Goal: Information Seeking & Learning: Learn about a topic

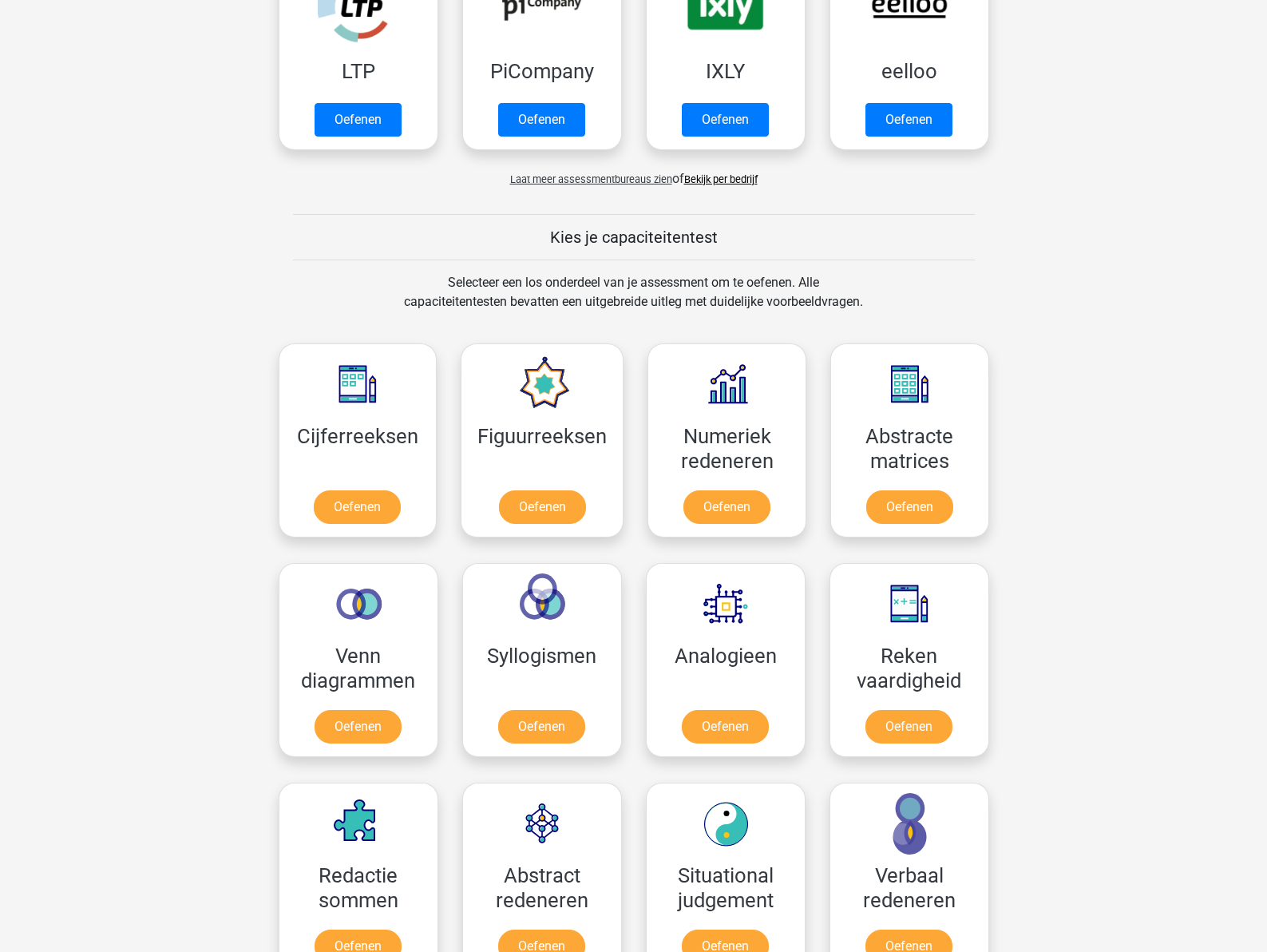
scroll to position [399, 0]
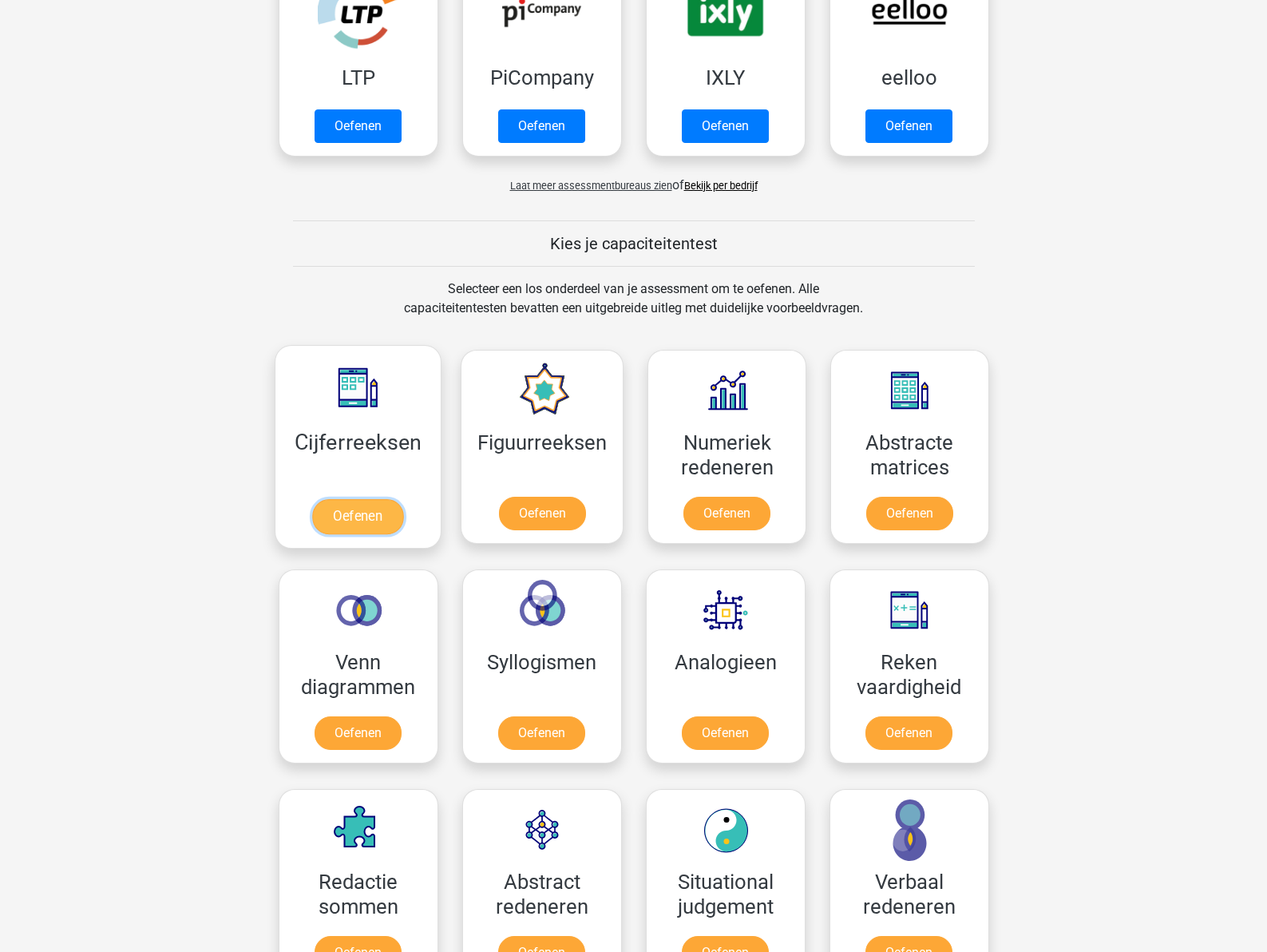
drag, startPoint x: 325, startPoint y: 523, endPoint x: 308, endPoint y: 523, distance: 17.0
click at [325, 523] on link "Oefenen" at bounding box center [358, 516] width 91 height 35
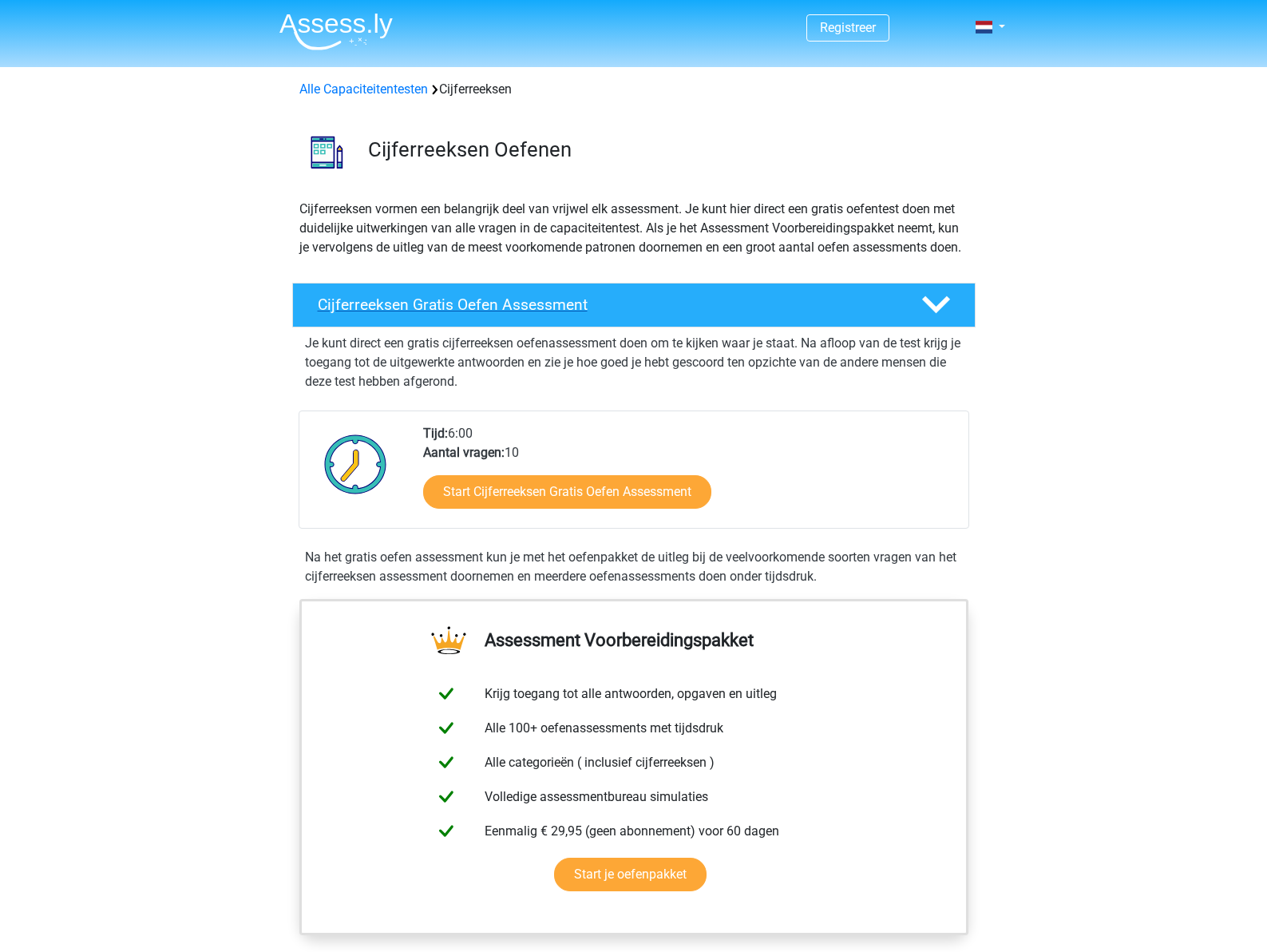
click at [921, 319] on div at bounding box center [934, 304] width 55 height 28
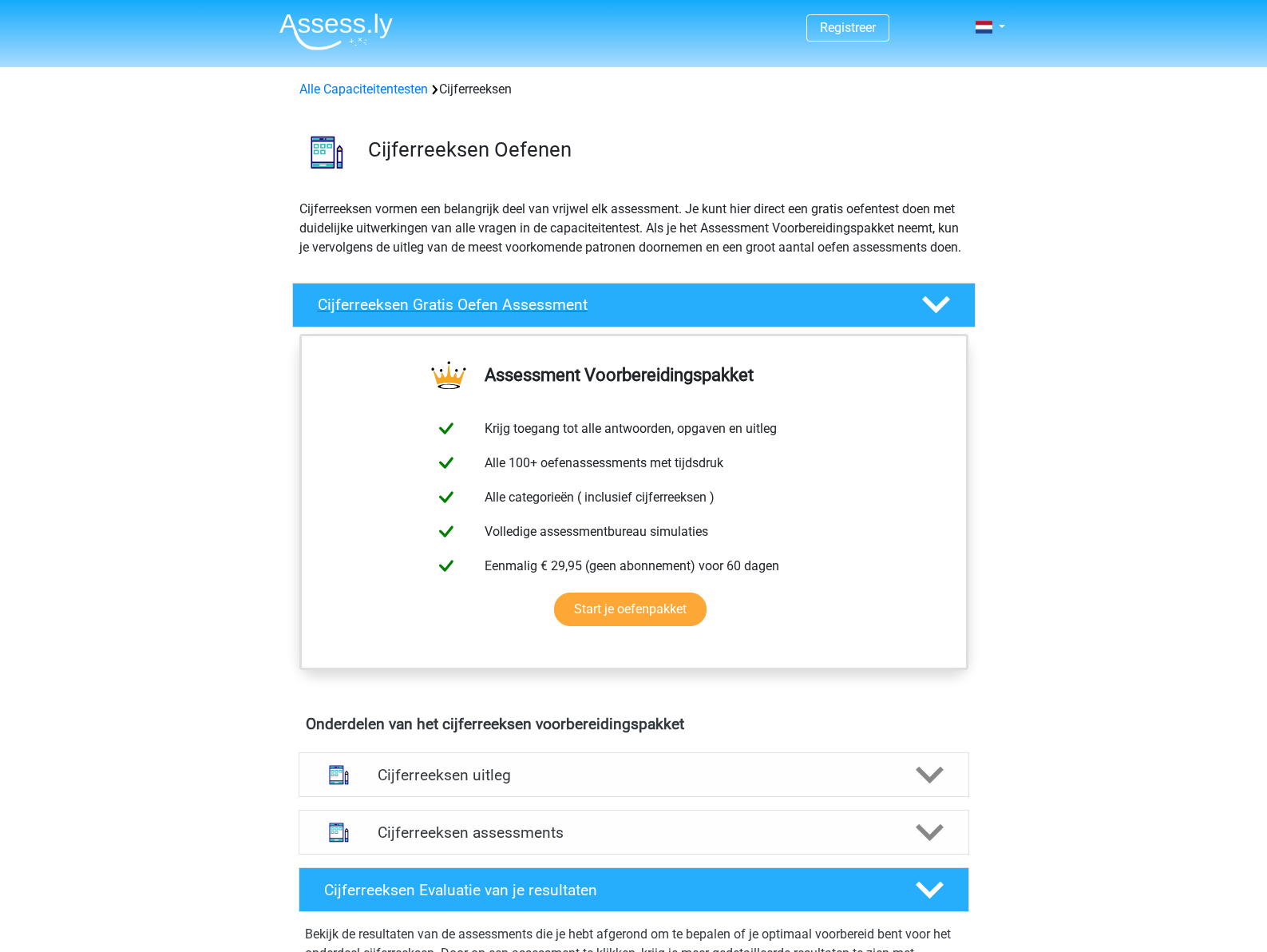
click at [921, 319] on div at bounding box center [934, 304] width 55 height 28
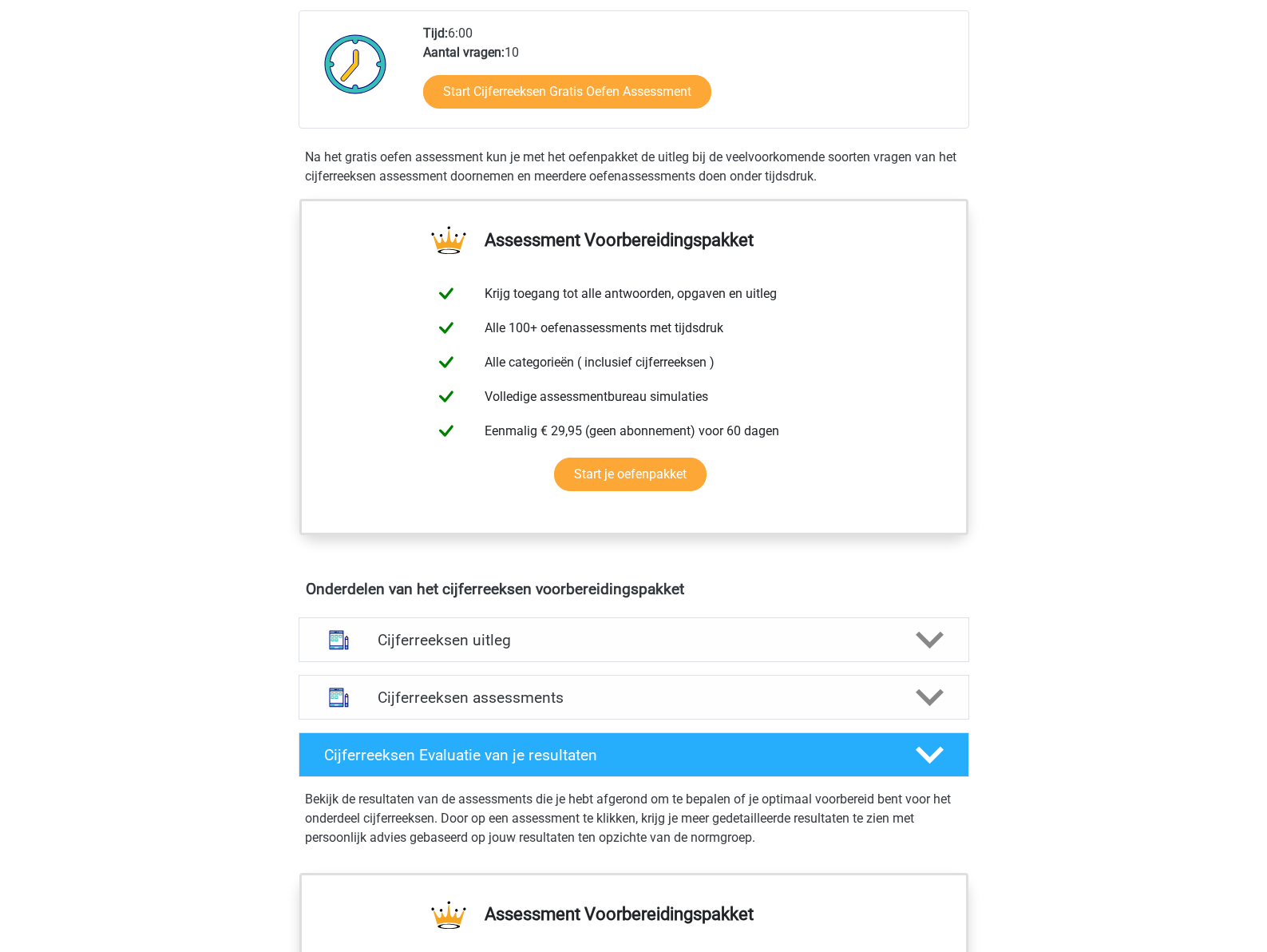
scroll to position [399, 0]
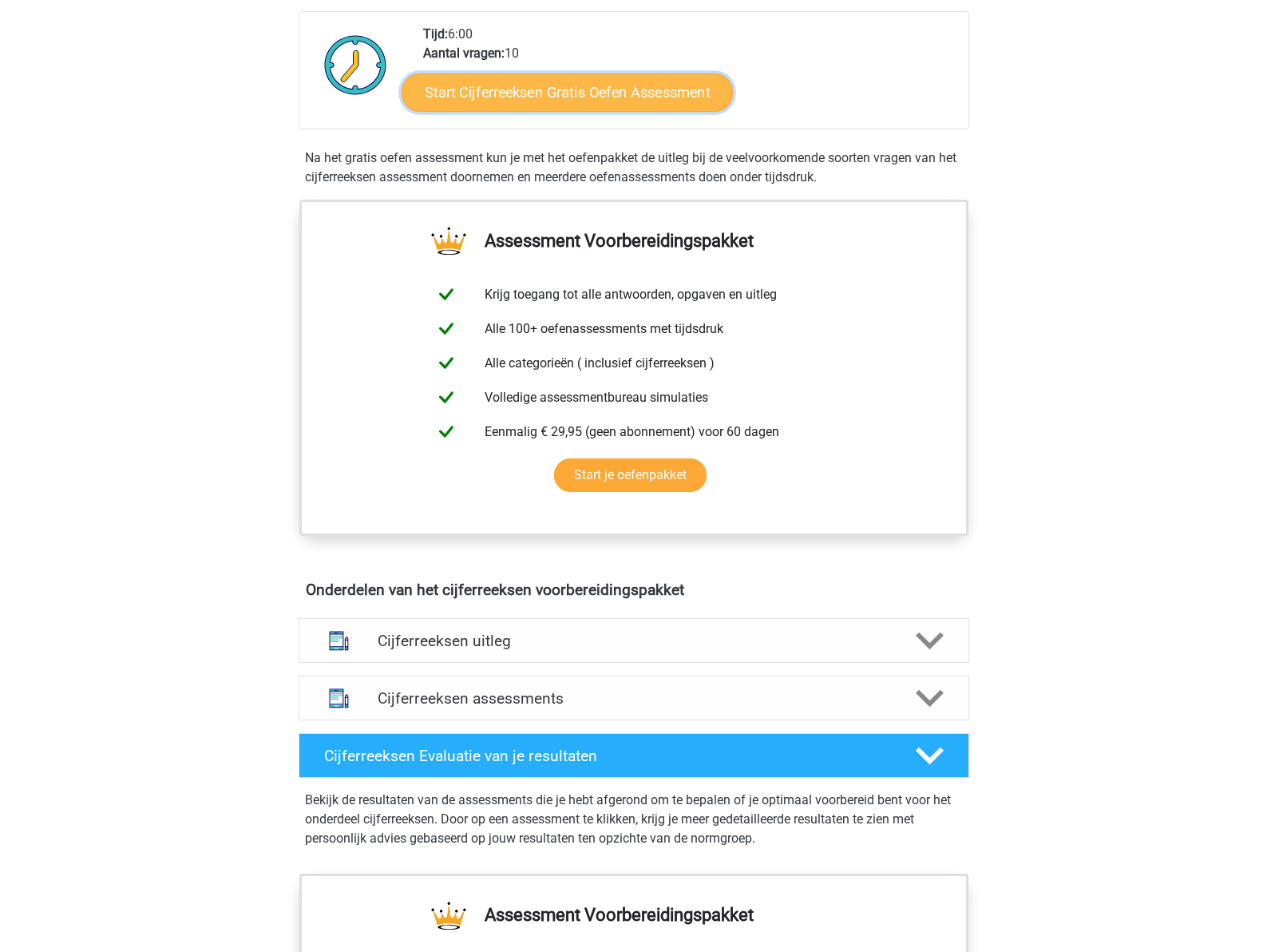
click at [635, 111] on link "Start Cijferreeksen Gratis Oefen Assessment" at bounding box center [567, 91] width 331 height 38
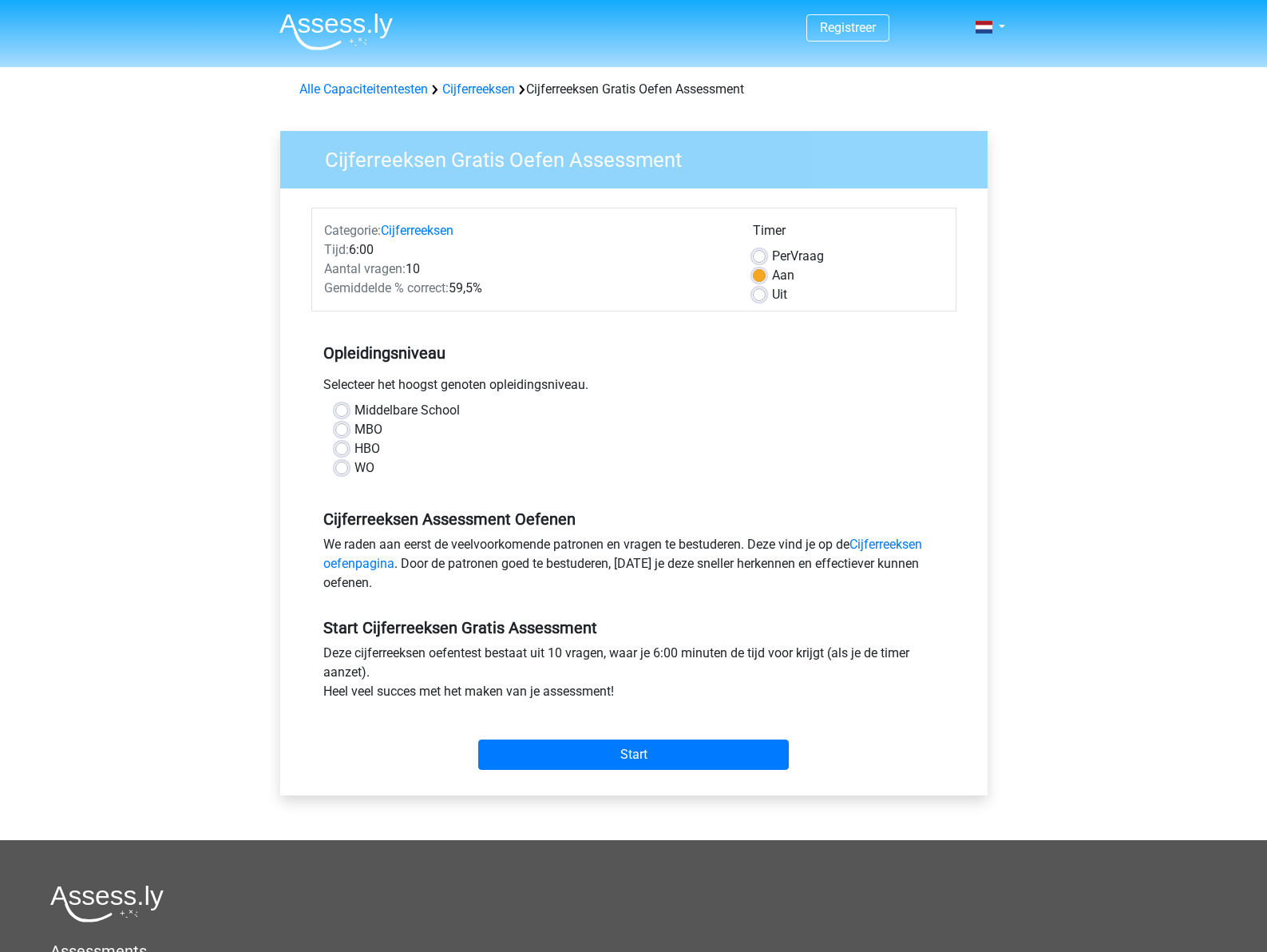
click at [354, 414] on label "Middelbare School" at bounding box center [407, 410] width 106 height 19
click at [345, 414] on input "Middelbare School" at bounding box center [342, 409] width 13 height 16
radio input "true"
click at [626, 750] on input "Start" at bounding box center [633, 754] width 310 height 30
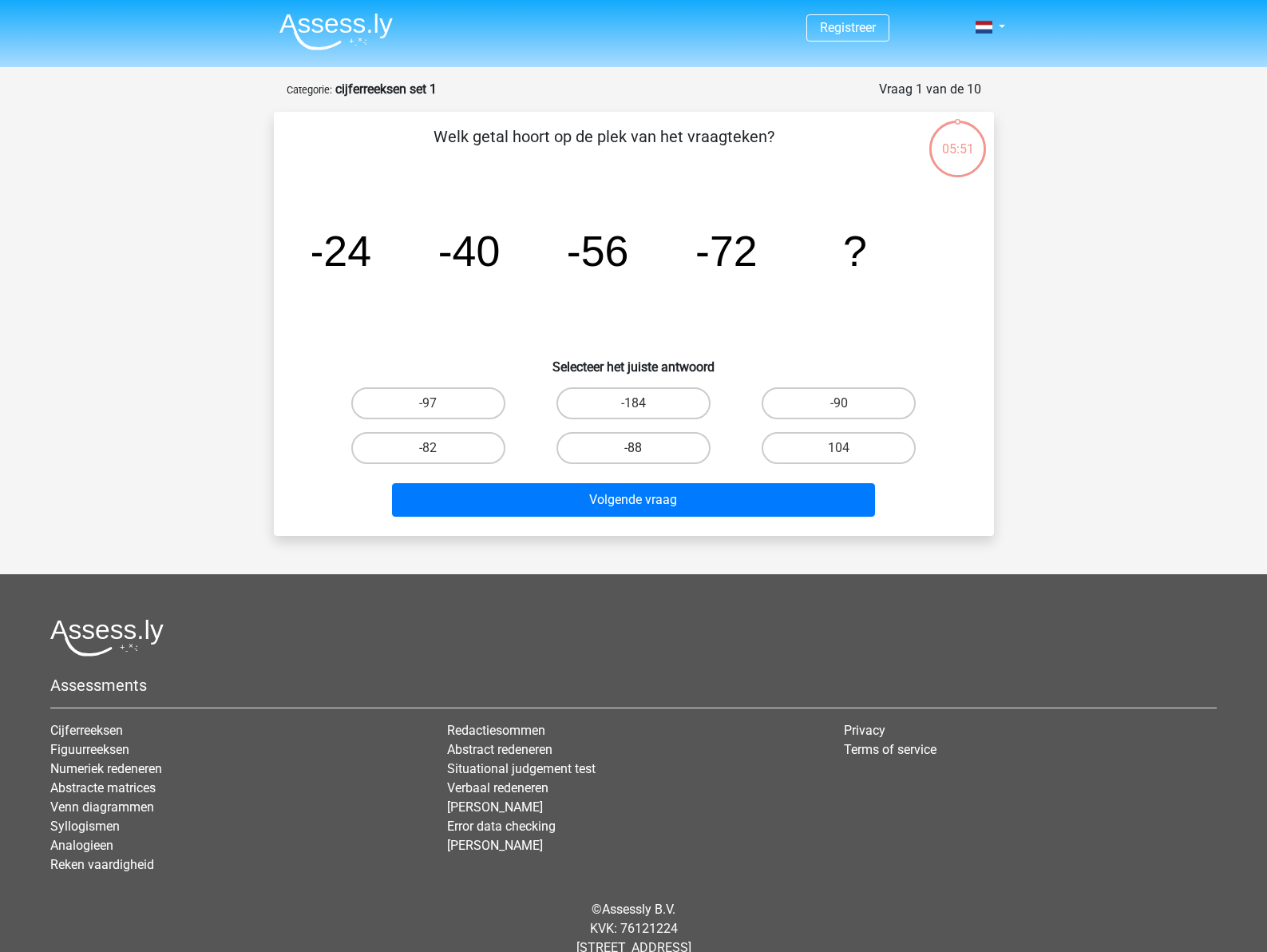
click at [634, 445] on label "-88" at bounding box center [634, 448] width 154 height 32
click at [634, 448] on input "-88" at bounding box center [639, 454] width 11 height 11
radio input "true"
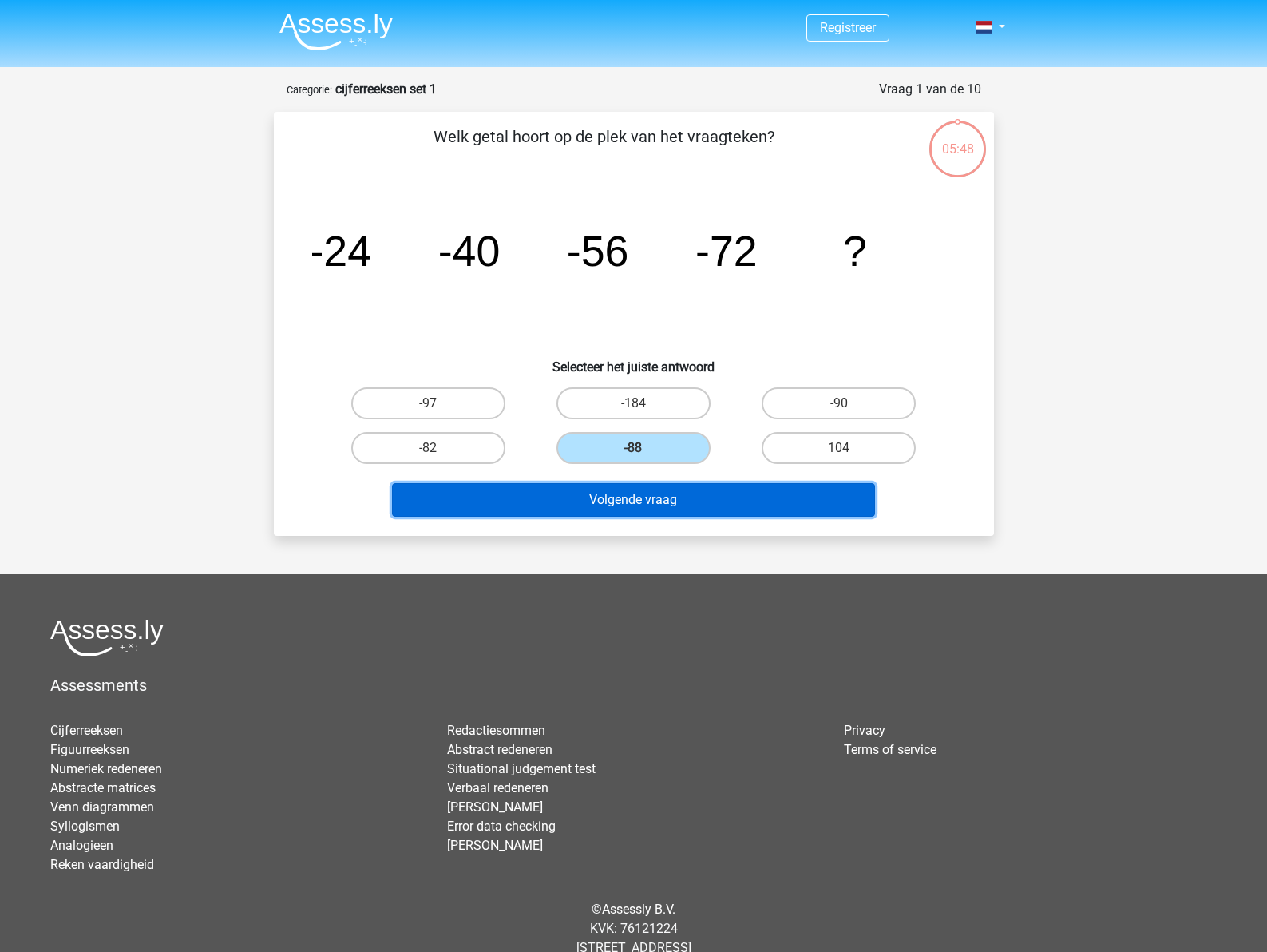
click at [653, 501] on button "Volgende vraag" at bounding box center [634, 499] width 483 height 33
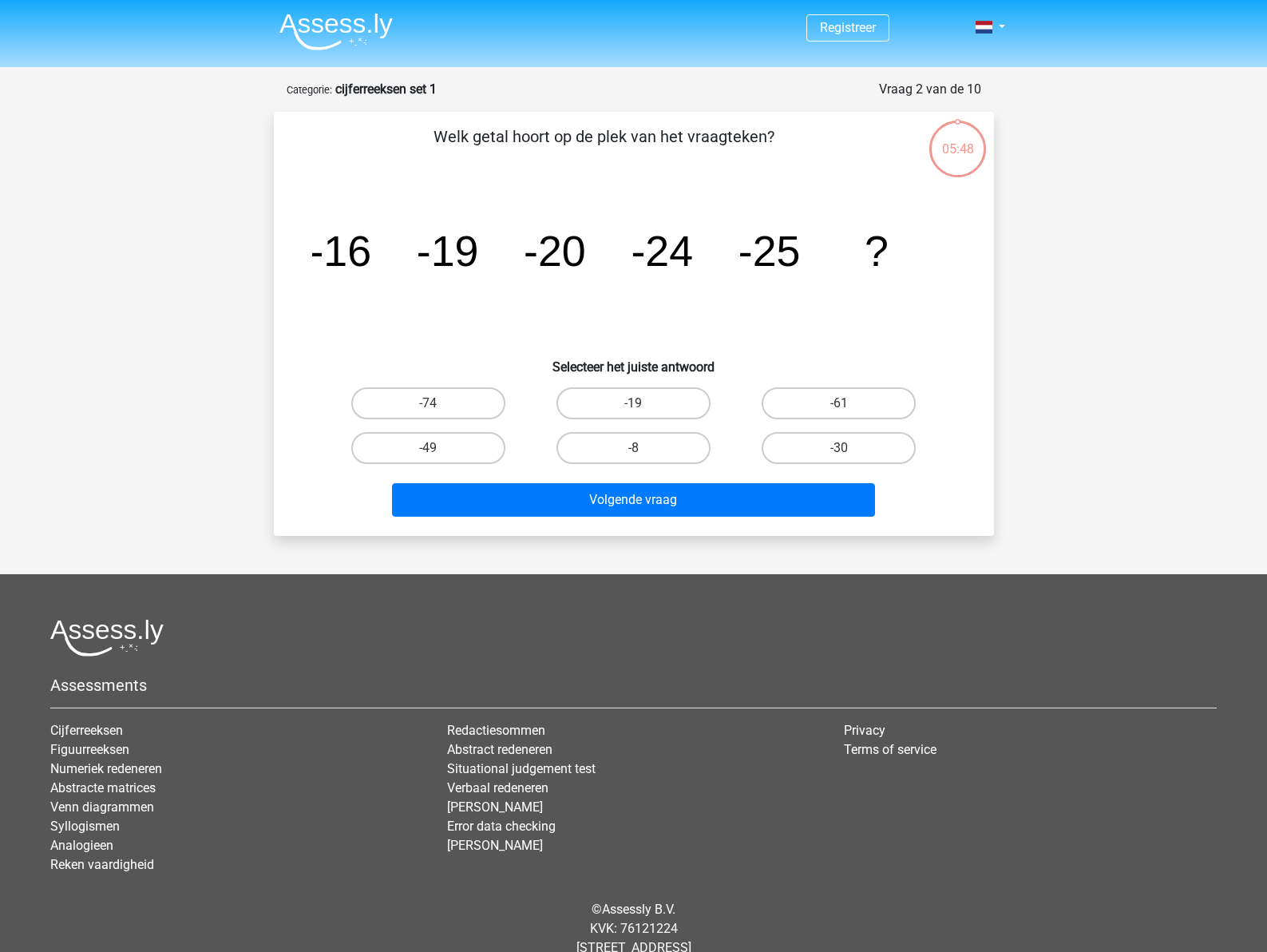
scroll to position [44, 0]
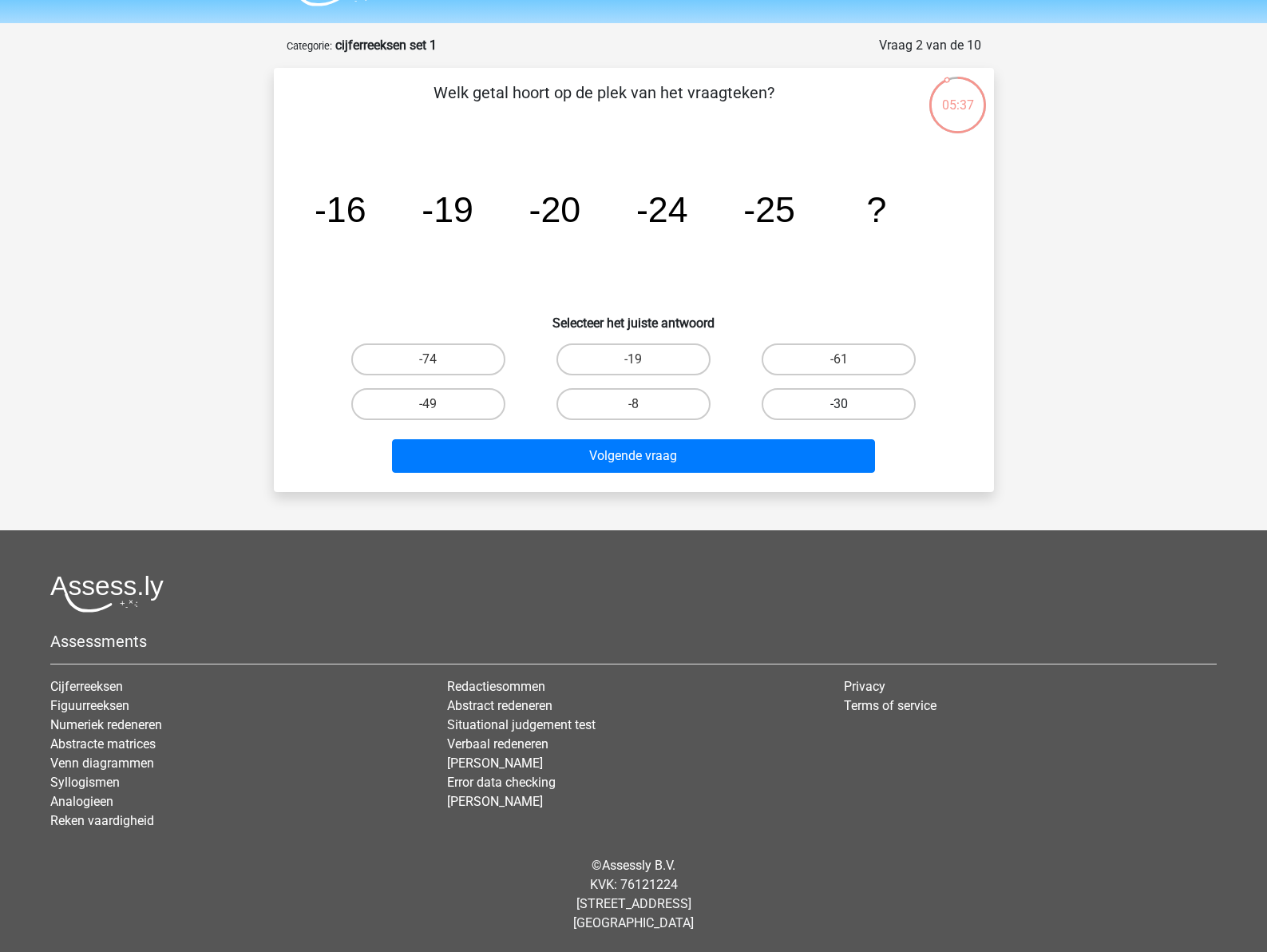
click at [842, 406] on input "-30" at bounding box center [845, 409] width 11 height 11
radio input "true"
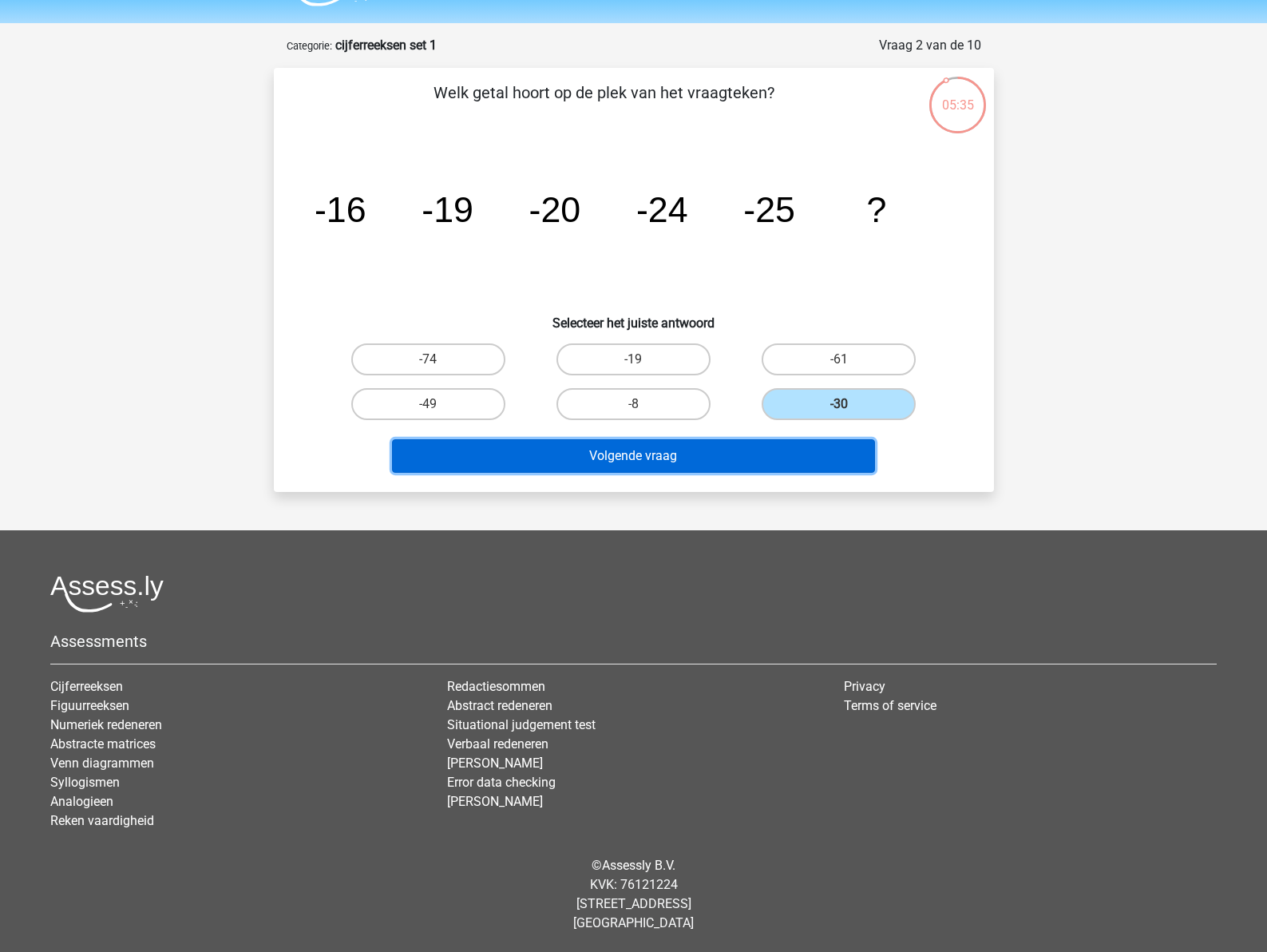
click at [698, 455] on button "Volgende vraag" at bounding box center [634, 455] width 483 height 33
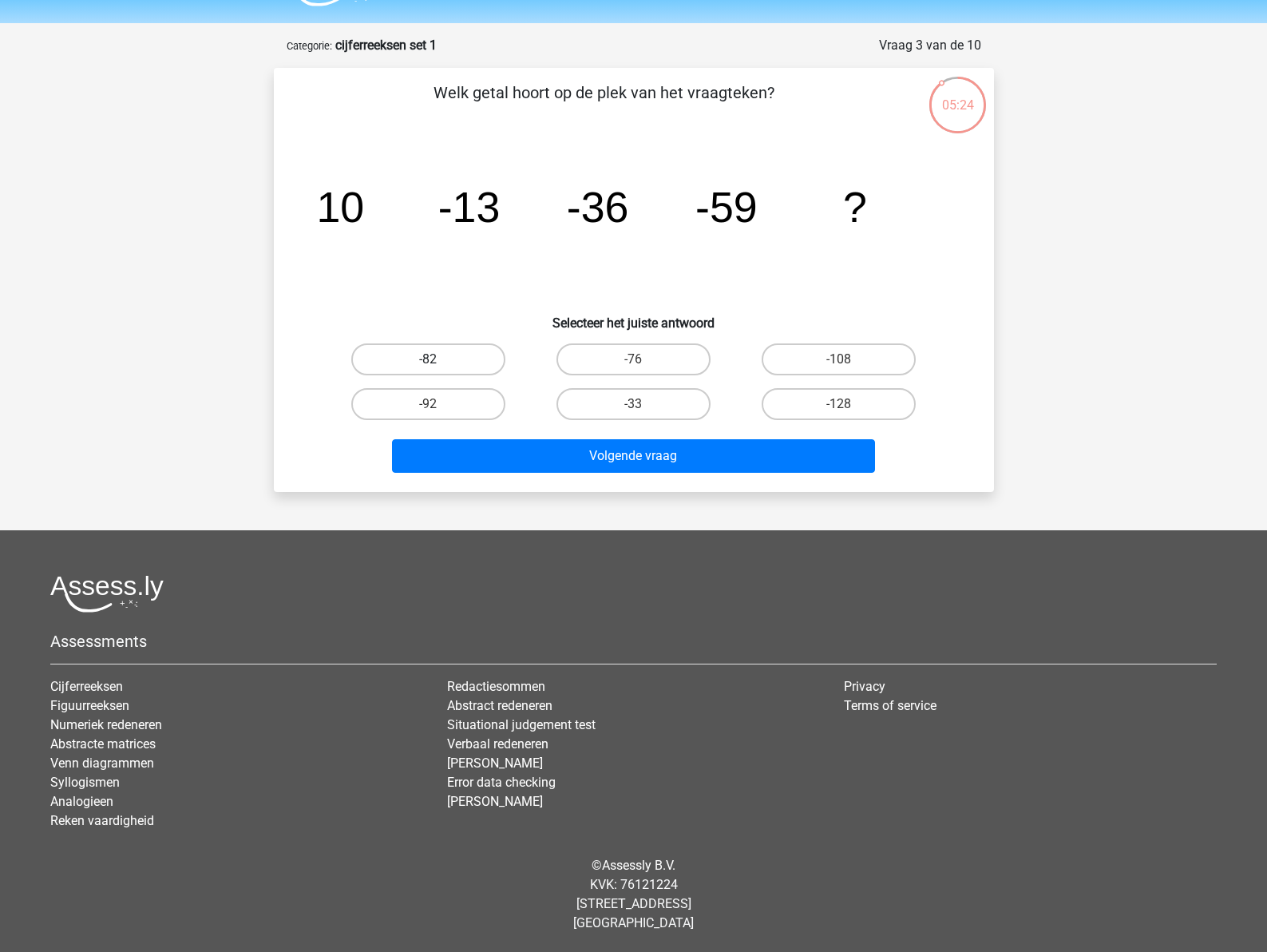
click at [473, 356] on label "-82" at bounding box center [429, 360] width 154 height 32
click at [438, 360] on input "-82" at bounding box center [433, 365] width 11 height 11
radio input "true"
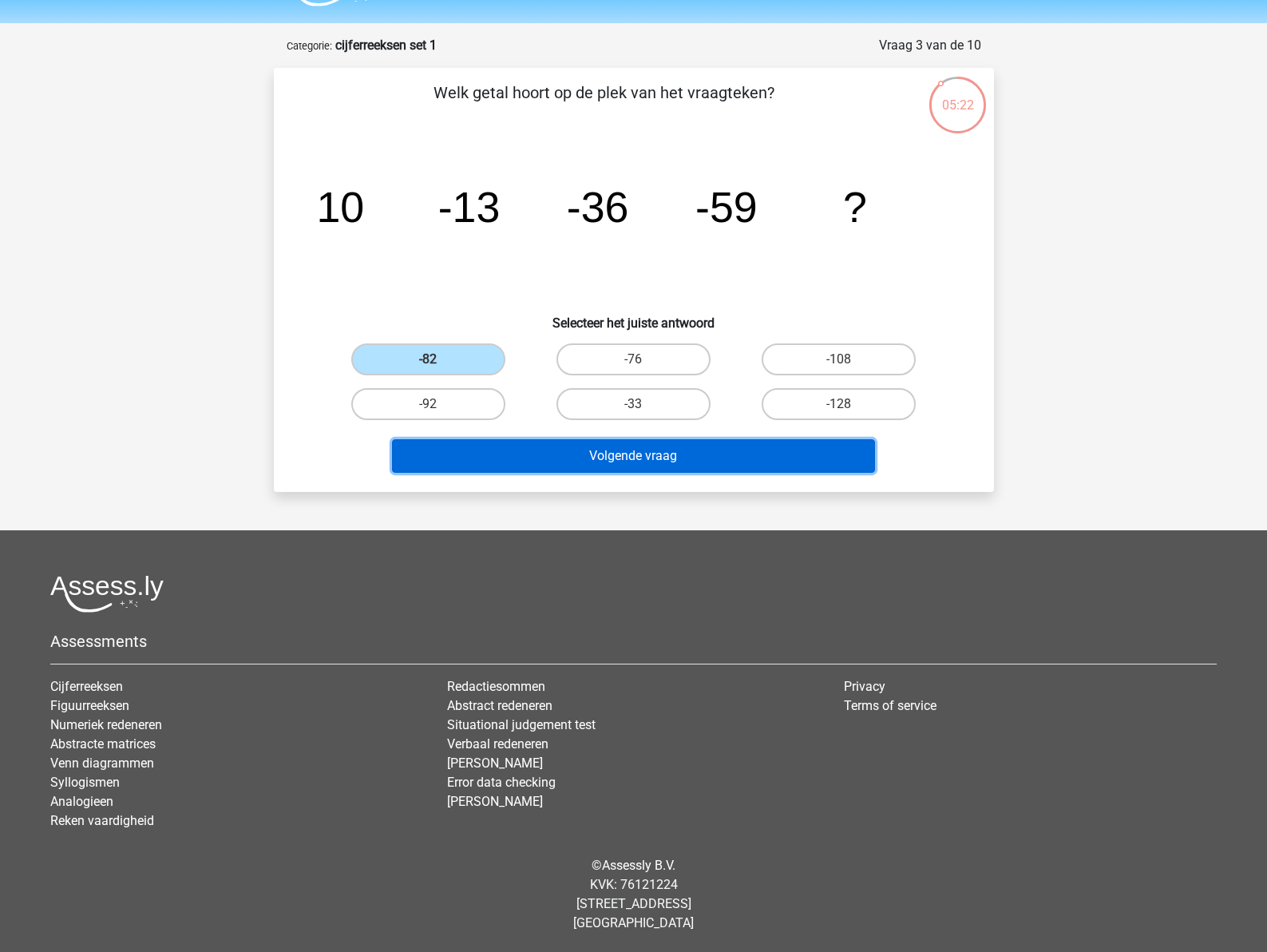
click at [632, 467] on button "Volgende vraag" at bounding box center [634, 455] width 483 height 33
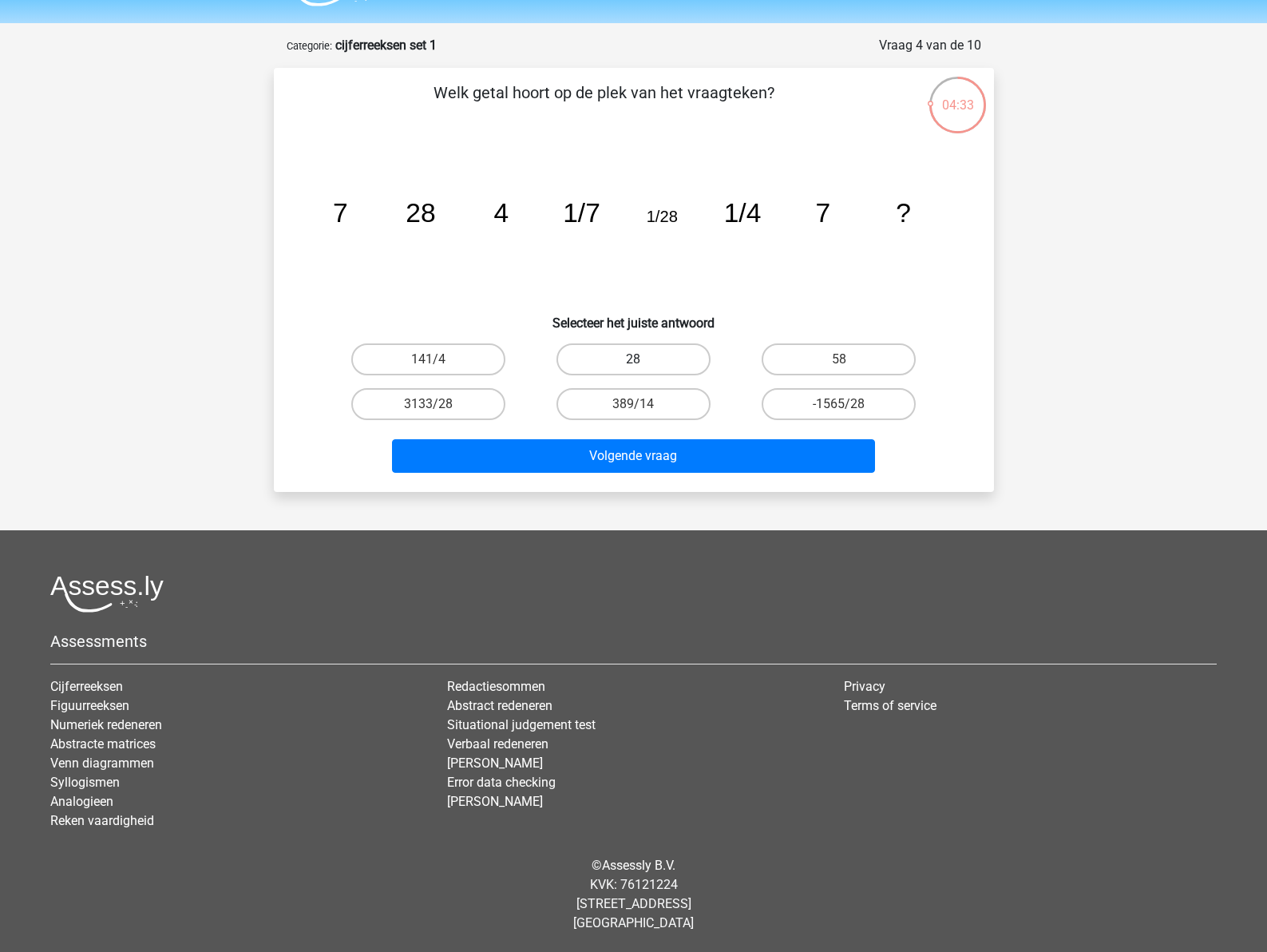
click at [642, 356] on label "28" at bounding box center [634, 360] width 154 height 32
click at [642, 360] on input "28" at bounding box center [639, 365] width 11 height 11
radio input "true"
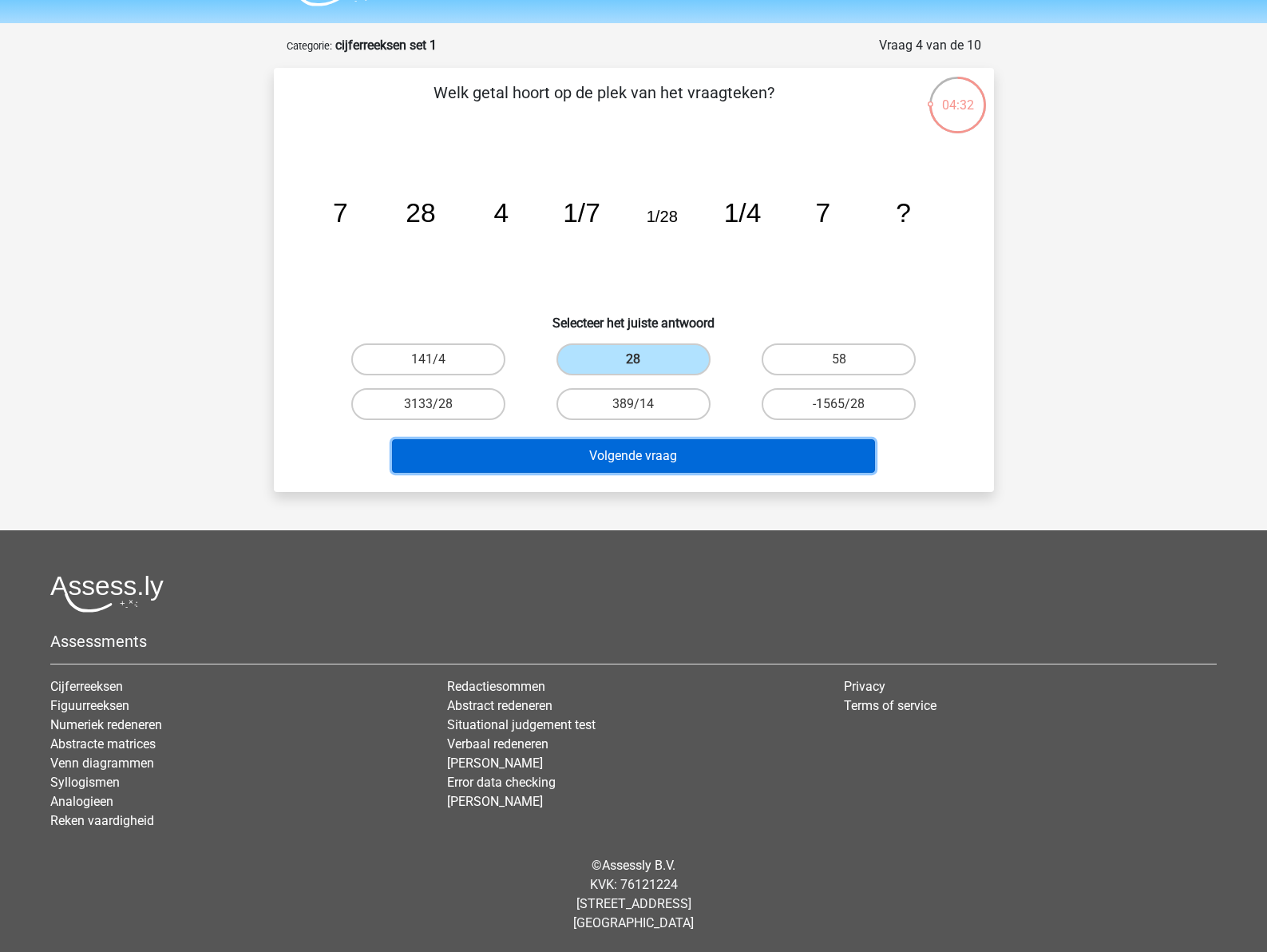
click at [672, 455] on button "Volgende vraag" at bounding box center [634, 455] width 483 height 33
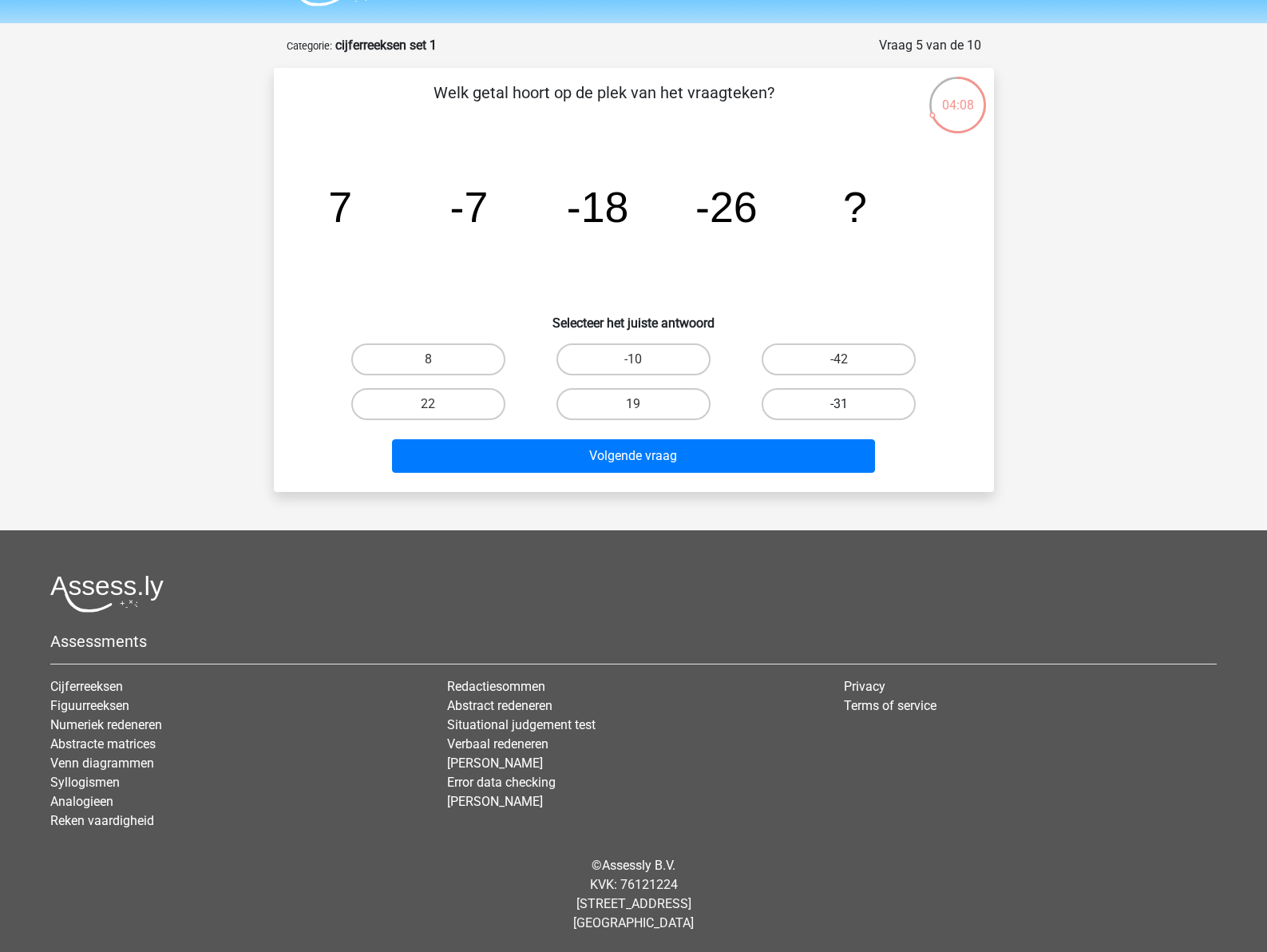
drag, startPoint x: 858, startPoint y: 398, endPoint x: 715, endPoint y: 476, distance: 162.9
click at [857, 397] on label "-31" at bounding box center [838, 404] width 154 height 32
click at [849, 404] on input "-31" at bounding box center [845, 409] width 11 height 11
radio input "true"
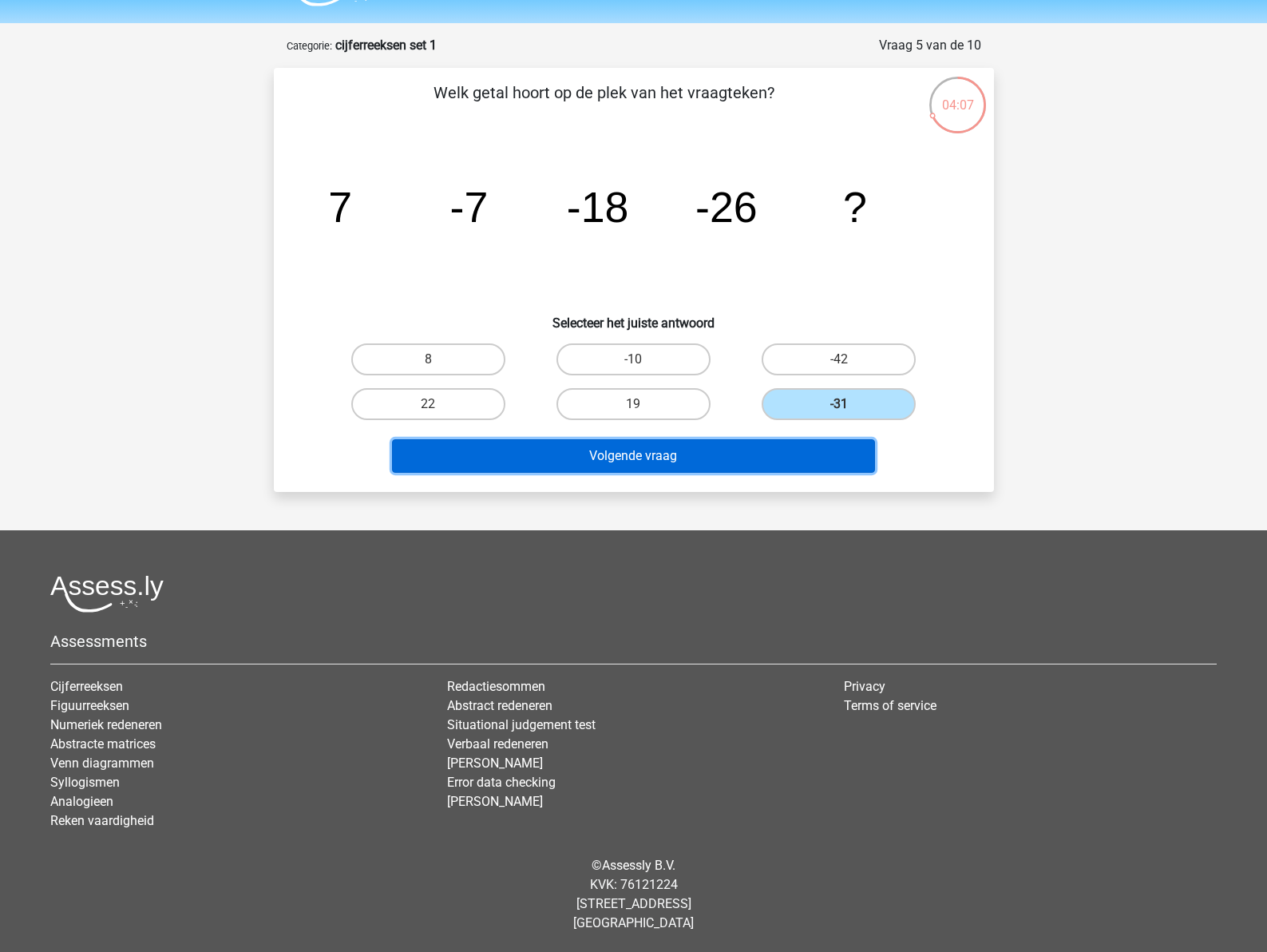
click at [681, 452] on button "Volgende vraag" at bounding box center [634, 455] width 483 height 33
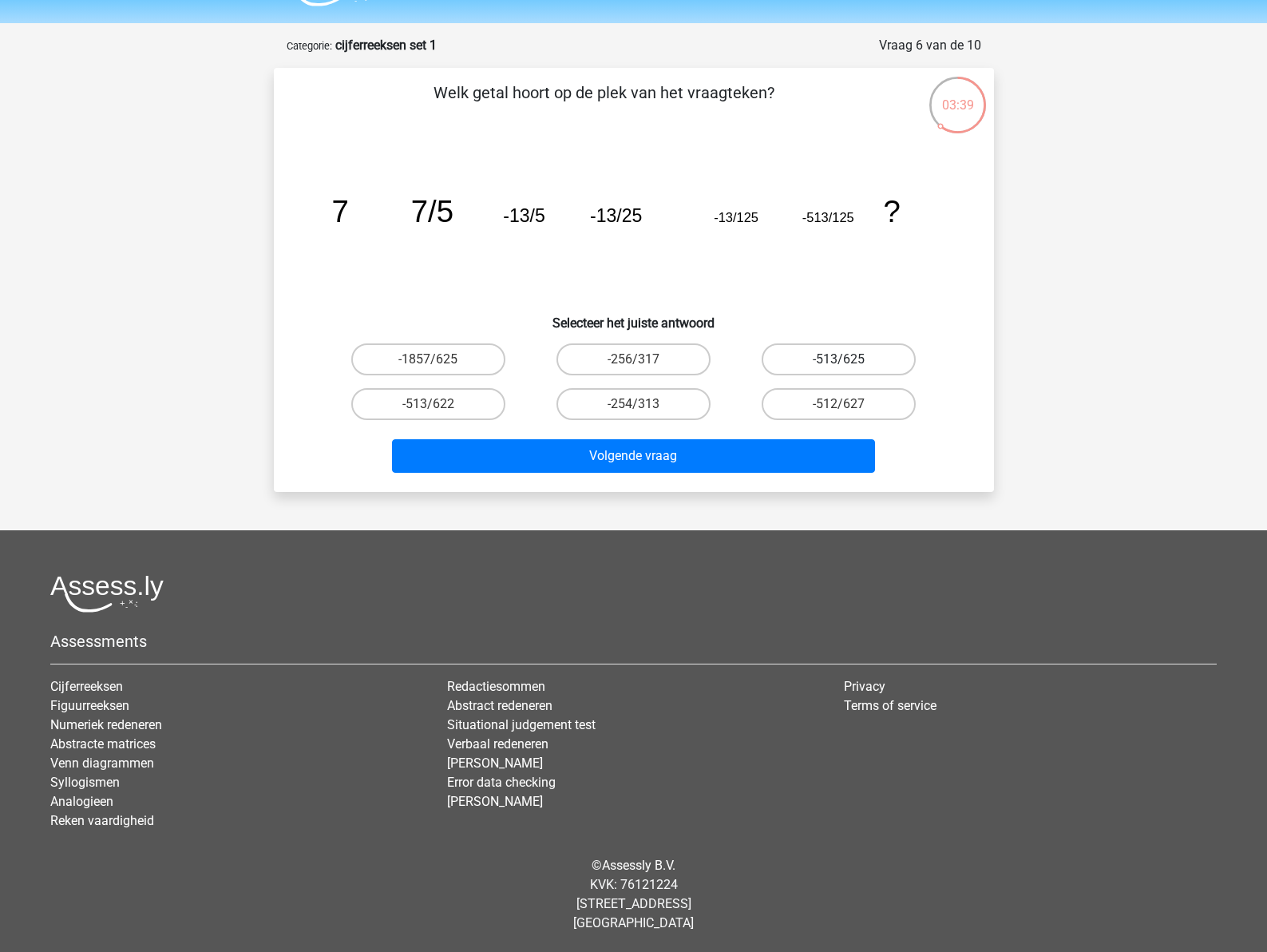
click at [834, 355] on label "-513/625" at bounding box center [838, 360] width 154 height 32
click at [839, 360] on input "-513/625" at bounding box center [845, 365] width 11 height 11
radio input "true"
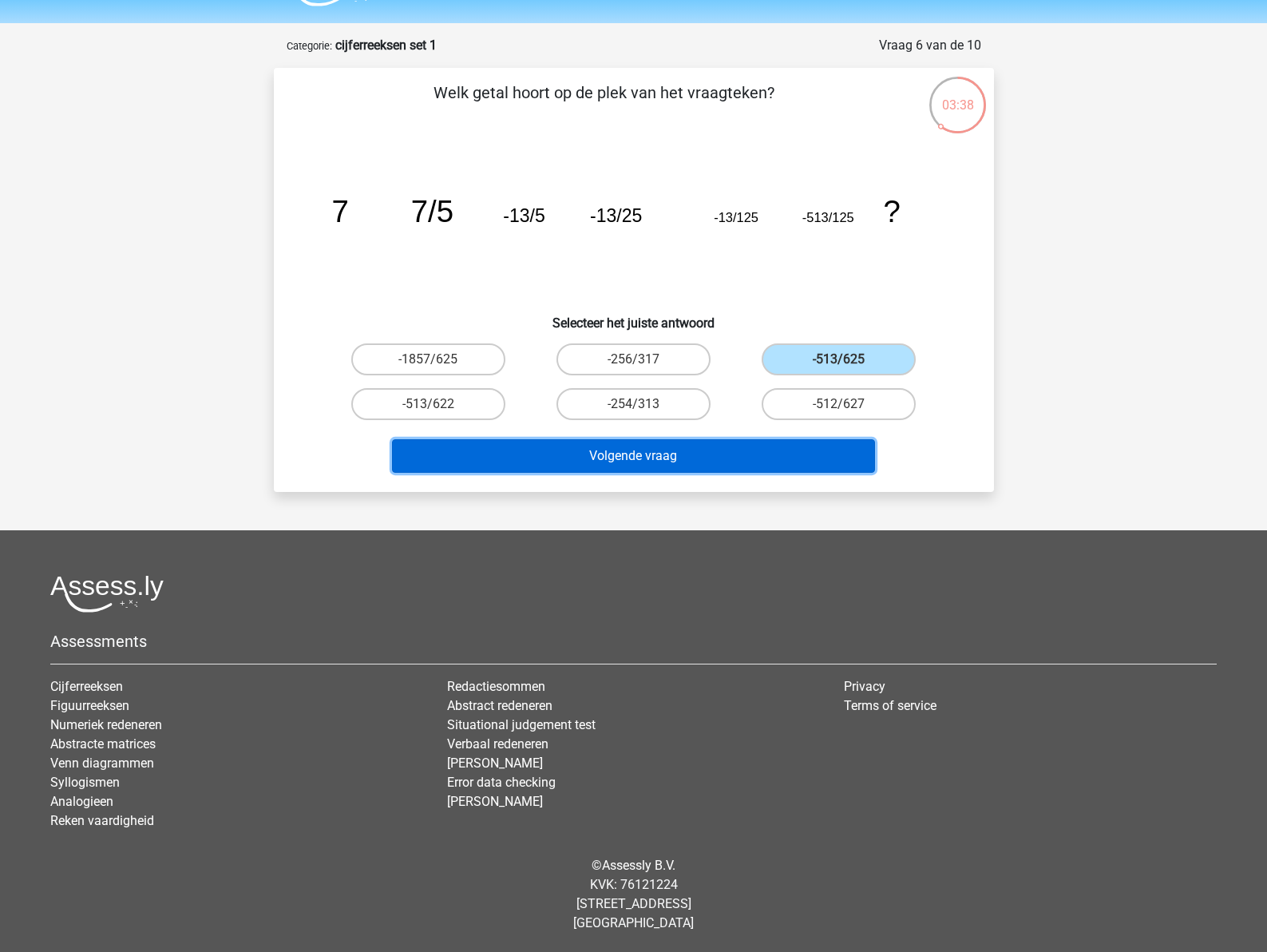
click at [637, 453] on button "Volgende vraag" at bounding box center [634, 455] width 483 height 33
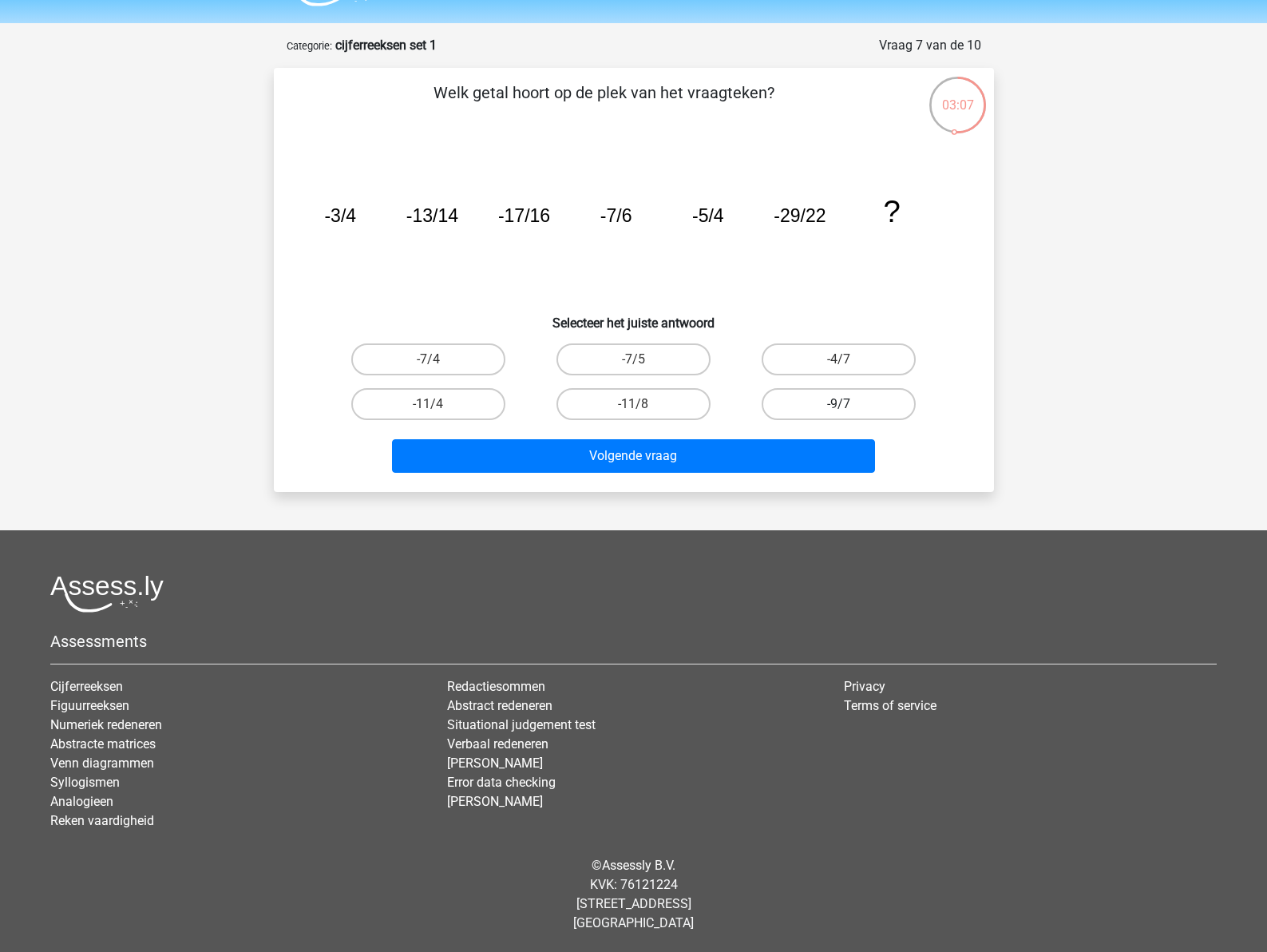
click at [813, 409] on label "-9/7" at bounding box center [838, 404] width 154 height 32
click at [839, 409] on input "-9/7" at bounding box center [845, 409] width 11 height 11
radio input "true"
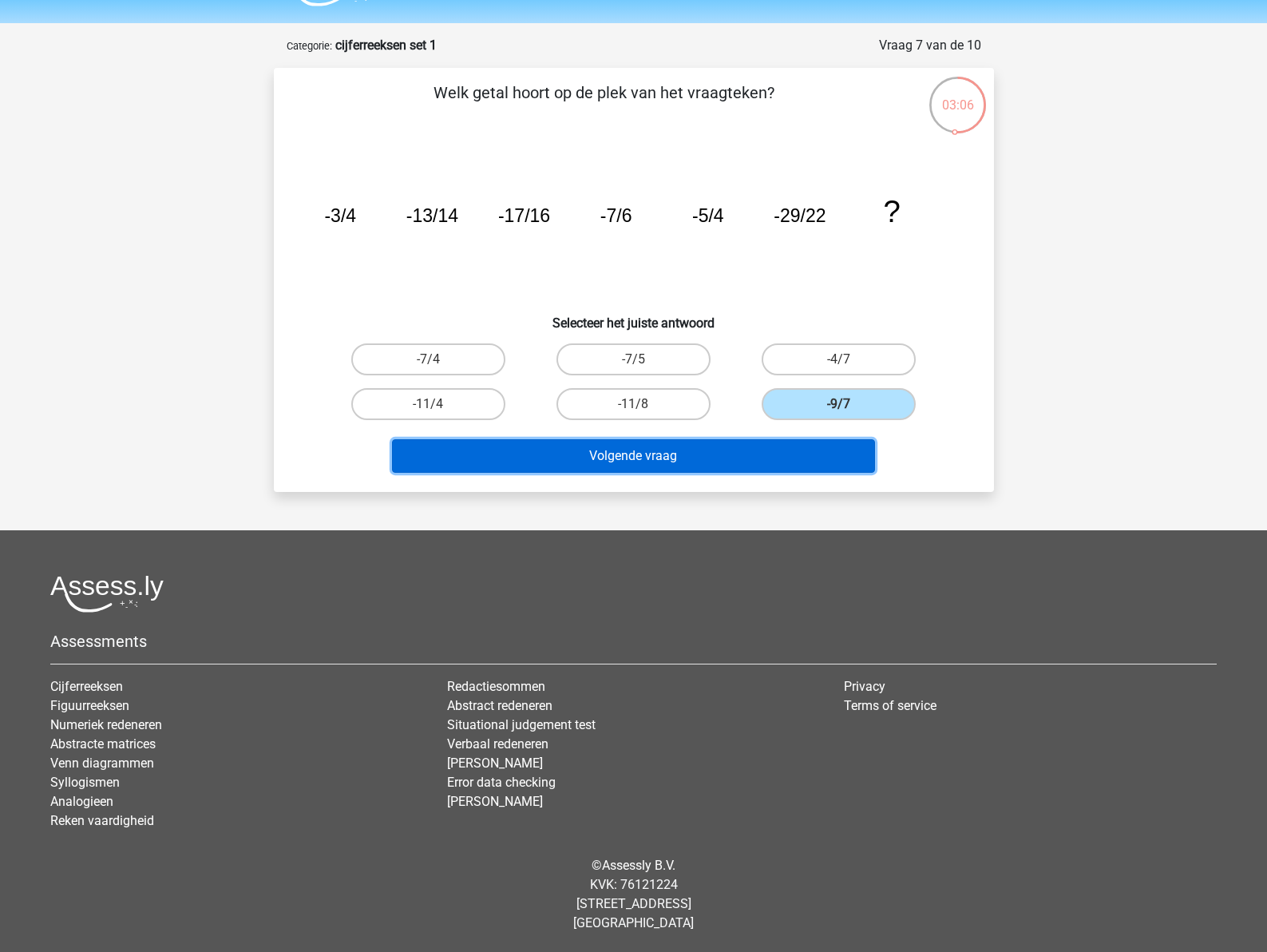
click at [654, 462] on button "Volgende vraag" at bounding box center [634, 455] width 483 height 33
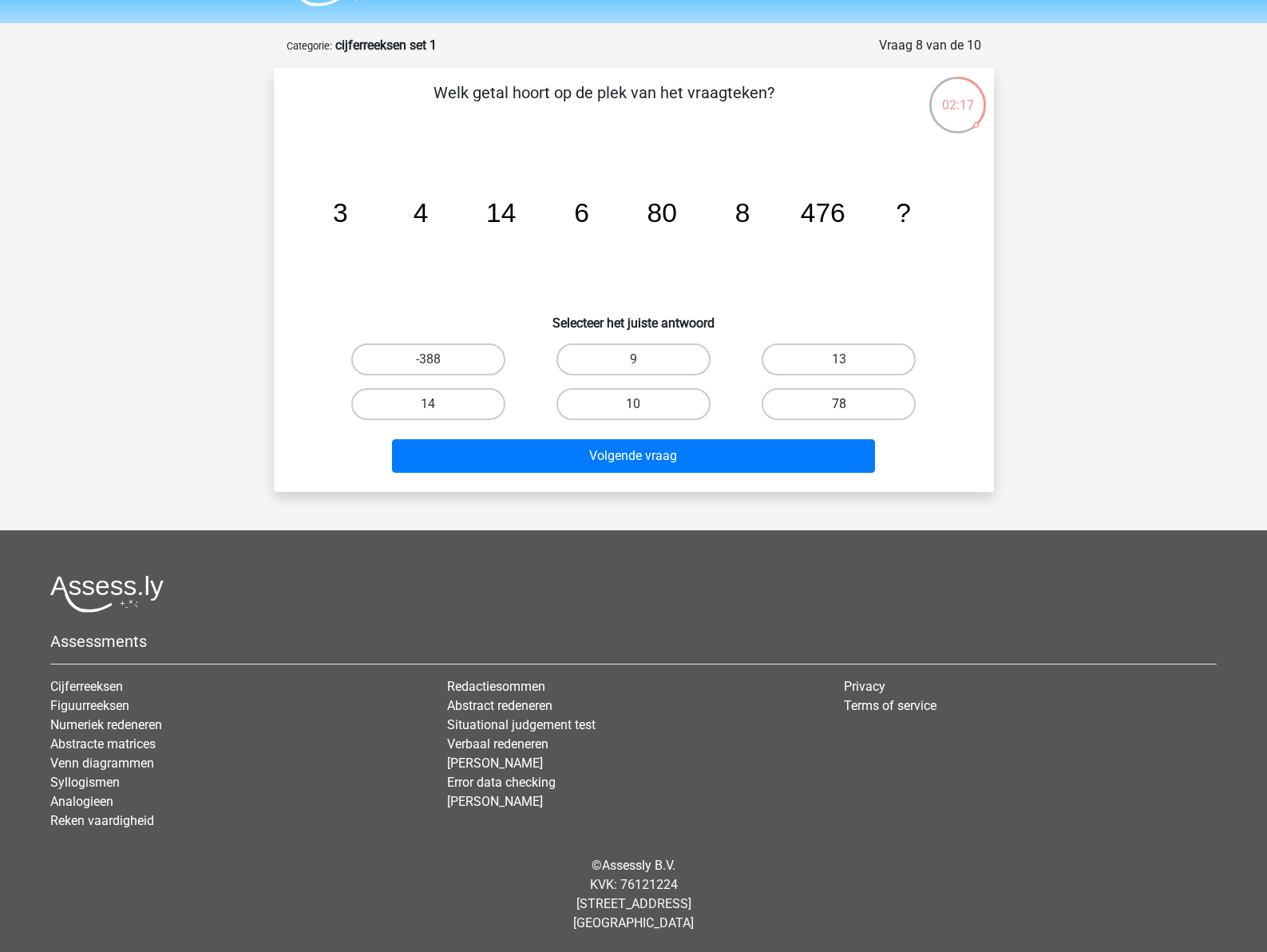
click at [849, 396] on label "78" at bounding box center [838, 404] width 154 height 32
click at [849, 404] on input "78" at bounding box center [845, 409] width 11 height 11
radio input "true"
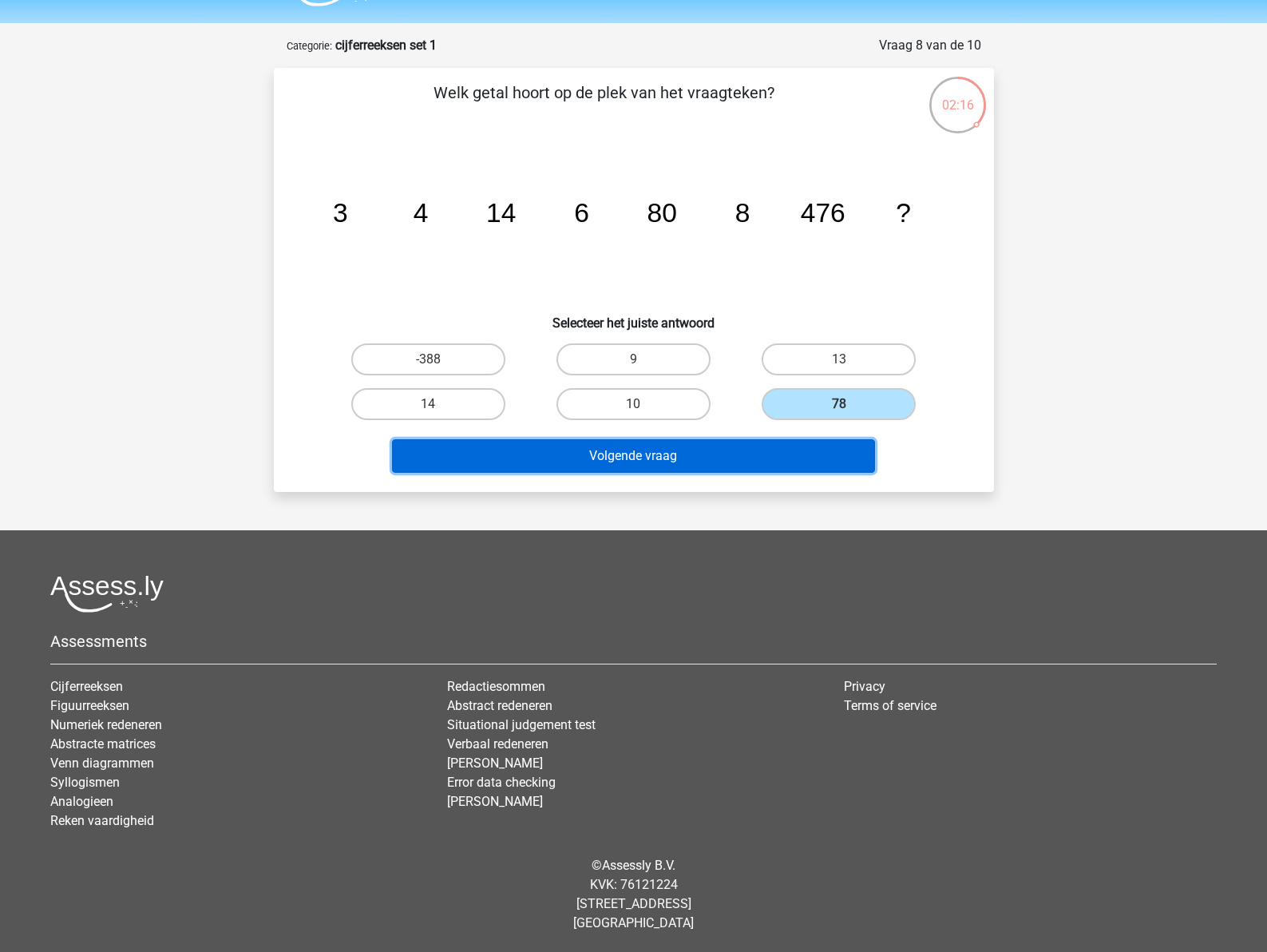
click at [736, 455] on button "Volgende vraag" at bounding box center [634, 455] width 483 height 33
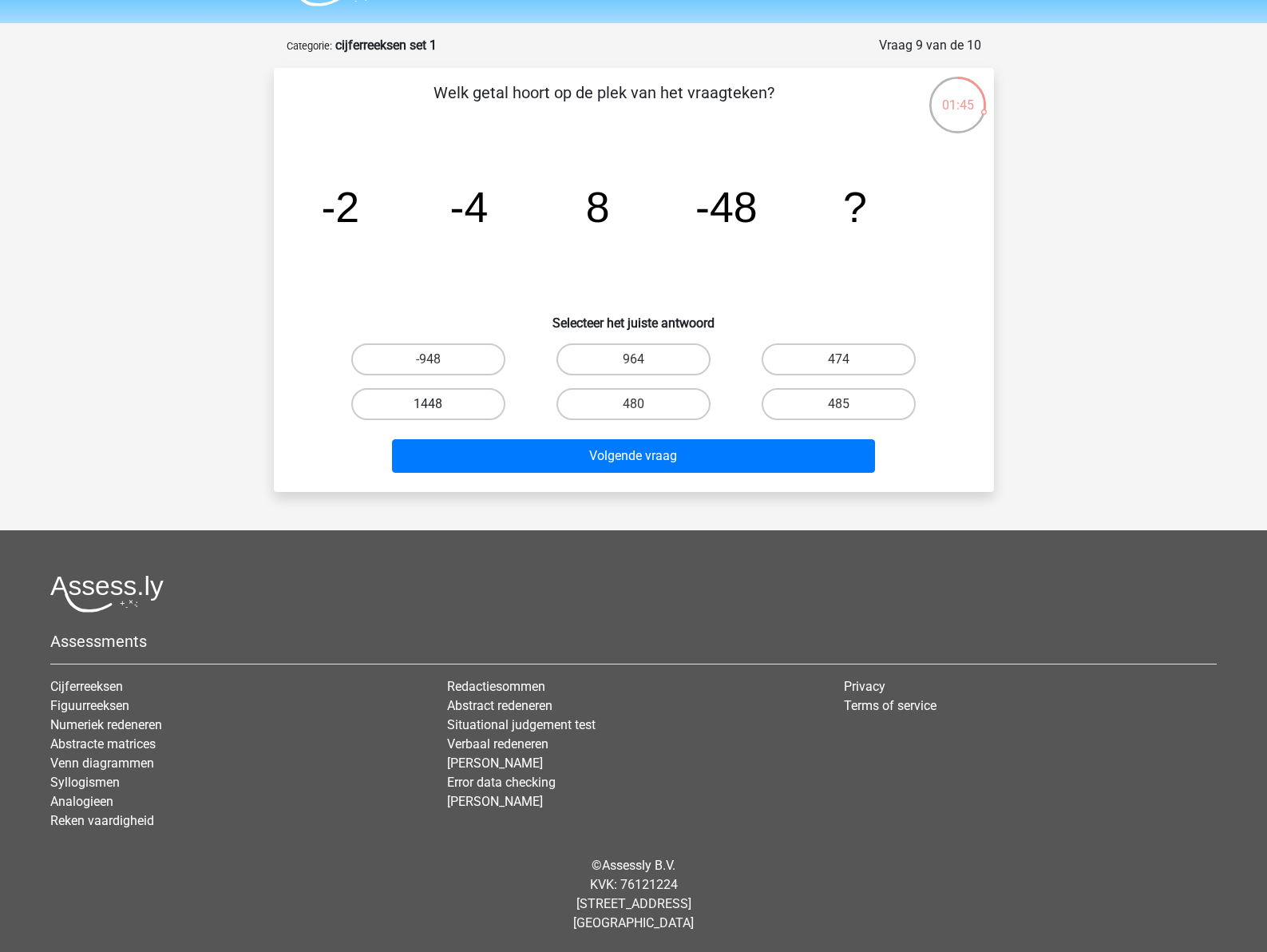
click at [437, 393] on label "1448" at bounding box center [429, 404] width 154 height 32
click at [437, 404] on input "1448" at bounding box center [433, 409] width 11 height 11
radio input "true"
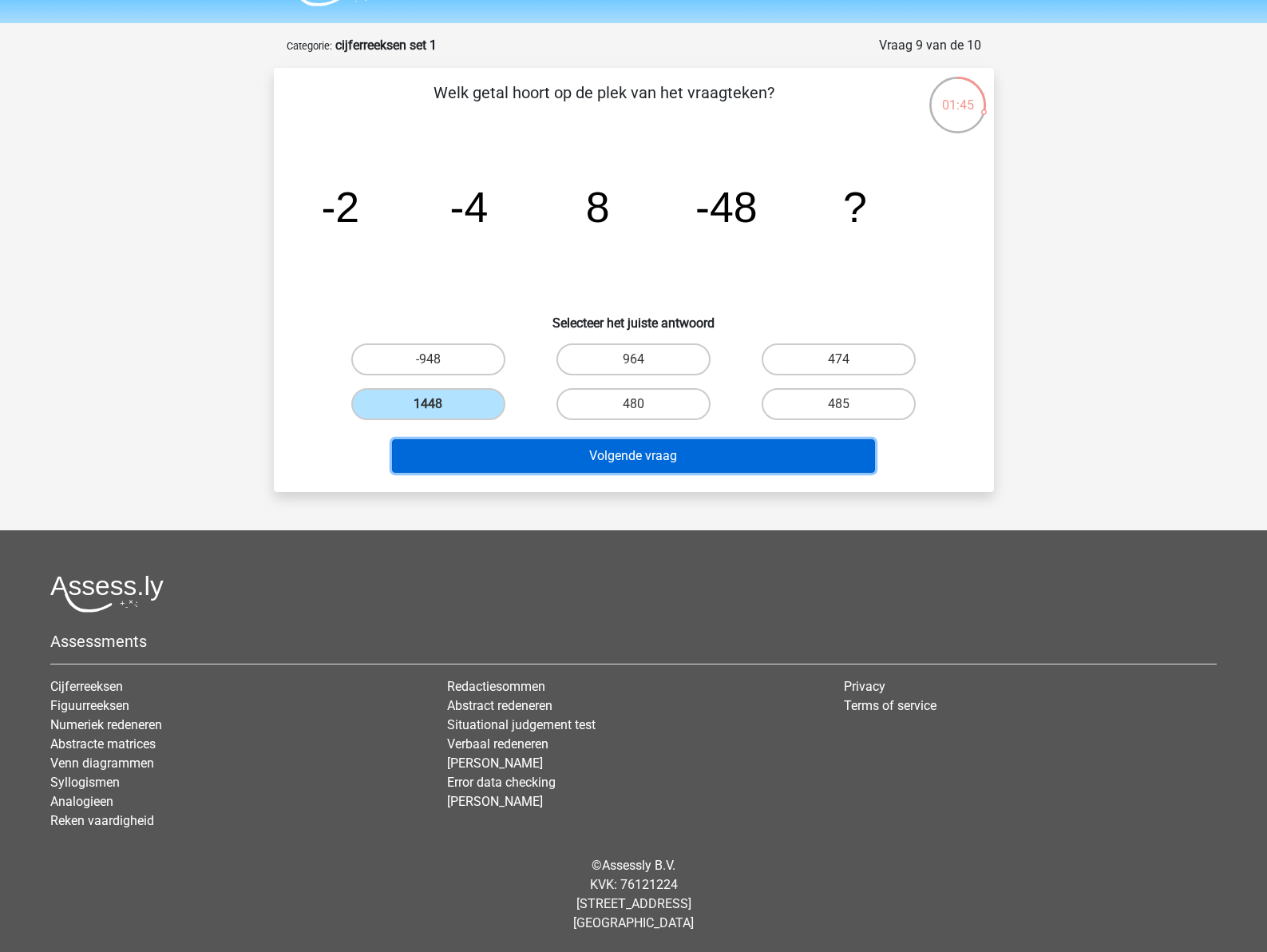
click at [554, 459] on button "Volgende vraag" at bounding box center [634, 455] width 483 height 33
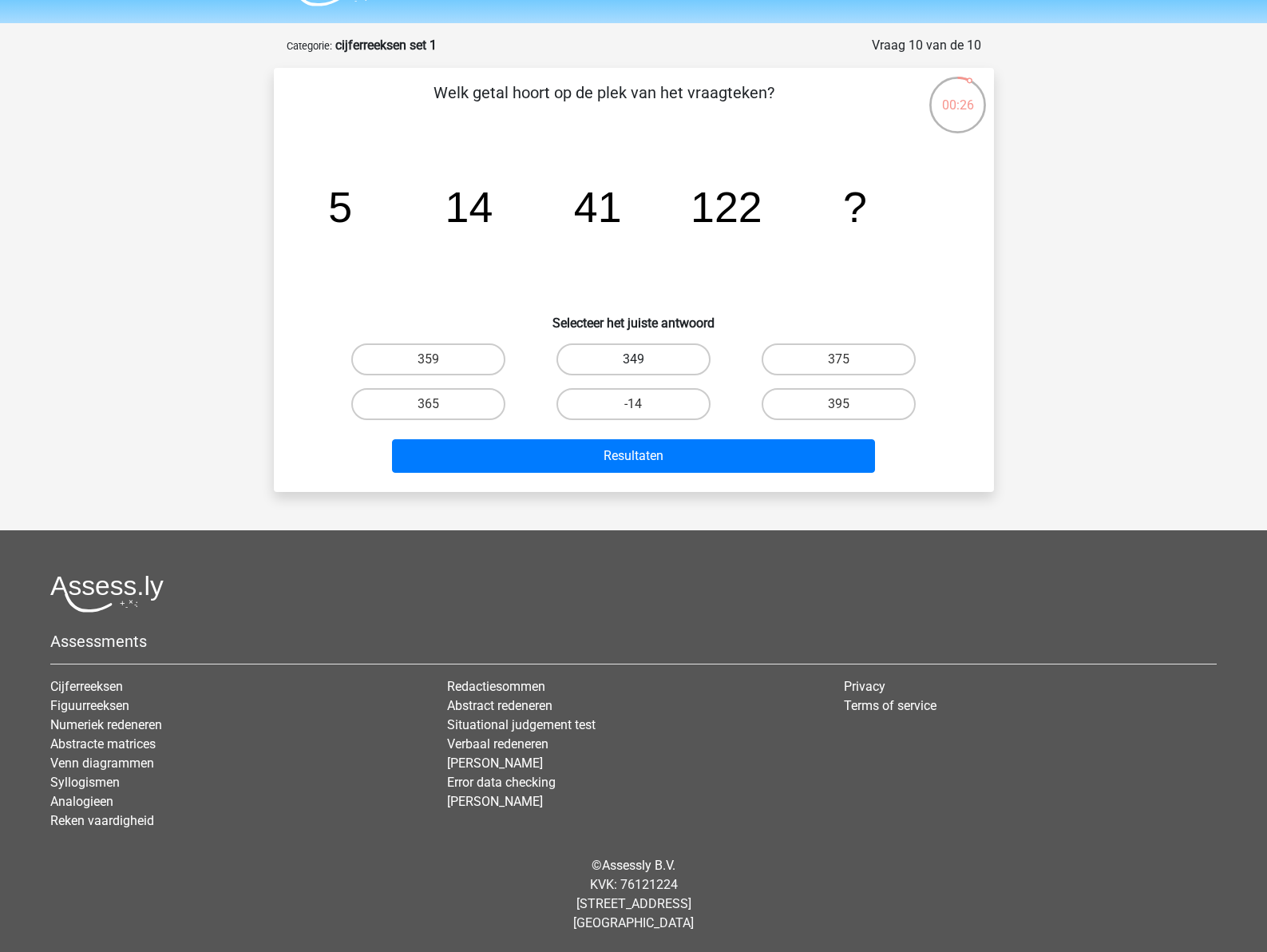
click at [648, 353] on label "349" at bounding box center [634, 360] width 154 height 32
click at [643, 360] on input "349" at bounding box center [639, 365] width 11 height 11
radio input "true"
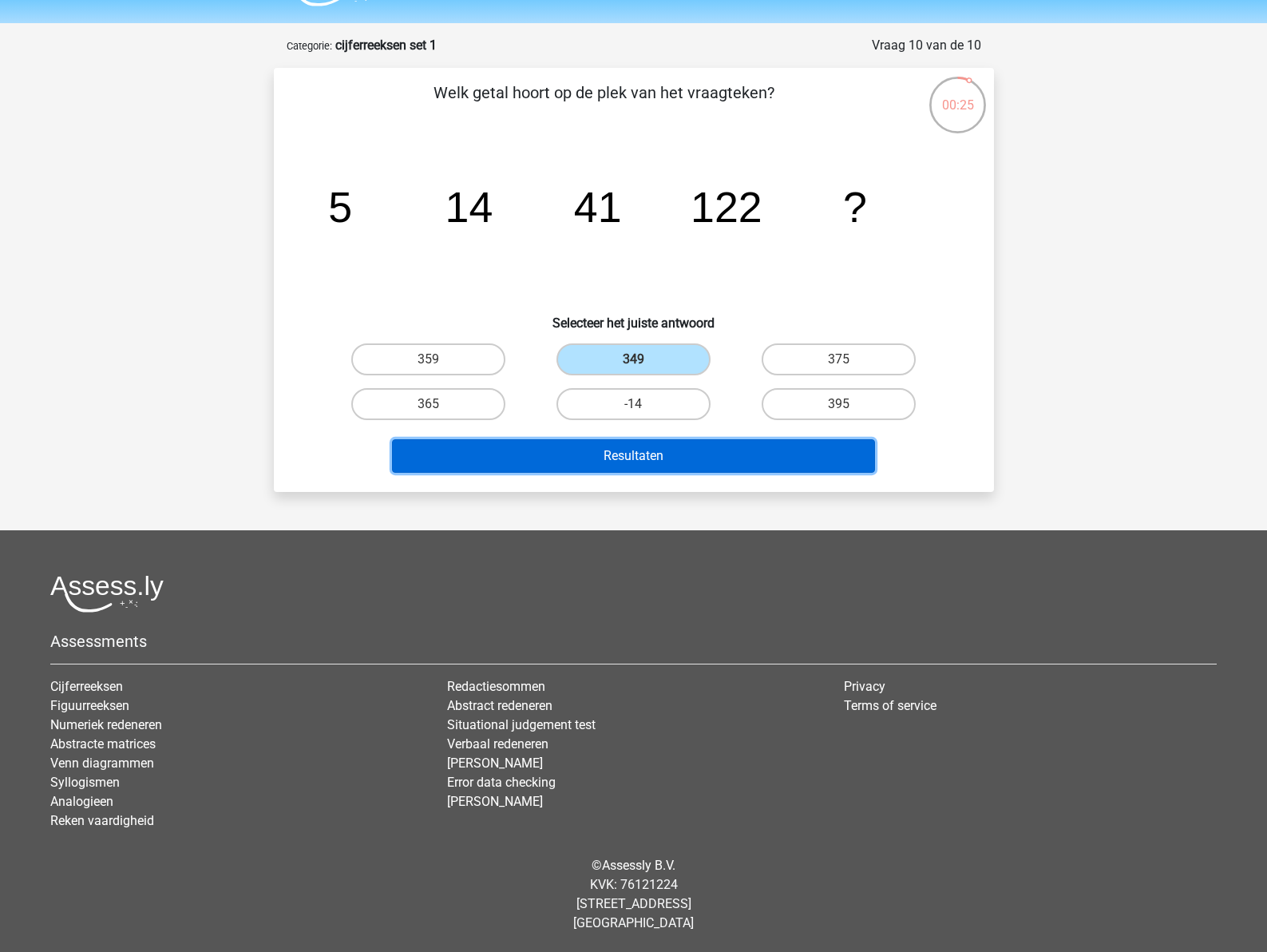
click at [676, 446] on button "Resultaten" at bounding box center [634, 455] width 483 height 33
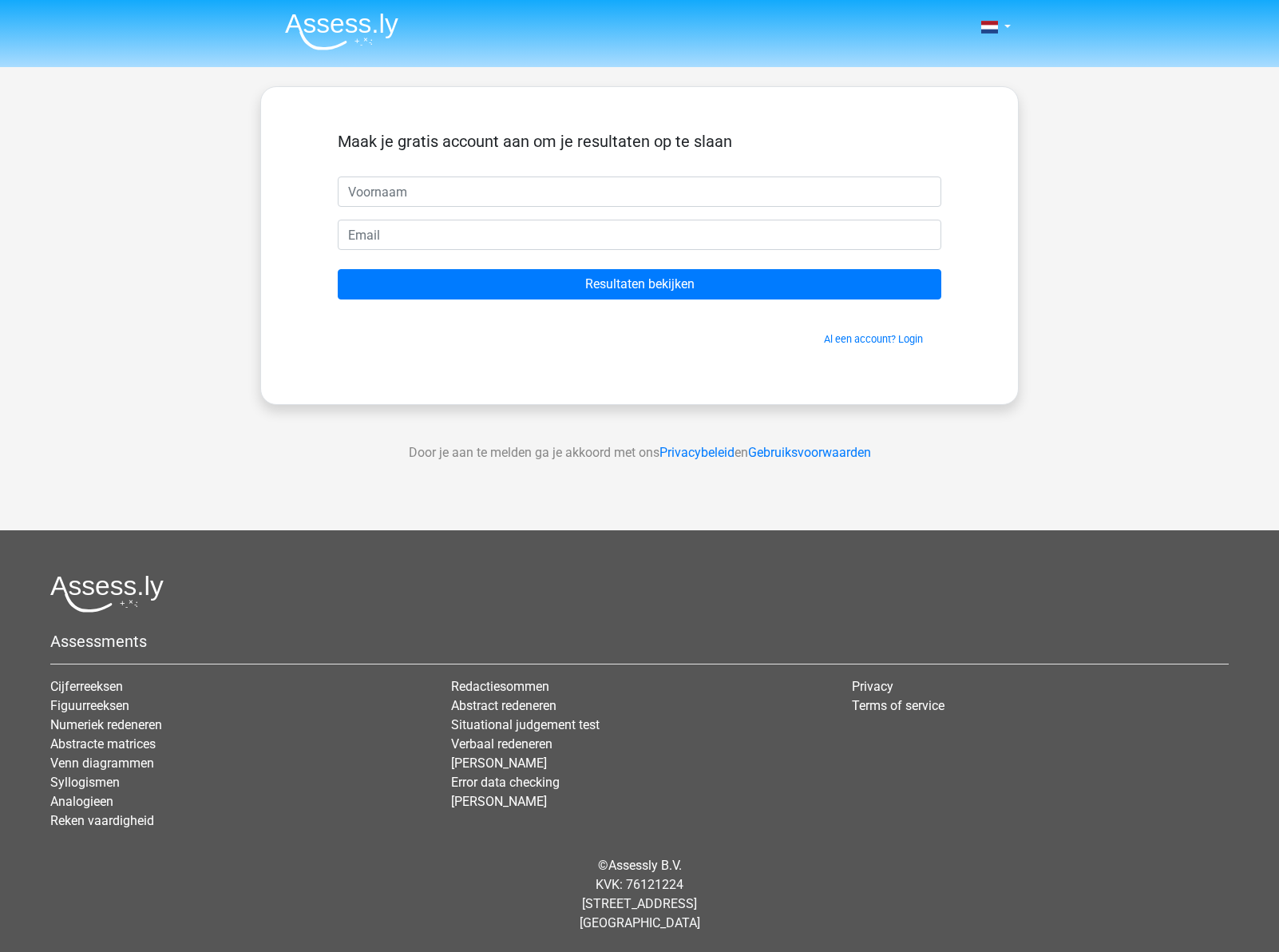
click at [401, 184] on input "text" at bounding box center [639, 191] width 604 height 30
type input "[PERSON_NAME]"
click at [438, 234] on input "email" at bounding box center [639, 234] width 604 height 30
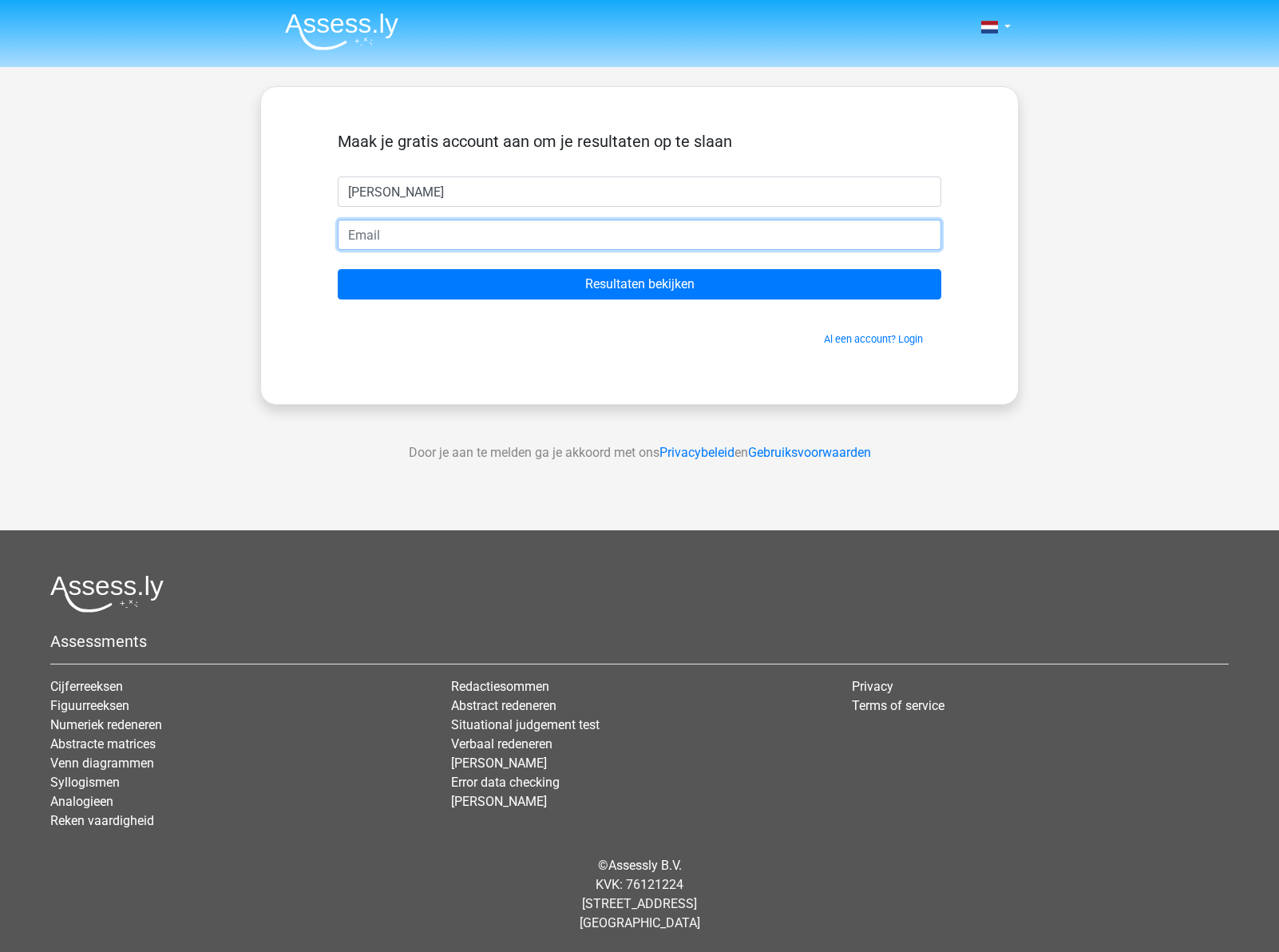
type input "[EMAIL_ADDRESS][DOMAIN_NAME]"
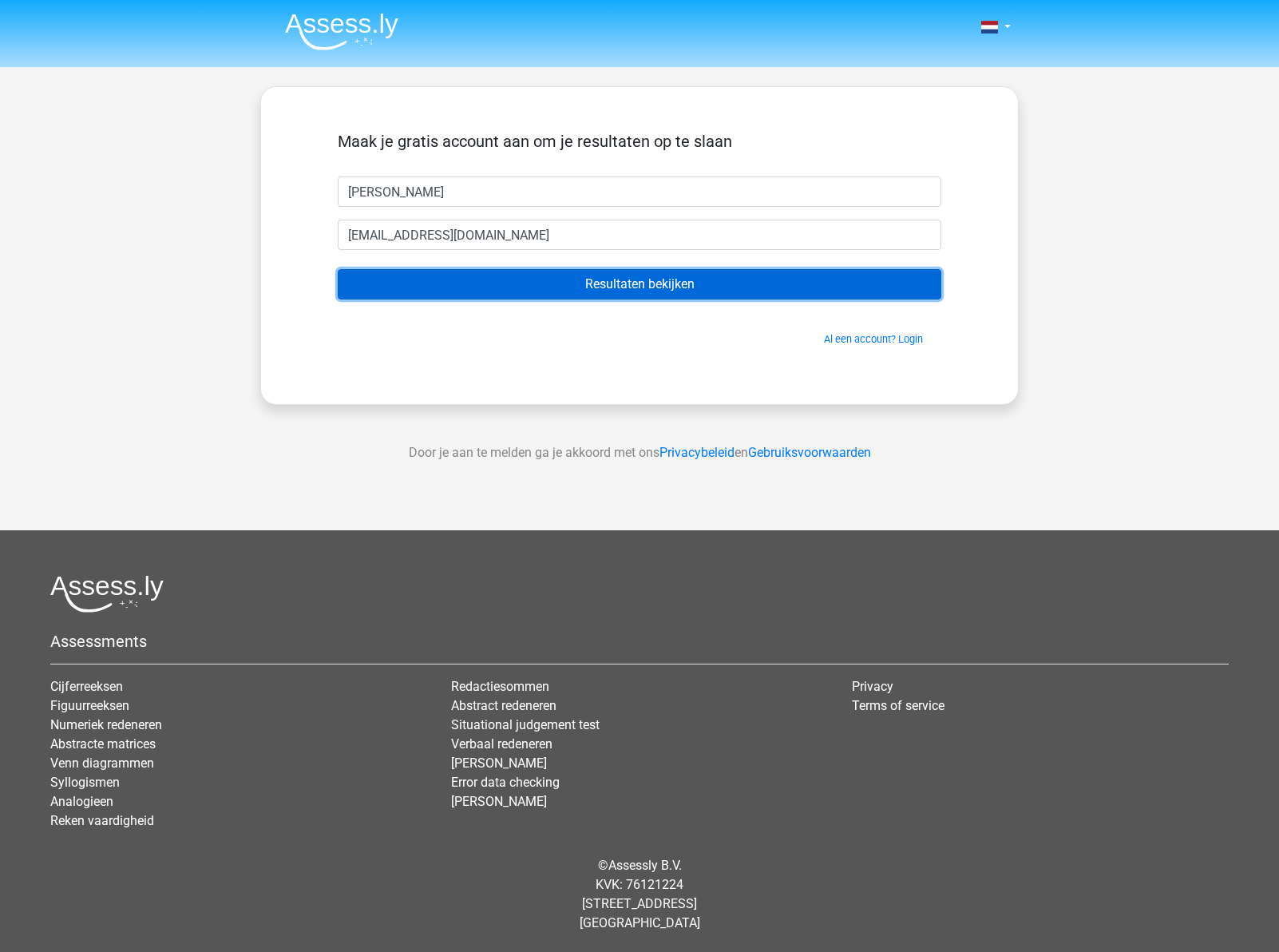
click at [632, 278] on input "Resultaten bekijken" at bounding box center [639, 285] width 604 height 30
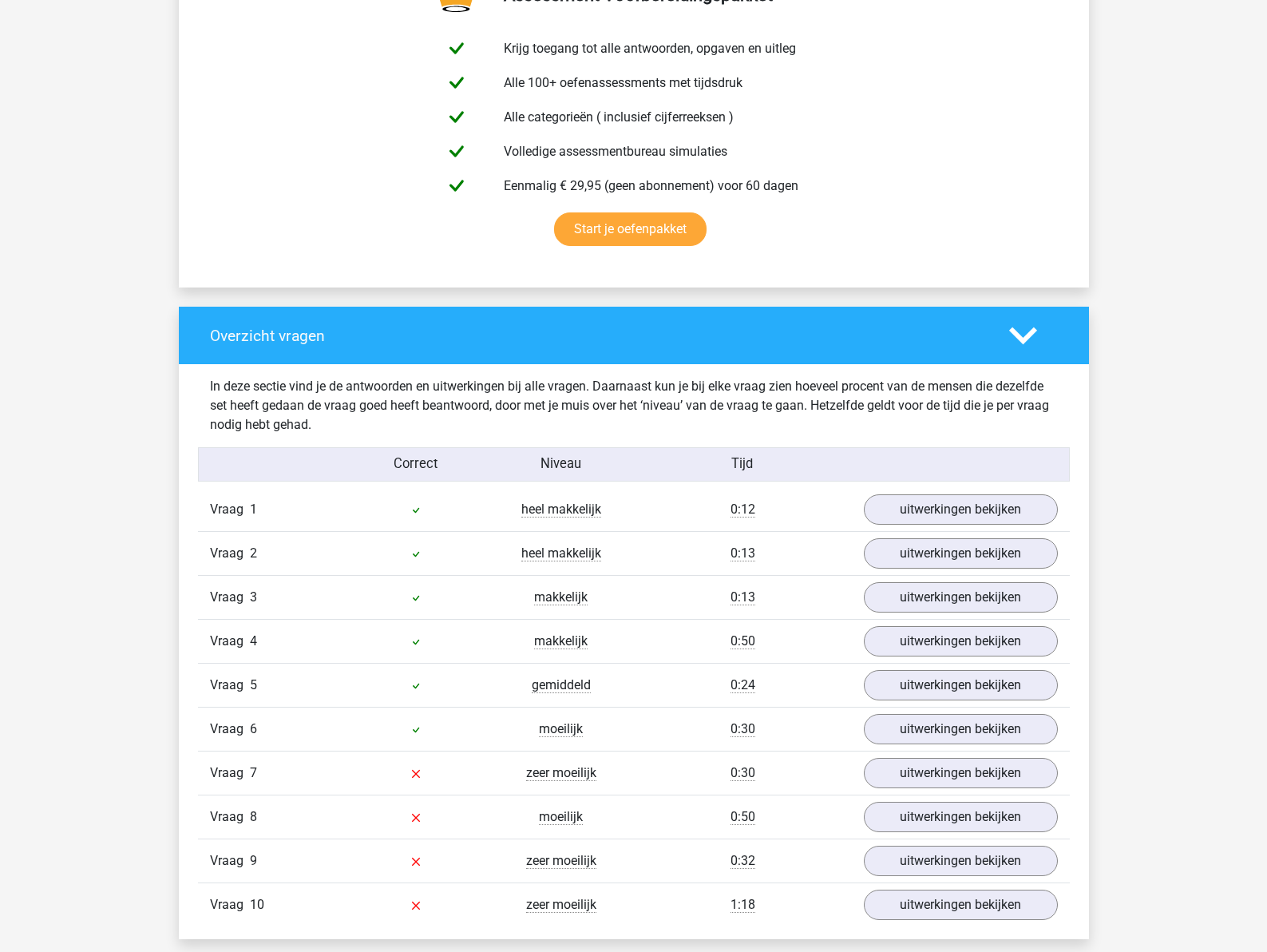
scroll to position [1038, 0]
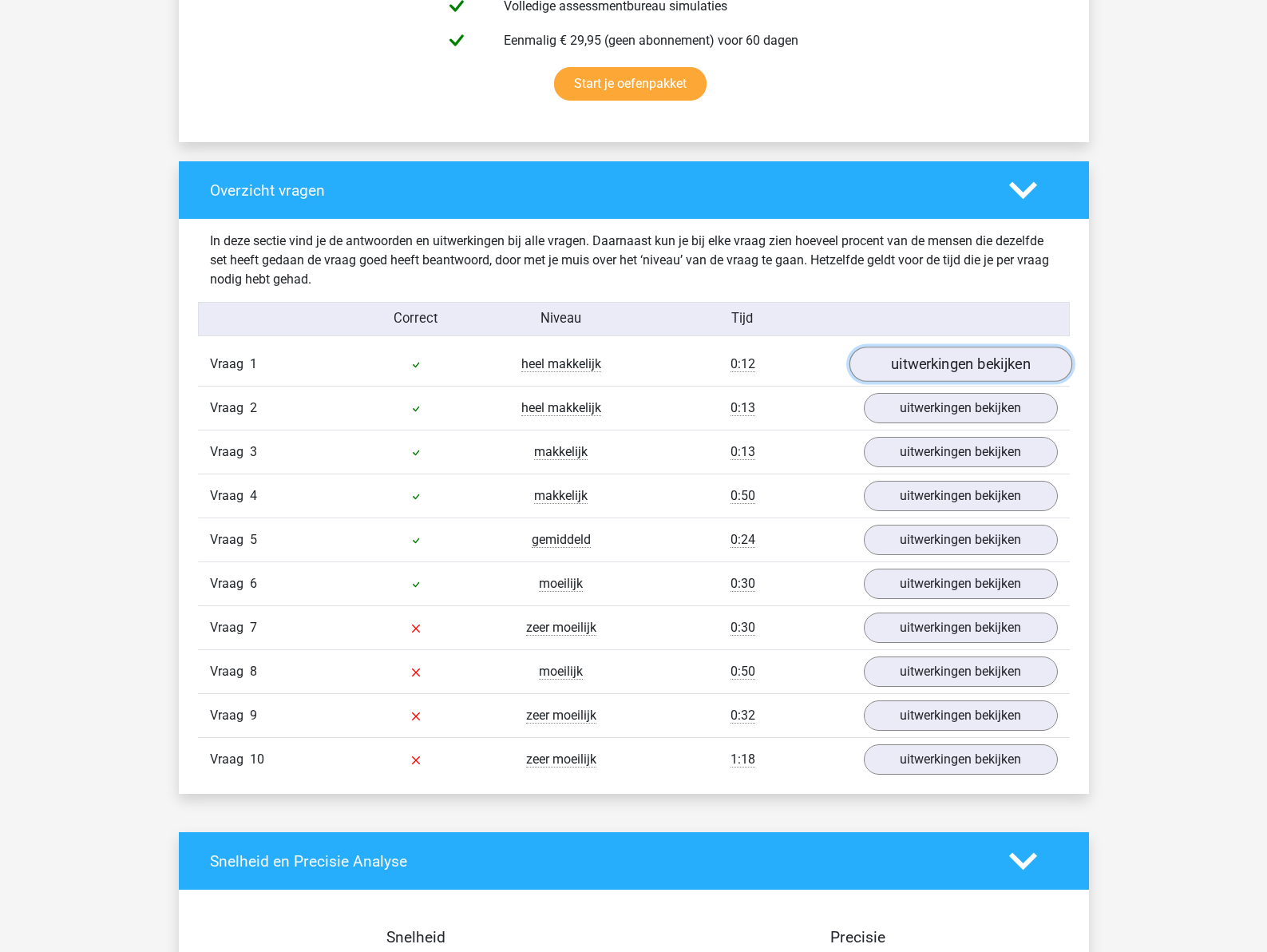
click at [977, 363] on link "uitwerkingen bekijken" at bounding box center [959, 363] width 223 height 35
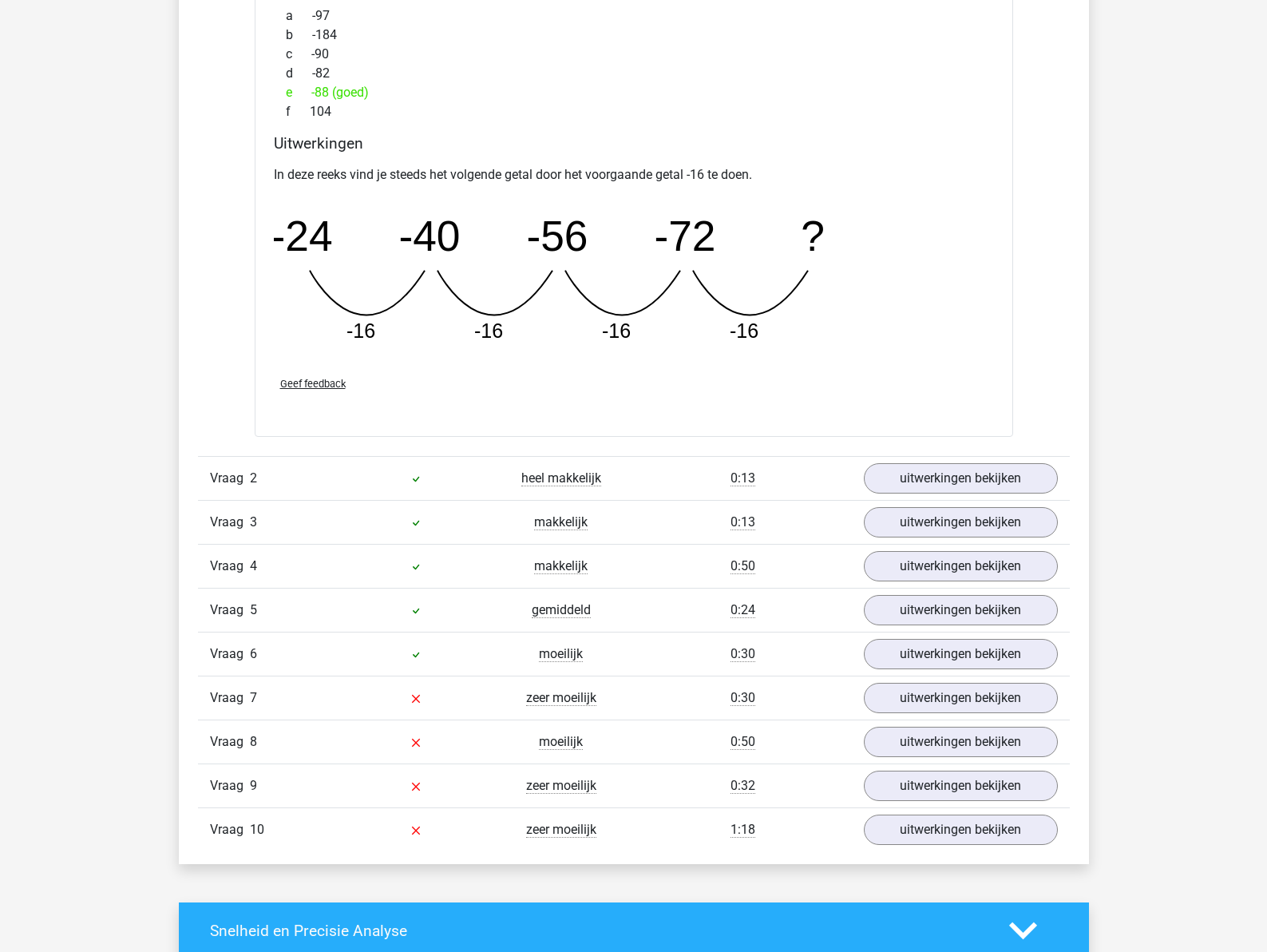
scroll to position [1677, 0]
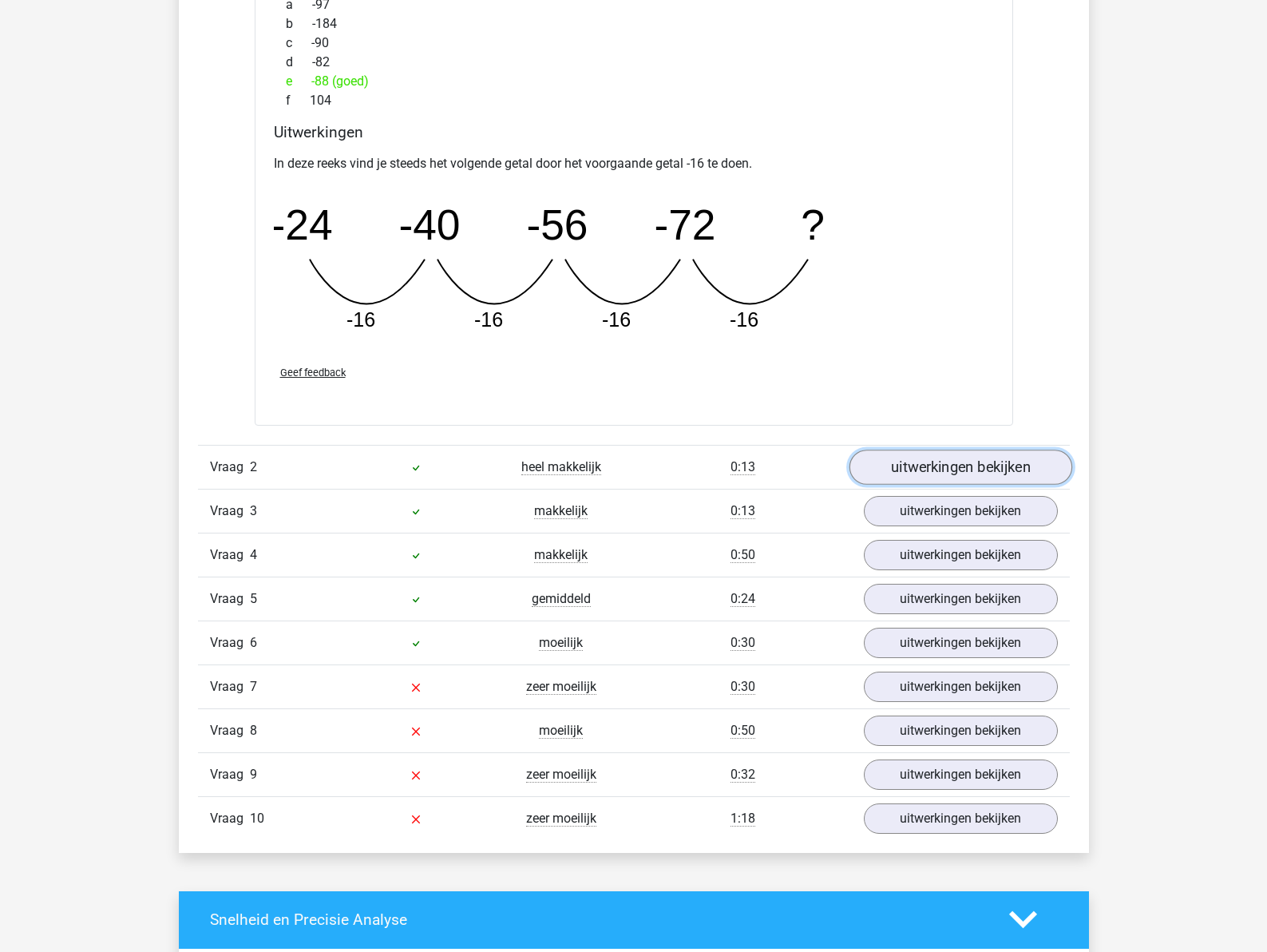
click at [972, 466] on link "uitwerkingen bekijken" at bounding box center [959, 466] width 223 height 35
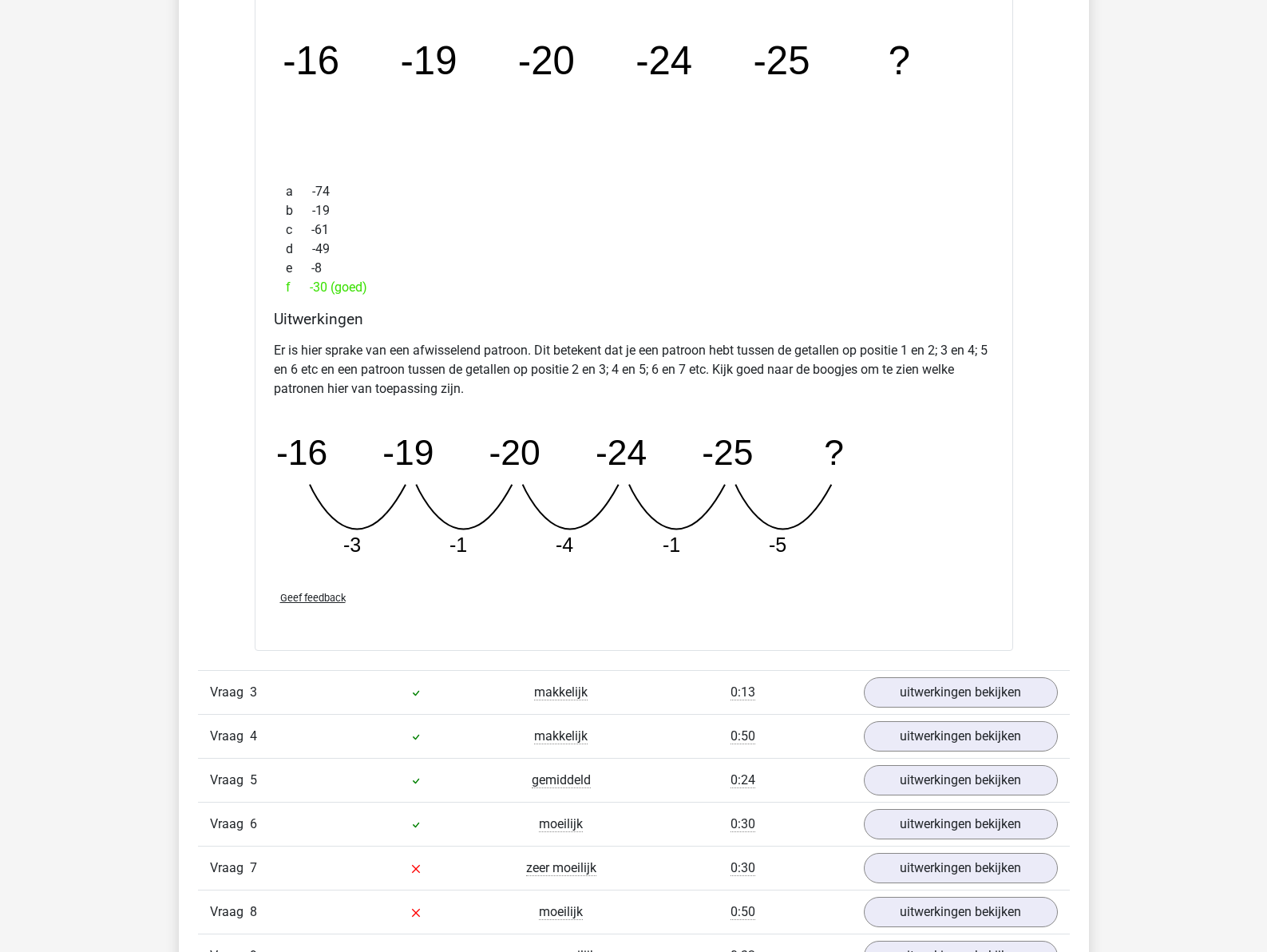
scroll to position [2235, 0]
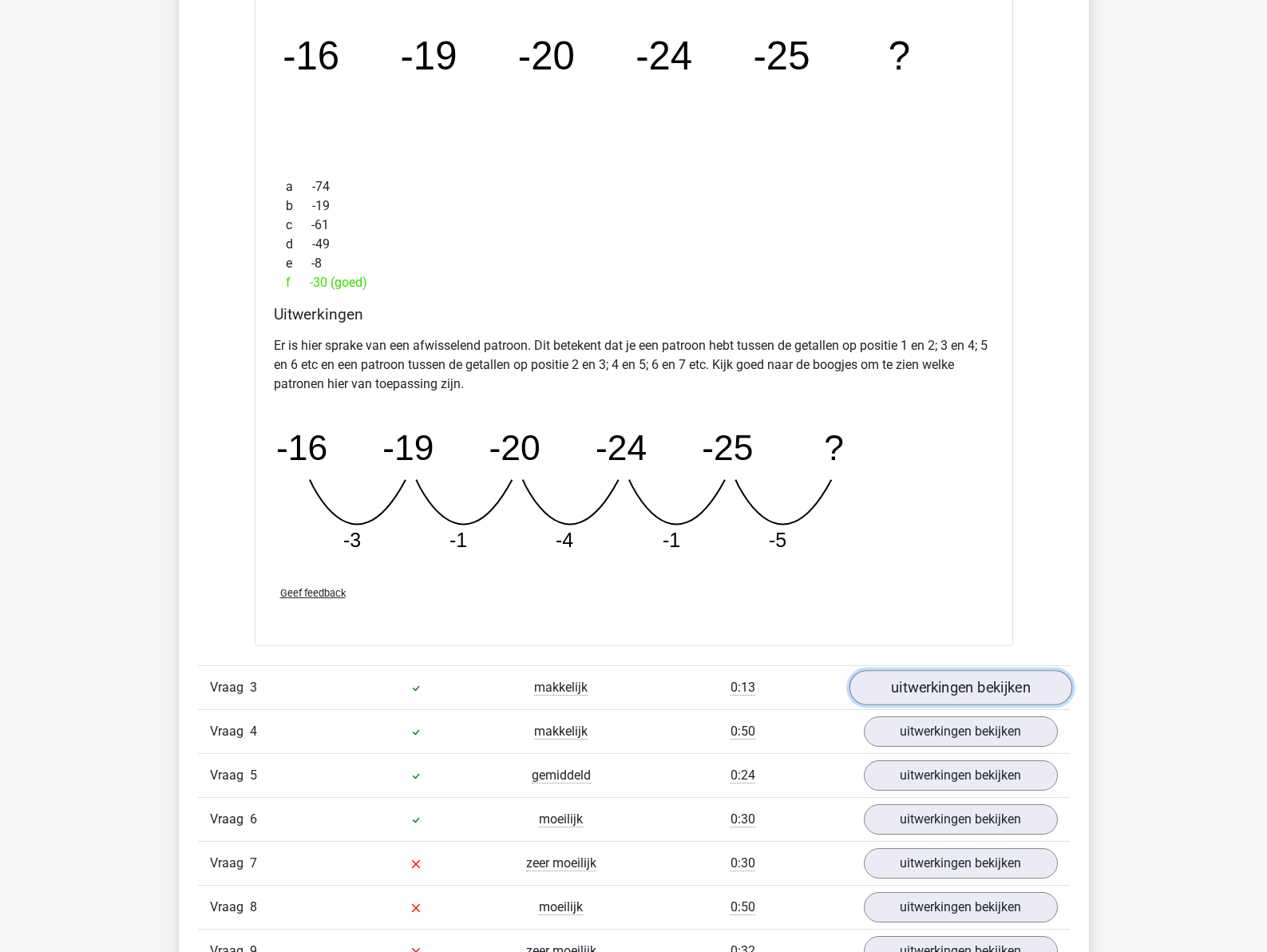
click at [931, 685] on link "uitwerkingen bekijken" at bounding box center [959, 688] width 223 height 35
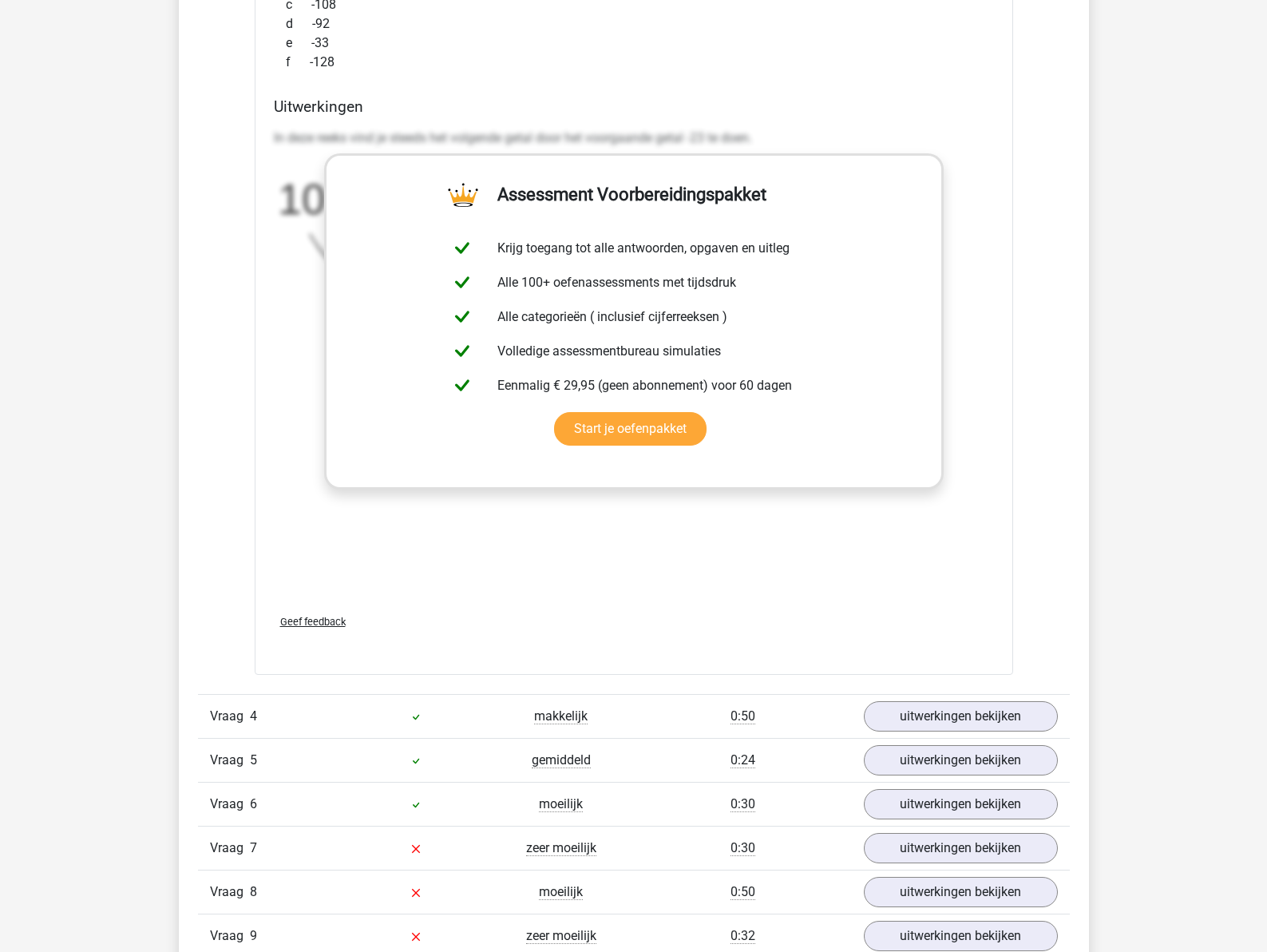
scroll to position [3353, 0]
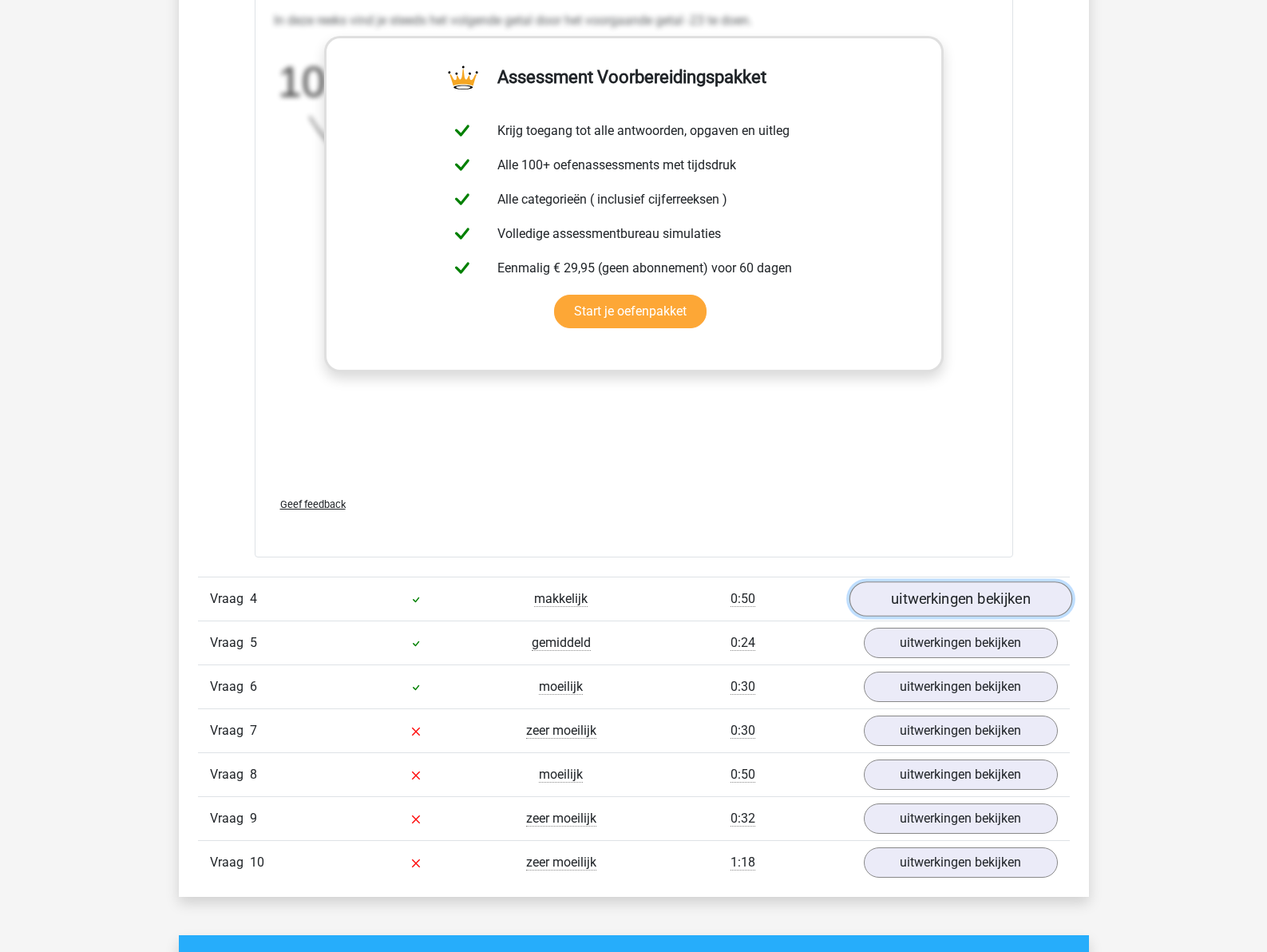
click at [908, 600] on link "uitwerkingen bekijken" at bounding box center [959, 599] width 223 height 35
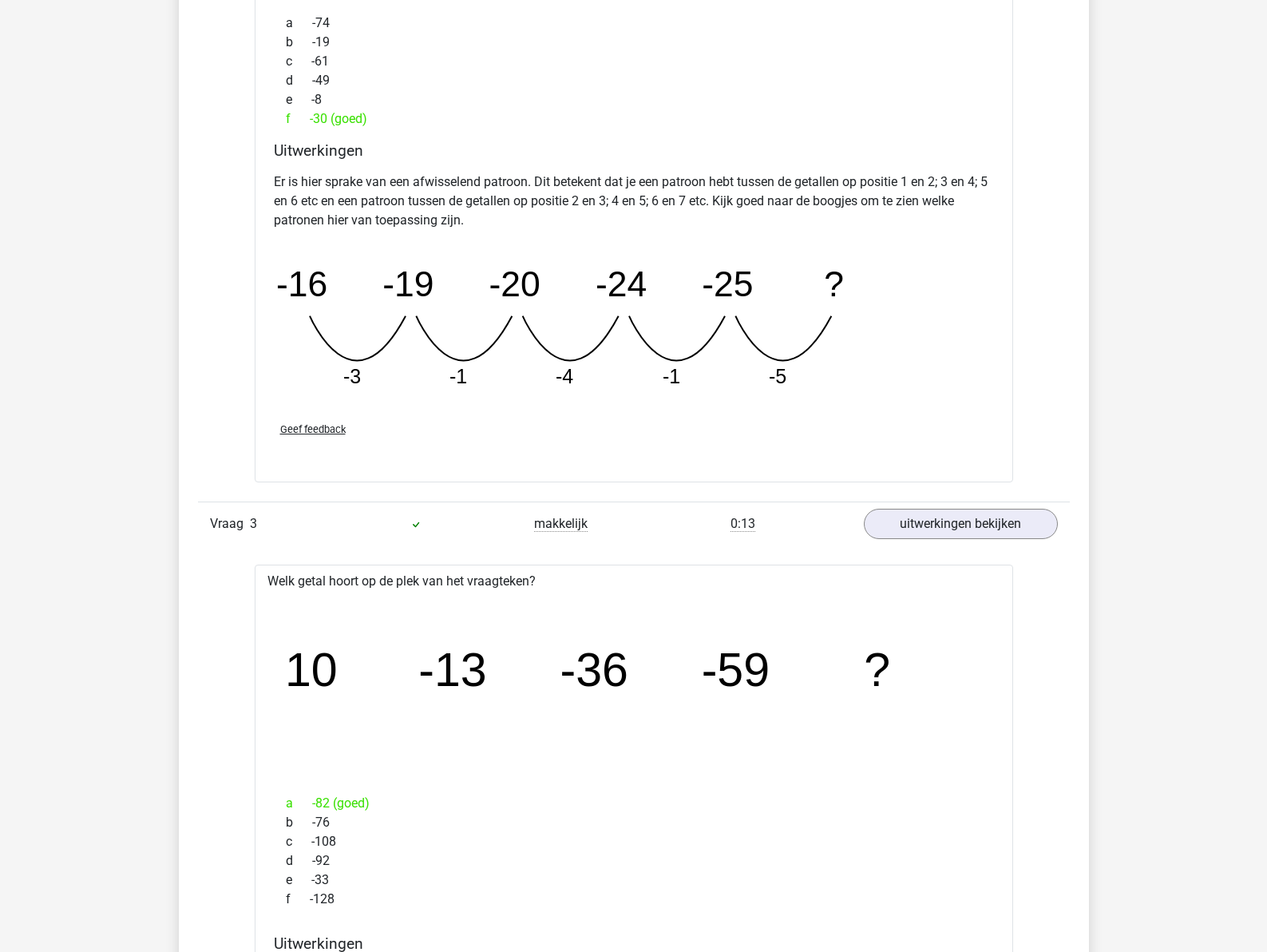
scroll to position [2395, 0]
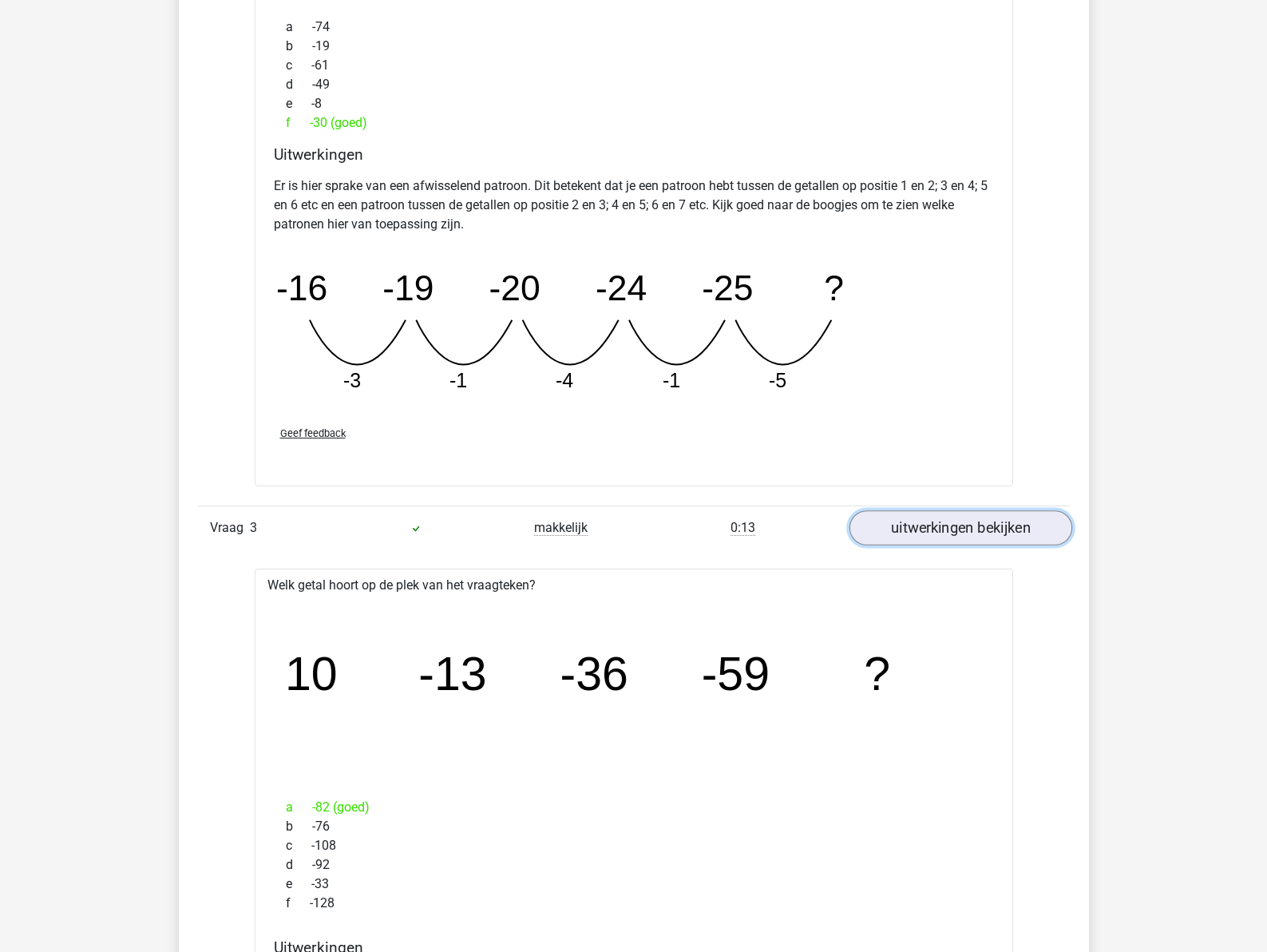
click at [960, 522] on link "uitwerkingen bekijken" at bounding box center [959, 528] width 223 height 35
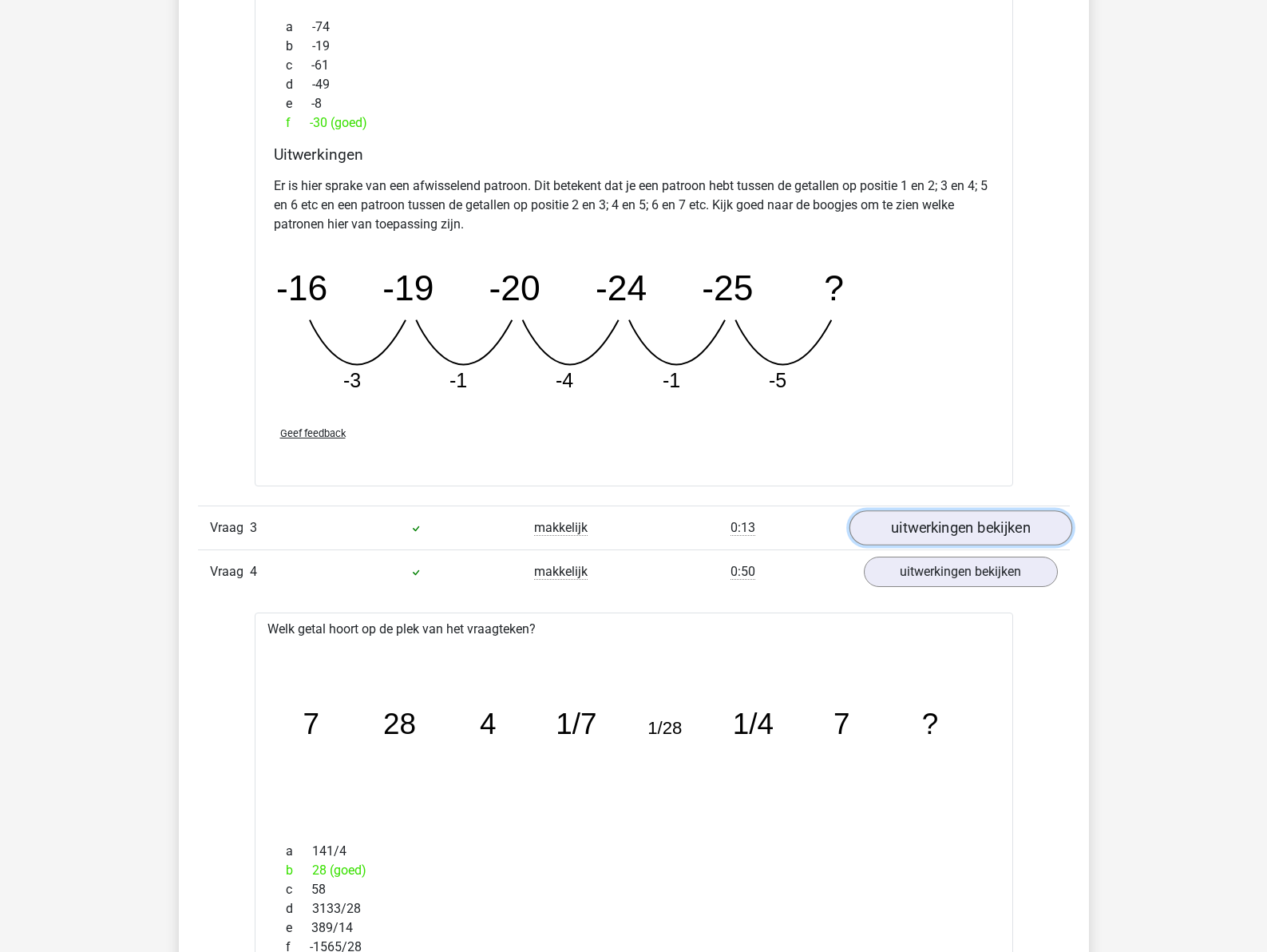
click at [960, 522] on link "uitwerkingen bekijken" at bounding box center [959, 528] width 223 height 35
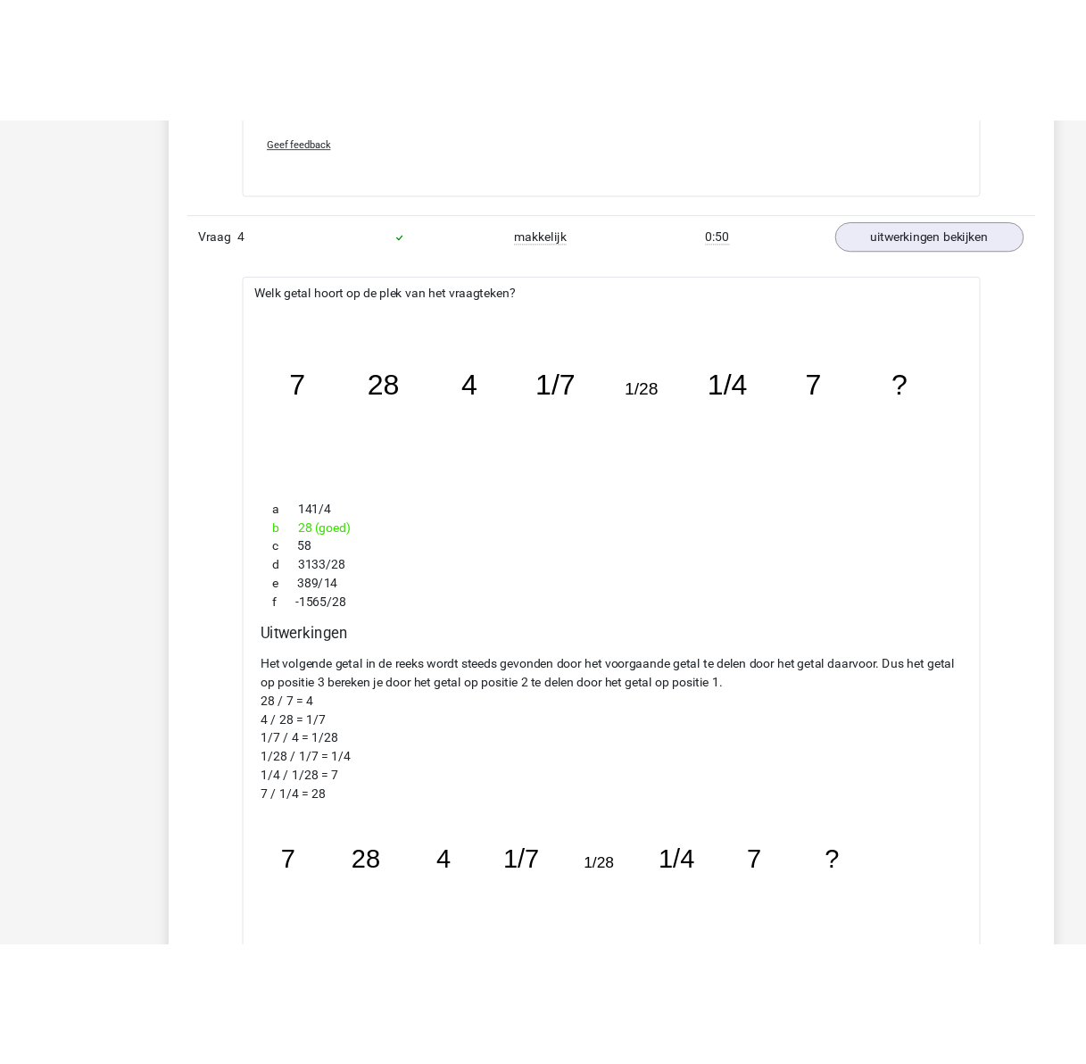
scroll to position [4281, 0]
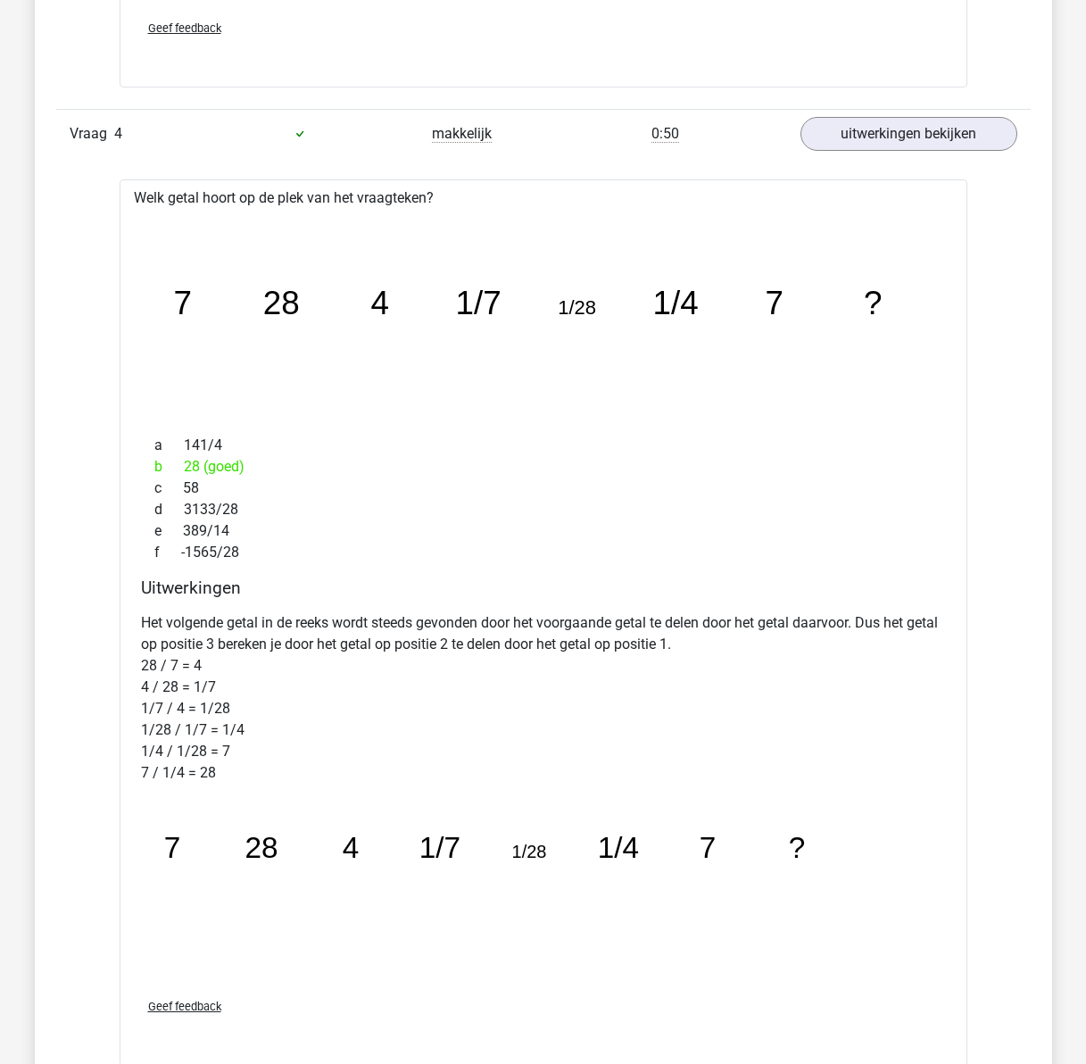
click at [699, 426] on div "Welk getal hoort op de plek van het vraagteken? image/svg+xml 7 28 4 1/7 1/28 1…" at bounding box center [544, 622] width 848 height 887
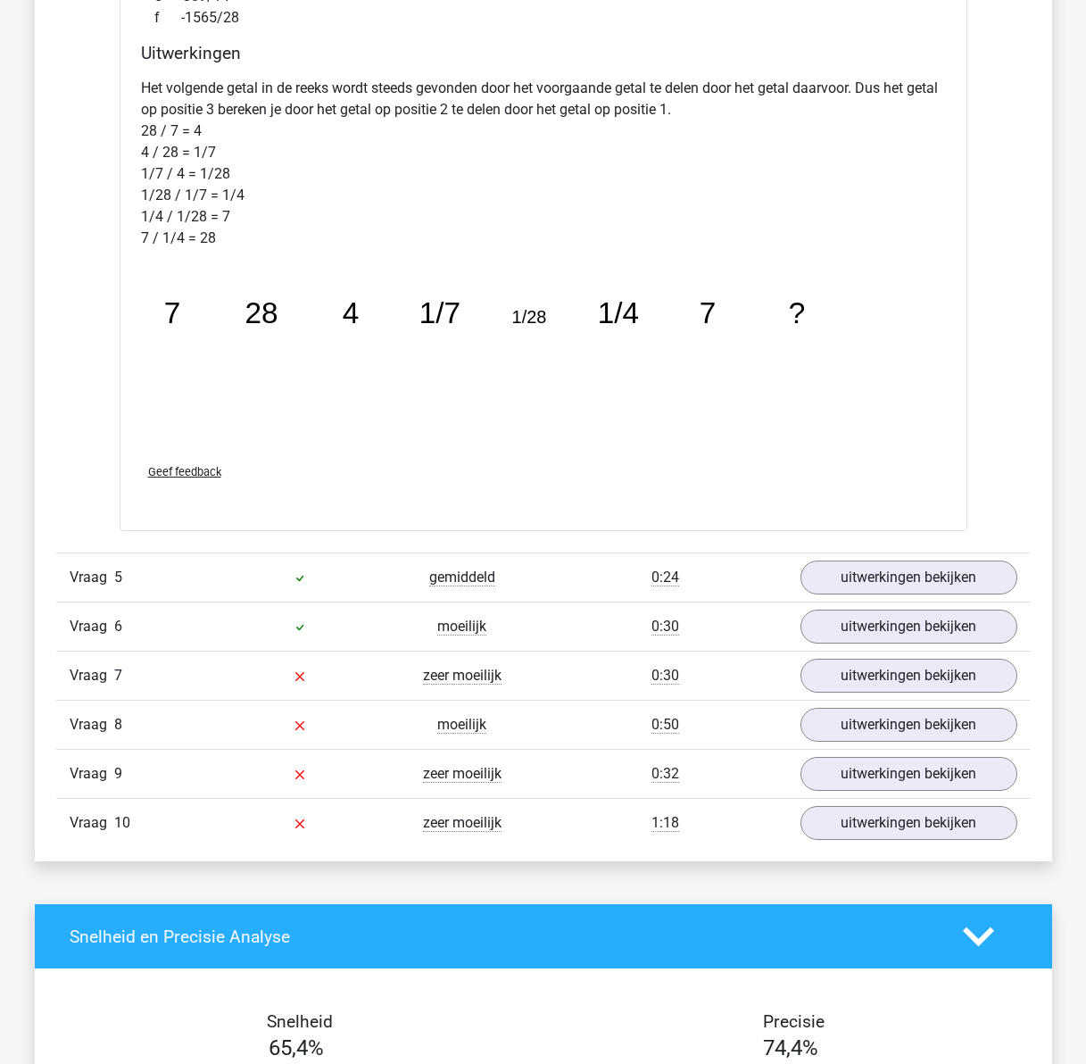
scroll to position [4817, 0]
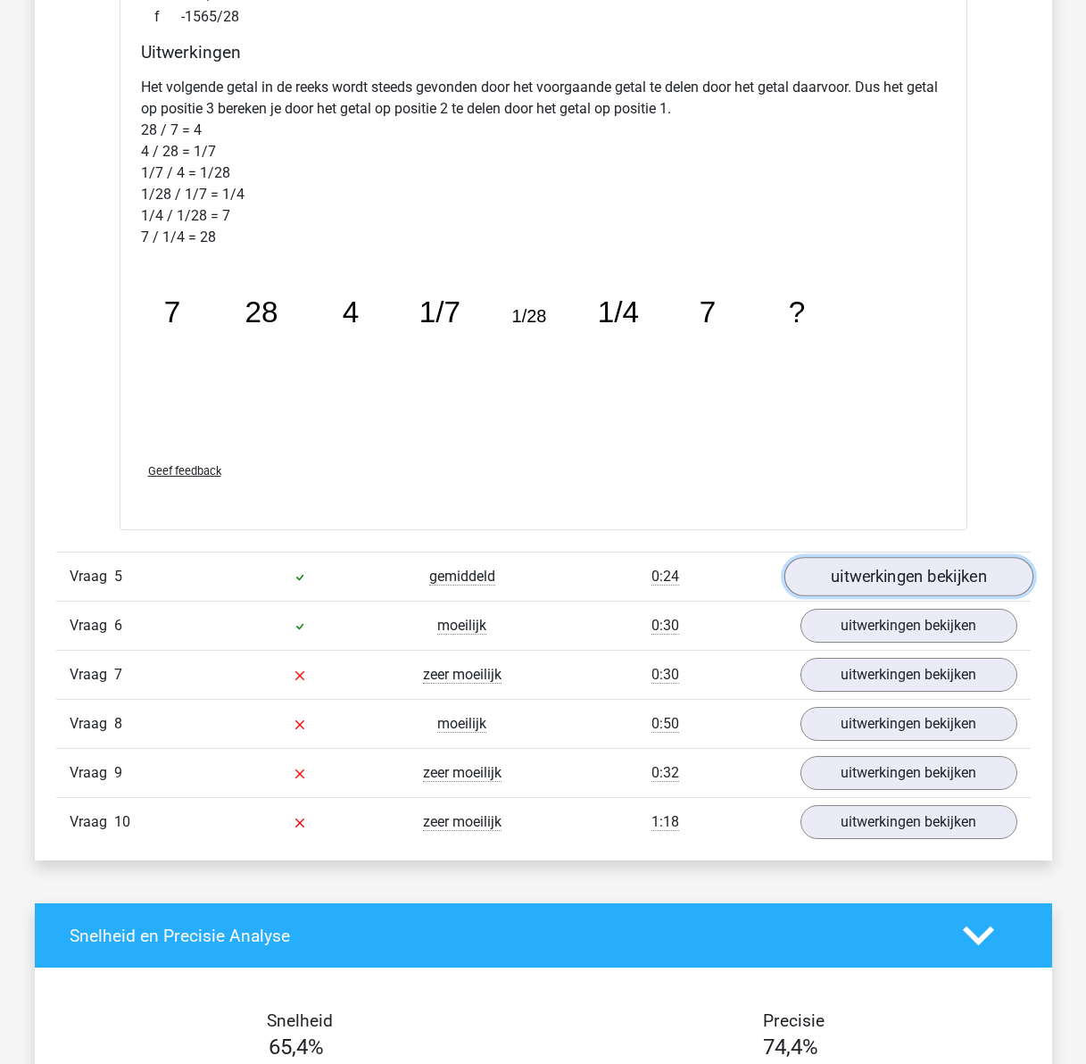
drag, startPoint x: 892, startPoint y: 579, endPoint x: 827, endPoint y: 567, distance: 66.2
click at [892, 579] on link "uitwerkingen bekijken" at bounding box center [907, 577] width 249 height 39
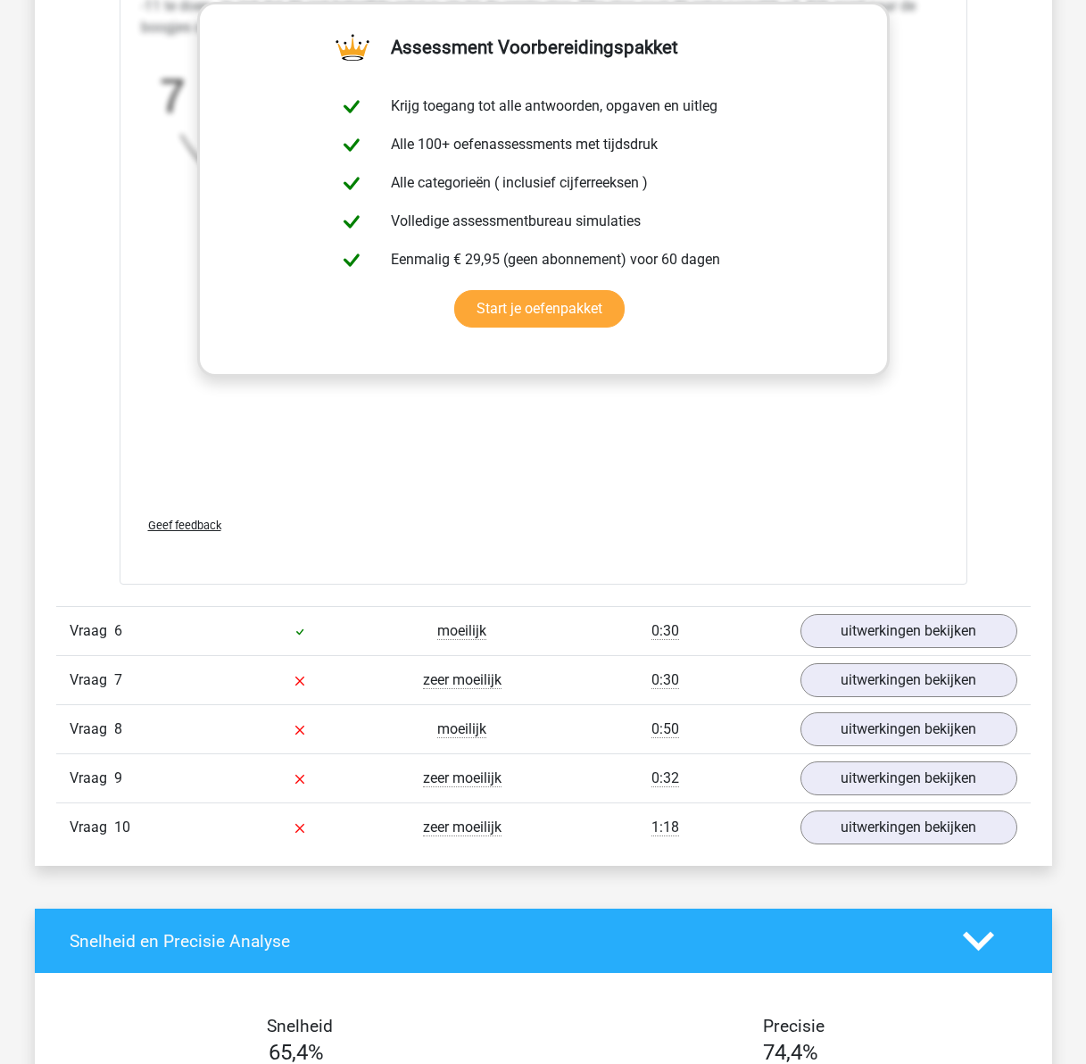
scroll to position [5977, 0]
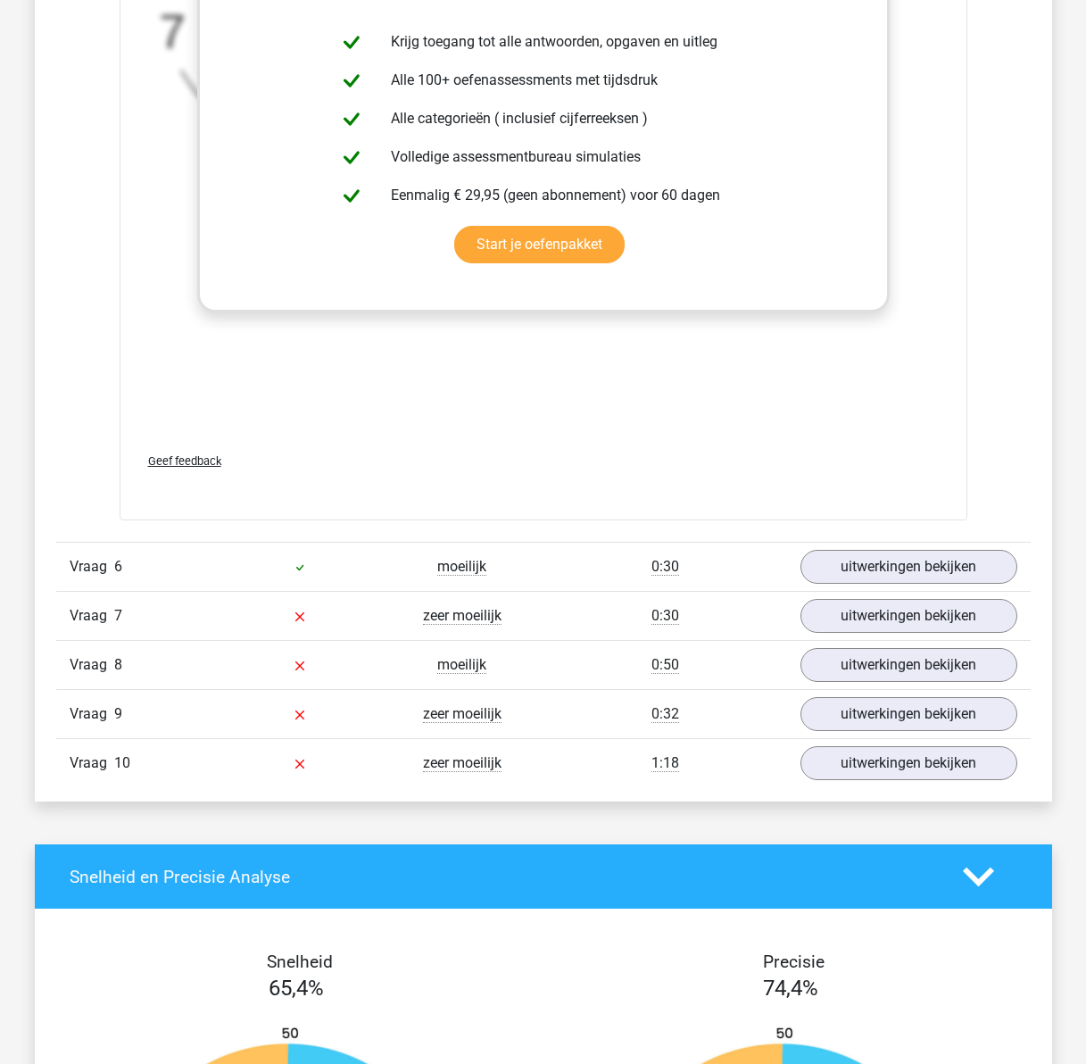
click at [619, 561] on div "0:30" at bounding box center [665, 566] width 244 height 21
drag, startPoint x: 910, startPoint y: 563, endPoint x: 834, endPoint y: 576, distance: 77.0
click at [910, 563] on link "uitwerkingen bekijken" at bounding box center [907, 566] width 249 height 39
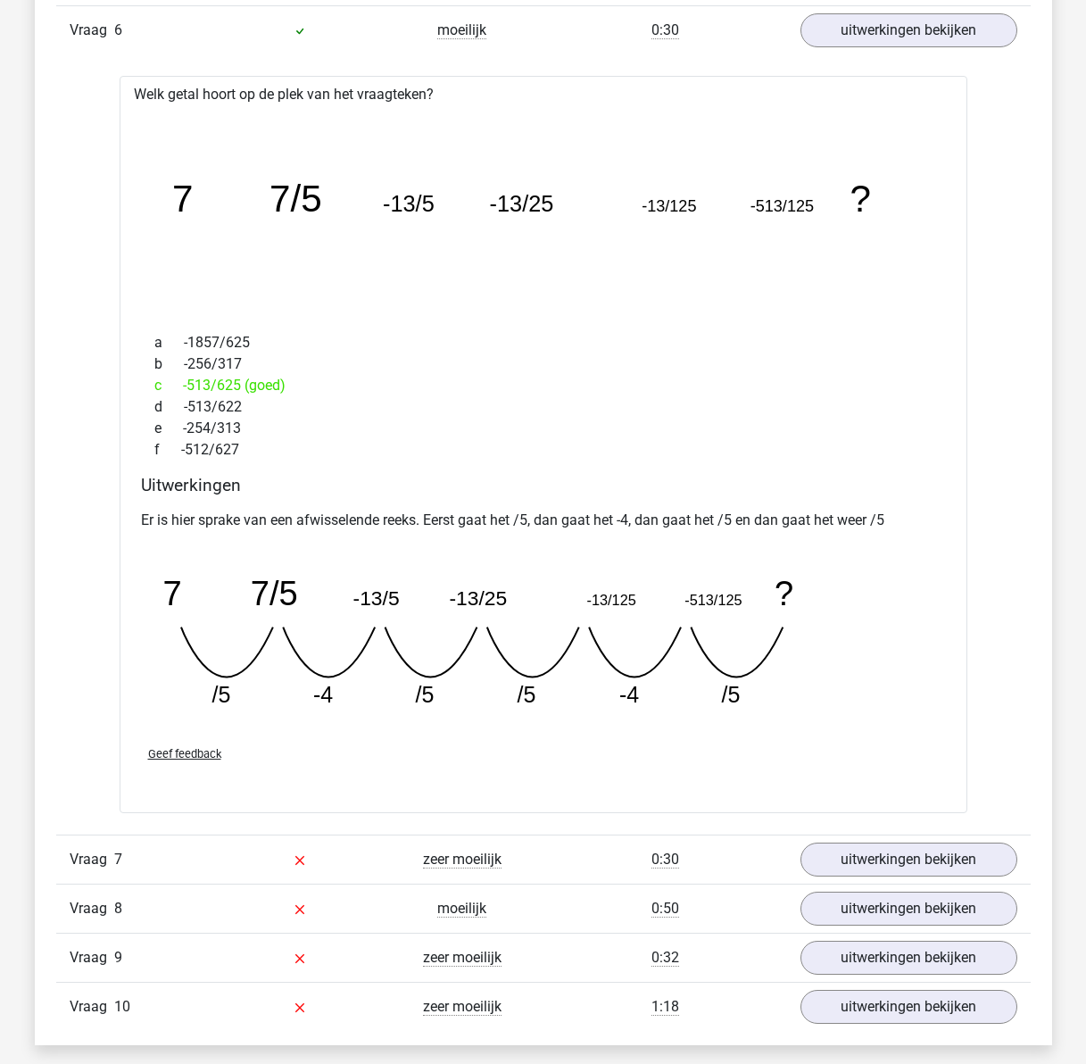
scroll to position [6512, 0]
click at [873, 867] on link "uitwerkingen bekijken" at bounding box center [907, 860] width 249 height 39
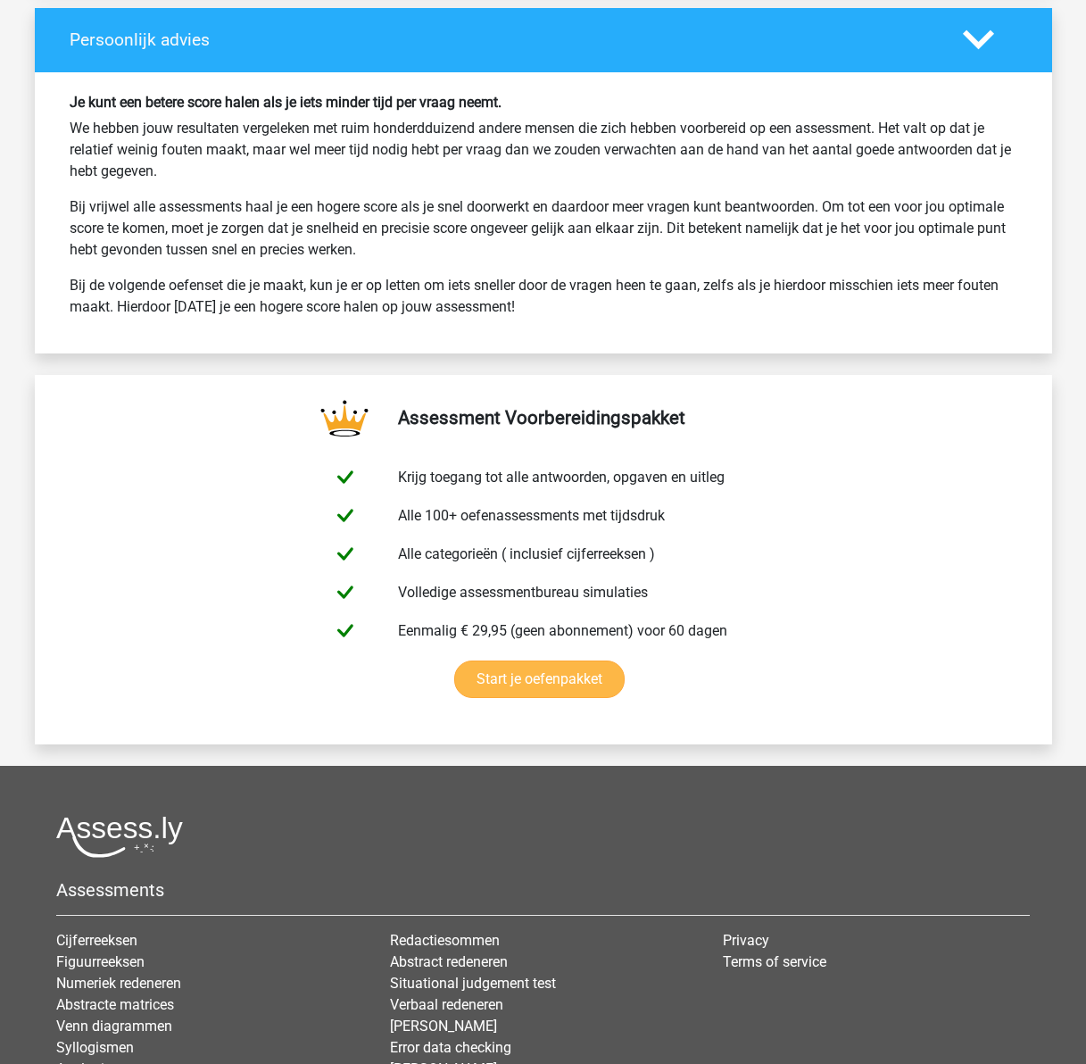
scroll to position [9288, 0]
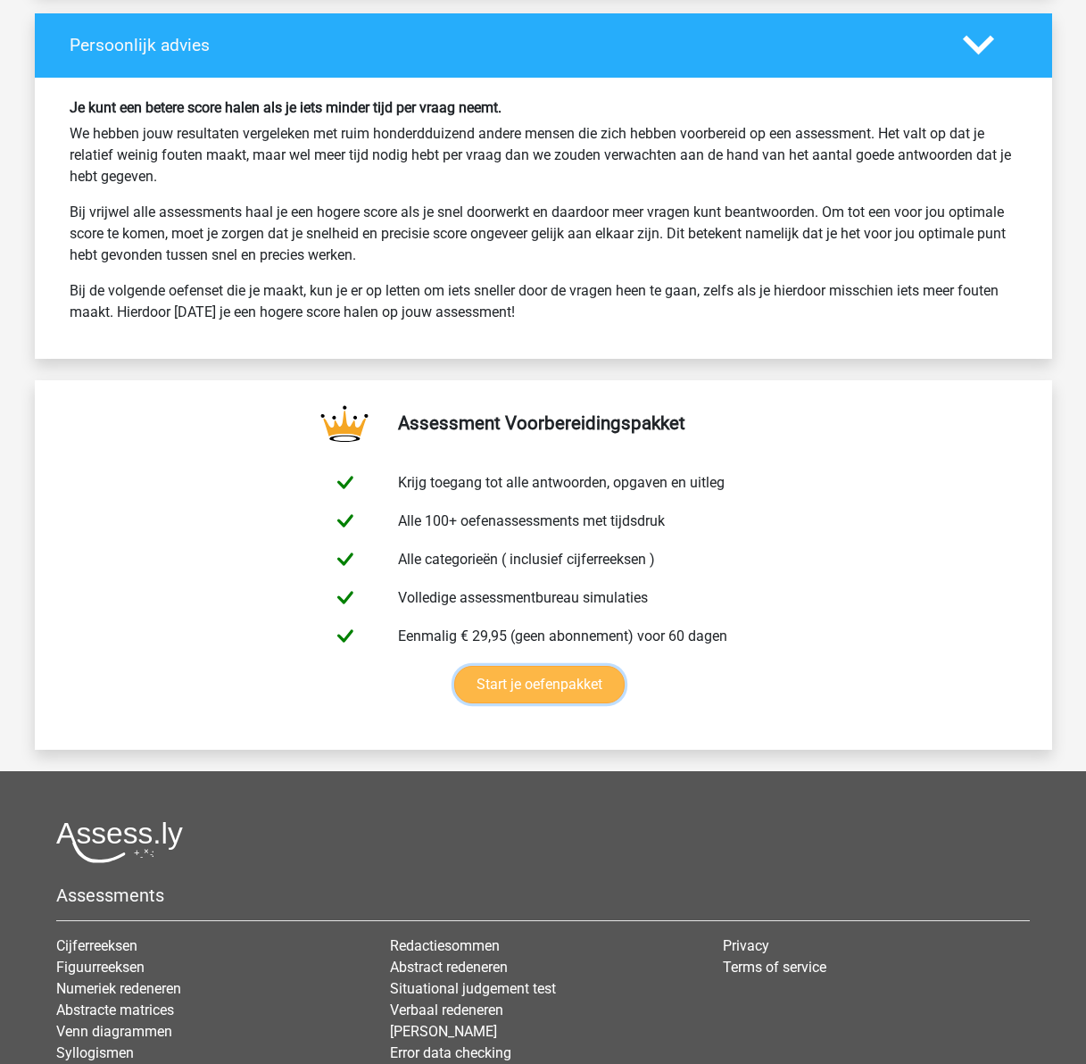
click at [518, 685] on link "Start je oefenpakket" at bounding box center [539, 684] width 170 height 37
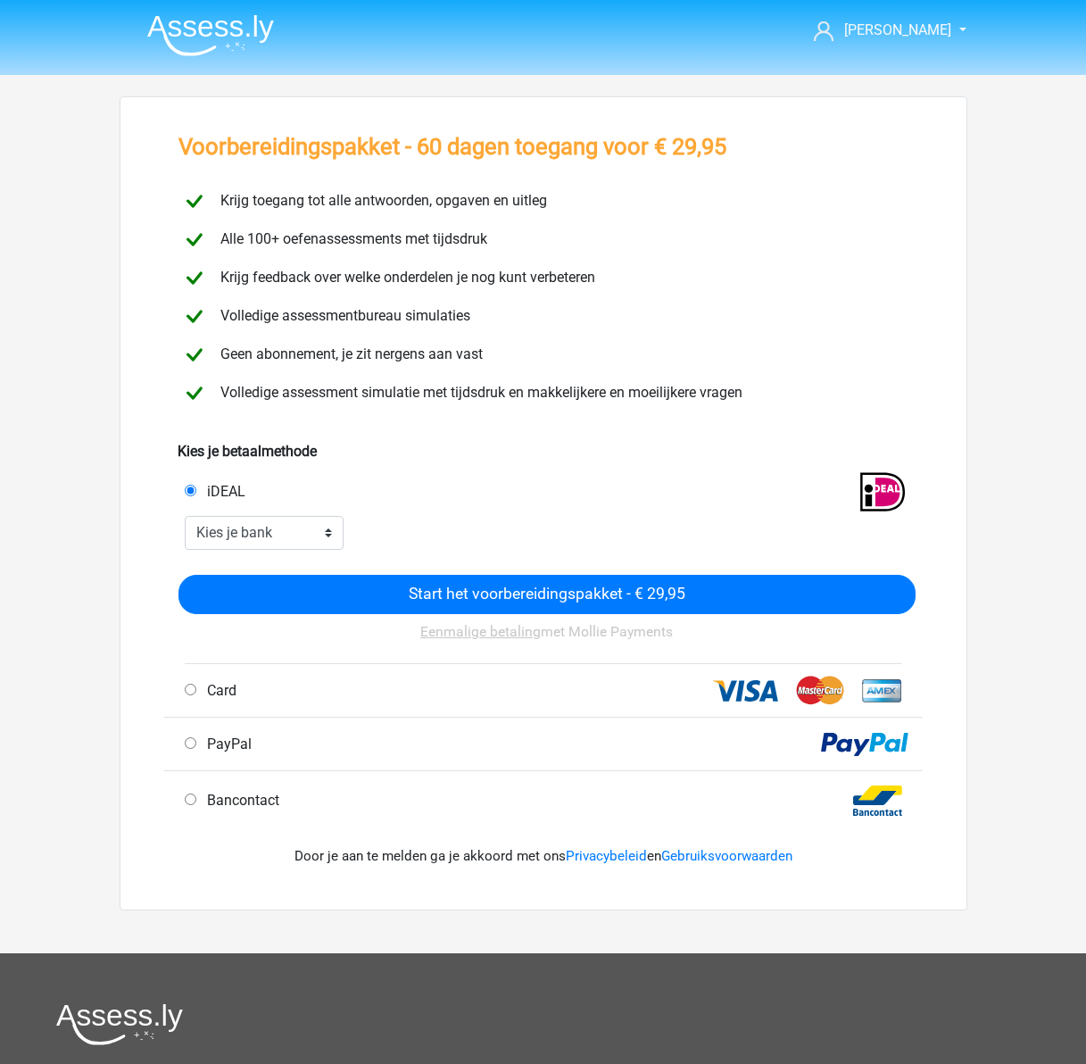
drag, startPoint x: 191, startPoint y: 799, endPoint x: 133, endPoint y: 831, distance: 65.9
click at [188, 801] on input "Bancontact" at bounding box center [191, 799] width 12 height 12
radio input "true"
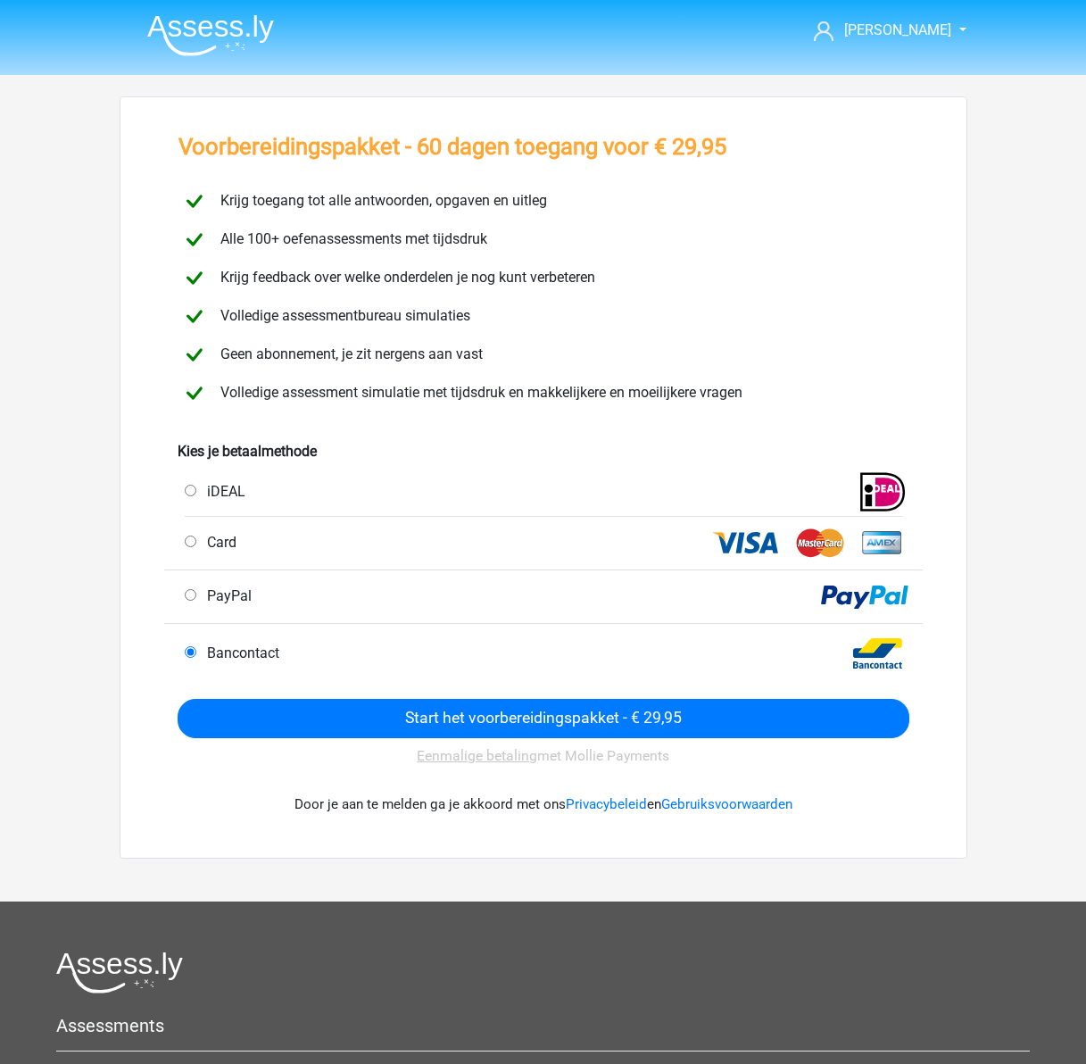
click at [210, 593] on span "PayPal" at bounding box center [226, 595] width 52 height 17
click at [196, 593] on input "PayPal" at bounding box center [191, 595] width 12 height 12
radio input "true"
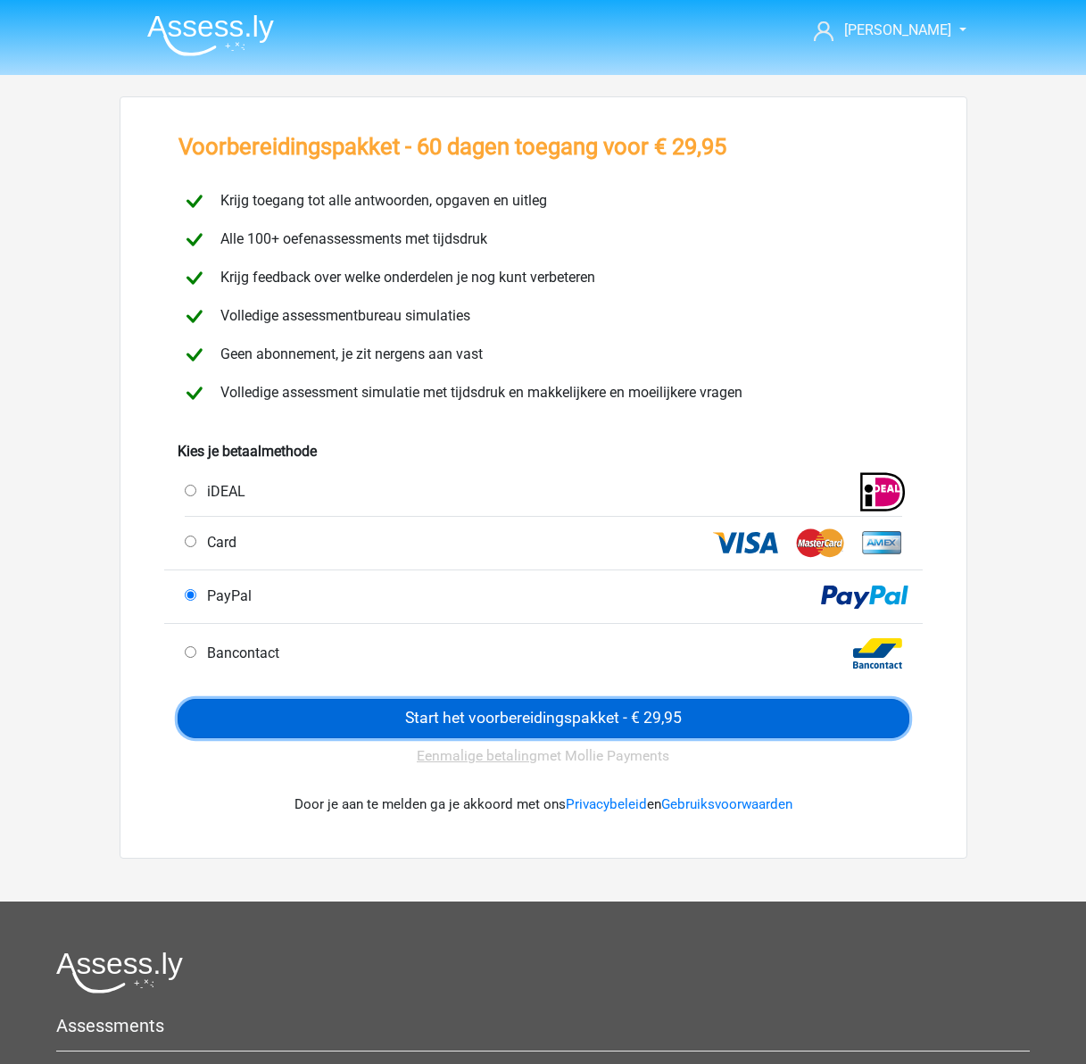
click at [463, 717] on input "Start het voorbereidingspakket - € 29,95" at bounding box center [544, 718] width 732 height 39
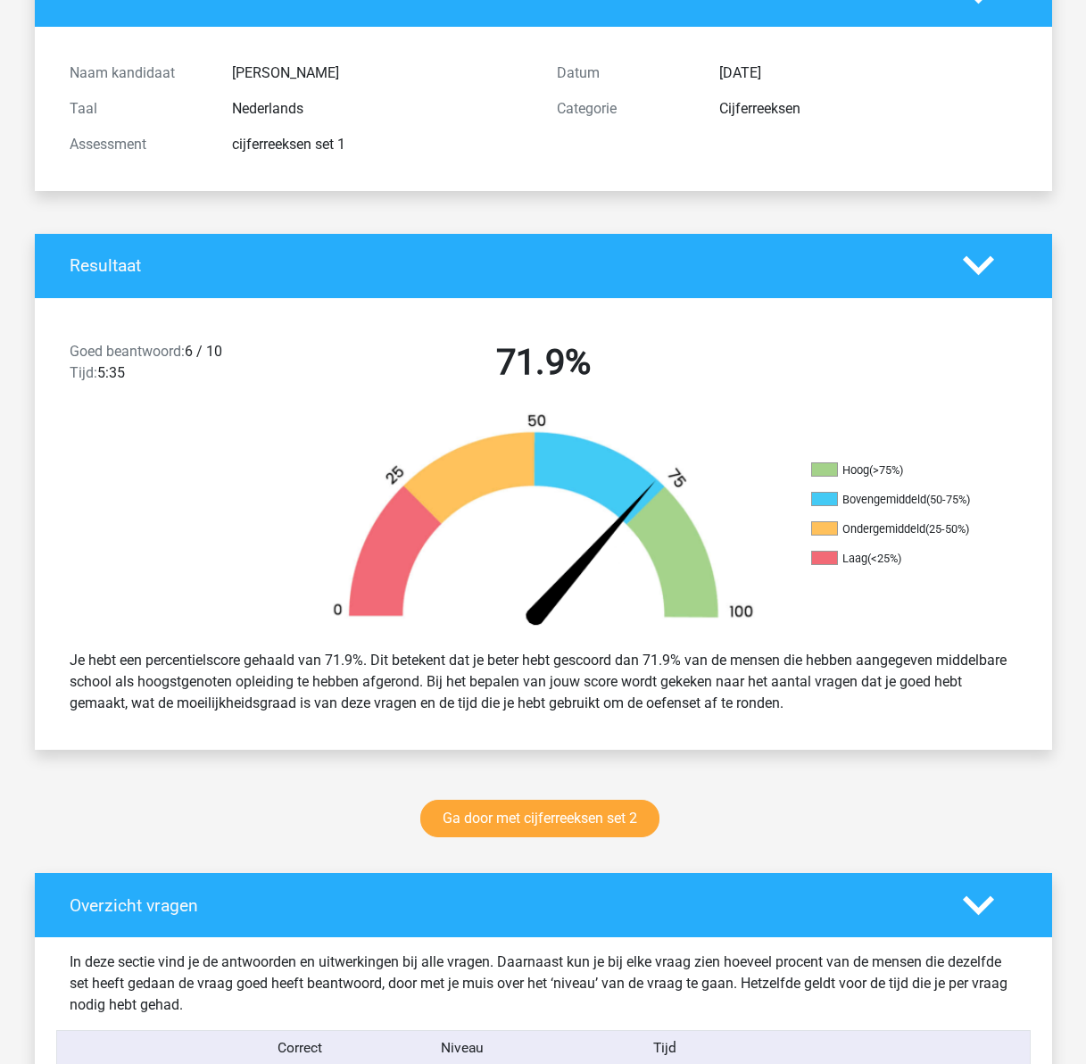
scroll to position [625, 0]
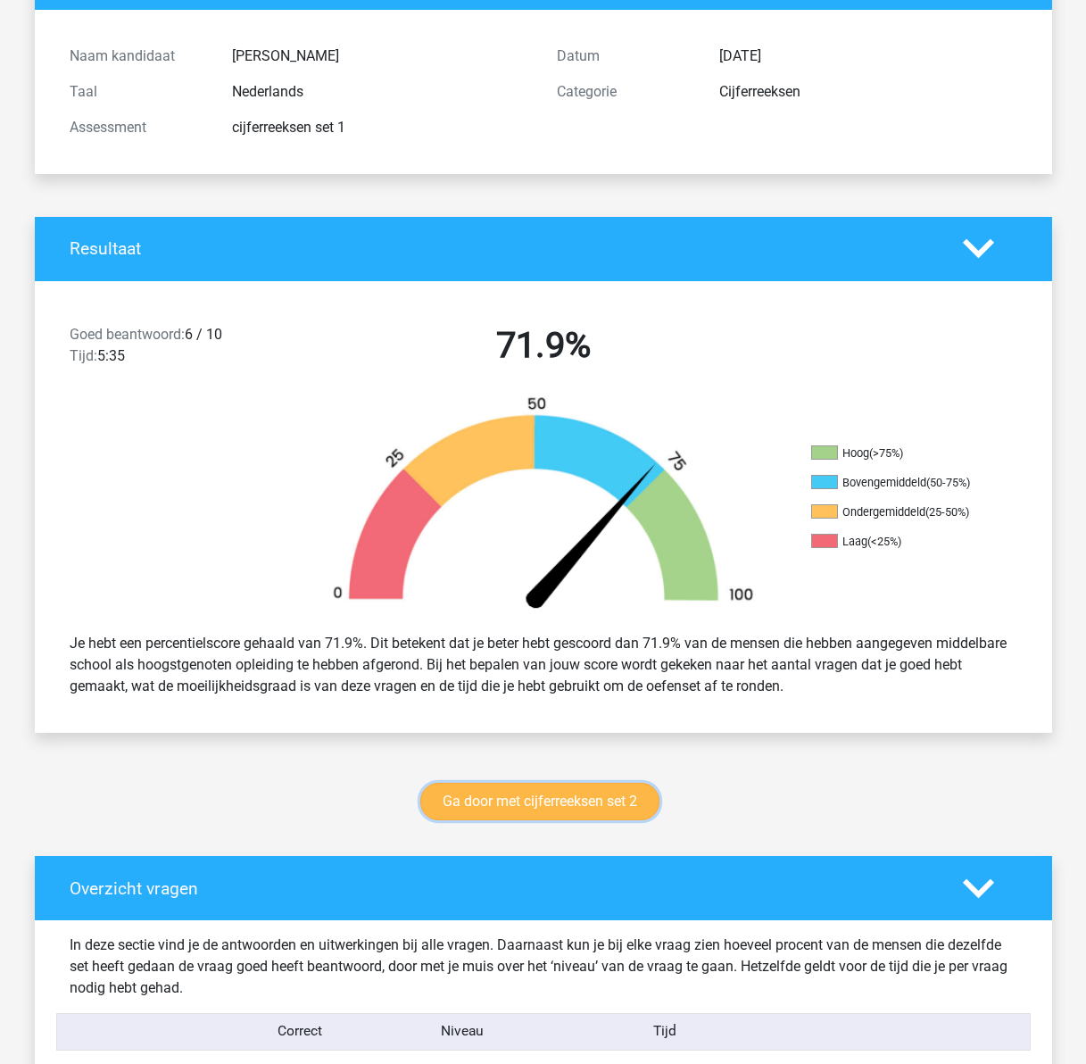
click at [527, 808] on link "Ga door met cijferreeksen set 2" at bounding box center [539, 801] width 239 height 37
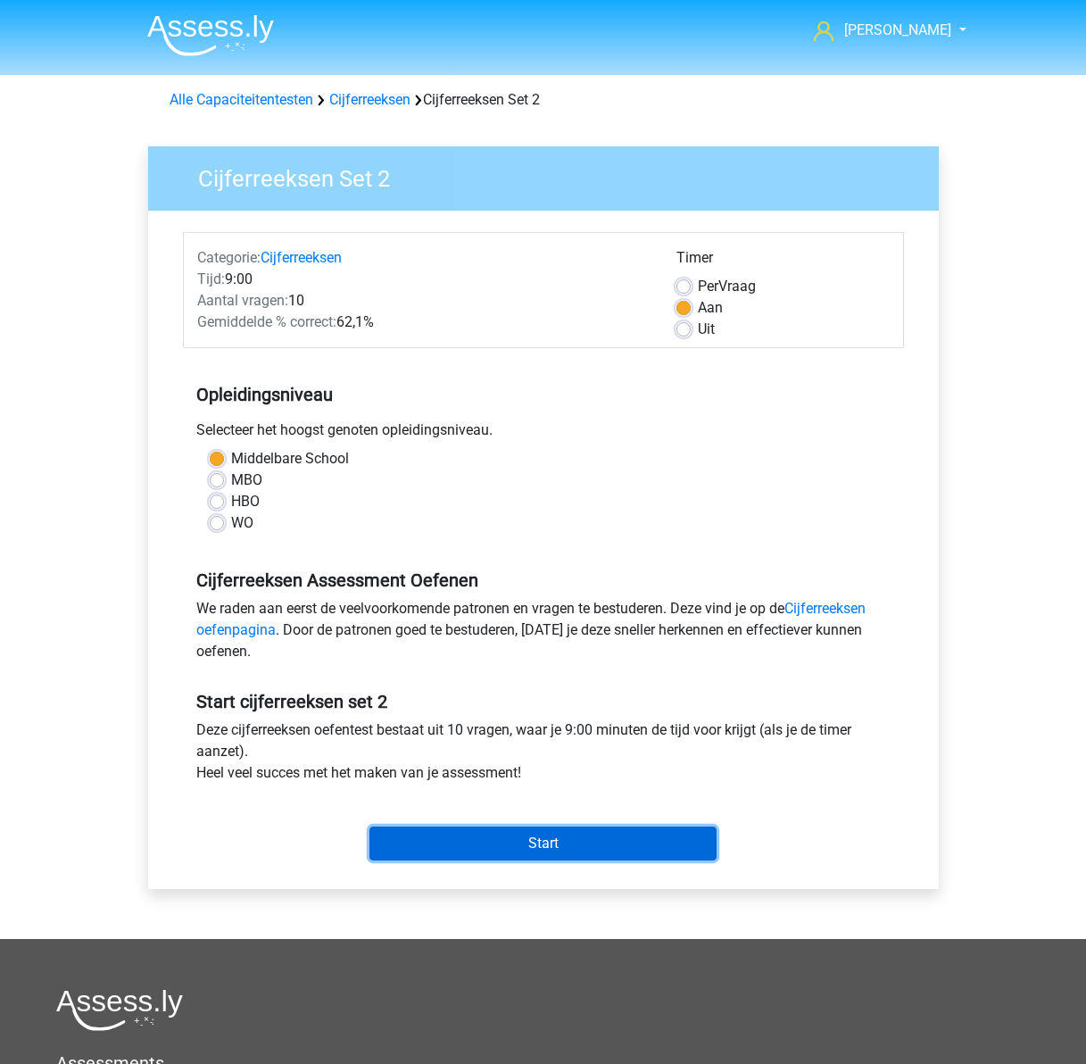
click at [471, 849] on input "Start" at bounding box center [542, 843] width 347 height 34
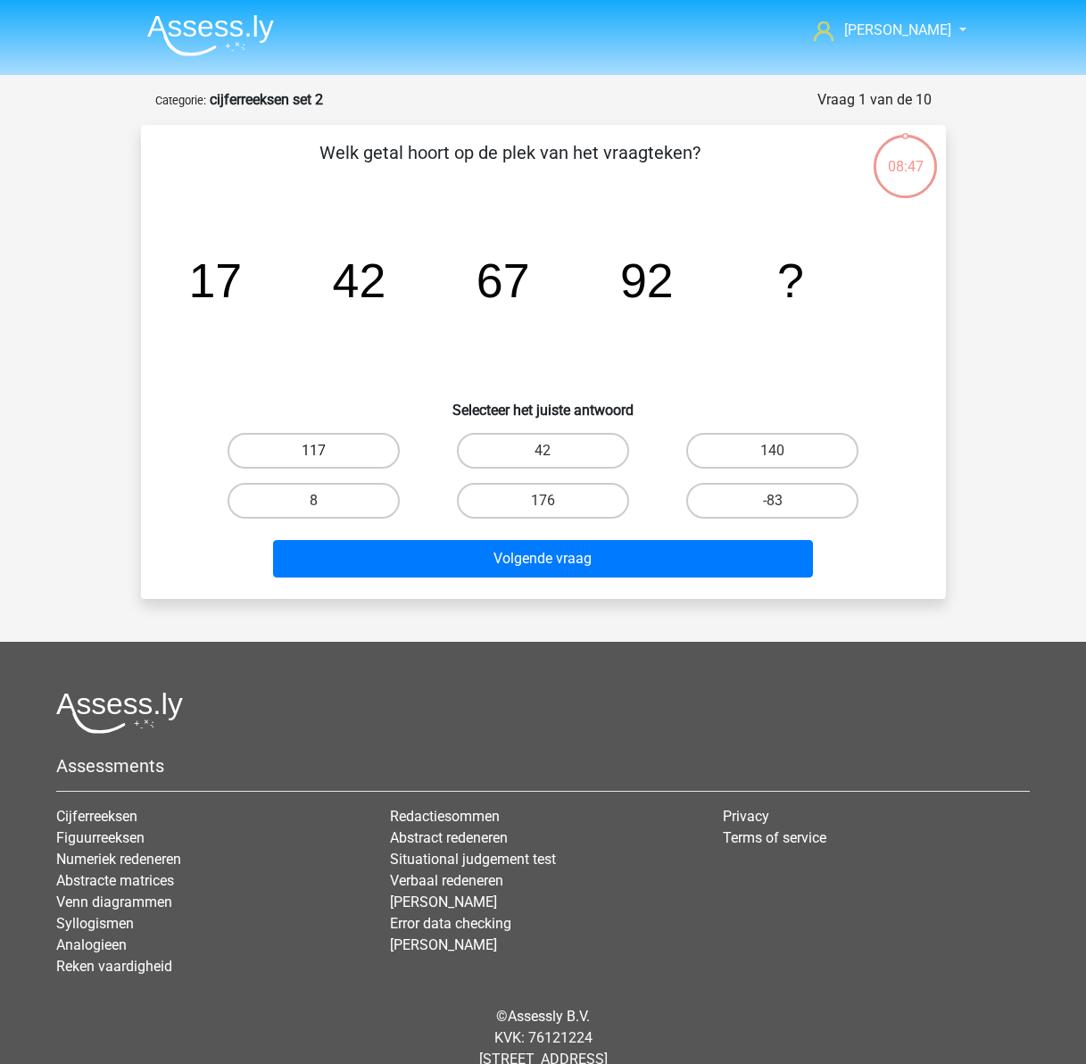
click at [335, 447] on label "117" at bounding box center [314, 451] width 172 height 36
click at [325, 451] on input "117" at bounding box center [319, 457] width 12 height 12
radio input "true"
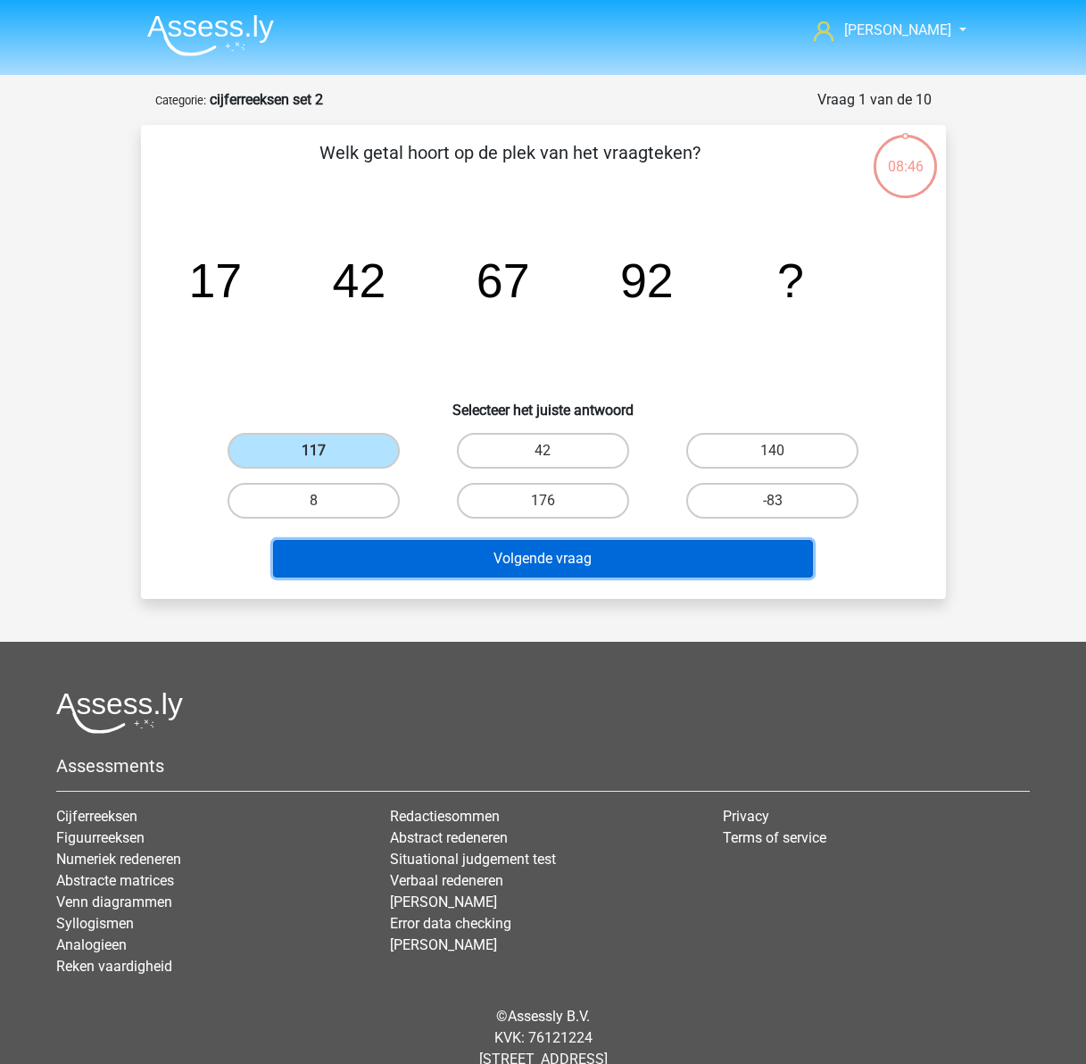
click at [551, 569] on button "Volgende vraag" at bounding box center [543, 558] width 540 height 37
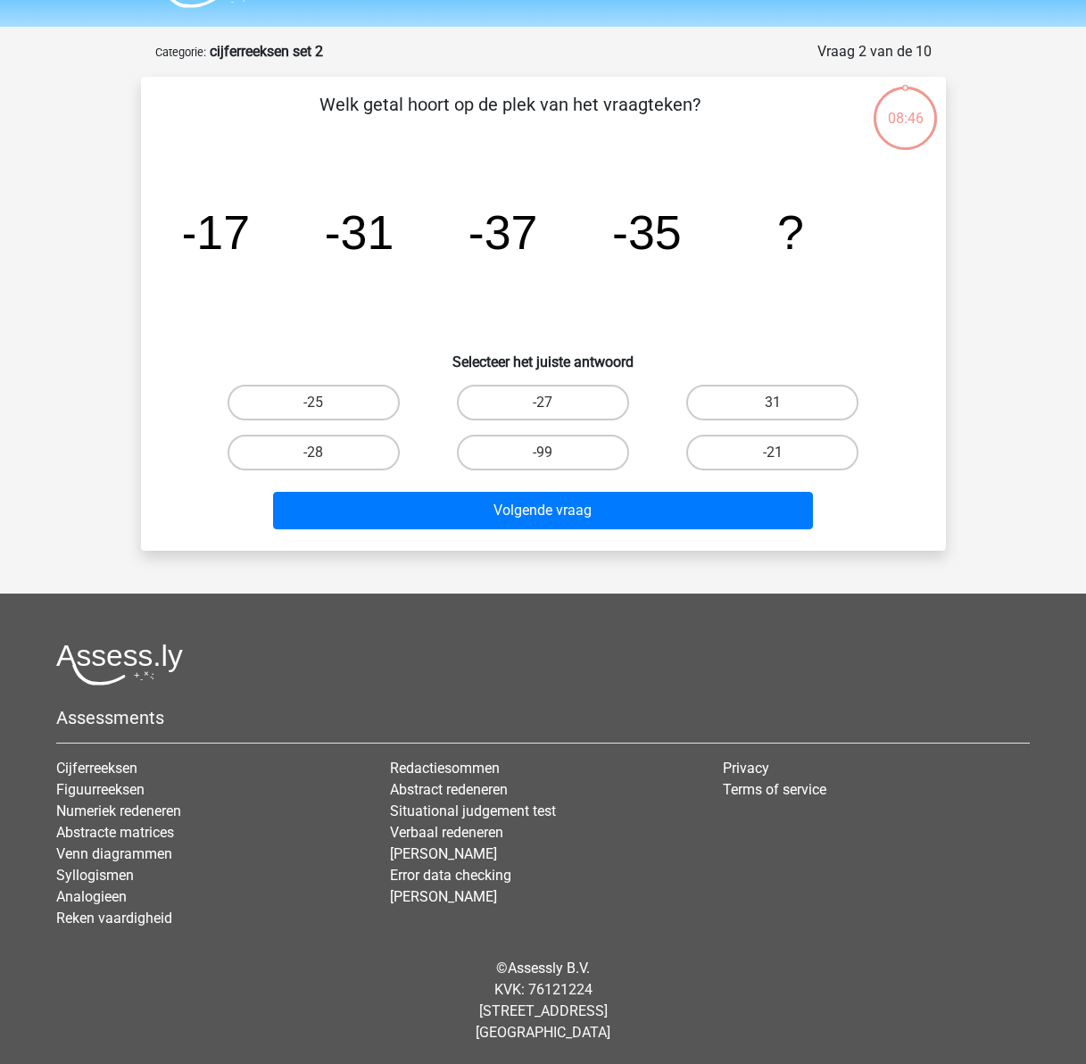
scroll to position [49, 0]
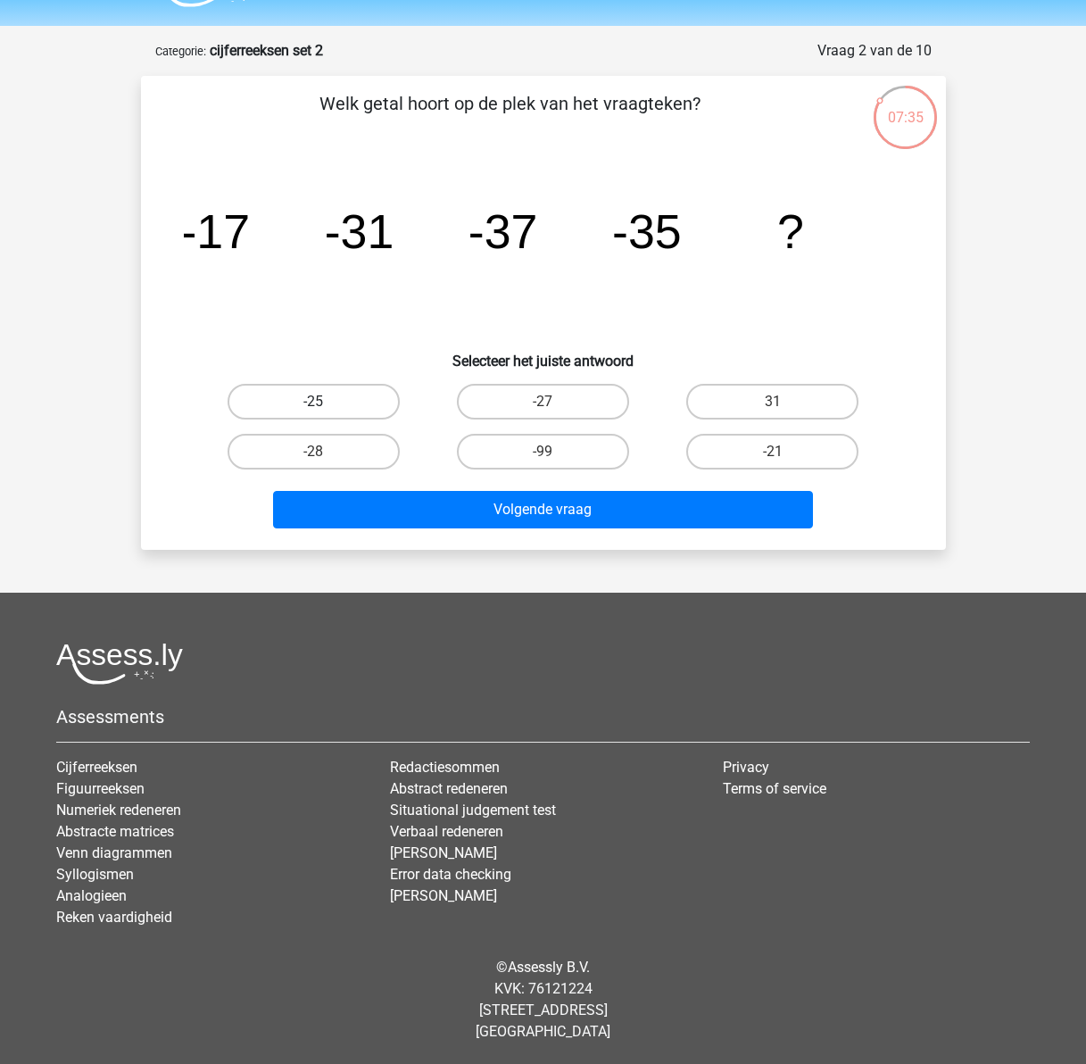
click at [337, 407] on label "-25" at bounding box center [314, 402] width 172 height 36
click at [325, 407] on input "-25" at bounding box center [319, 408] width 12 height 12
radio input "true"
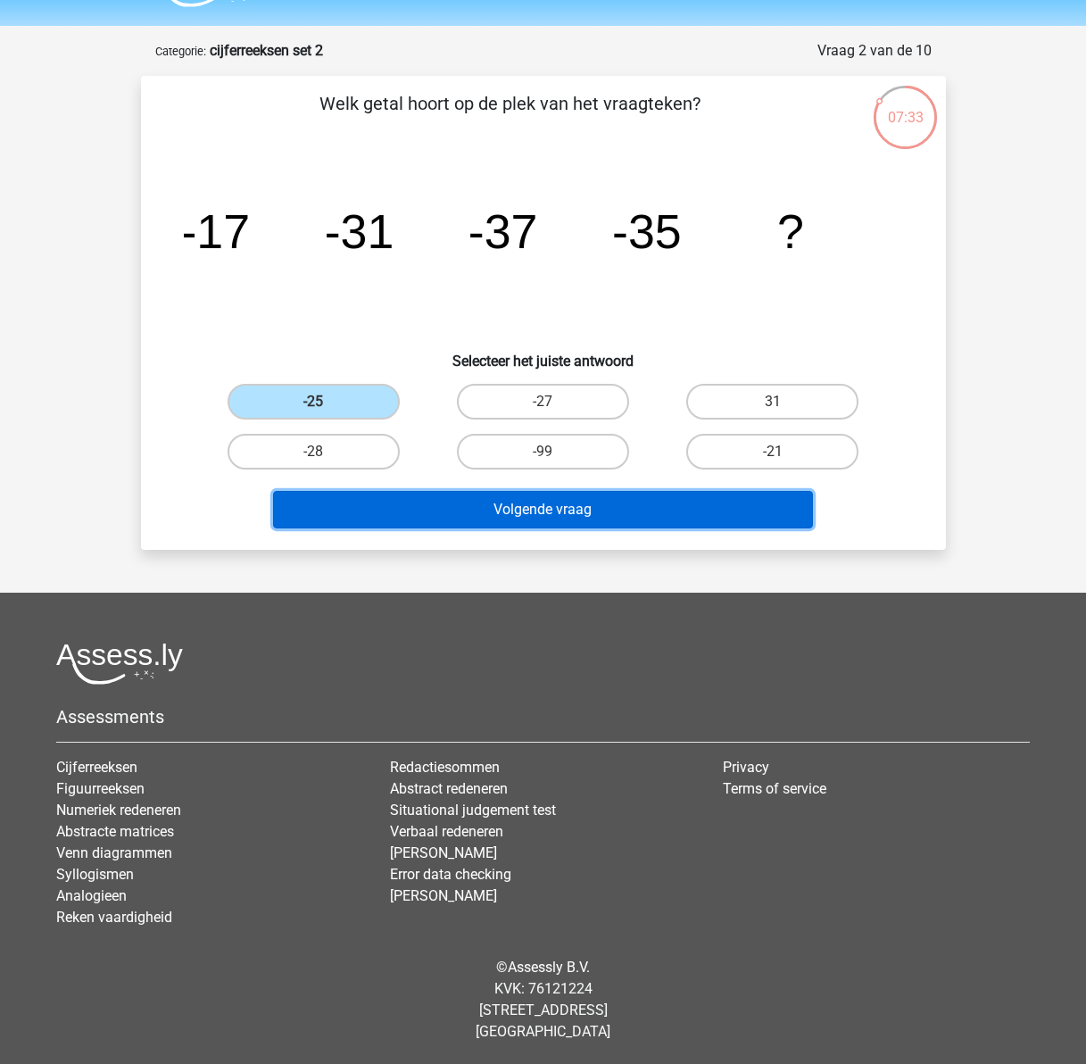
click at [516, 508] on button "Volgende vraag" at bounding box center [543, 509] width 540 height 37
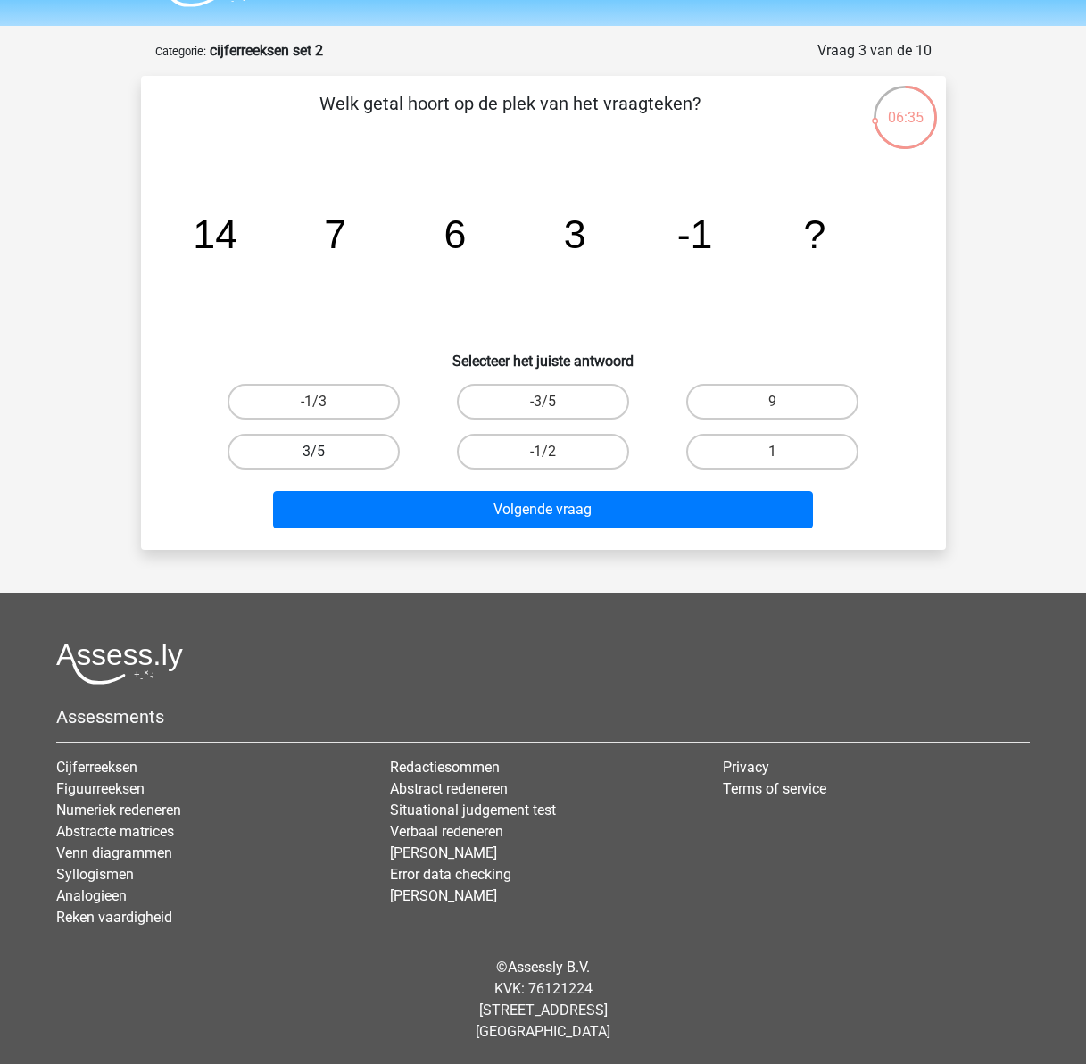
click at [319, 450] on label "3/5" at bounding box center [314, 452] width 172 height 36
click at [319, 451] on input "3/5" at bounding box center [319, 457] width 12 height 12
radio input "true"
click at [522, 398] on label "-3/5" at bounding box center [543, 402] width 172 height 36
click at [543, 402] on input "-3/5" at bounding box center [549, 408] width 12 height 12
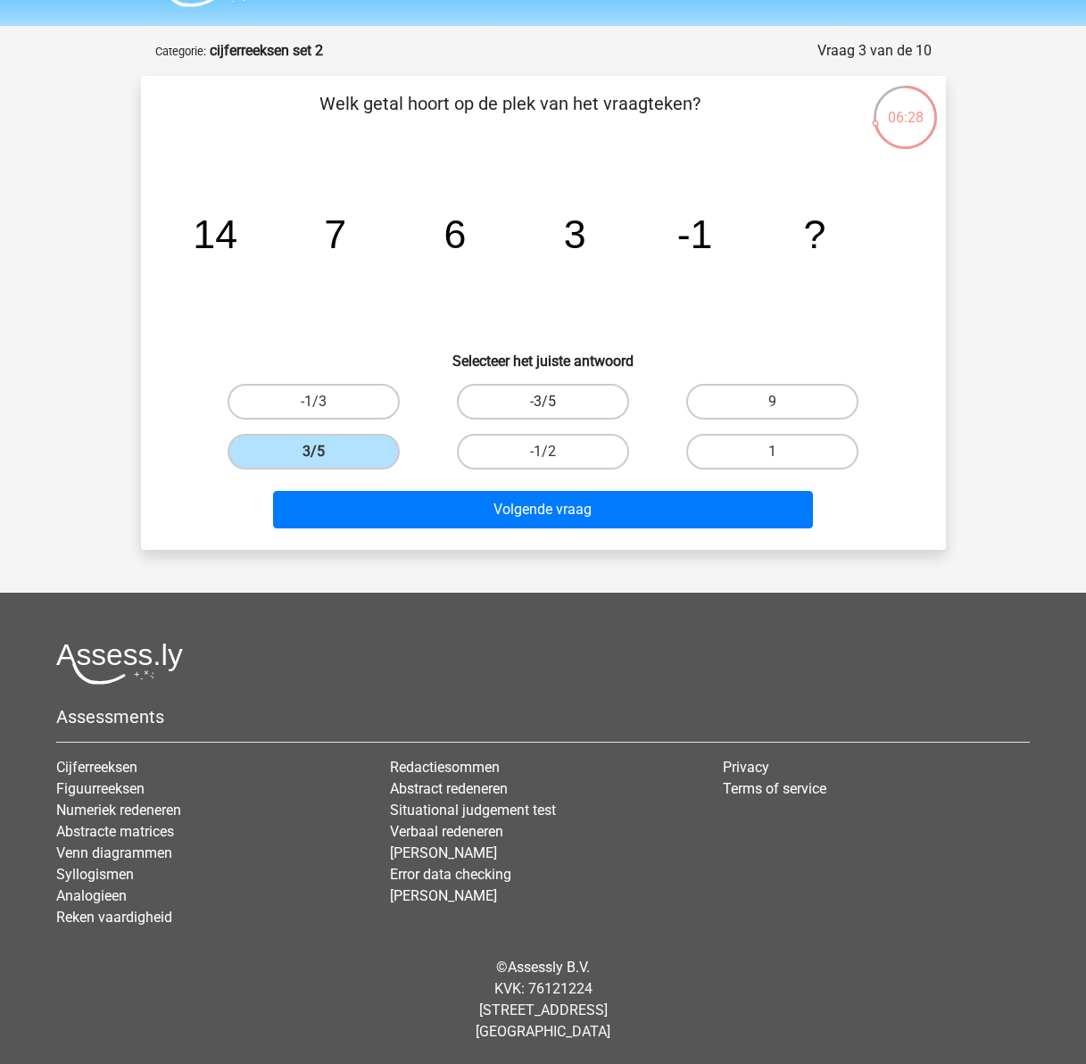
radio input "true"
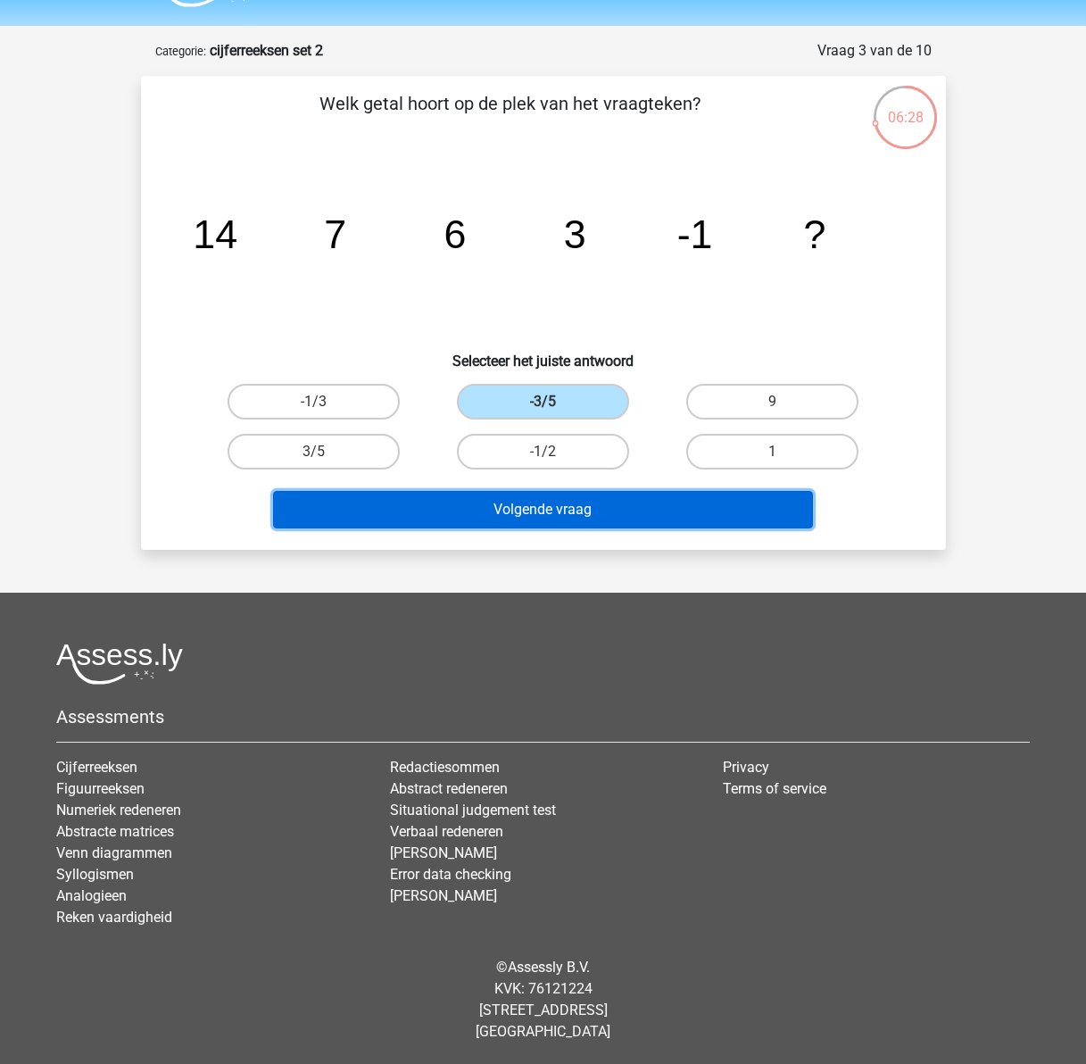
click at [572, 519] on button "Volgende vraag" at bounding box center [543, 509] width 540 height 37
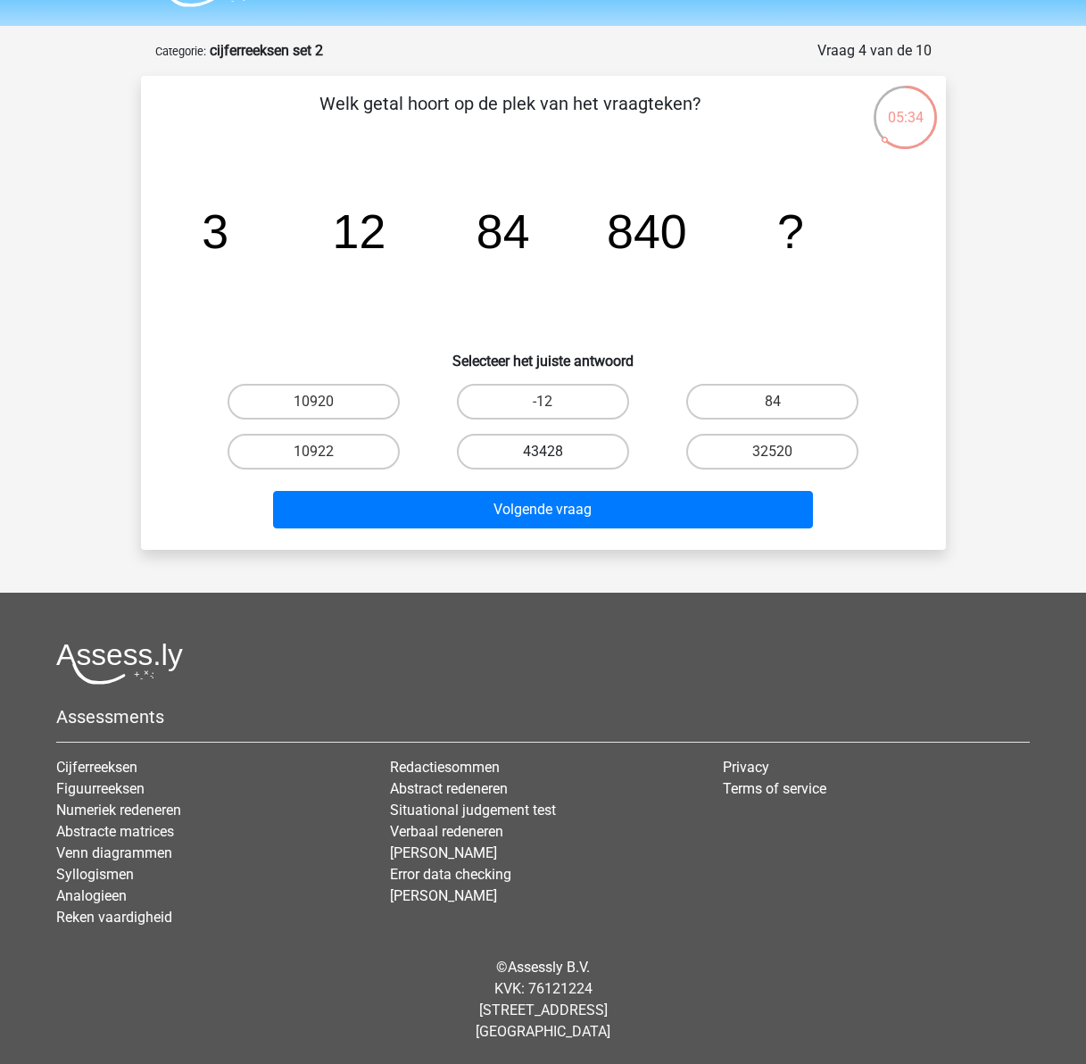
click at [543, 450] on label "43428" at bounding box center [543, 452] width 172 height 36
click at [543, 451] on input "43428" at bounding box center [549, 457] width 12 height 12
radio input "true"
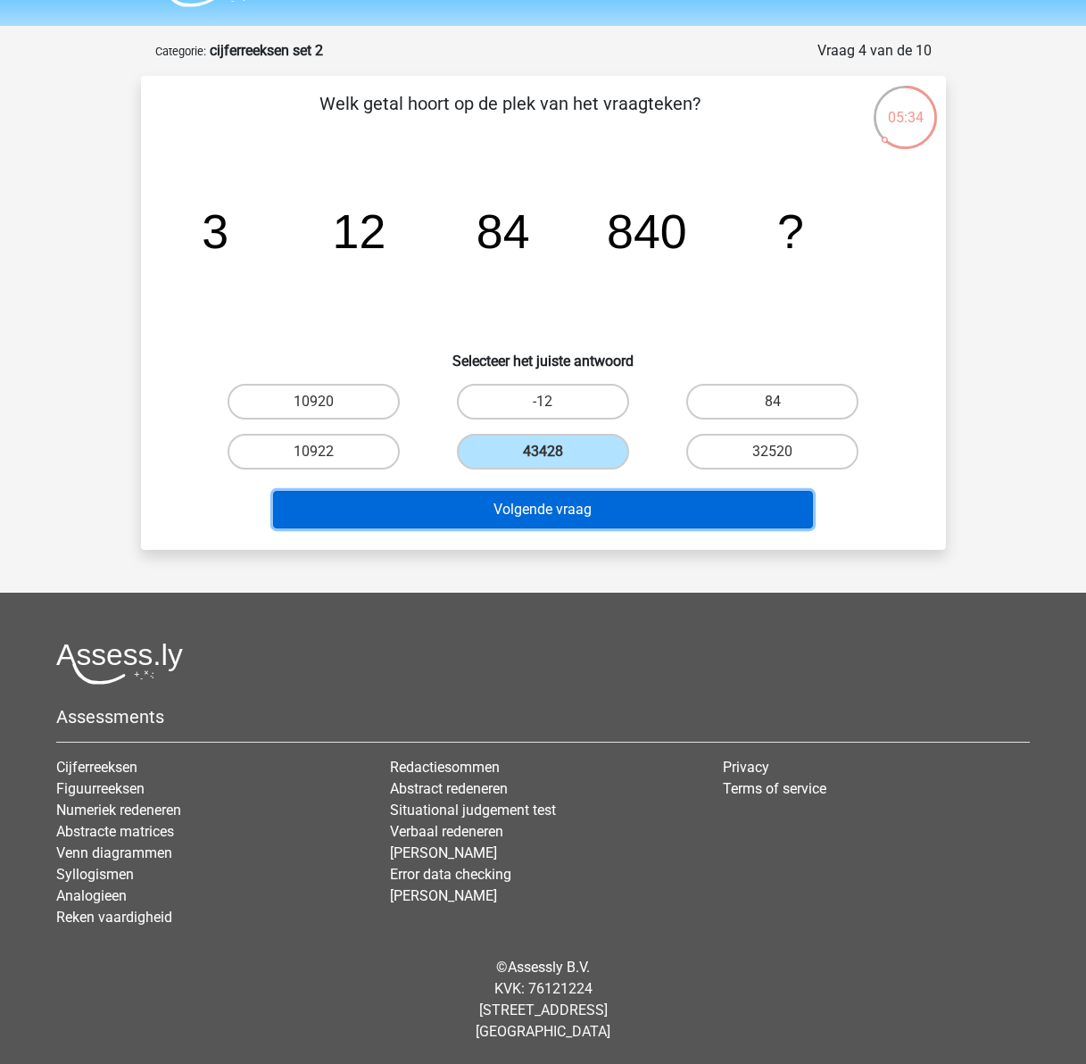
click at [551, 506] on button "Volgende vraag" at bounding box center [543, 509] width 540 height 37
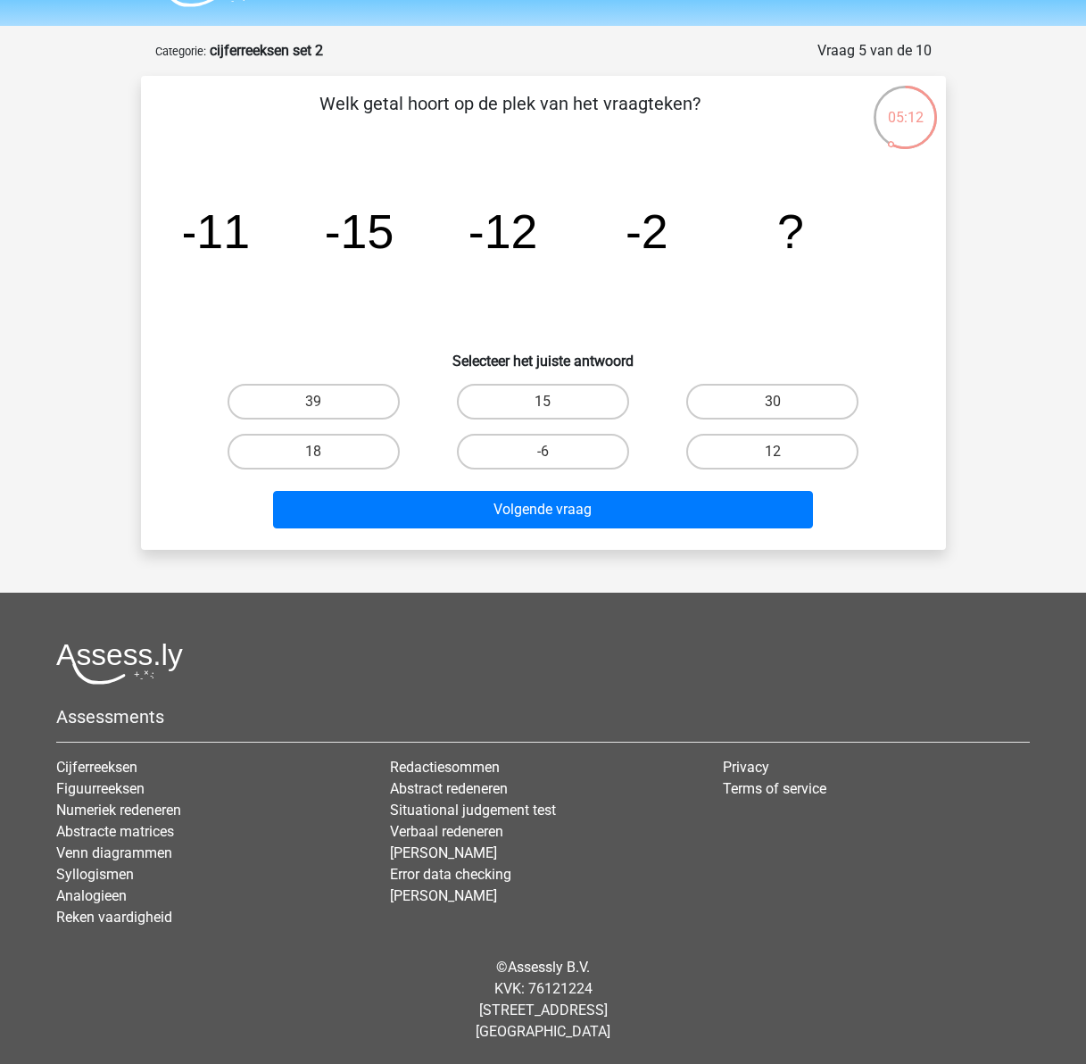
click at [512, 418] on div "15" at bounding box center [542, 402] width 229 height 50
click at [515, 406] on label "15" at bounding box center [543, 402] width 172 height 36
click at [543, 406] on input "15" at bounding box center [549, 408] width 12 height 12
radio input "true"
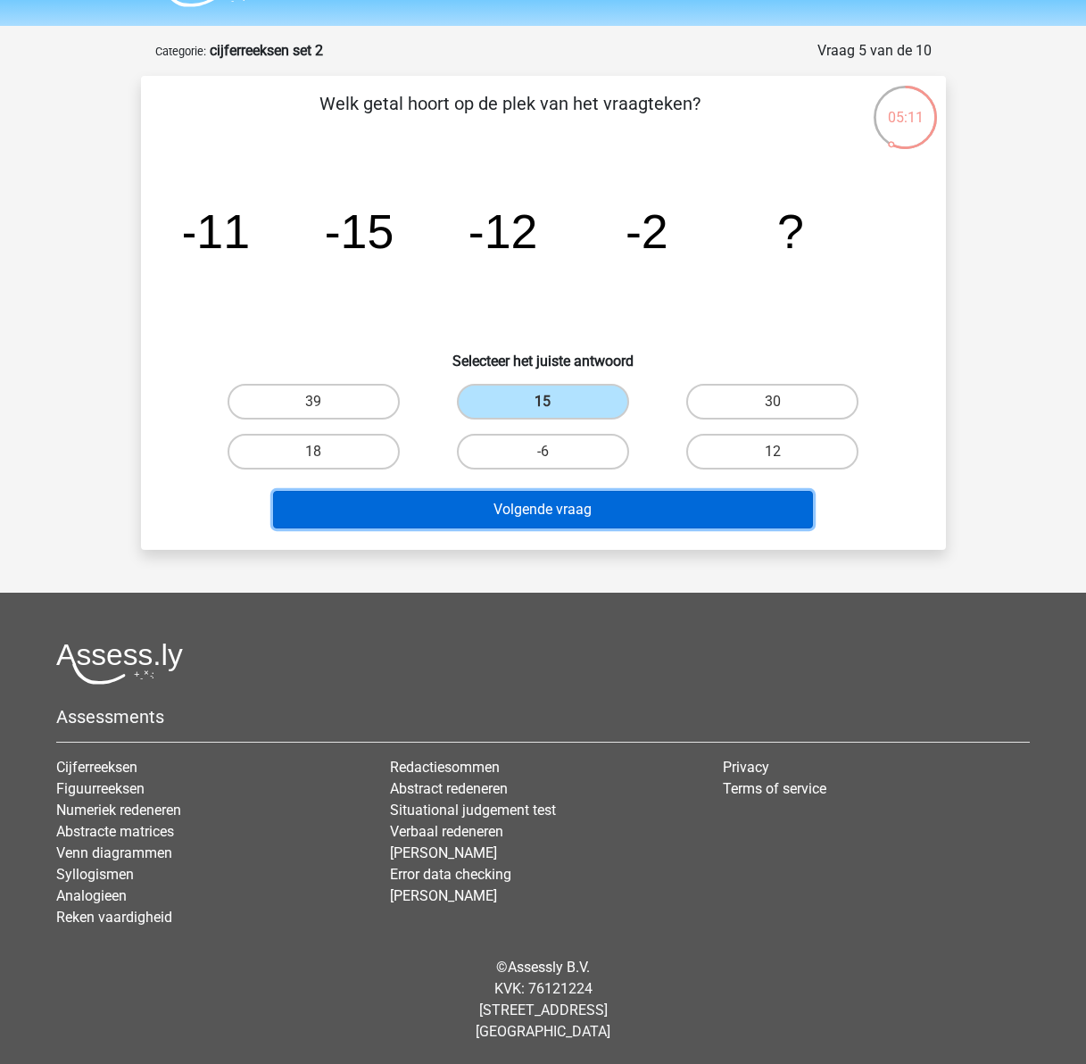
click at [531, 512] on button "Volgende vraag" at bounding box center [543, 509] width 540 height 37
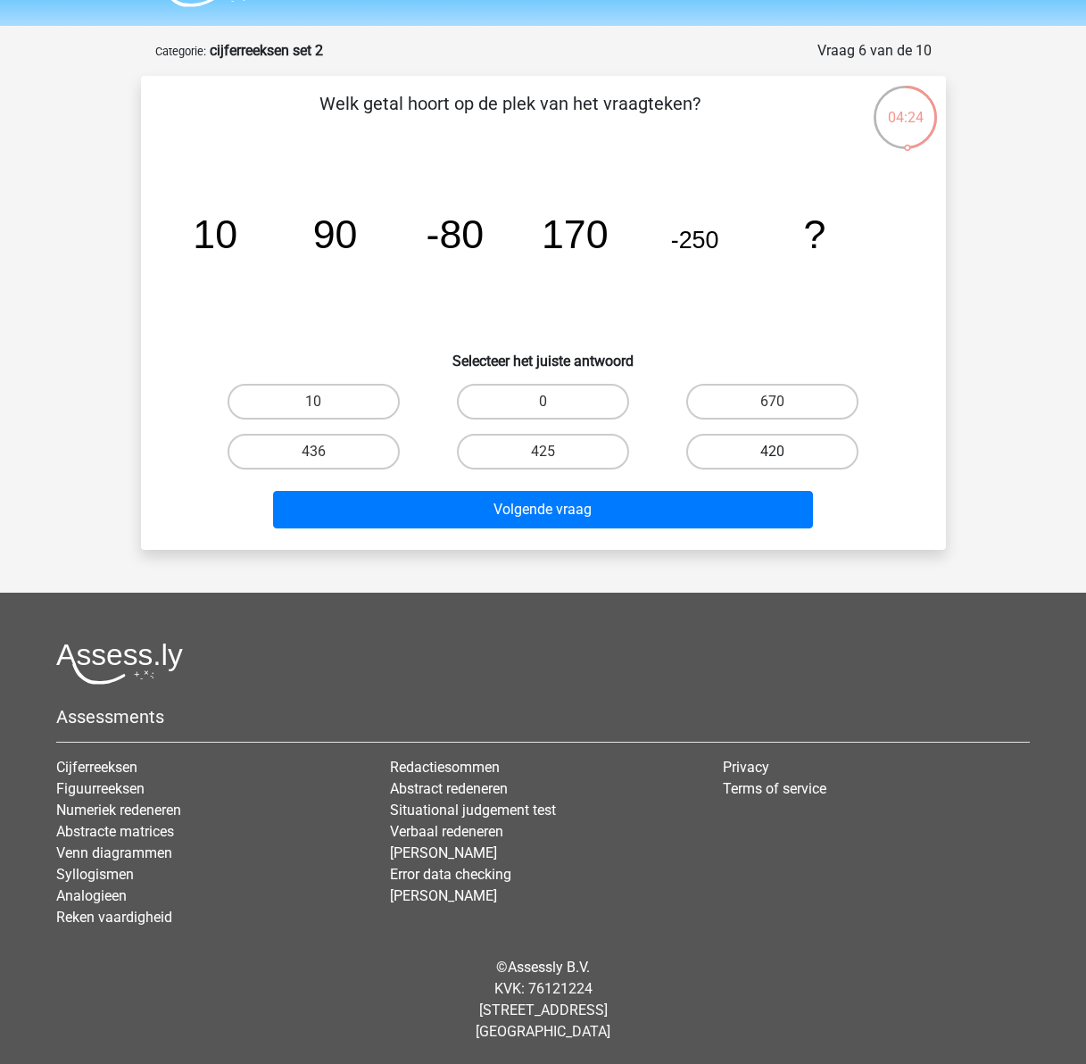
click at [764, 450] on label "420" at bounding box center [772, 452] width 172 height 36
click at [773, 451] on input "420" at bounding box center [779, 457] width 12 height 12
radio input "true"
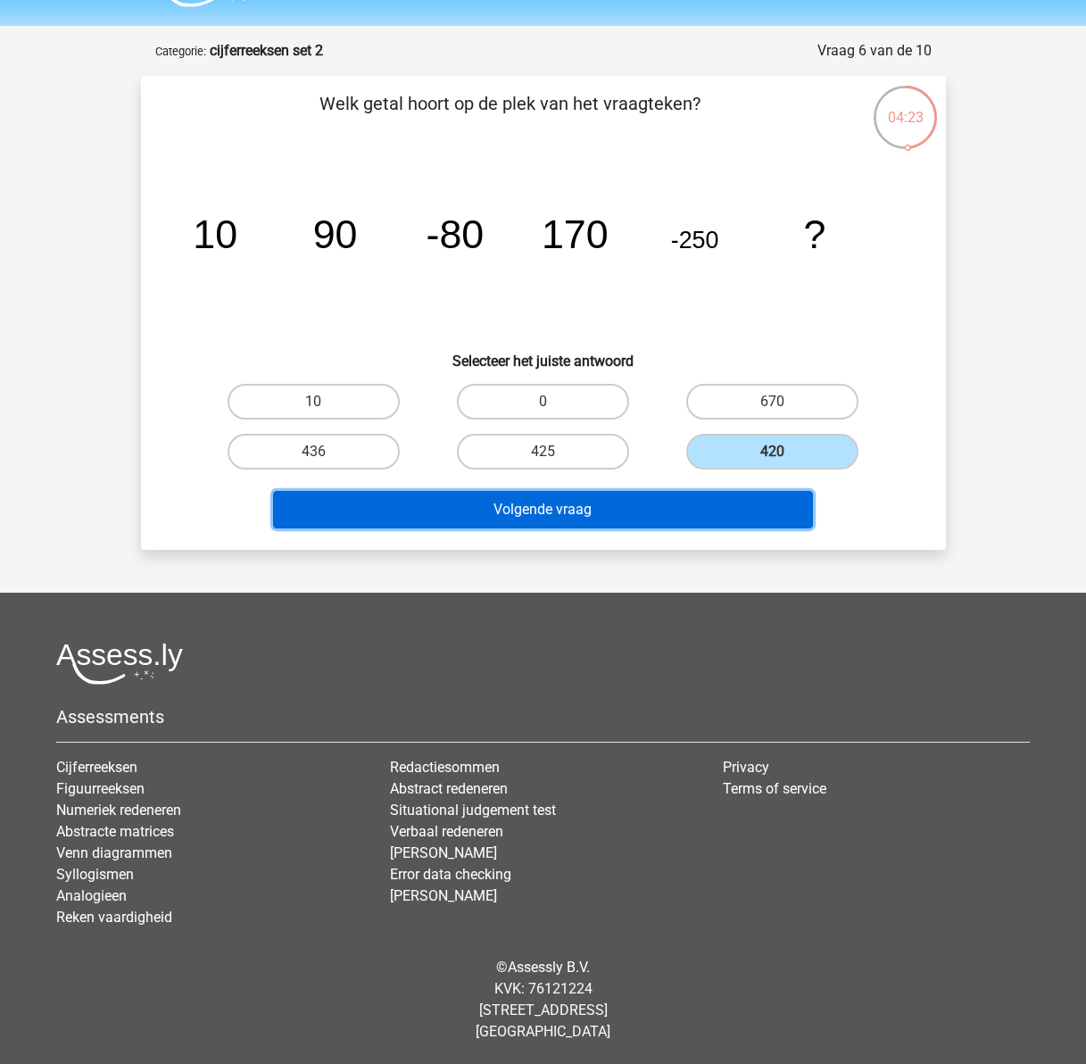
click at [659, 509] on button "Volgende vraag" at bounding box center [543, 509] width 540 height 37
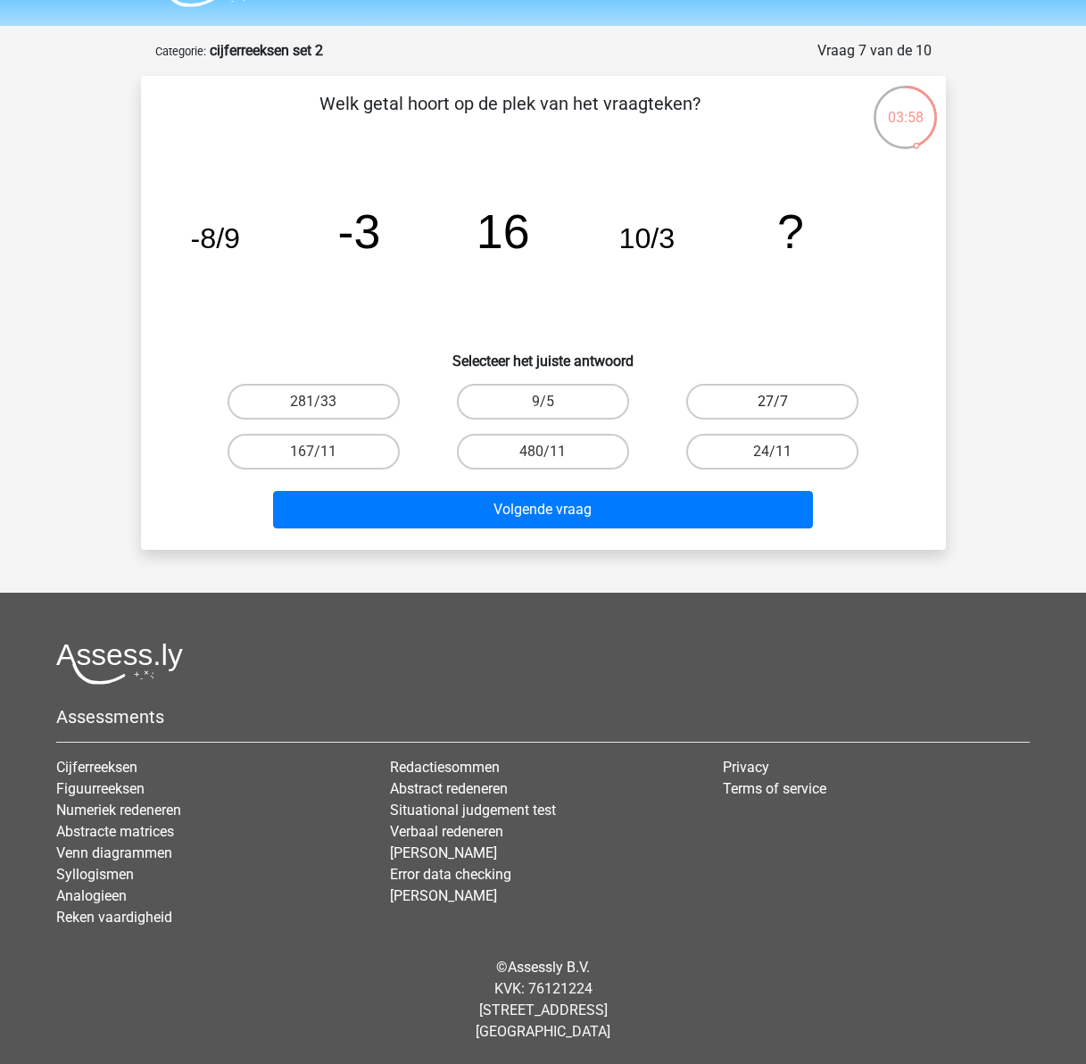
click at [763, 394] on label "27/7" at bounding box center [772, 402] width 172 height 36
click at [773, 402] on input "27/7" at bounding box center [779, 408] width 12 height 12
radio input "true"
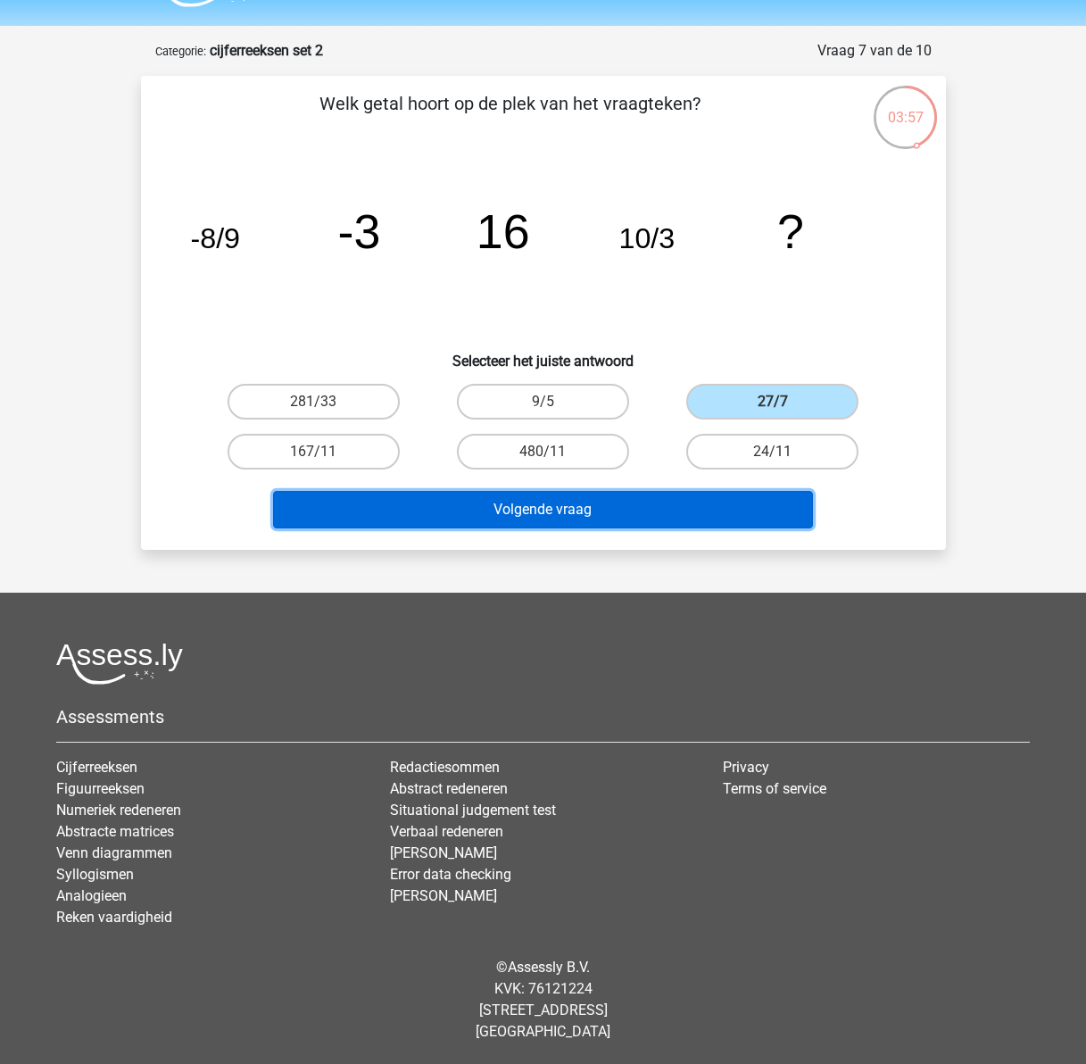
click at [551, 511] on button "Volgende vraag" at bounding box center [543, 509] width 540 height 37
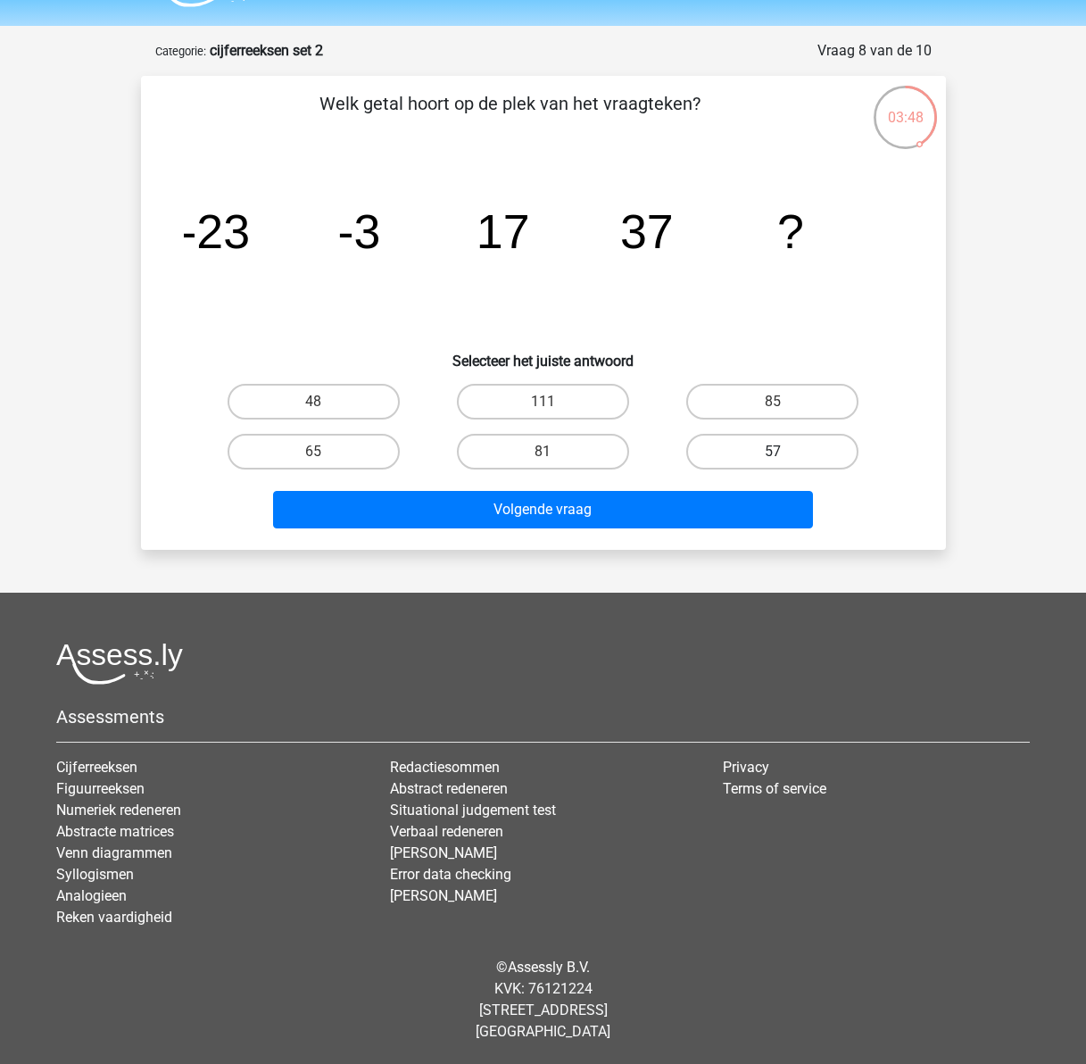
click at [791, 454] on label "57" at bounding box center [772, 452] width 172 height 36
click at [784, 454] on input "57" at bounding box center [779, 457] width 12 height 12
radio input "true"
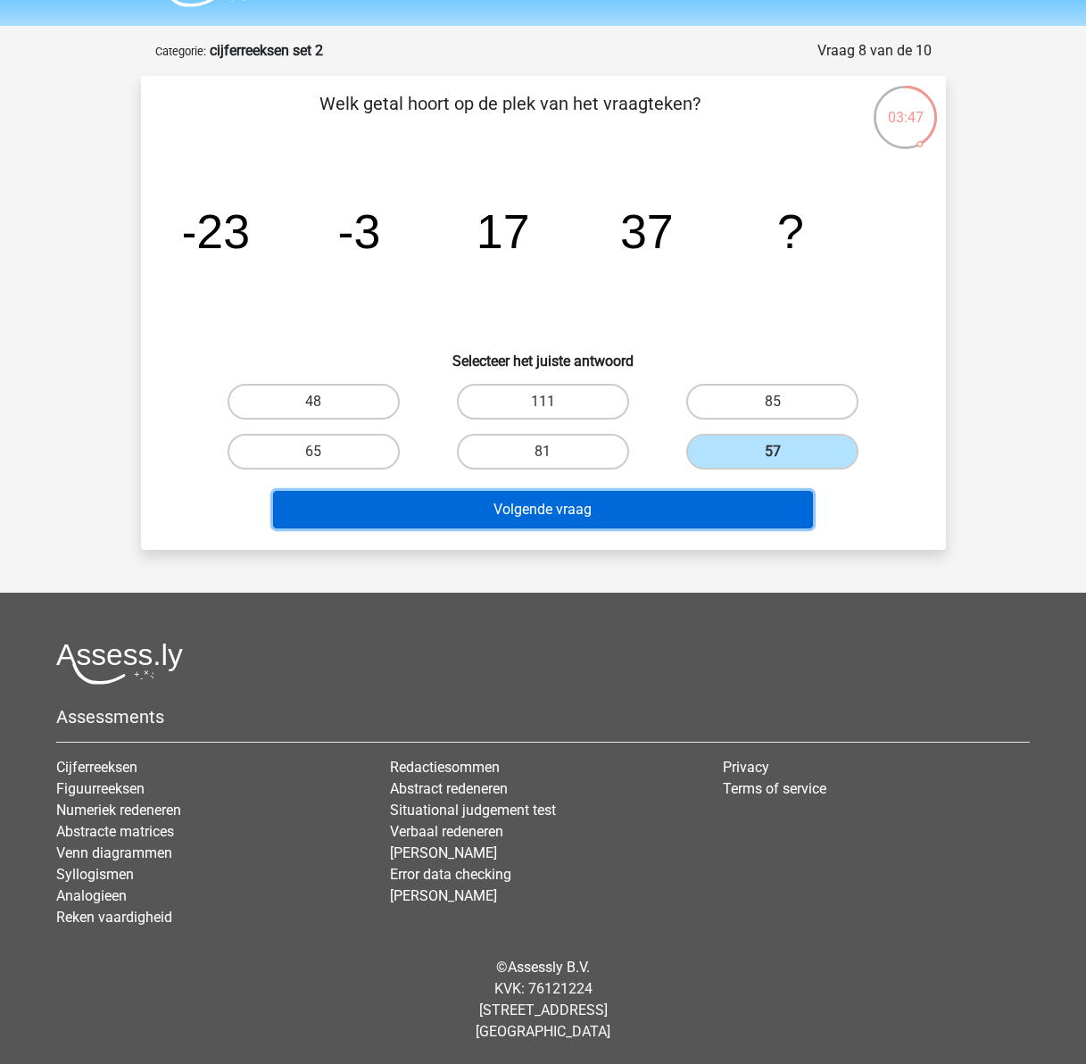
click at [593, 508] on button "Volgende vraag" at bounding box center [543, 509] width 540 height 37
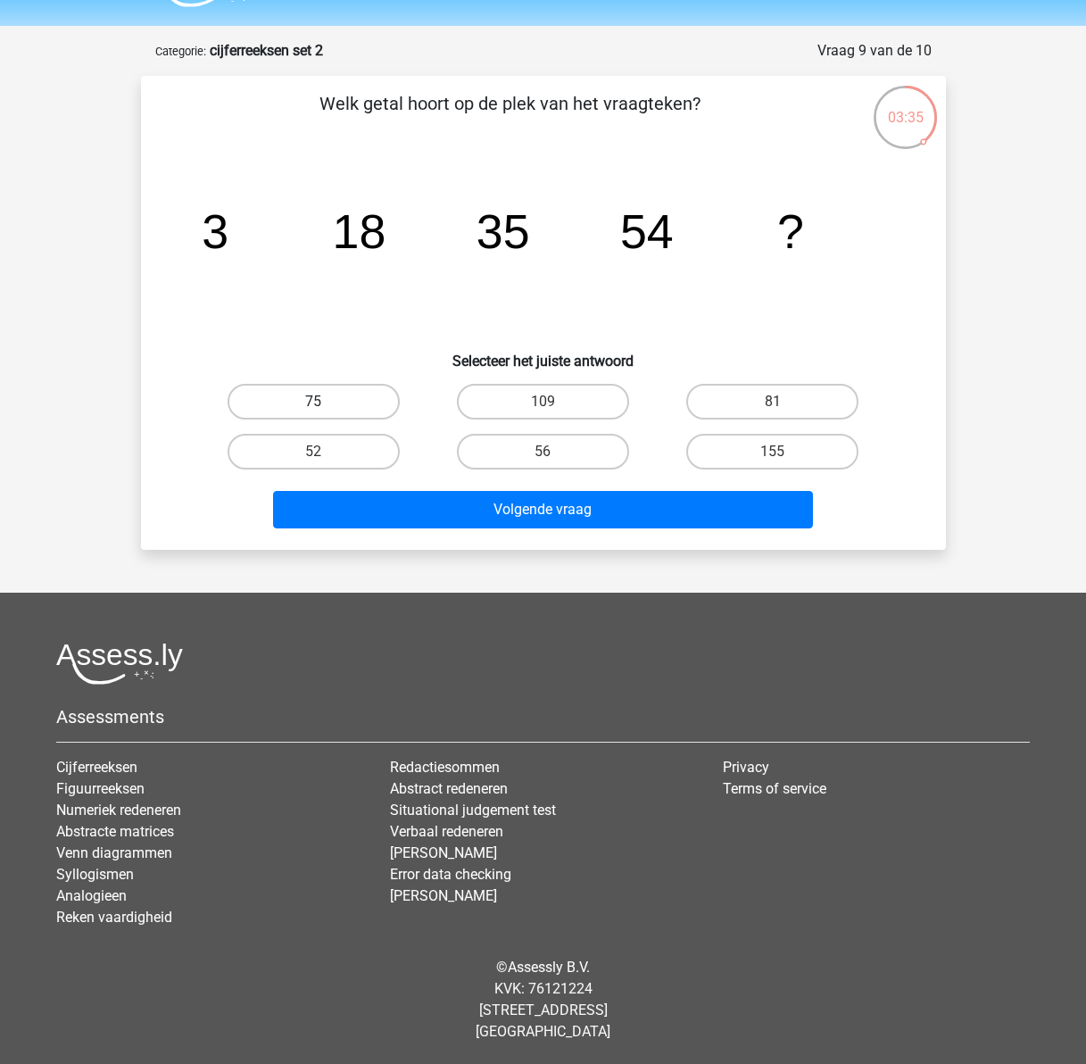
click at [341, 405] on label "75" at bounding box center [314, 402] width 172 height 36
click at [325, 405] on input "75" at bounding box center [319, 408] width 12 height 12
radio input "true"
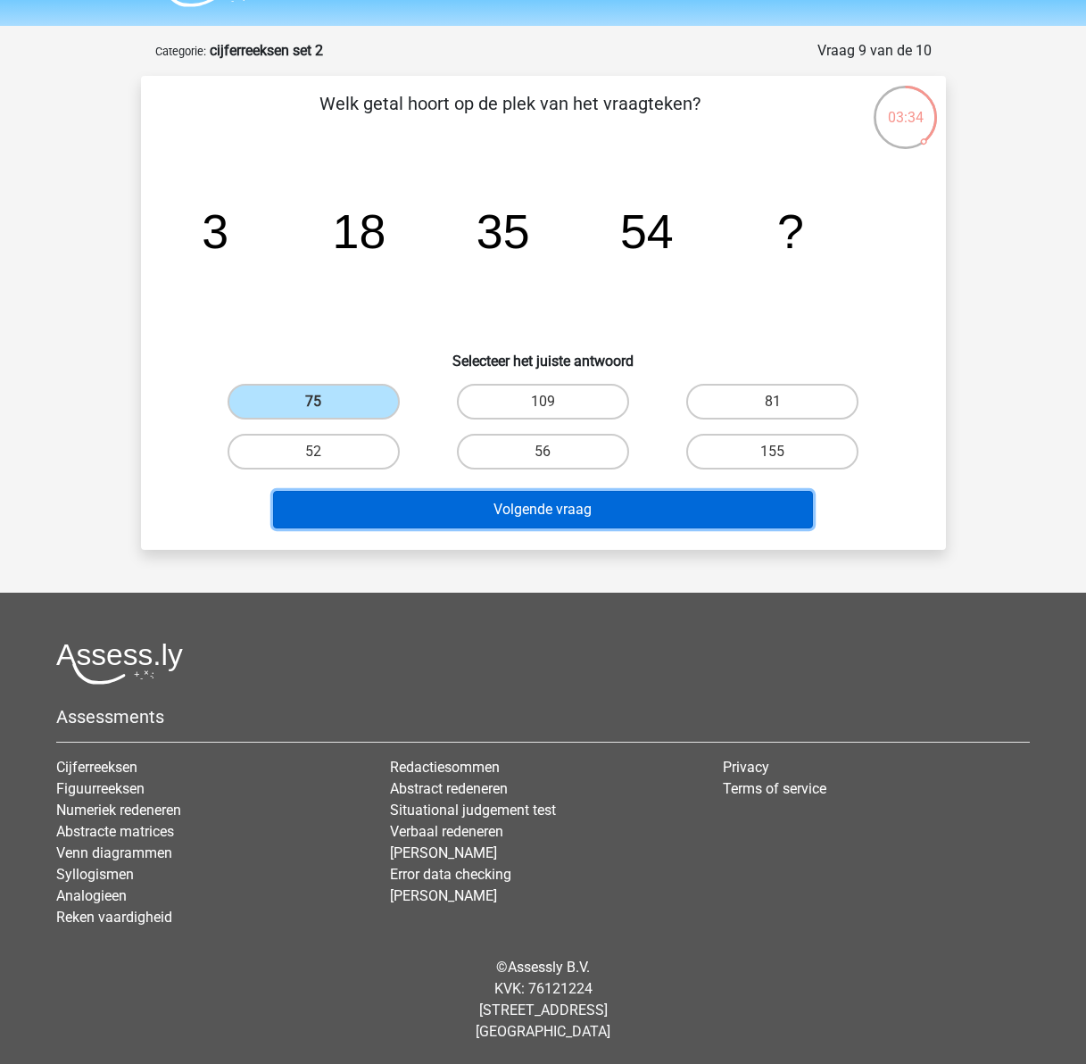
drag, startPoint x: 521, startPoint y: 512, endPoint x: 439, endPoint y: 621, distance: 136.3
click at [519, 512] on button "Volgende vraag" at bounding box center [543, 509] width 540 height 37
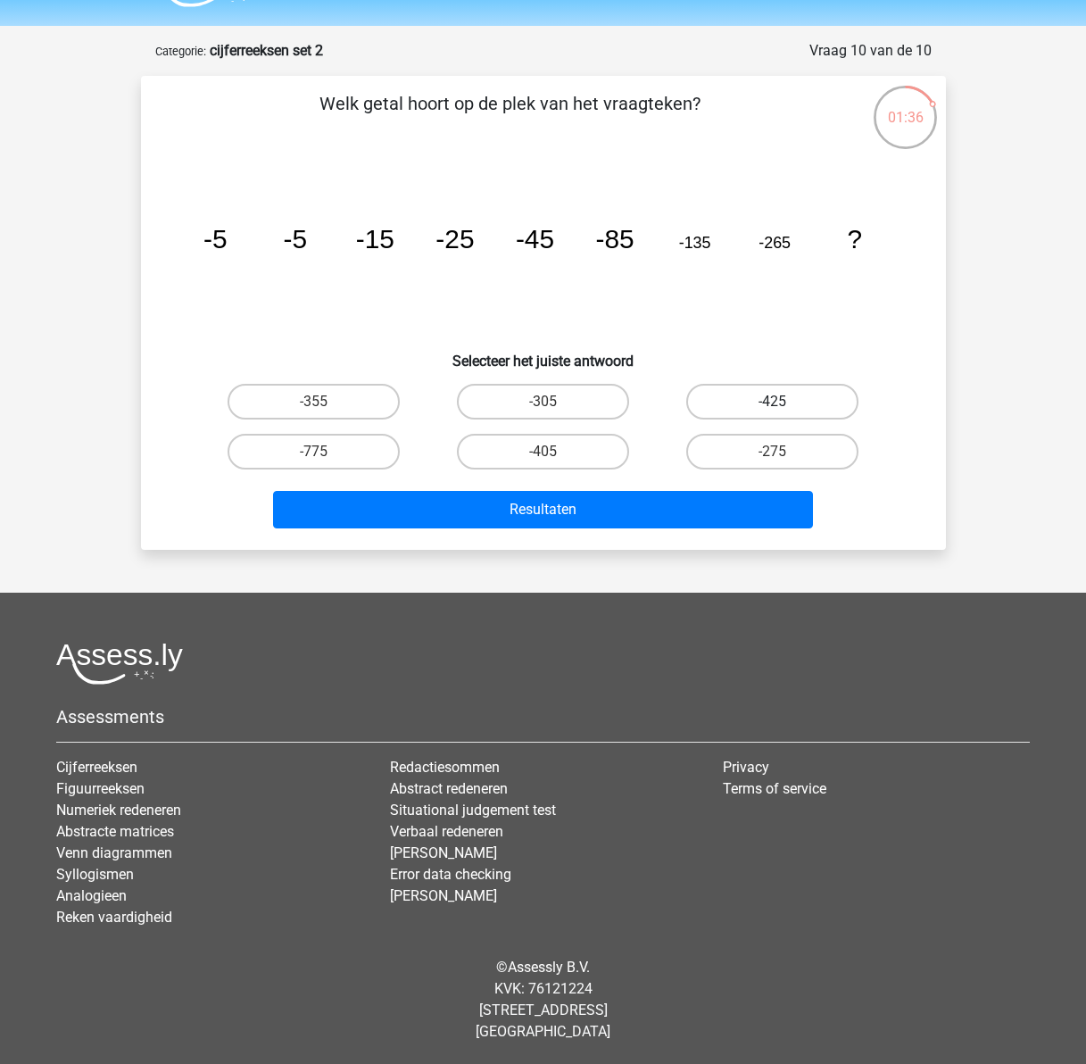
click at [804, 402] on label "-425" at bounding box center [772, 402] width 172 height 36
click at [784, 402] on input "-425" at bounding box center [779, 408] width 12 height 12
radio input "true"
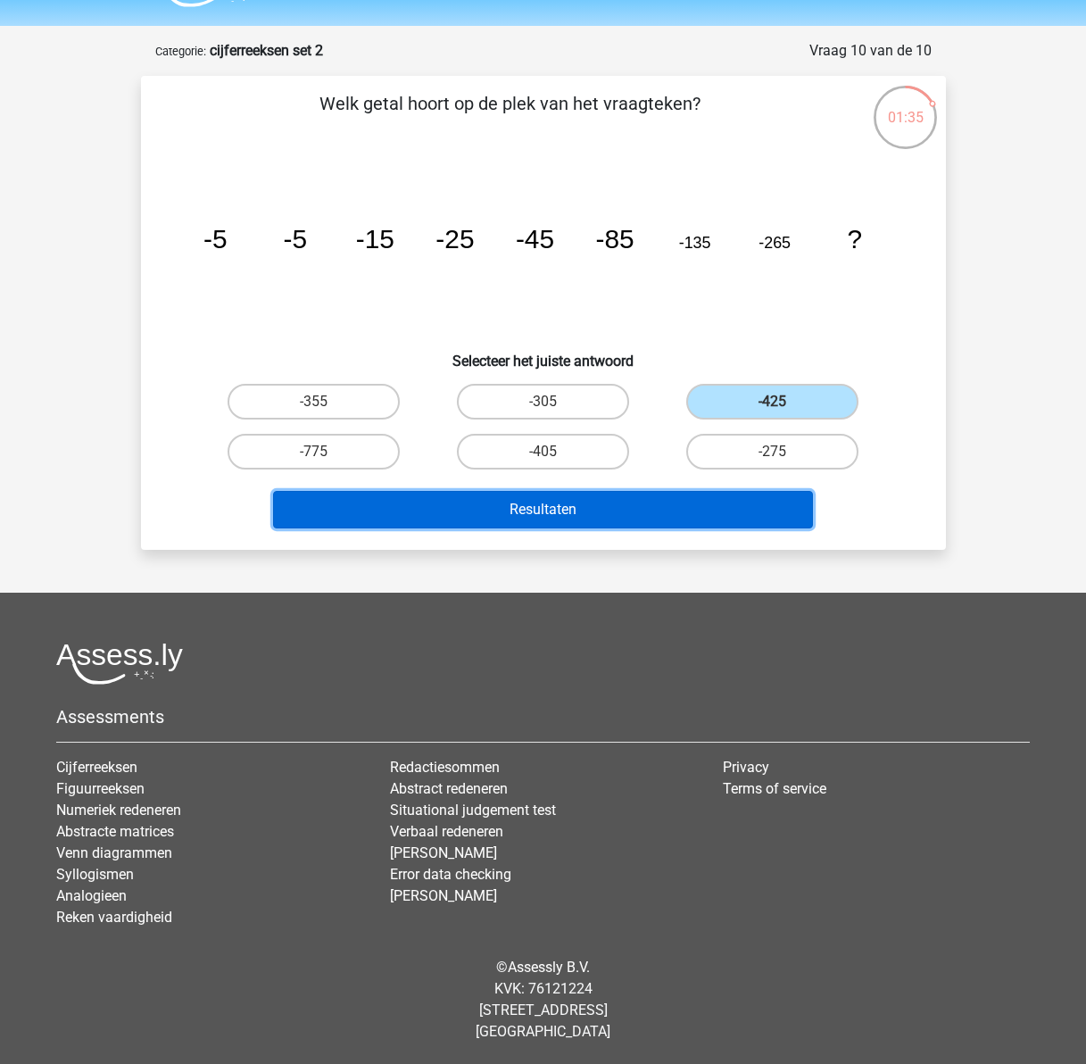
click at [584, 512] on button "Resultaten" at bounding box center [543, 509] width 540 height 37
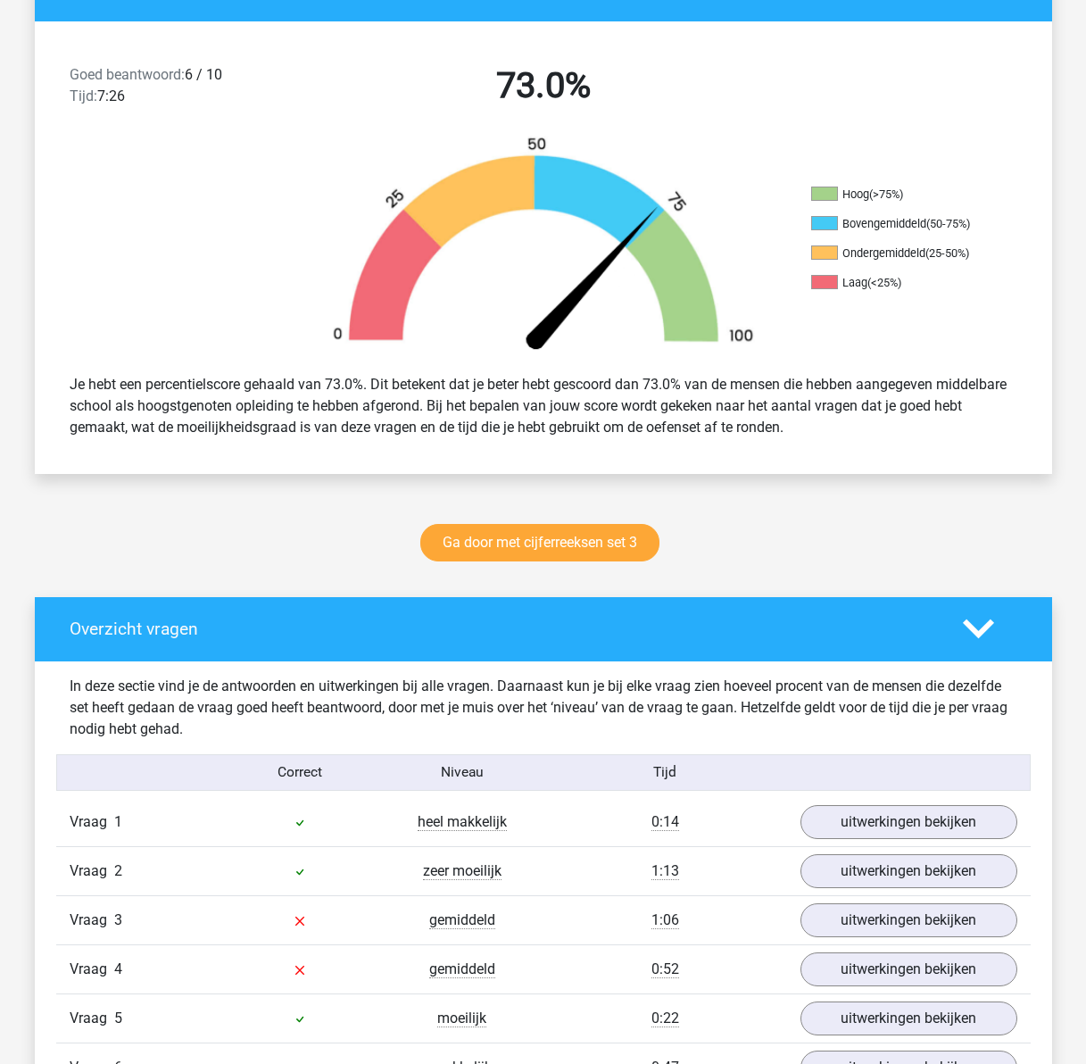
scroll to position [535, 0]
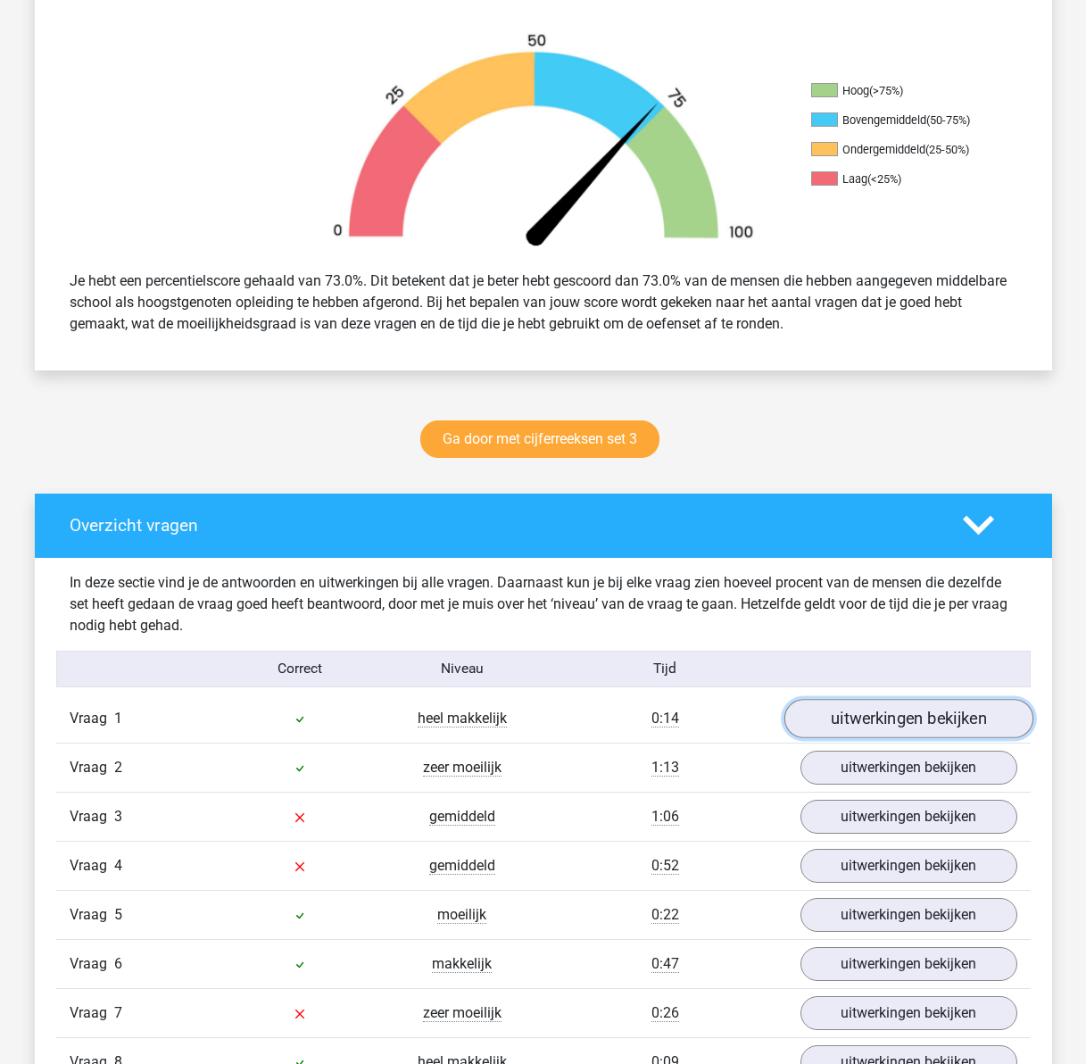
click at [961, 730] on link "uitwerkingen bekijken" at bounding box center [907, 718] width 249 height 39
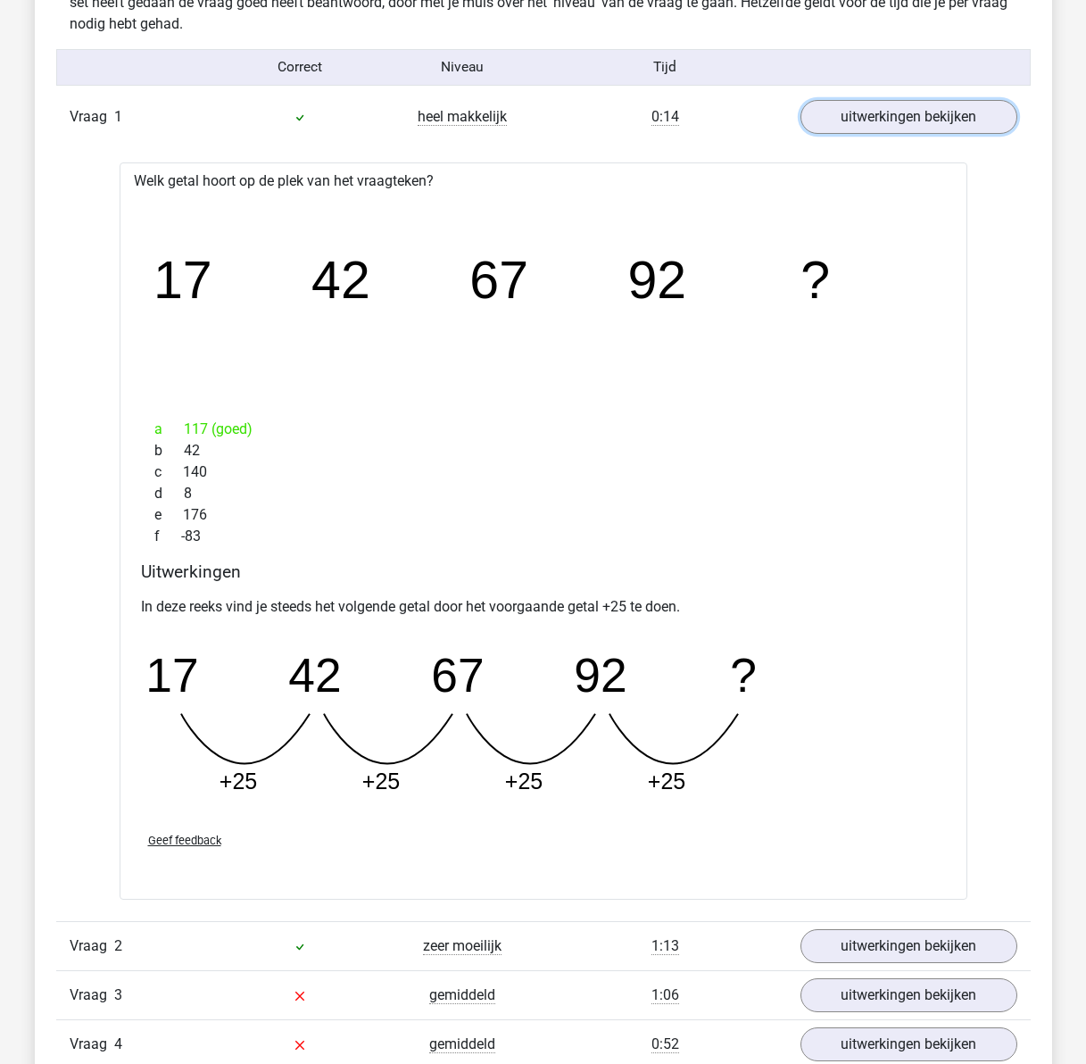
scroll to position [1338, 0]
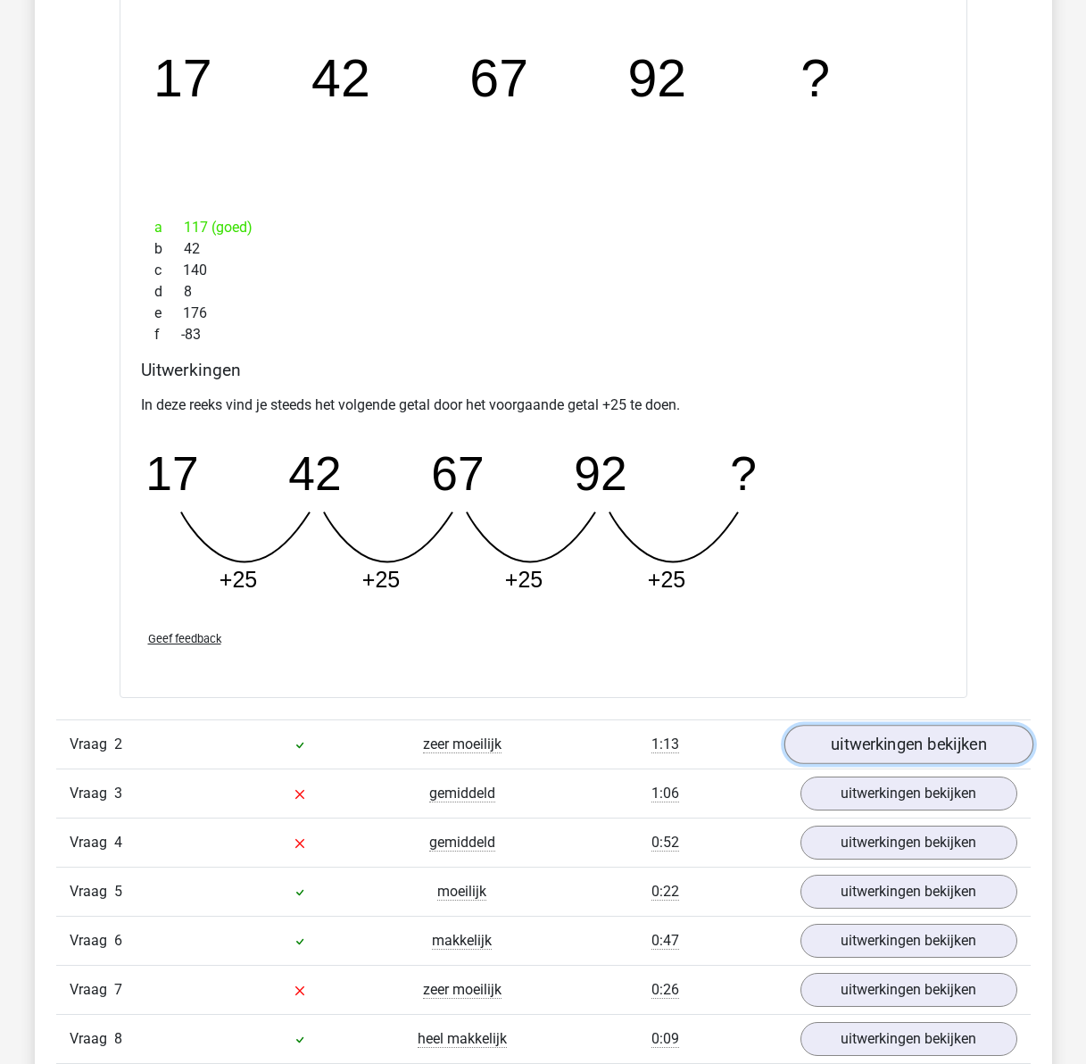
drag, startPoint x: 896, startPoint y: 736, endPoint x: 837, endPoint y: 735, distance: 58.9
click at [896, 736] on link "uitwerkingen bekijken" at bounding box center [907, 744] width 249 height 39
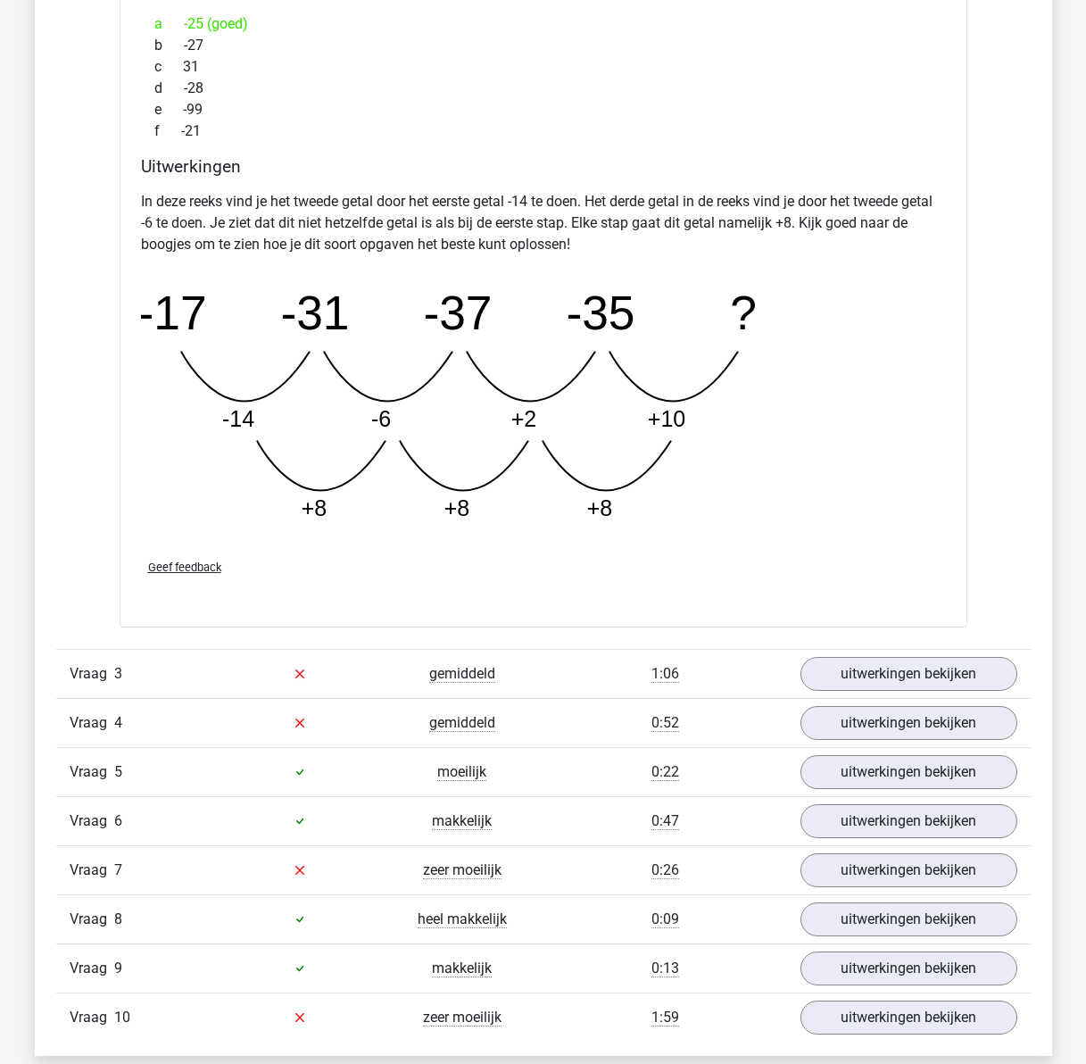
scroll to position [2448, 0]
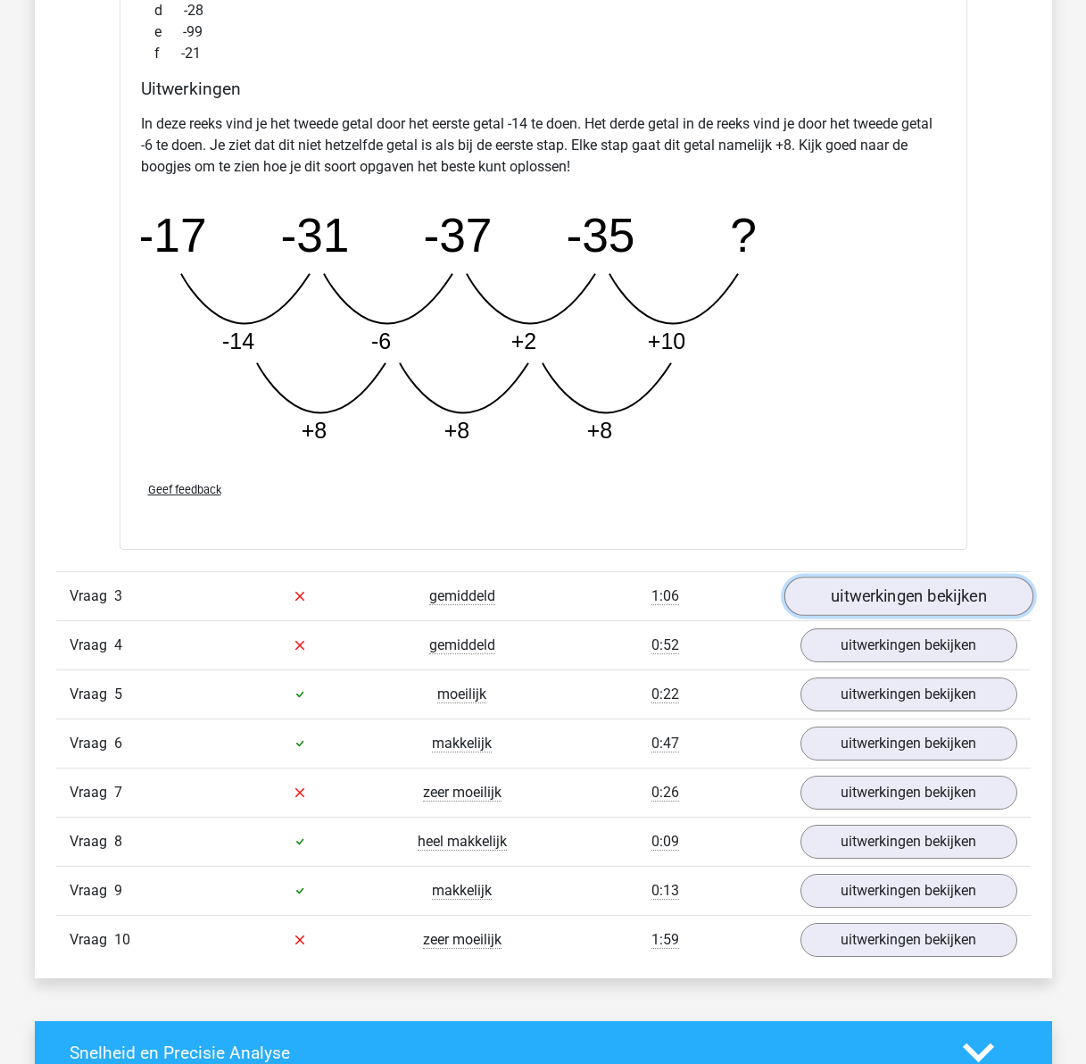
click at [844, 592] on link "uitwerkingen bekijken" at bounding box center [907, 595] width 249 height 39
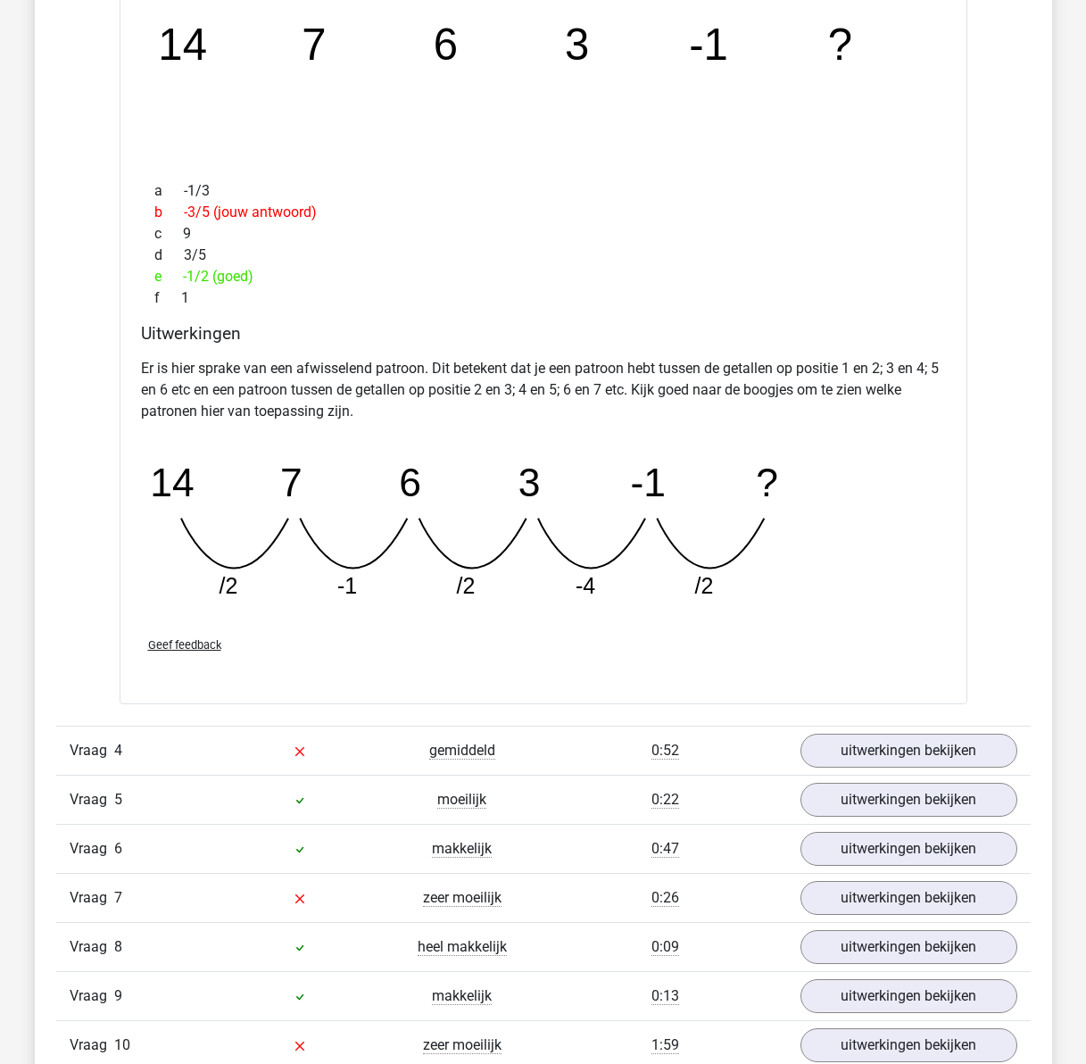
scroll to position [3251, 0]
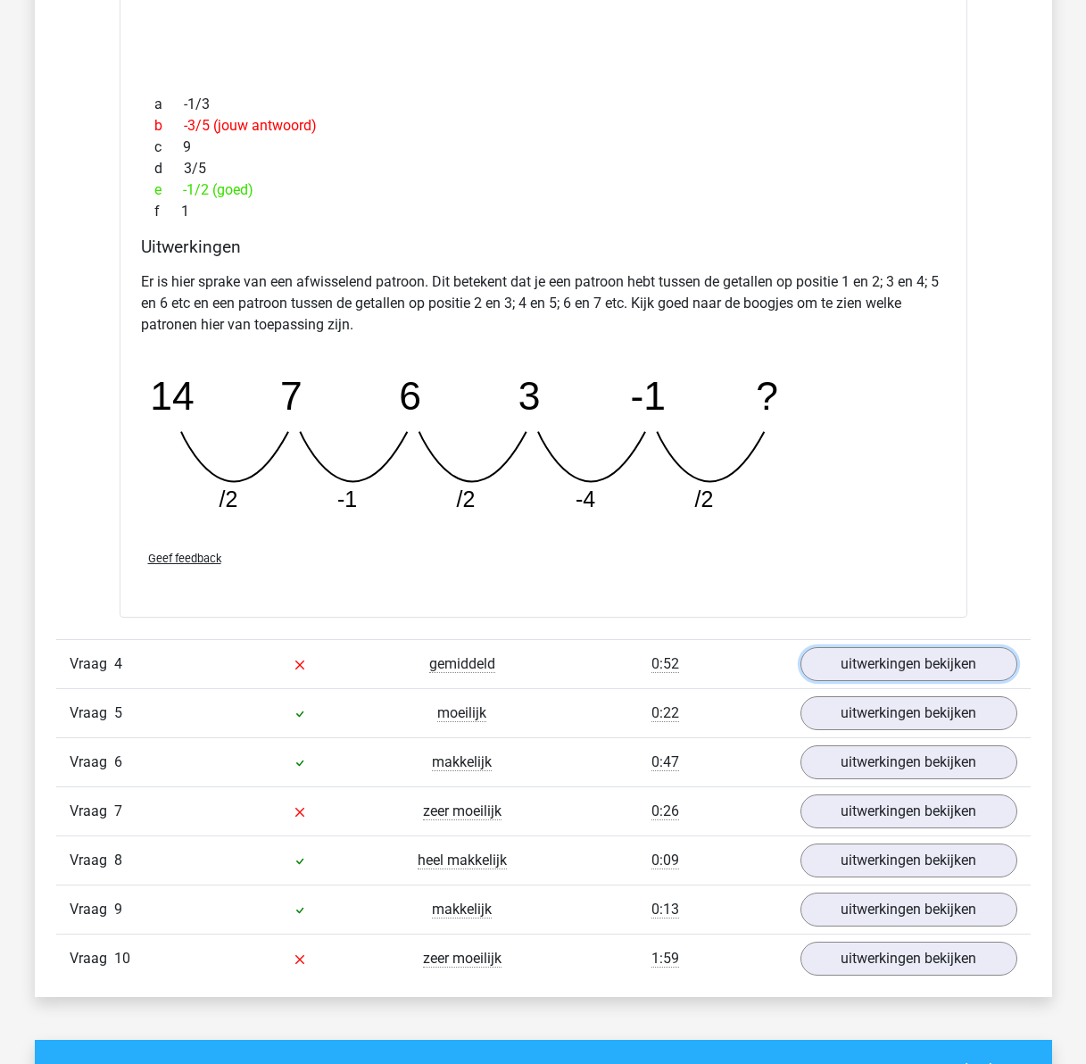
drag, startPoint x: 874, startPoint y: 664, endPoint x: 686, endPoint y: 659, distance: 187.4
click at [874, 664] on link "uitwerkingen bekijken" at bounding box center [908, 664] width 217 height 34
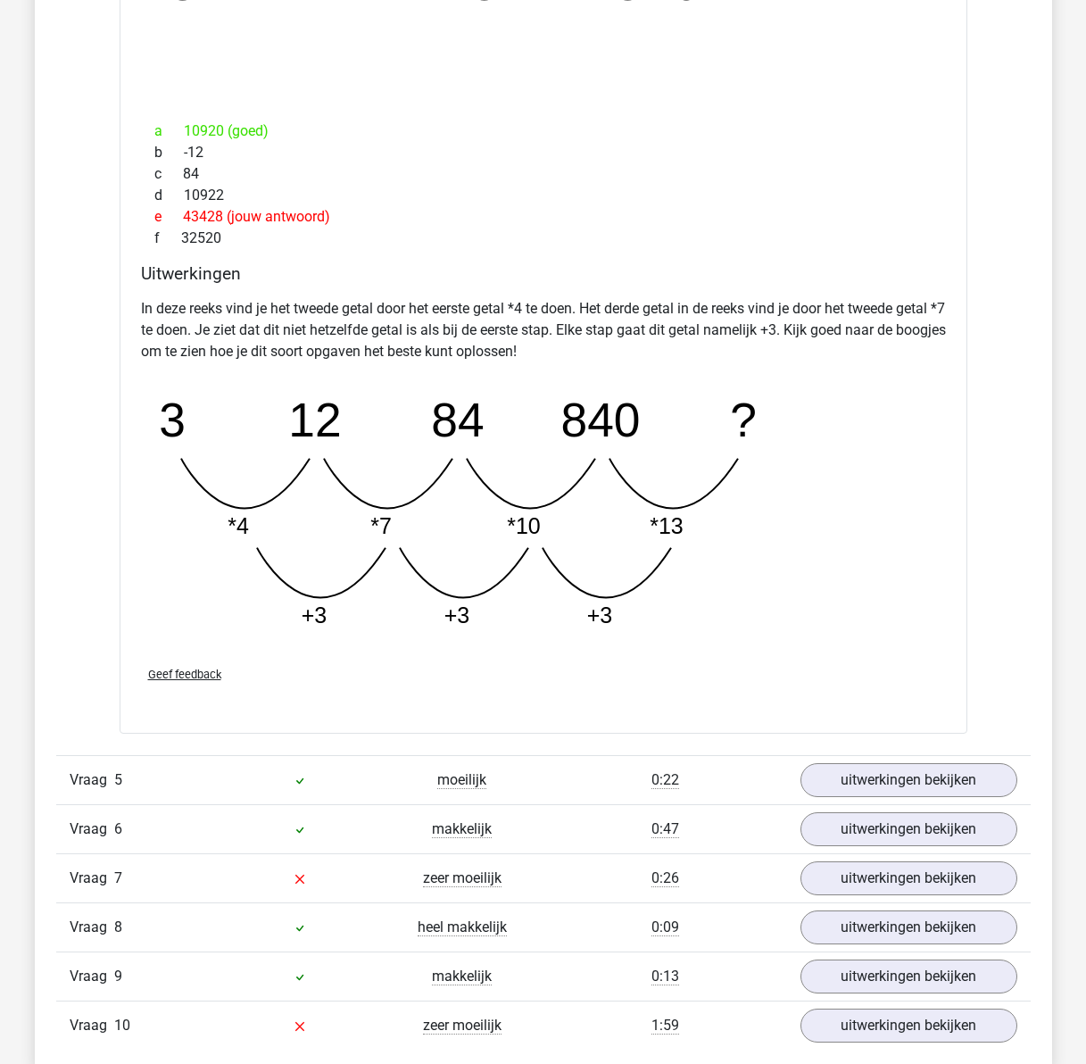
scroll to position [4232, 0]
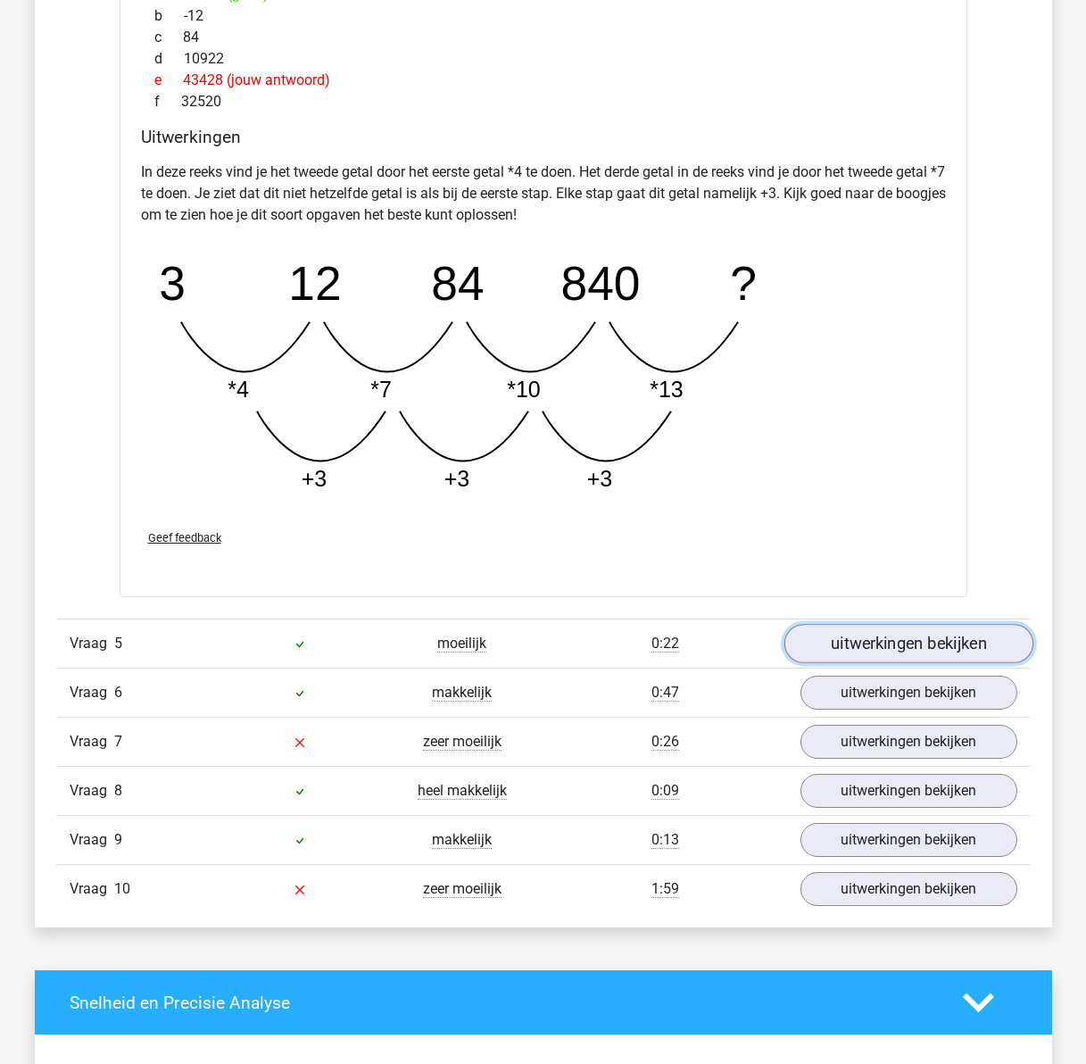
click at [836, 634] on link "uitwerkingen bekijken" at bounding box center [907, 643] width 249 height 39
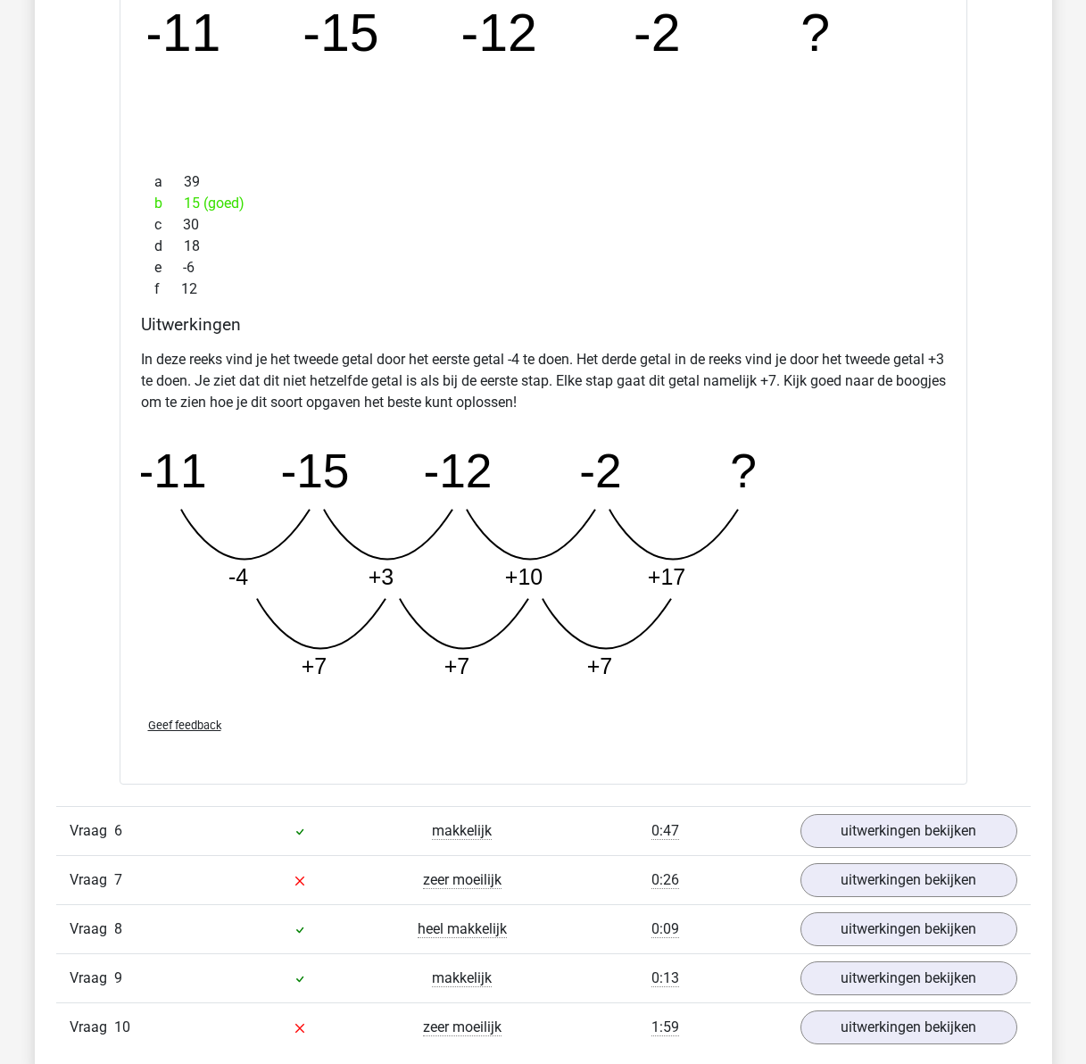
scroll to position [5035, 0]
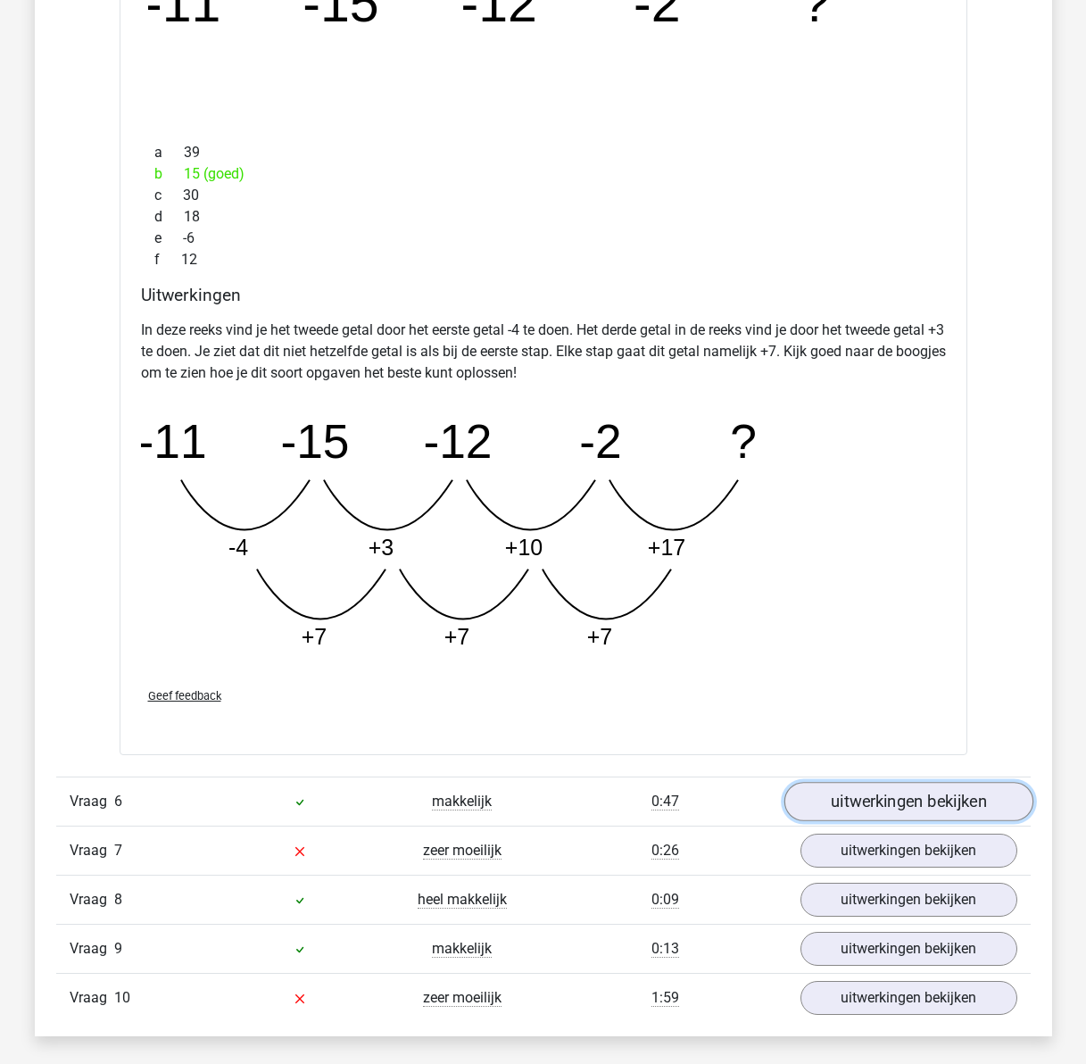
click at [923, 799] on link "uitwerkingen bekijken" at bounding box center [907, 801] width 249 height 39
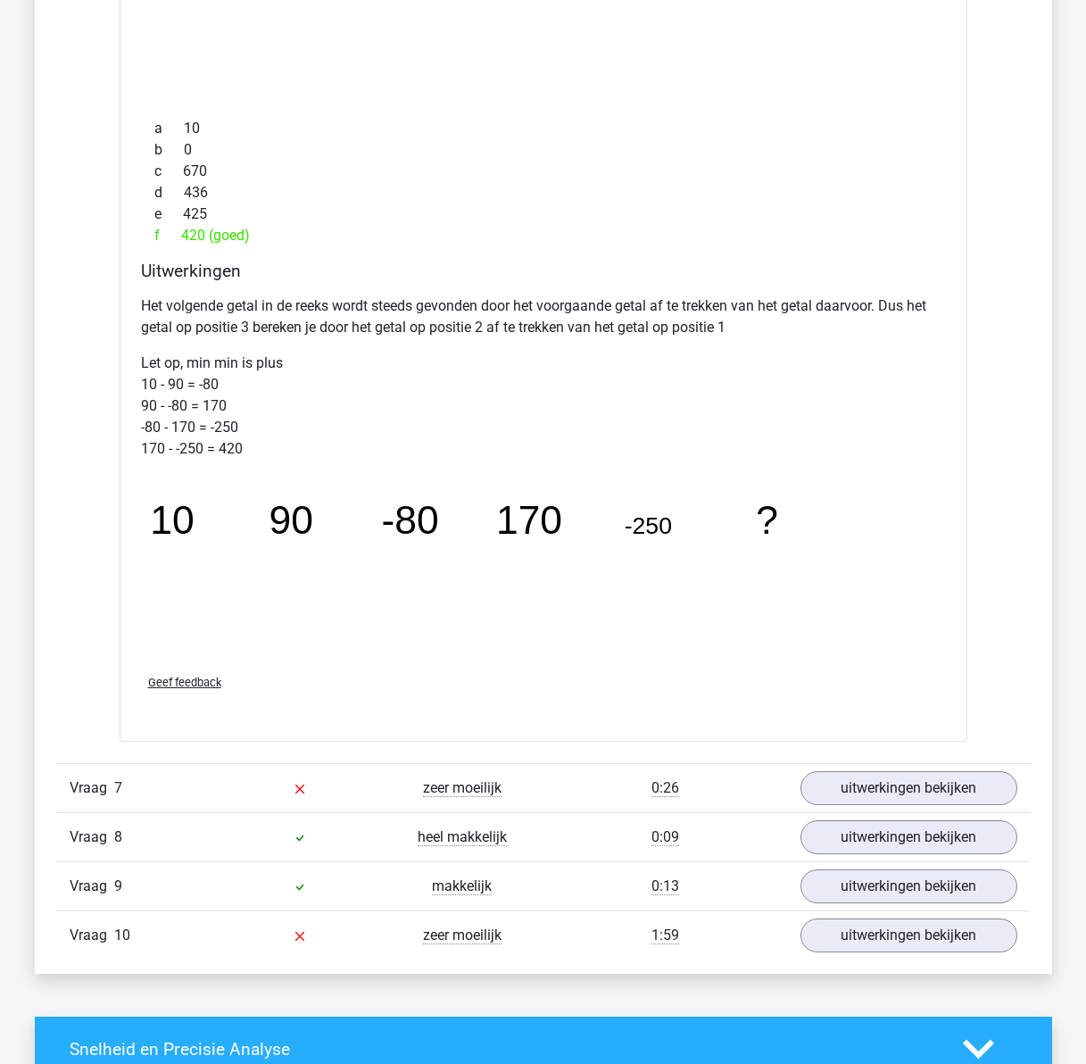
scroll to position [6106, 0]
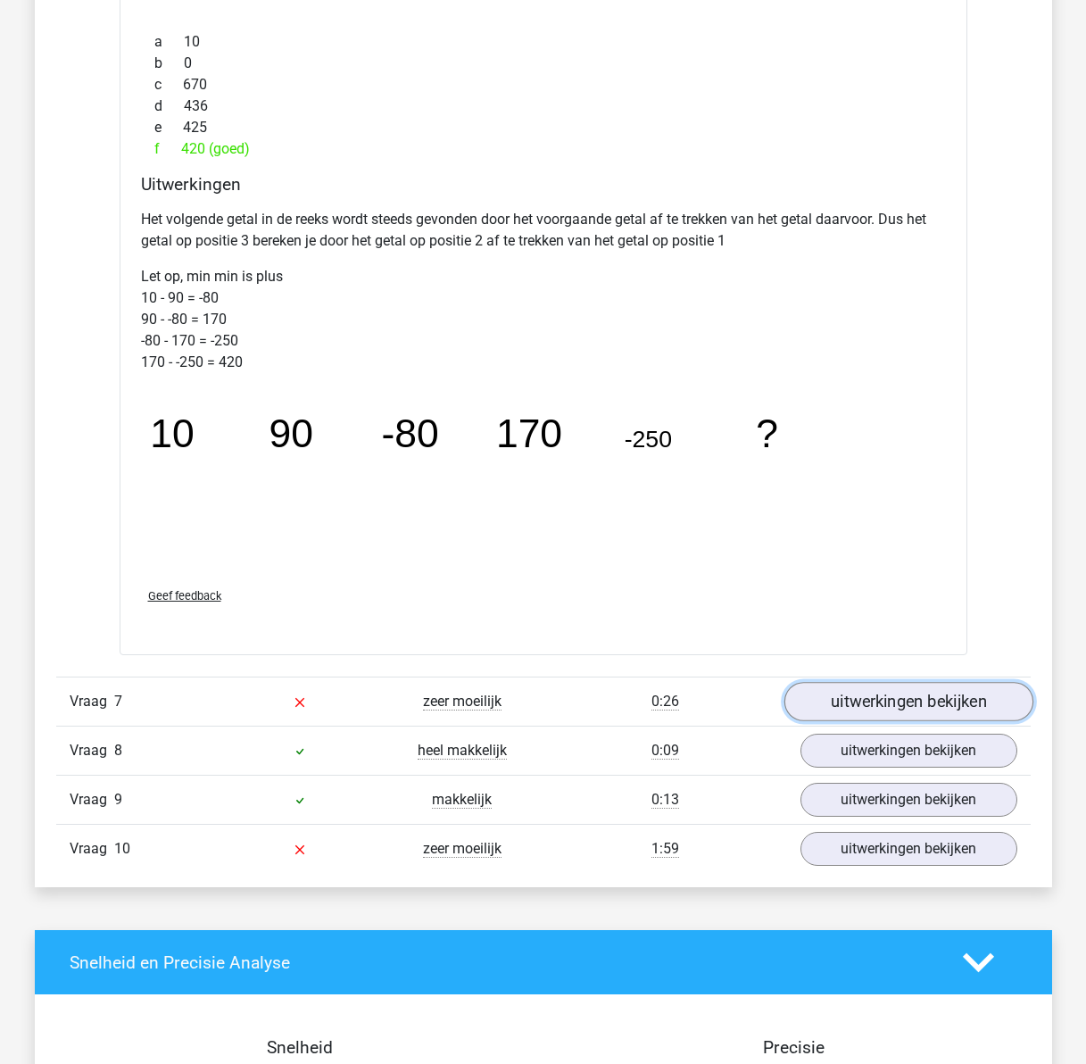
click at [849, 707] on link "uitwerkingen bekijken" at bounding box center [907, 702] width 249 height 39
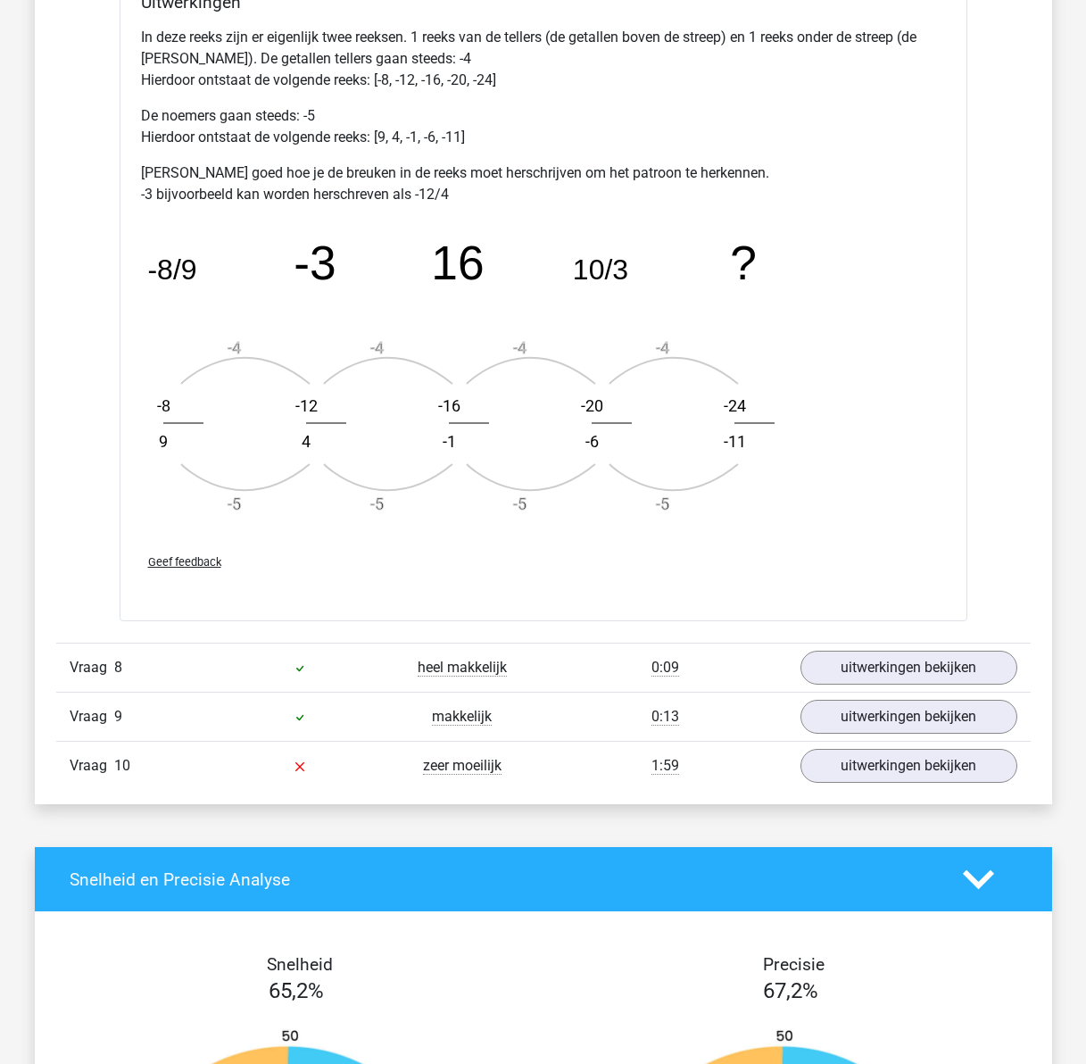
scroll to position [7266, 0]
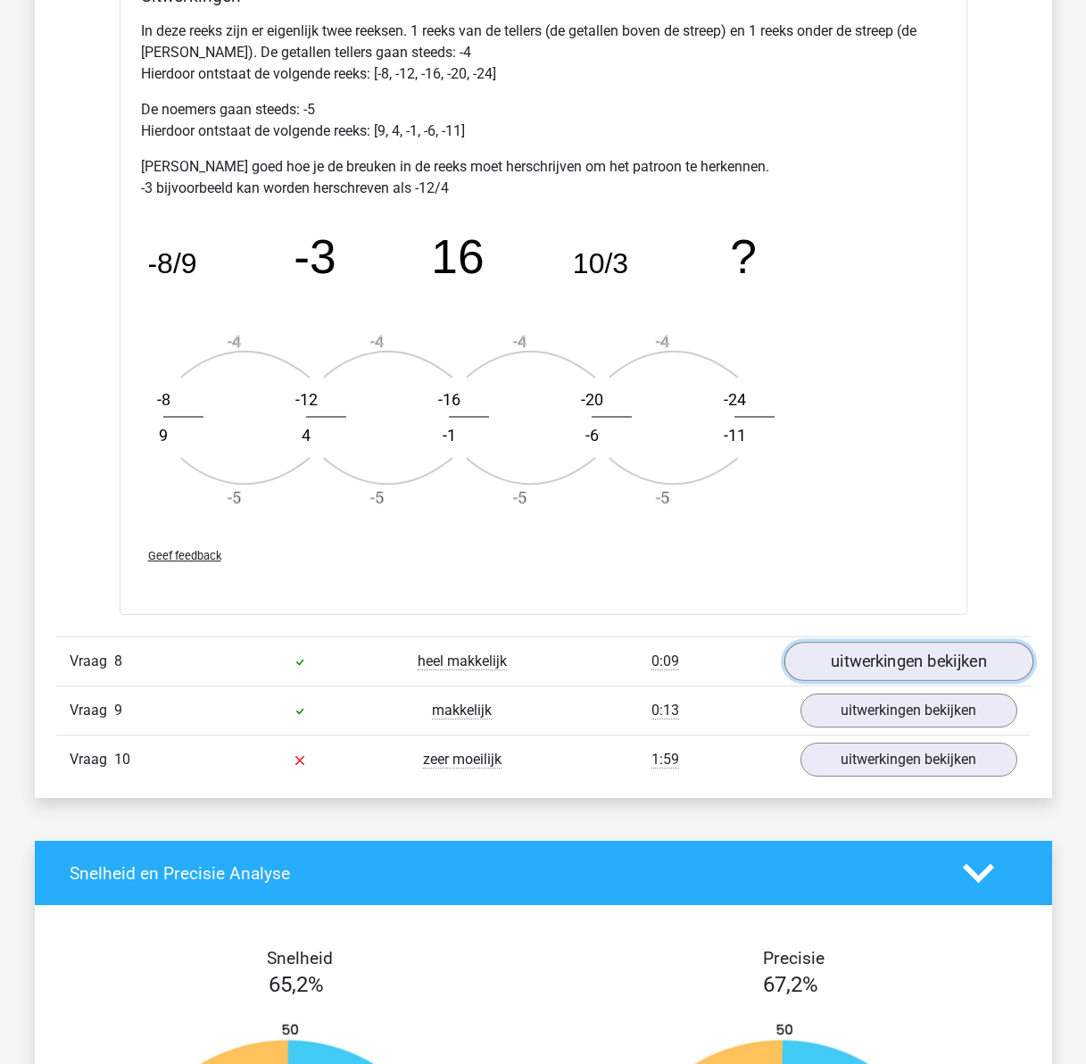
click at [839, 660] on link "uitwerkingen bekijken" at bounding box center [907, 661] width 249 height 39
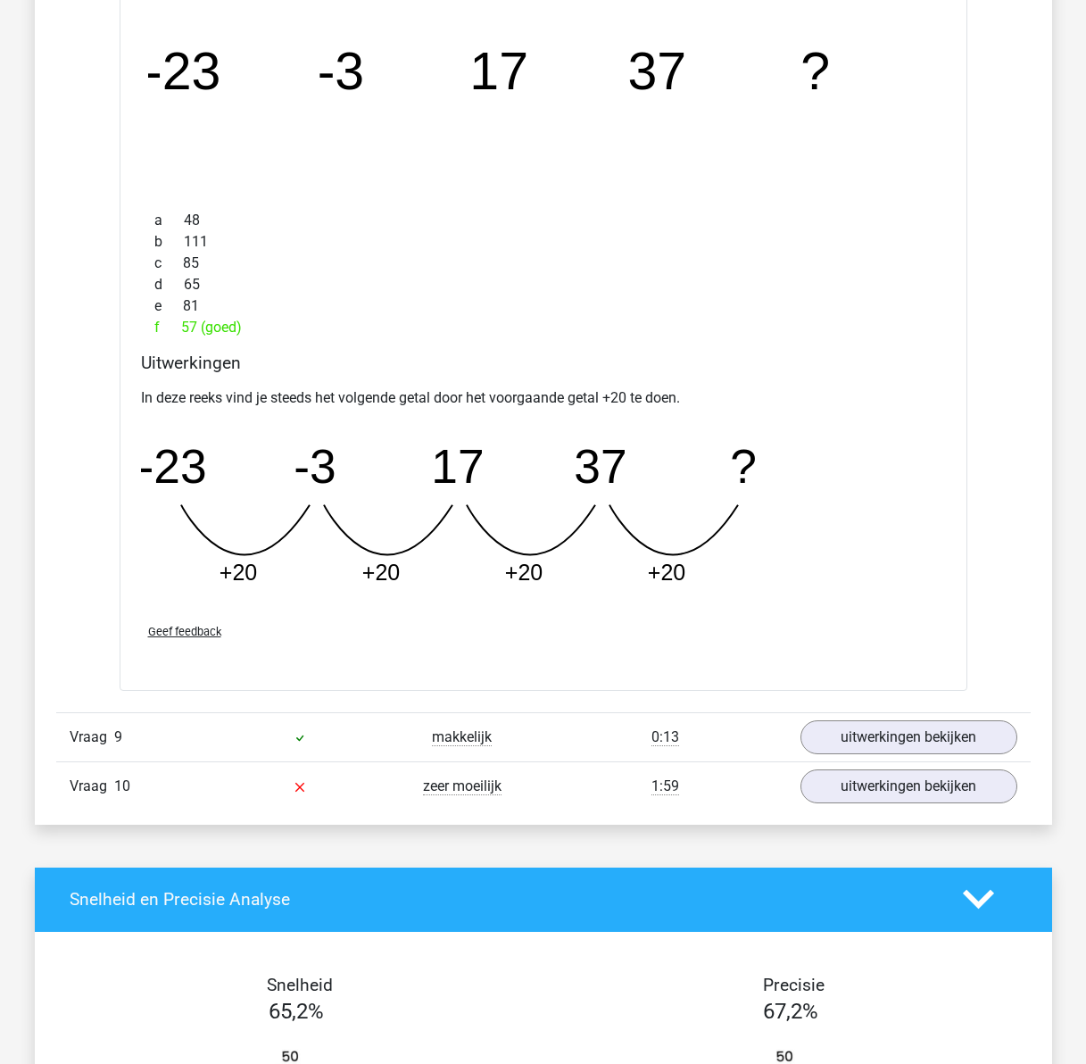
scroll to position [8158, 0]
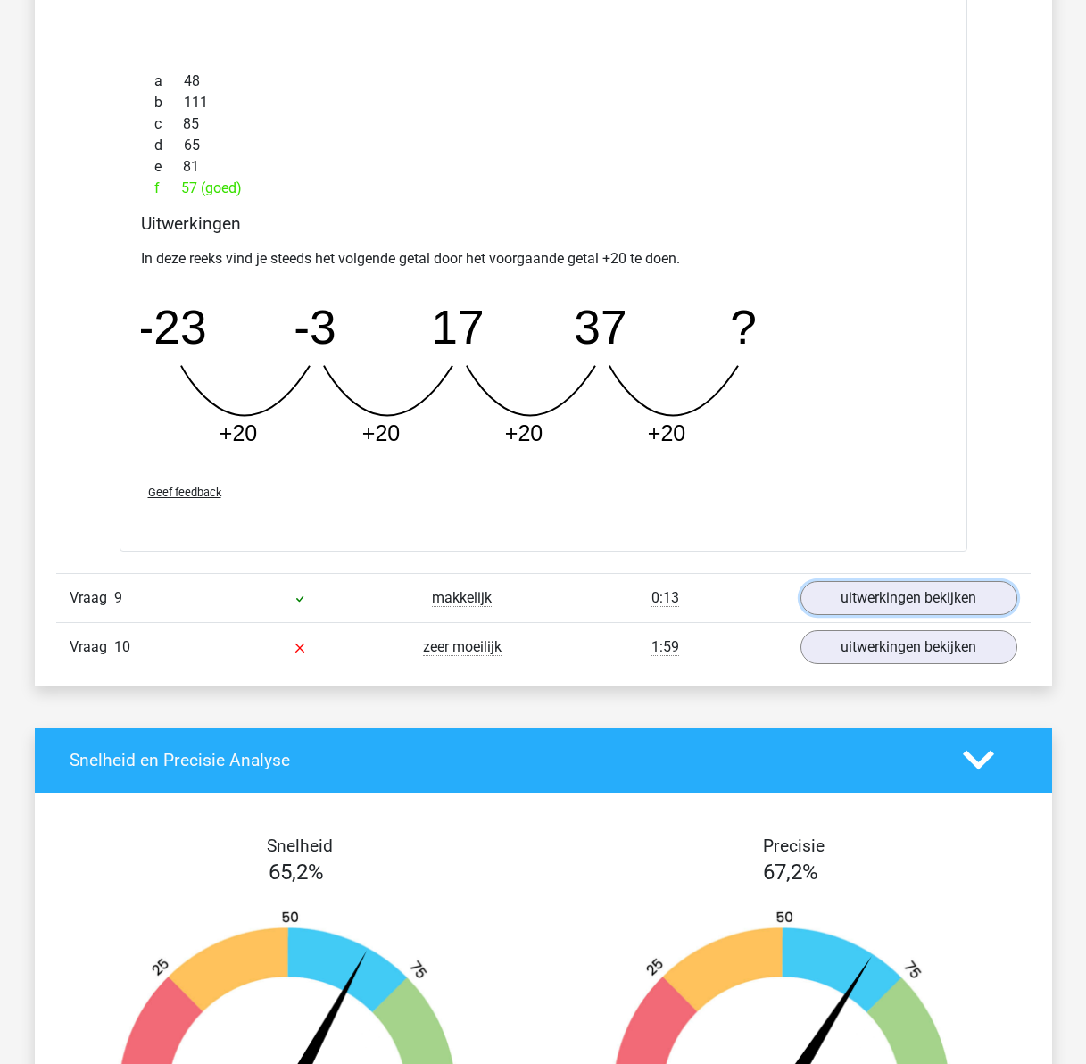
drag, startPoint x: 855, startPoint y: 604, endPoint x: 746, endPoint y: 581, distance: 111.3
click at [855, 604] on link "uitwerkingen bekijken" at bounding box center [908, 598] width 217 height 34
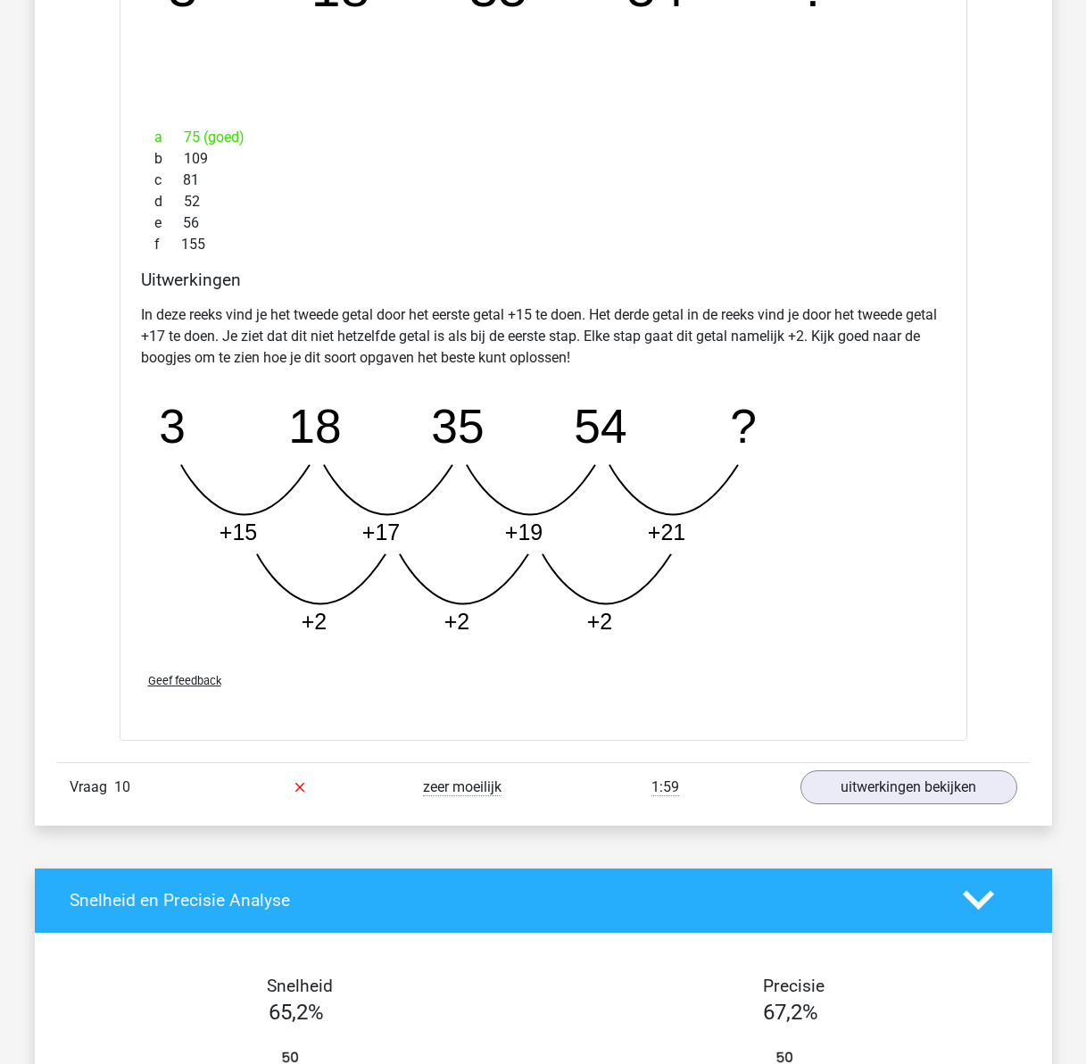
scroll to position [8961, 0]
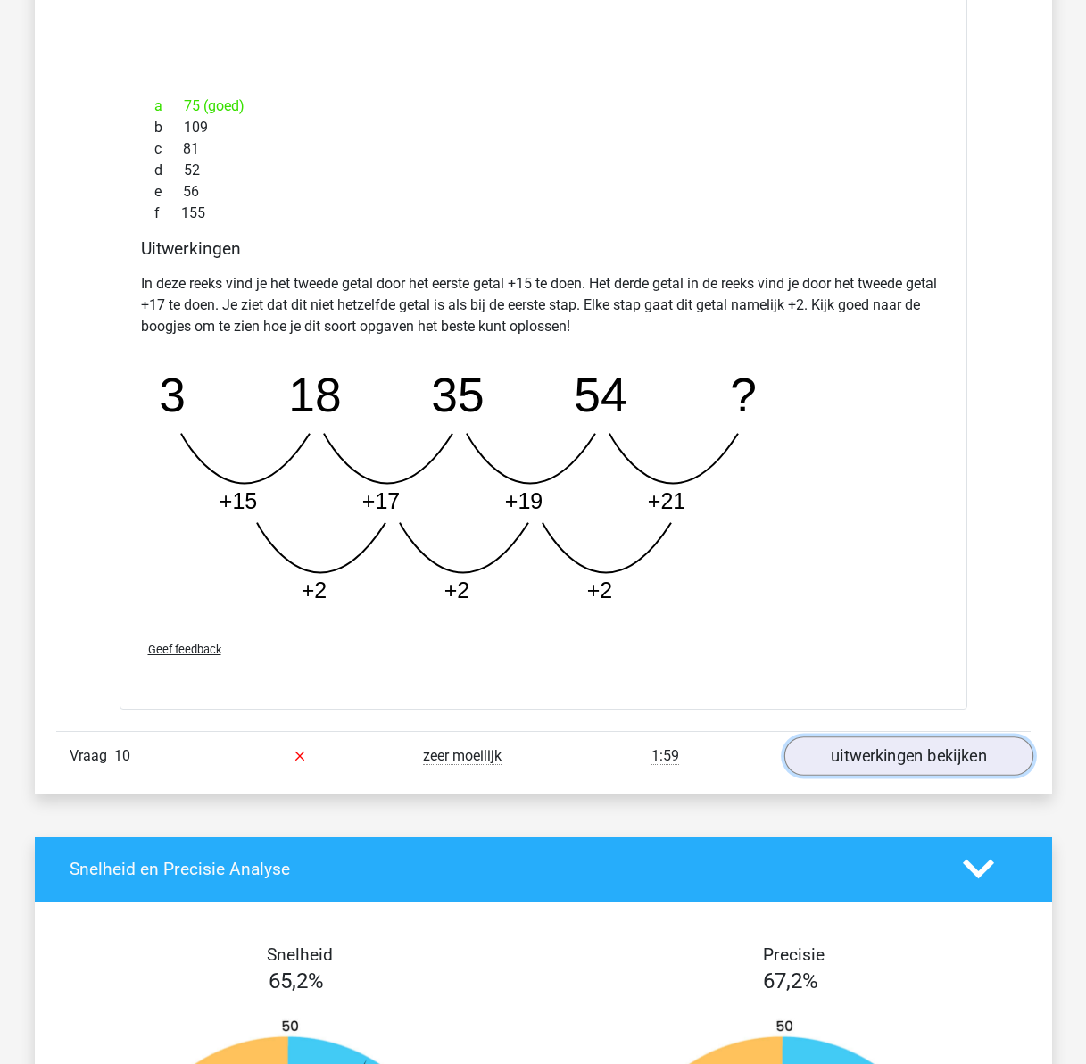
click at [859, 755] on link "uitwerkingen bekijken" at bounding box center [907, 755] width 249 height 39
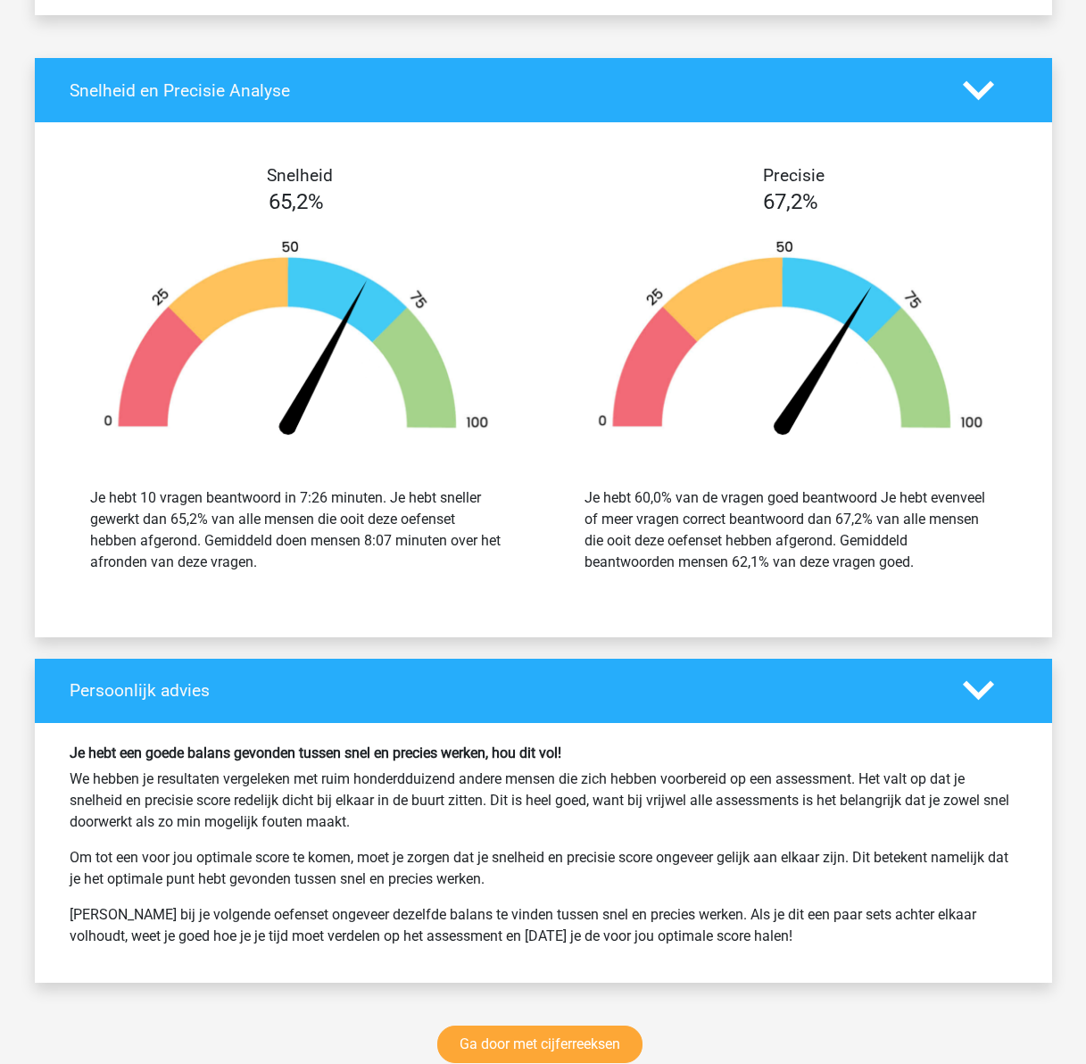
scroll to position [10835, 0]
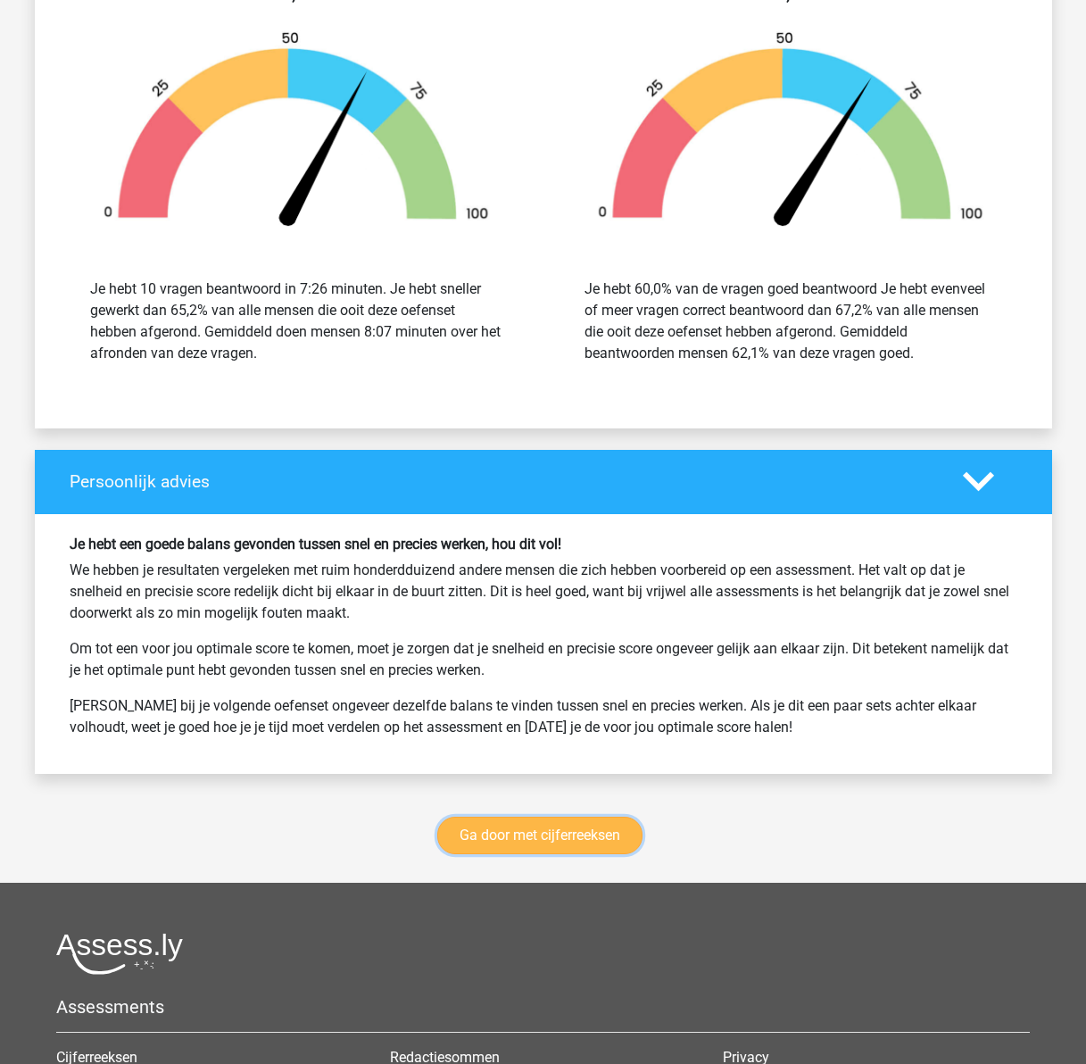
click at [563, 824] on link "Ga door met cijferreeksen" at bounding box center [539, 834] width 205 height 37
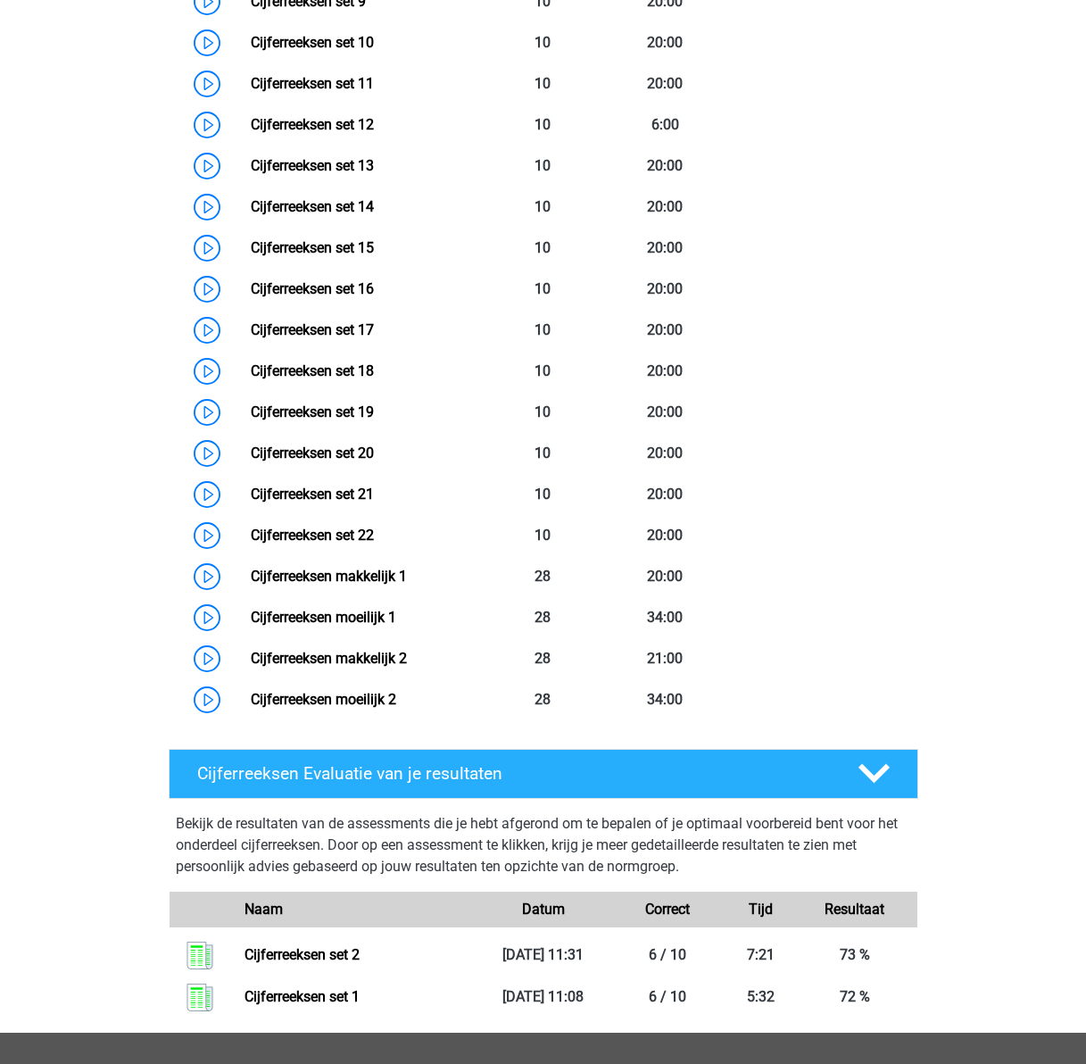
scroll to position [1606, 0]
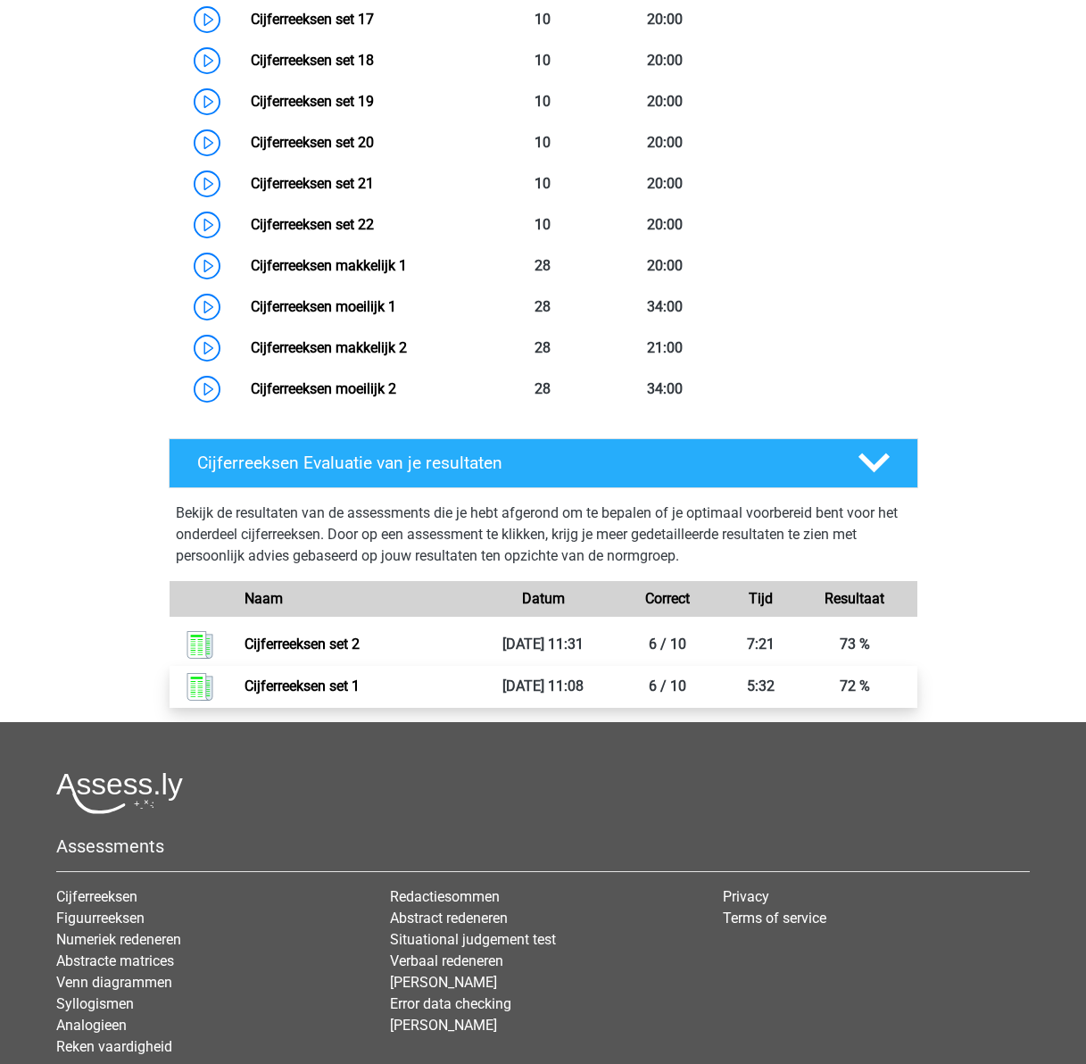
click at [308, 694] on link "Cijferreeksen set 1" at bounding box center [301, 685] width 115 height 17
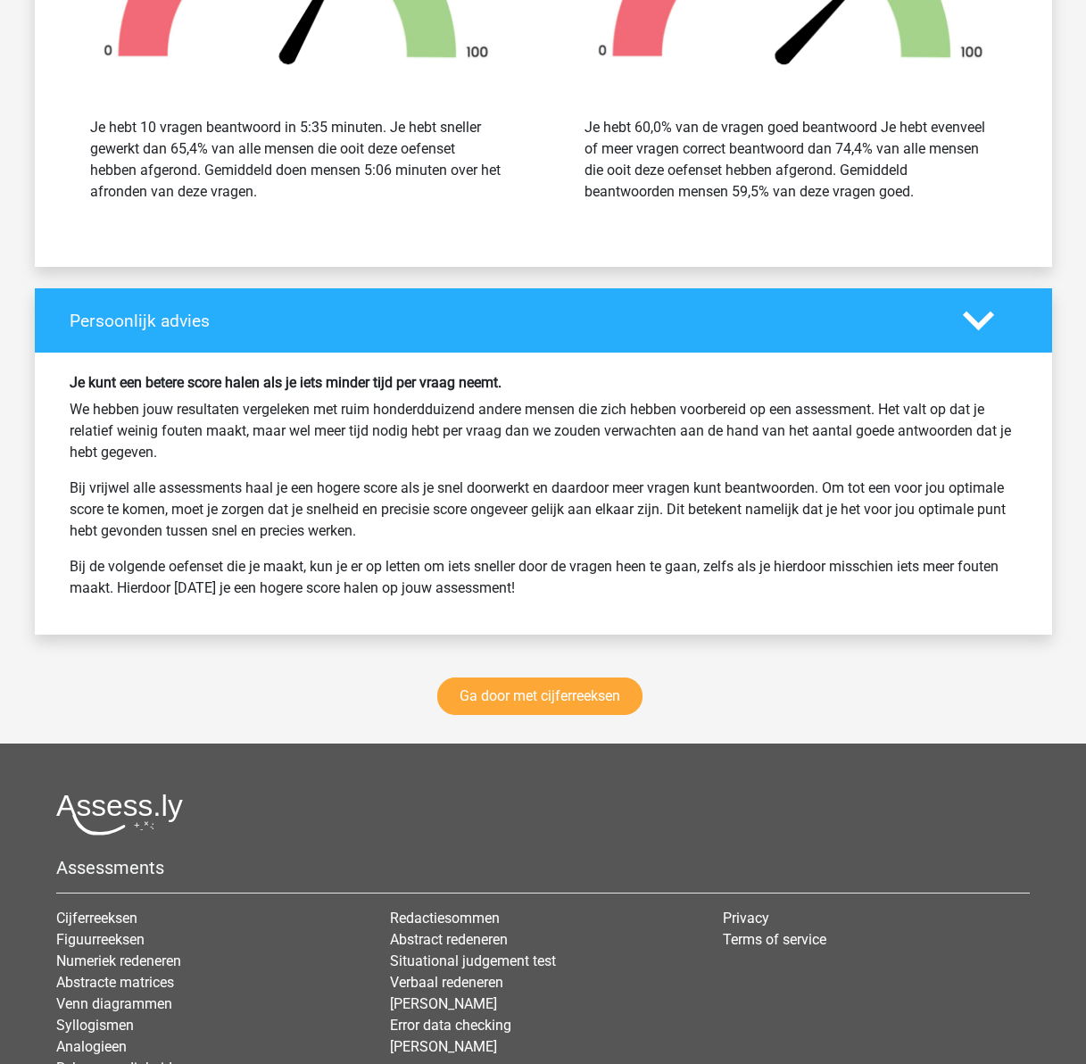
scroll to position [2141, 0]
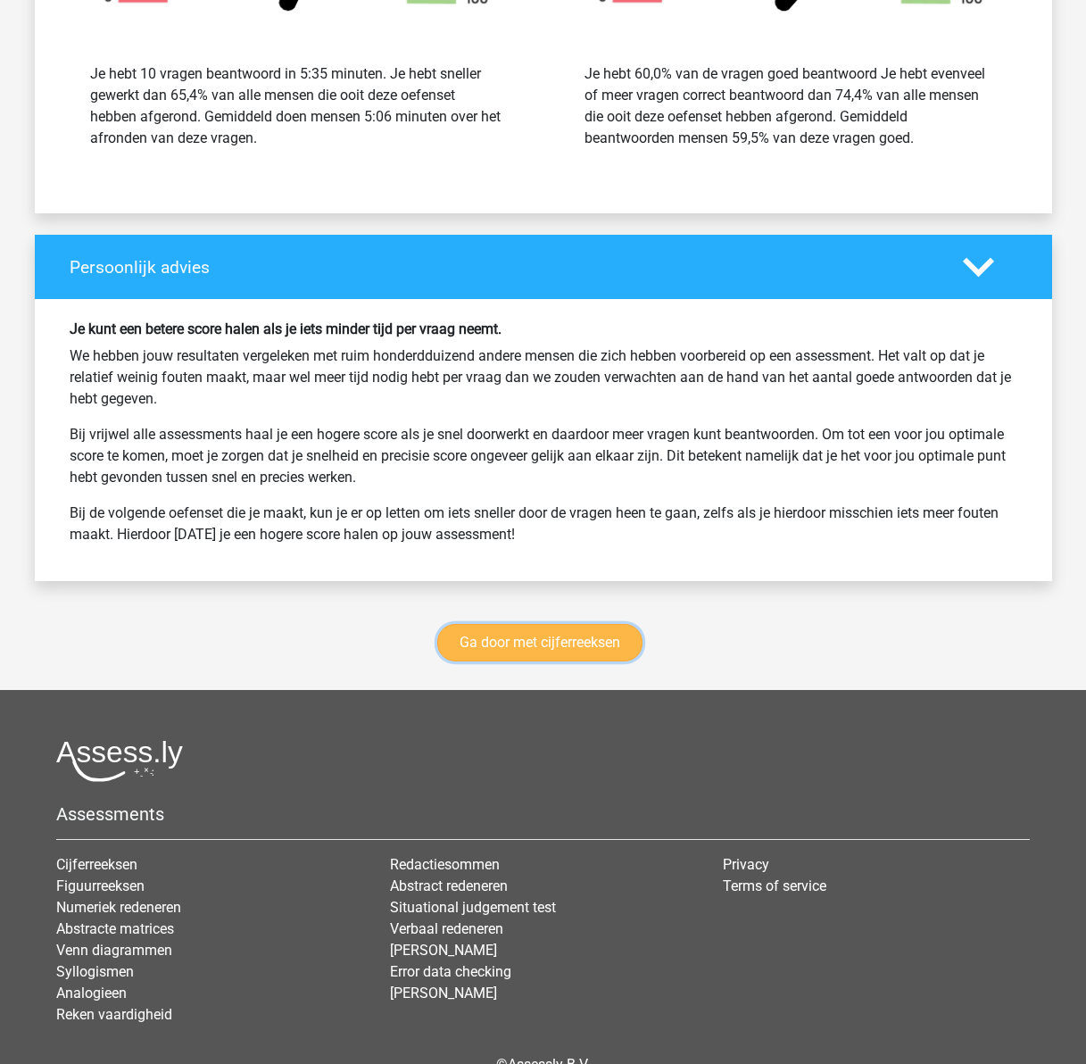
click at [502, 638] on link "Ga door met cijferreeksen" at bounding box center [539, 642] width 205 height 37
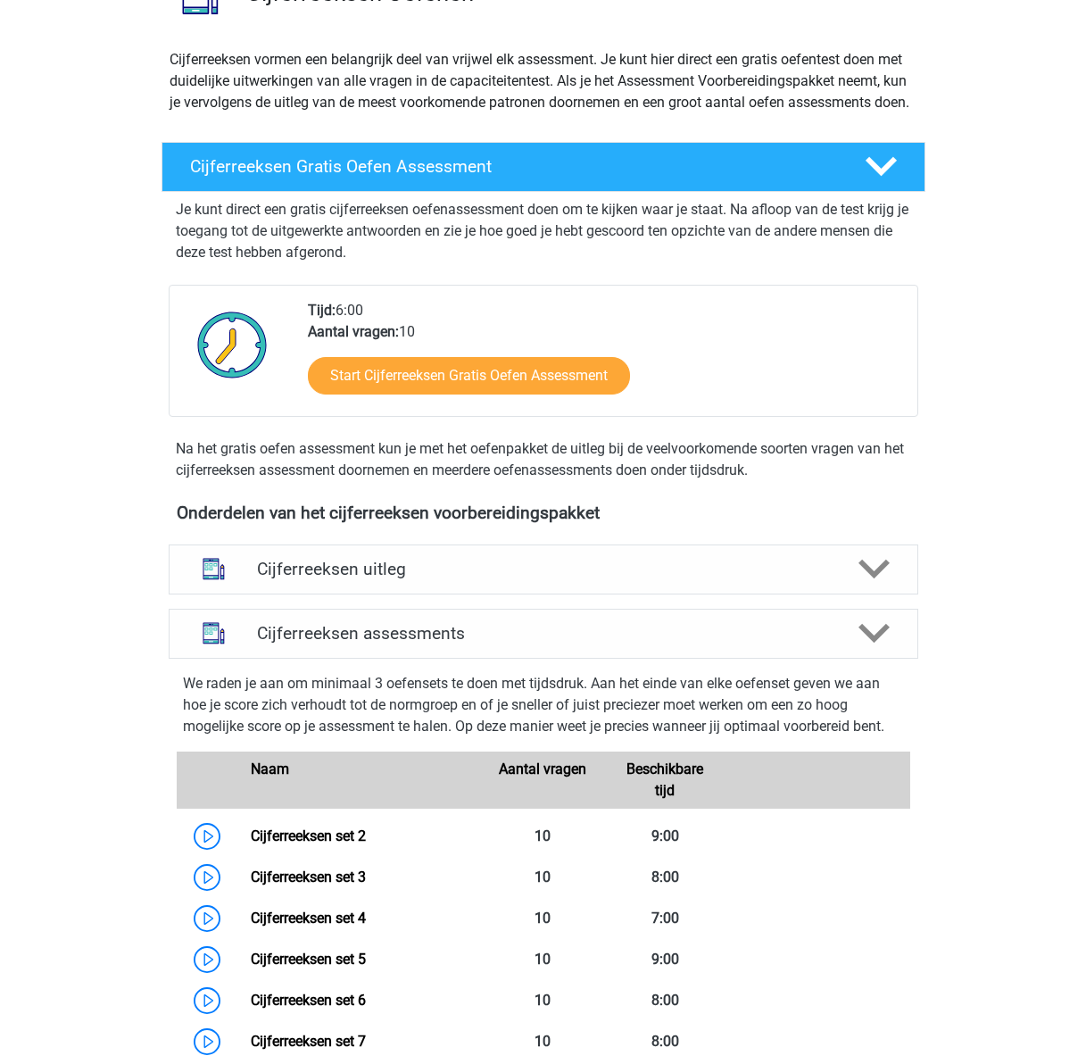
scroll to position [172, 0]
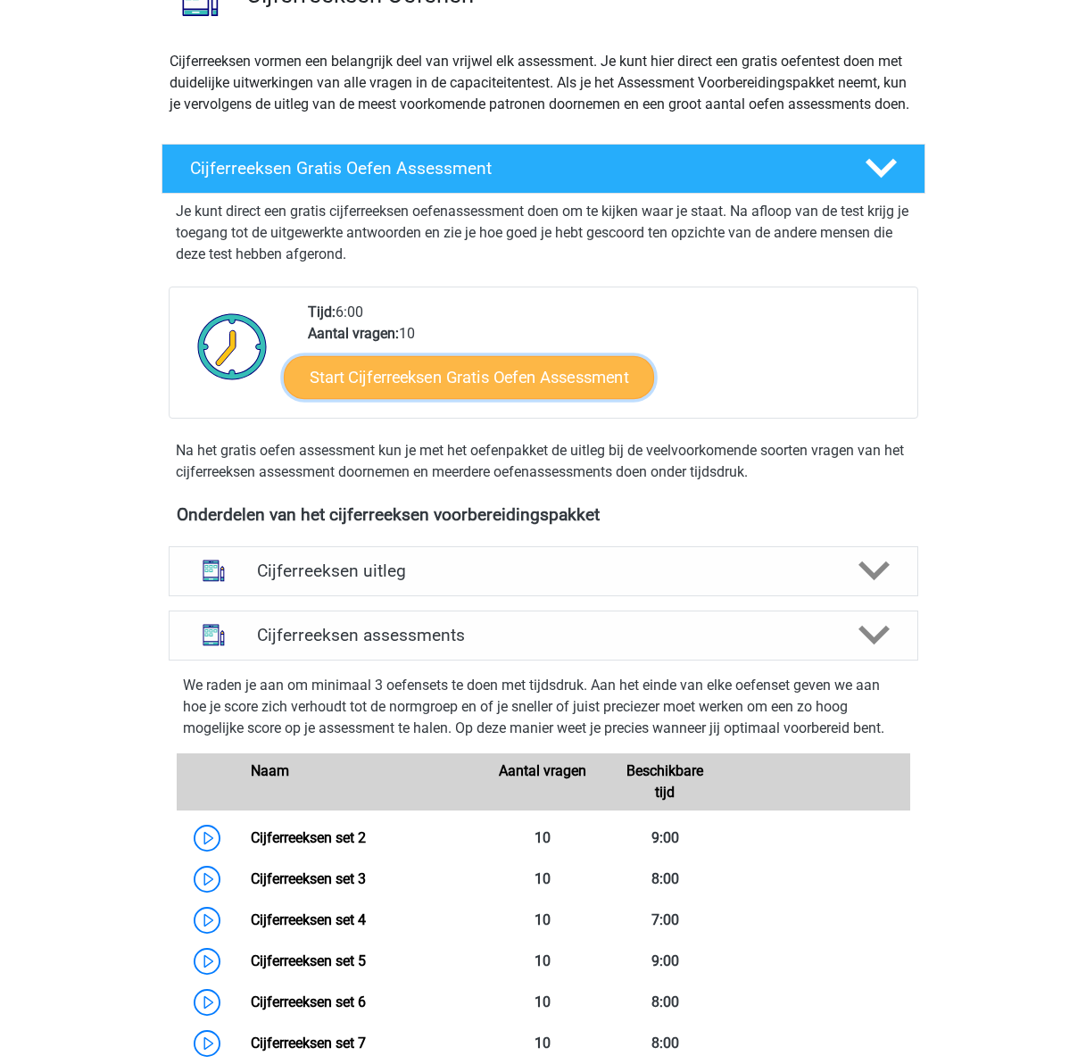
click at [436, 394] on link "Start Cijferreeksen Gratis Oefen Assessment" at bounding box center [469, 376] width 370 height 43
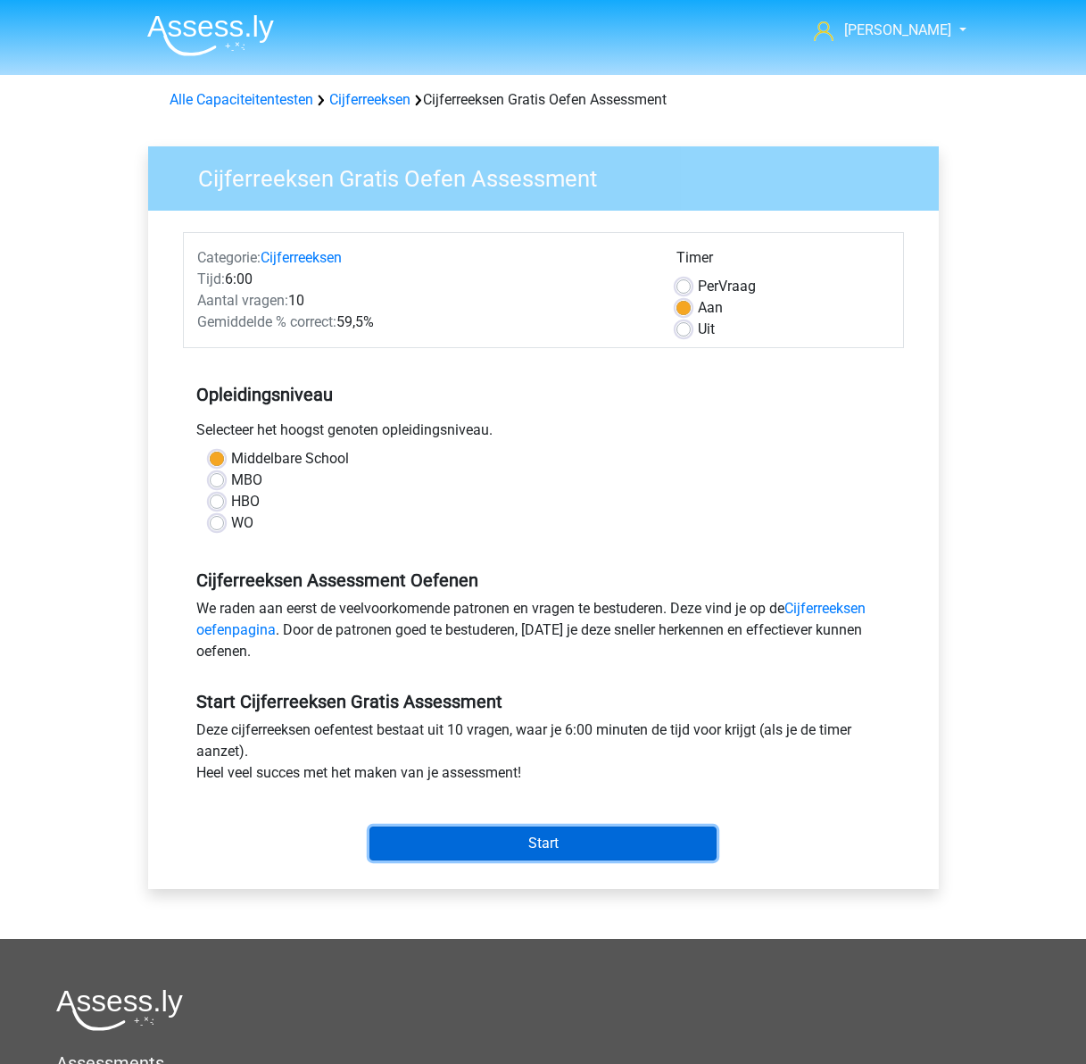
click at [548, 828] on input "Start" at bounding box center [542, 843] width 347 height 34
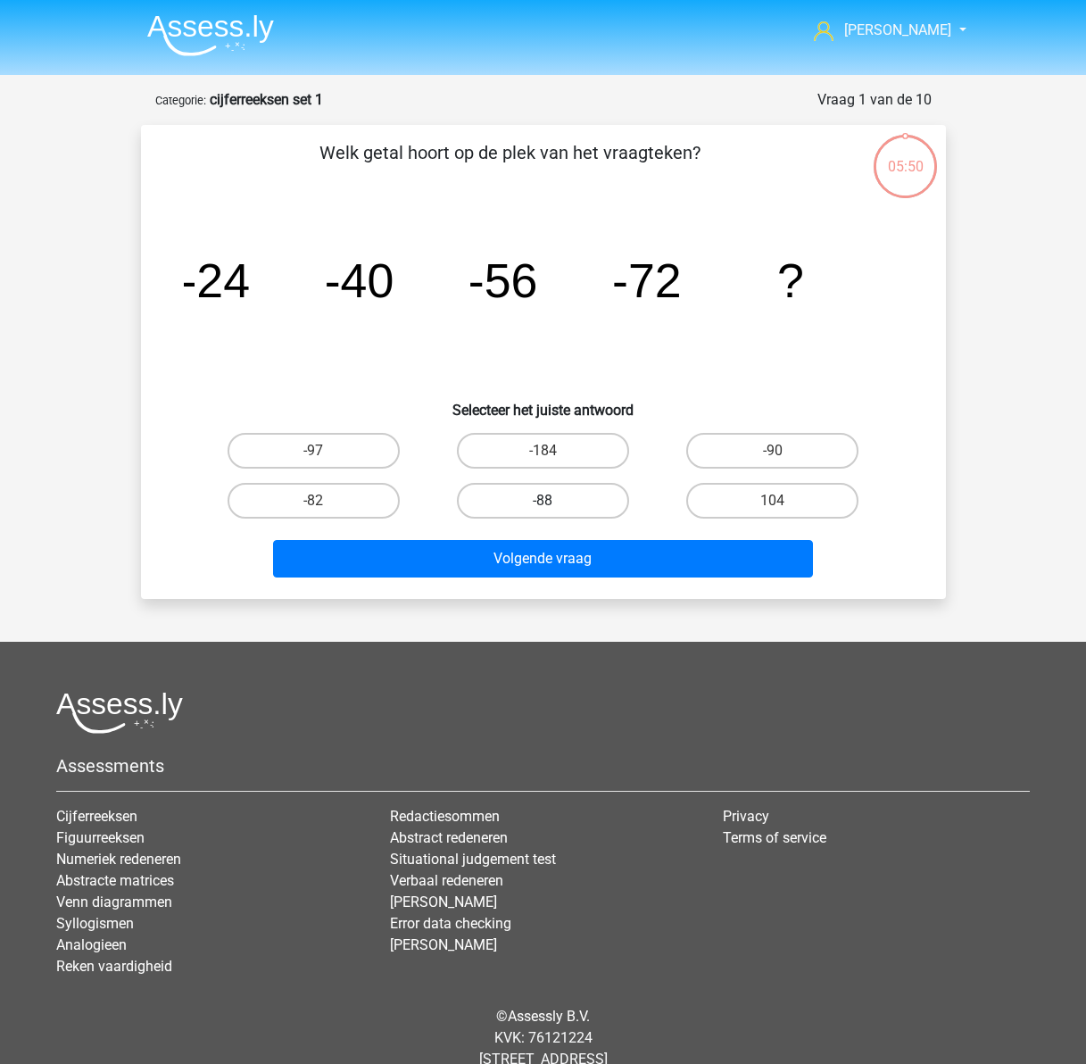
click at [548, 489] on label "-88" at bounding box center [543, 501] width 172 height 36
click at [548, 501] on input "-88" at bounding box center [549, 507] width 12 height 12
radio input "true"
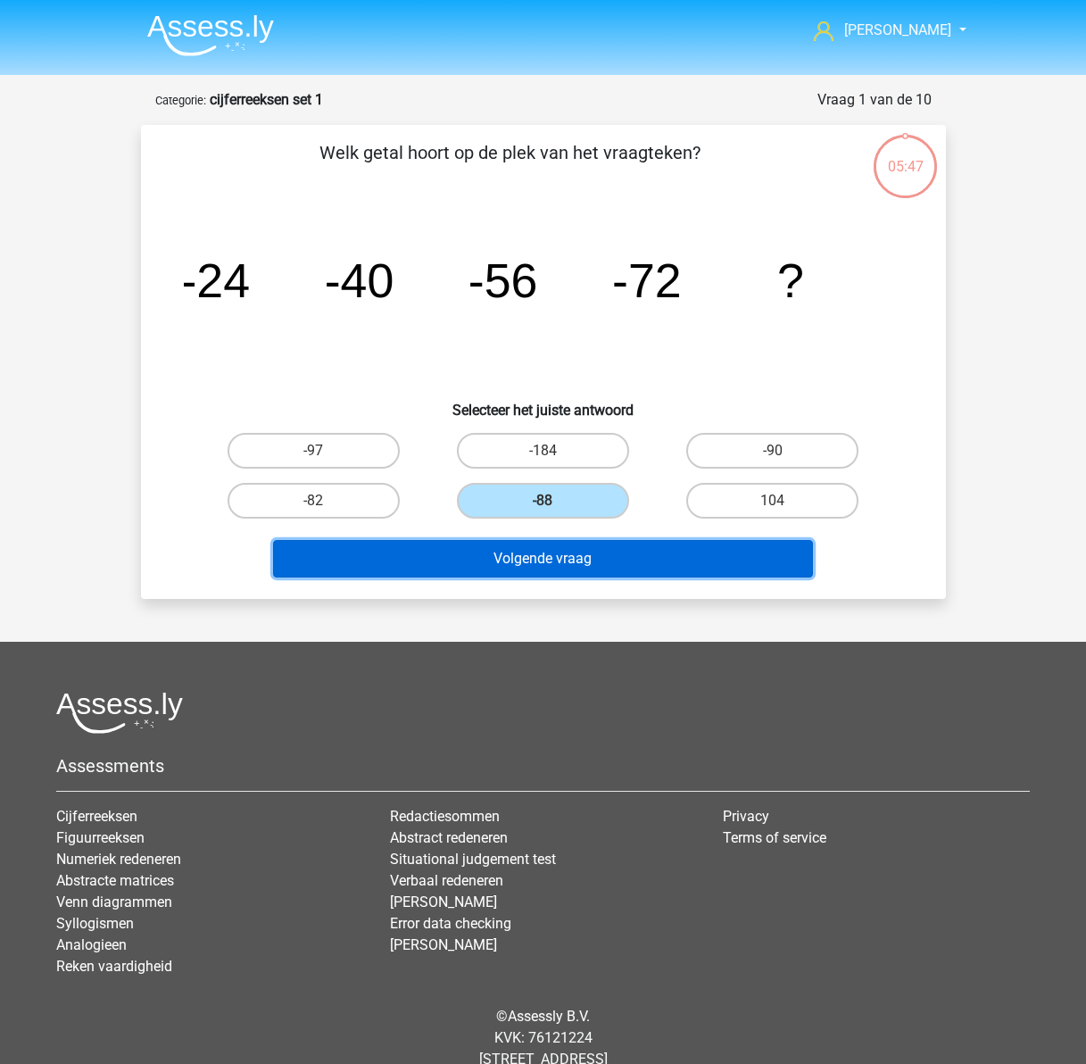
click at [473, 566] on button "Volgende vraag" at bounding box center [543, 558] width 540 height 37
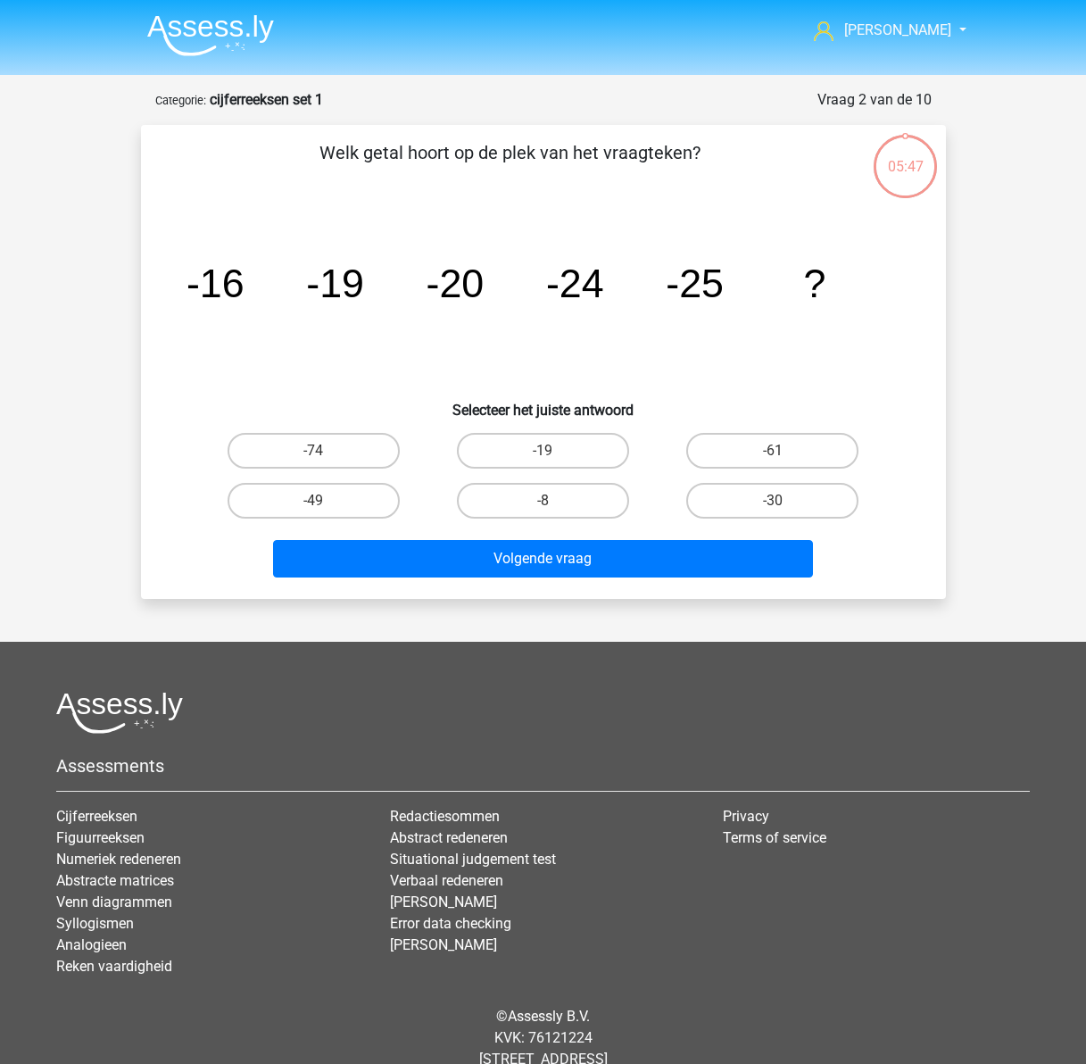
scroll to position [49, 0]
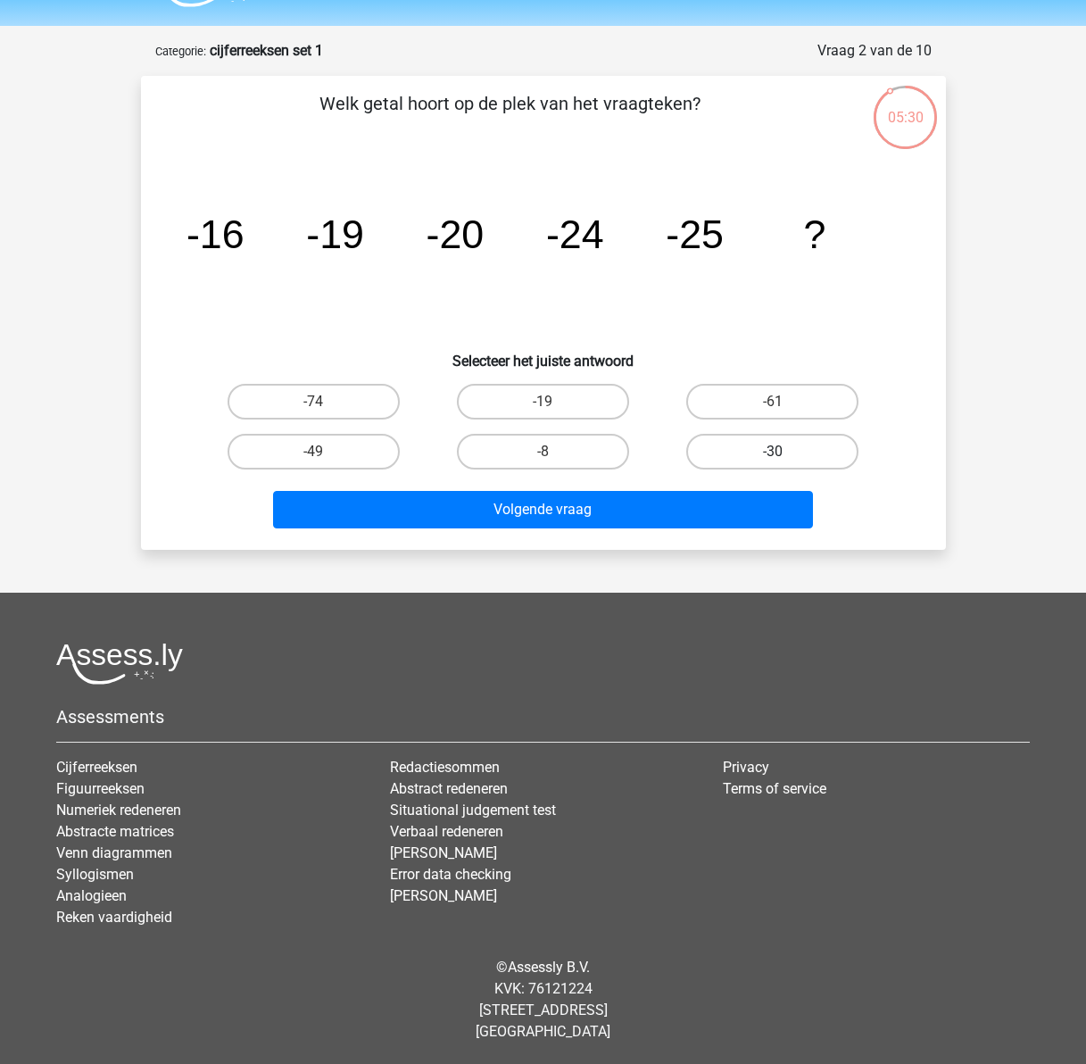
click at [733, 446] on label "-30" at bounding box center [772, 452] width 172 height 36
click at [773, 451] on input "-30" at bounding box center [779, 457] width 12 height 12
radio input "true"
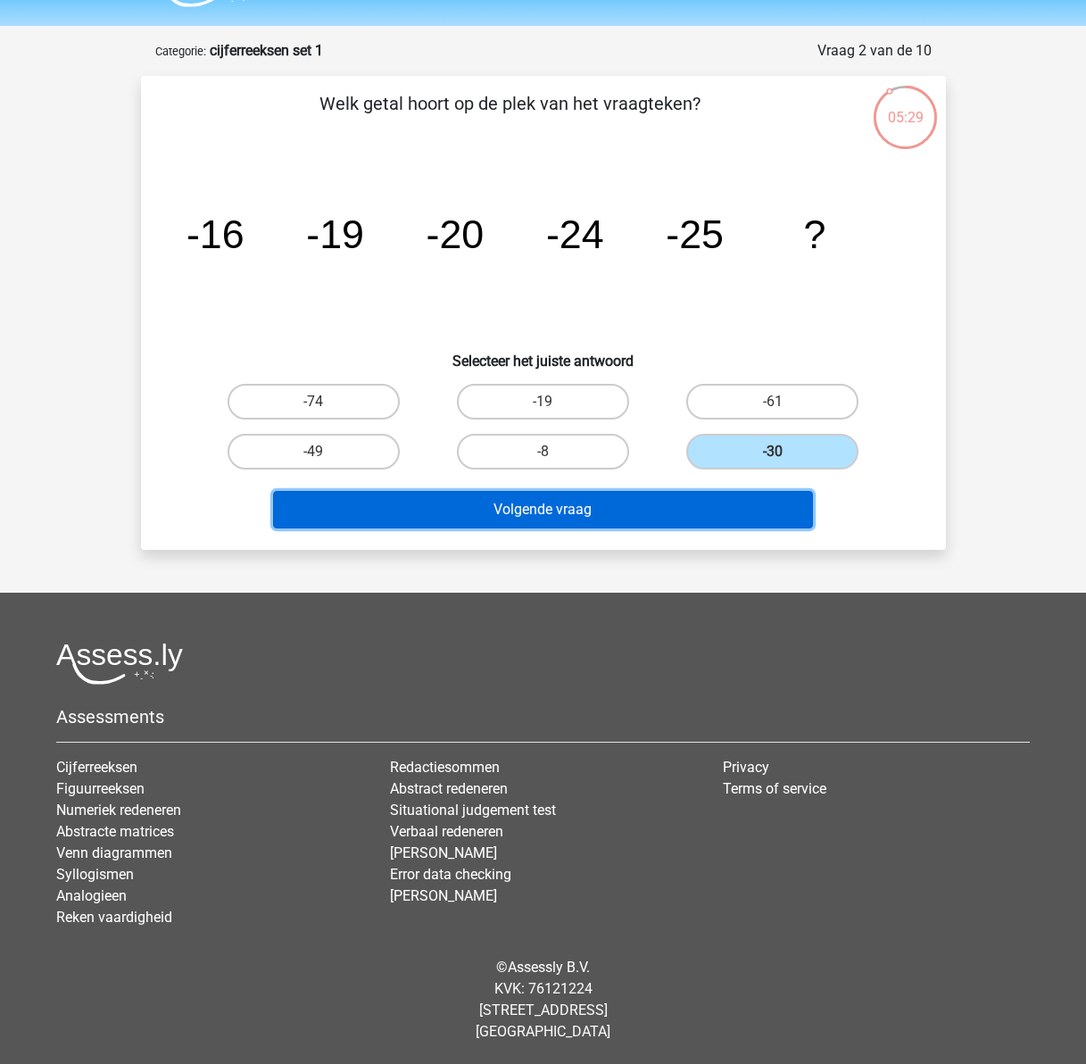
click at [643, 506] on button "Volgende vraag" at bounding box center [543, 509] width 540 height 37
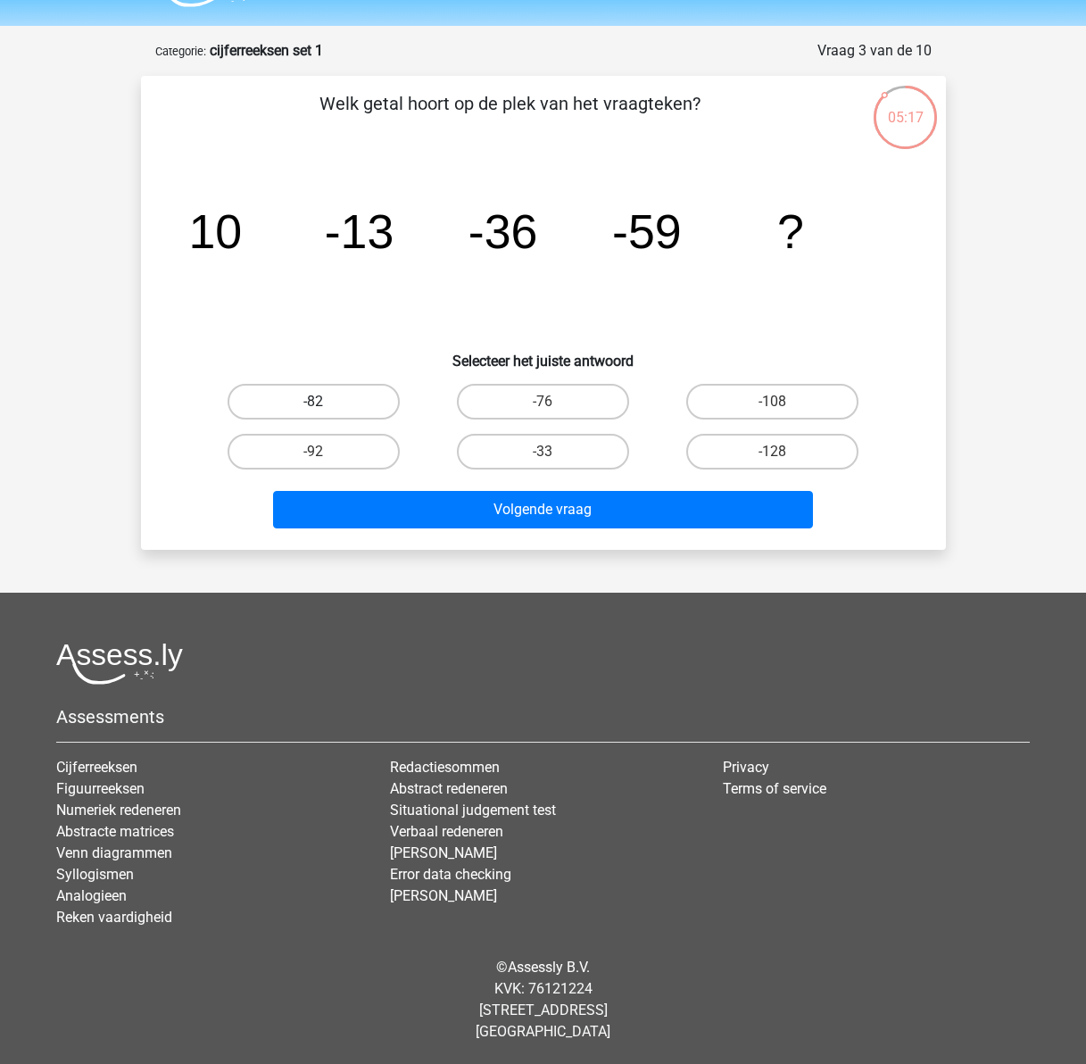
click at [345, 401] on label "-82" at bounding box center [314, 402] width 172 height 36
click at [325, 402] on input "-82" at bounding box center [319, 408] width 12 height 12
radio input "true"
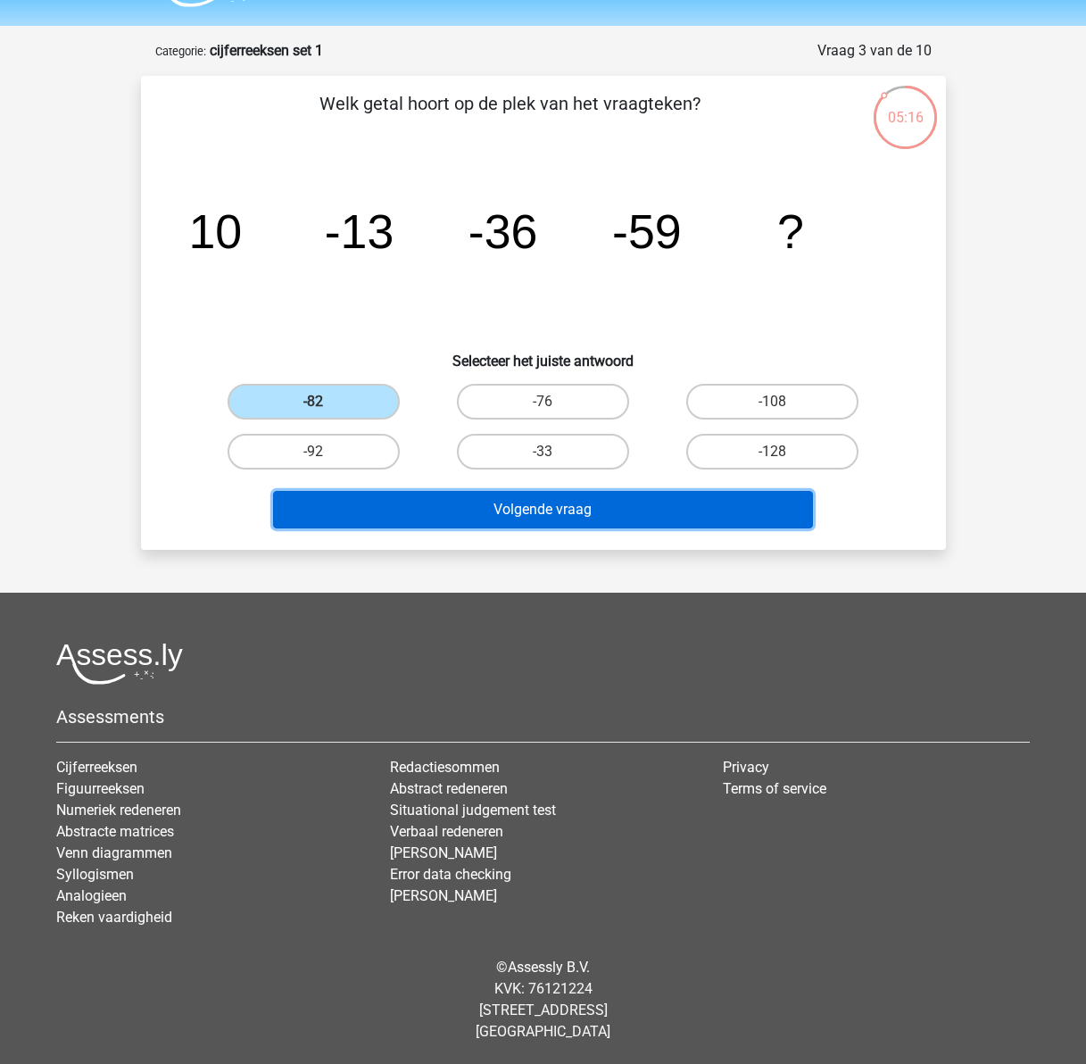
click at [465, 509] on button "Volgende vraag" at bounding box center [543, 509] width 540 height 37
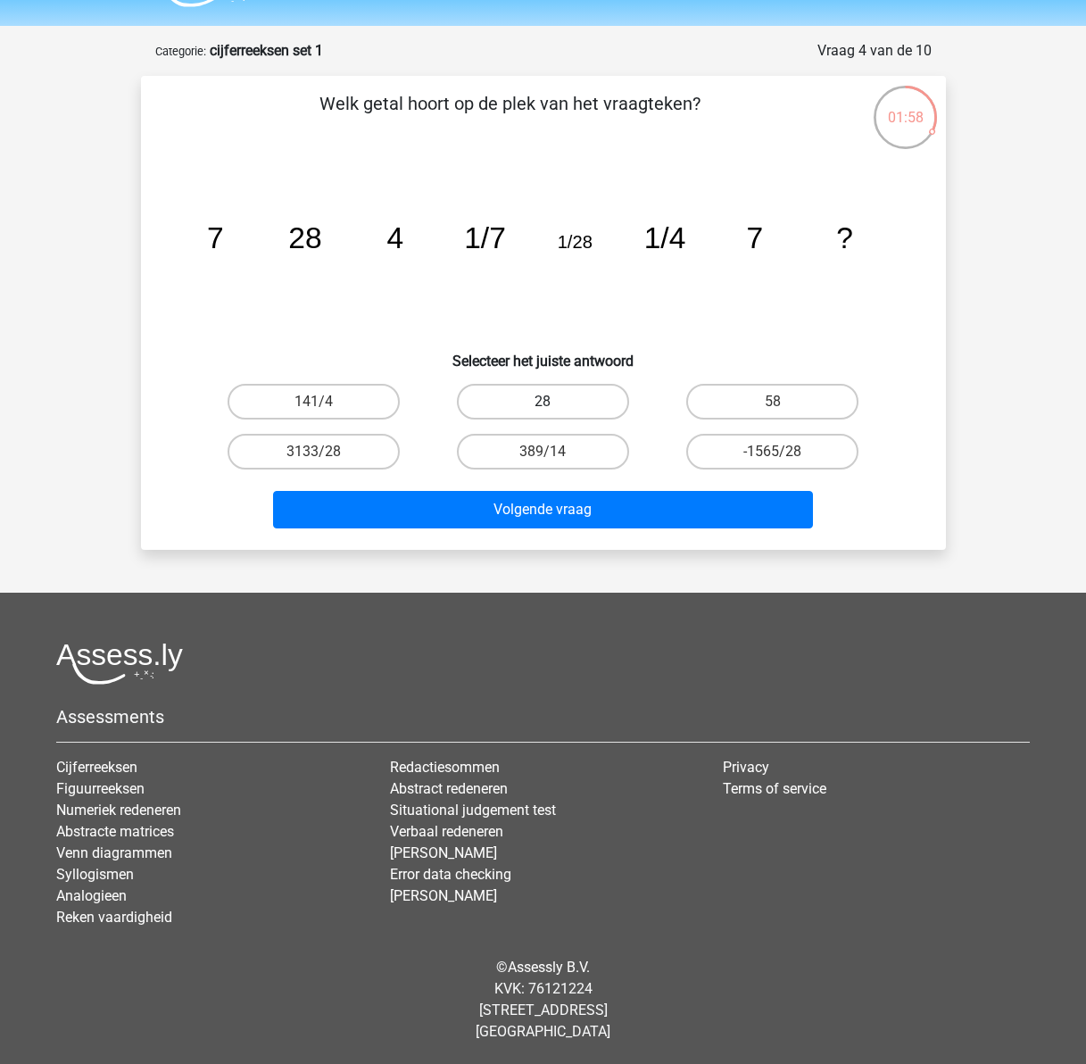
click at [564, 399] on label "28" at bounding box center [543, 402] width 172 height 36
click at [554, 402] on input "28" at bounding box center [549, 408] width 12 height 12
radio input "true"
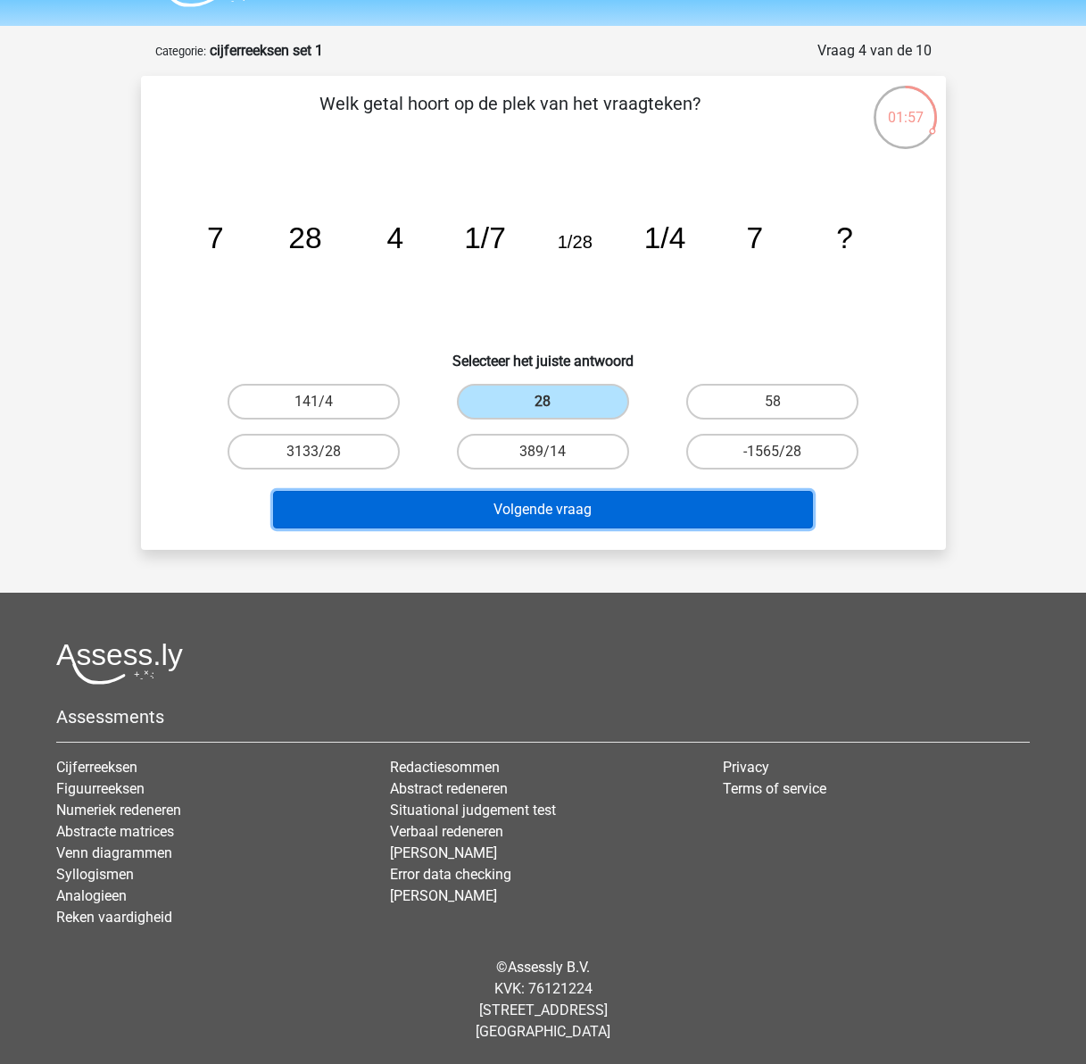
click at [633, 512] on button "Volgende vraag" at bounding box center [543, 509] width 540 height 37
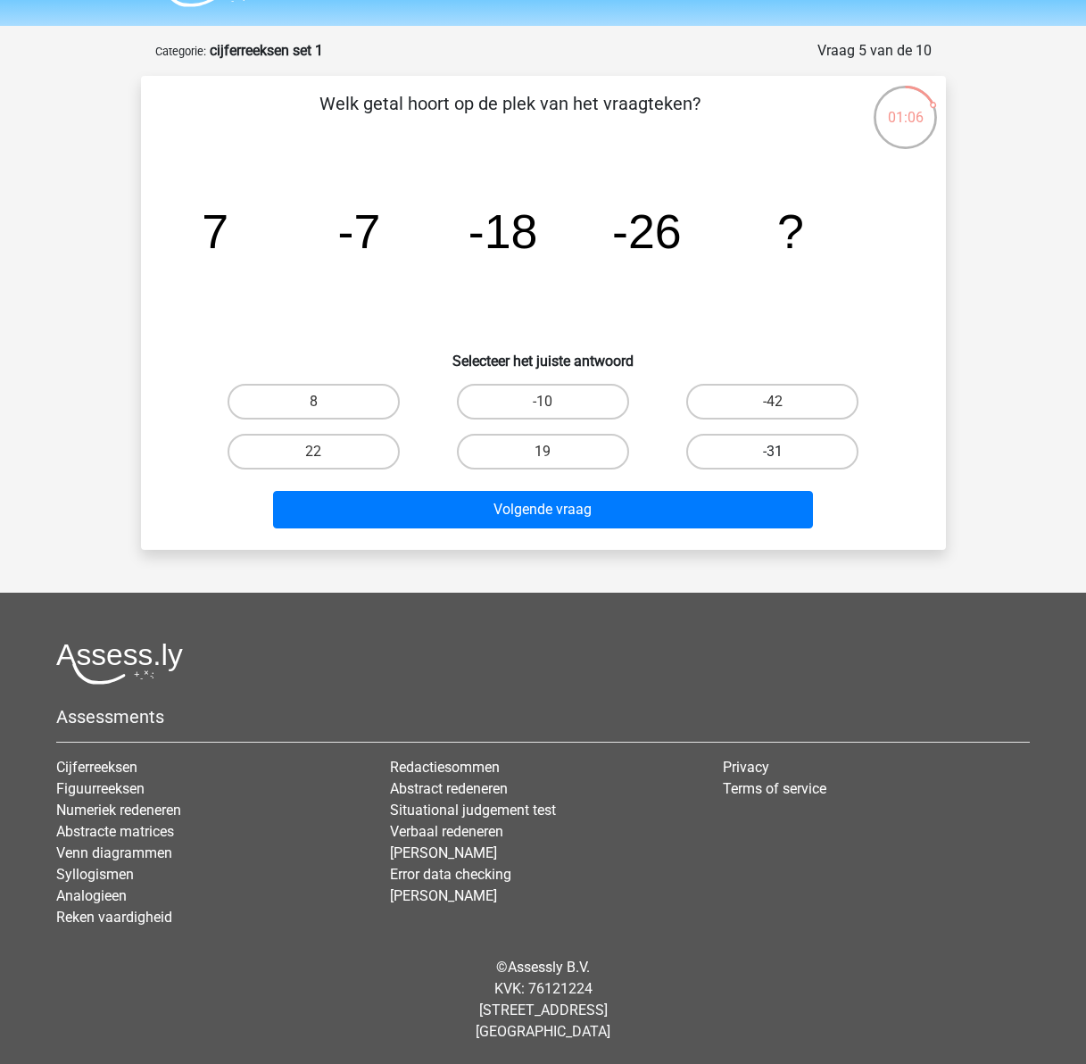
click at [749, 461] on label "-31" at bounding box center [772, 452] width 172 height 36
click at [773, 461] on input "-31" at bounding box center [779, 457] width 12 height 12
radio input "true"
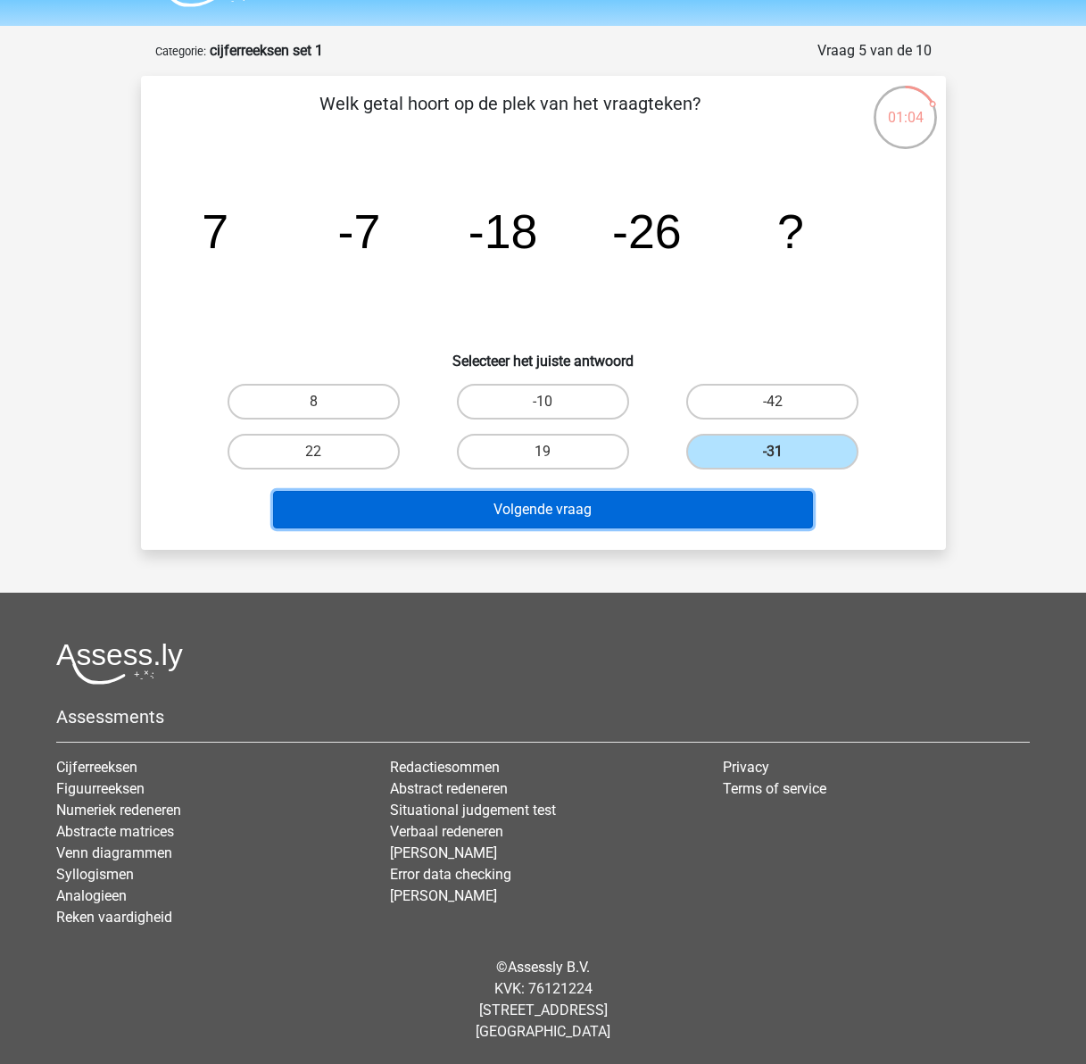
click at [653, 500] on button "Volgende vraag" at bounding box center [543, 509] width 540 height 37
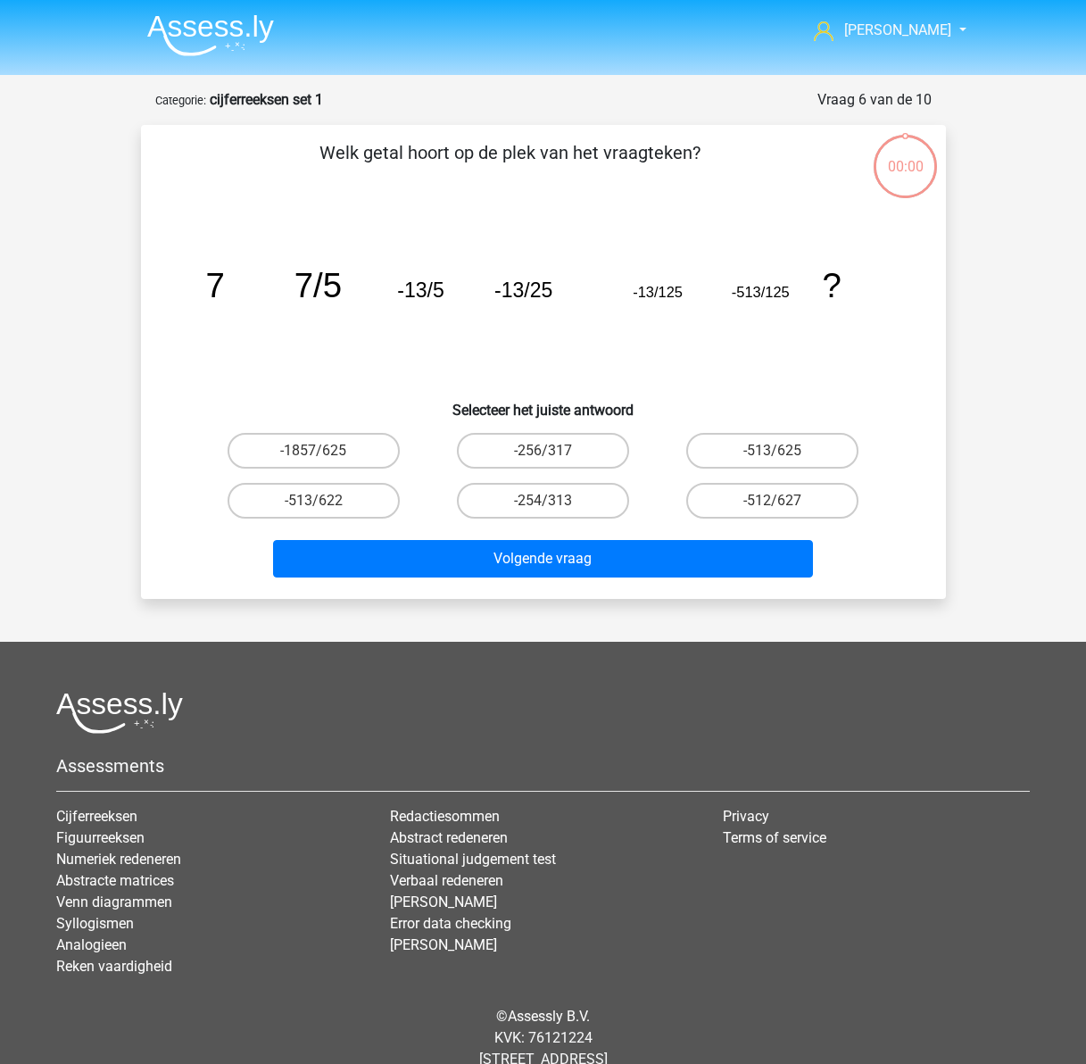
scroll to position [49, 0]
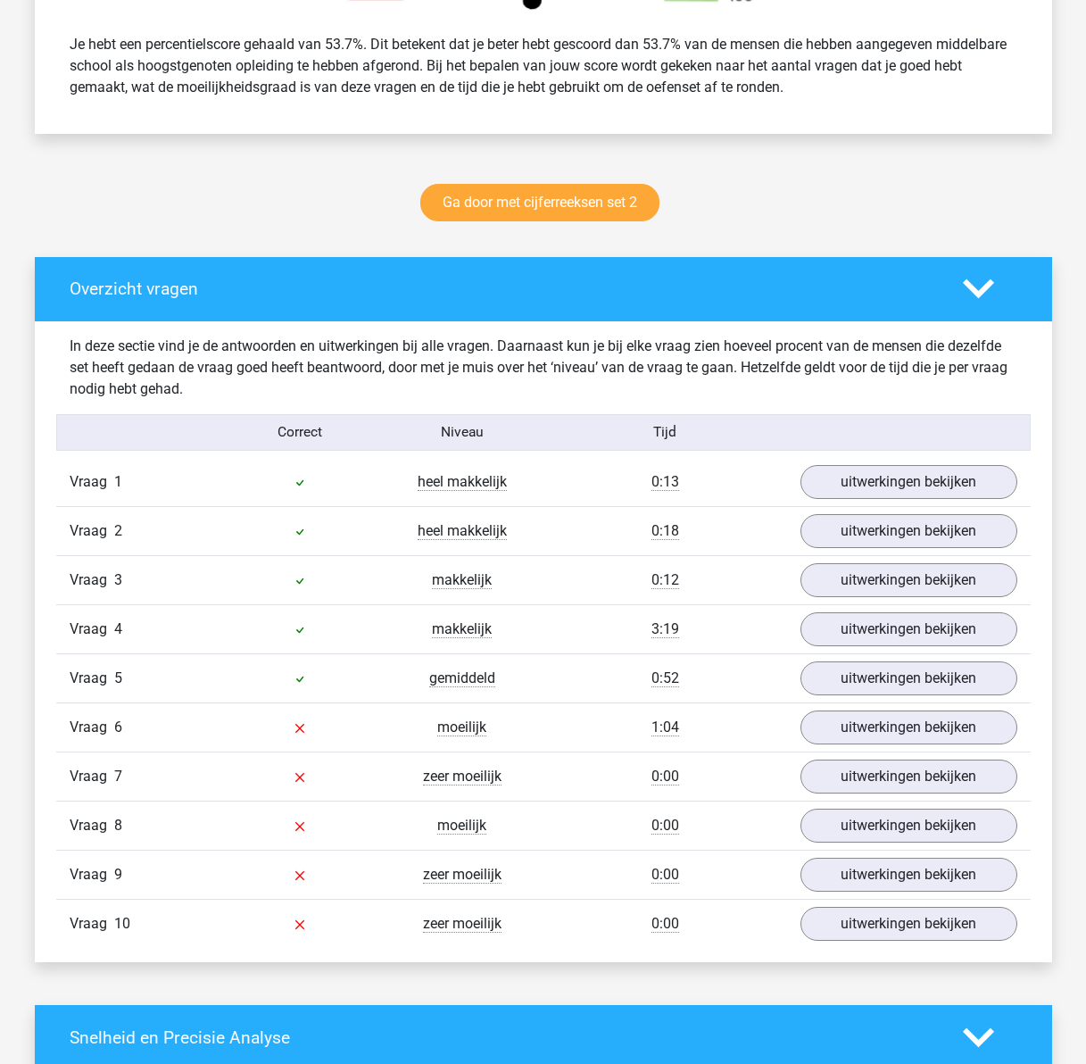
scroll to position [803, 0]
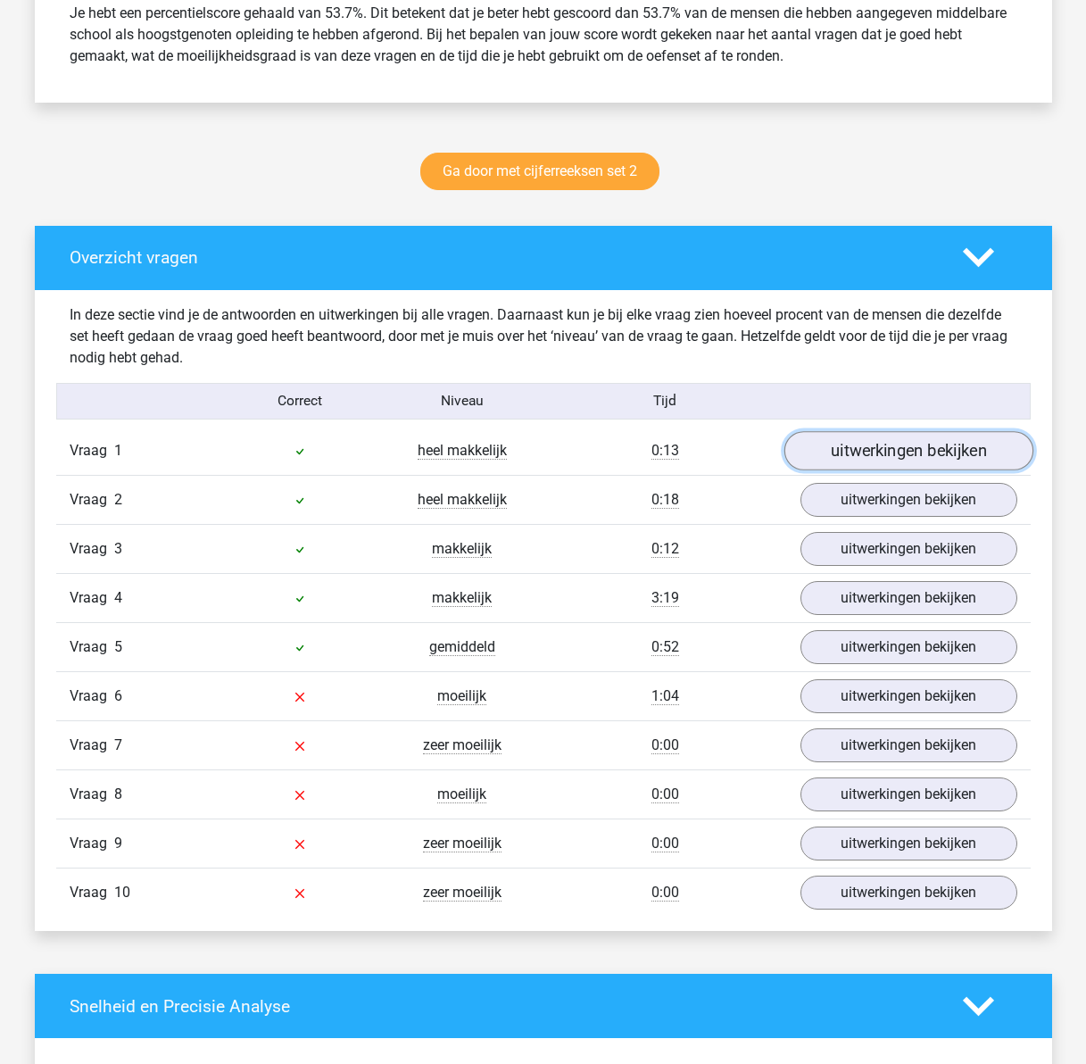
click at [909, 452] on link "uitwerkingen bekijken" at bounding box center [907, 450] width 249 height 39
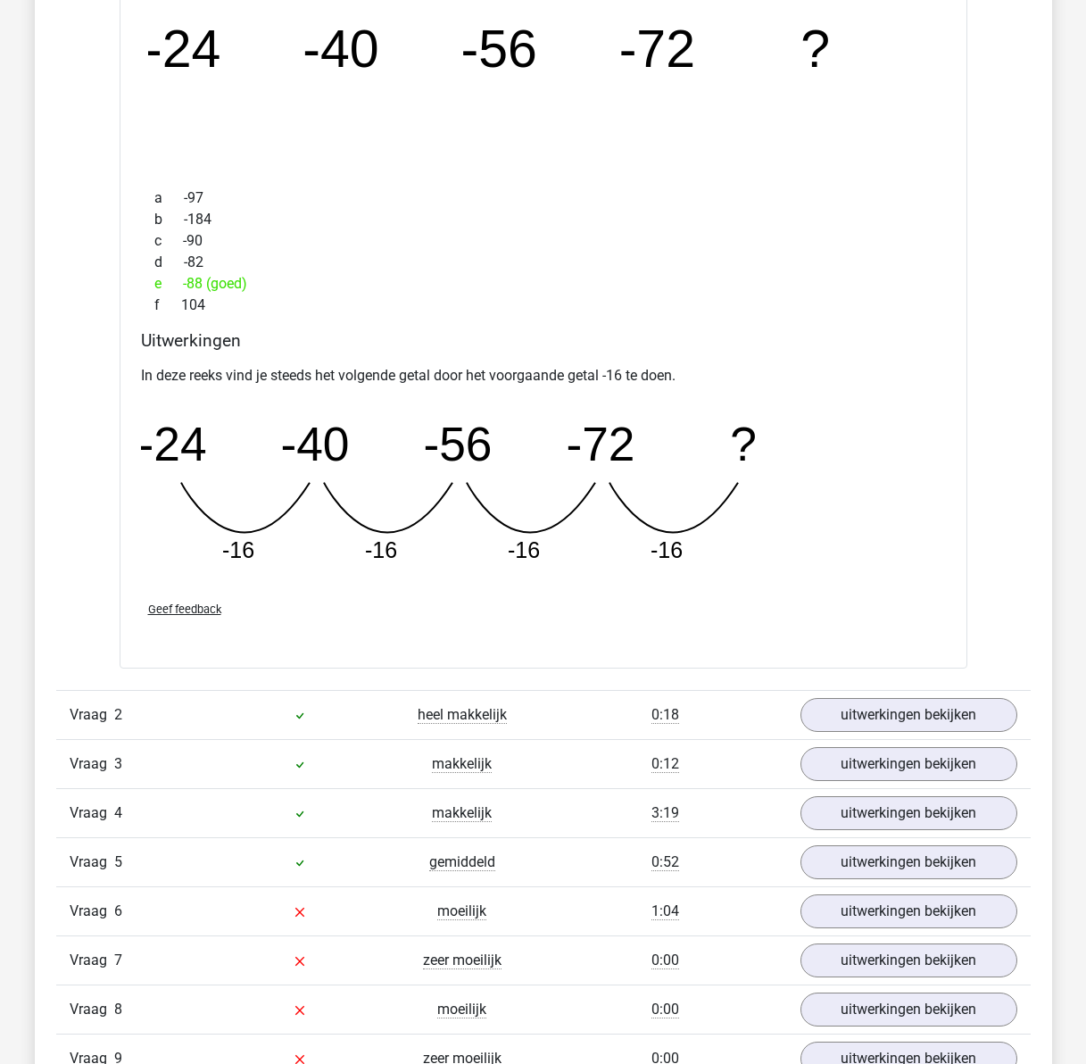
scroll to position [1695, 0]
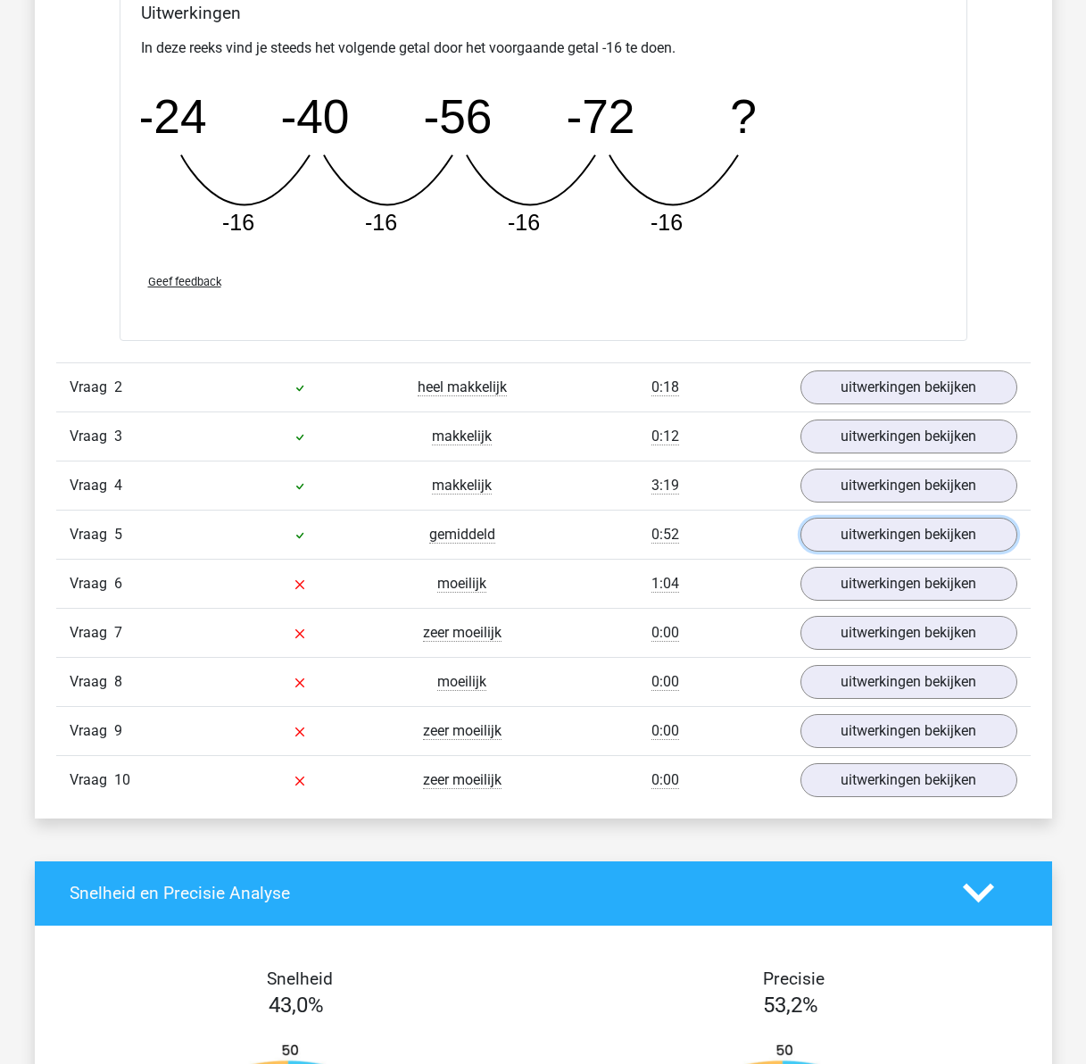
drag, startPoint x: 847, startPoint y: 532, endPoint x: 640, endPoint y: 561, distance: 209.1
click at [847, 532] on link "uitwerkingen bekijken" at bounding box center [908, 535] width 217 height 34
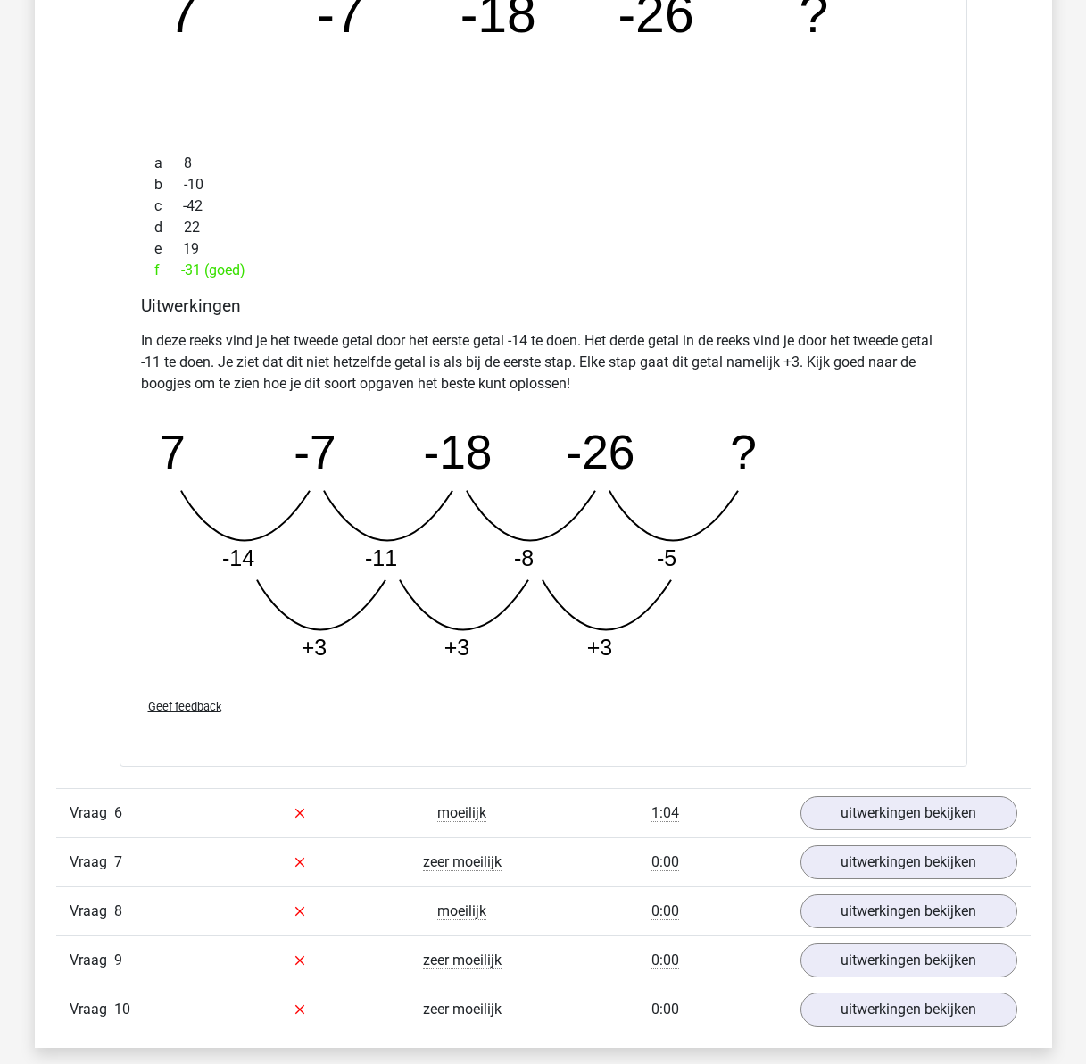
scroll to position [2409, 0]
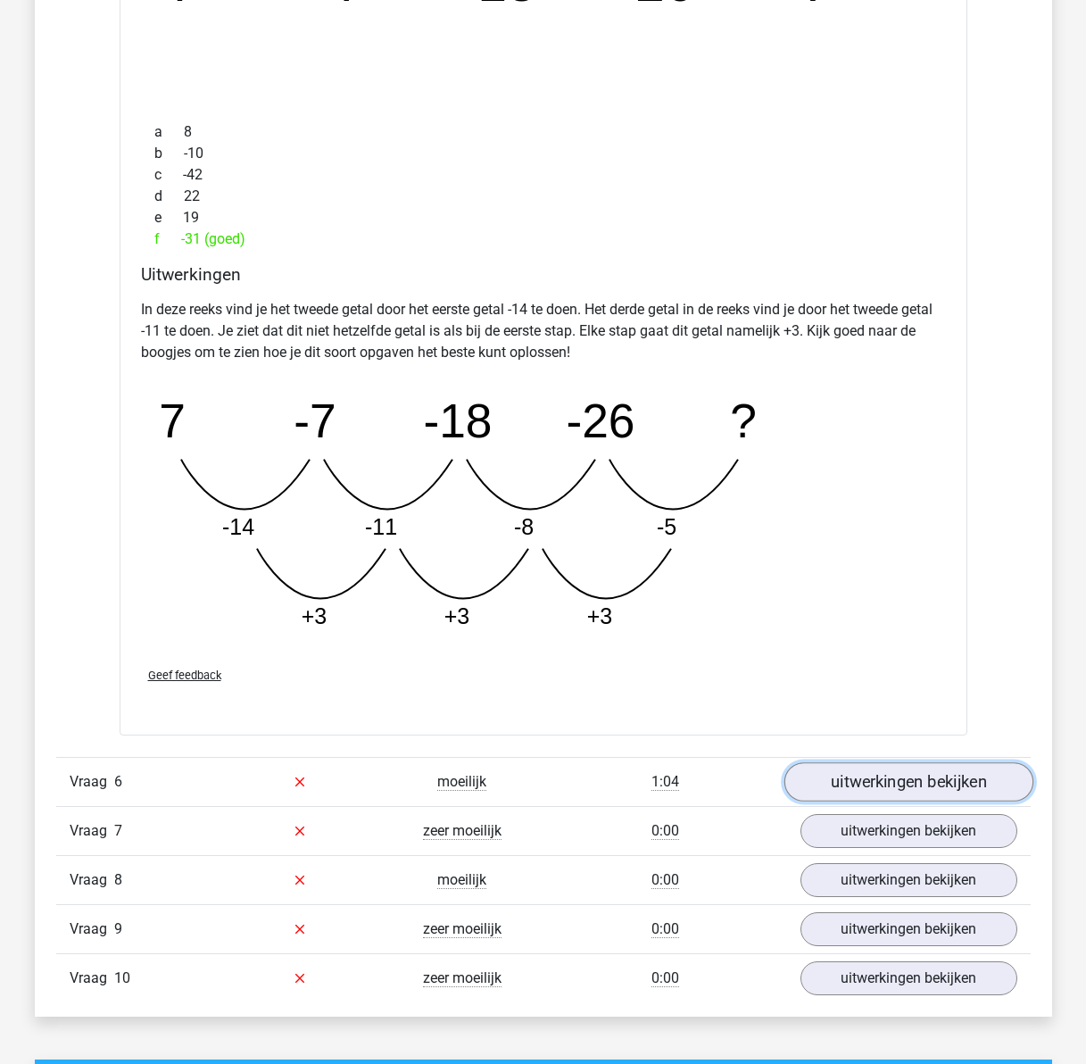
click at [840, 779] on link "uitwerkingen bekijken" at bounding box center [907, 781] width 249 height 39
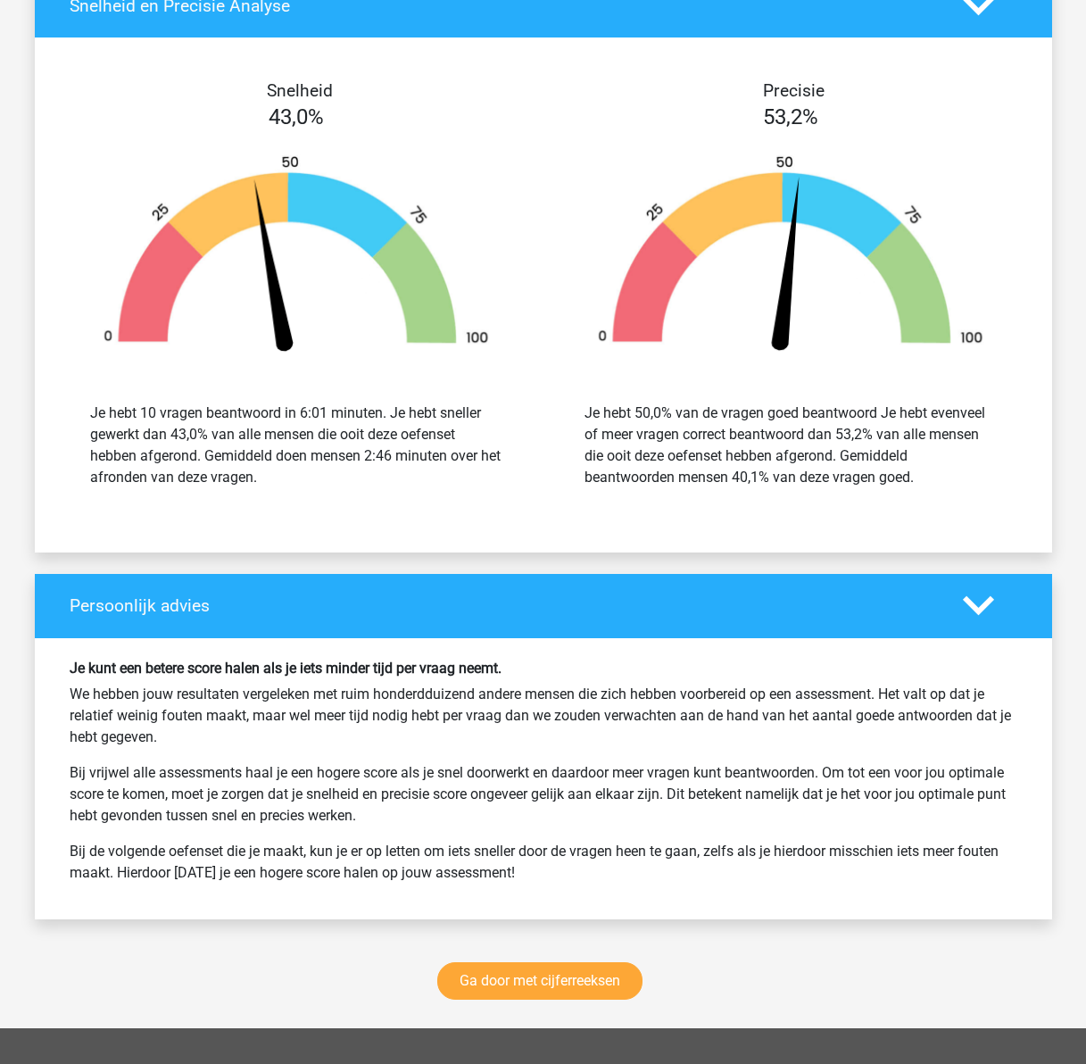
scroll to position [4283, 0]
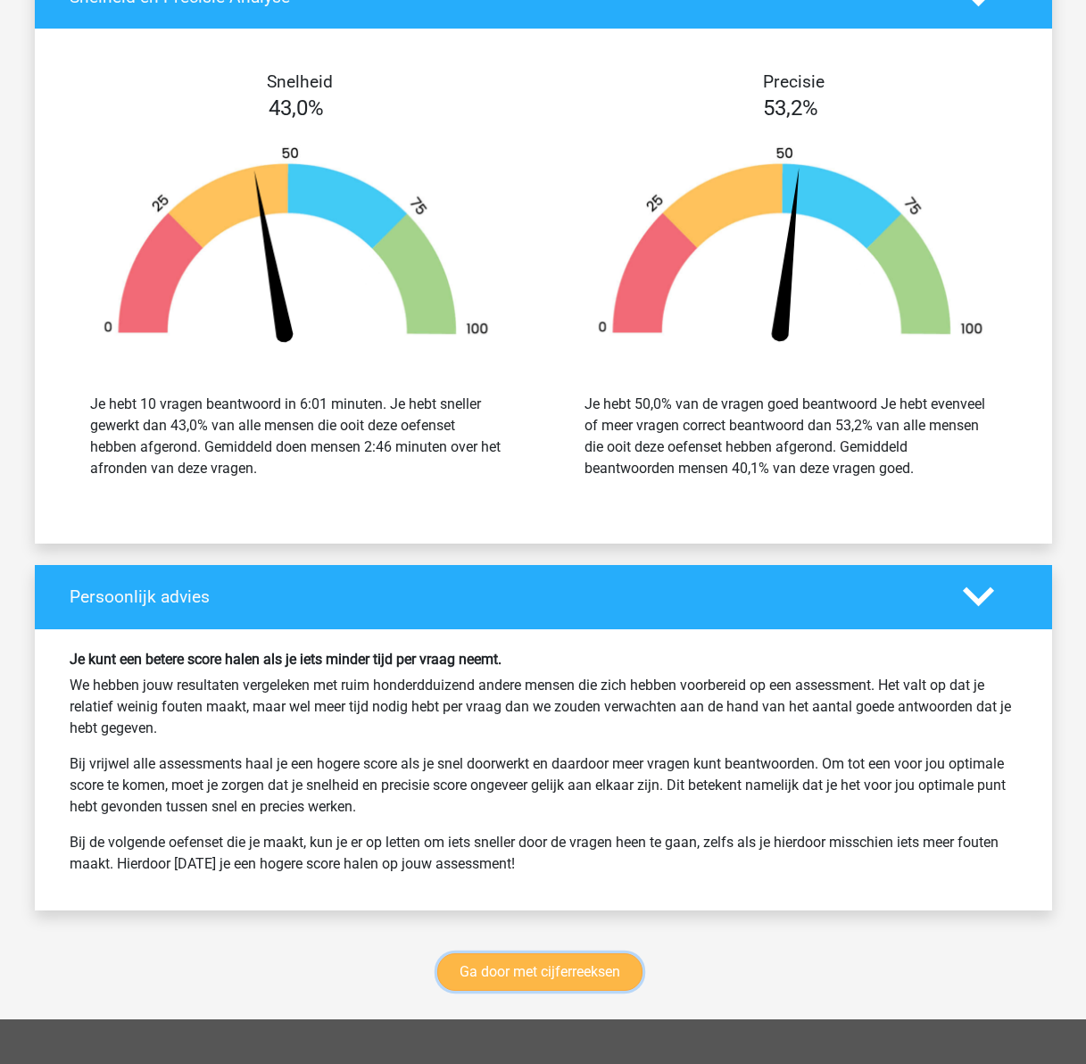
click at [505, 973] on link "Ga door met cijferreeksen" at bounding box center [539, 971] width 205 height 37
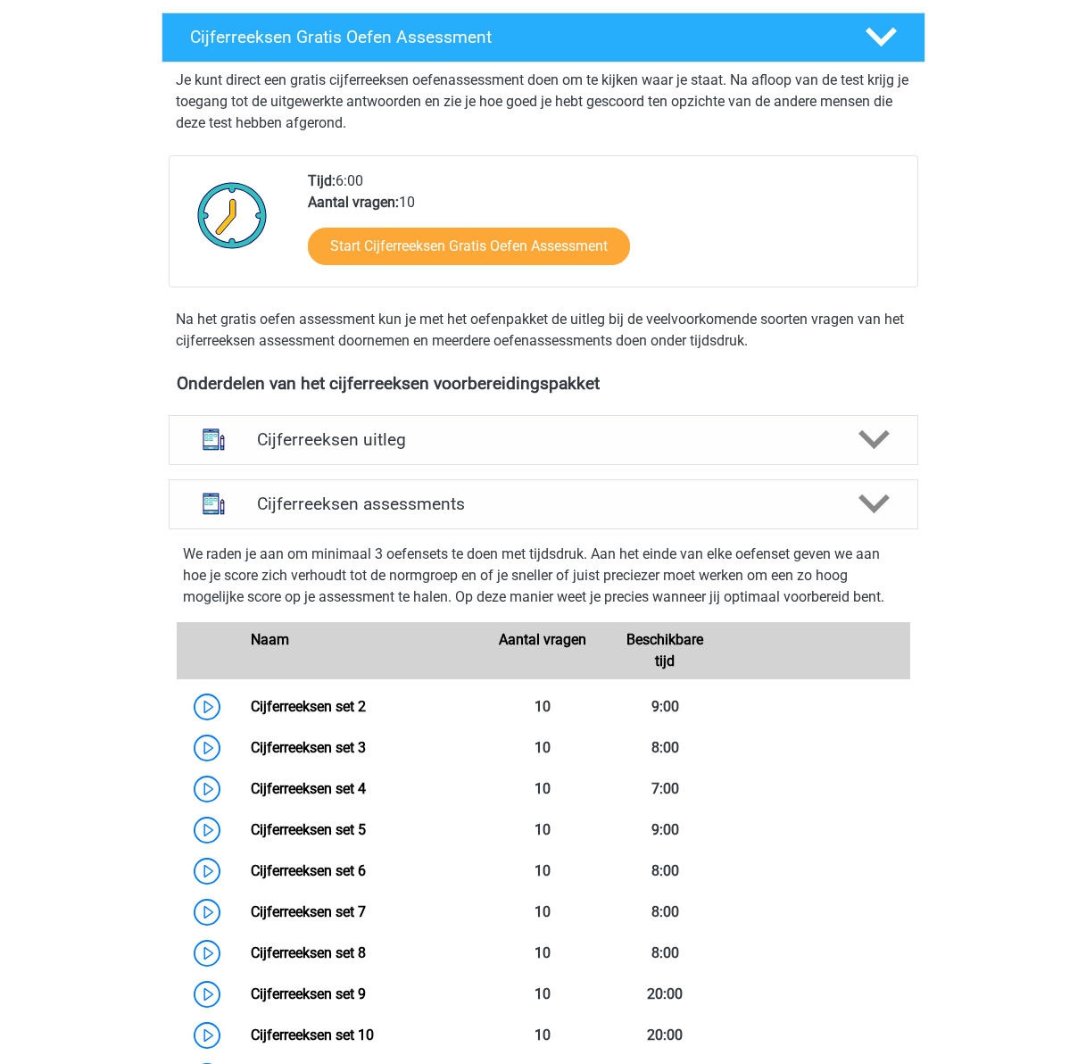
scroll to position [261, 0]
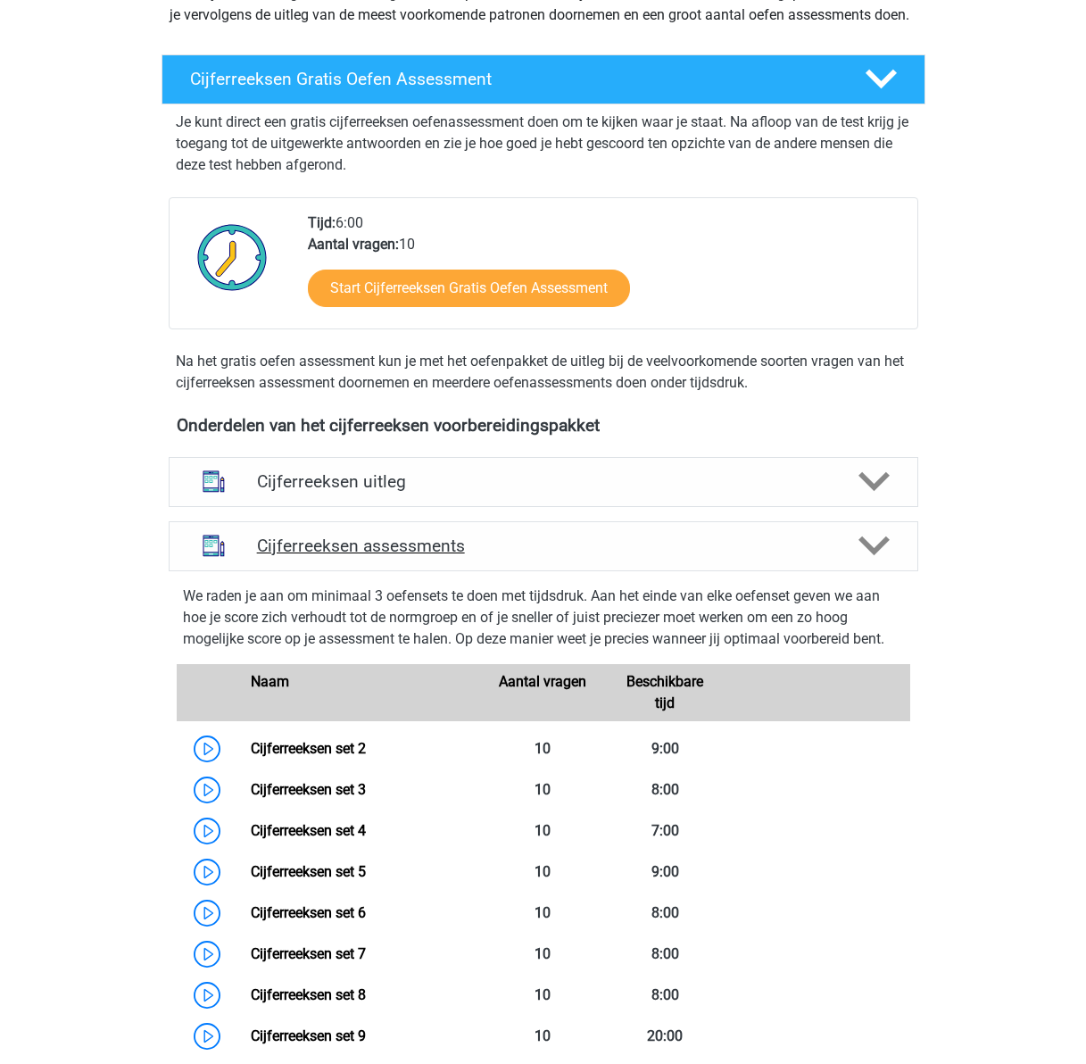
click at [509, 556] on div "Cijferreeksen assessments" at bounding box center [544, 546] width 750 height 50
click at [550, 556] on h4 "Cijferreeksen assessments" at bounding box center [543, 545] width 573 height 21
click at [751, 556] on h4 "Cijferreeksen assessments" at bounding box center [543, 545] width 573 height 21
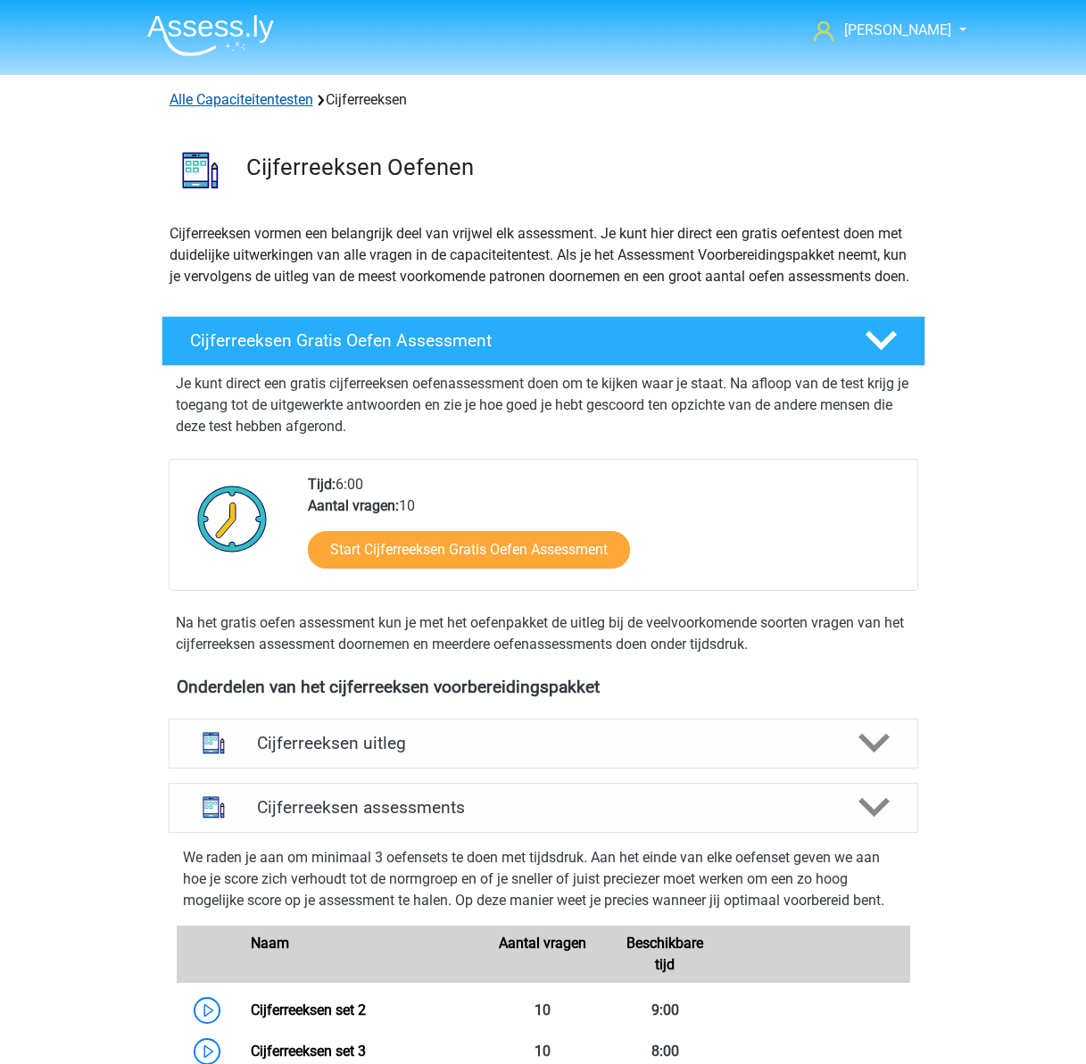
click at [253, 101] on link "Alle Capaciteitentesten" at bounding box center [242, 99] width 144 height 17
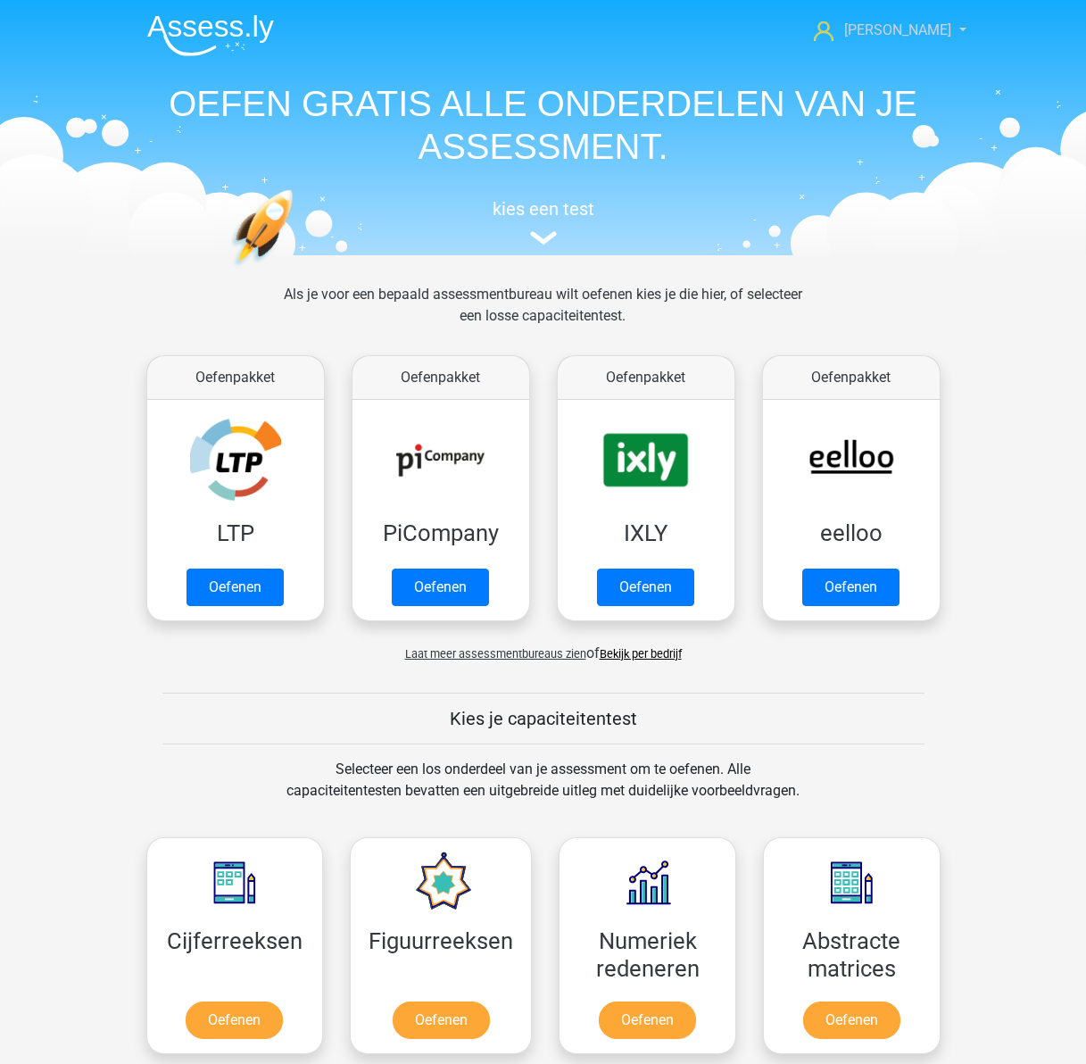
click at [916, 23] on span "[PERSON_NAME]" at bounding box center [897, 29] width 107 height 17
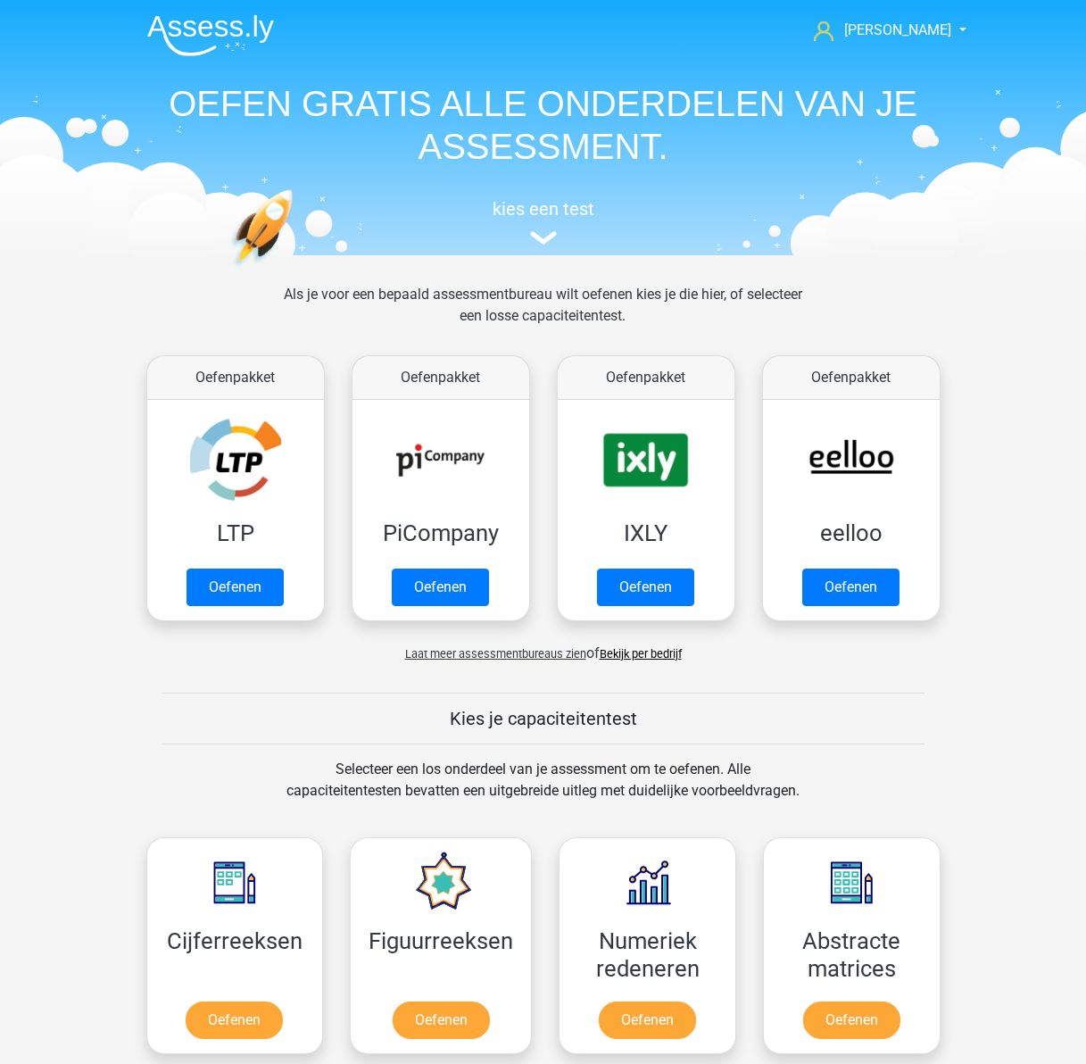
drag, startPoint x: 165, startPoint y: 444, endPoint x: 169, endPoint y: 269, distance: 174.9
click at [919, 27] on span "[PERSON_NAME]" at bounding box center [897, 29] width 107 height 17
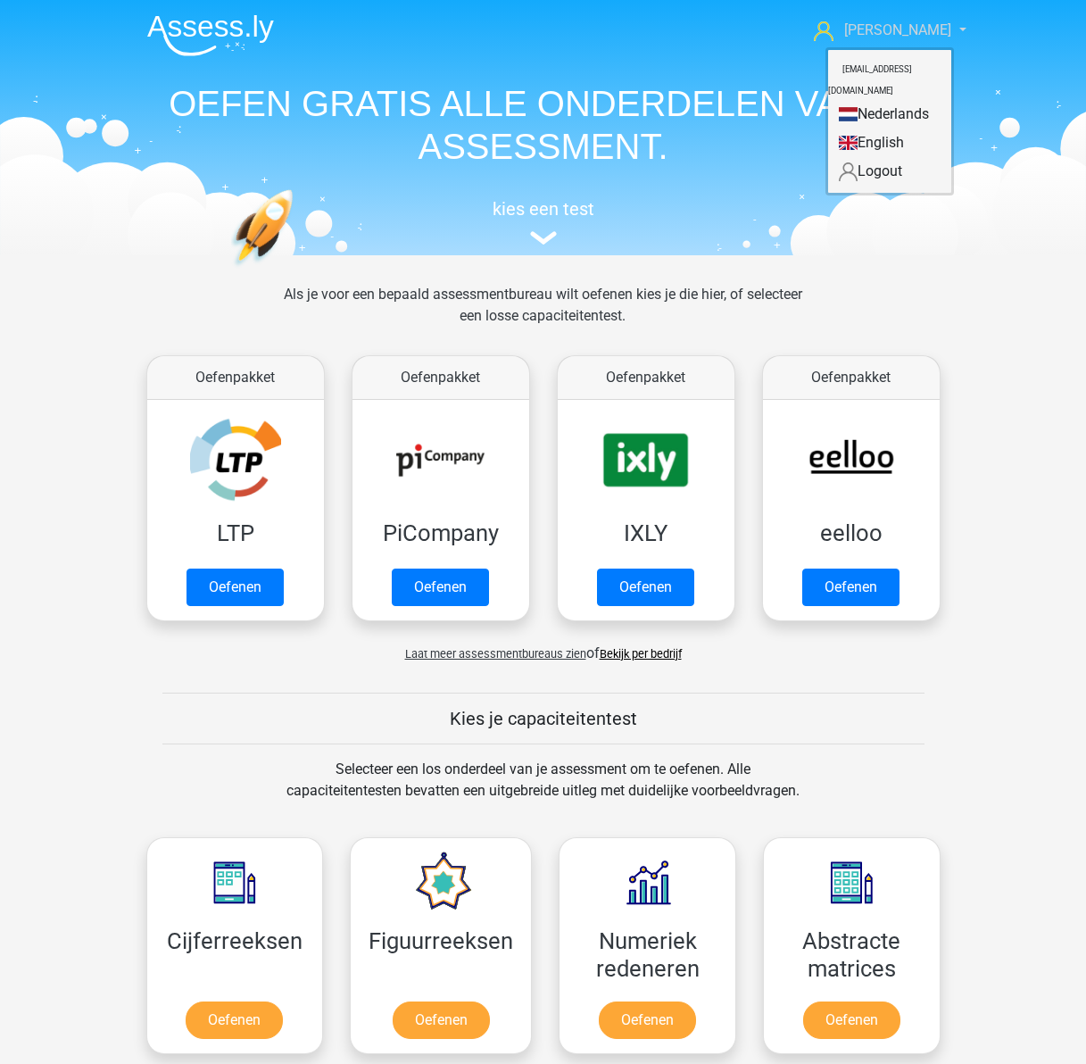
click at [919, 27] on span "[PERSON_NAME]" at bounding box center [897, 29] width 107 height 17
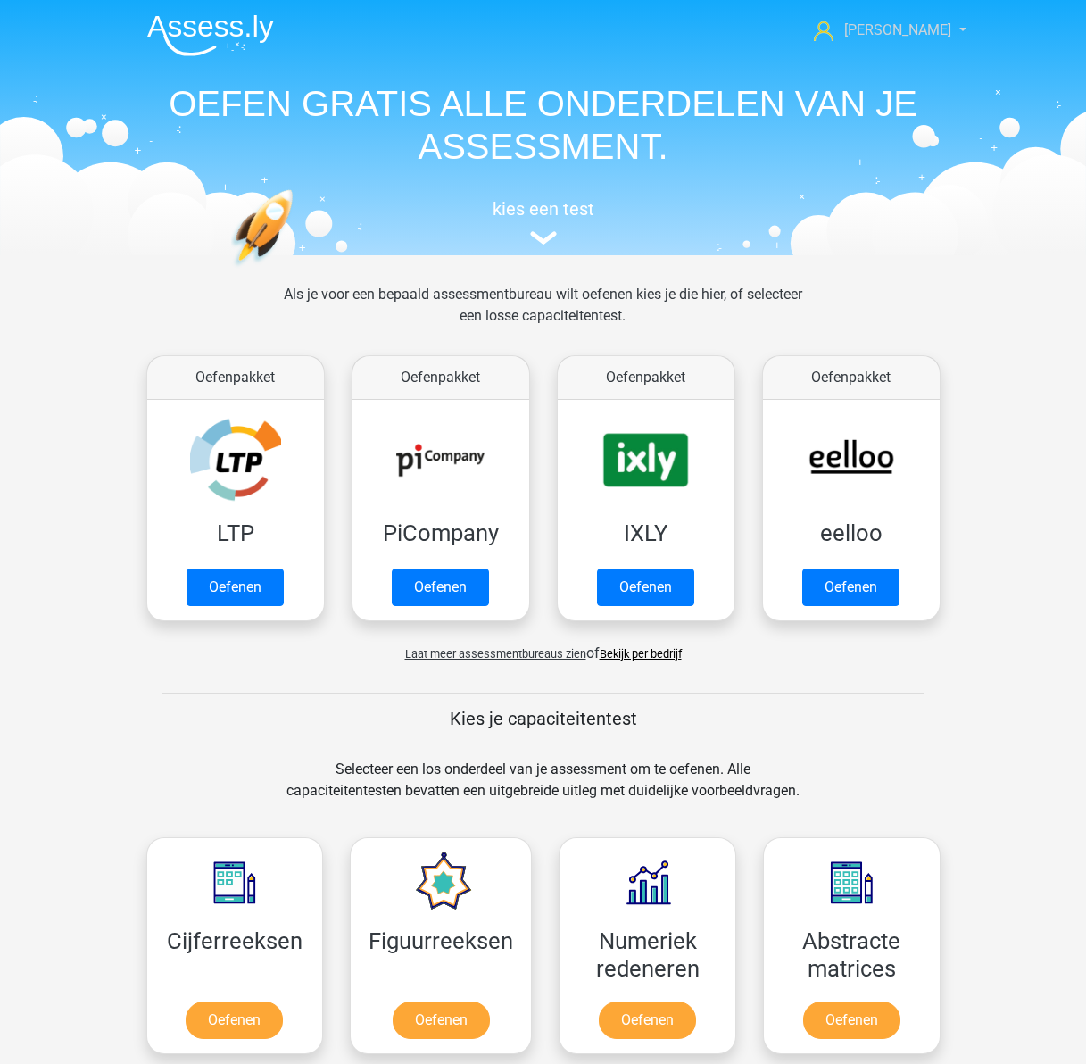
click at [833, 29] on icon at bounding box center [824, 31] width 20 height 20
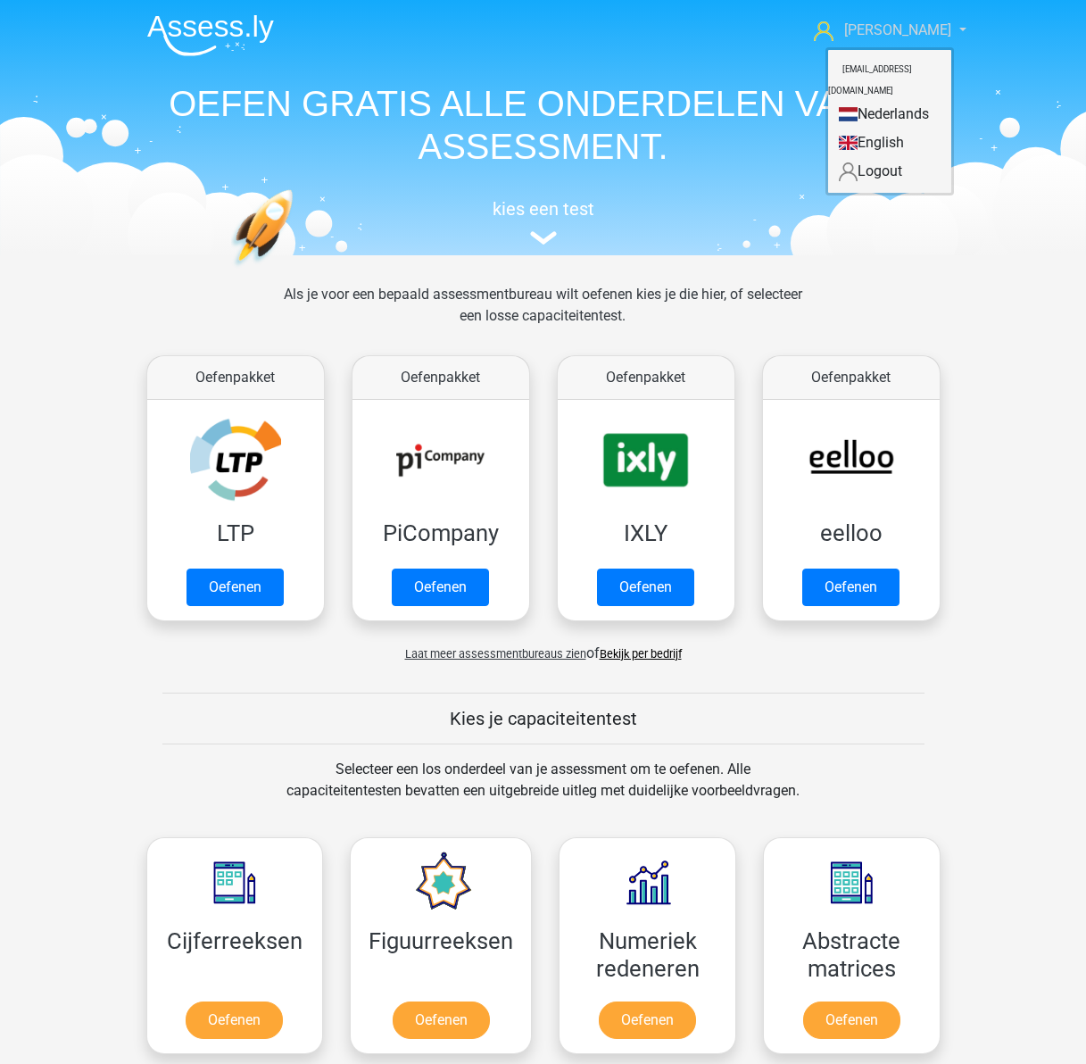
click at [833, 29] on icon at bounding box center [824, 31] width 20 height 20
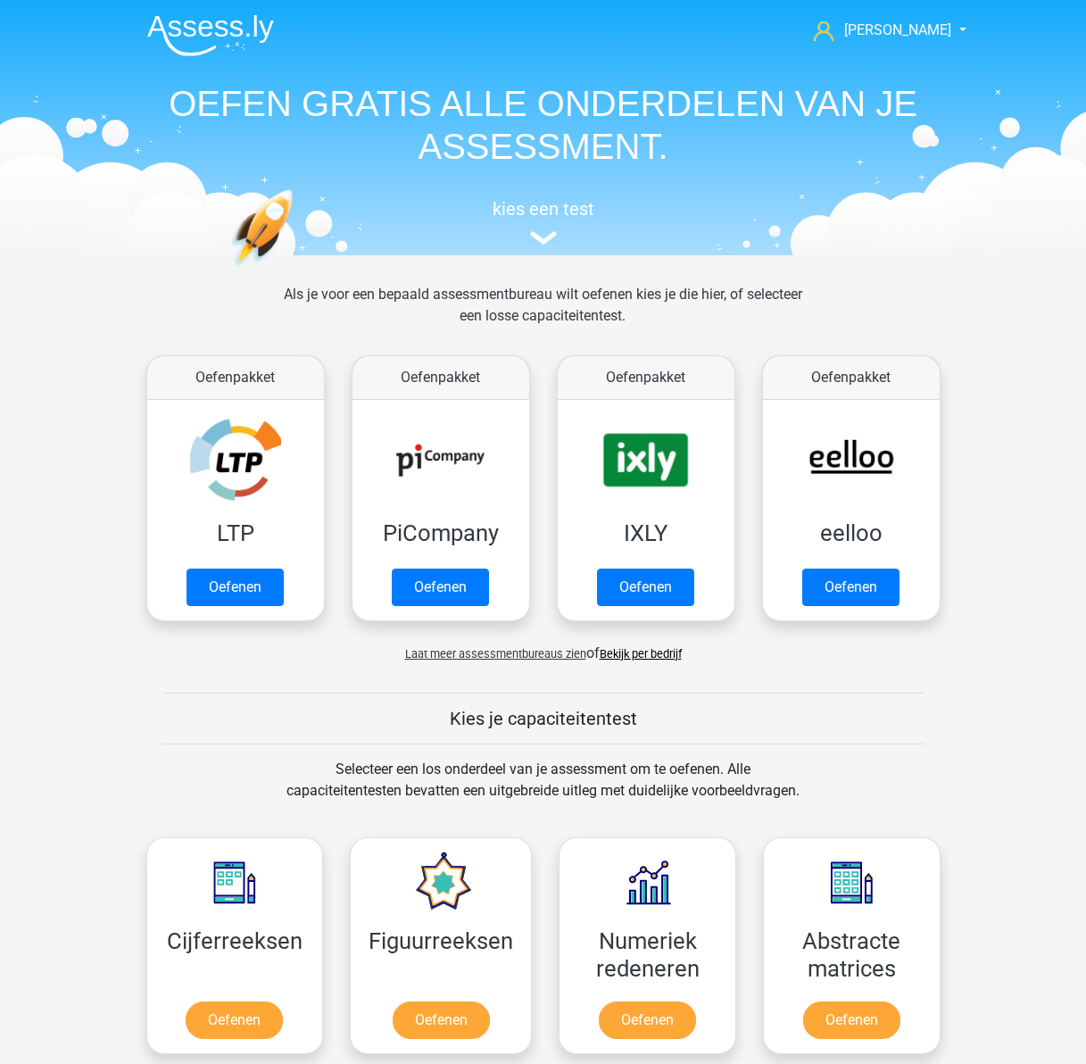
click at [236, 25] on img at bounding box center [210, 35] width 127 height 42
click at [548, 241] on img at bounding box center [543, 237] width 27 height 13
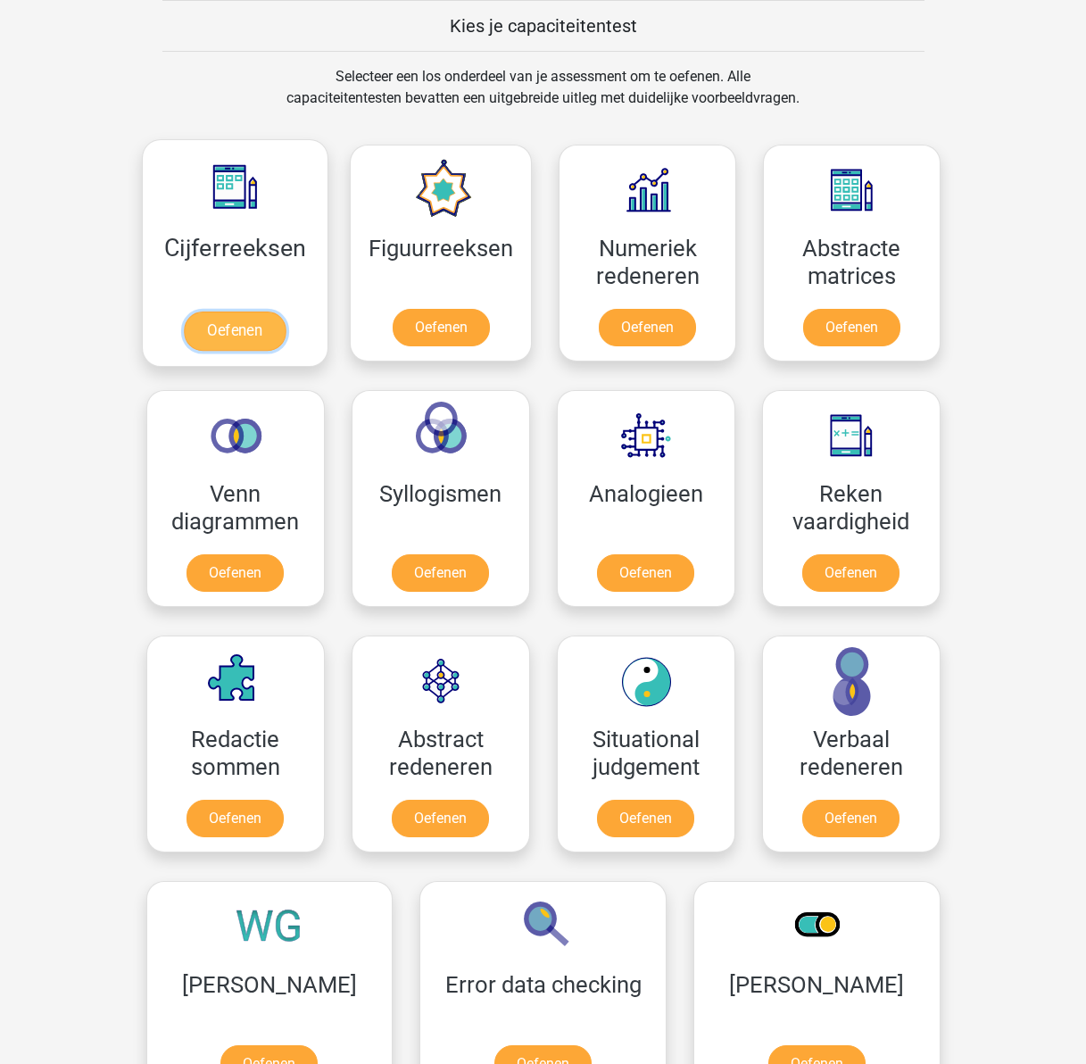
click at [258, 332] on link "Oefenen" at bounding box center [235, 330] width 102 height 39
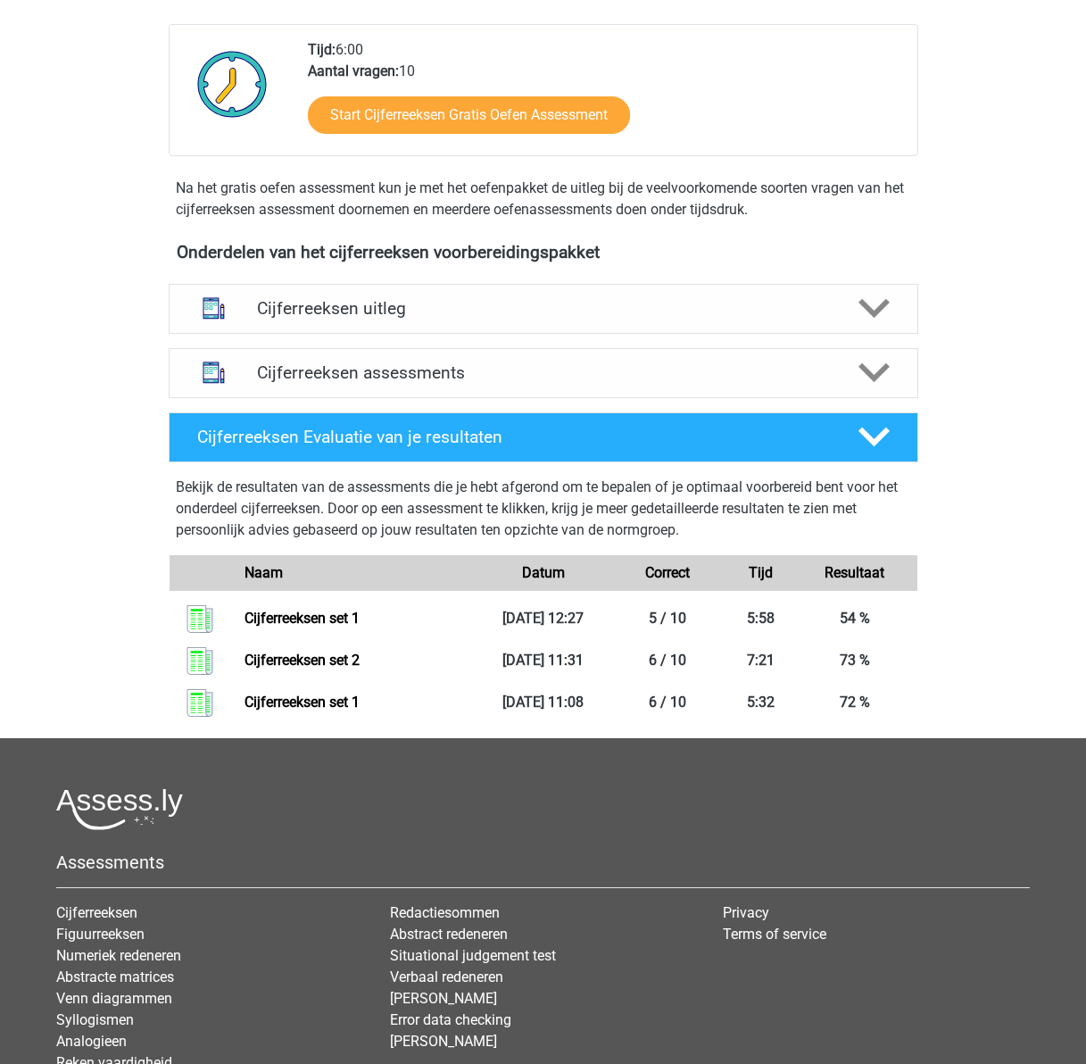
scroll to position [446, 0]
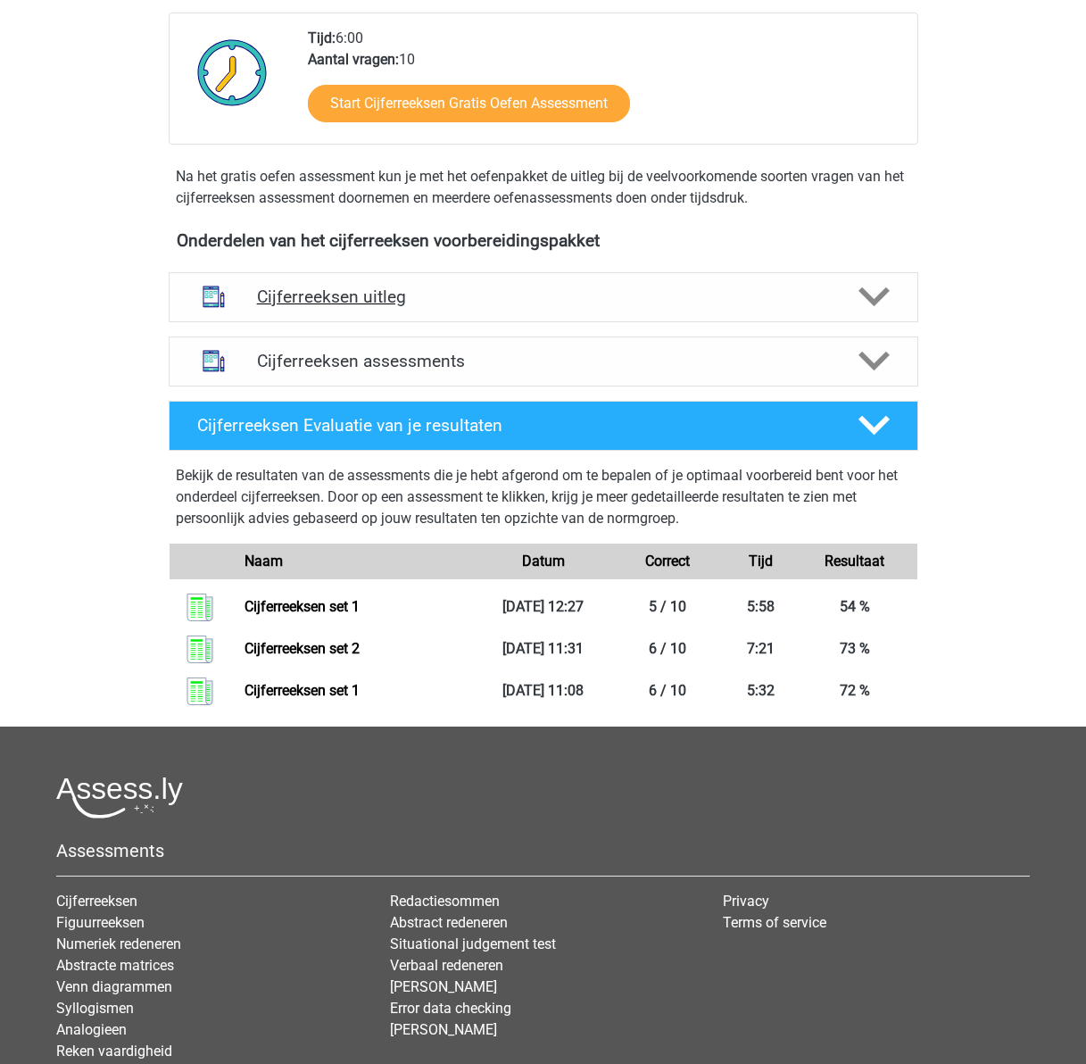
click at [441, 307] on h4 "Cijferreeksen uitleg" at bounding box center [543, 296] width 573 height 21
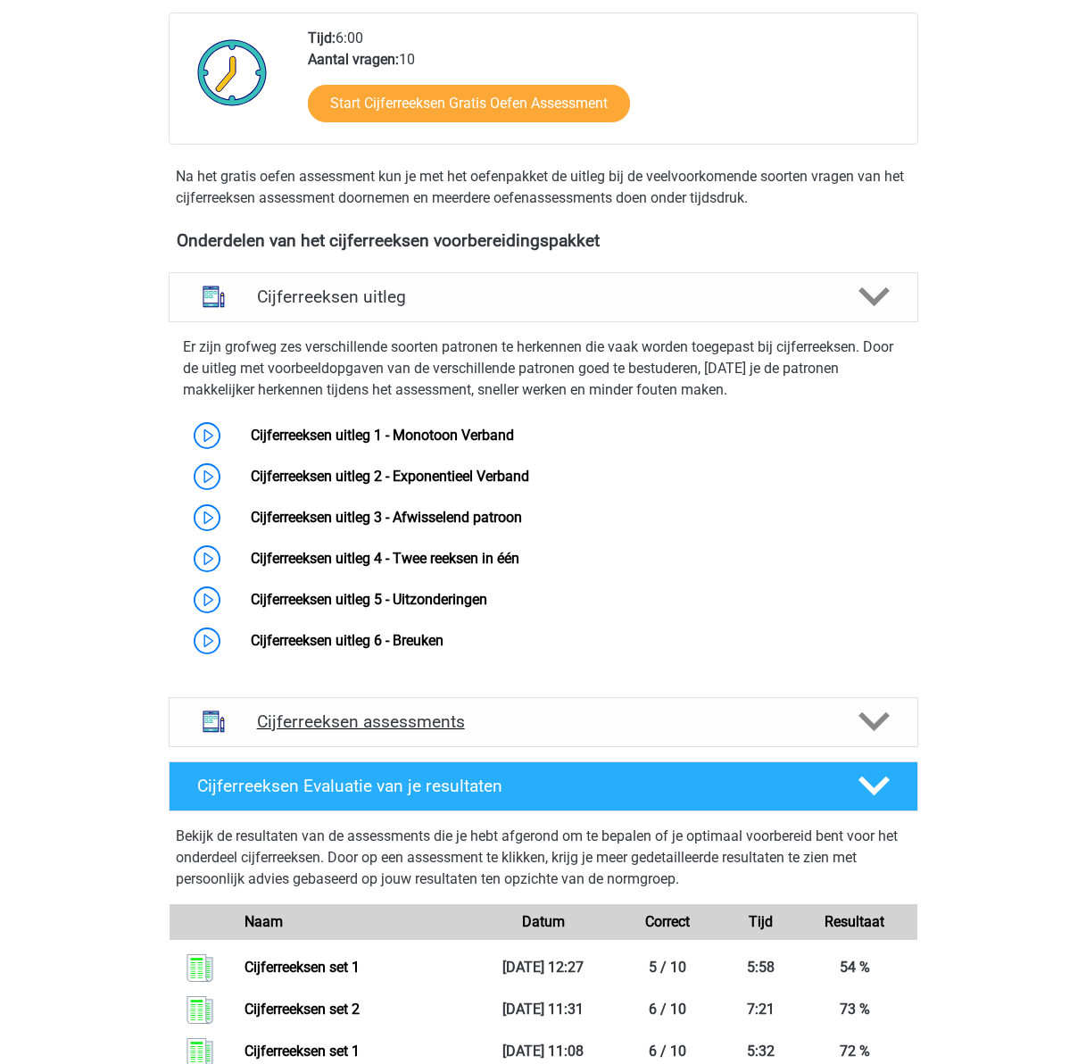
click at [581, 732] on h4 "Cijferreeksen assessments" at bounding box center [543, 721] width 573 height 21
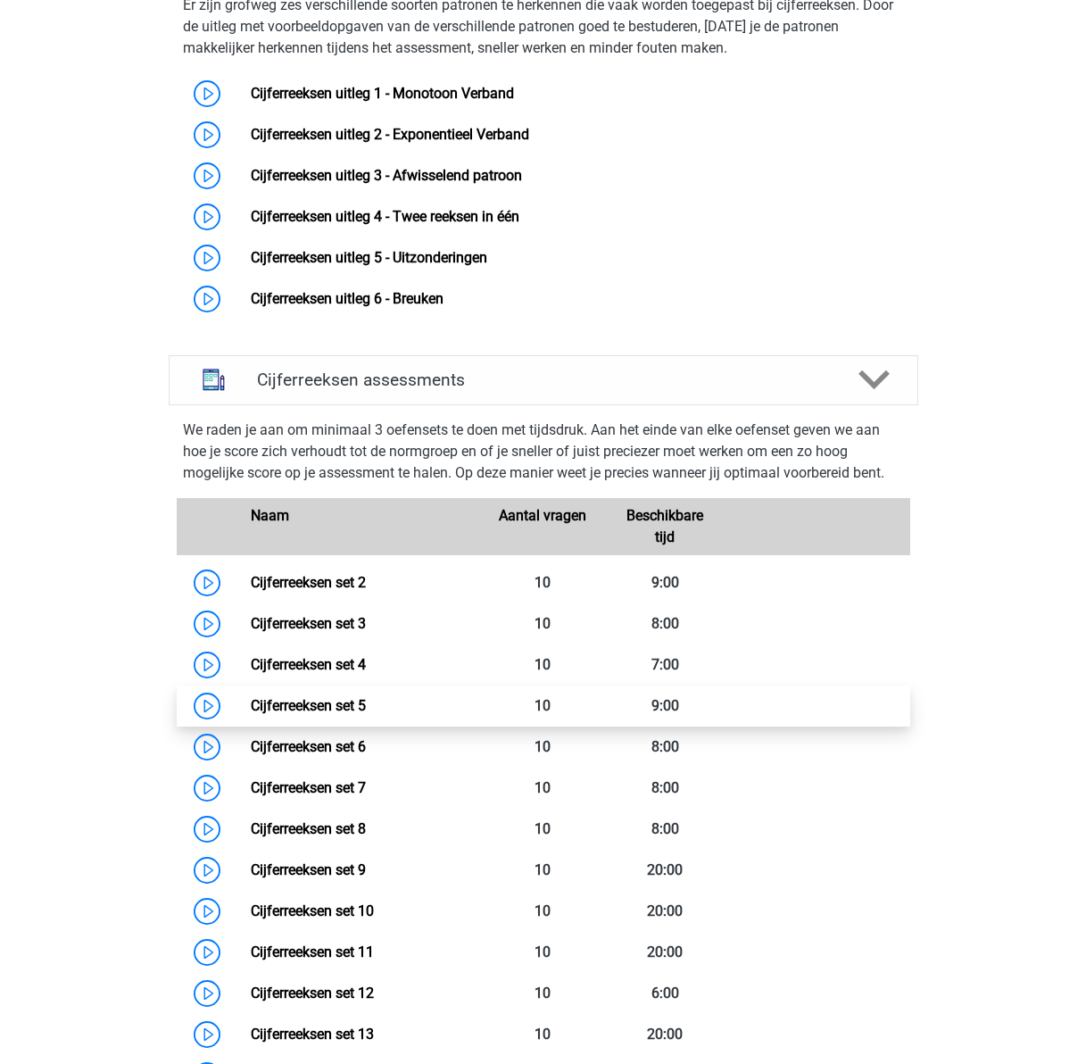
scroll to position [803, 0]
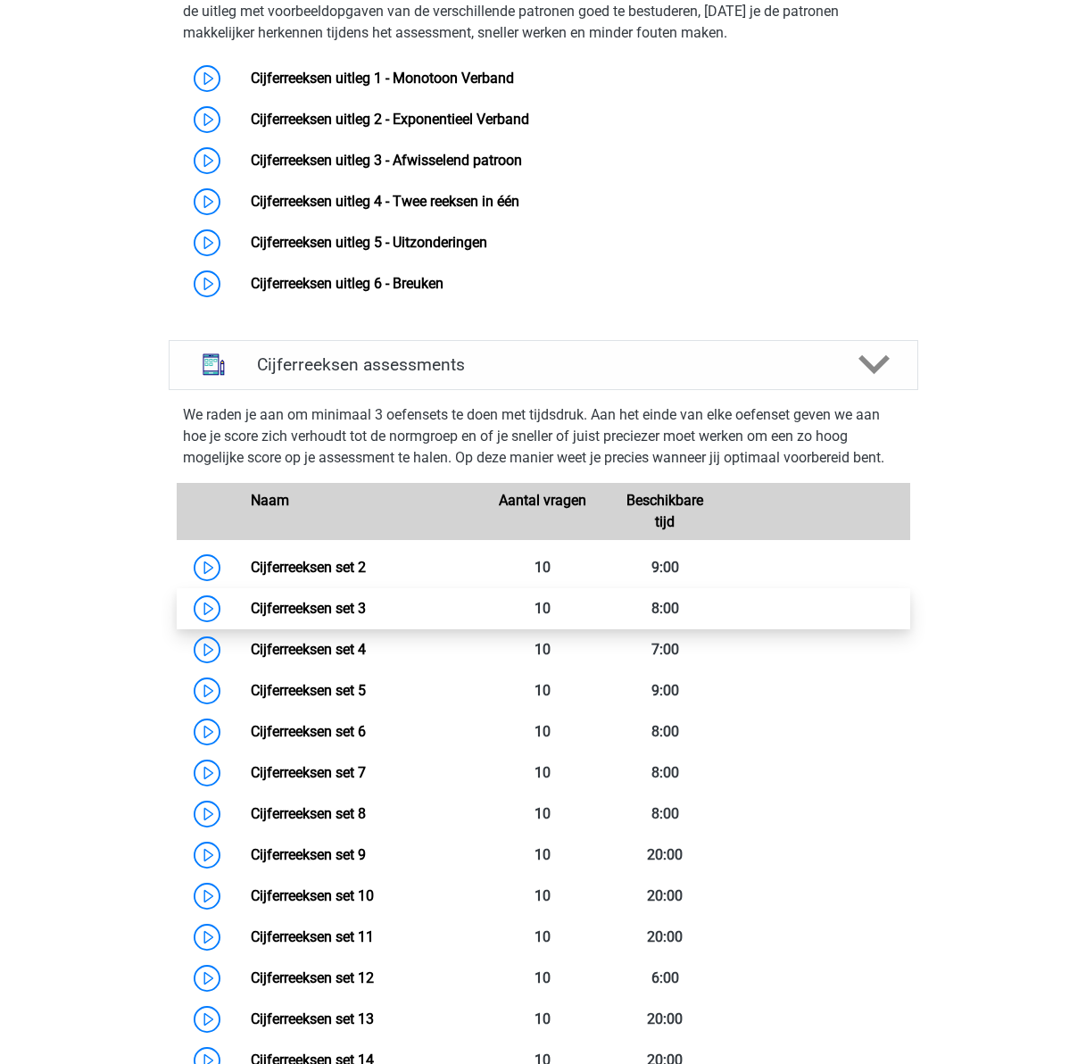
click at [251, 617] on link "Cijferreeksen set 3" at bounding box center [308, 608] width 115 height 17
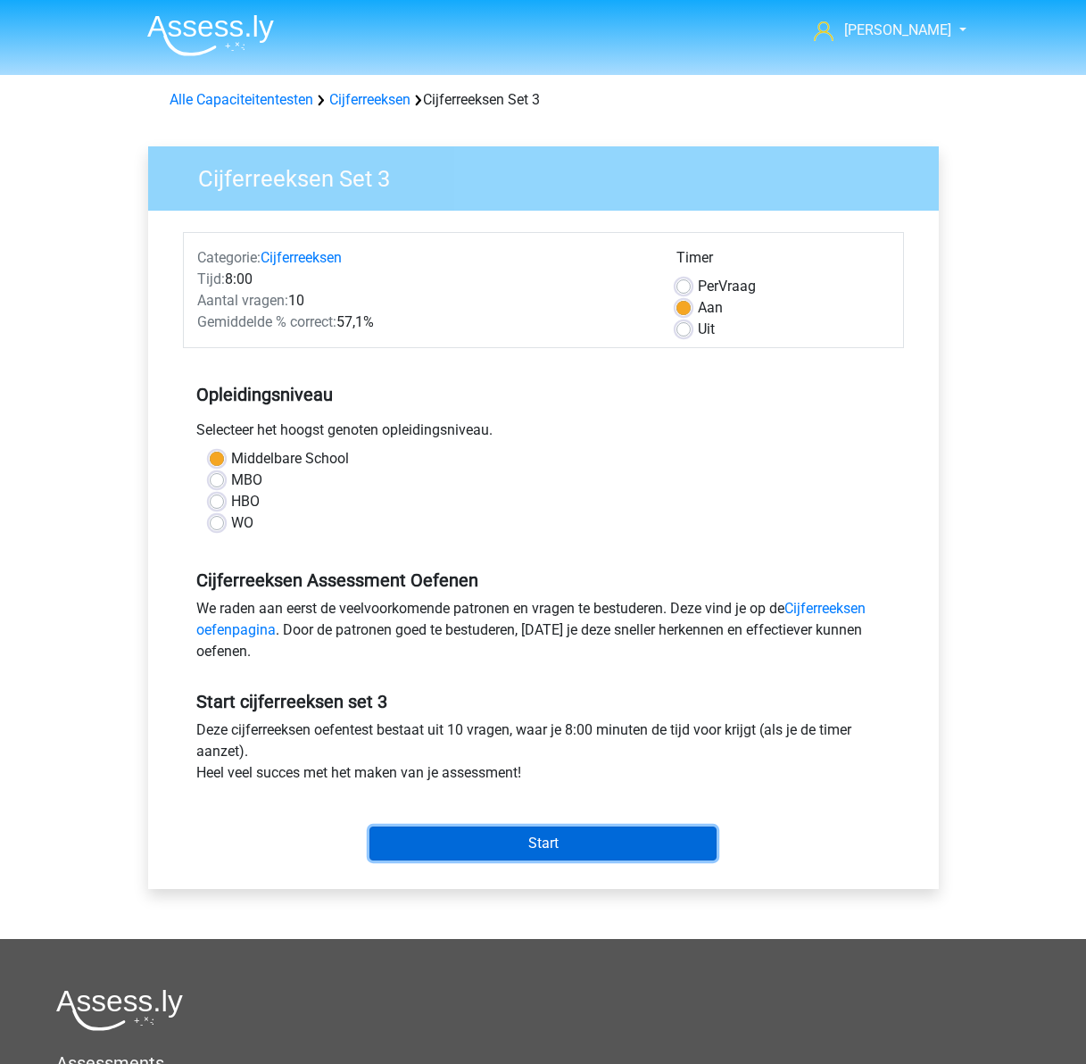
click at [557, 850] on input "Start" at bounding box center [542, 843] width 347 height 34
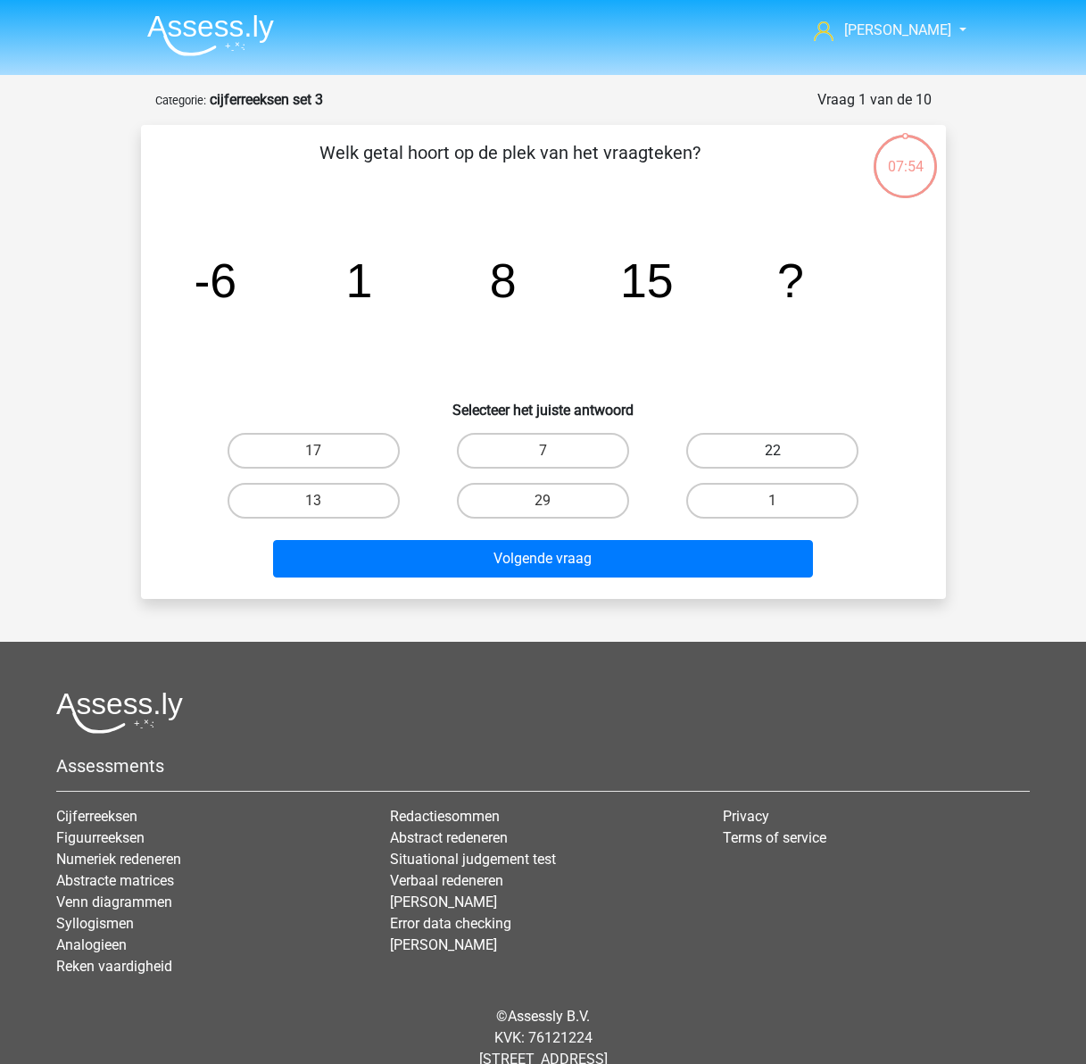
click at [738, 458] on label "22" at bounding box center [772, 451] width 172 height 36
click at [773, 458] on input "22" at bounding box center [779, 457] width 12 height 12
radio input "true"
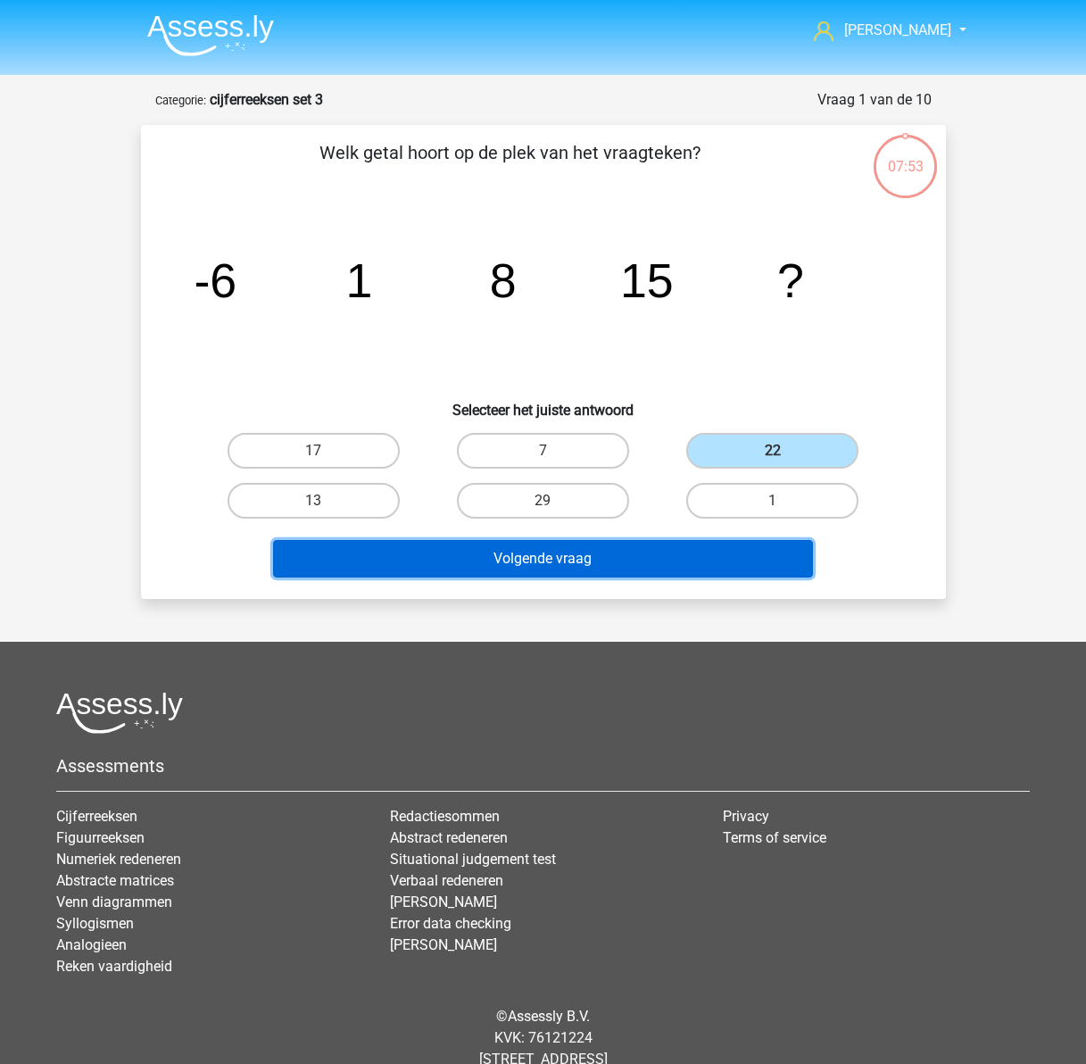
click at [656, 558] on button "Volgende vraag" at bounding box center [543, 558] width 540 height 37
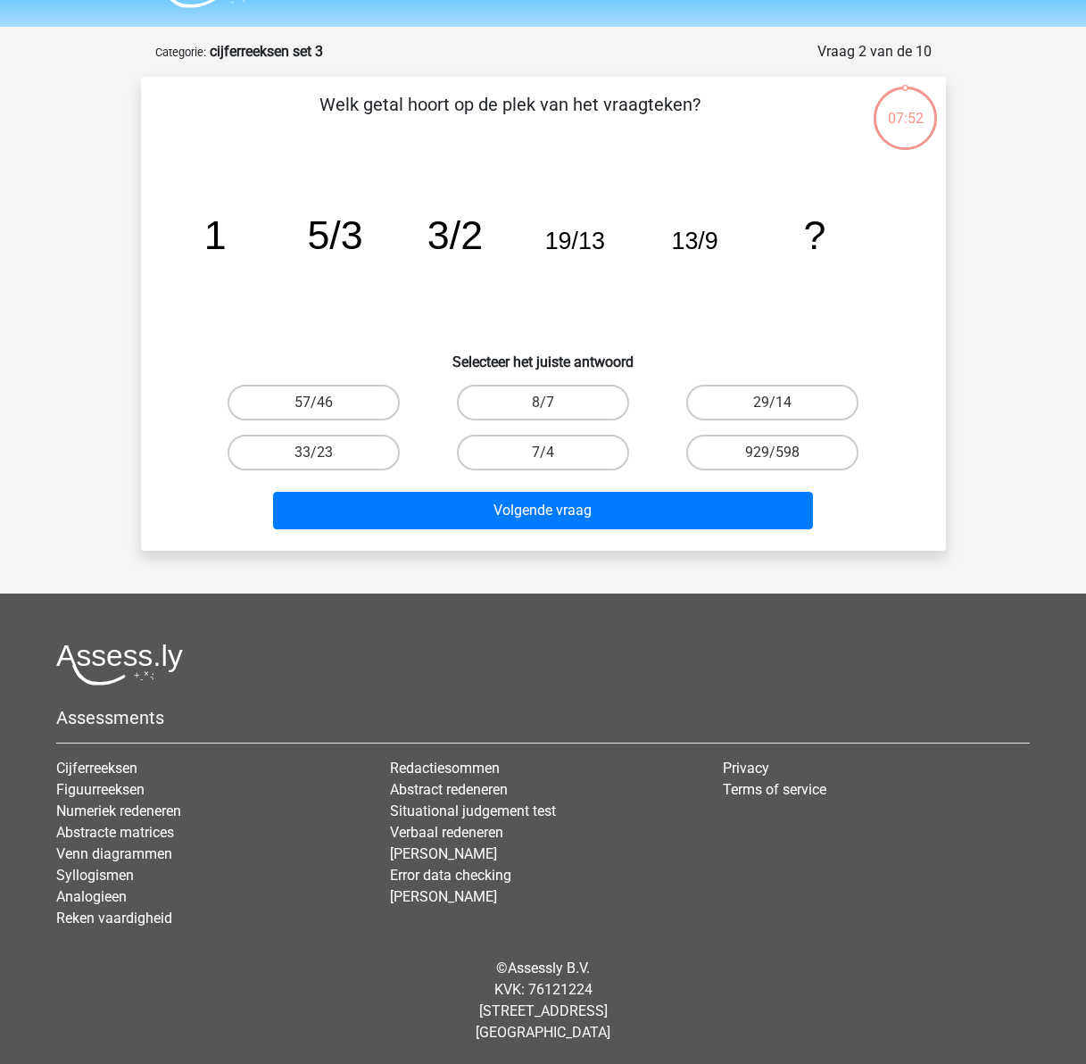
scroll to position [49, 0]
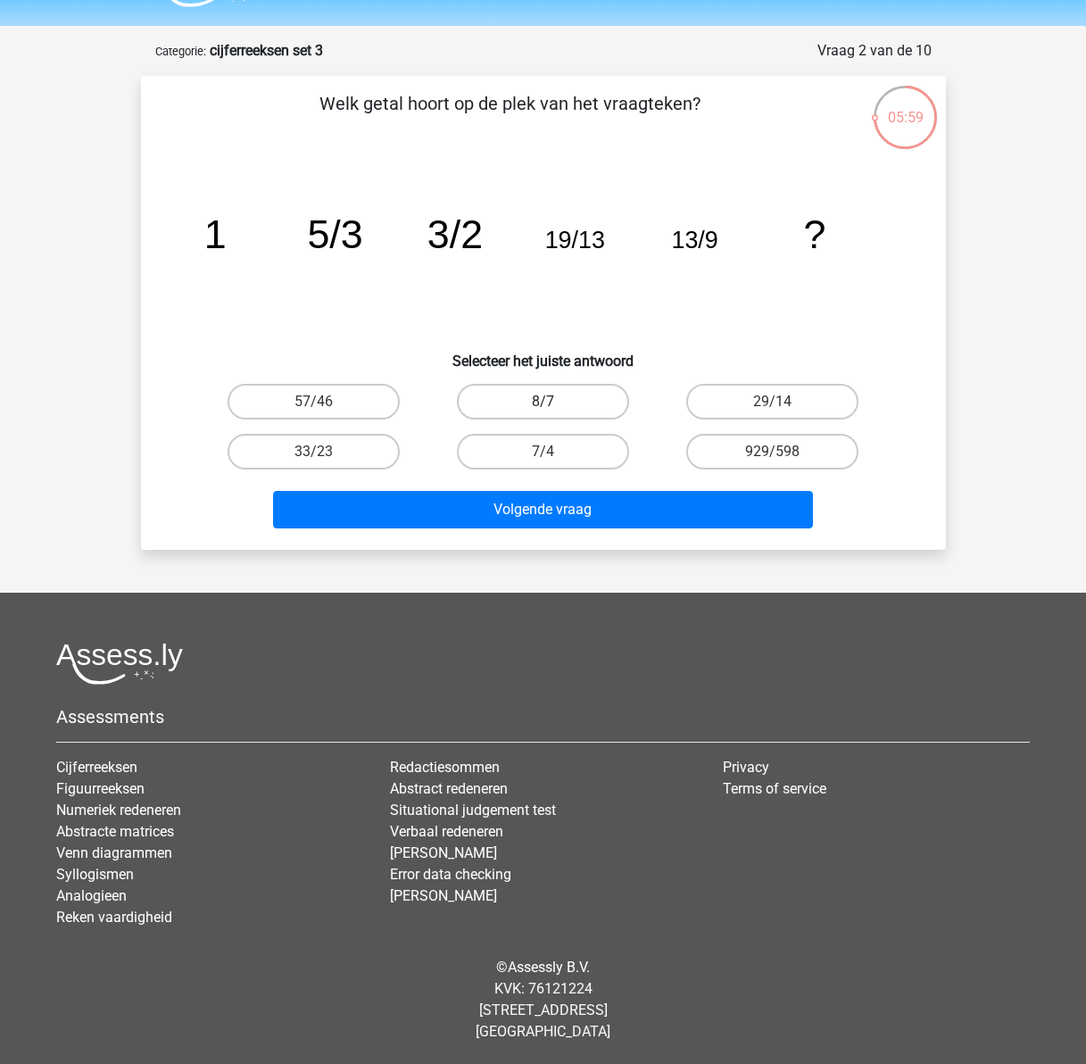
click at [575, 401] on label "8/7" at bounding box center [543, 402] width 172 height 36
click at [554, 402] on input "8/7" at bounding box center [549, 408] width 12 height 12
radio input "true"
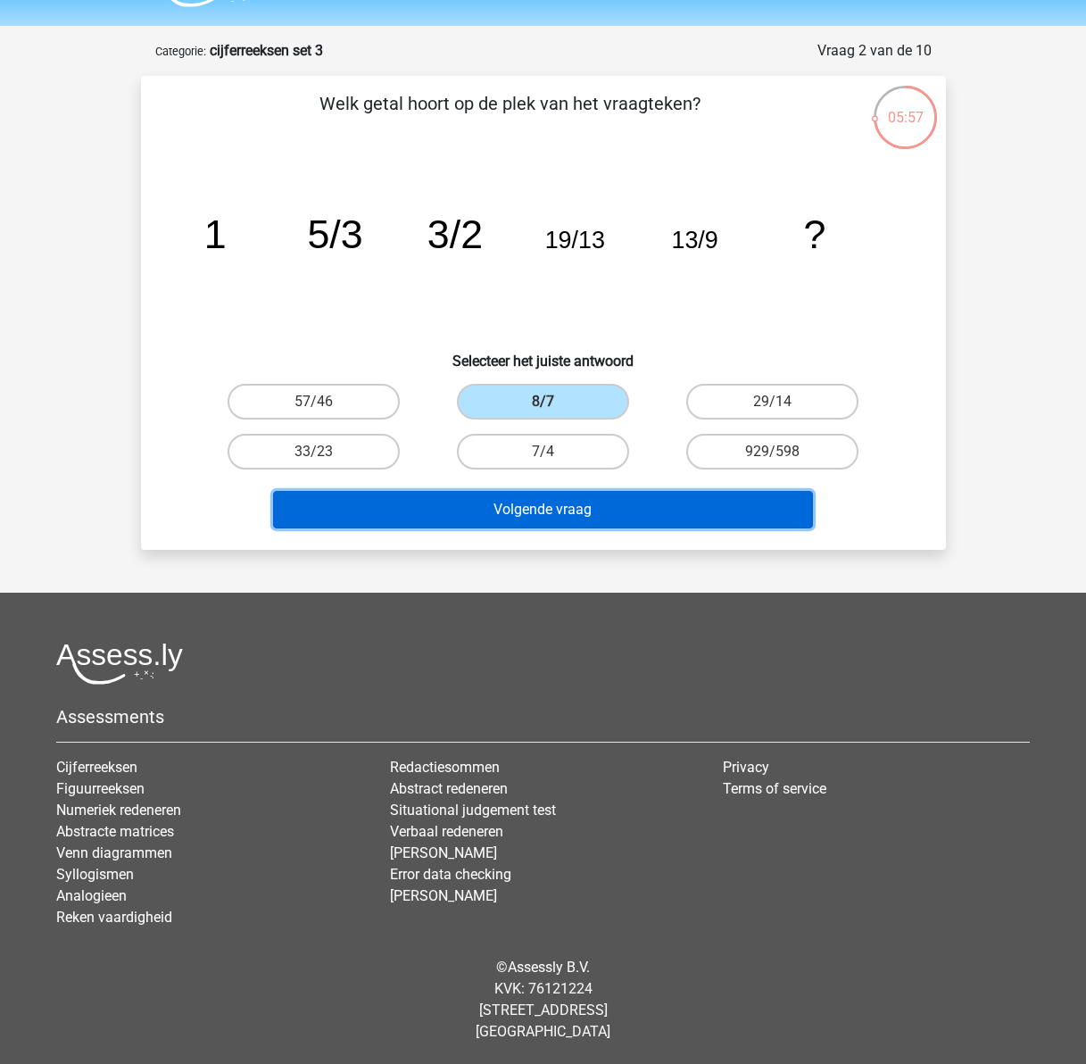
drag, startPoint x: 457, startPoint y: 514, endPoint x: 443, endPoint y: 531, distance: 21.6
click at [457, 513] on button "Volgende vraag" at bounding box center [543, 509] width 540 height 37
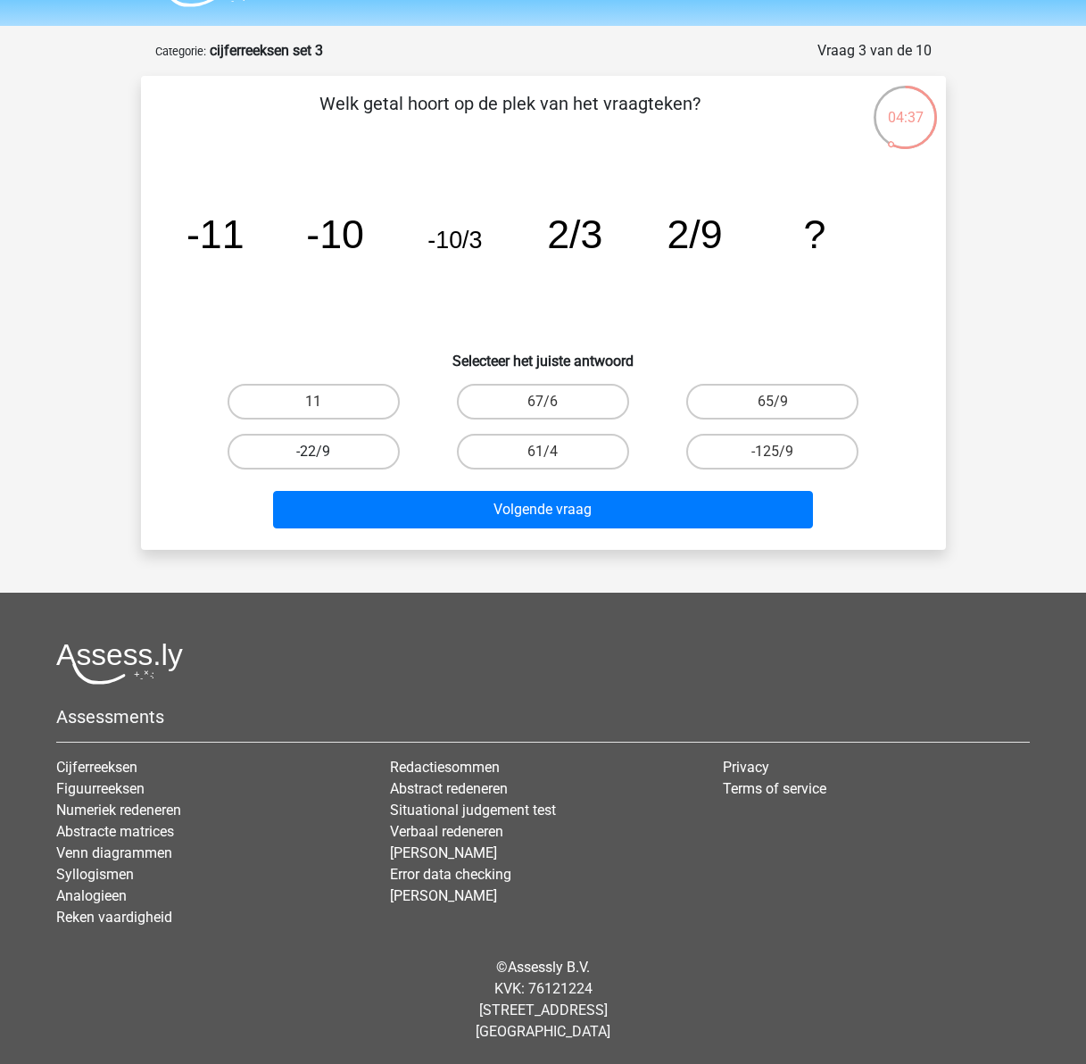
click at [341, 455] on label "-22/9" at bounding box center [314, 452] width 172 height 36
click at [325, 455] on input "-22/9" at bounding box center [319, 457] width 12 height 12
radio input "true"
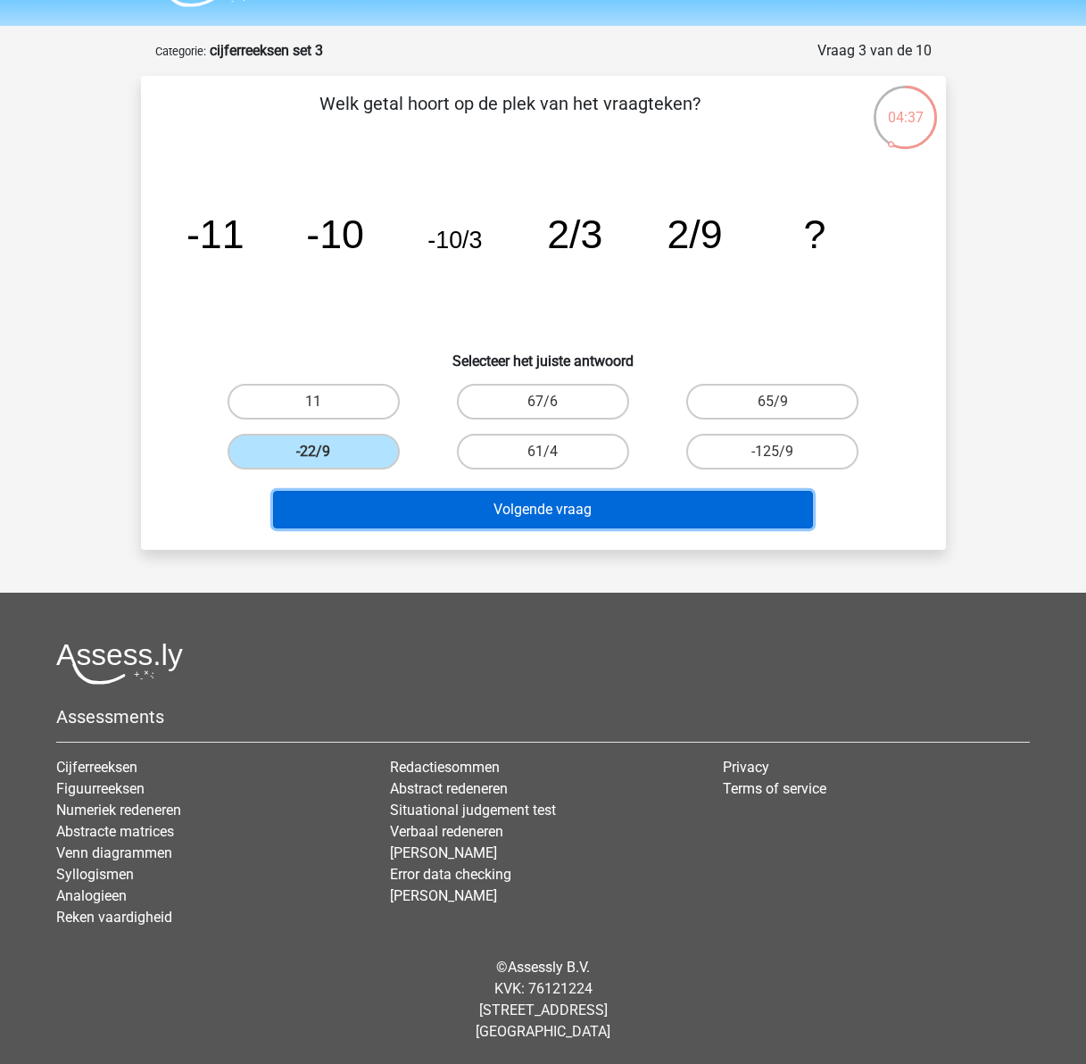
click at [495, 515] on button "Volgende vraag" at bounding box center [543, 509] width 540 height 37
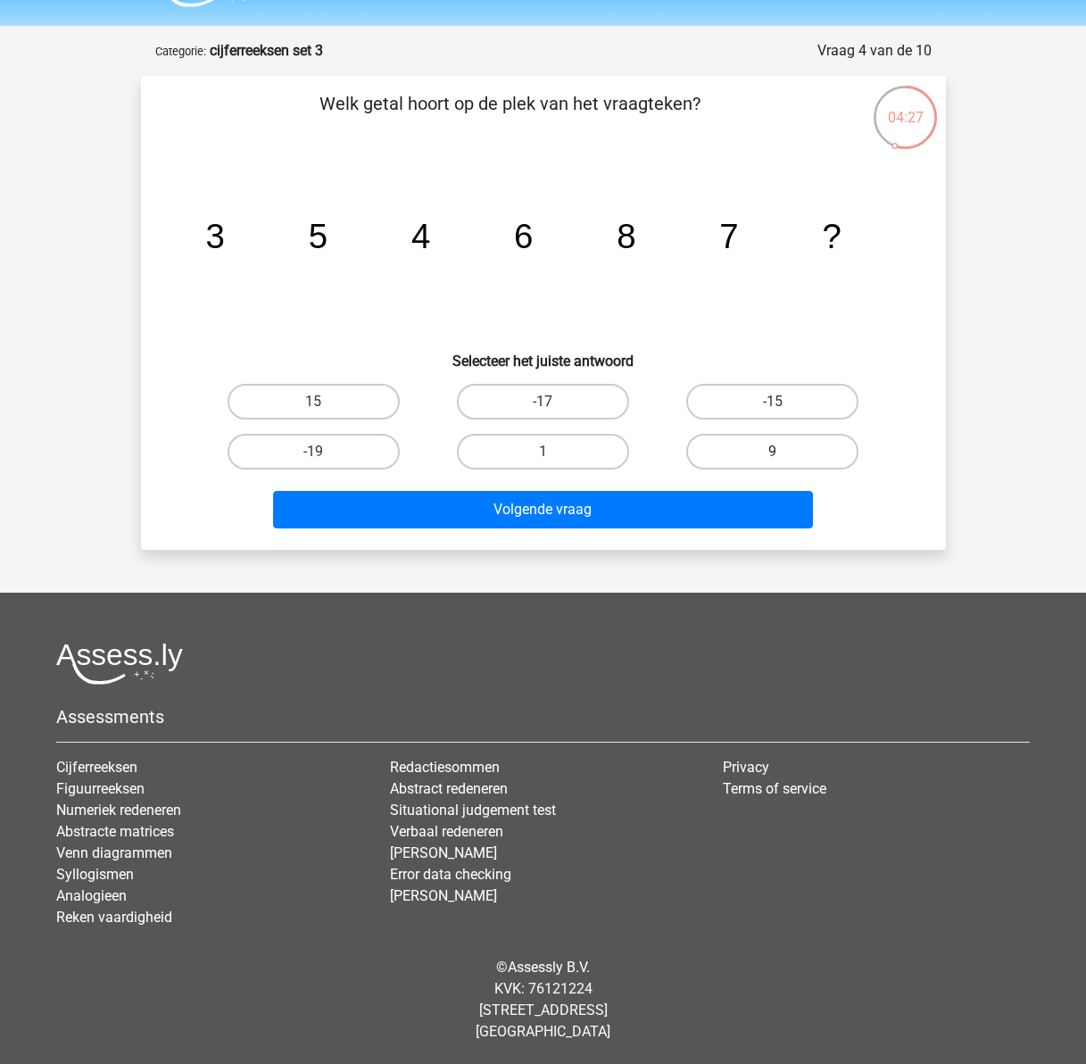
click at [765, 459] on label "9" at bounding box center [772, 452] width 172 height 36
click at [773, 459] on input "9" at bounding box center [779, 457] width 12 height 12
radio input "true"
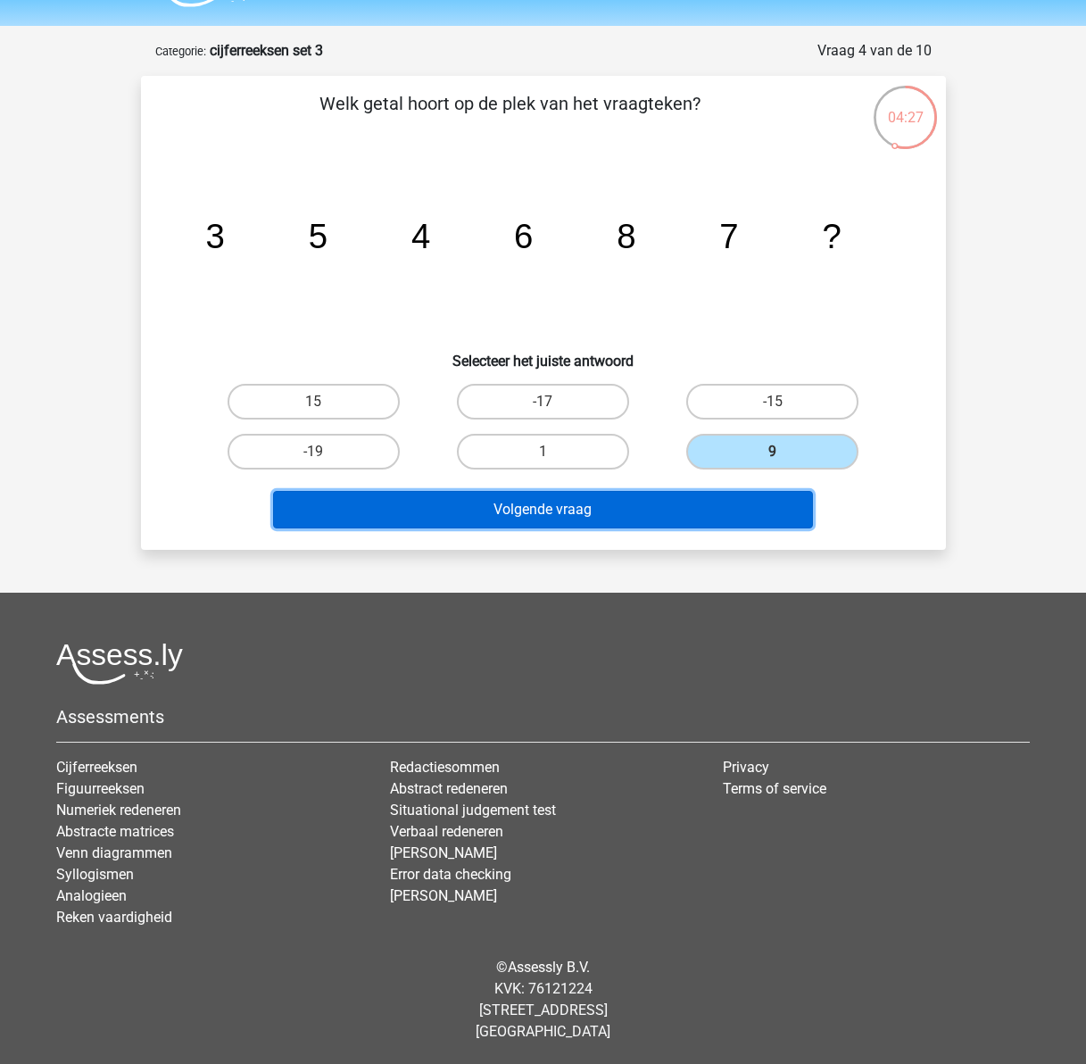
click at [708, 503] on button "Volgende vraag" at bounding box center [543, 509] width 540 height 37
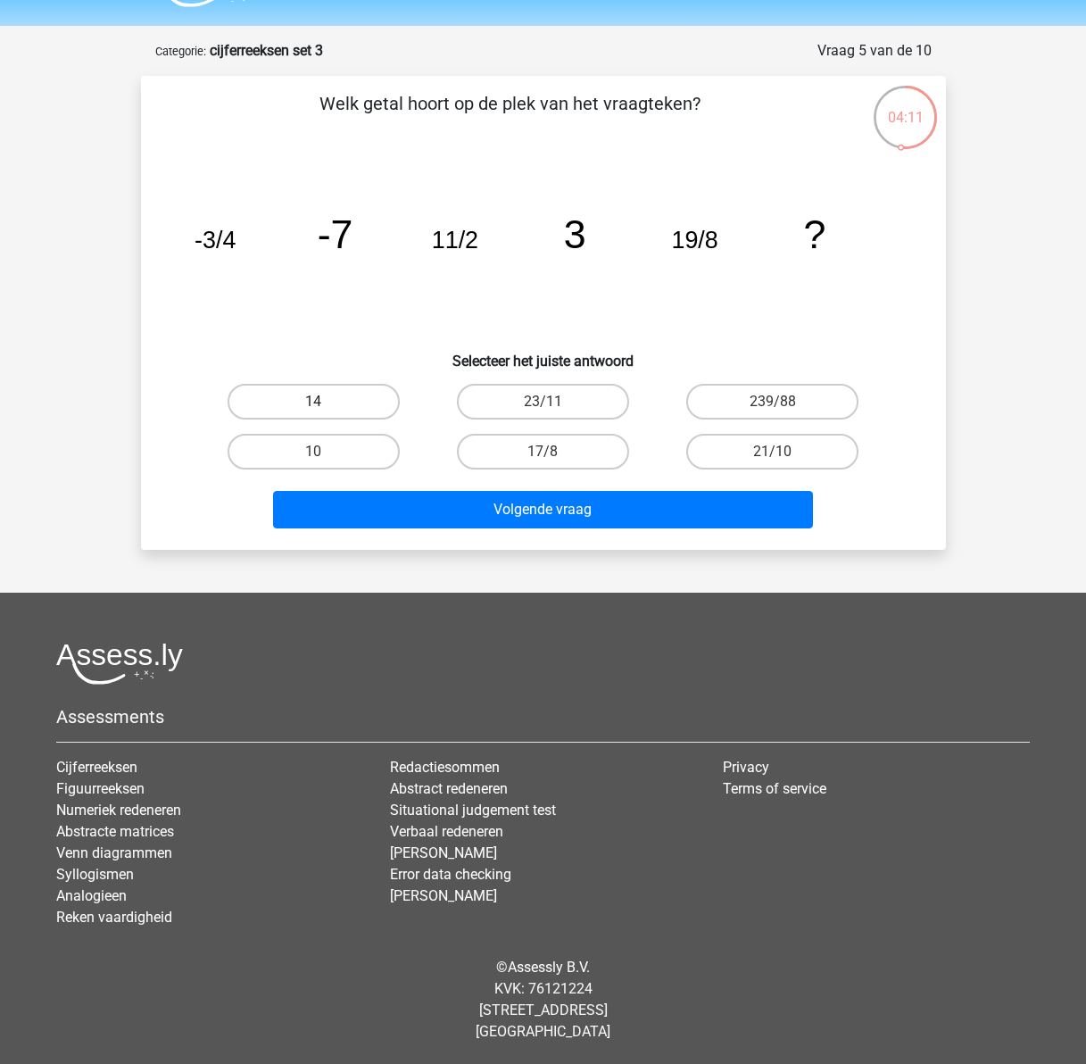
click at [337, 394] on label "14" at bounding box center [314, 402] width 172 height 36
click at [325, 402] on input "14" at bounding box center [319, 408] width 12 height 12
radio input "true"
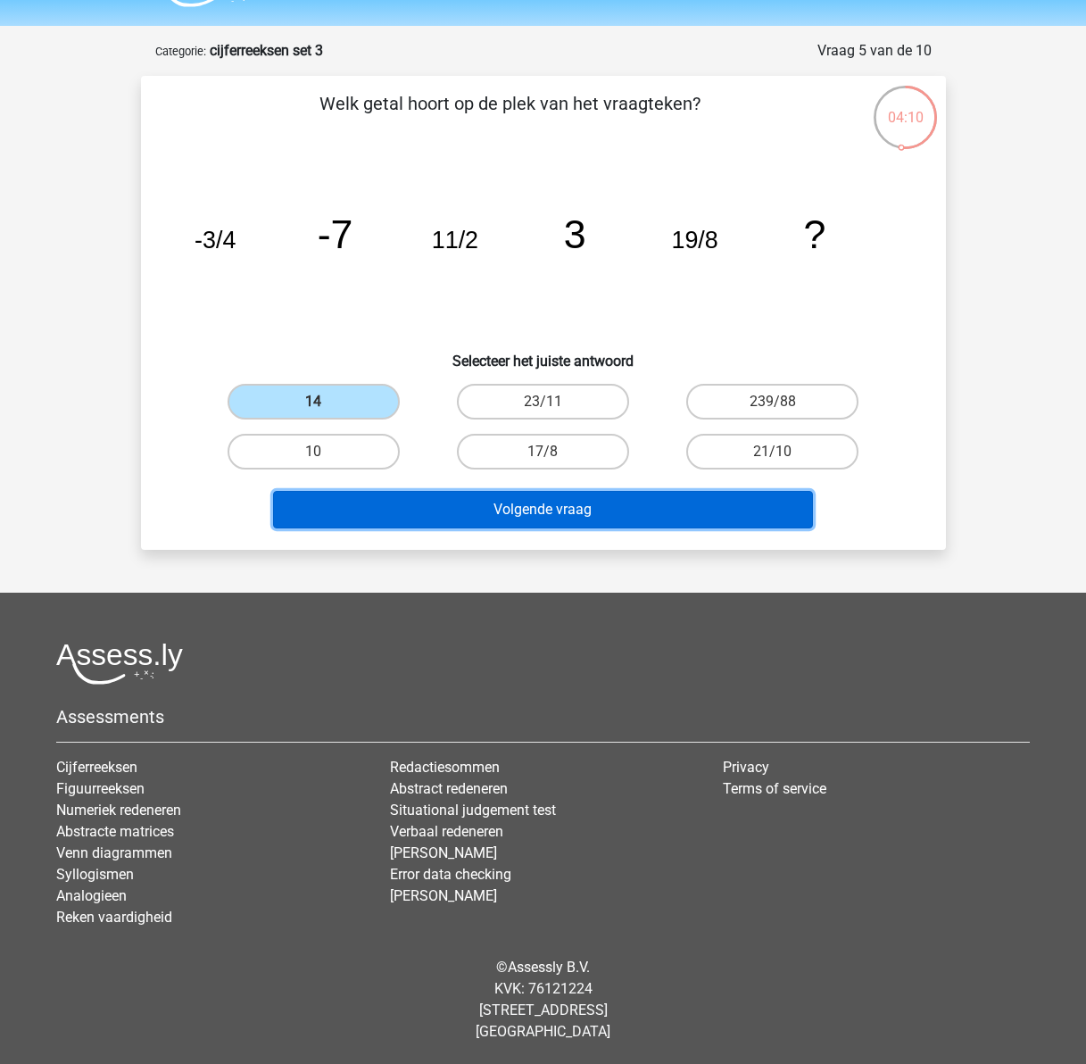
click at [574, 513] on button "Volgende vraag" at bounding box center [543, 509] width 540 height 37
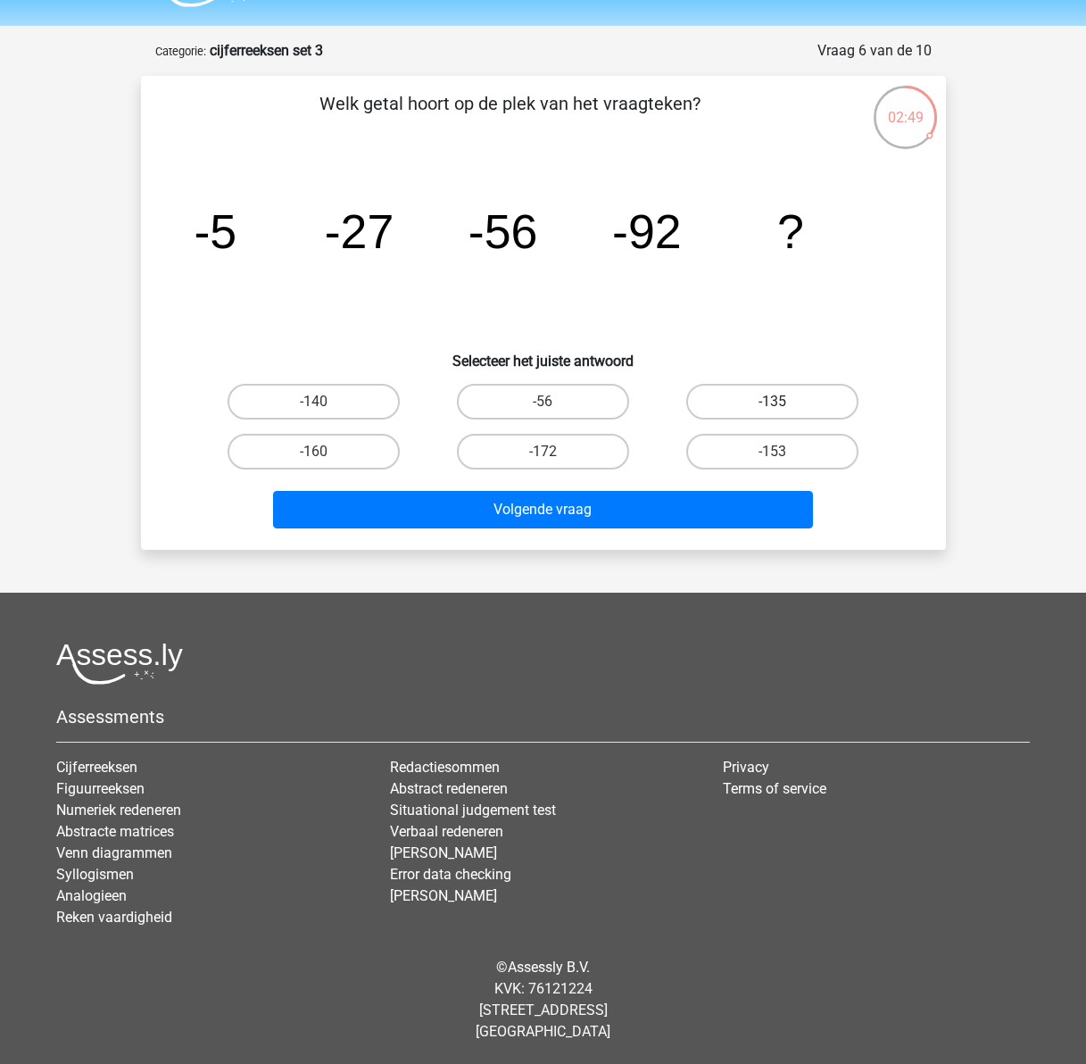
click at [814, 400] on label "-135" at bounding box center [772, 402] width 172 height 36
click at [784, 402] on input "-135" at bounding box center [779, 408] width 12 height 12
radio input "true"
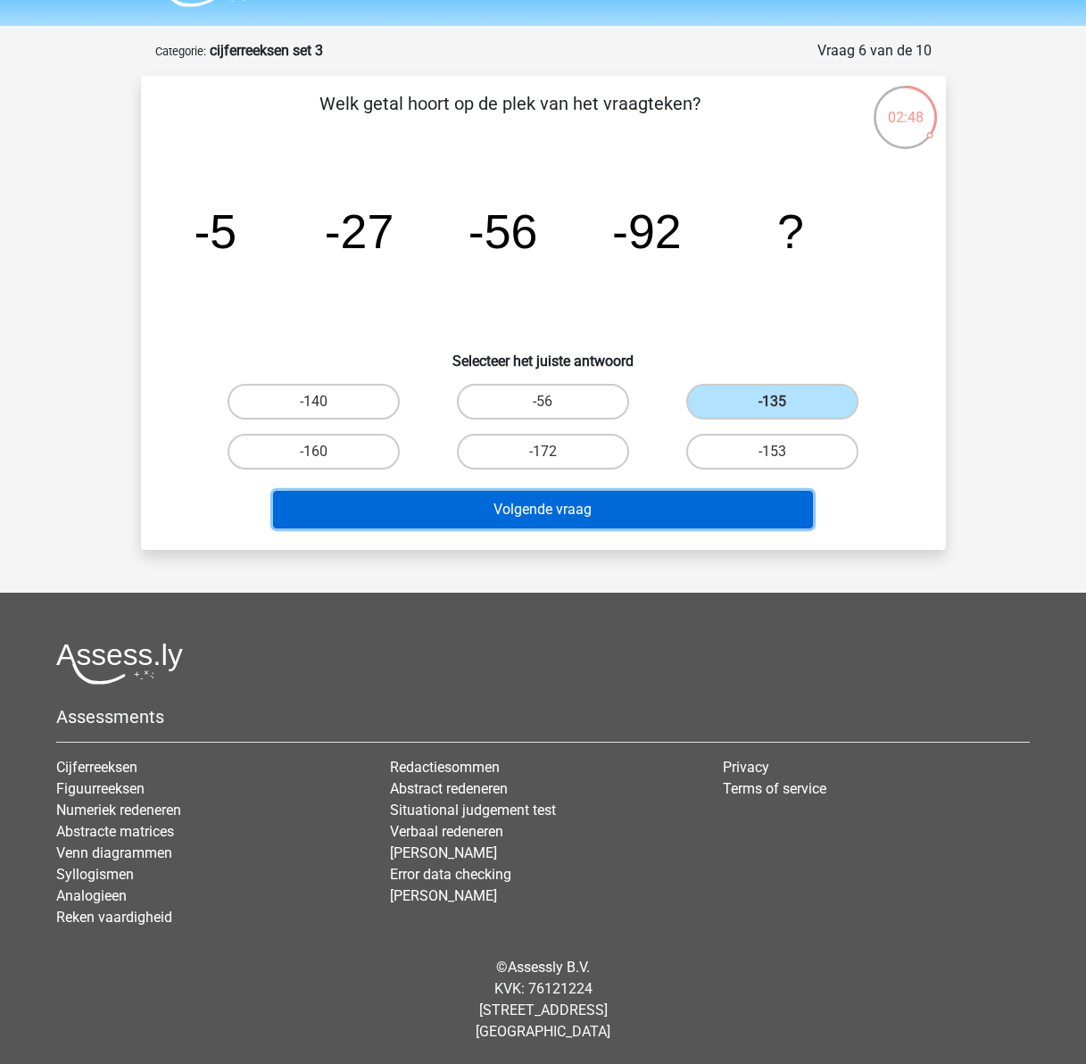
click at [653, 516] on button "Volgende vraag" at bounding box center [543, 509] width 540 height 37
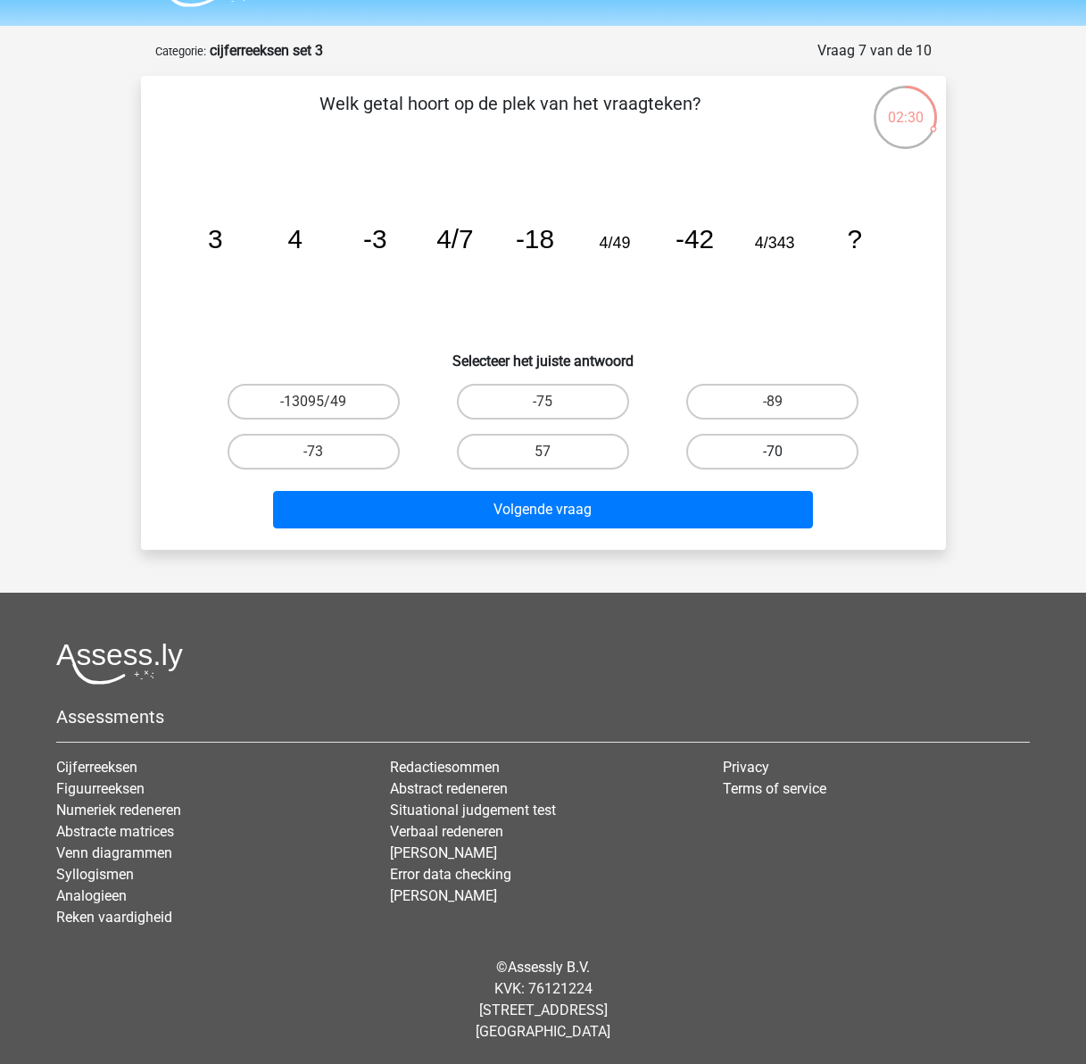
click at [742, 458] on label "-70" at bounding box center [772, 452] width 172 height 36
click at [773, 458] on input "-70" at bounding box center [779, 457] width 12 height 12
radio input "true"
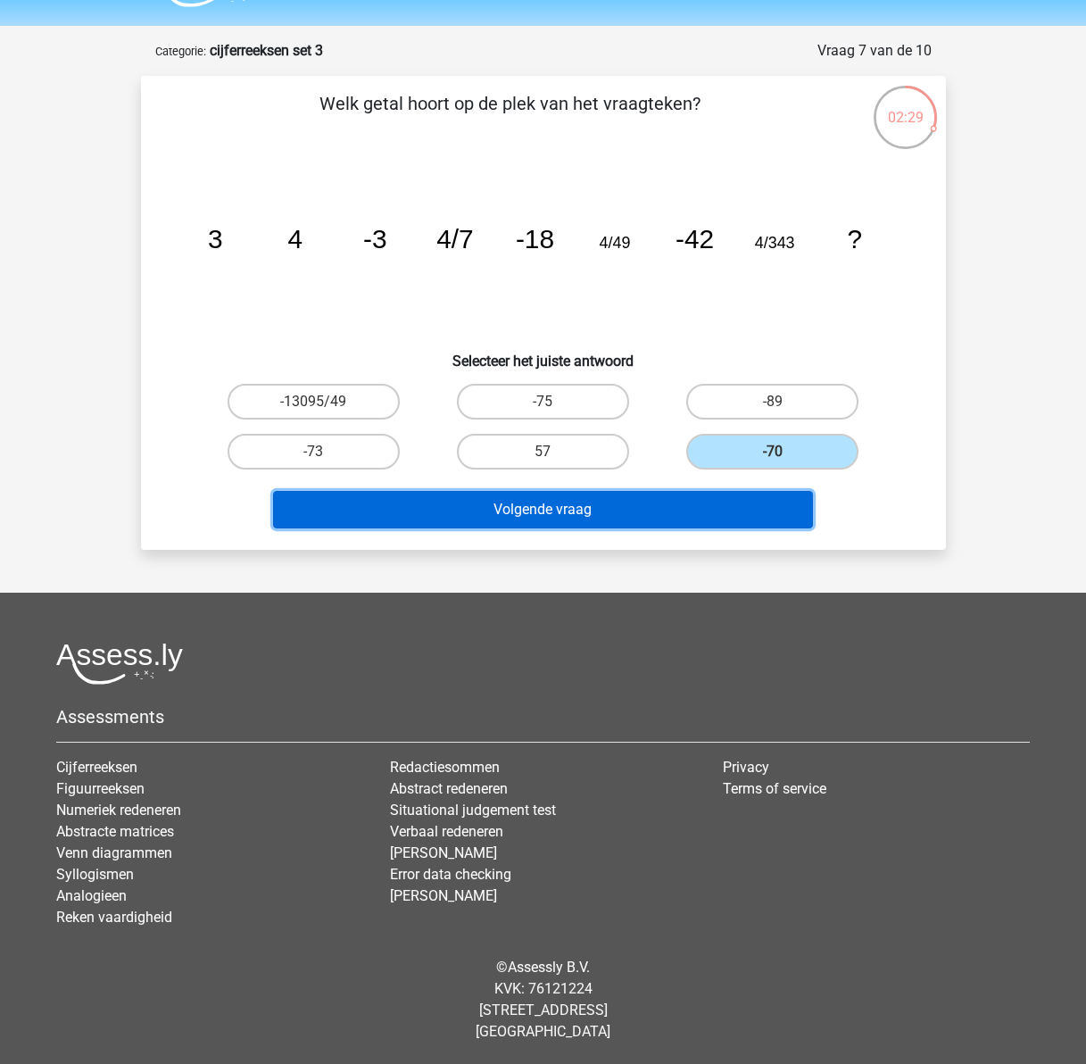
click at [670, 525] on button "Volgende vraag" at bounding box center [543, 509] width 540 height 37
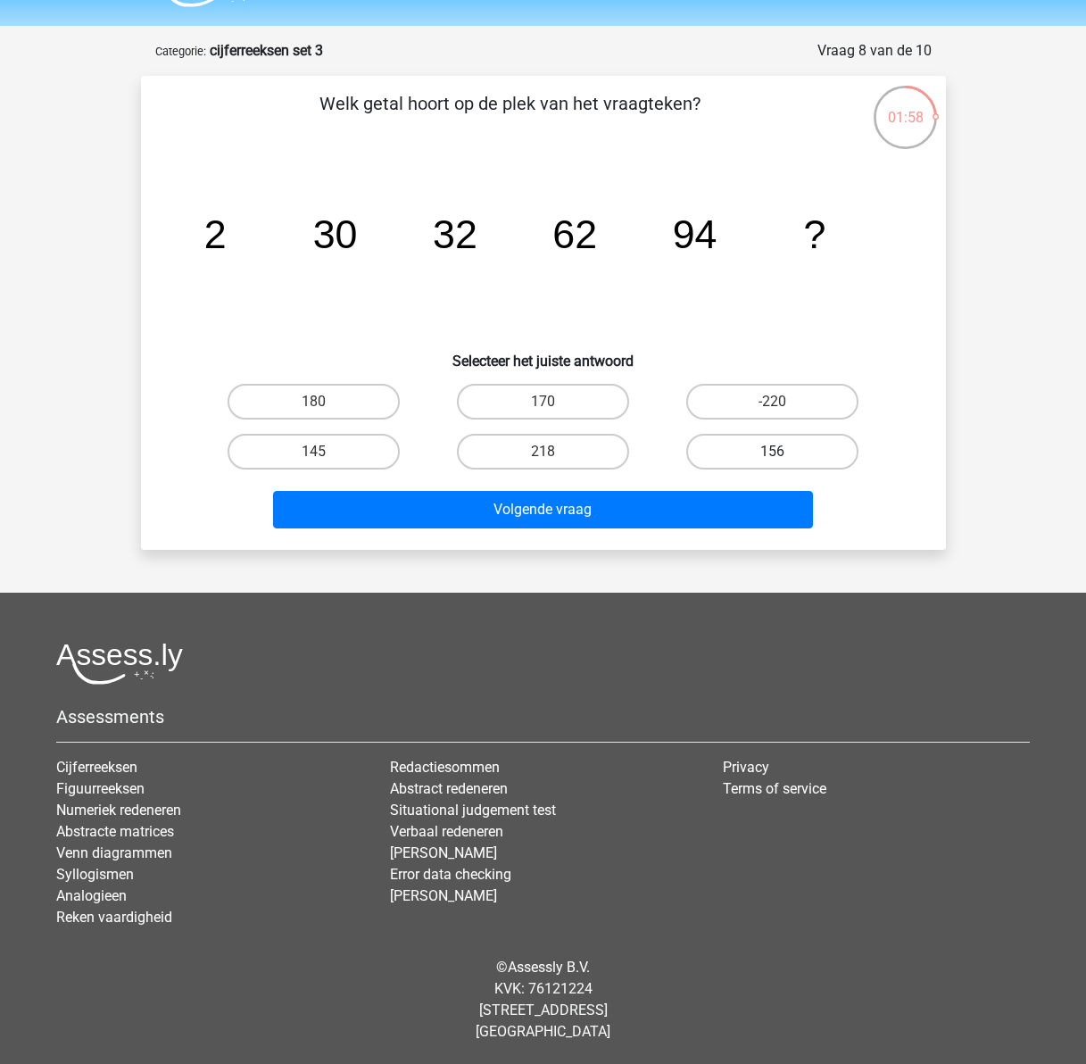
click at [733, 445] on label "156" at bounding box center [772, 452] width 172 height 36
click at [773, 451] on input "156" at bounding box center [779, 457] width 12 height 12
radio input "true"
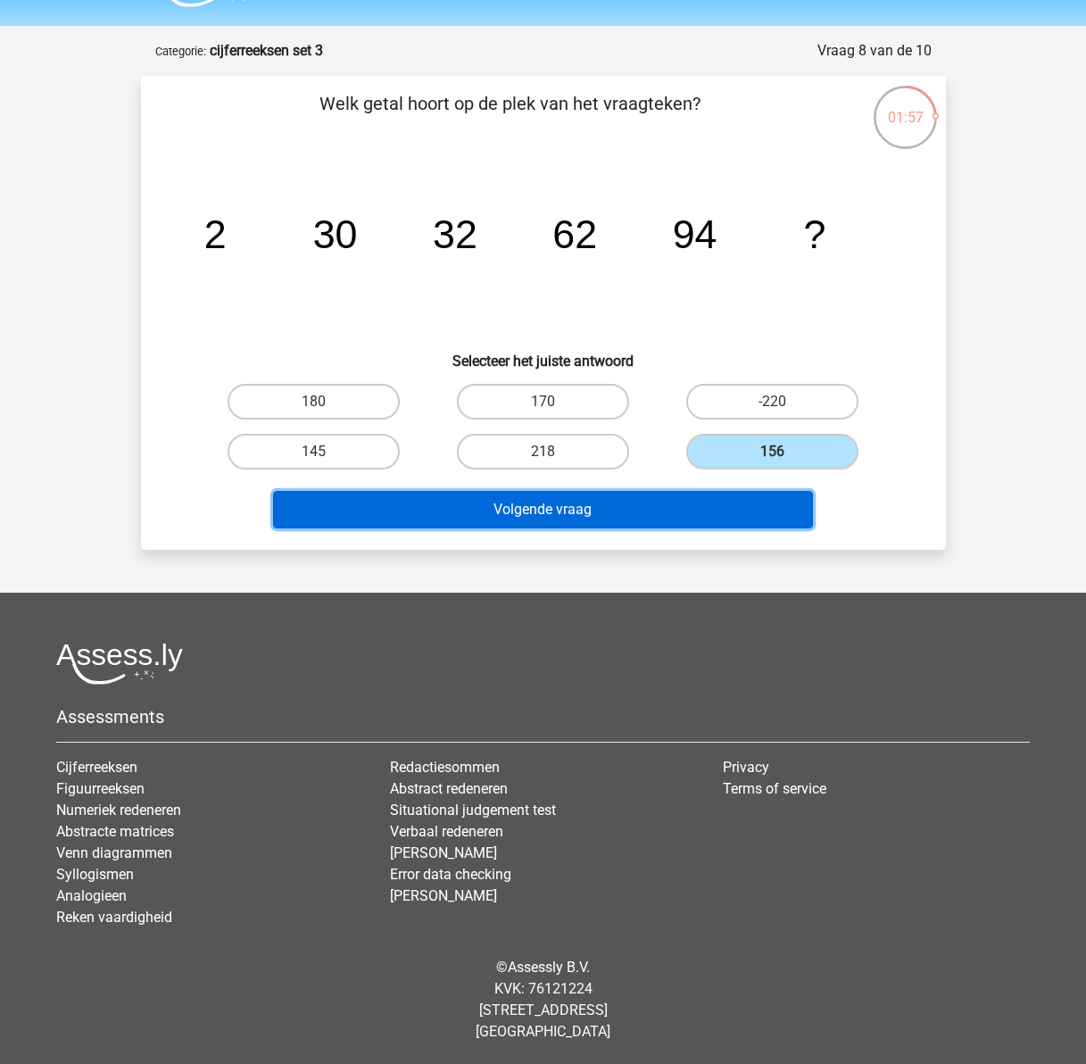
click at [708, 514] on button "Volgende vraag" at bounding box center [543, 509] width 540 height 37
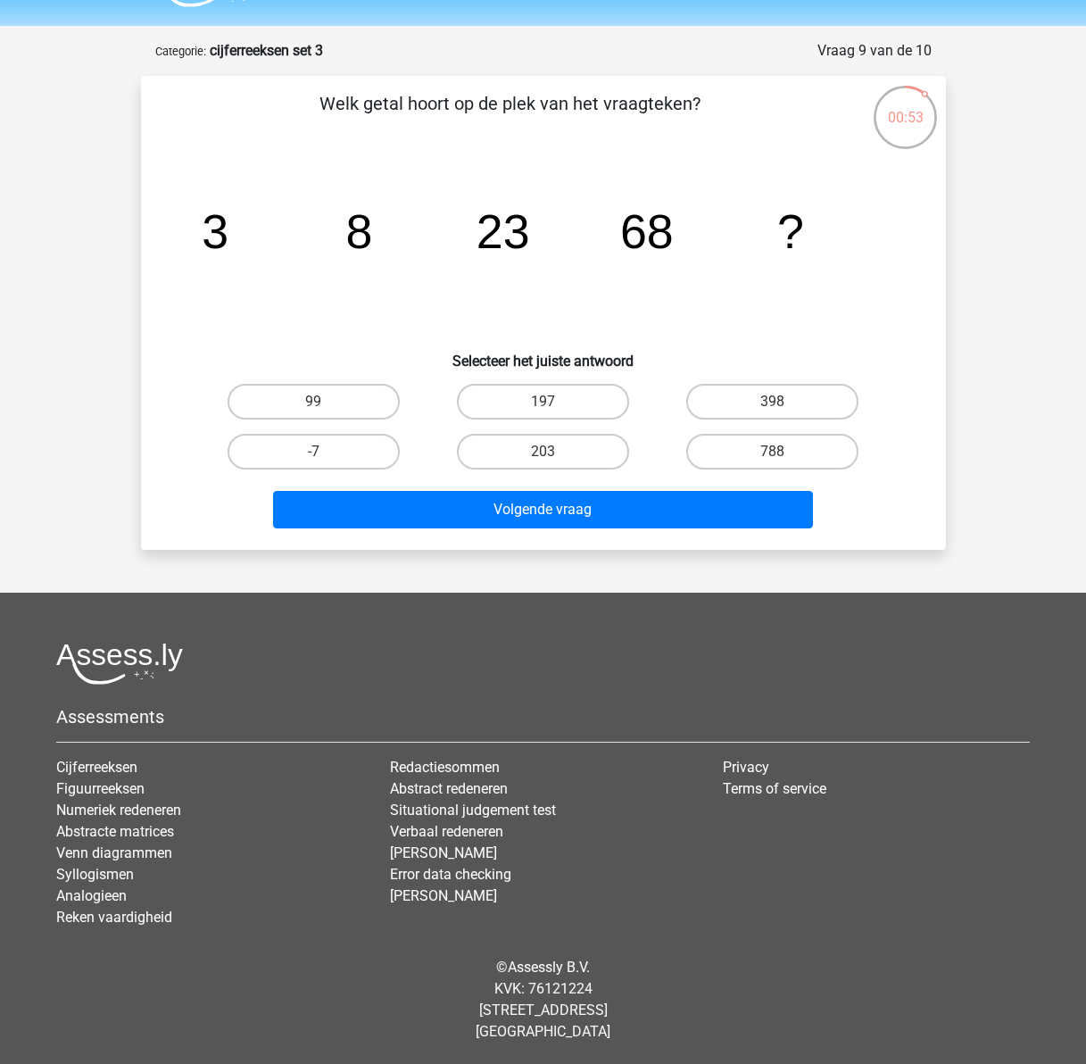
drag, startPoint x: 342, startPoint y: 391, endPoint x: 399, endPoint y: 422, distance: 65.1
click at [341, 392] on label "99" at bounding box center [314, 402] width 172 height 36
click at [325, 402] on input "99" at bounding box center [319, 408] width 12 height 12
radio input "true"
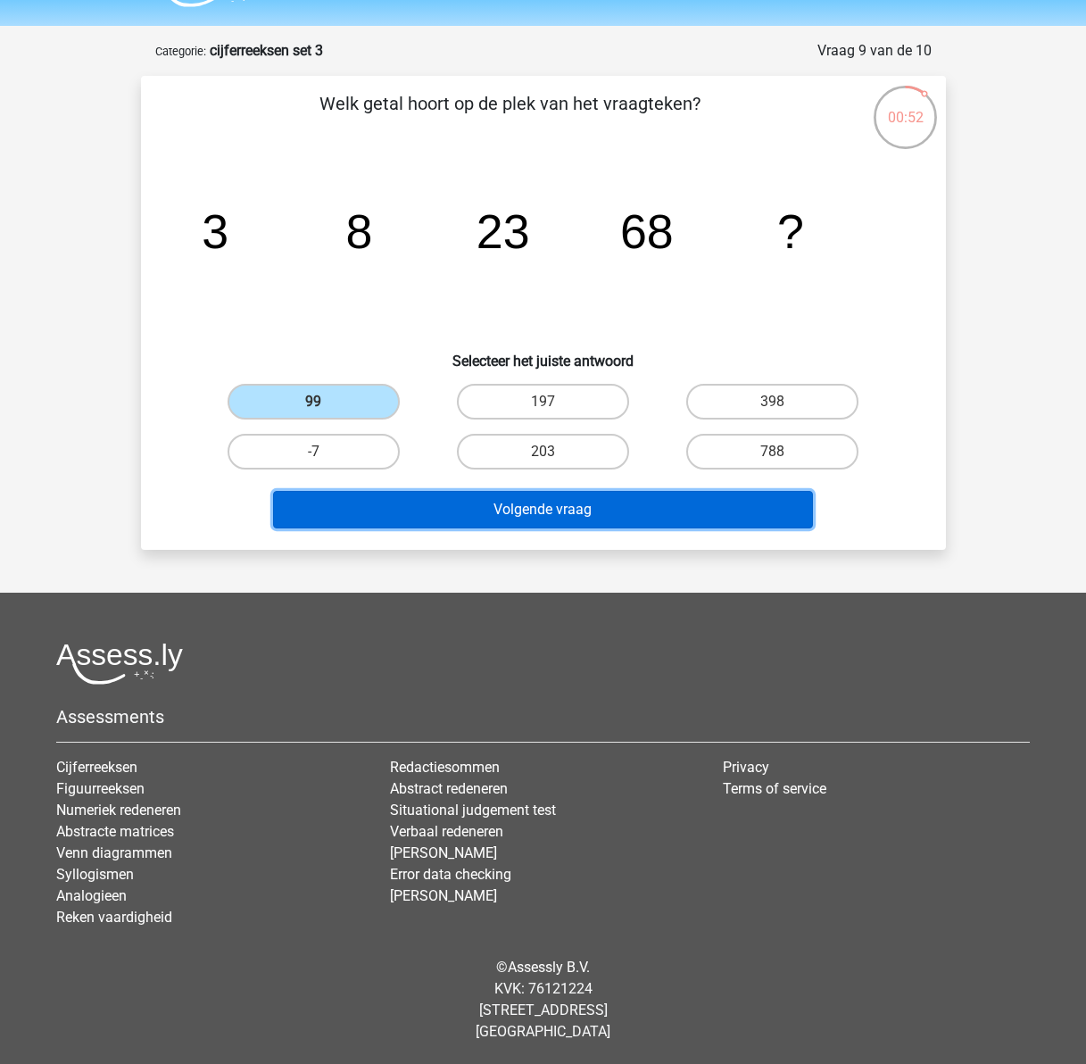
click at [524, 515] on button "Volgende vraag" at bounding box center [543, 509] width 540 height 37
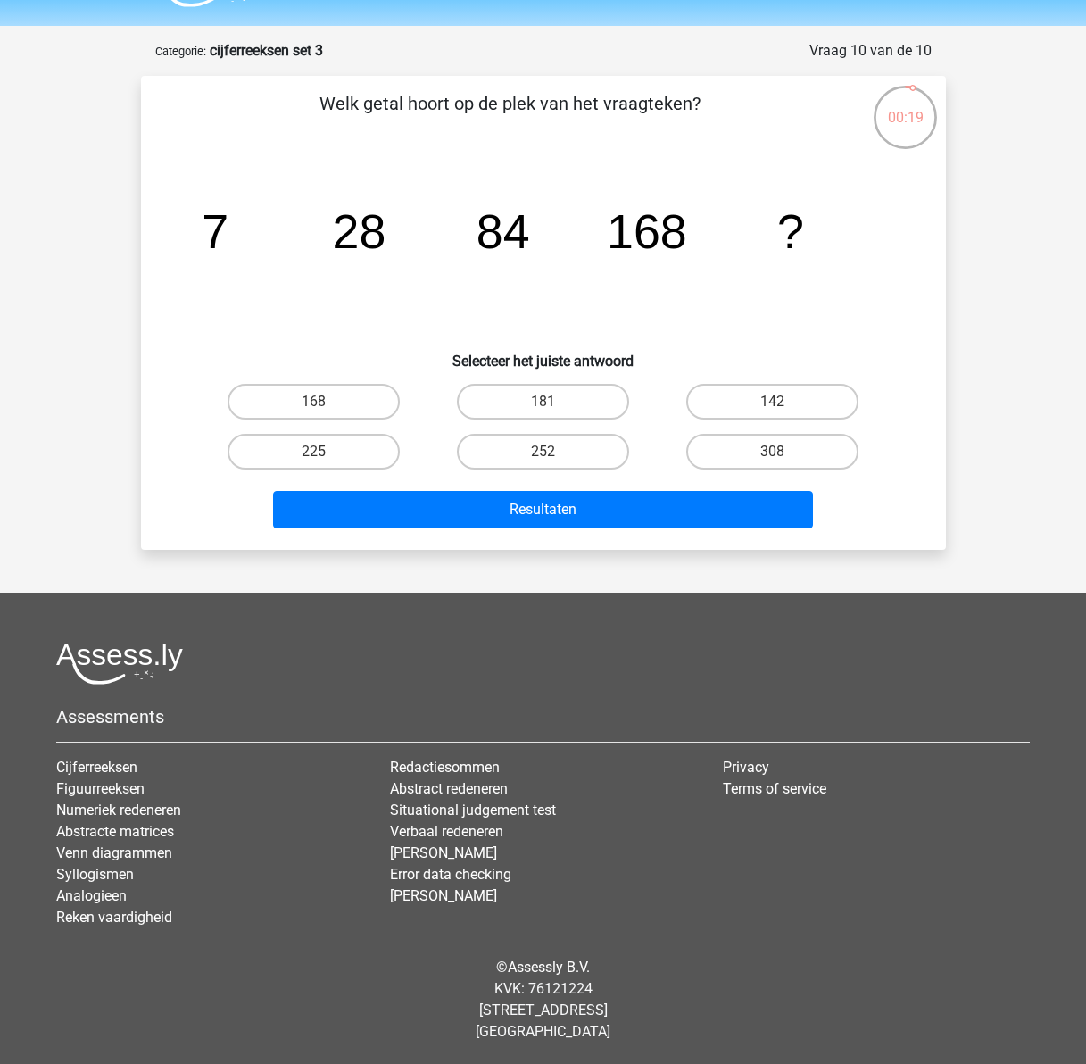
drag, startPoint x: 545, startPoint y: 454, endPoint x: 540, endPoint y: 468, distance: 14.4
click at [544, 453] on input "252" at bounding box center [549, 457] width 12 height 12
radio input "true"
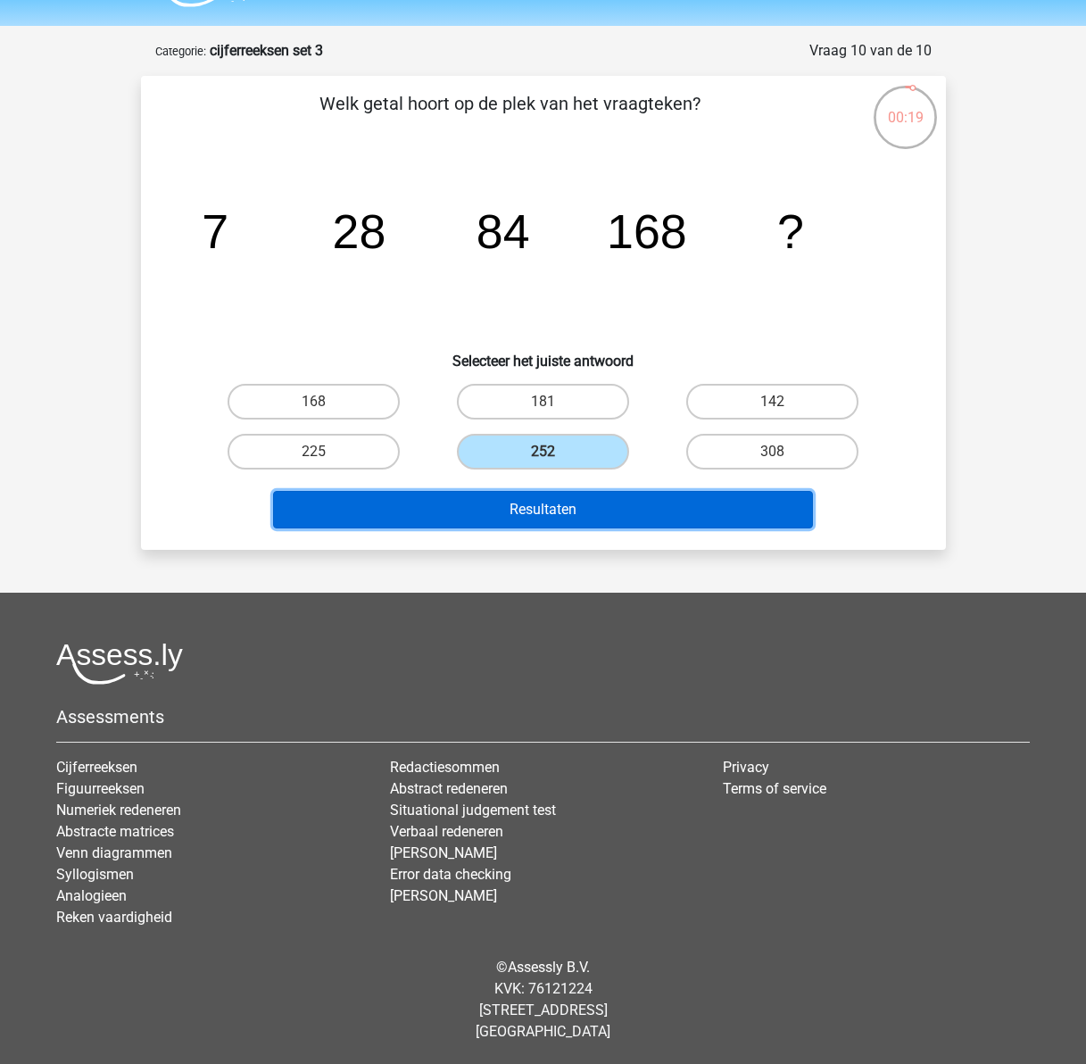
click at [544, 501] on button "Resultaten" at bounding box center [543, 509] width 540 height 37
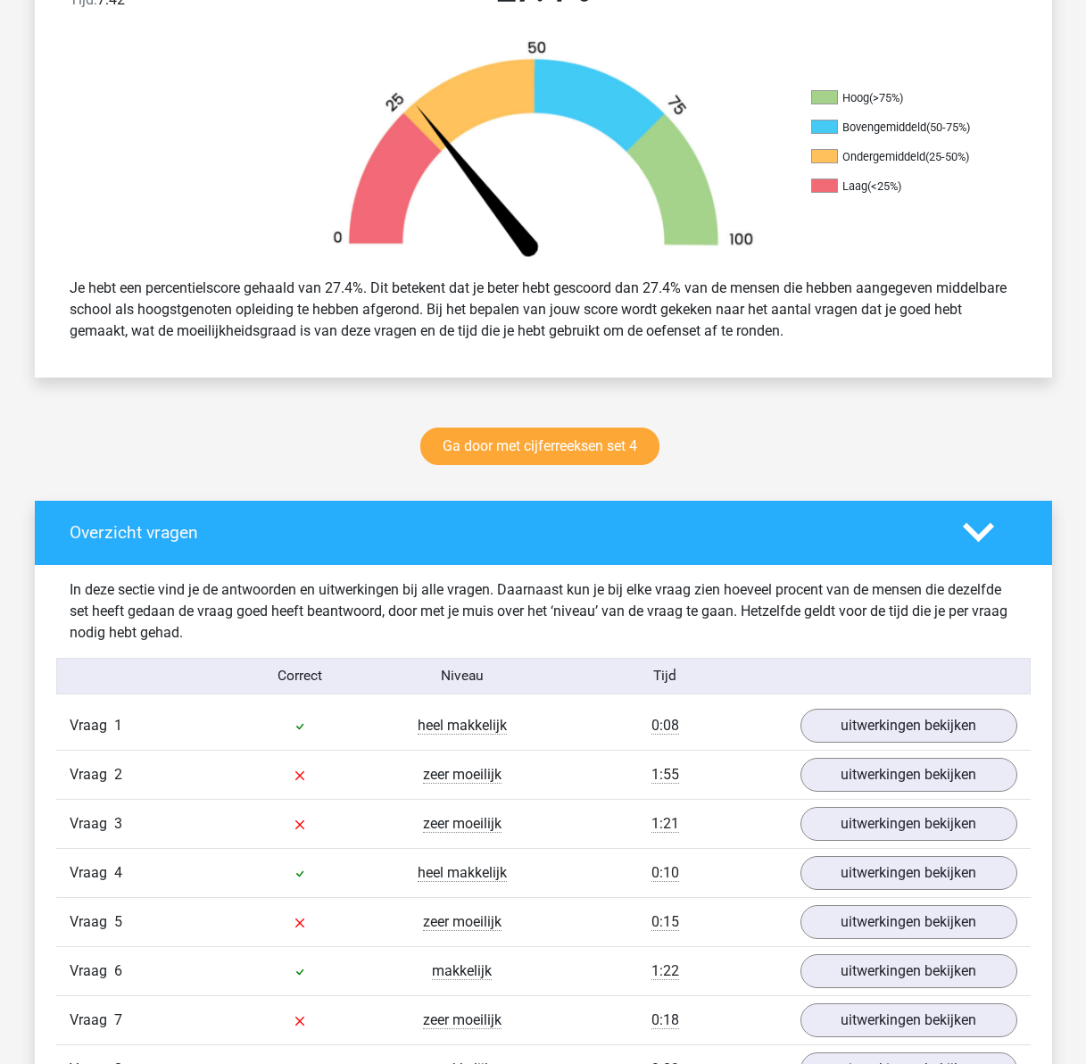
scroll to position [714, 0]
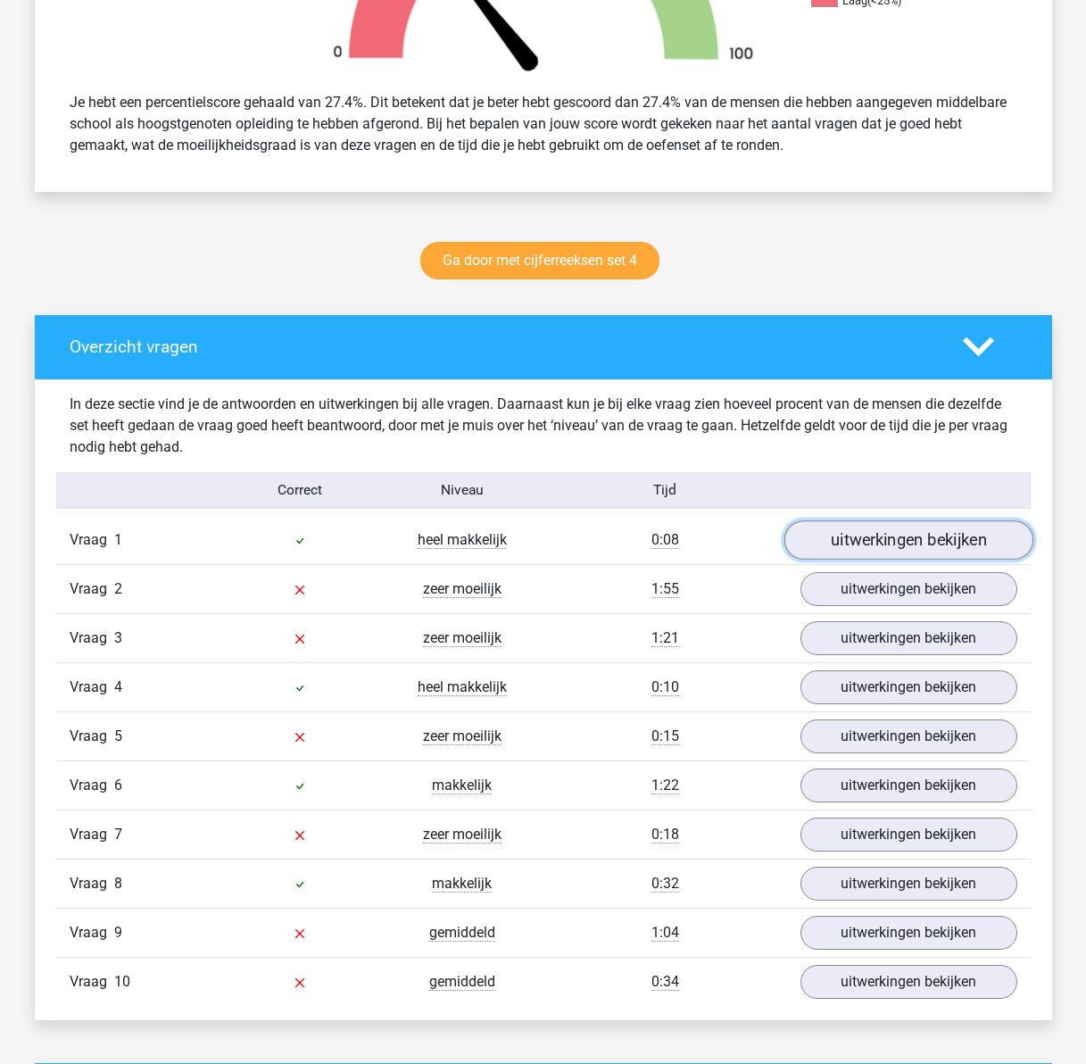
click at [913, 537] on link "uitwerkingen bekijken" at bounding box center [907, 539] width 249 height 39
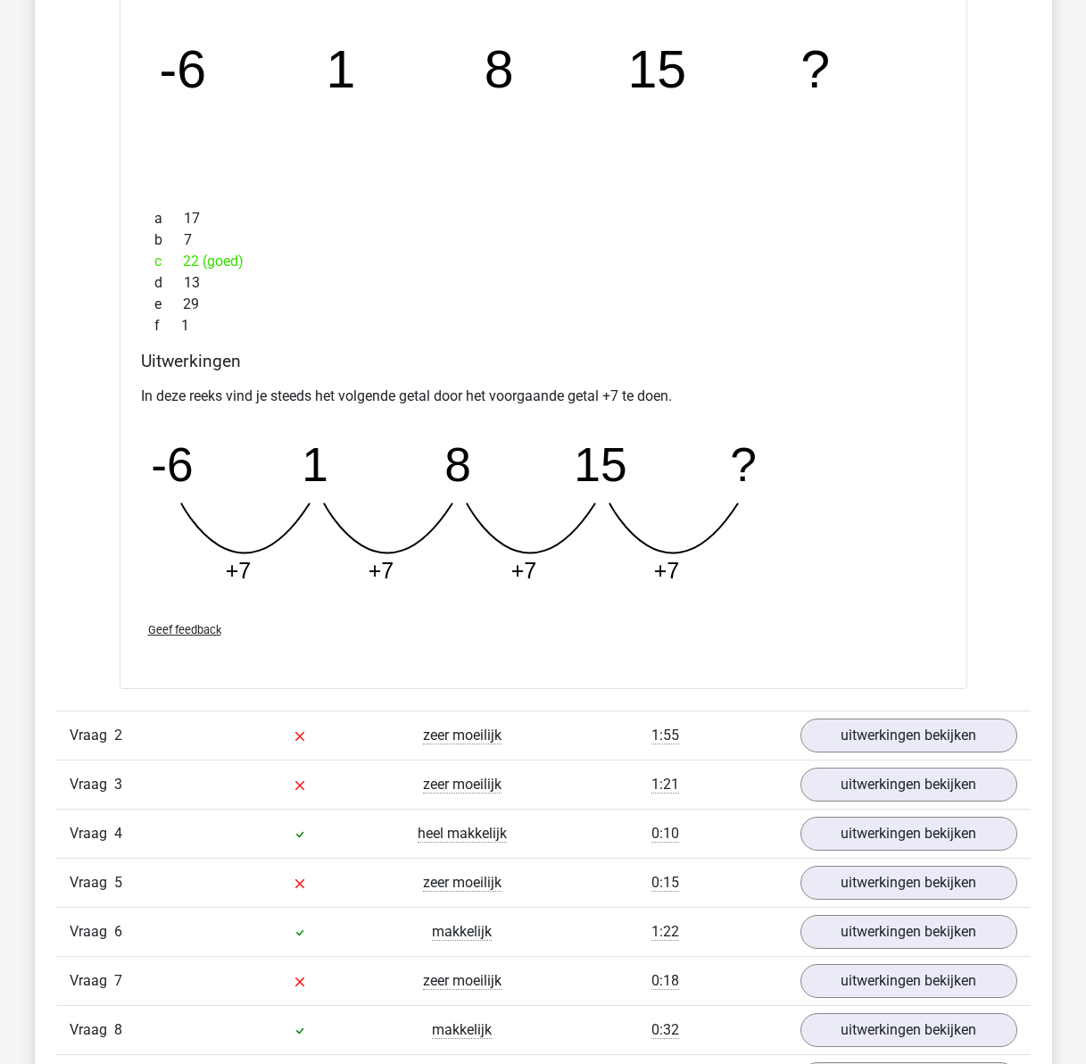
scroll to position [1428, 0]
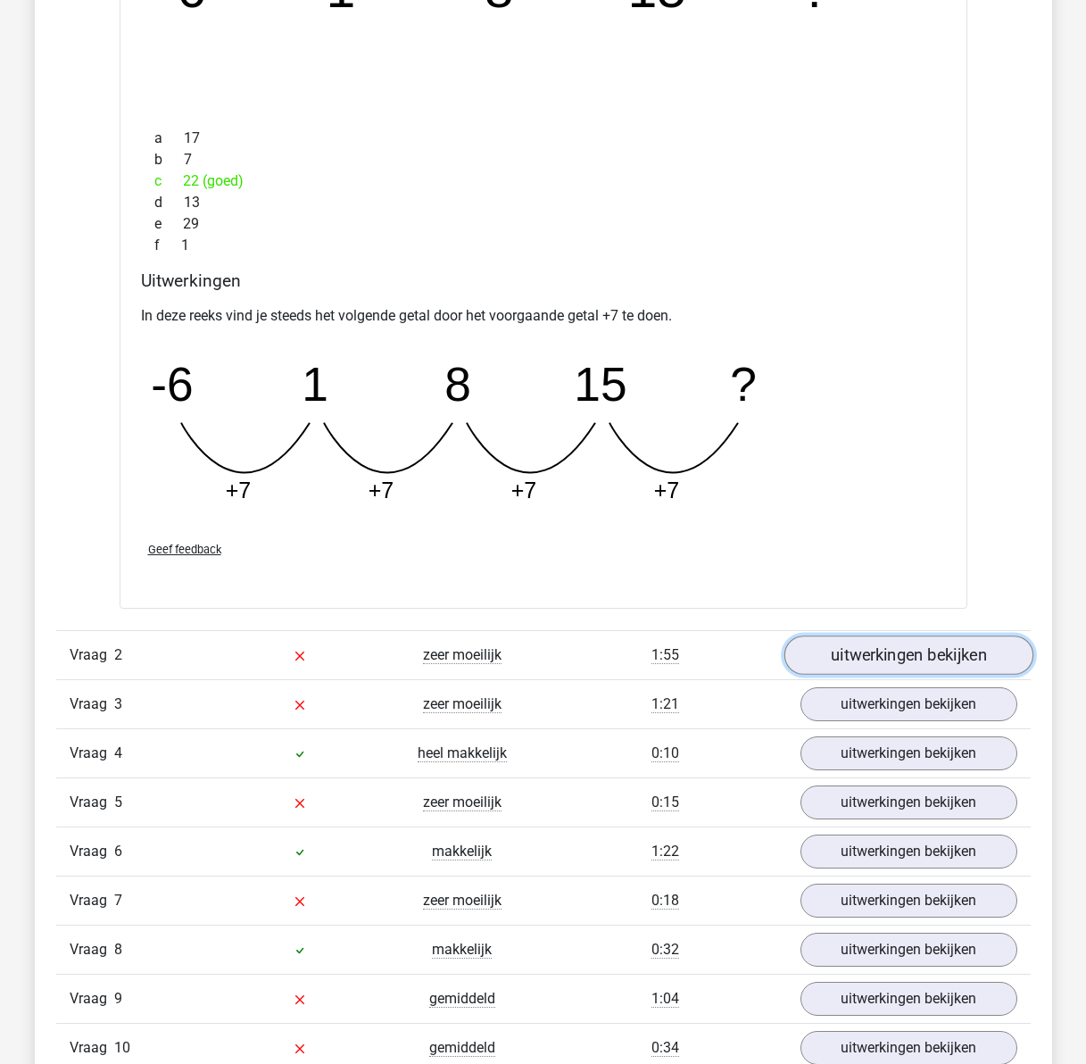
click at [840, 657] on link "uitwerkingen bekijken" at bounding box center [907, 654] width 249 height 39
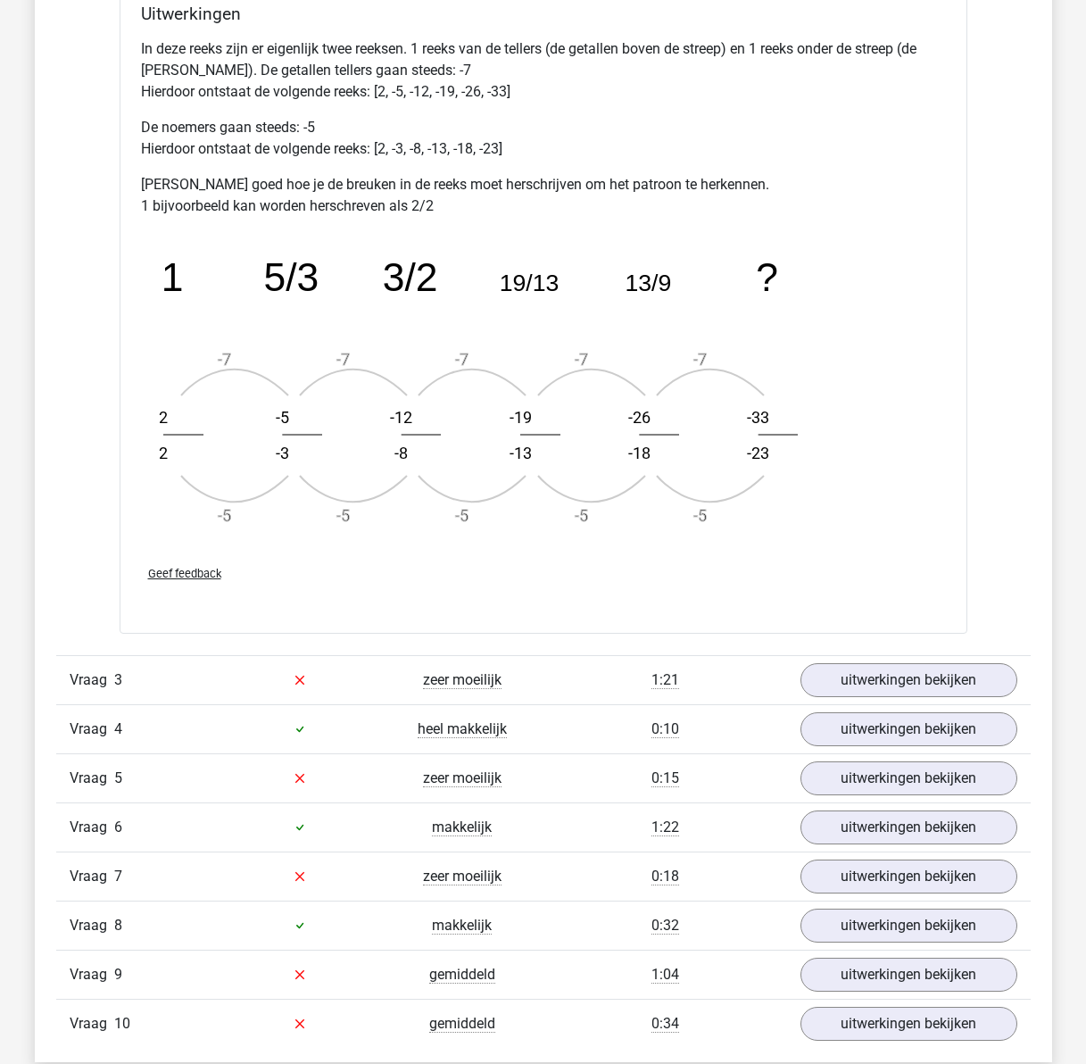
scroll to position [2588, 0]
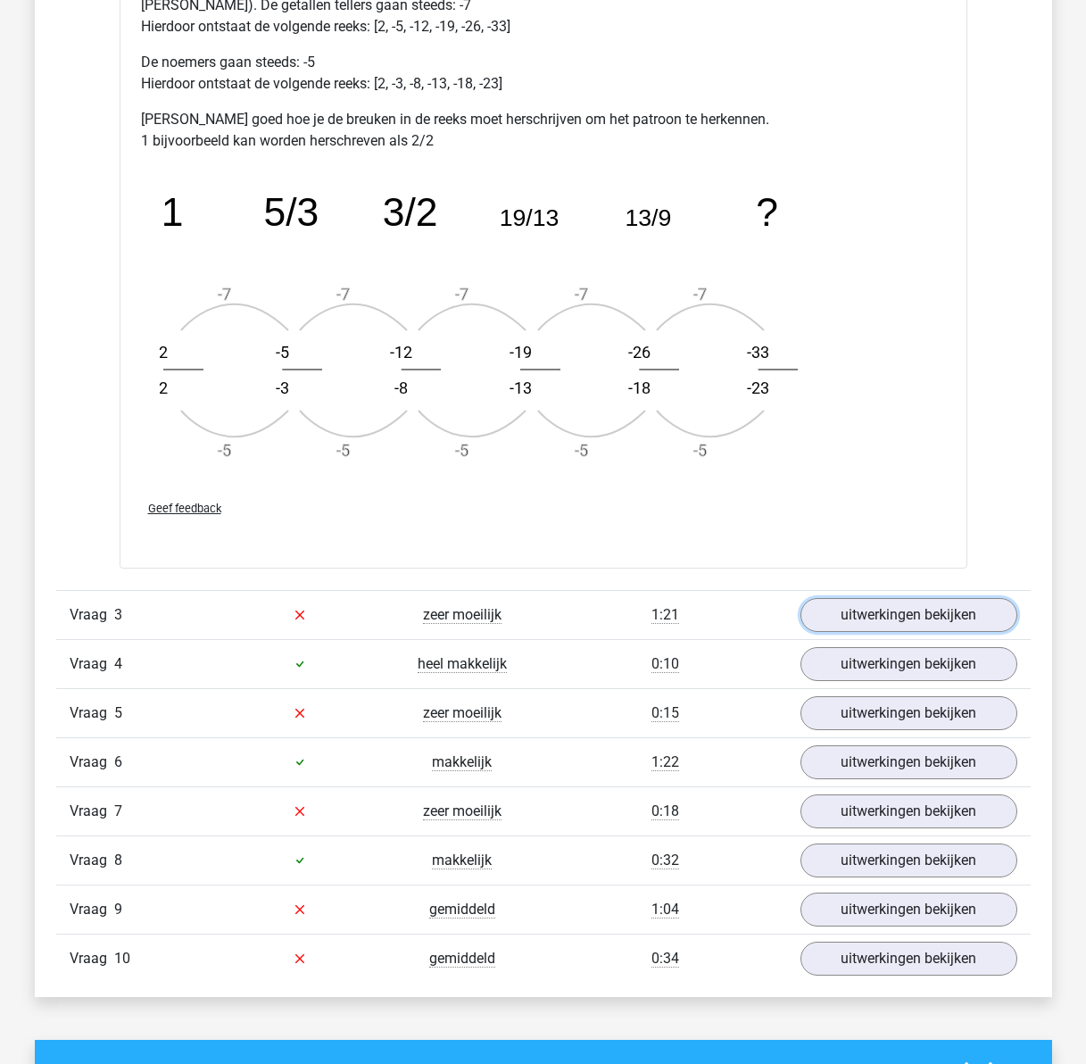
drag, startPoint x: 835, startPoint y: 620, endPoint x: 624, endPoint y: 632, distance: 211.8
click at [835, 620] on link "uitwerkingen bekijken" at bounding box center [908, 615] width 217 height 34
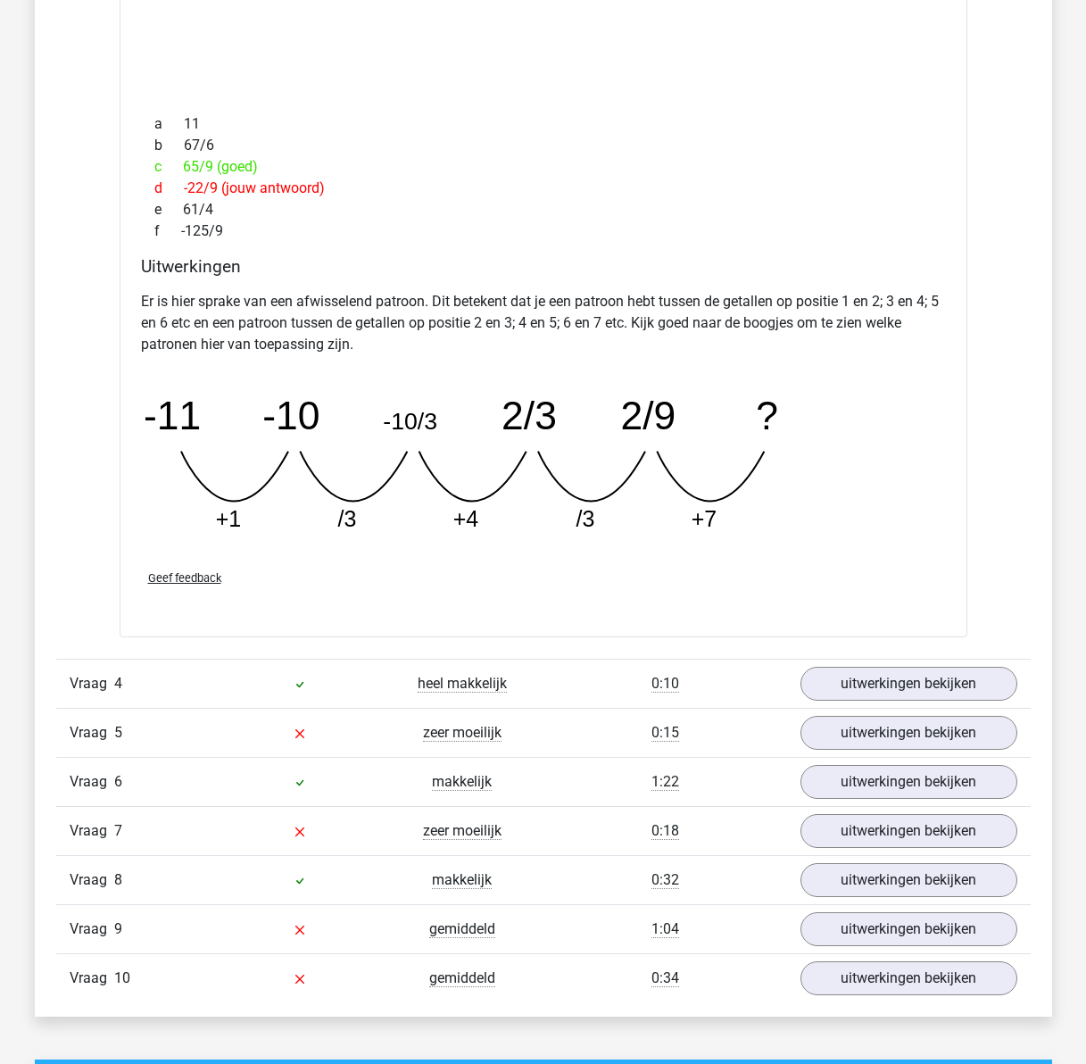
scroll to position [3391, 0]
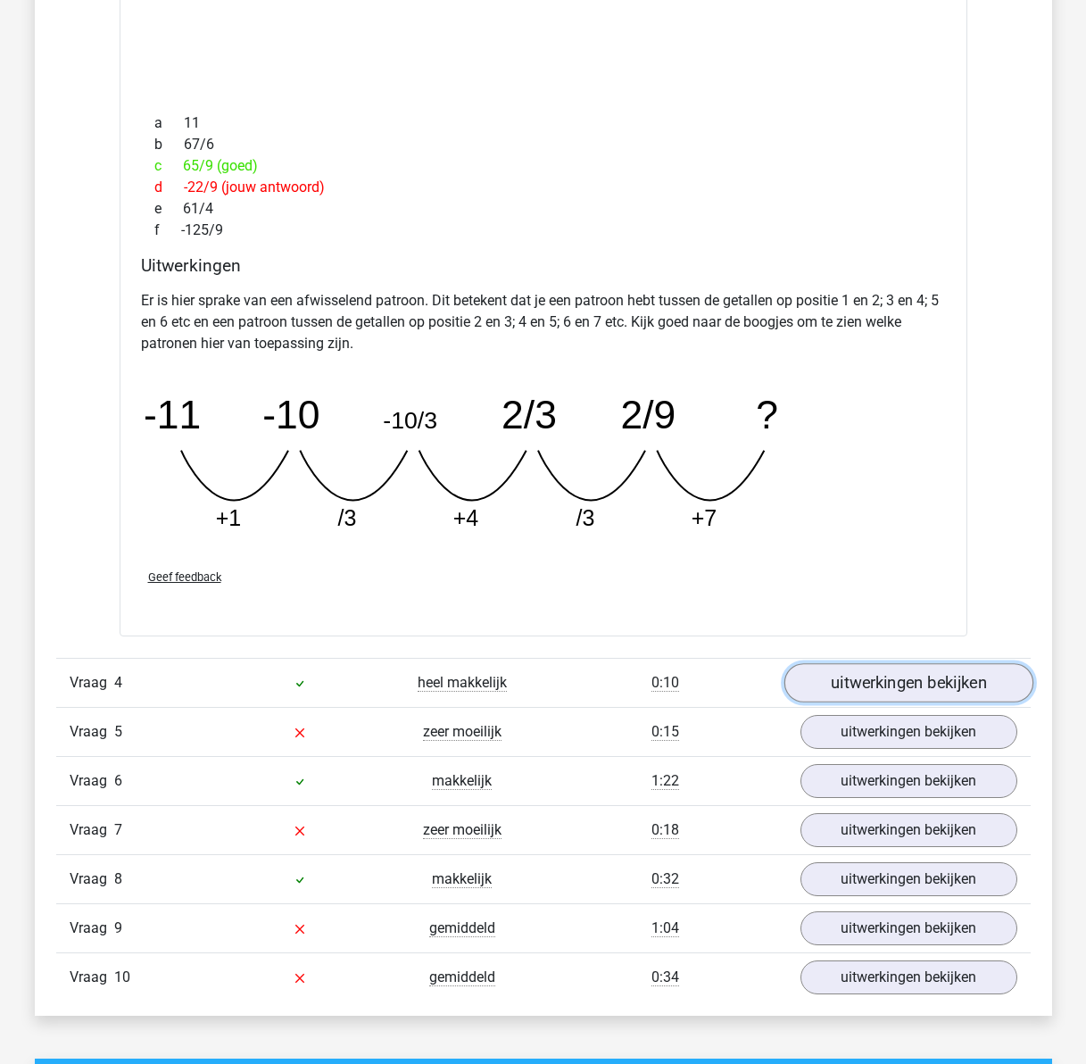
click at [939, 681] on link "uitwerkingen bekijken" at bounding box center [907, 682] width 249 height 39
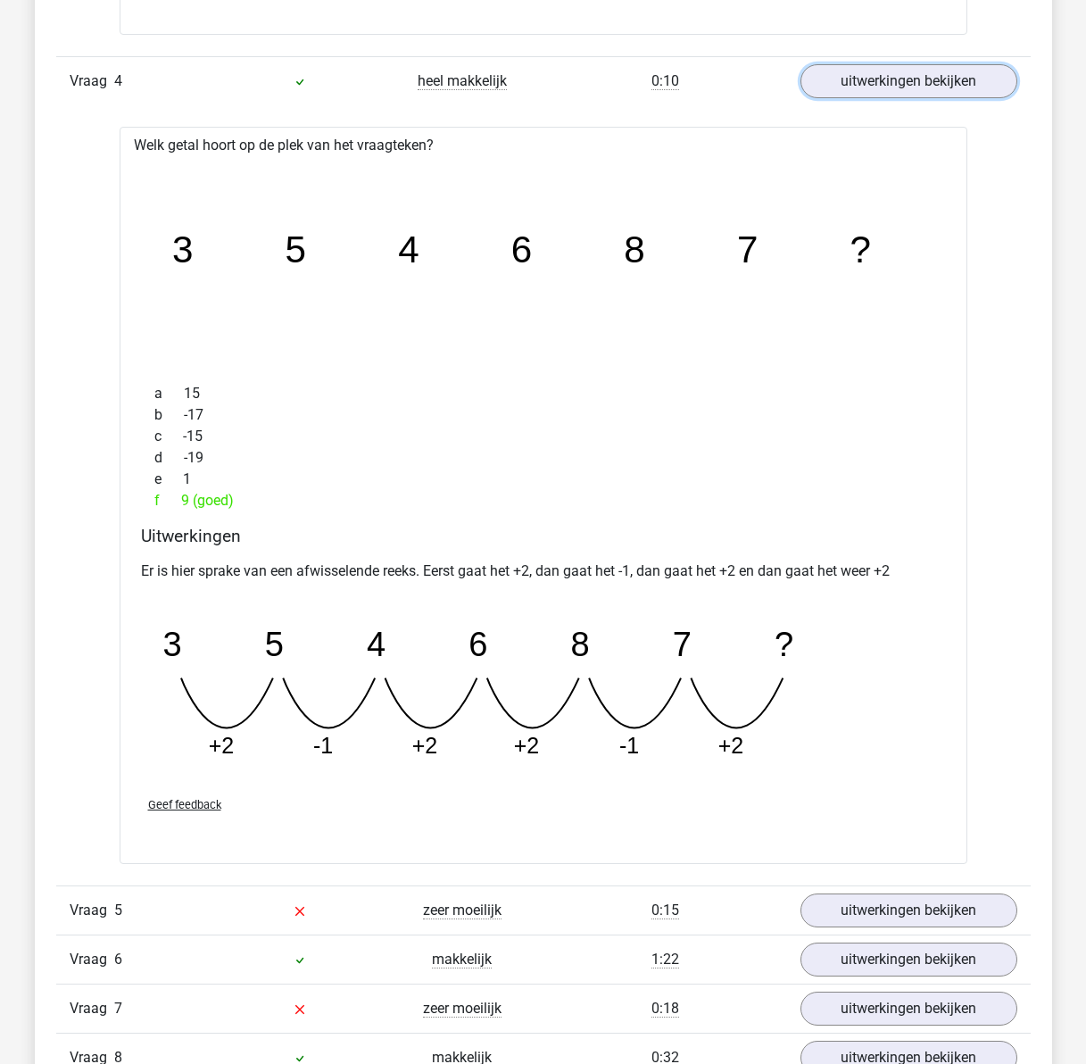
scroll to position [4015, 0]
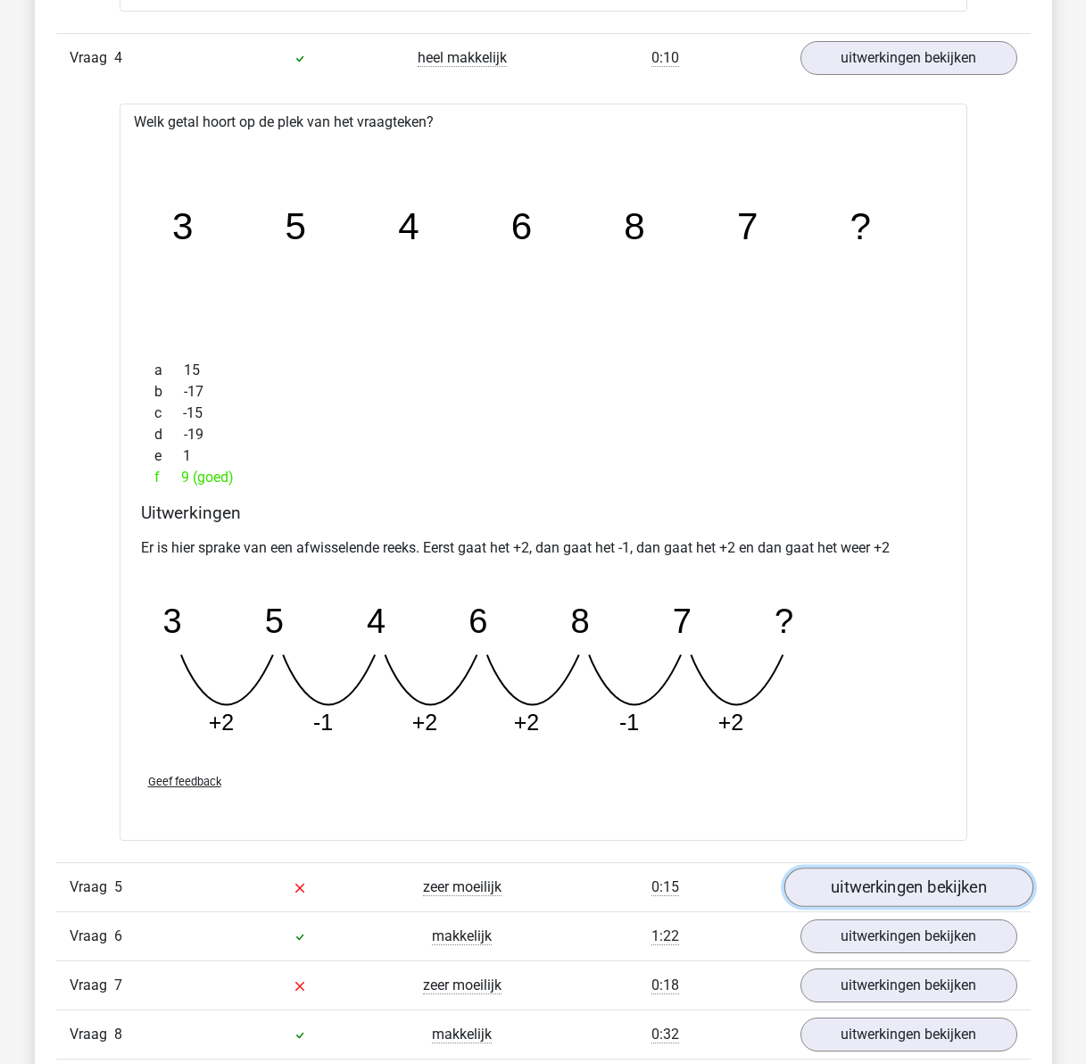
click at [943, 893] on link "uitwerkingen bekijken" at bounding box center [907, 886] width 249 height 39
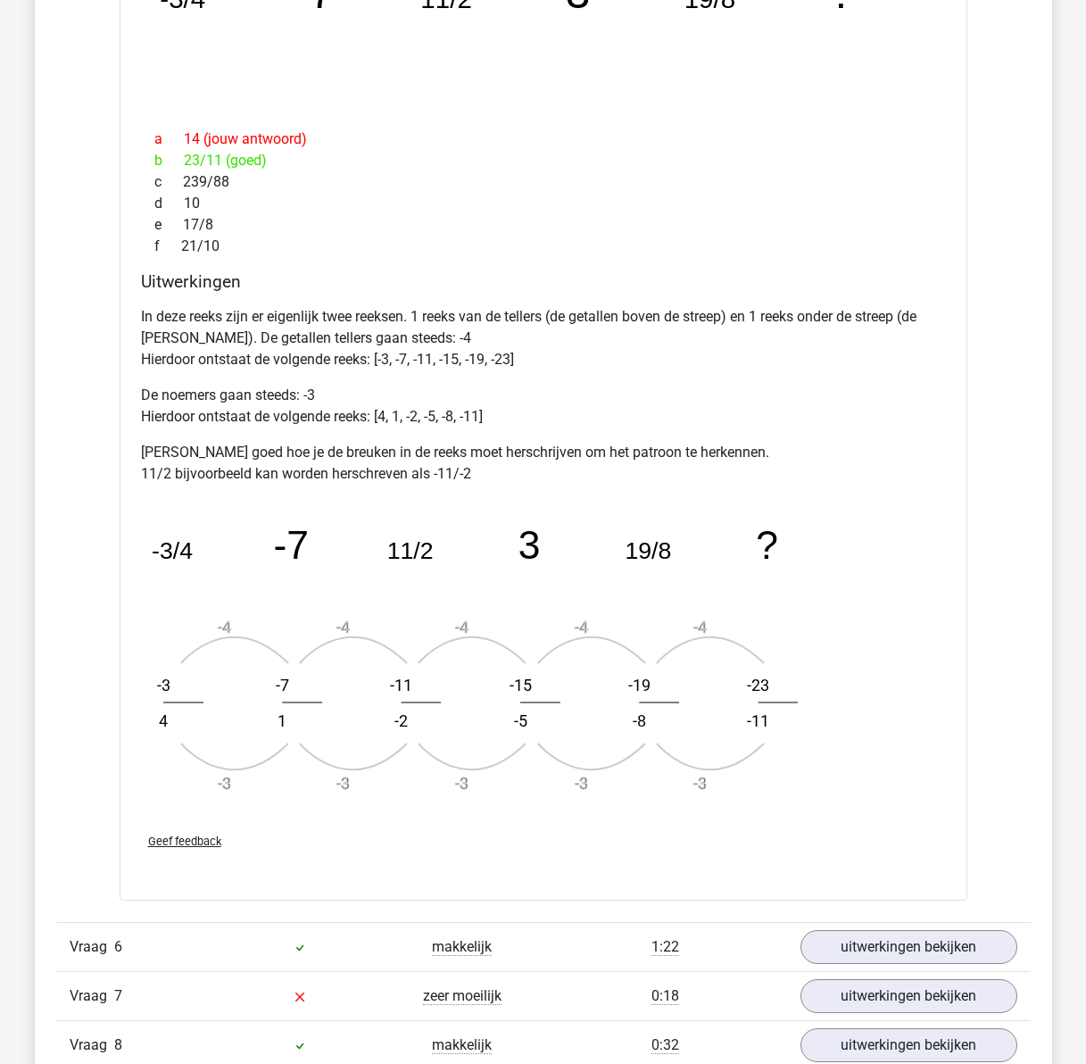
scroll to position [5264, 0]
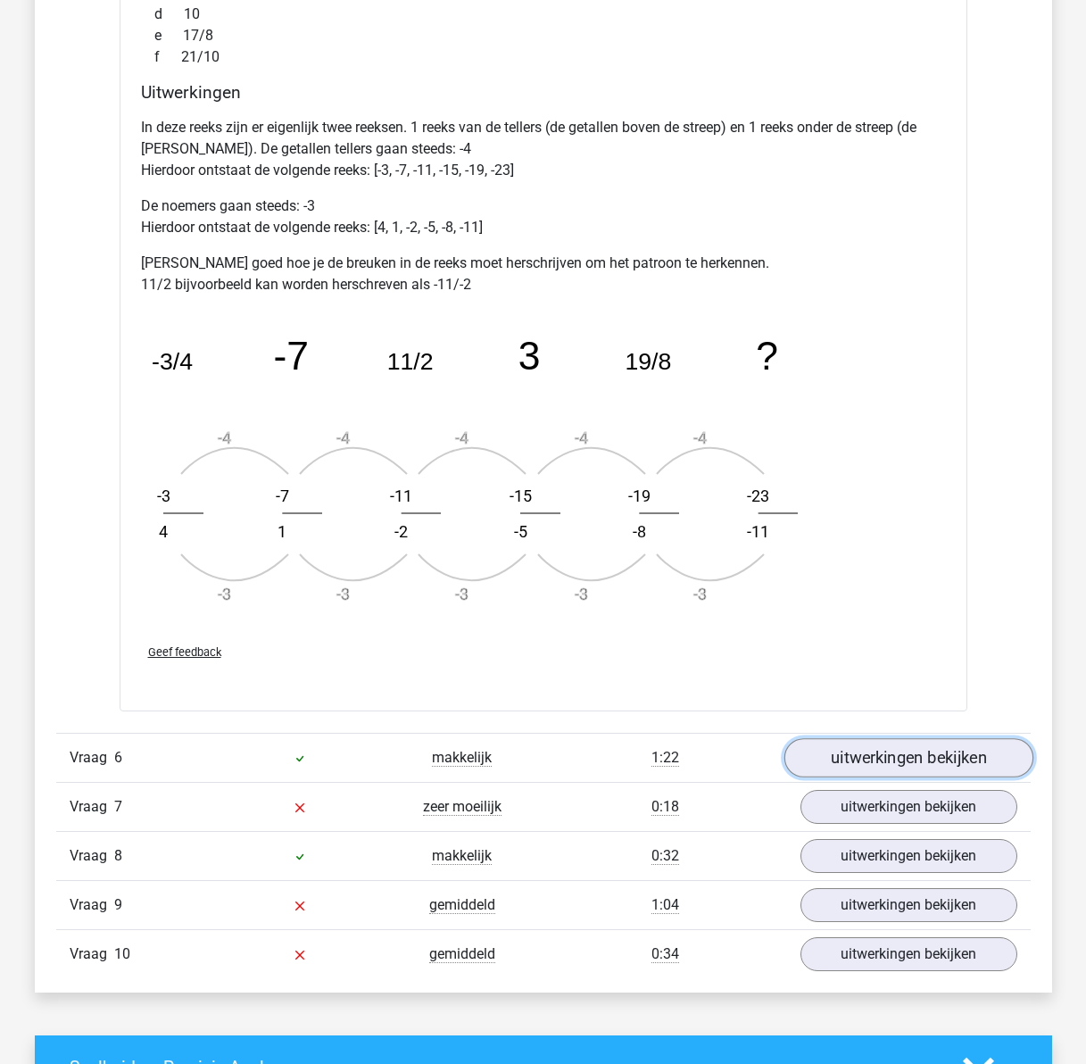
click at [854, 750] on link "uitwerkingen bekijken" at bounding box center [907, 757] width 249 height 39
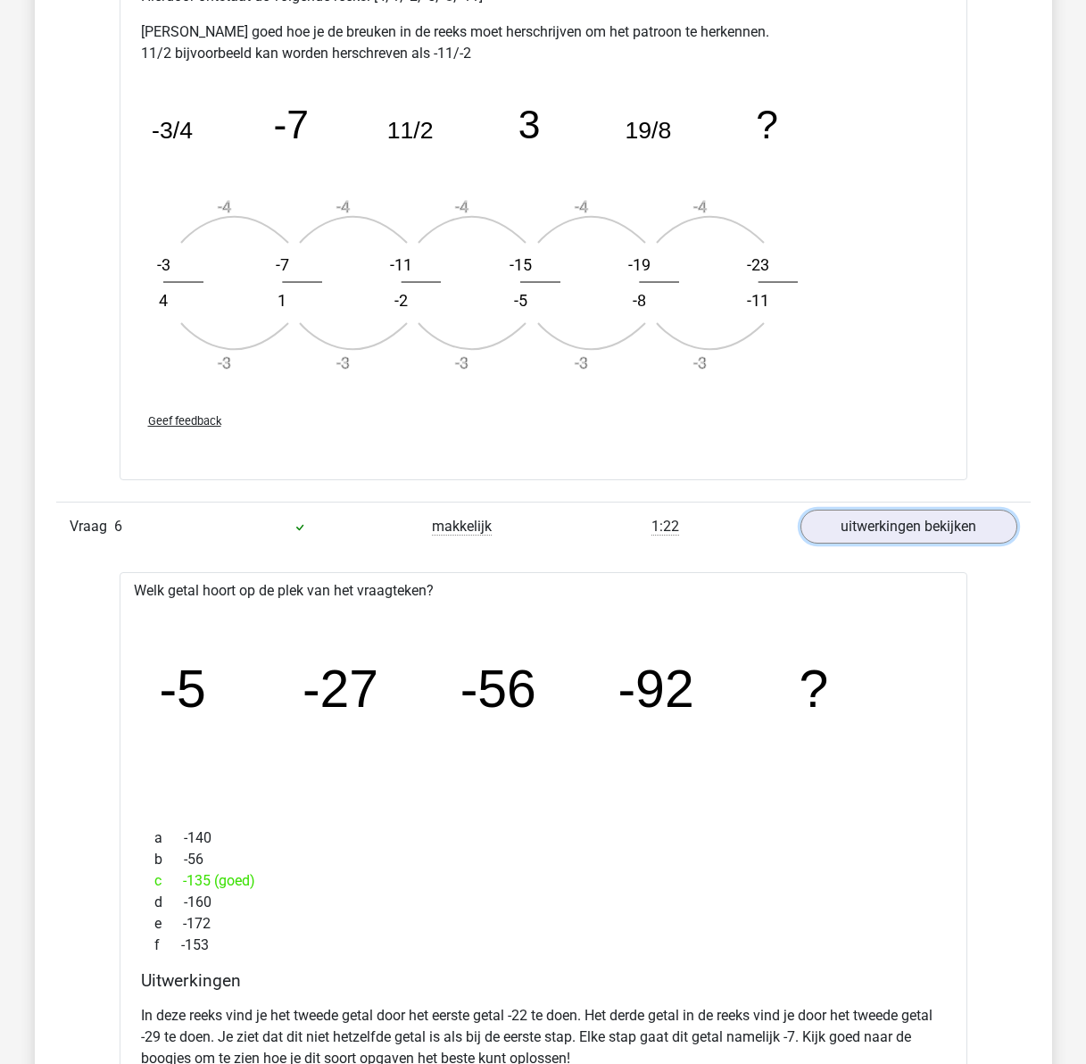
scroll to position [5532, 0]
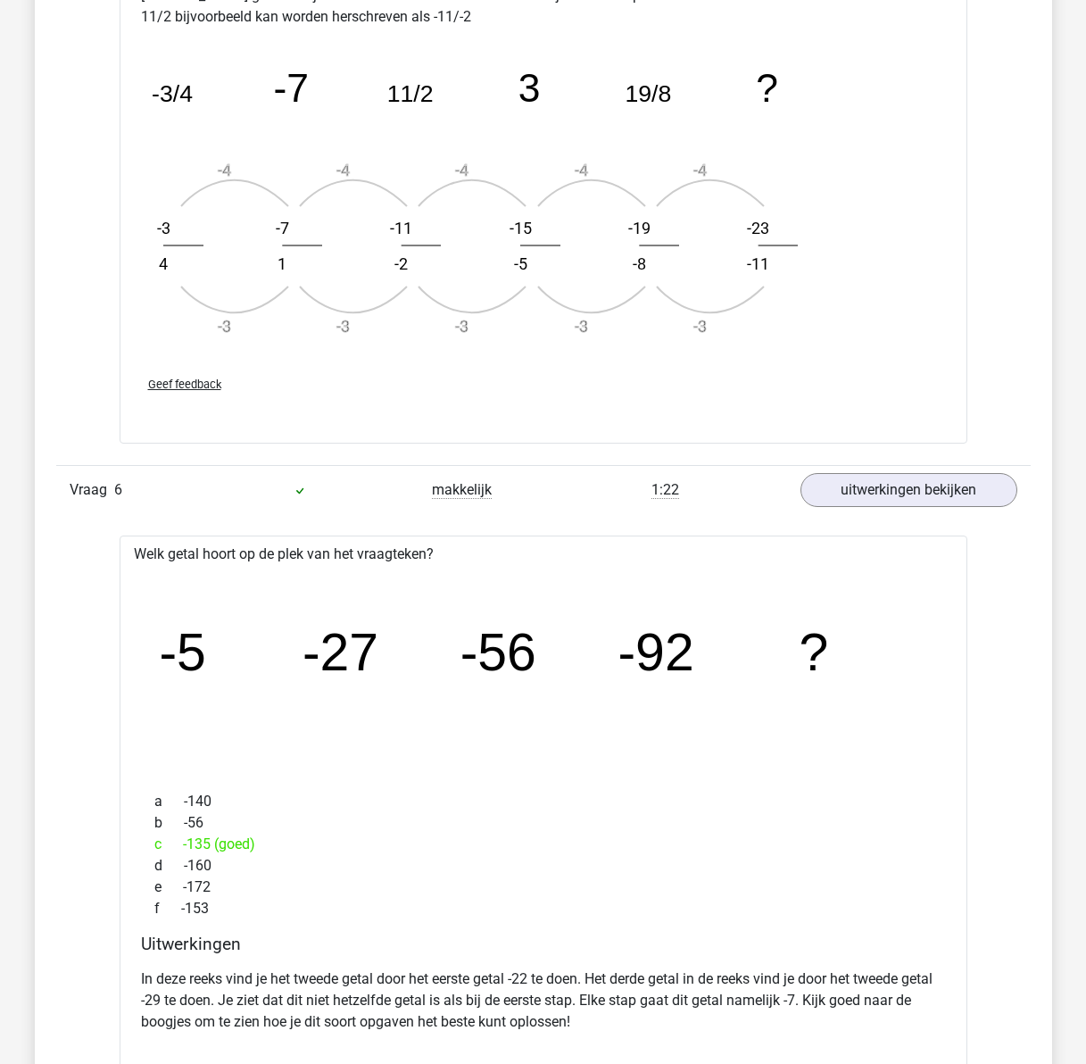
click at [269, 683] on icon "image/svg+xml -5 -27 -56 -92 ?" at bounding box center [543, 671] width 791 height 198
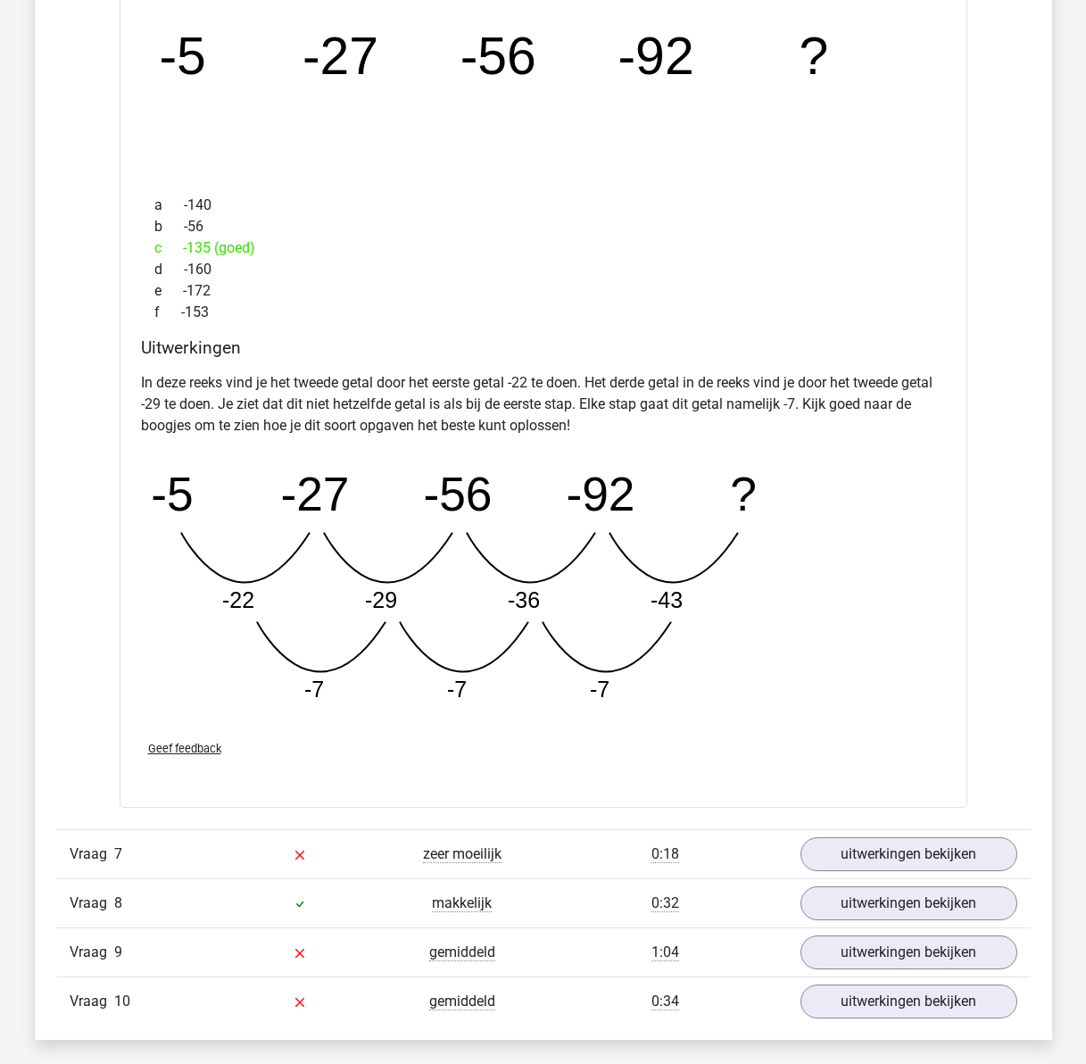
scroll to position [6157, 0]
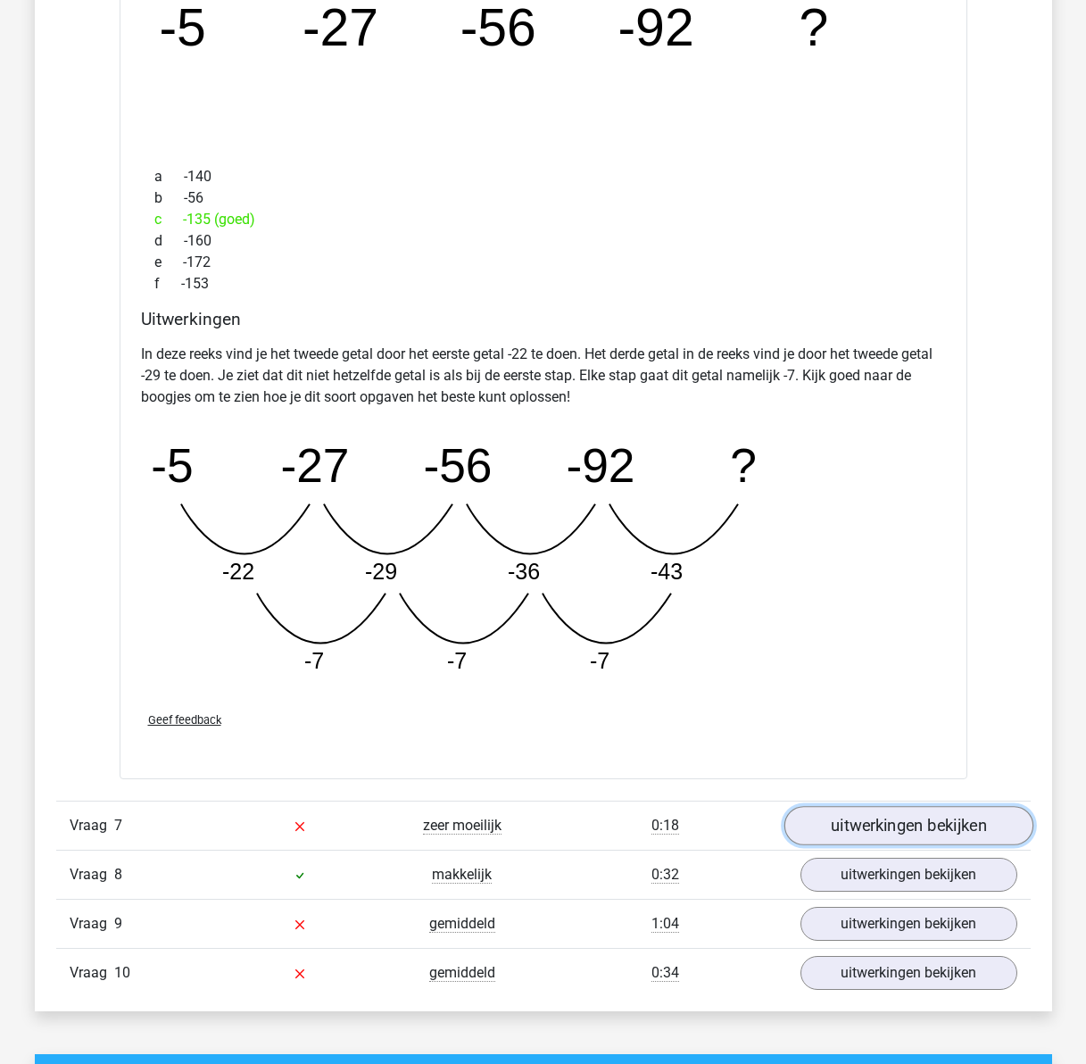
click at [850, 831] on link "uitwerkingen bekijken" at bounding box center [907, 826] width 249 height 39
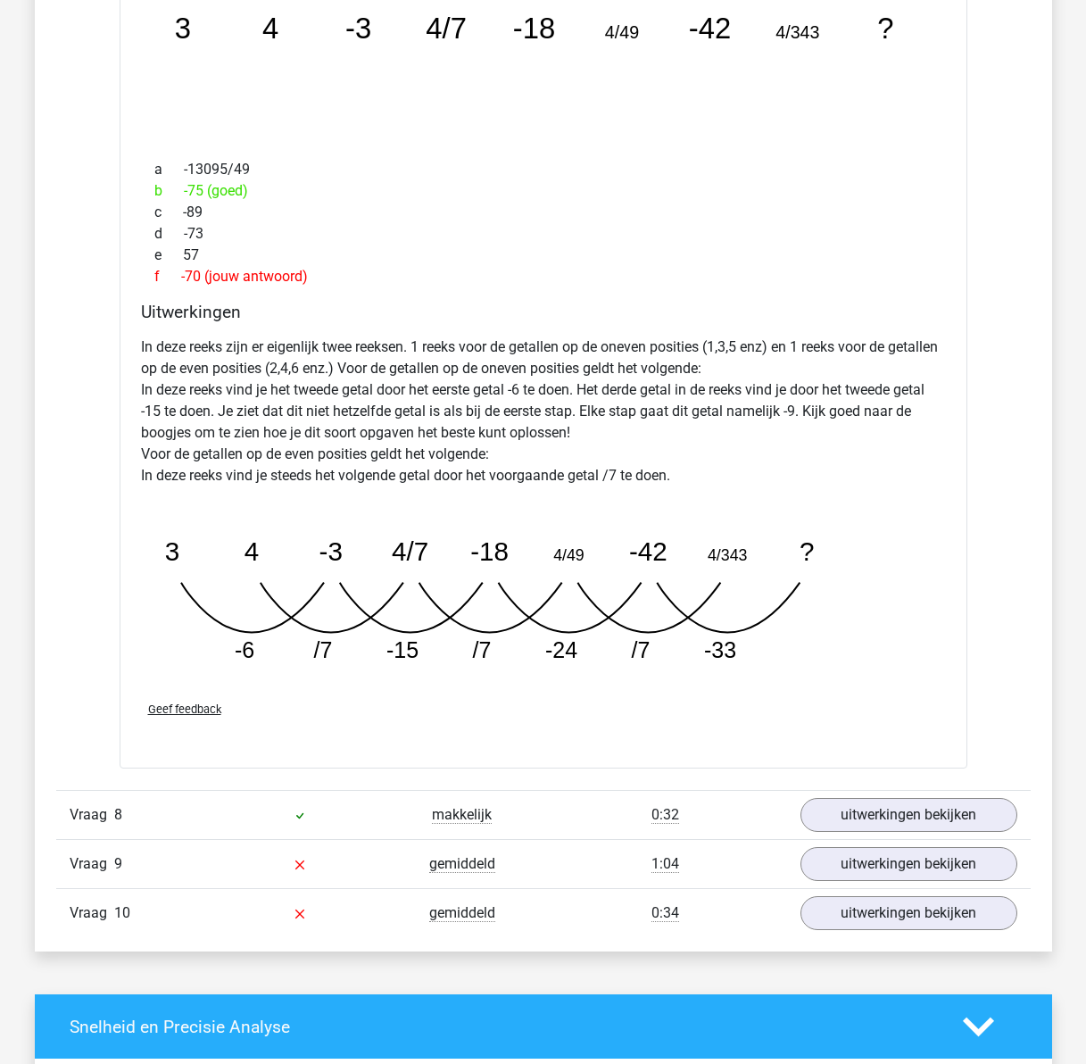
scroll to position [7227, 0]
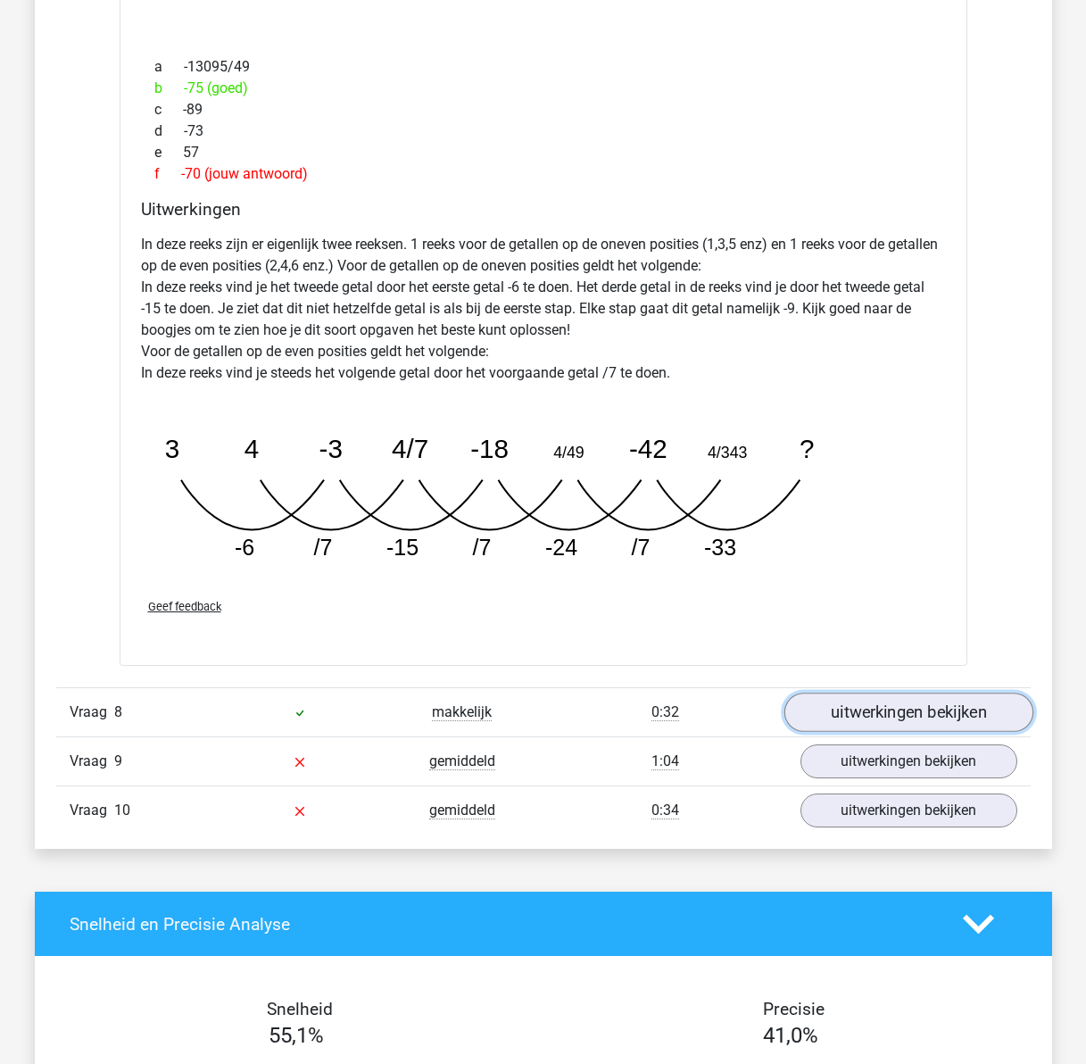
click at [872, 709] on link "uitwerkingen bekijken" at bounding box center [907, 711] width 249 height 39
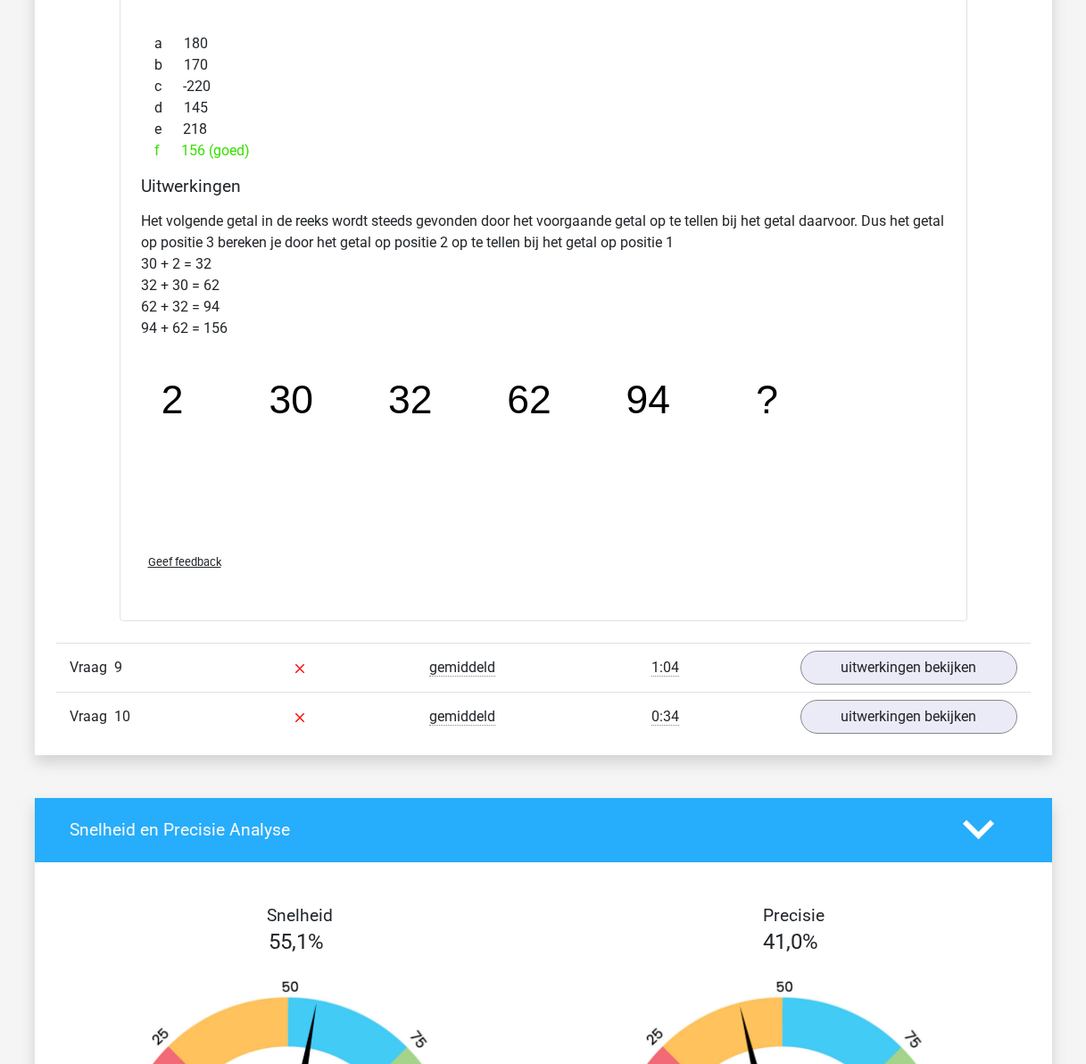
scroll to position [8209, 0]
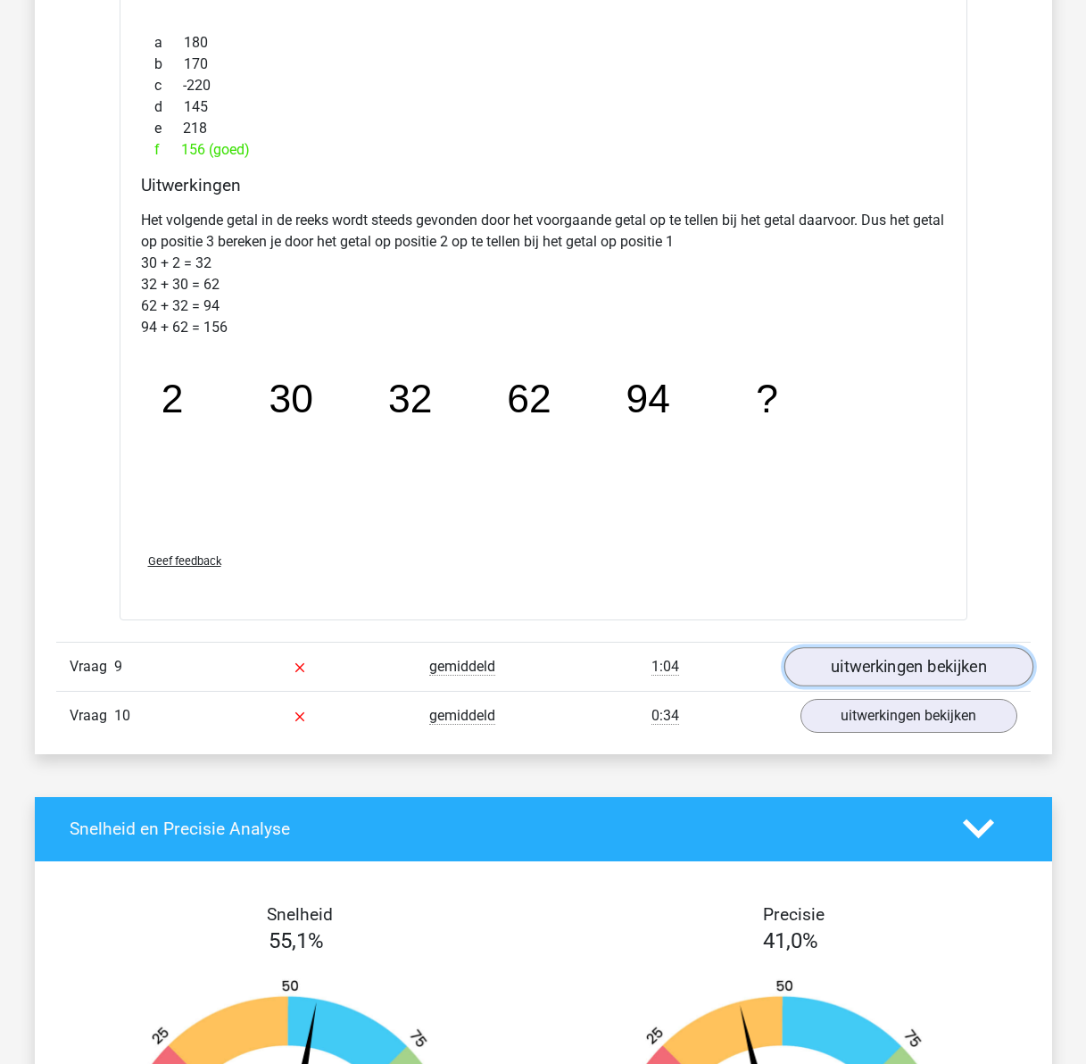
click at [861, 676] on link "uitwerkingen bekijken" at bounding box center [907, 666] width 249 height 39
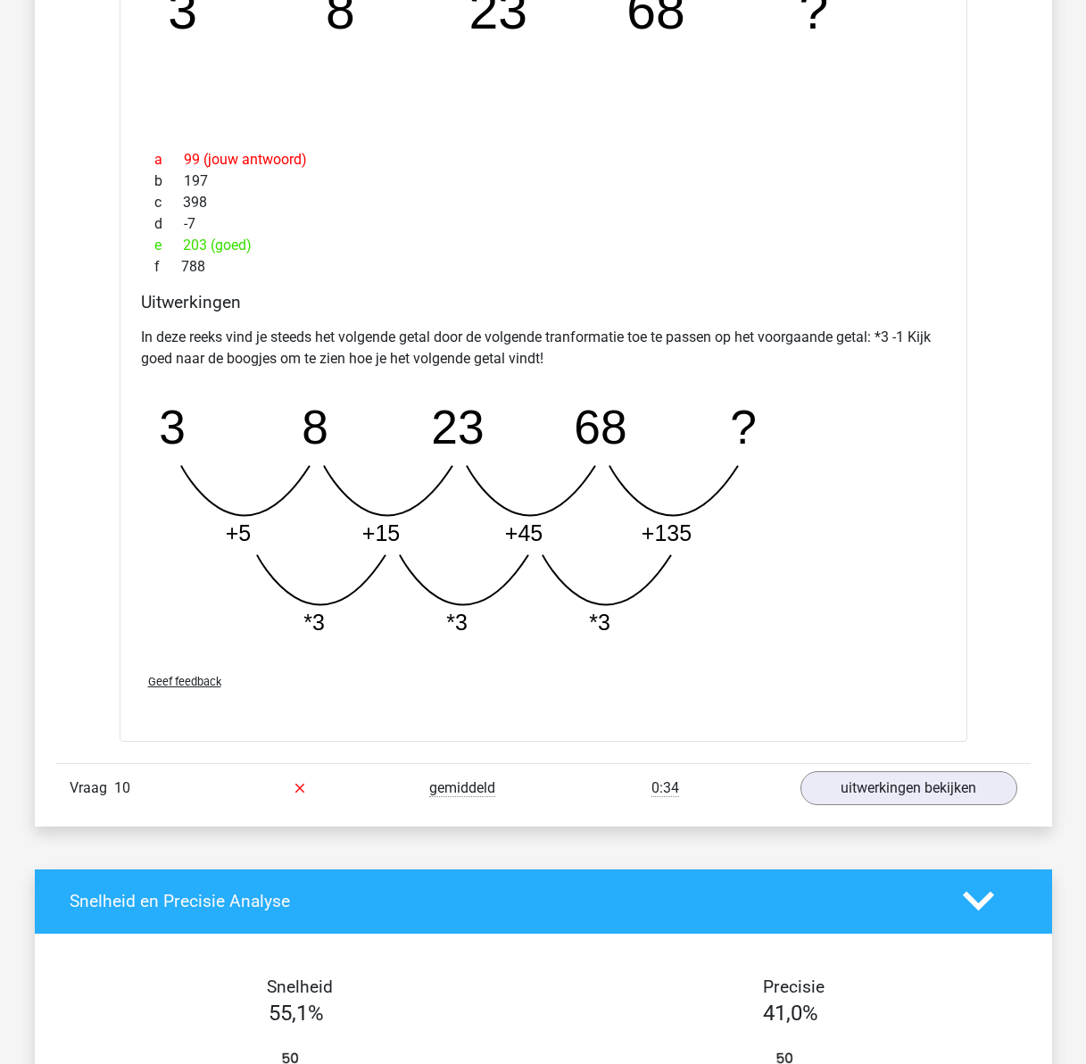
scroll to position [9191, 0]
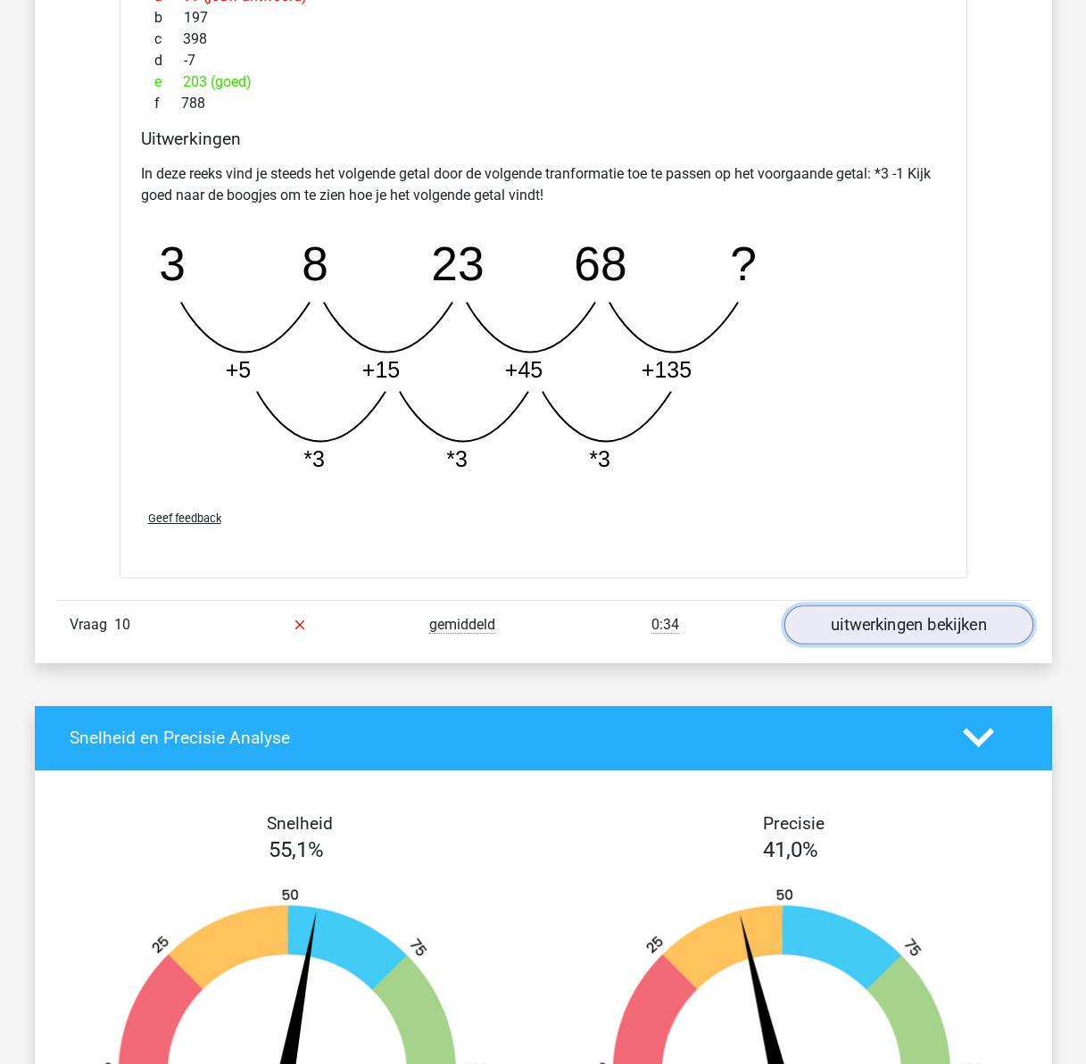
click at [899, 625] on link "uitwerkingen bekijken" at bounding box center [907, 624] width 249 height 39
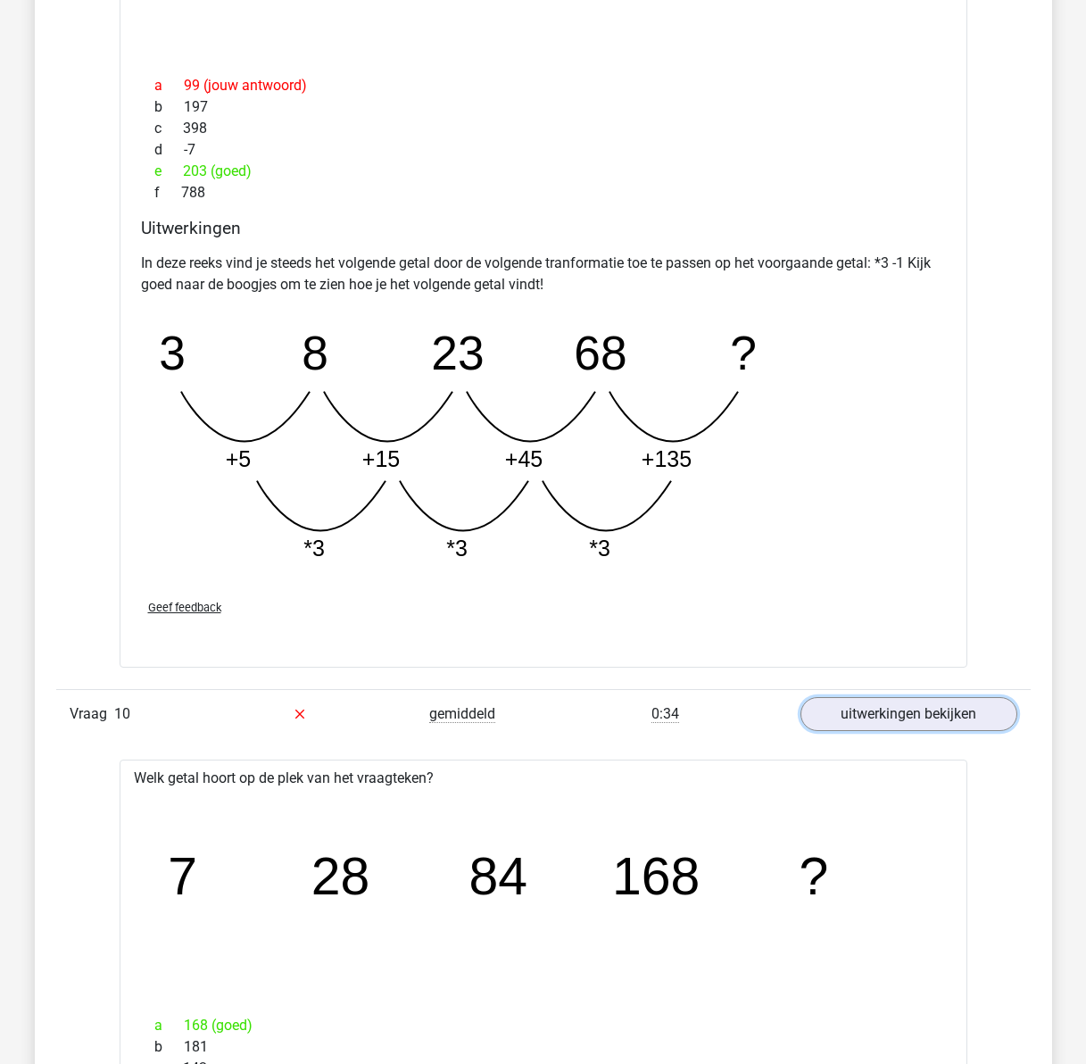
scroll to position [8744, 0]
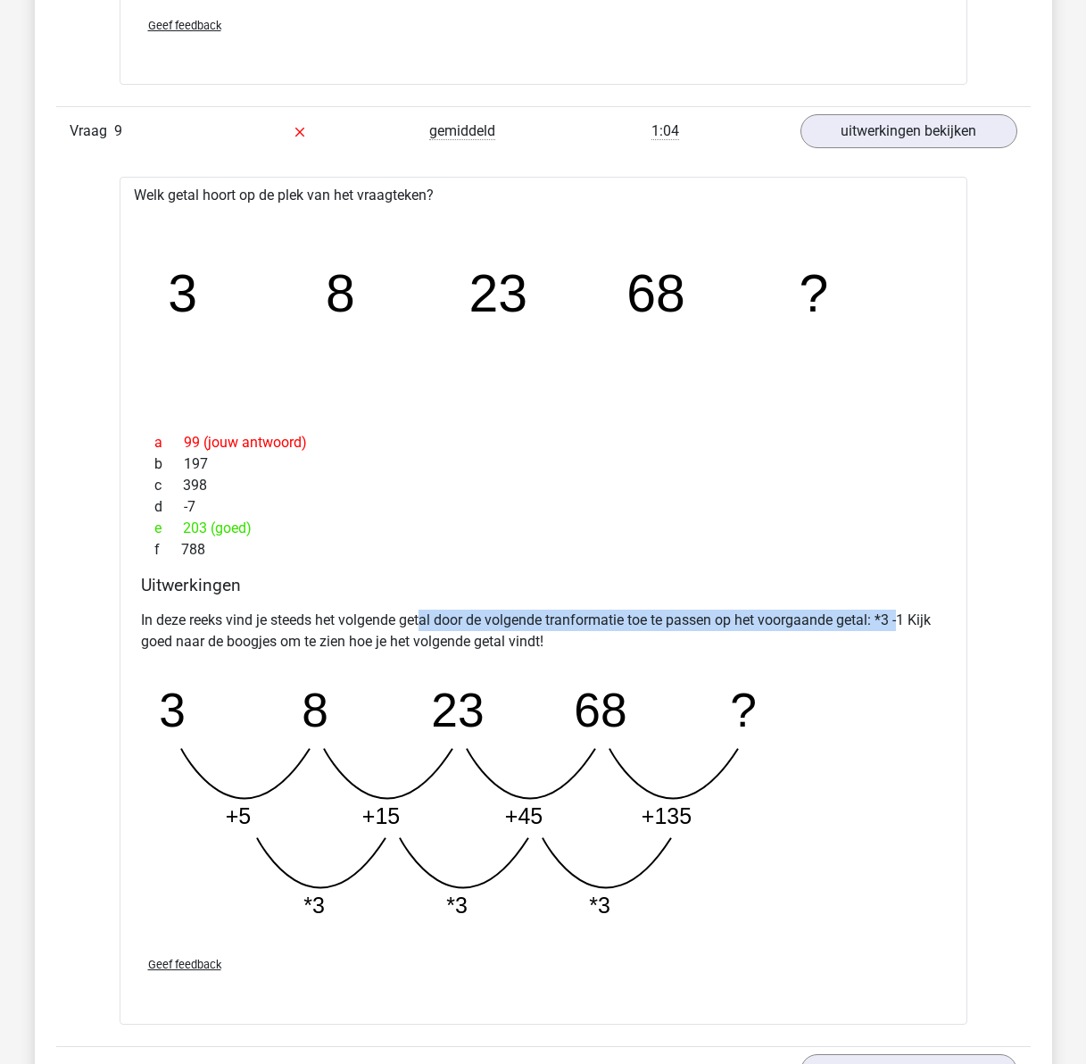
drag, startPoint x: 426, startPoint y: 616, endPoint x: 903, endPoint y: 619, distance: 477.4
click at [903, 619] on p "In deze reeks vind je steeds het volgende getal door de volgende tranformatie t…" at bounding box center [543, 630] width 805 height 43
click at [862, 617] on p "In deze reeks vind je steeds het volgende getal door de volgende tranformatie t…" at bounding box center [543, 630] width 805 height 43
click at [346, 615] on p "In deze reeks vind je steeds het volgende getal door de volgende tranformatie t…" at bounding box center [543, 630] width 805 height 43
click at [307, 714] on tspan "8" at bounding box center [315, 709] width 27 height 53
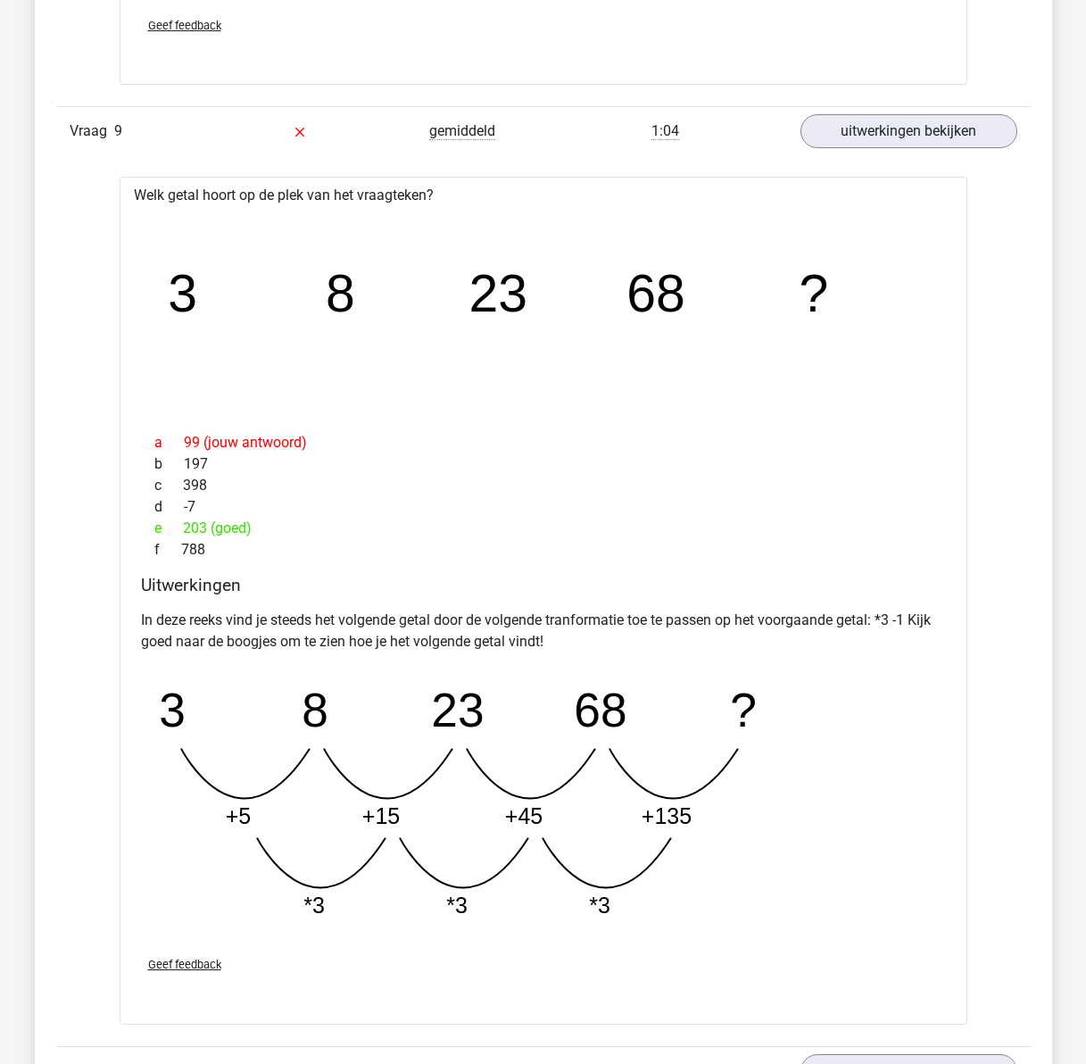
click at [463, 703] on tspan "23" at bounding box center [457, 709] width 53 height 53
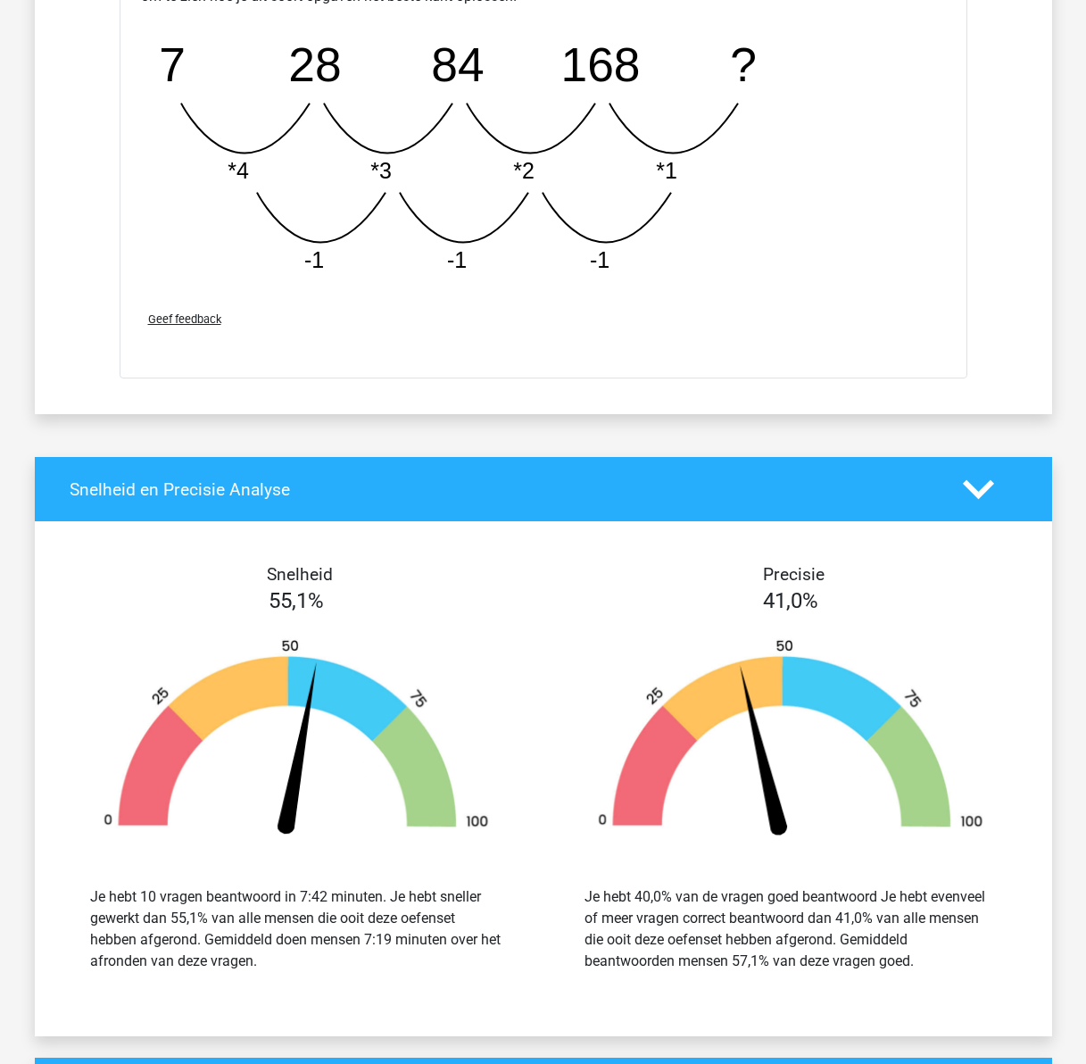
scroll to position [10886, 0]
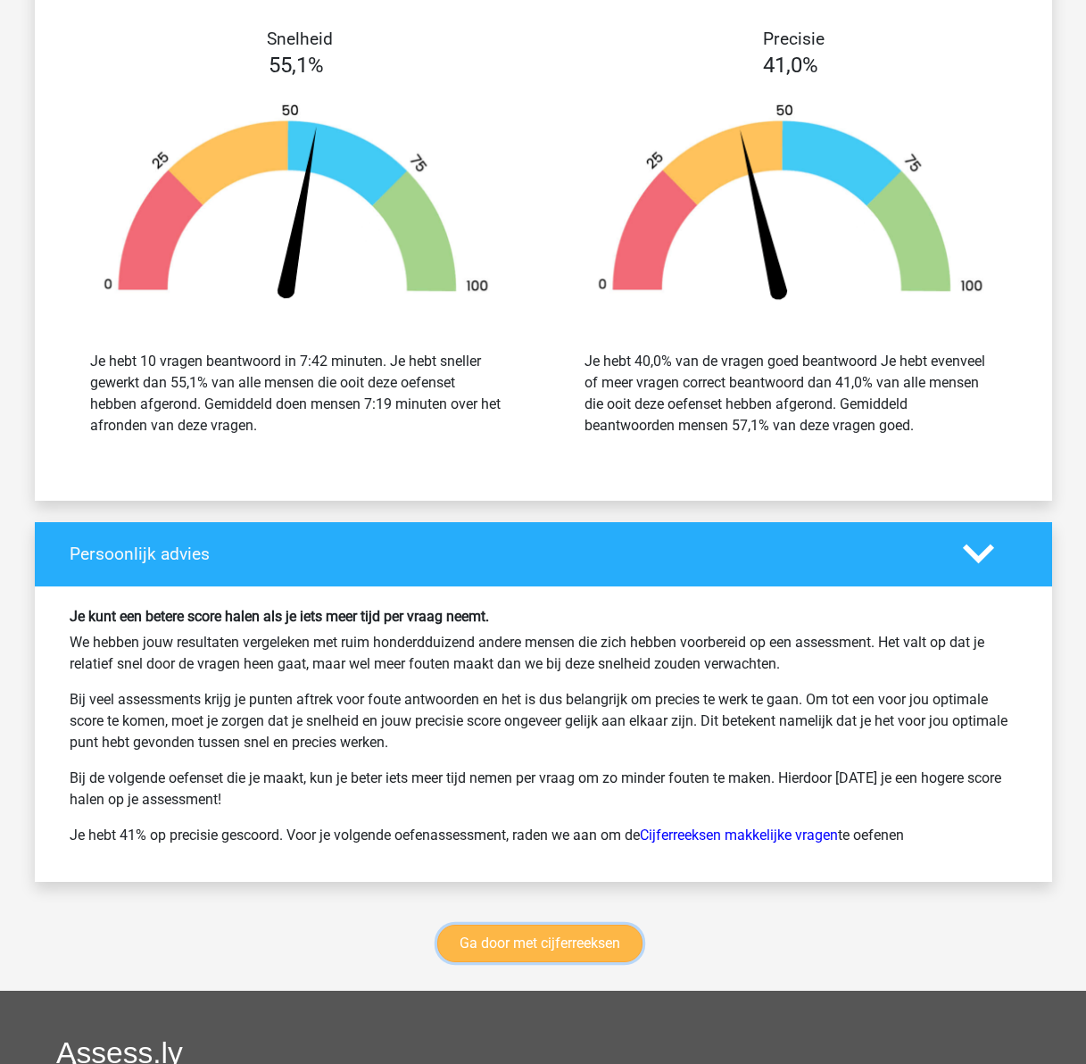
drag, startPoint x: 543, startPoint y: 935, endPoint x: 509, endPoint y: 935, distance: 34.8
click at [543, 935] on link "Ga door met cijferreeksen" at bounding box center [539, 942] width 205 height 37
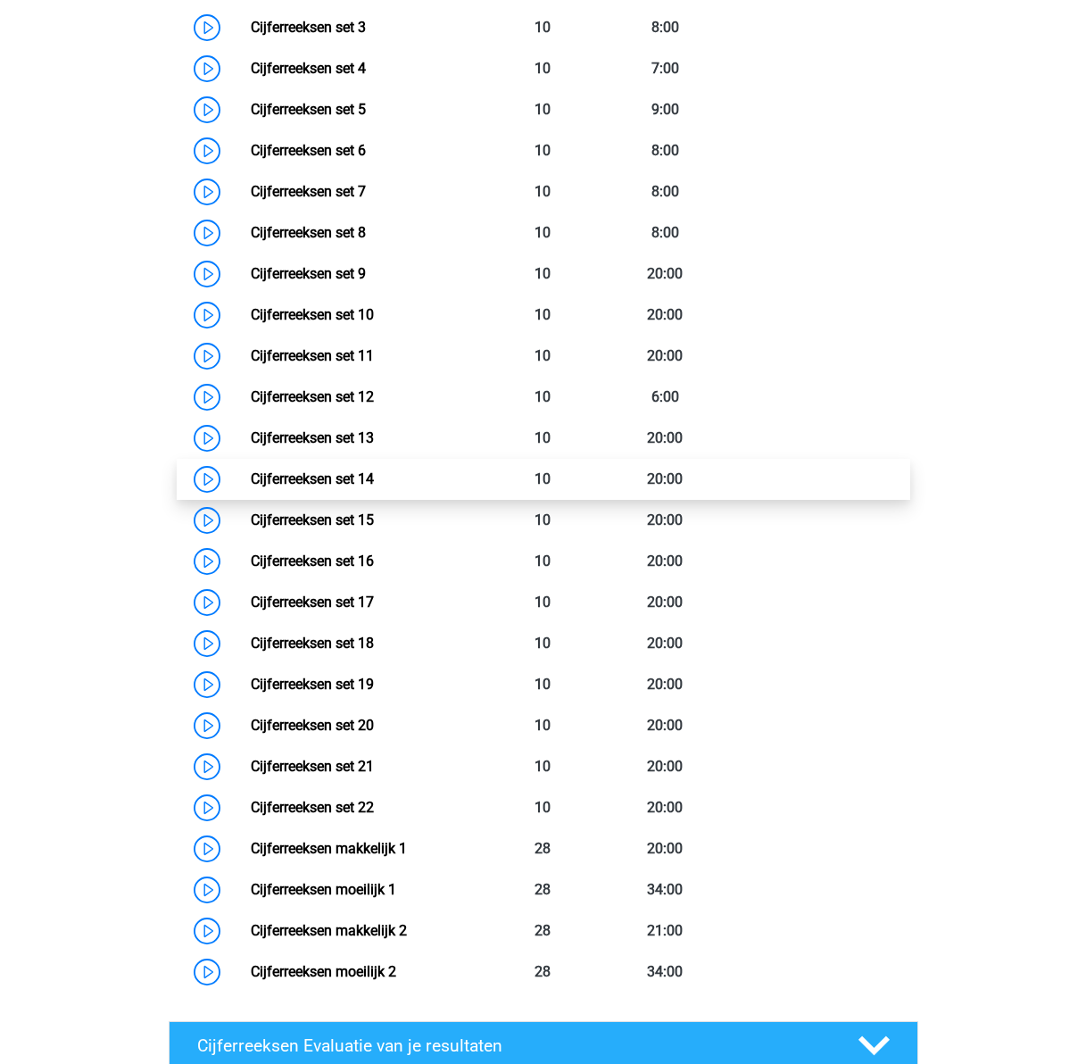
scroll to position [948, 0]
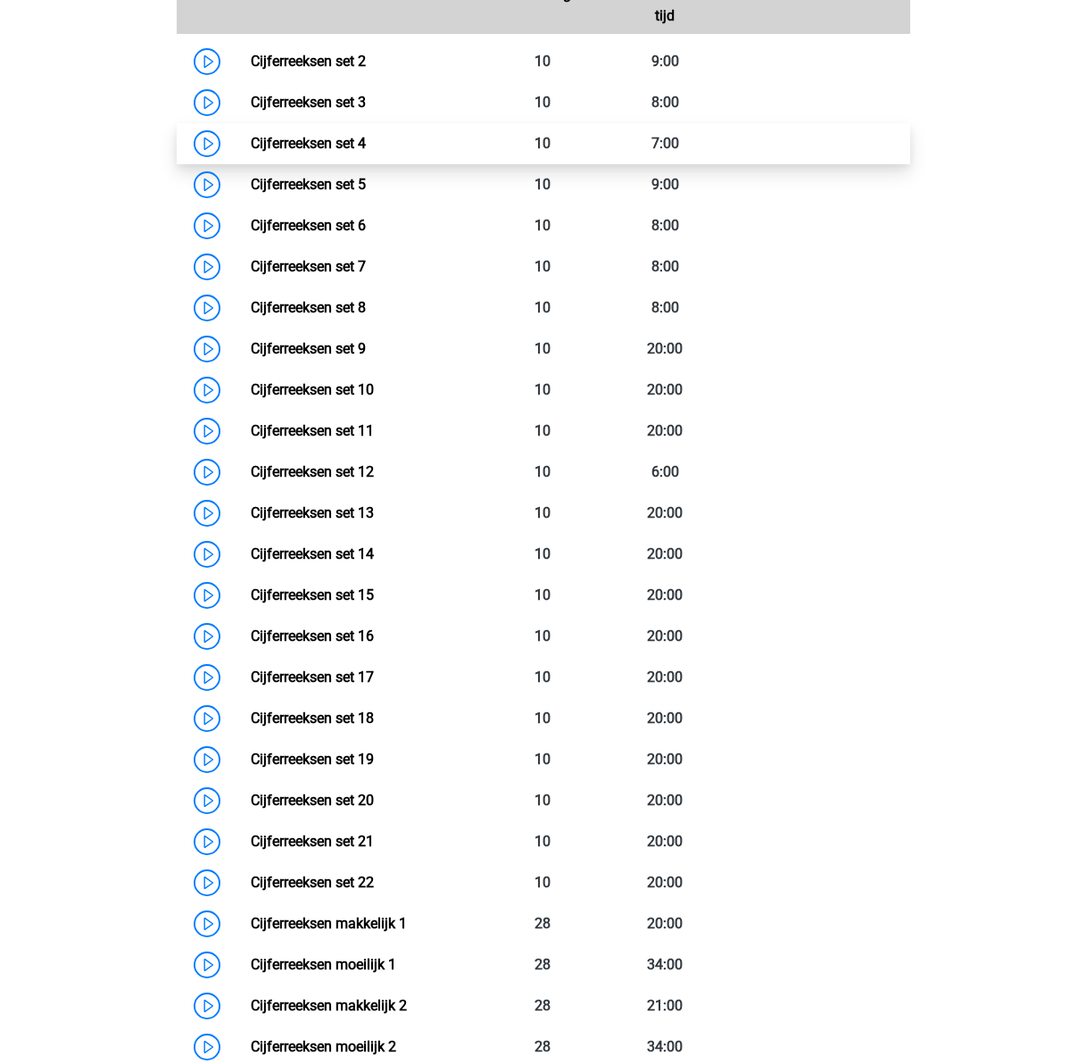
click at [251, 152] on link "Cijferreeksen set 4" at bounding box center [308, 143] width 115 height 17
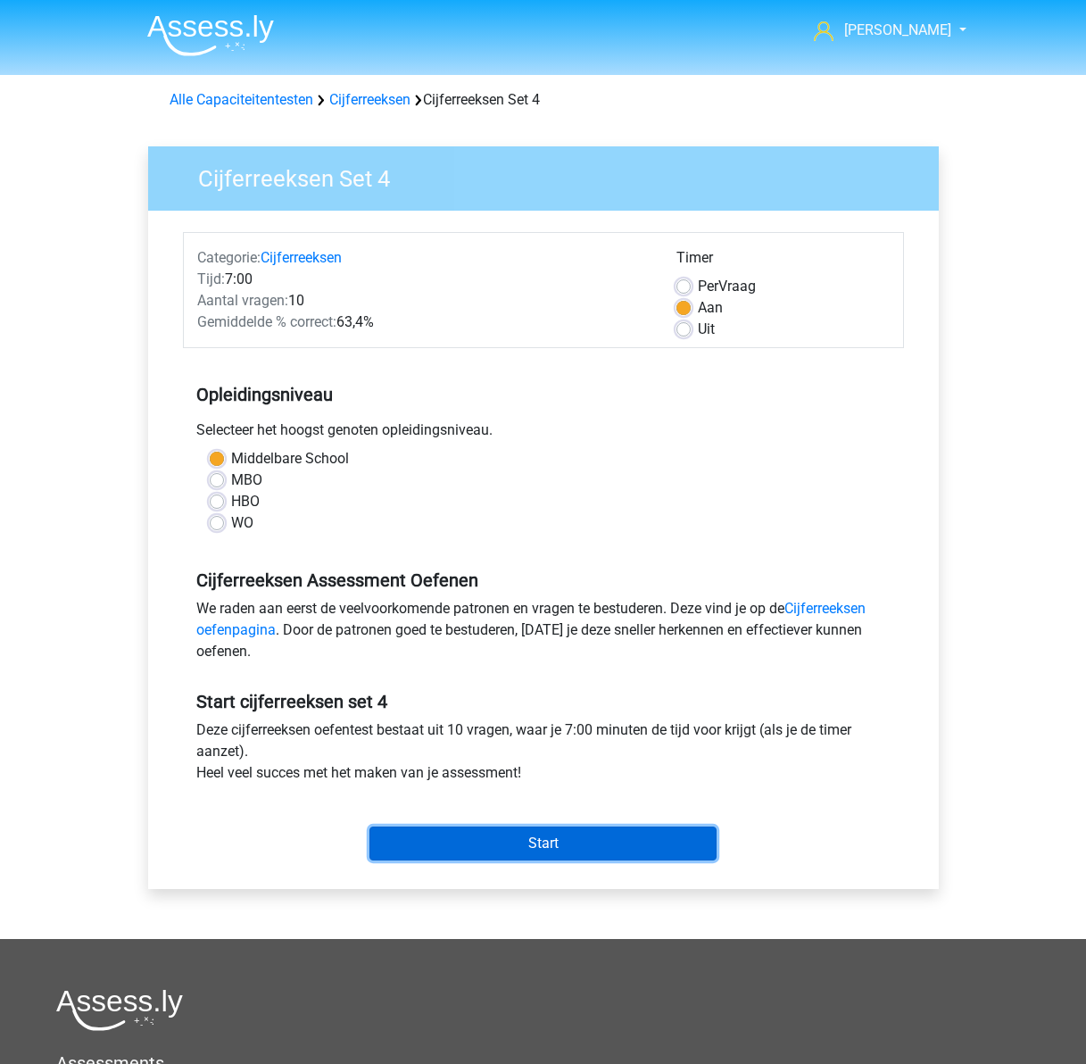
click at [532, 833] on input "Start" at bounding box center [542, 843] width 347 height 34
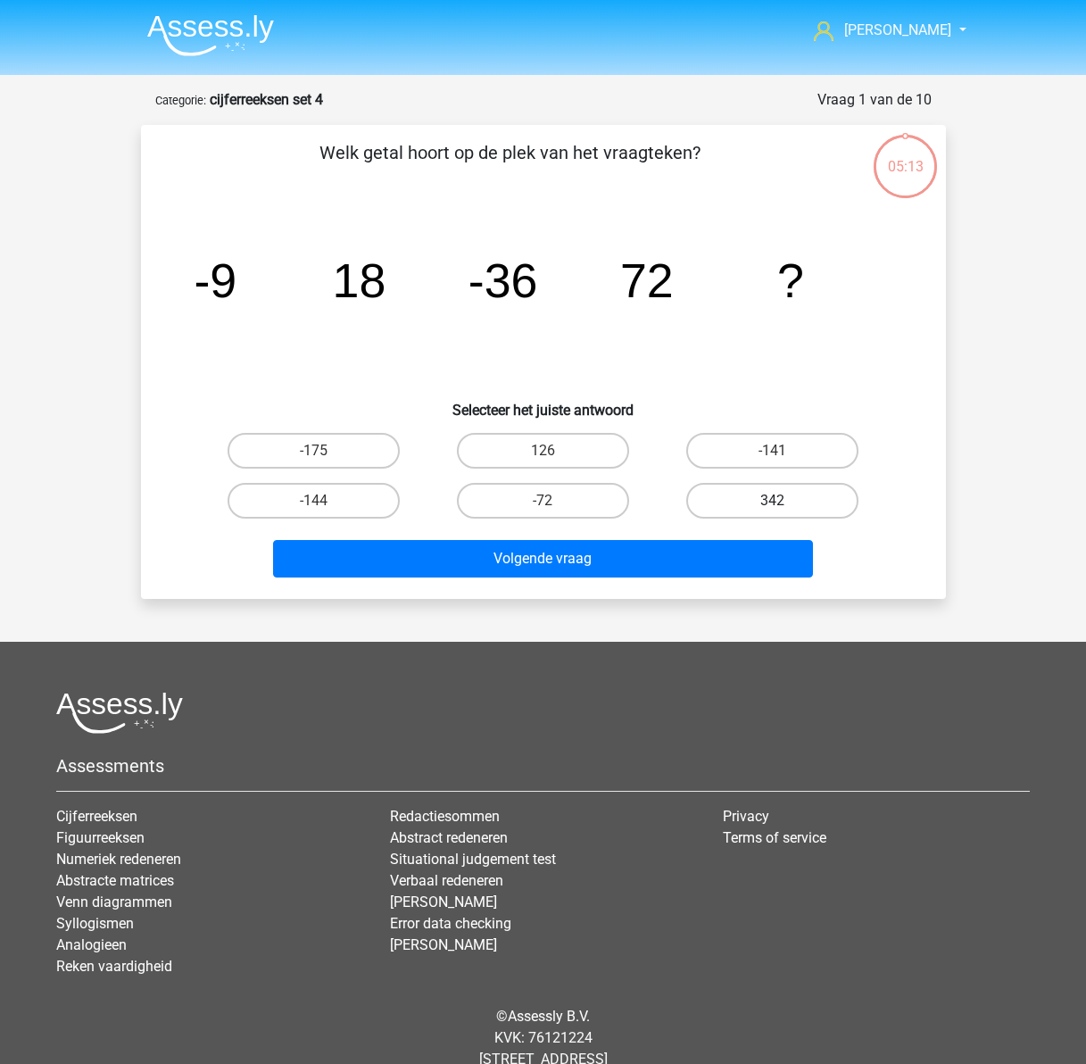
click at [758, 497] on label "342" at bounding box center [772, 501] width 172 height 36
click at [773, 501] on input "342" at bounding box center [779, 507] width 12 height 12
radio input "true"
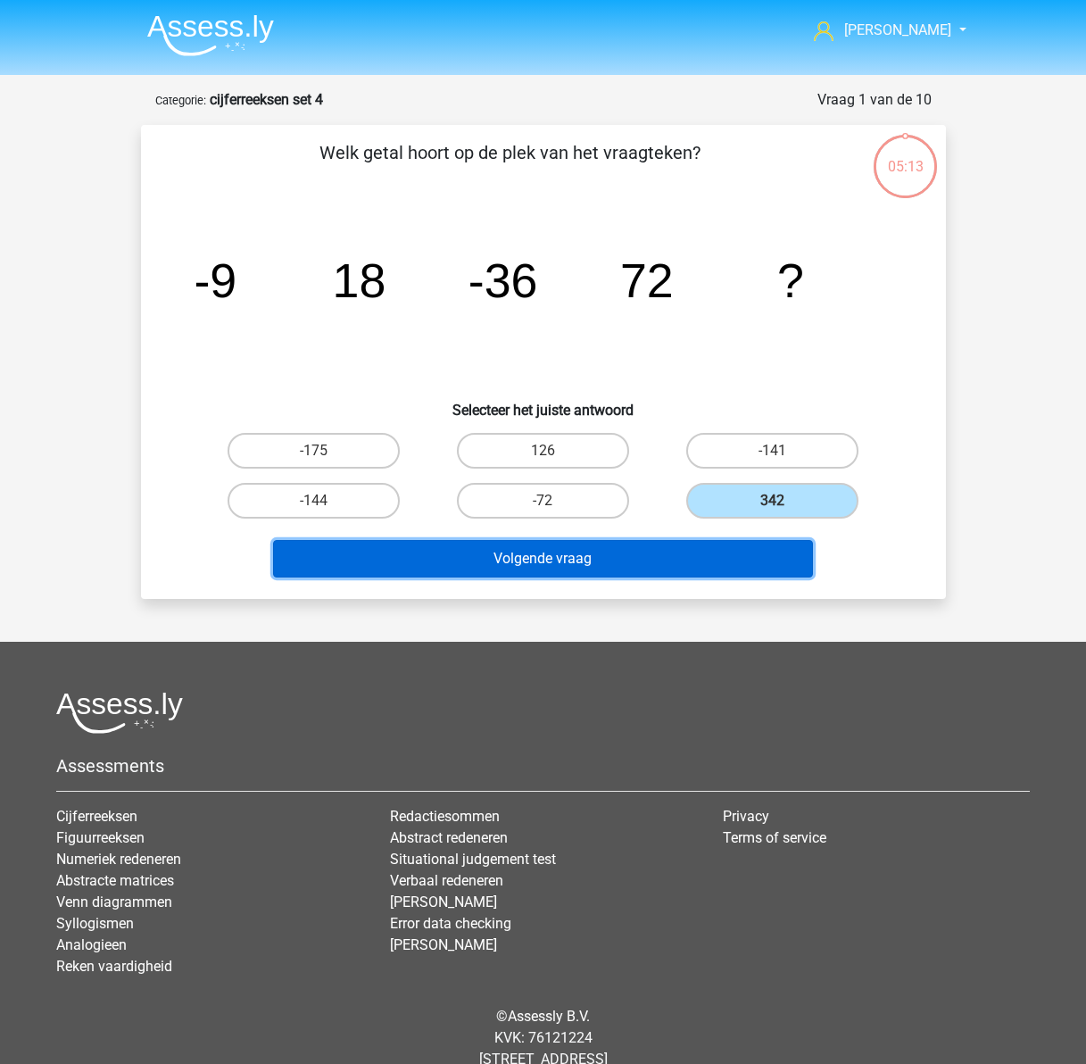
click at [604, 562] on button "Volgende vraag" at bounding box center [543, 558] width 540 height 37
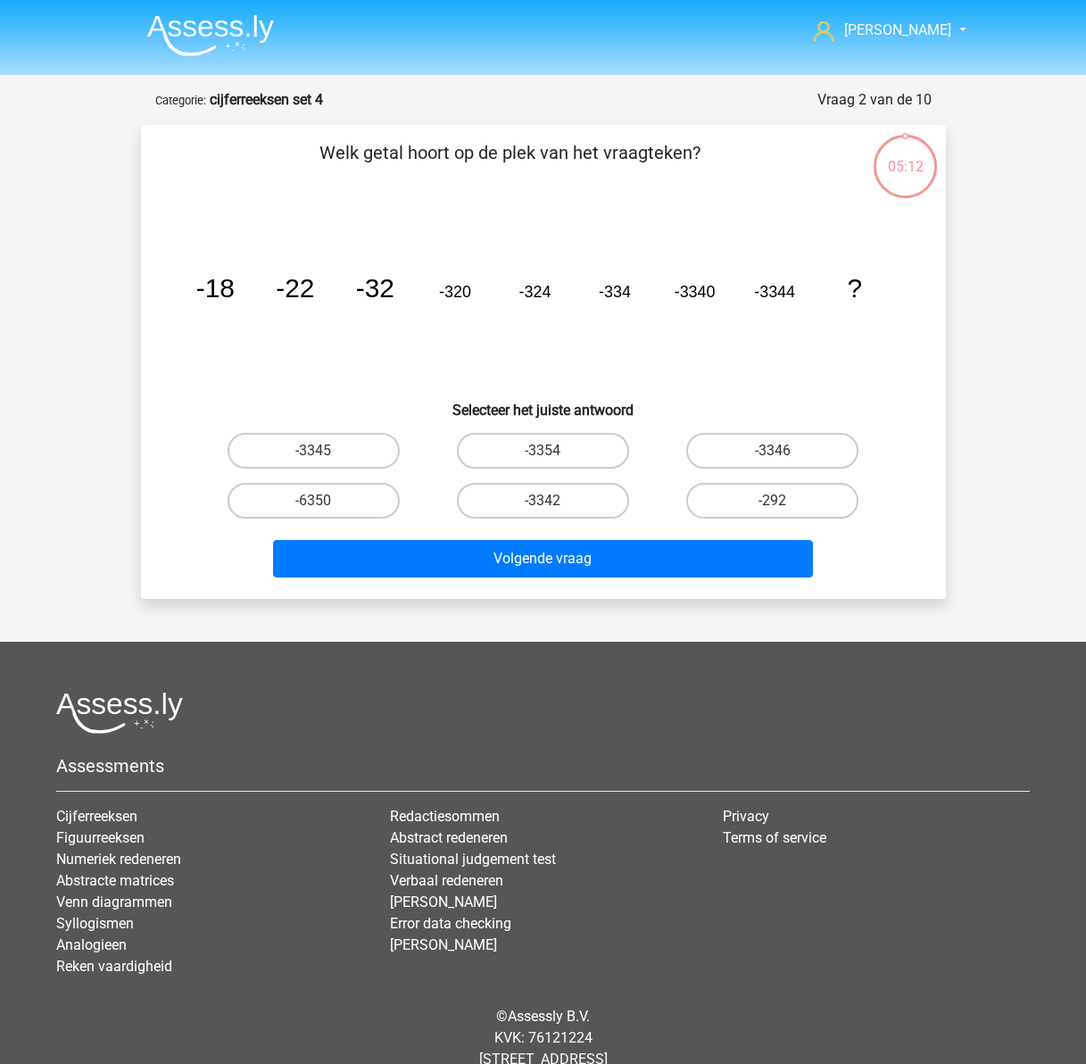
scroll to position [49, 0]
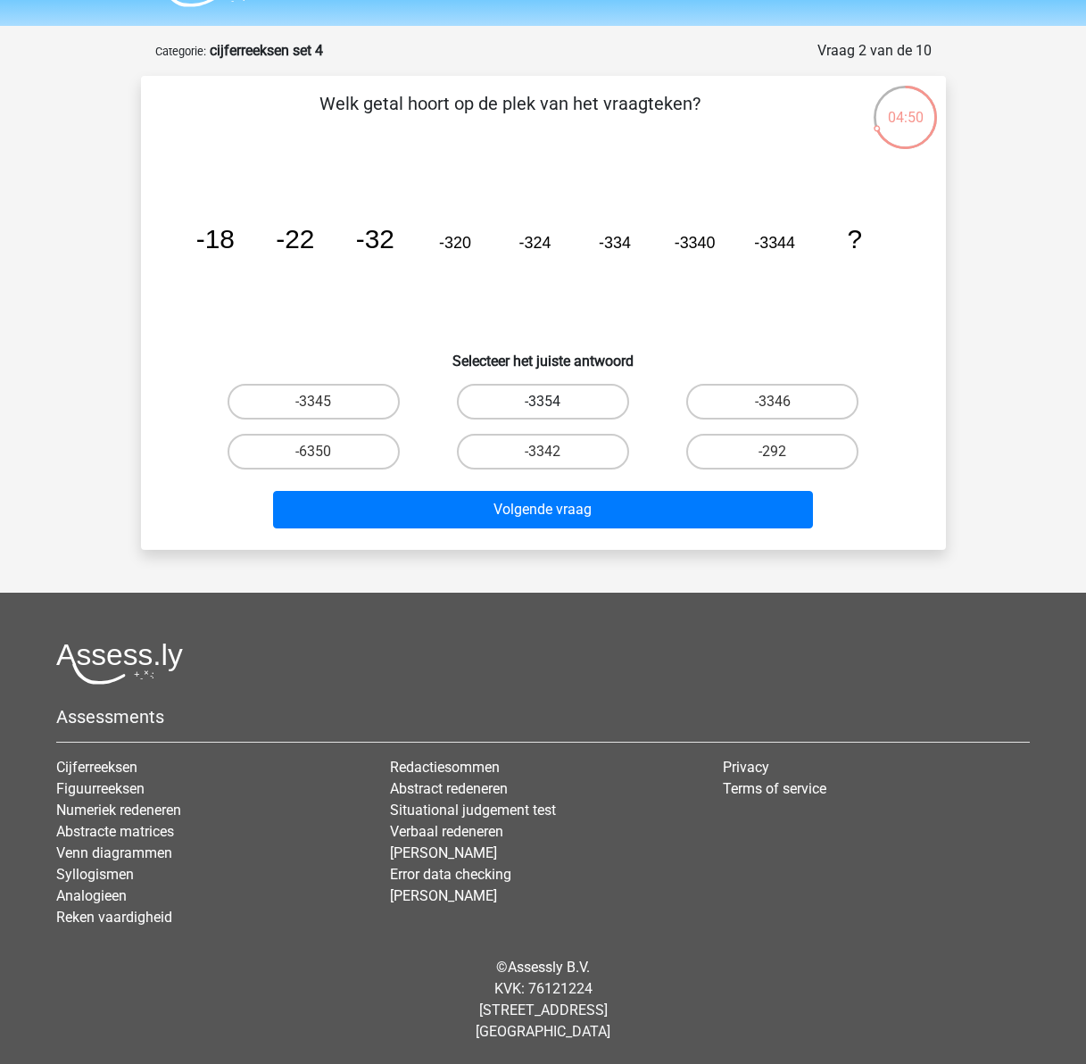
click at [526, 410] on label "-3354" at bounding box center [543, 402] width 172 height 36
click at [543, 410] on input "-3354" at bounding box center [549, 408] width 12 height 12
radio input "true"
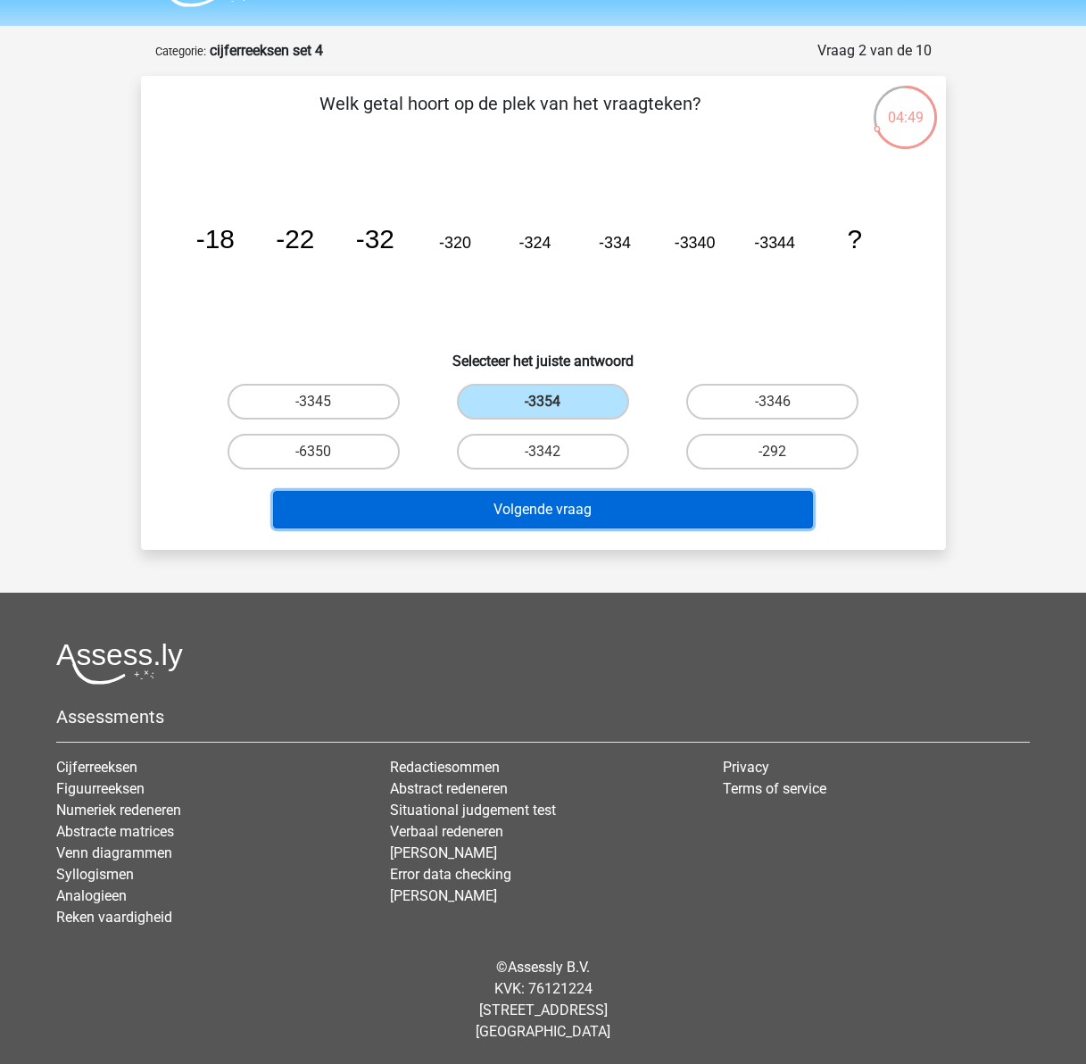
click at [592, 516] on button "Volgende vraag" at bounding box center [543, 509] width 540 height 37
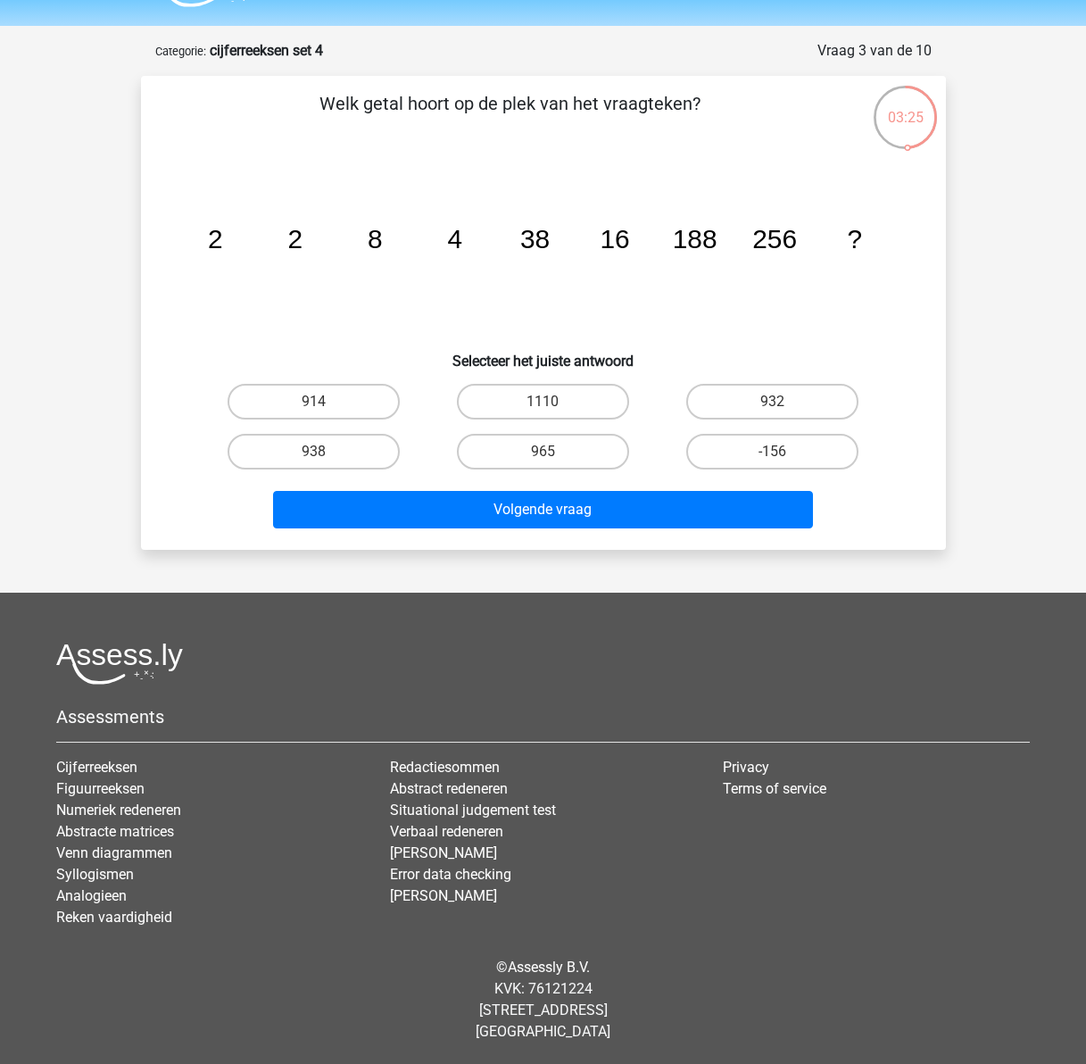
click at [775, 454] on input "-156" at bounding box center [779, 457] width 12 height 12
radio input "true"
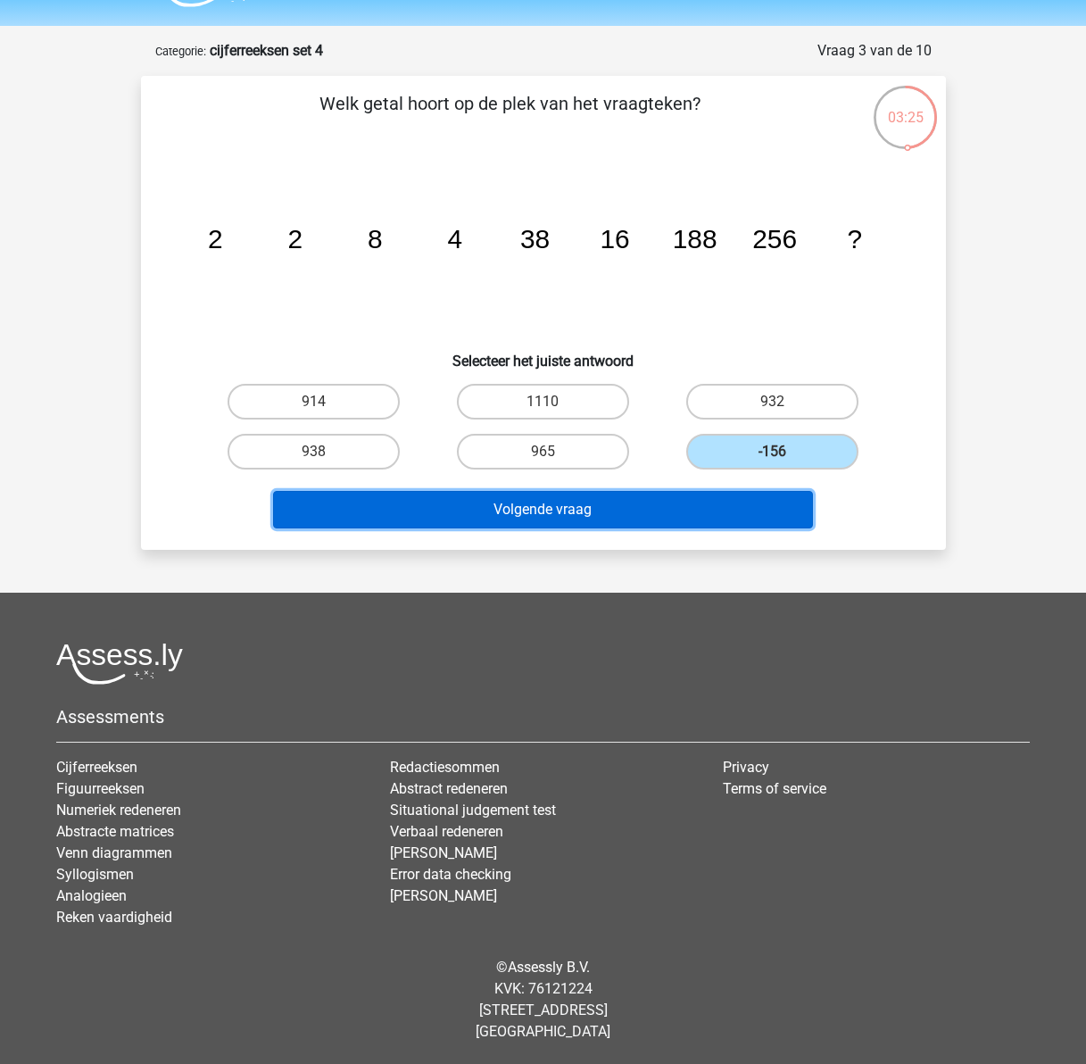
click at [672, 509] on button "Volgende vraag" at bounding box center [543, 509] width 540 height 37
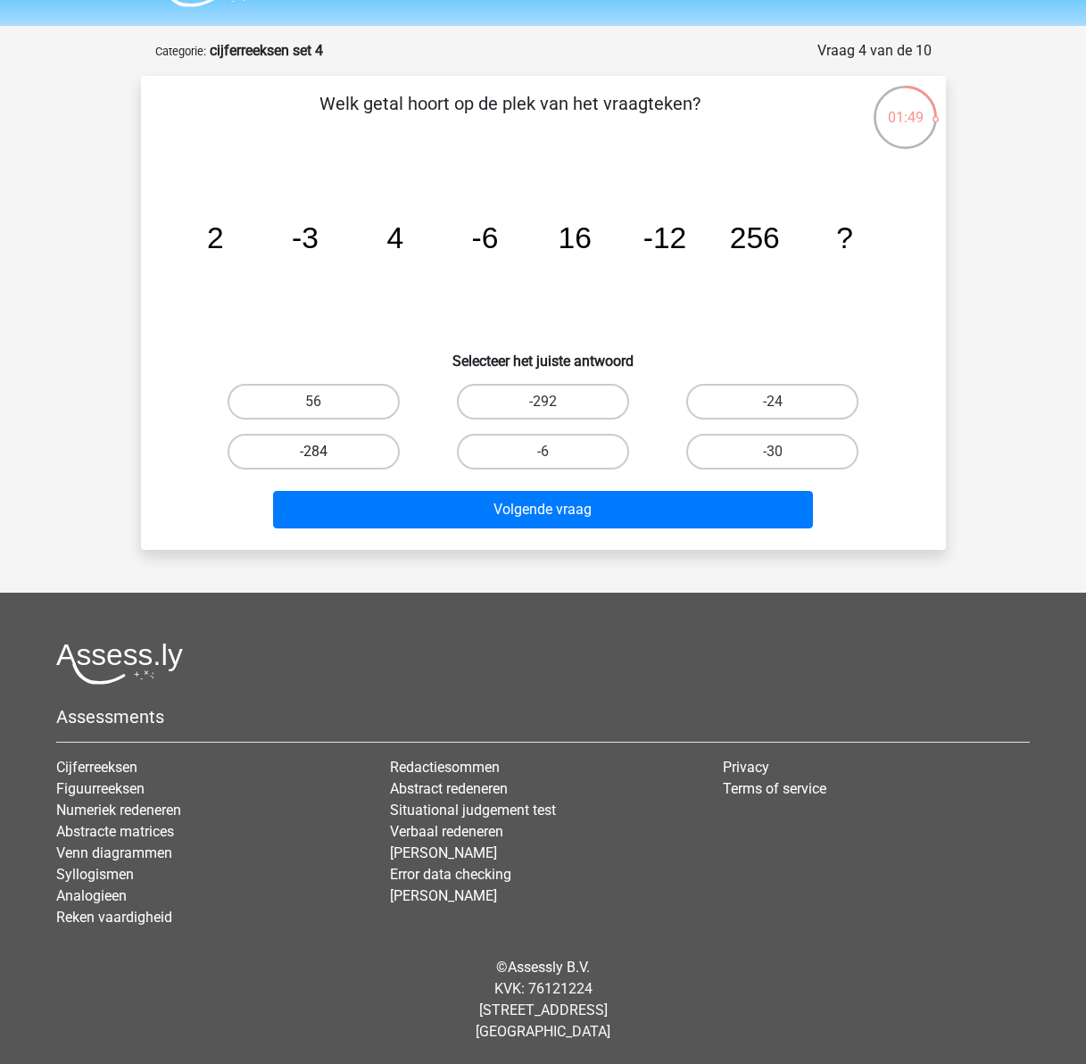
click at [336, 450] on label "-284" at bounding box center [314, 452] width 172 height 36
click at [325, 451] on input "-284" at bounding box center [319, 457] width 12 height 12
radio input "true"
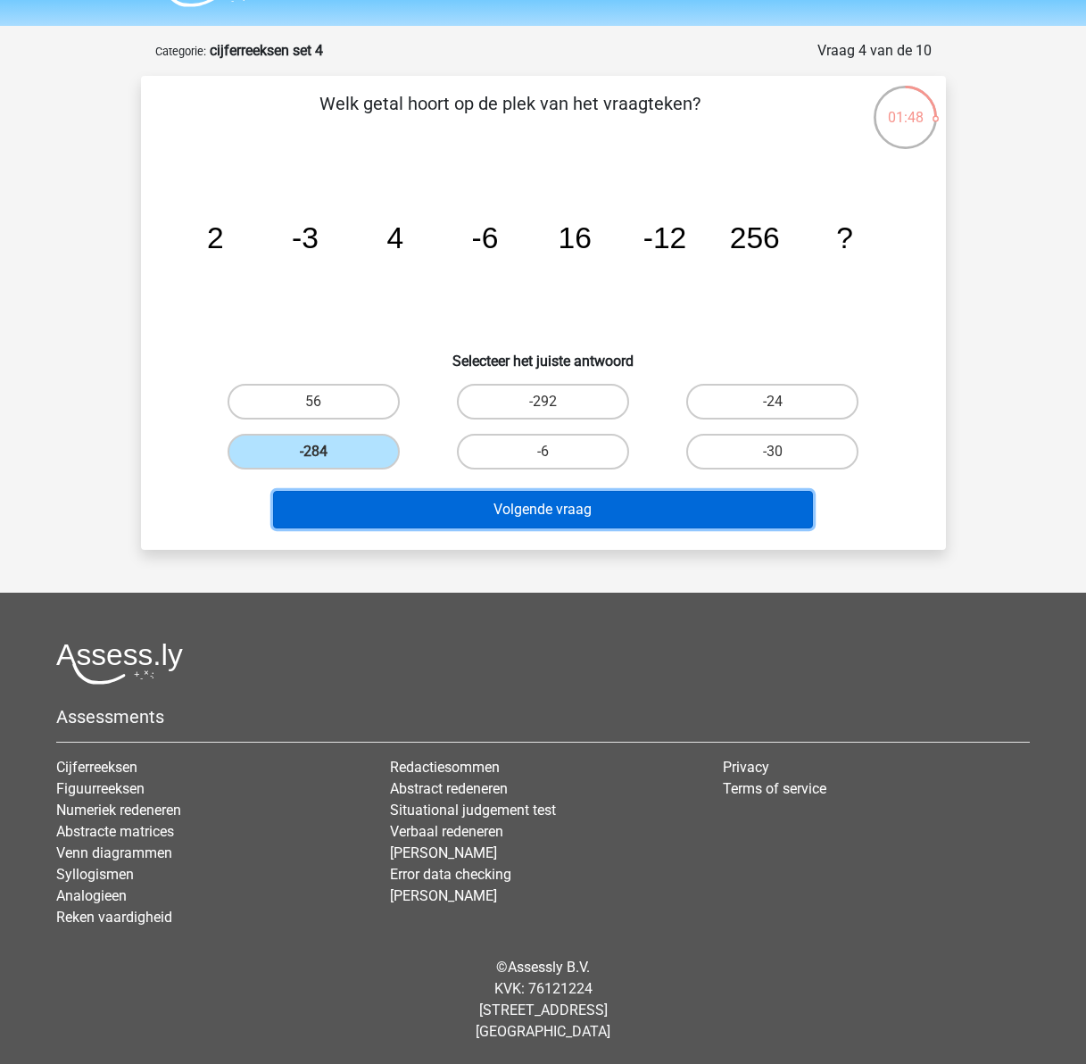
click at [445, 504] on button "Volgende vraag" at bounding box center [543, 509] width 540 height 37
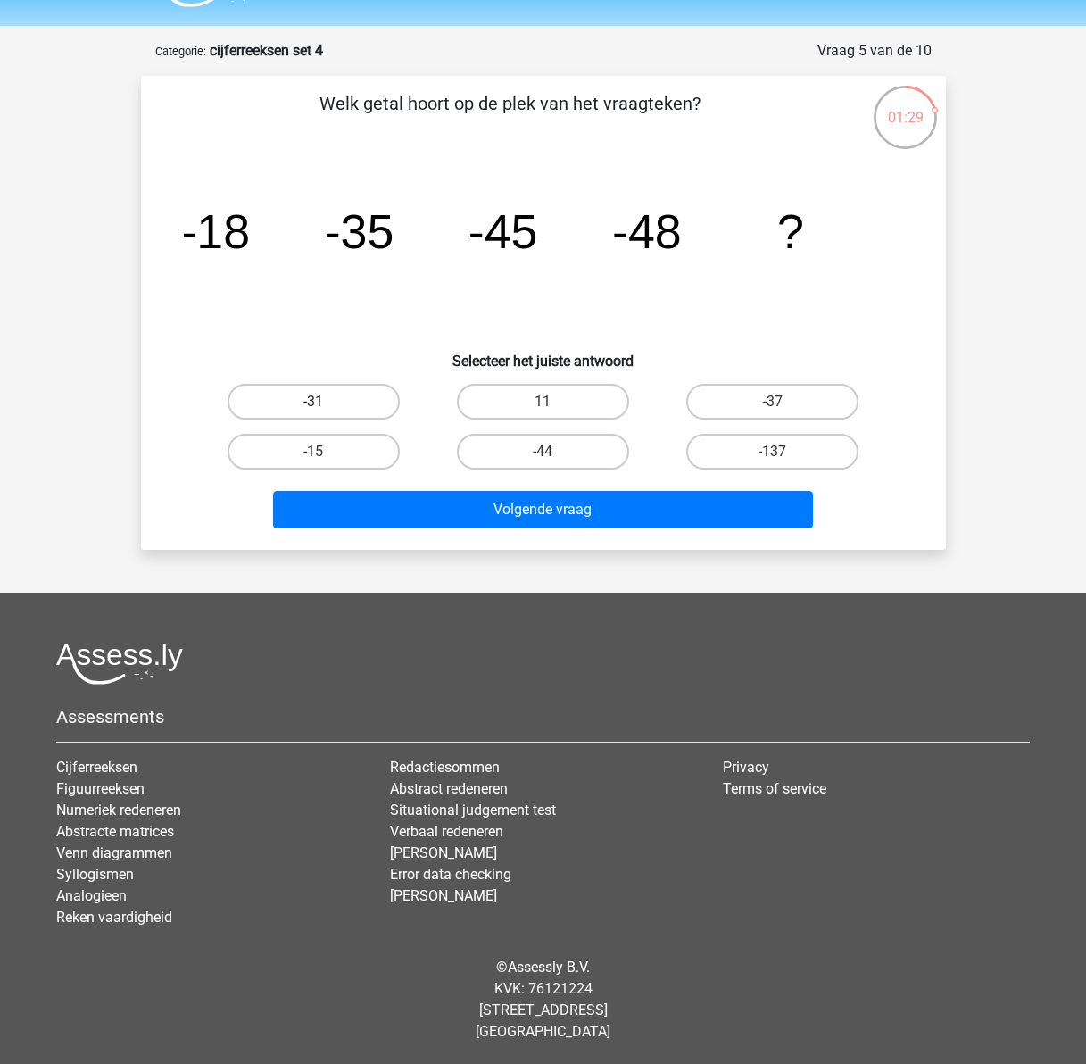
click at [334, 403] on label "-31" at bounding box center [314, 402] width 172 height 36
click at [325, 403] on input "-31" at bounding box center [319, 408] width 12 height 12
radio input "true"
click at [342, 404] on label "-31" at bounding box center [314, 402] width 172 height 36
click at [325, 404] on input "-31" at bounding box center [319, 408] width 12 height 12
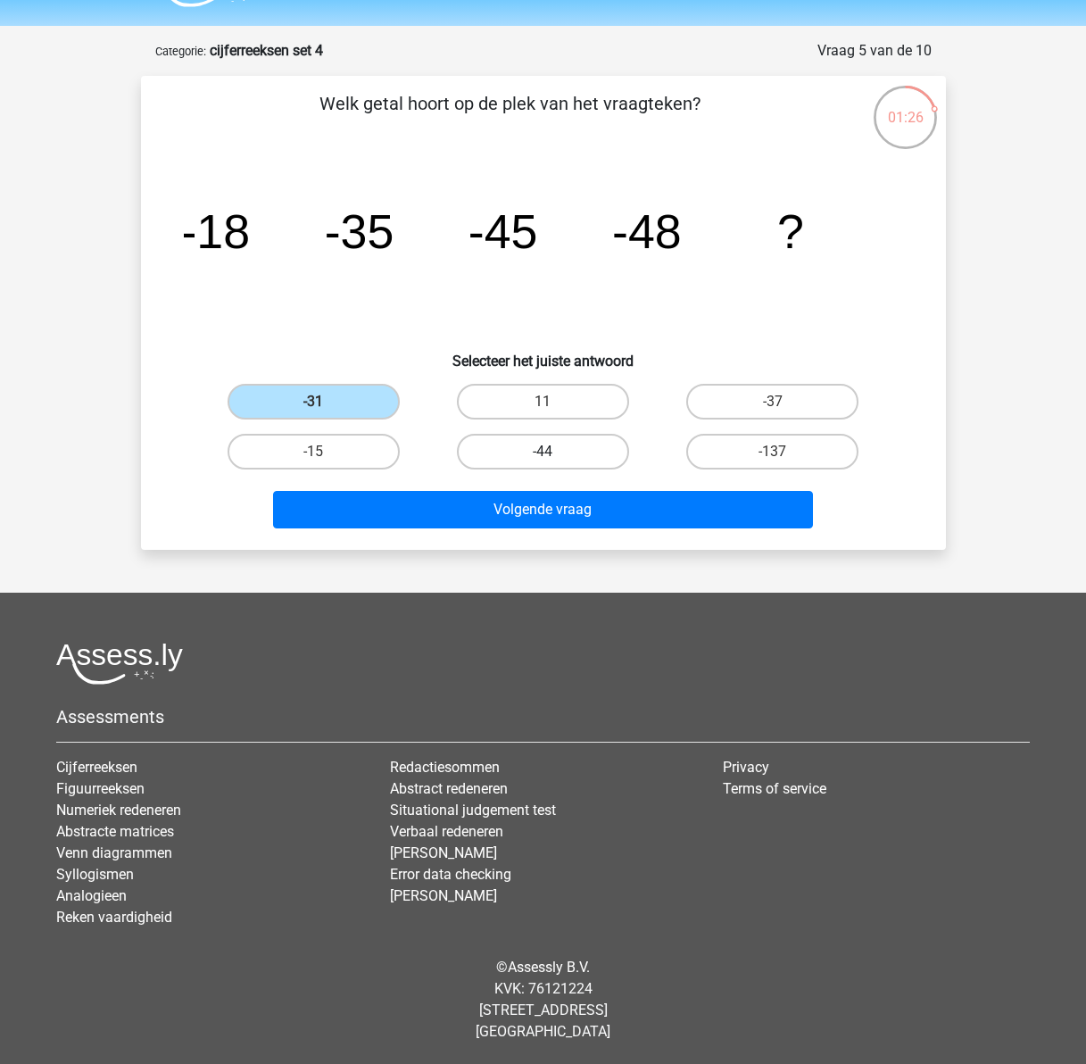
click at [535, 452] on label "-44" at bounding box center [543, 452] width 172 height 36
click at [543, 452] on input "-44" at bounding box center [549, 457] width 12 height 12
radio input "true"
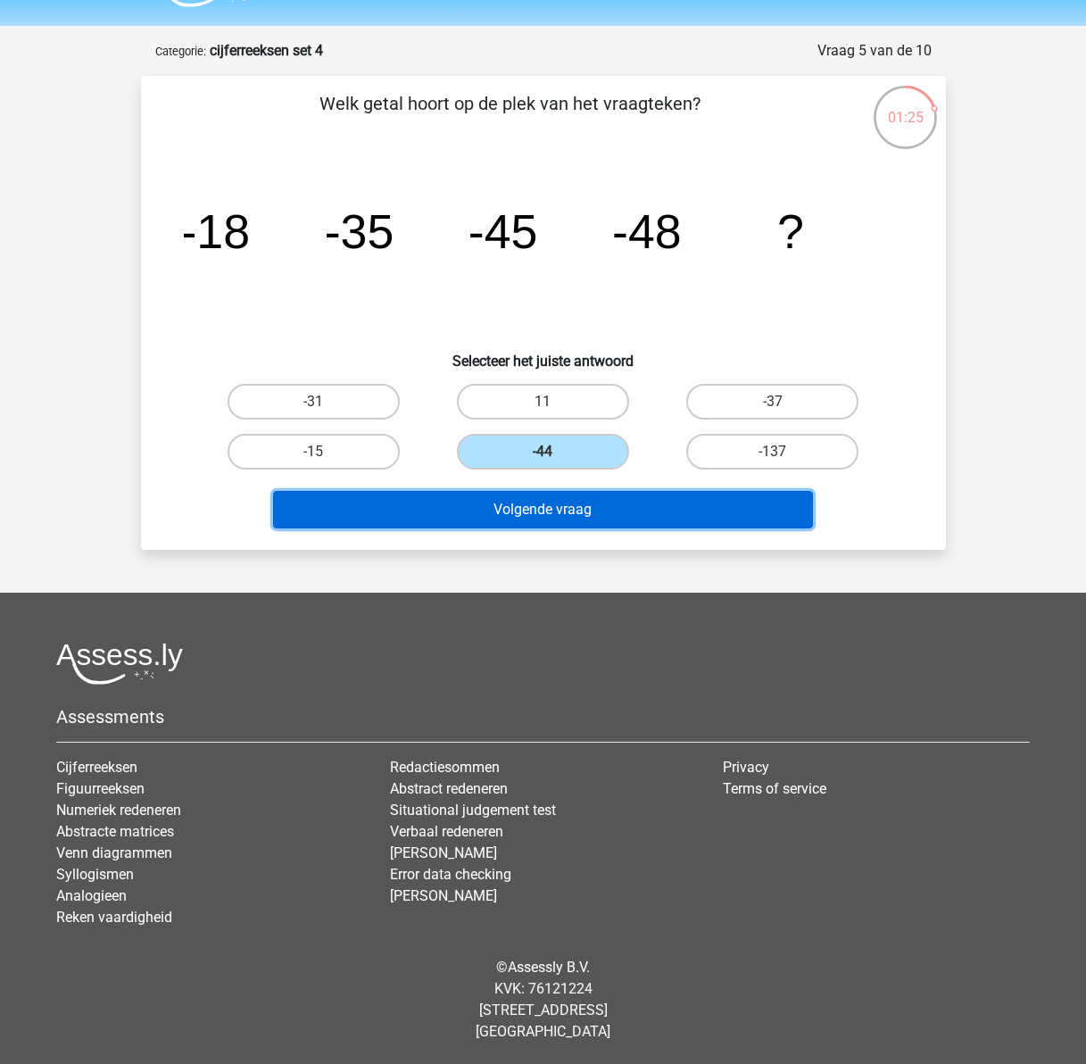
click at [572, 508] on button "Volgende vraag" at bounding box center [543, 509] width 540 height 37
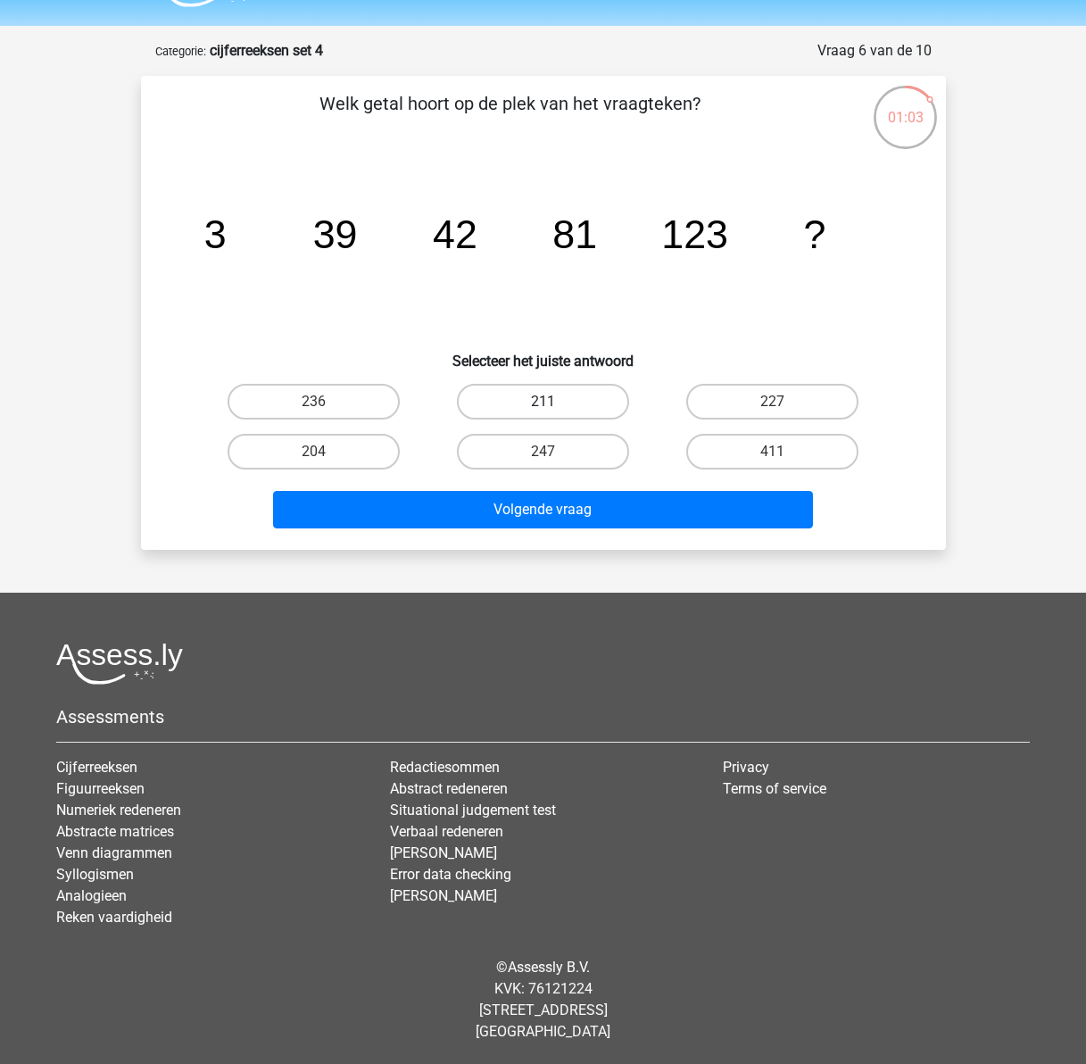
click at [502, 400] on label "211" at bounding box center [543, 402] width 172 height 36
click at [543, 402] on input "211" at bounding box center [549, 408] width 12 height 12
radio input "true"
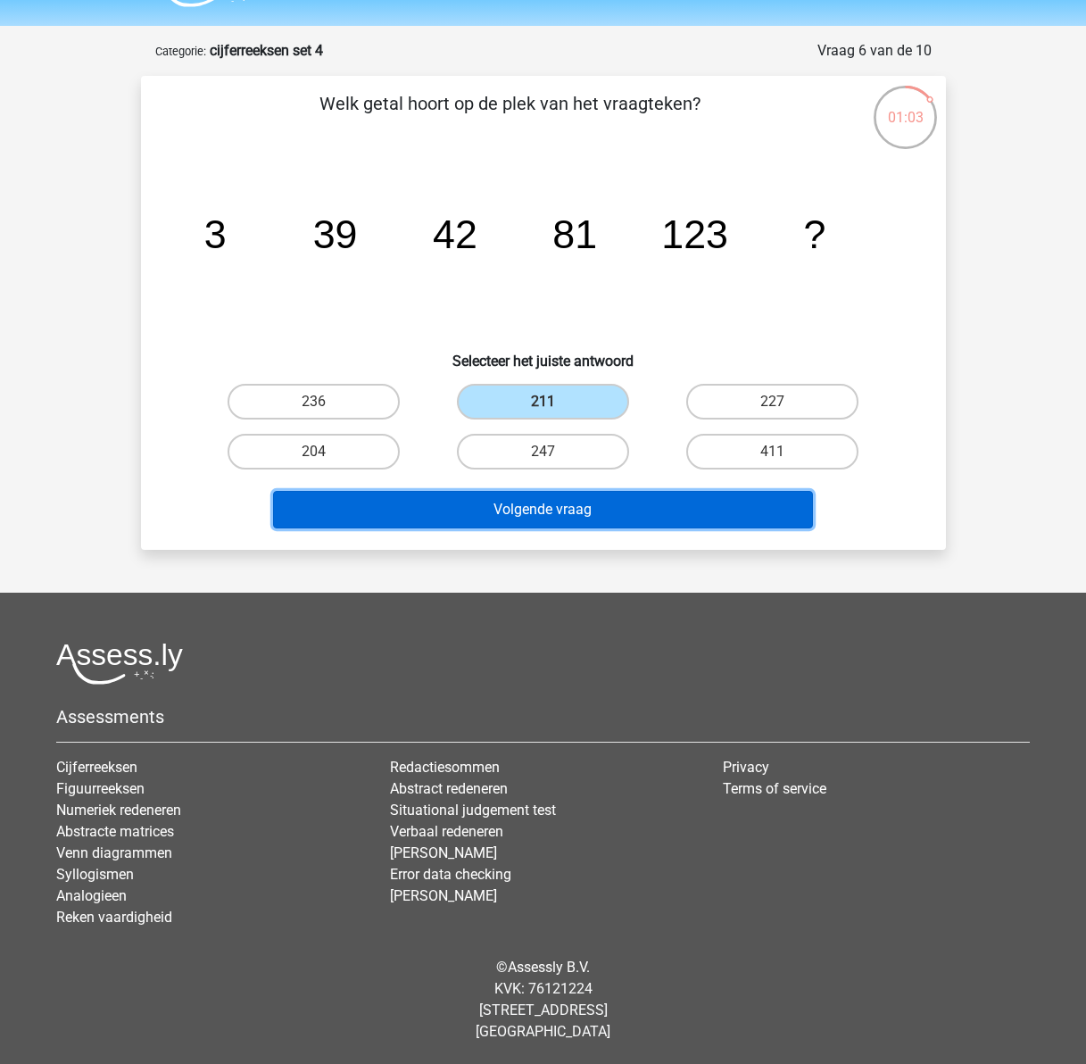
click at [543, 507] on button "Volgende vraag" at bounding box center [543, 509] width 540 height 37
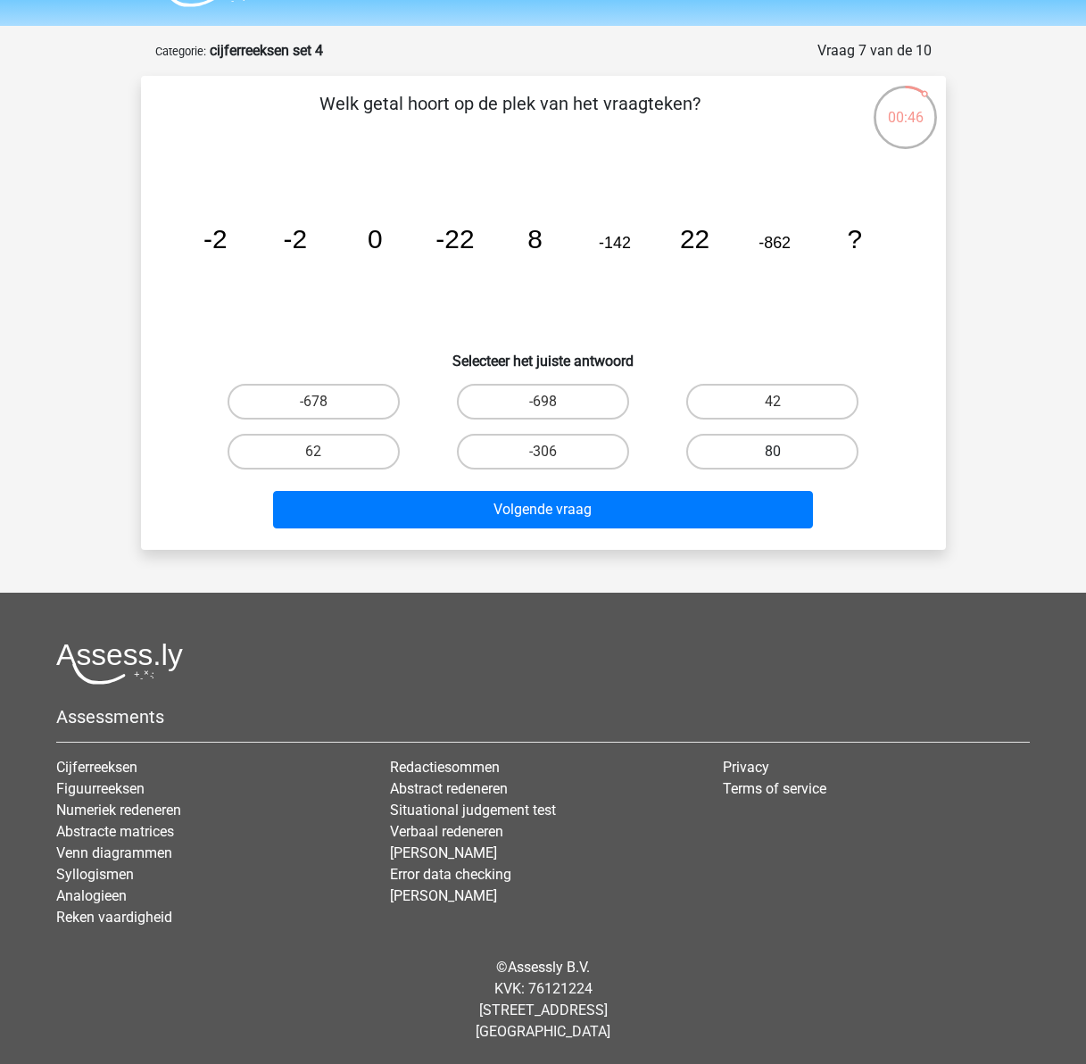
click at [744, 451] on label "80" at bounding box center [772, 452] width 172 height 36
click at [773, 451] on input "80" at bounding box center [779, 457] width 12 height 12
radio input "true"
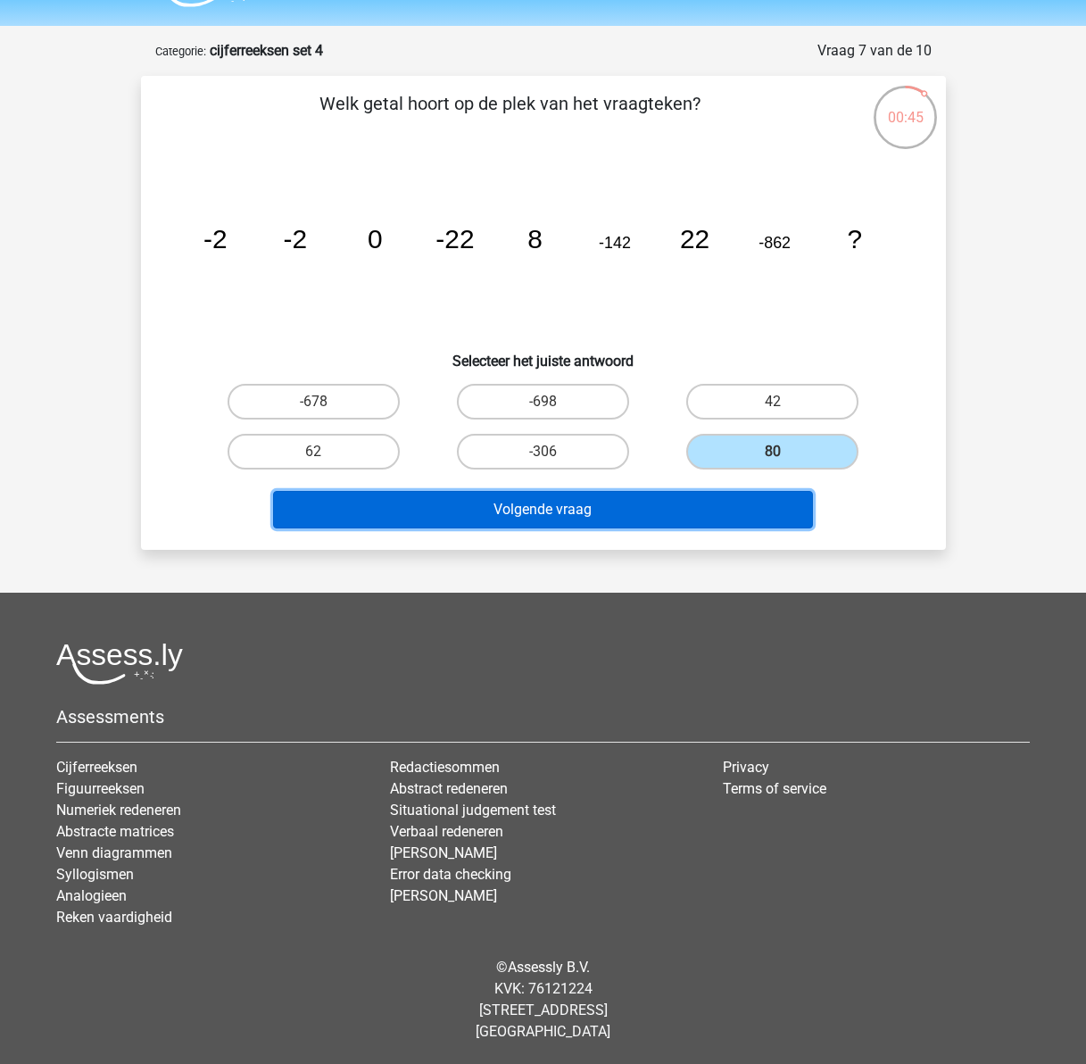
click at [654, 501] on button "Volgende vraag" at bounding box center [543, 509] width 540 height 37
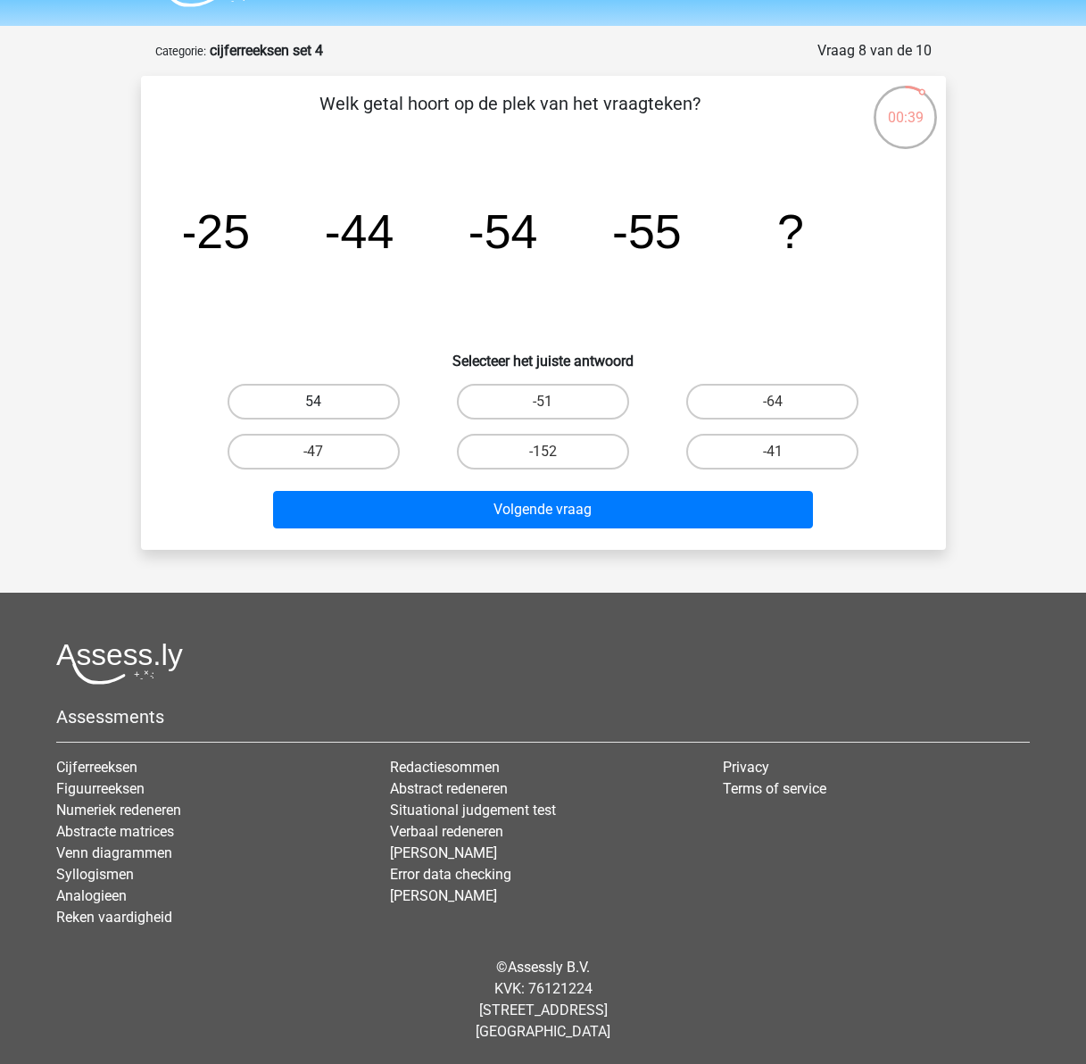
click at [302, 398] on label "54" at bounding box center [314, 402] width 172 height 36
click at [313, 402] on input "54" at bounding box center [319, 408] width 12 height 12
radio input "true"
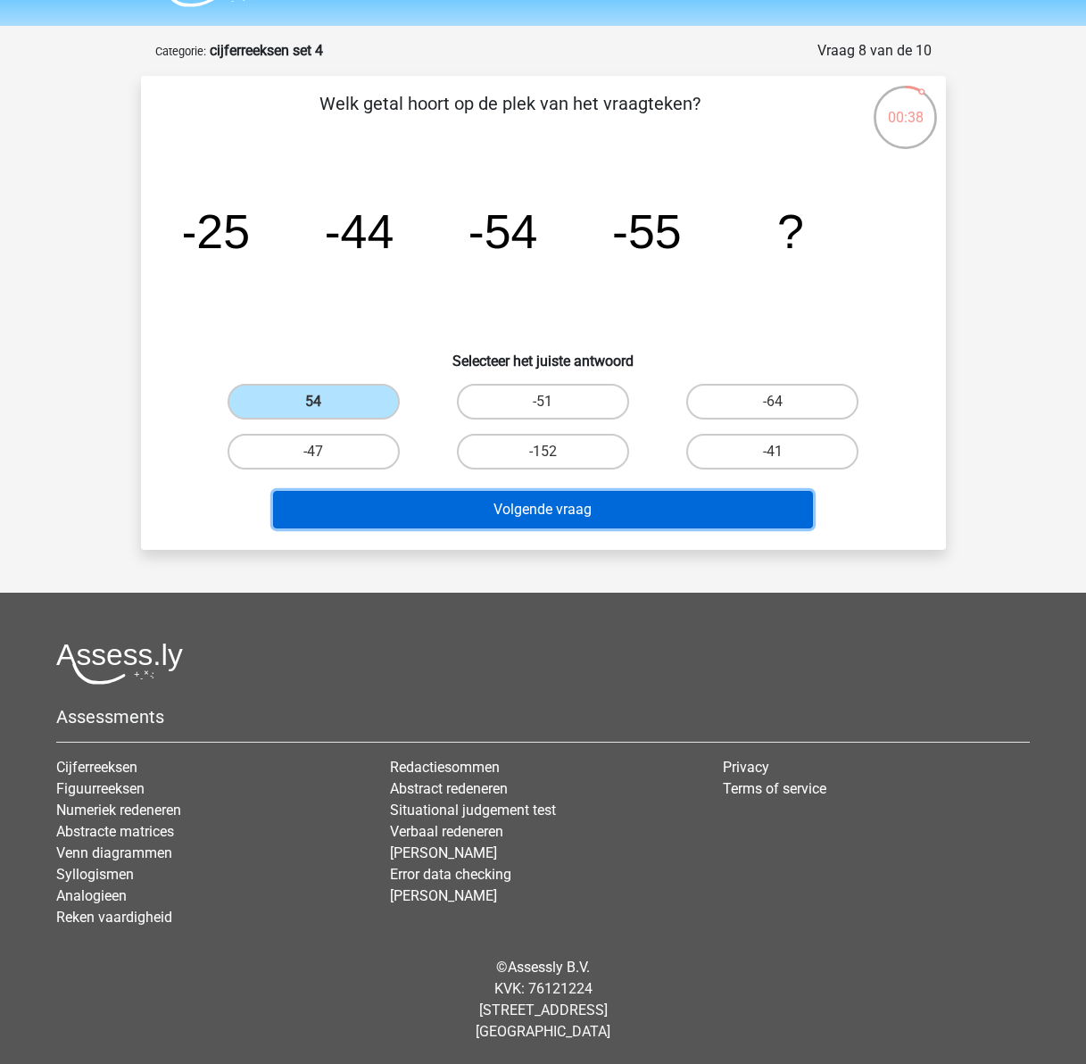
click at [500, 518] on button "Volgende vraag" at bounding box center [543, 509] width 540 height 37
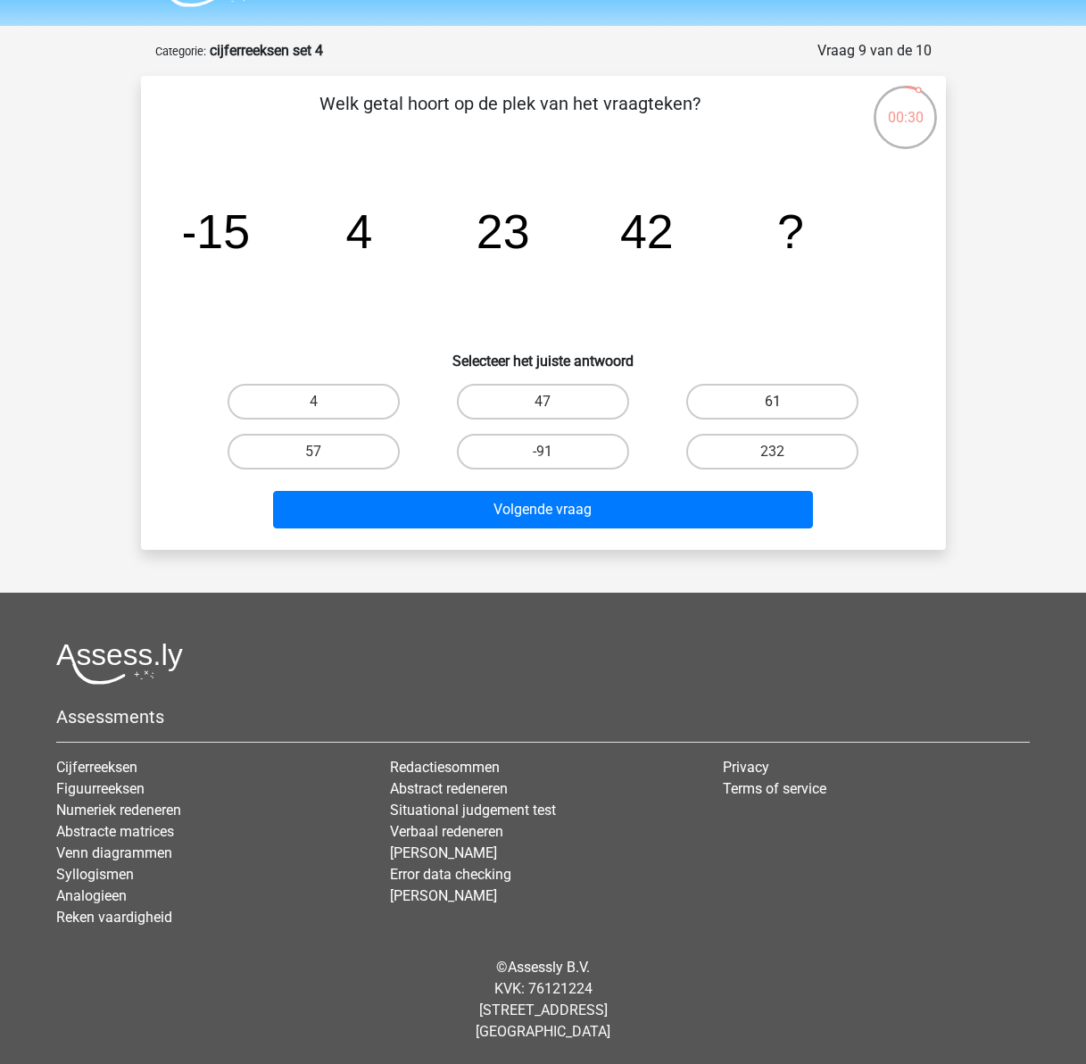
click at [766, 393] on label "61" at bounding box center [772, 402] width 172 height 36
click at [773, 402] on input "61" at bounding box center [779, 408] width 12 height 12
radio input "true"
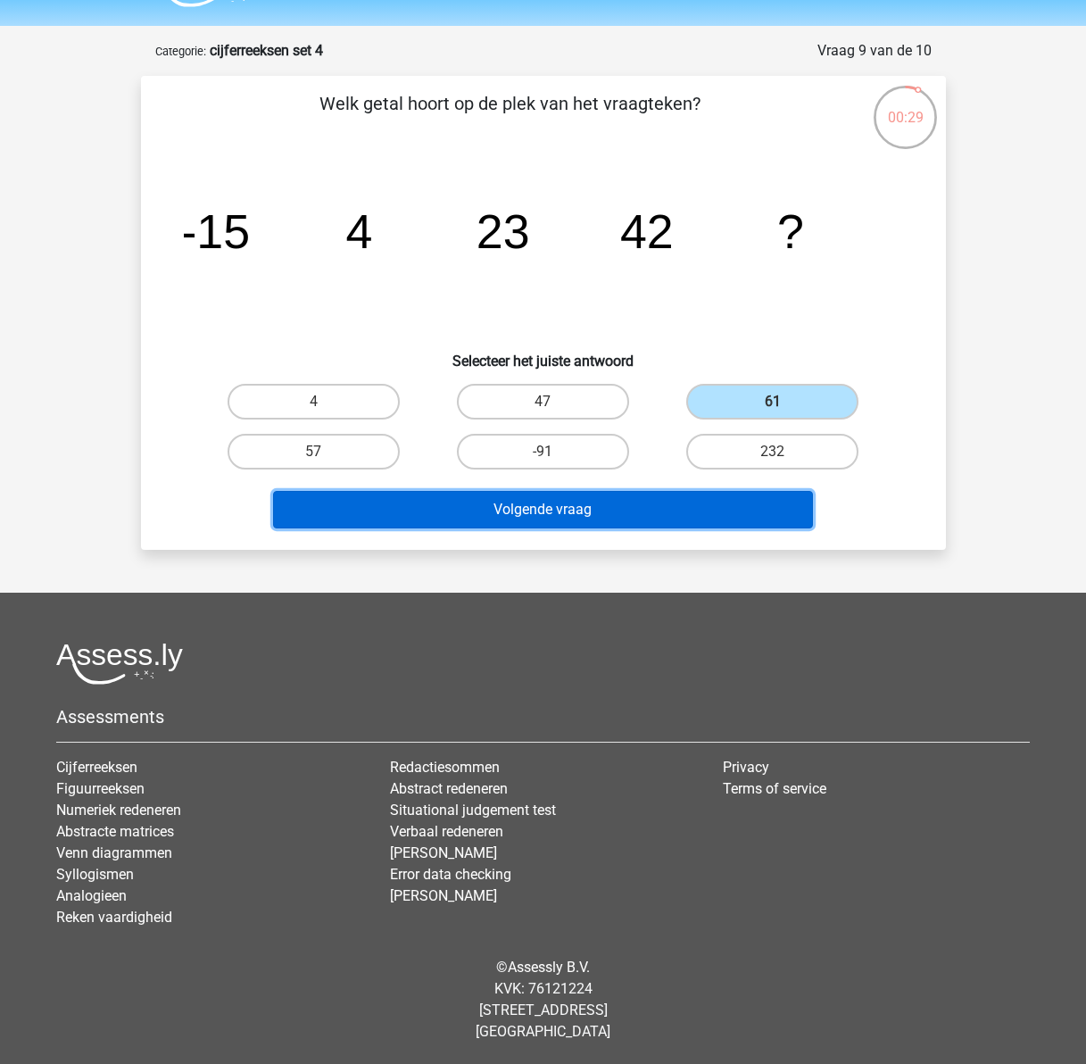
click at [633, 519] on button "Volgende vraag" at bounding box center [543, 509] width 540 height 37
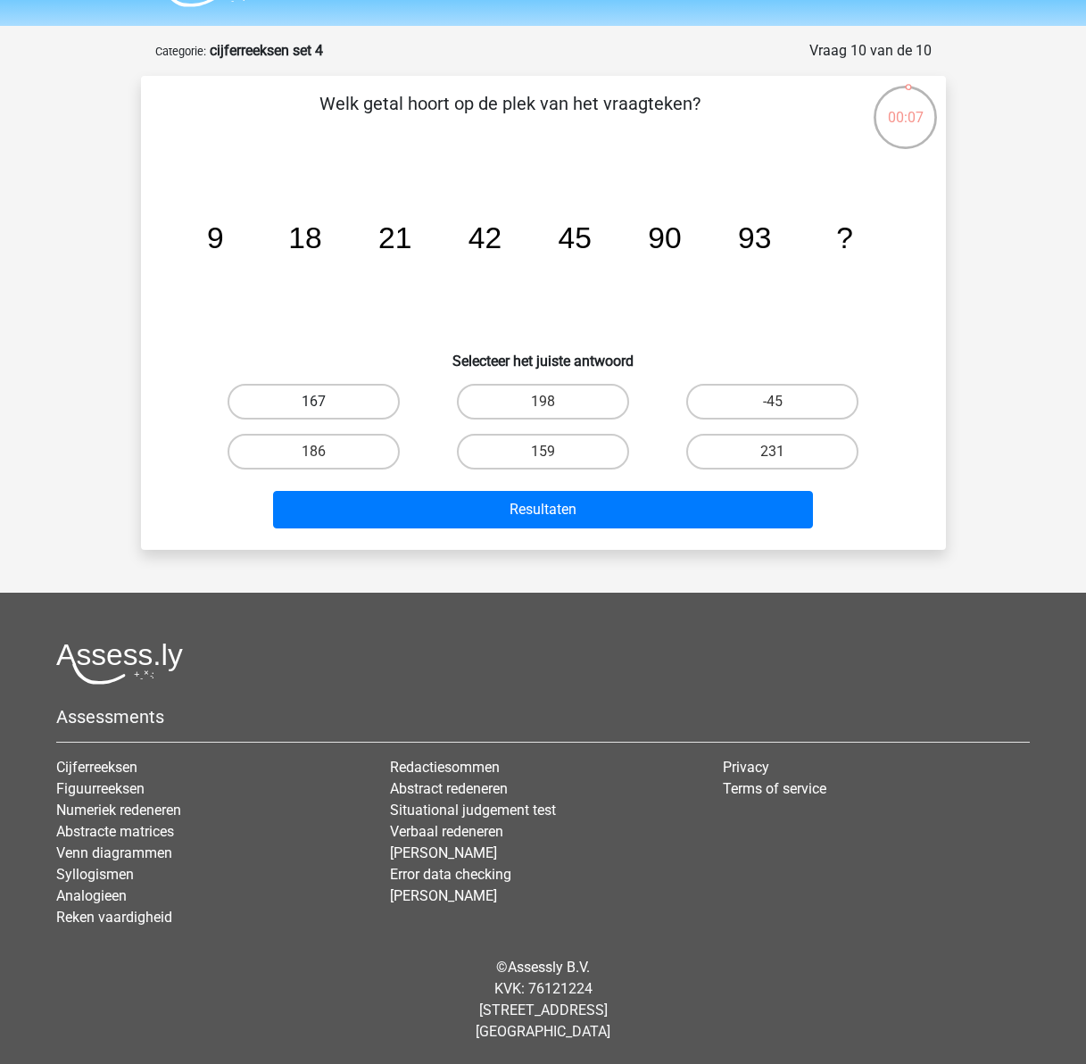
click at [359, 396] on label "167" at bounding box center [314, 402] width 172 height 36
click at [325, 402] on input "167" at bounding box center [319, 408] width 12 height 12
radio input "true"
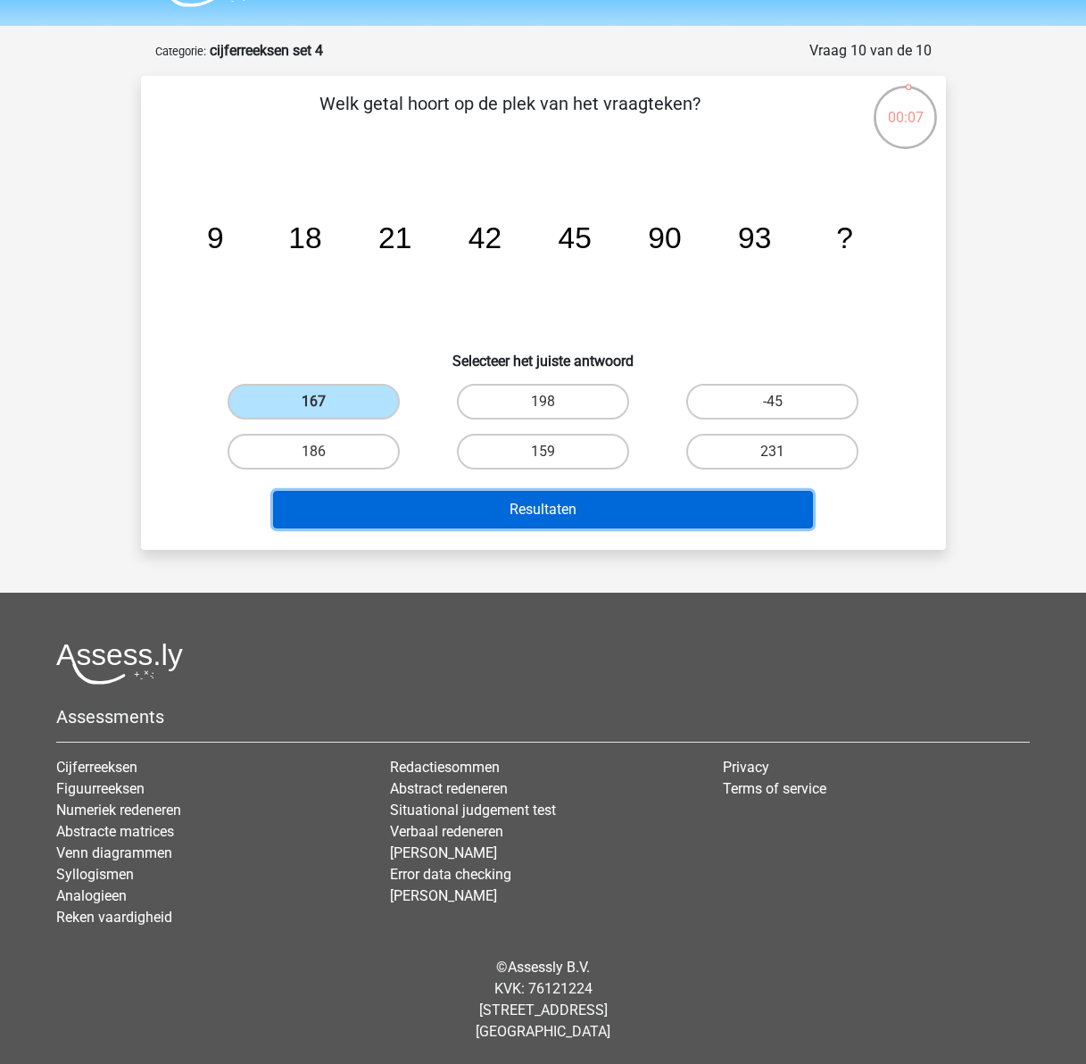
click at [536, 498] on button "Resultaten" at bounding box center [543, 509] width 540 height 37
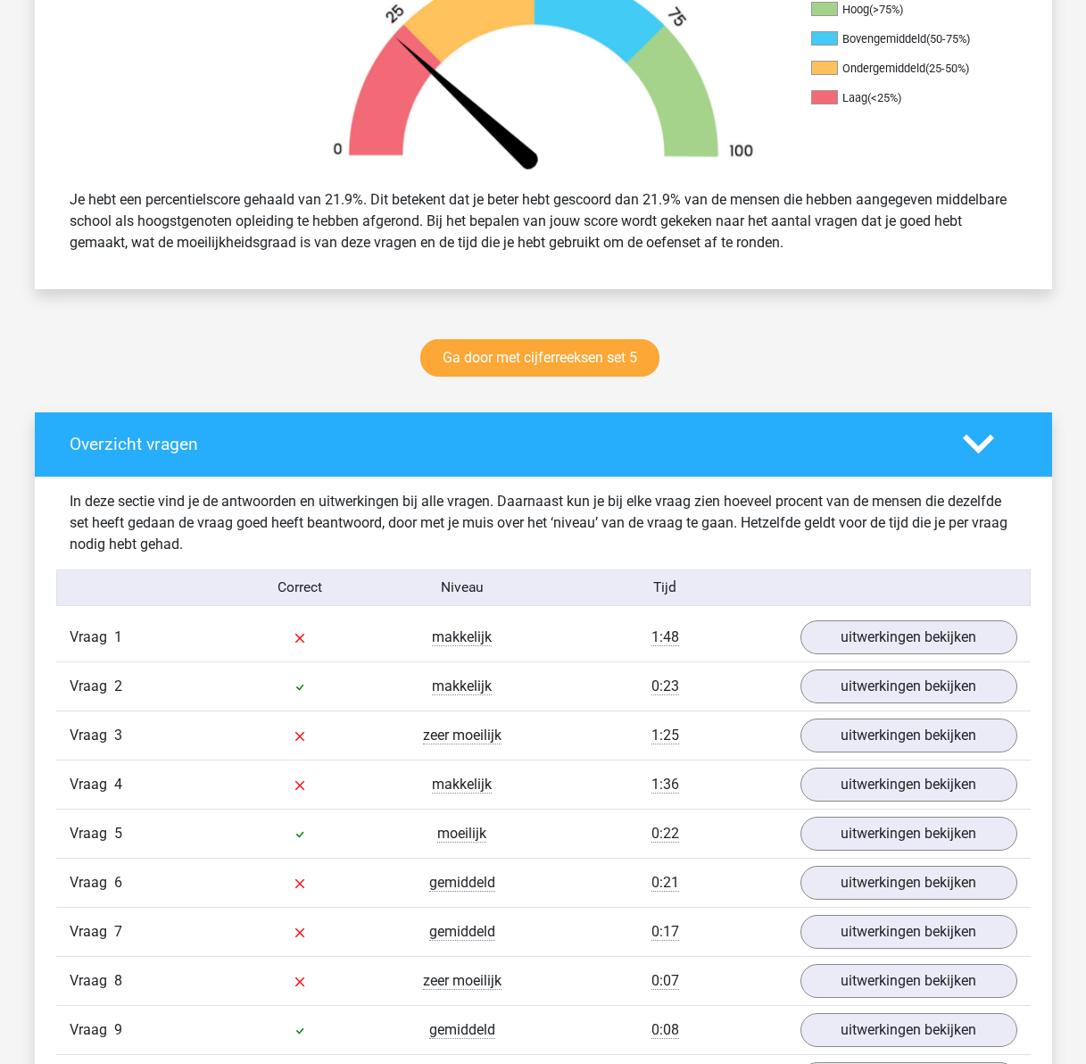
scroll to position [625, 0]
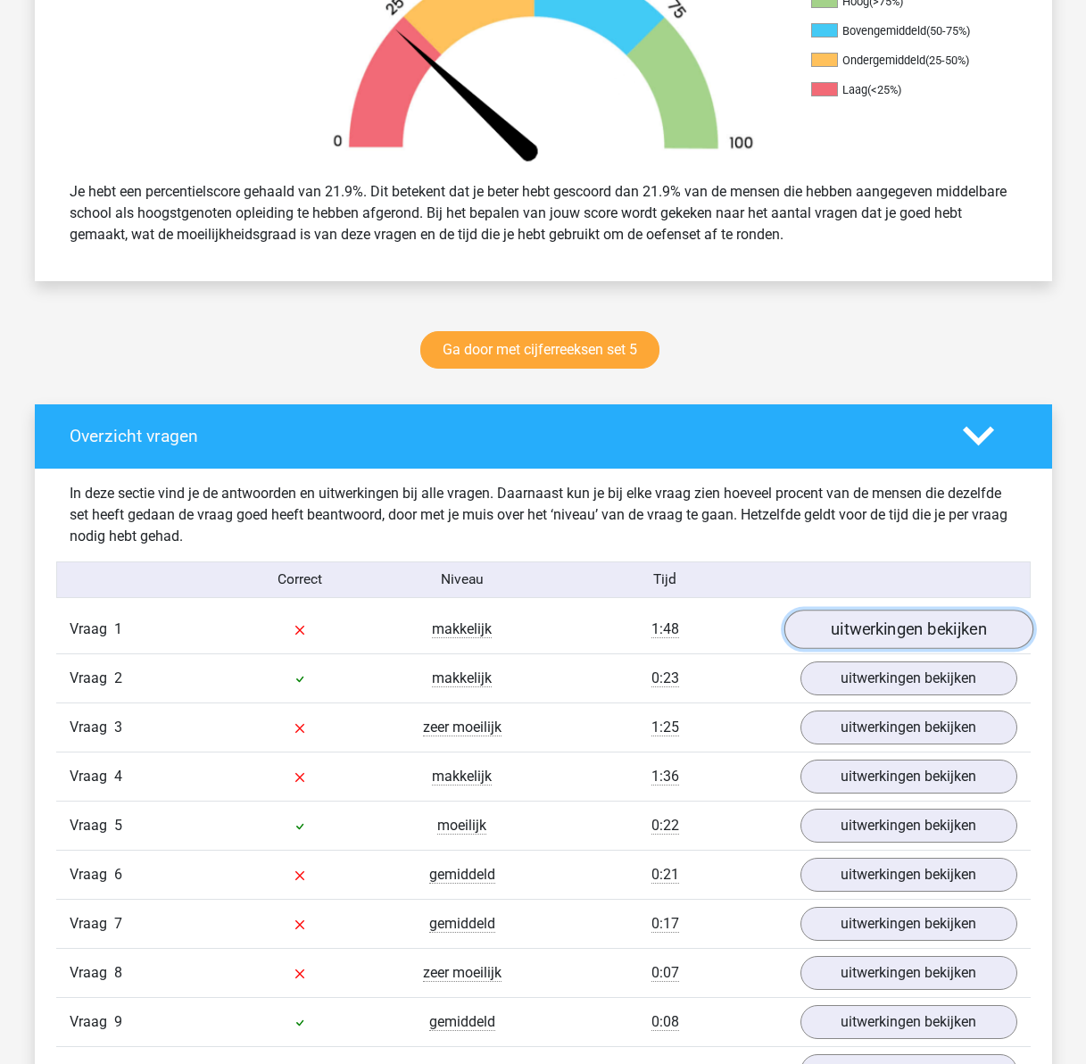
click at [844, 617] on link "uitwerkingen bekijken" at bounding box center [907, 628] width 249 height 39
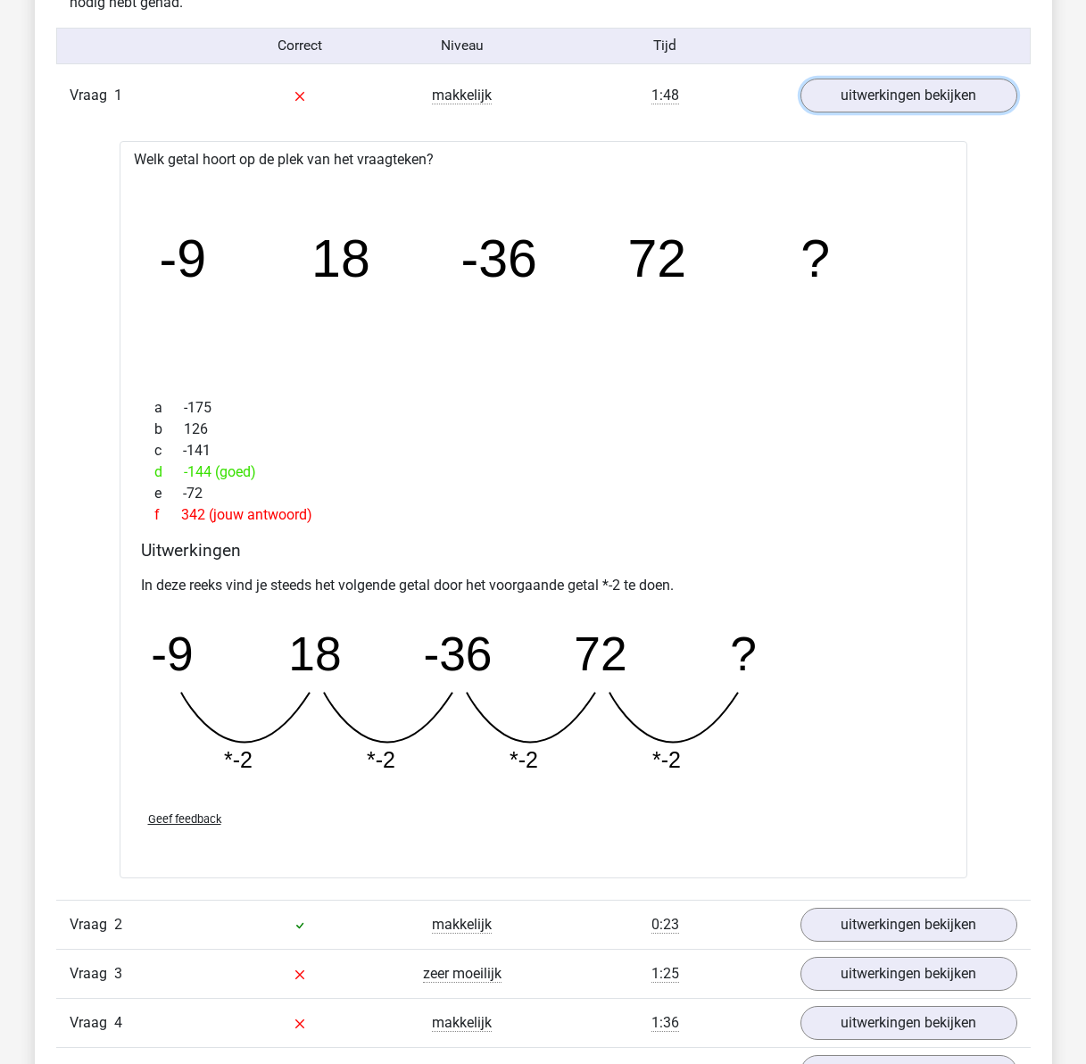
scroll to position [1160, 0]
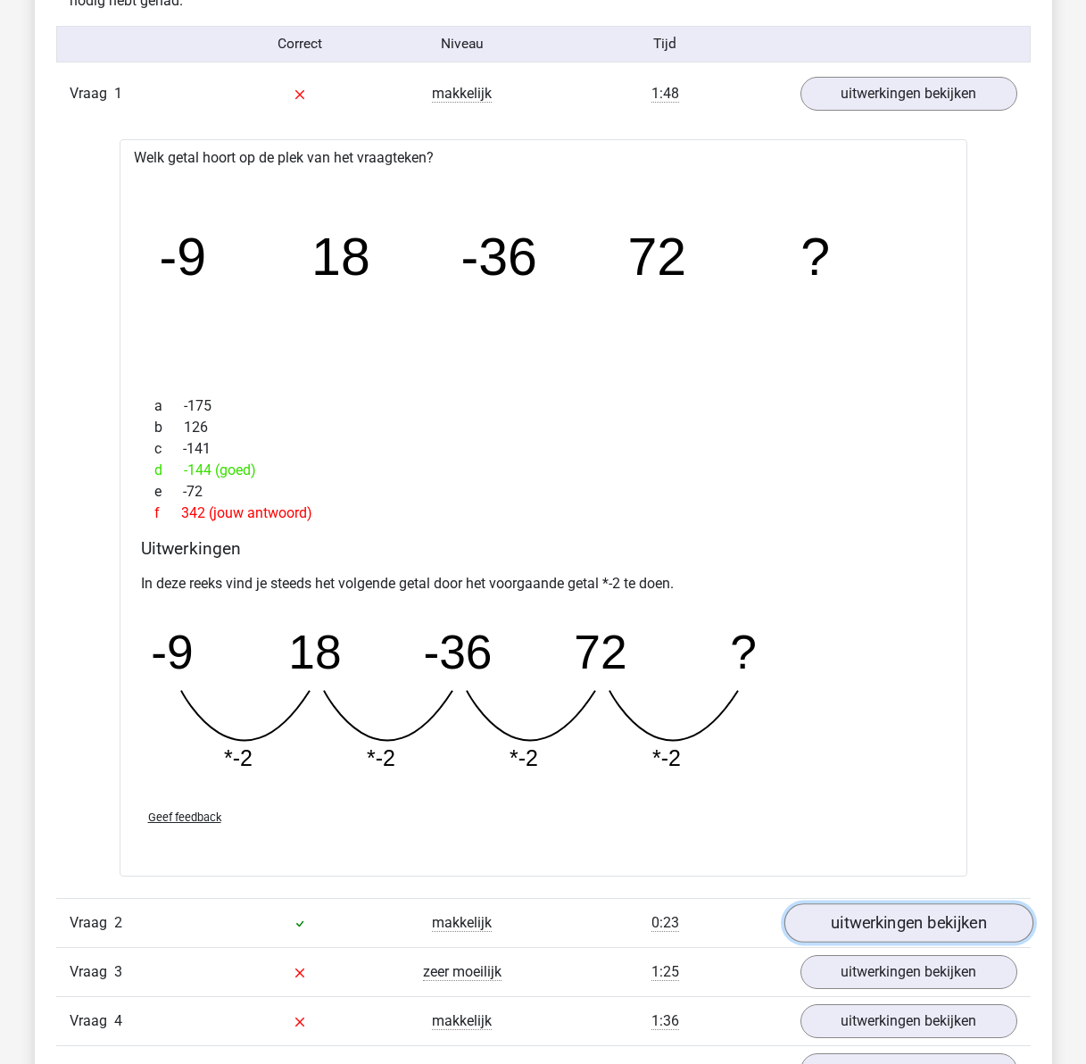
click at [960, 914] on link "uitwerkingen bekijken" at bounding box center [907, 922] width 249 height 39
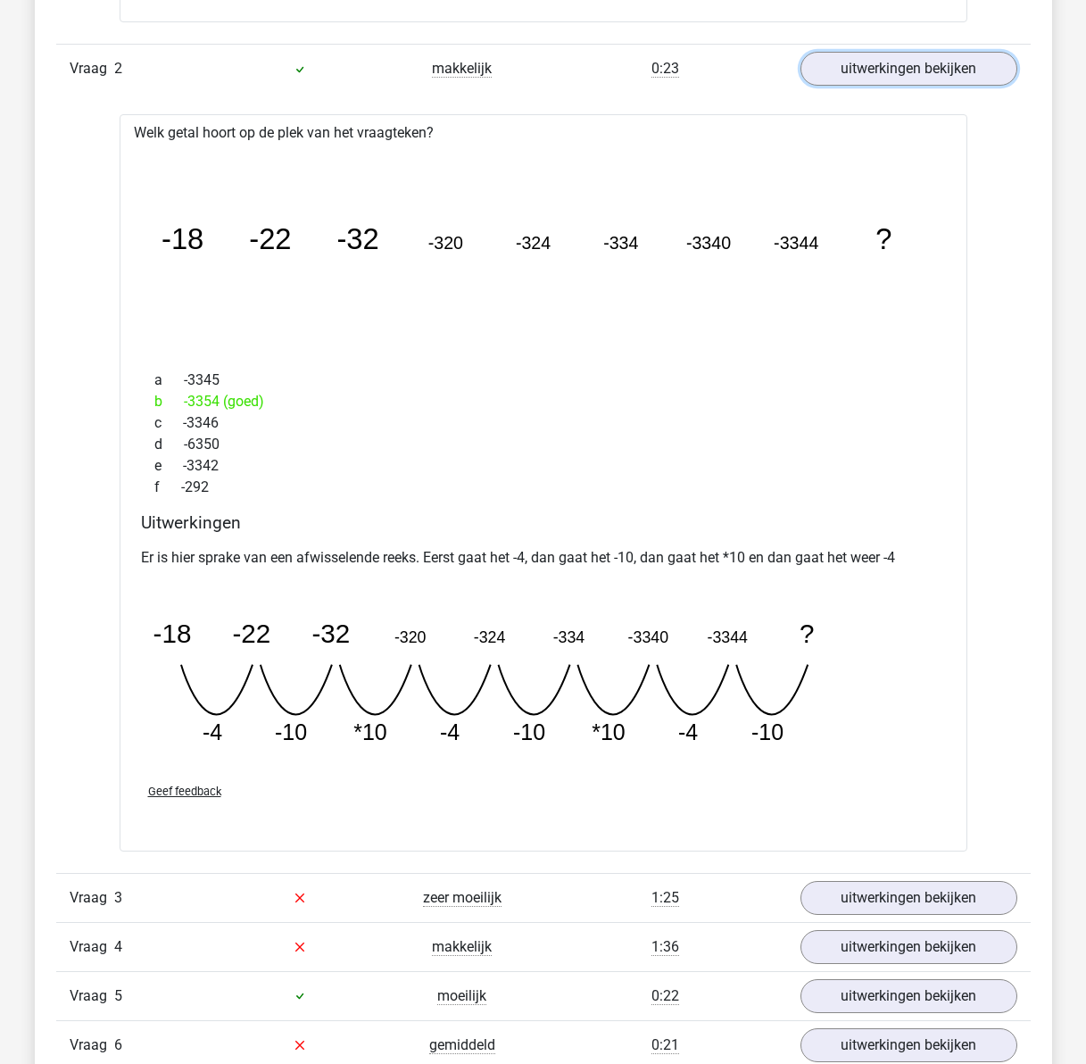
scroll to position [2052, 0]
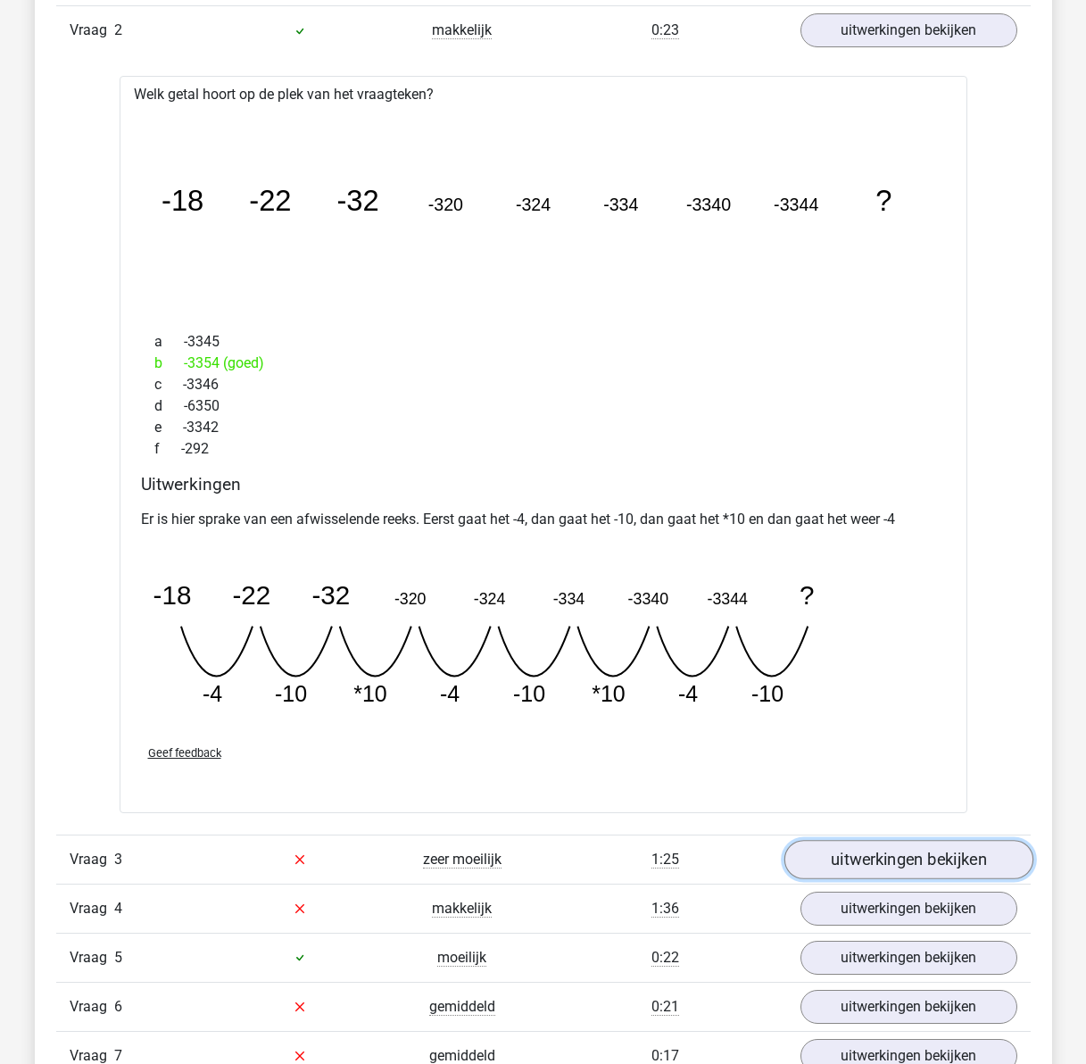
click at [966, 849] on link "uitwerkingen bekijken" at bounding box center [907, 859] width 249 height 39
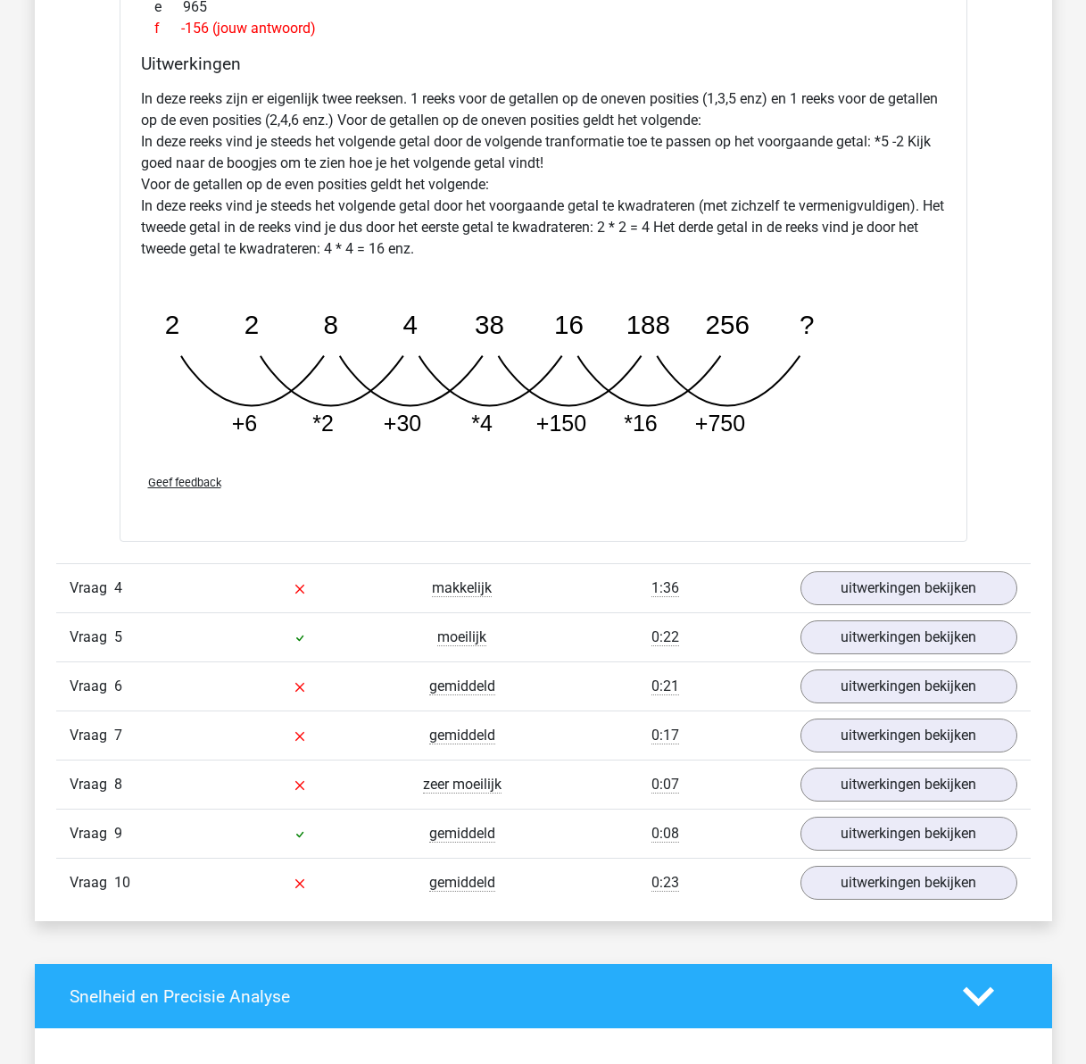
scroll to position [3569, 0]
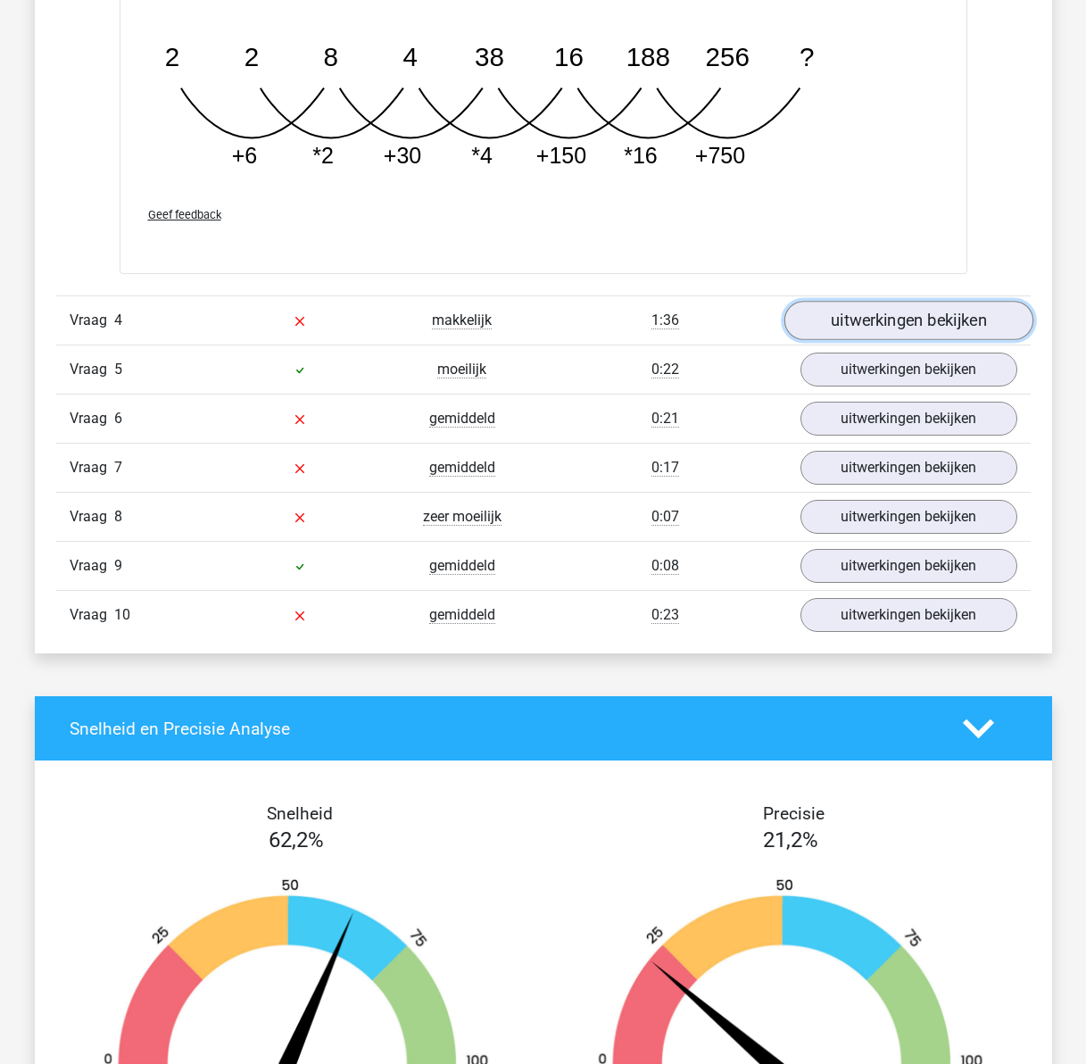
drag, startPoint x: 835, startPoint y: 322, endPoint x: 805, endPoint y: 319, distance: 30.5
click at [835, 322] on link "uitwerkingen bekijken" at bounding box center [907, 320] width 249 height 39
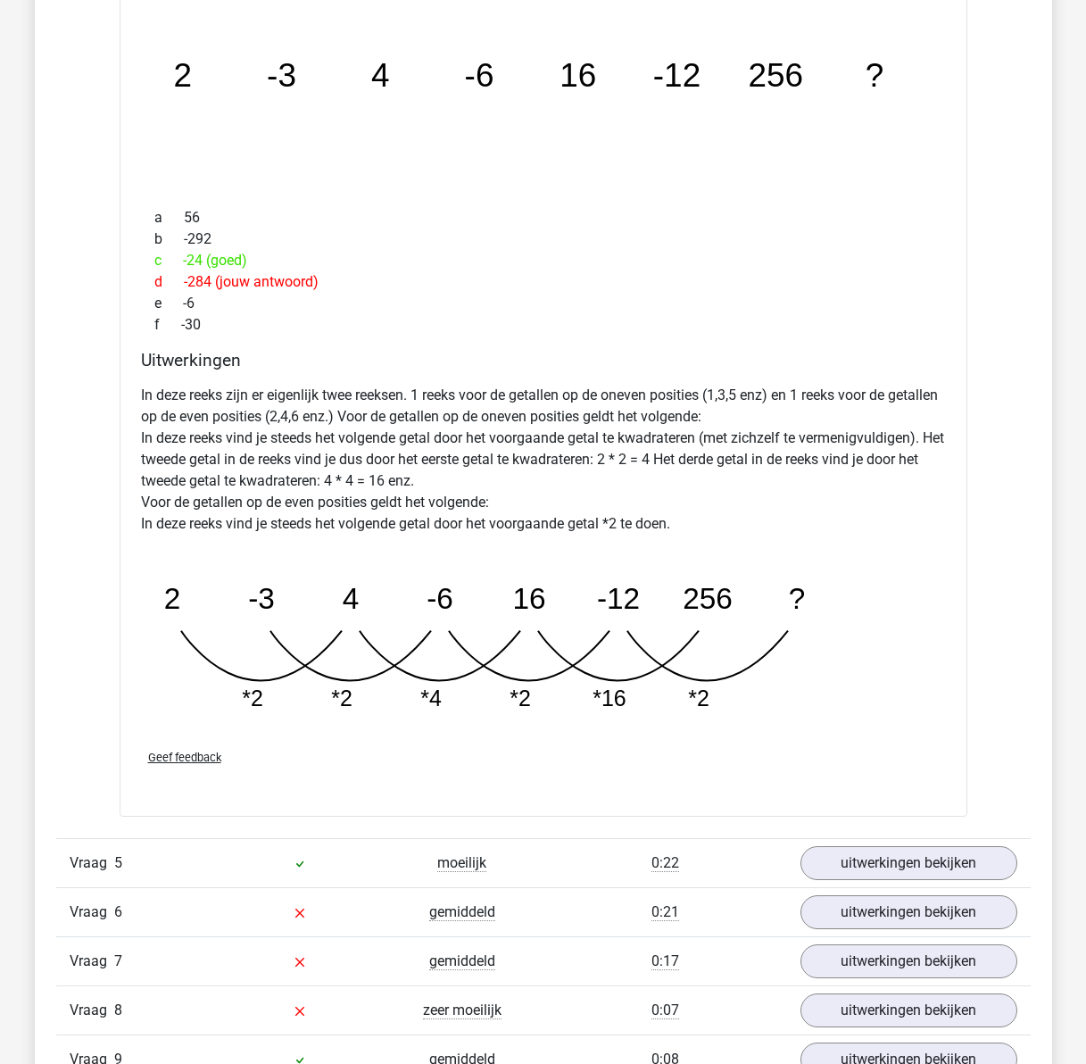
scroll to position [4015, 0]
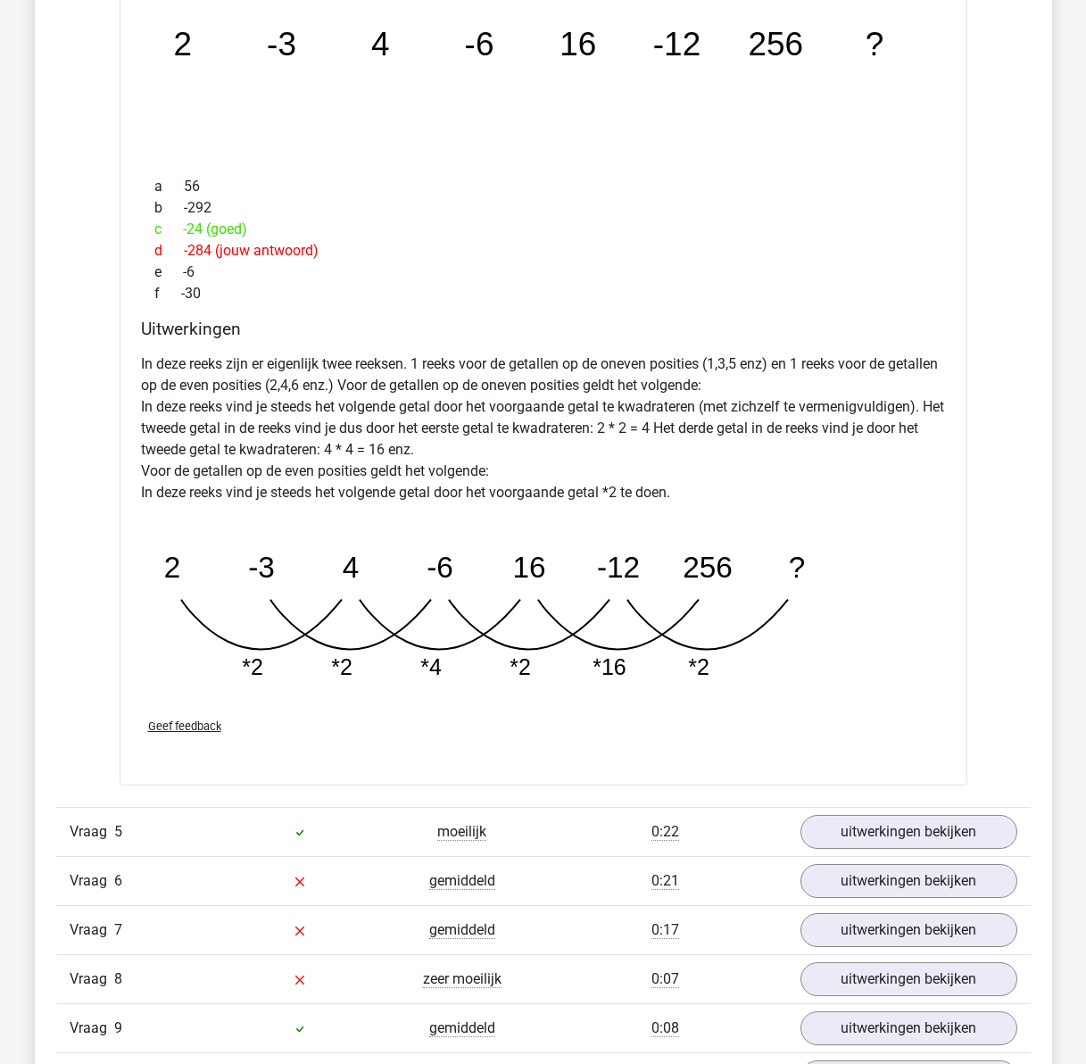
click at [607, 571] on tspan "-12" at bounding box center [617, 567] width 43 height 33
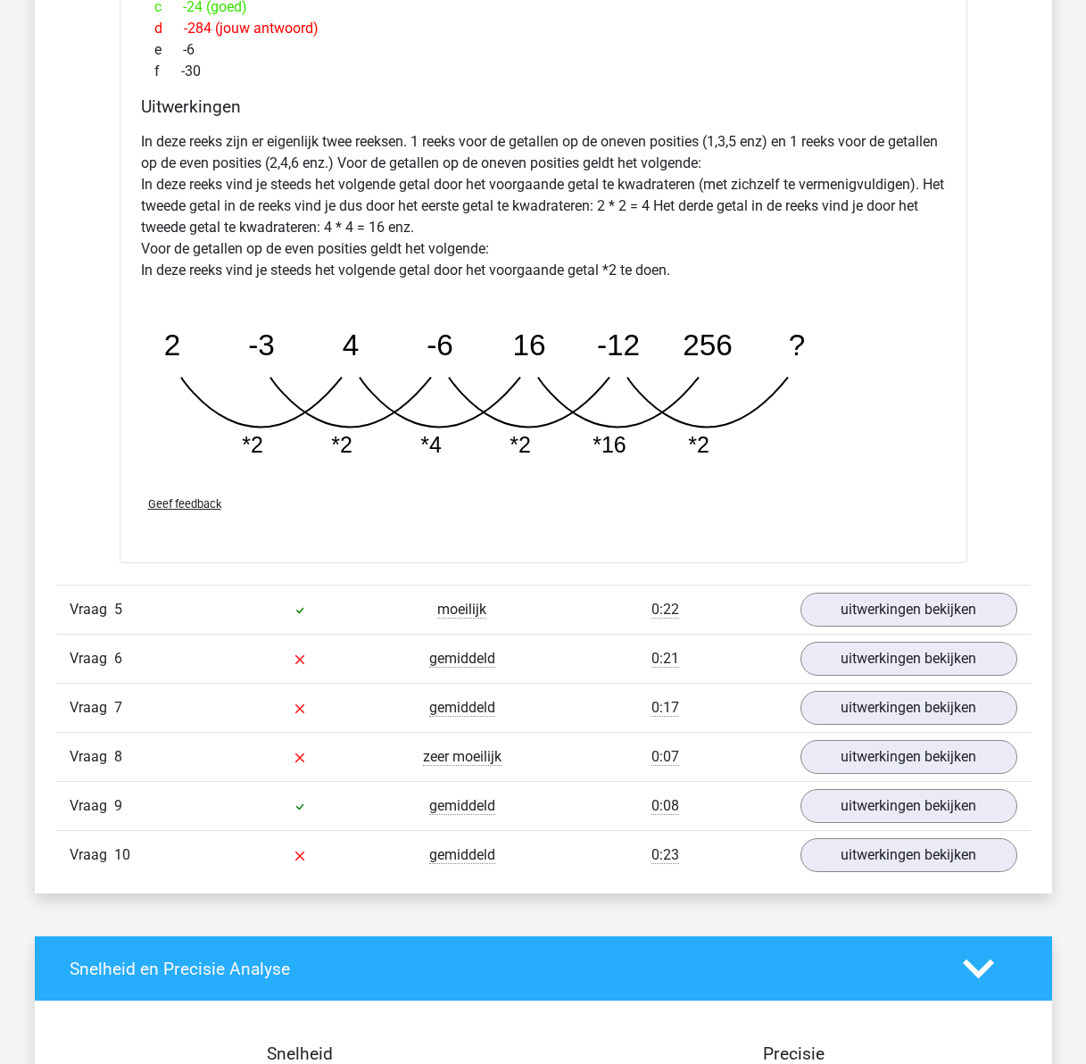
scroll to position [4283, 0]
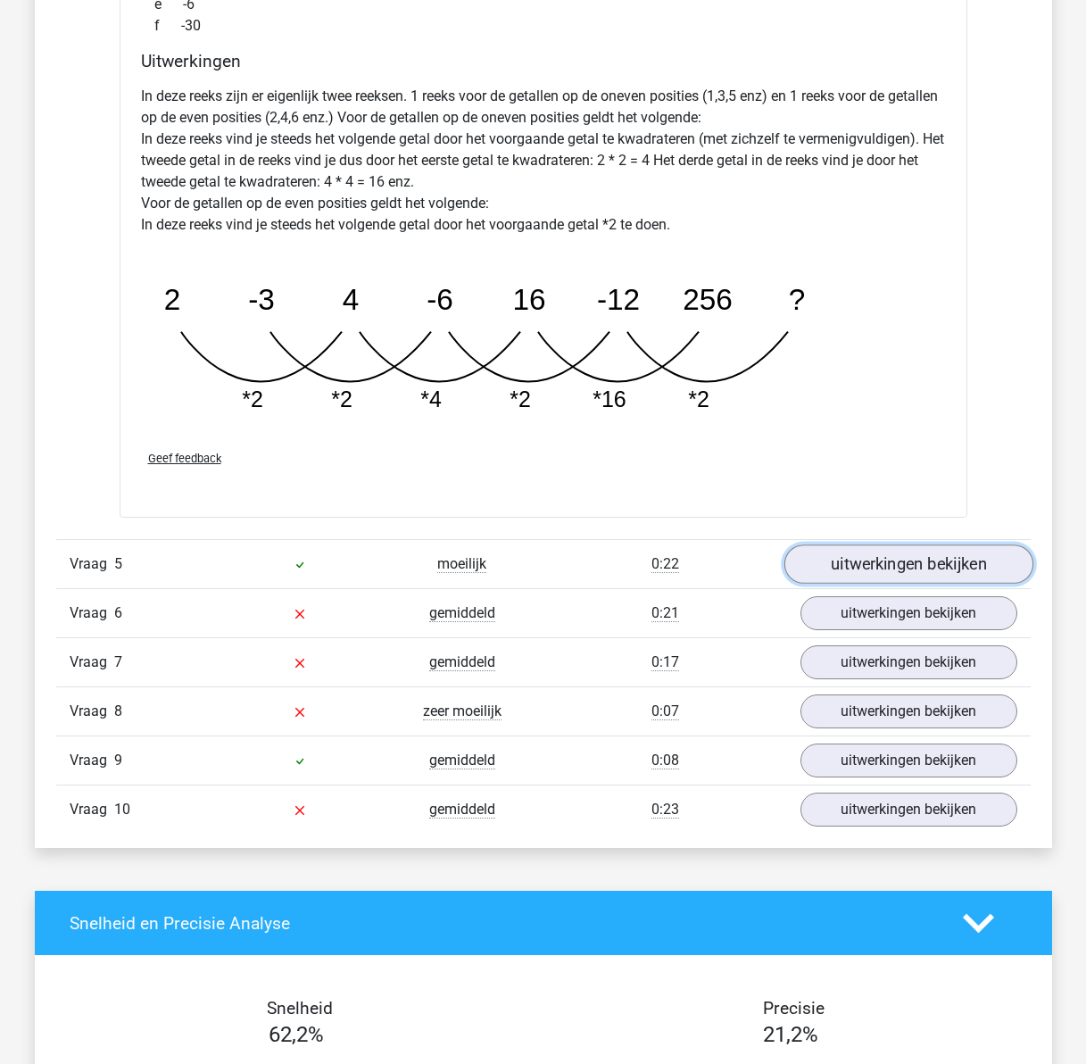
click at [951, 557] on link "uitwerkingen bekijken" at bounding box center [907, 563] width 249 height 39
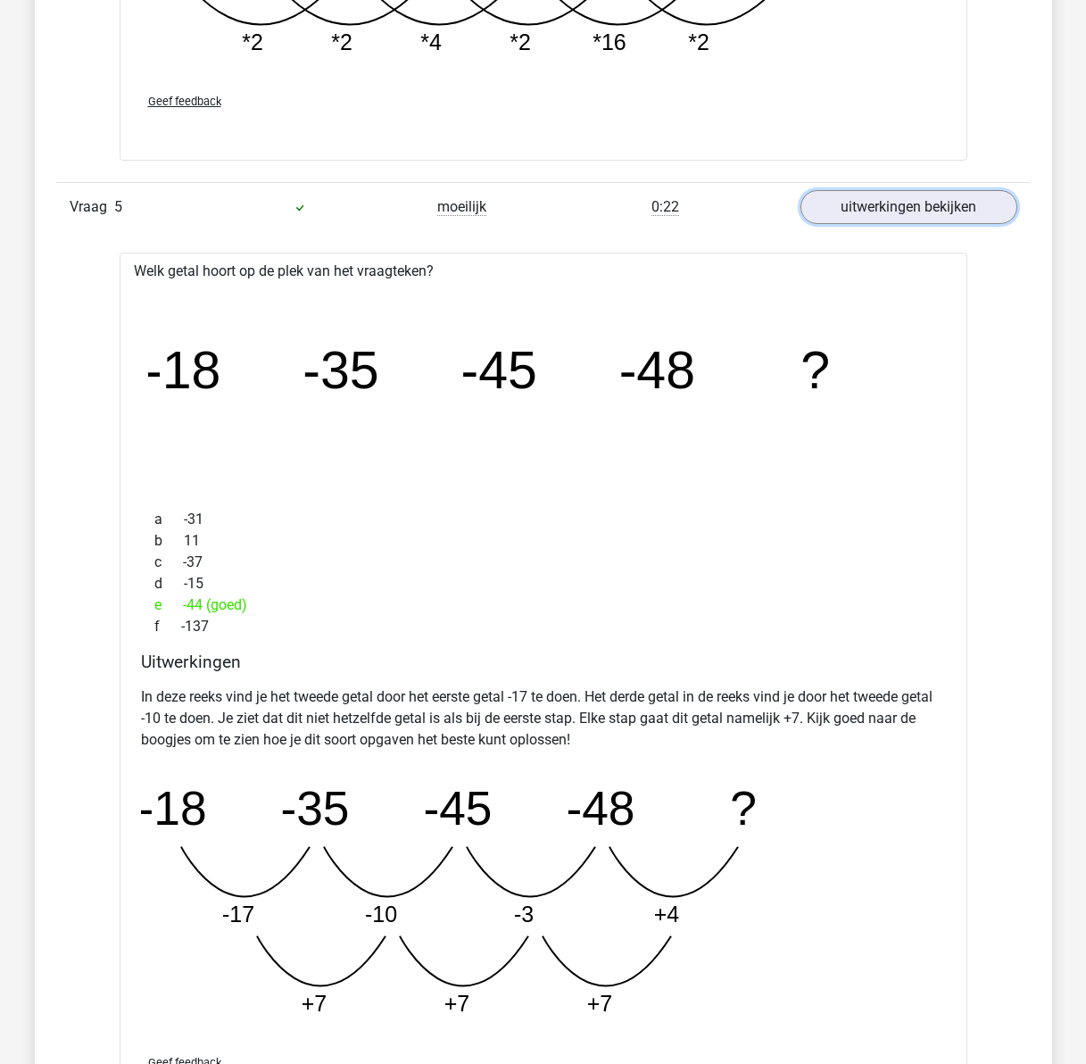
scroll to position [5175, 0]
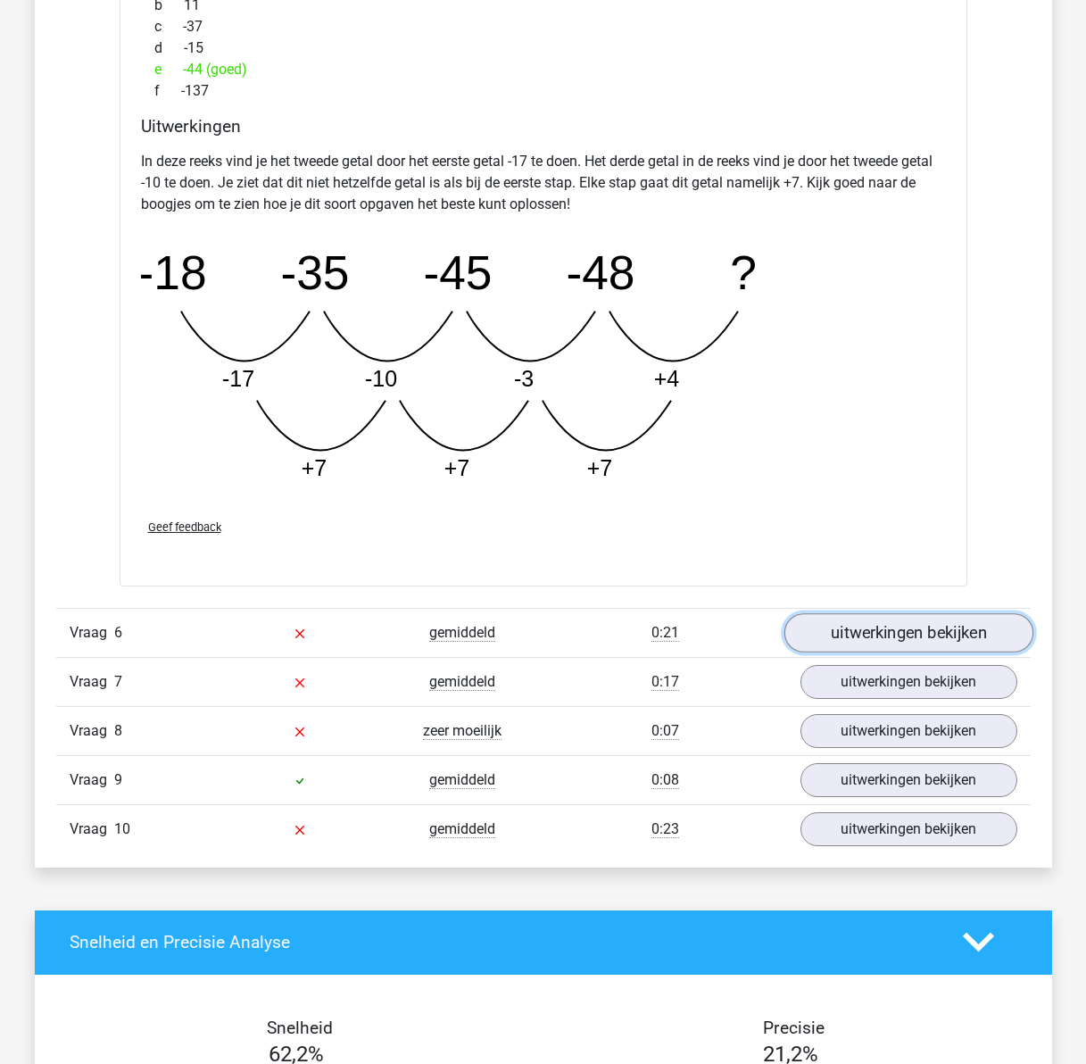
click at [849, 640] on link "uitwerkingen bekijken" at bounding box center [907, 632] width 249 height 39
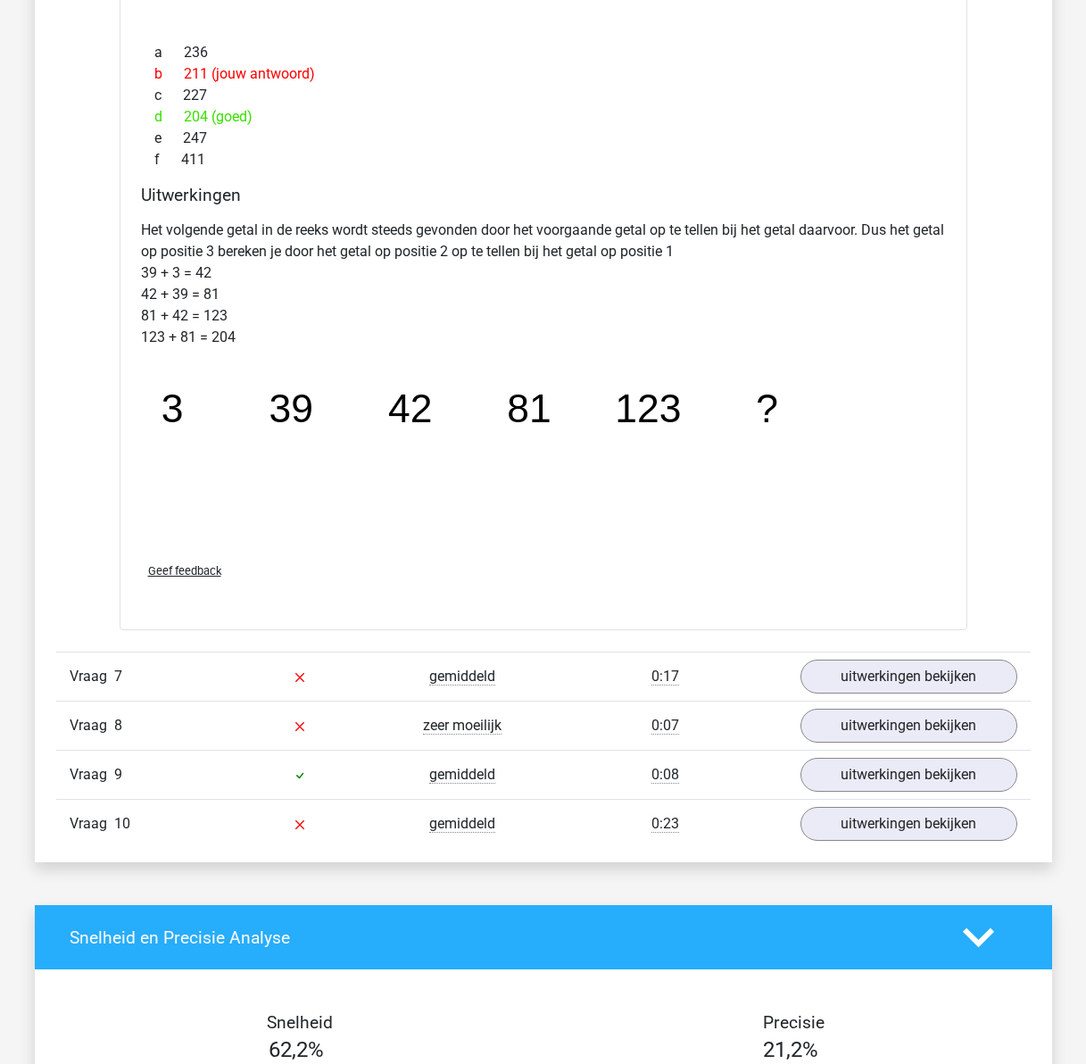
scroll to position [6068, 0]
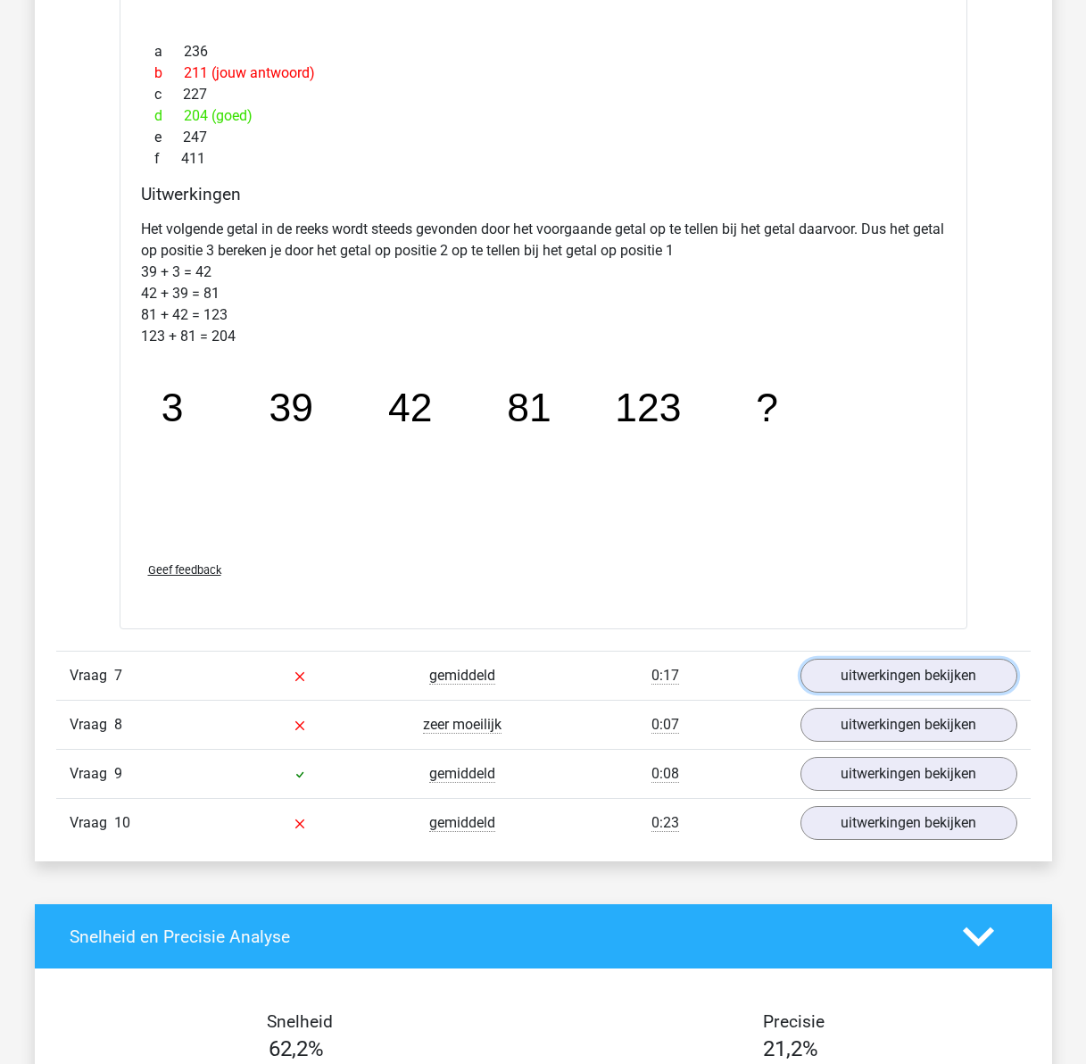
drag, startPoint x: 849, startPoint y: 664, endPoint x: 731, endPoint y: 600, distance: 134.9
click at [849, 664] on link "uitwerkingen bekijken" at bounding box center [908, 676] width 217 height 34
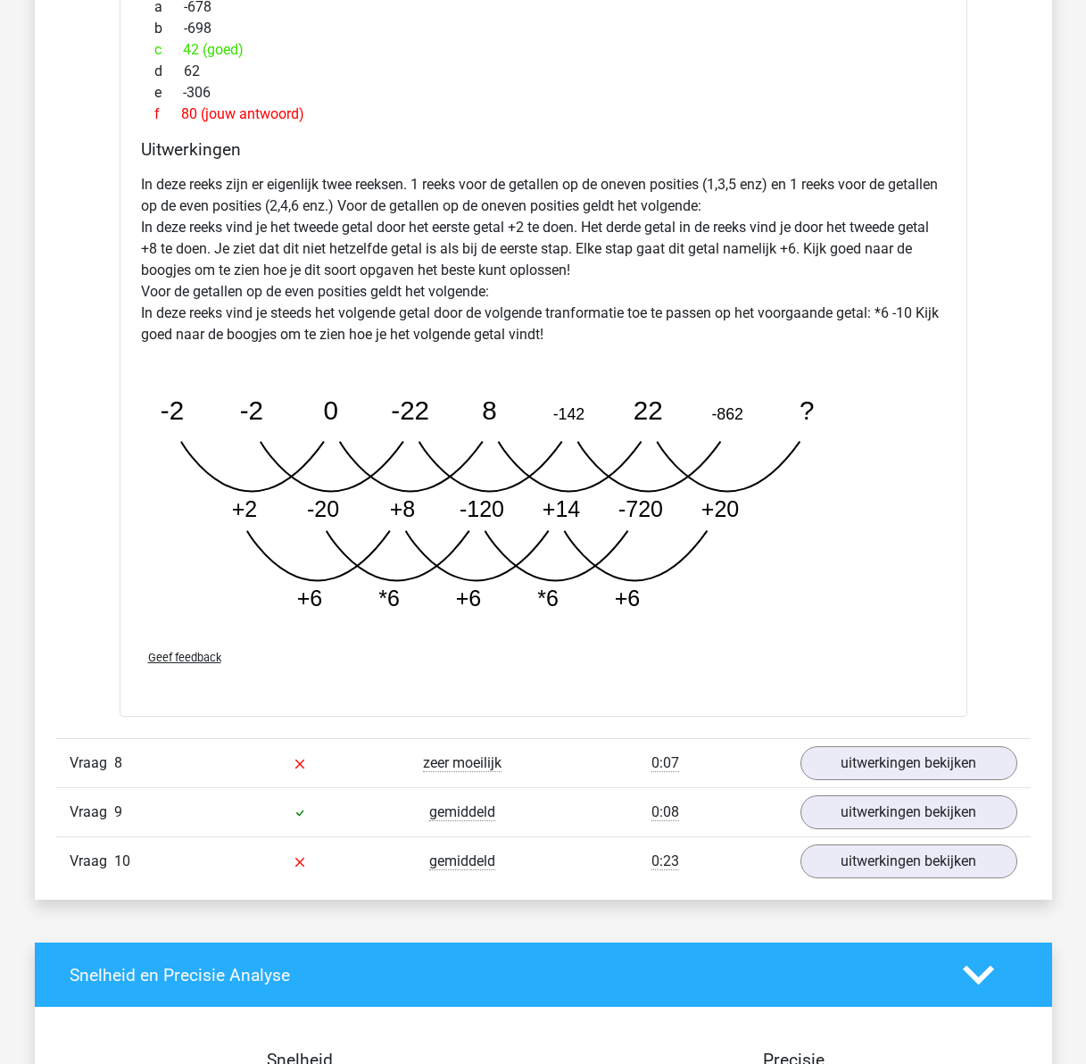
scroll to position [7049, 0]
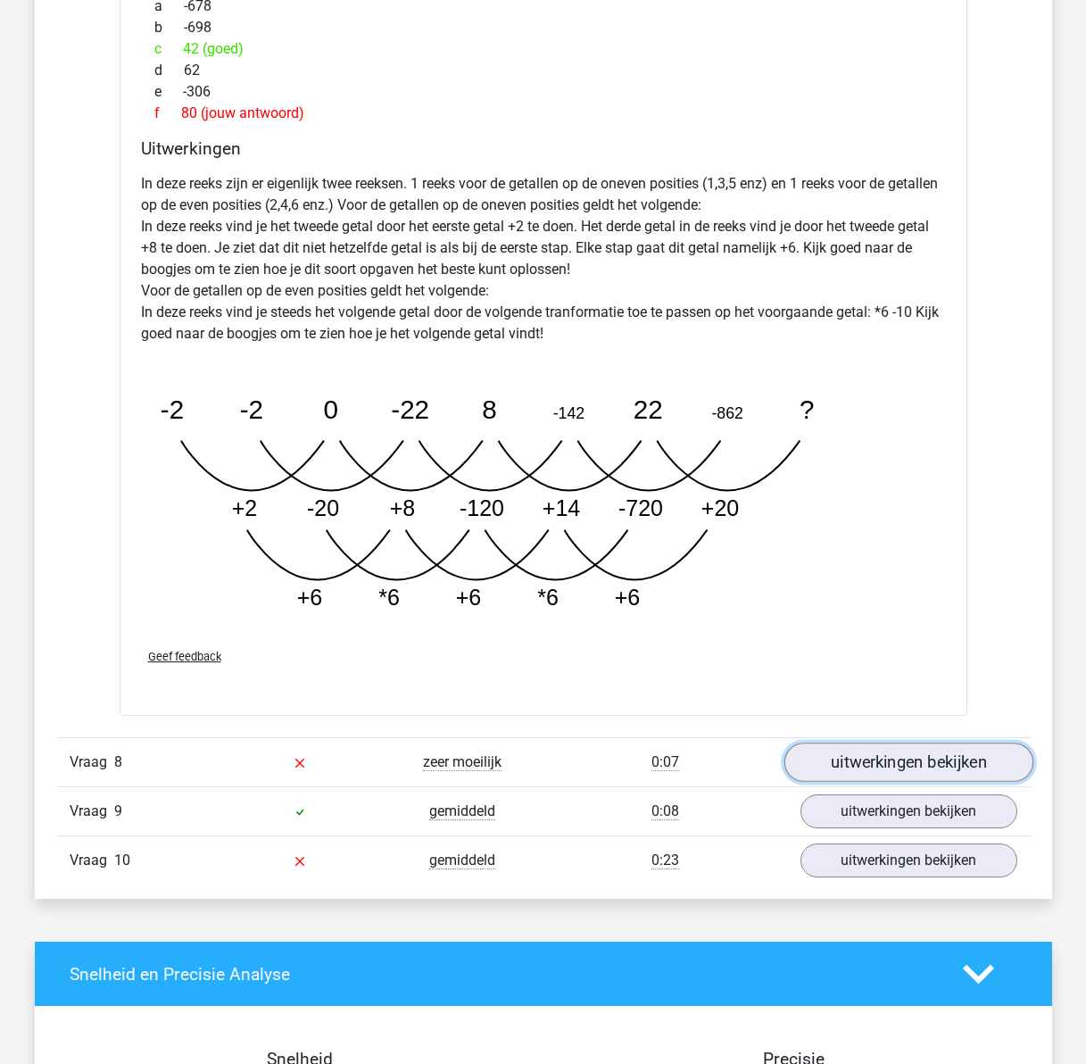
click at [841, 753] on link "uitwerkingen bekijken" at bounding box center [907, 761] width 249 height 39
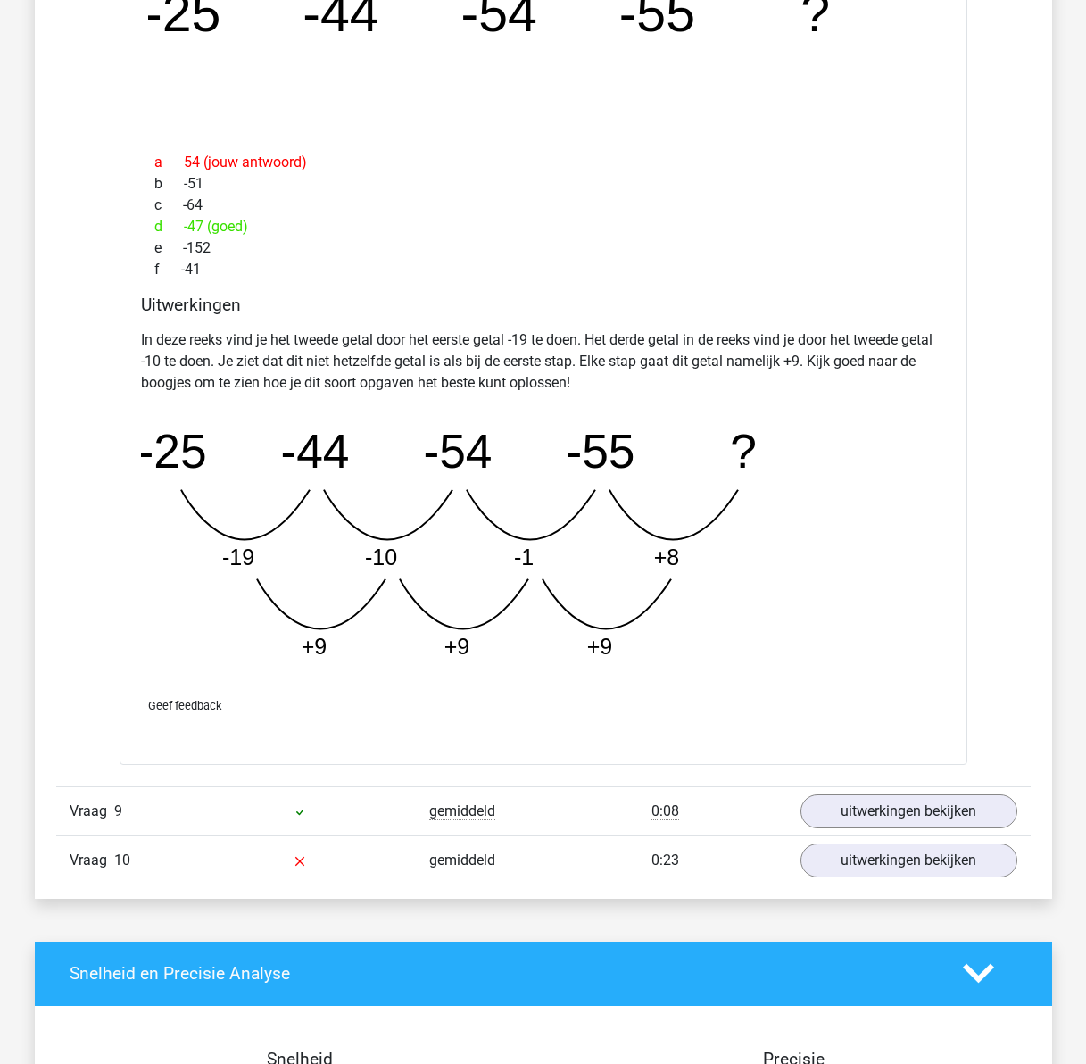
scroll to position [8031, 0]
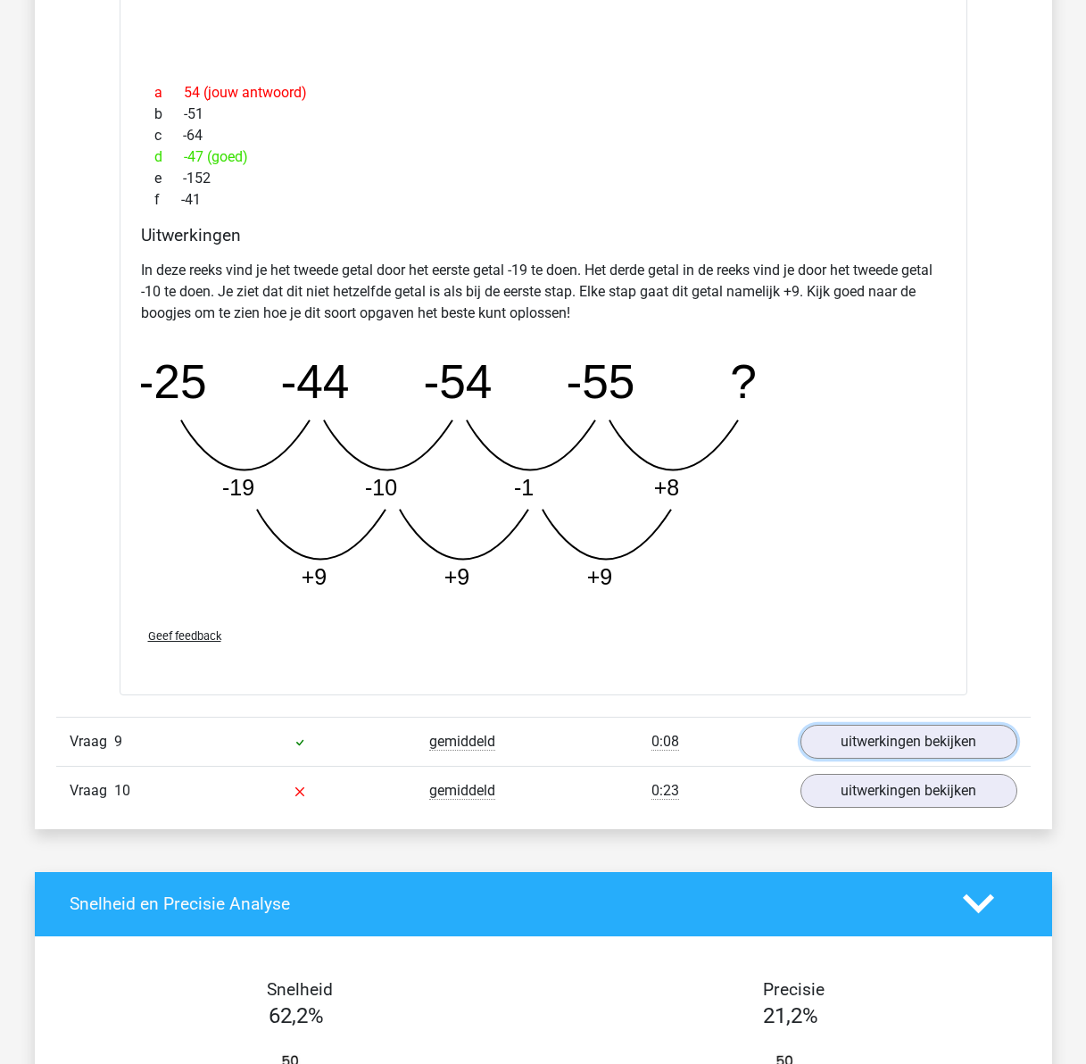
drag, startPoint x: 870, startPoint y: 749, endPoint x: 744, endPoint y: 732, distance: 126.9
click at [870, 749] on link "uitwerkingen bekijken" at bounding box center [908, 742] width 217 height 34
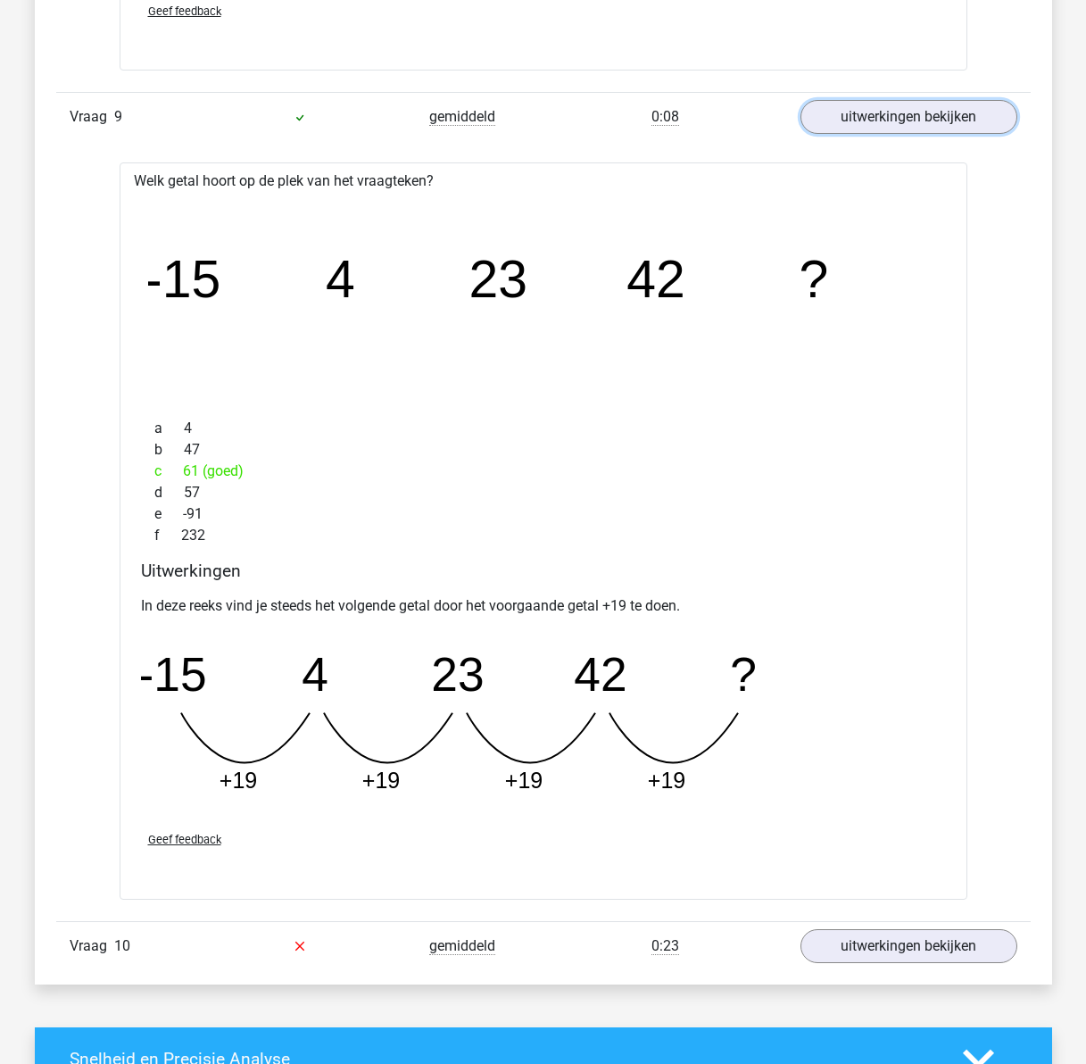
scroll to position [8744, 0]
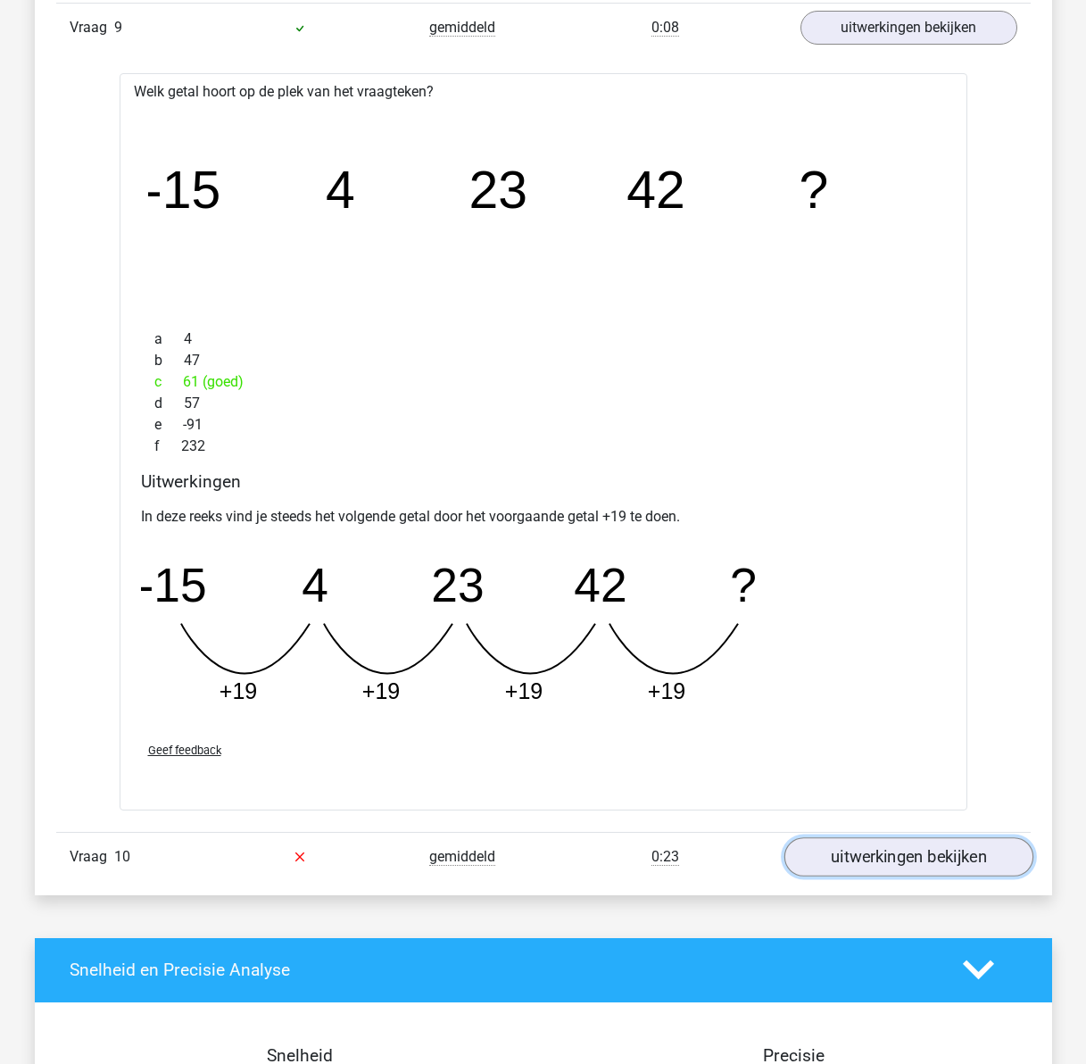
click at [881, 847] on link "uitwerkingen bekijken" at bounding box center [907, 856] width 249 height 39
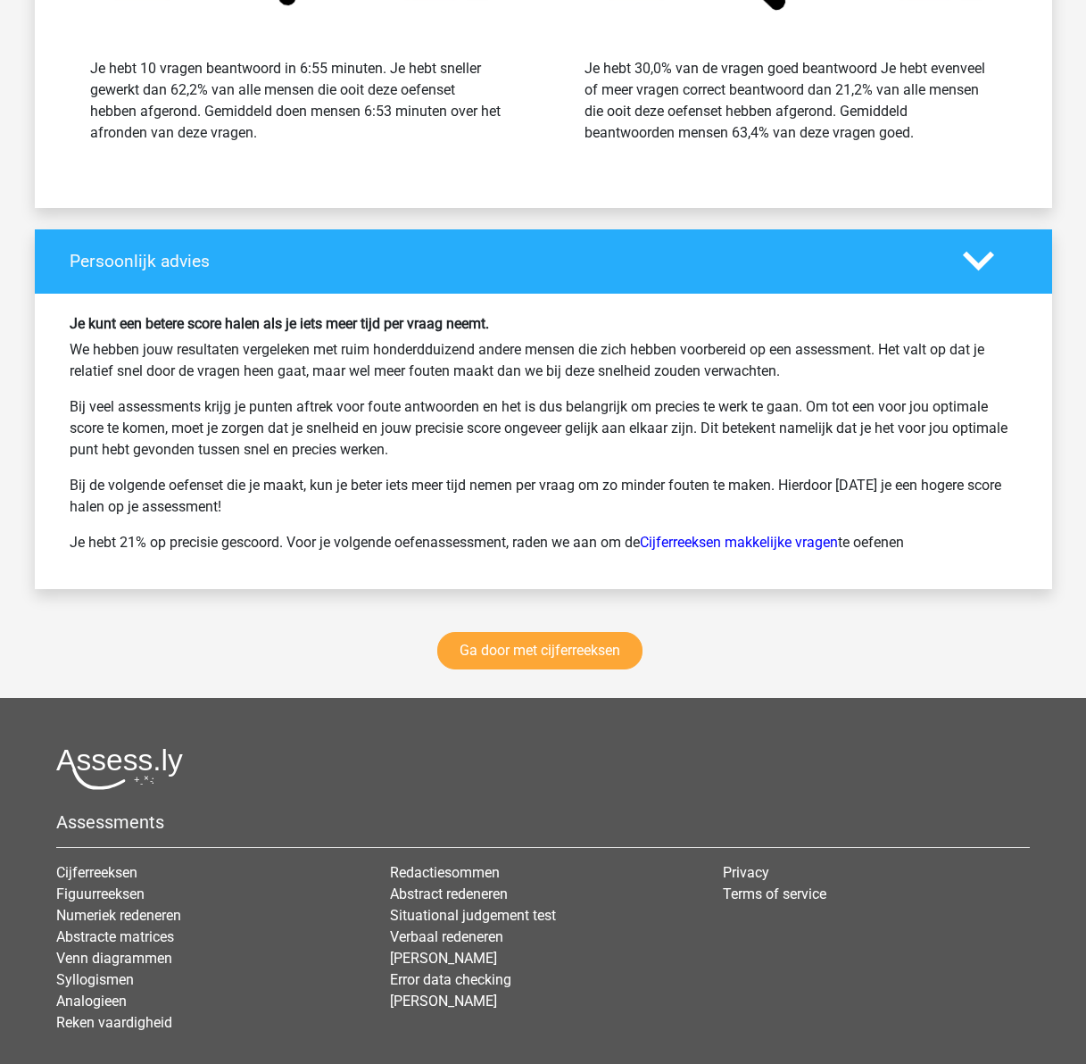
scroll to position [10886, 0]
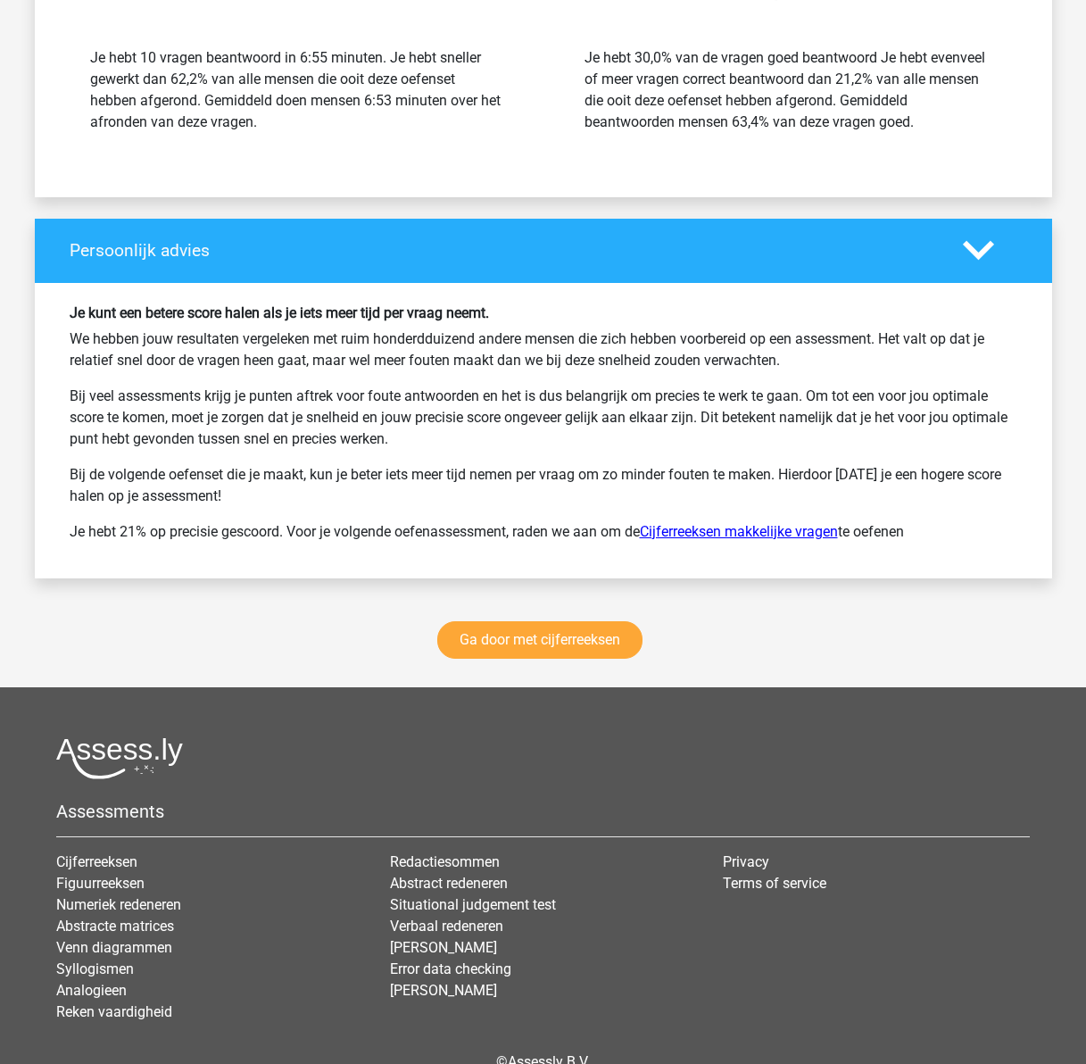
click at [704, 528] on link "Cijferreeksen makkelijke vragen" at bounding box center [739, 531] width 198 height 17
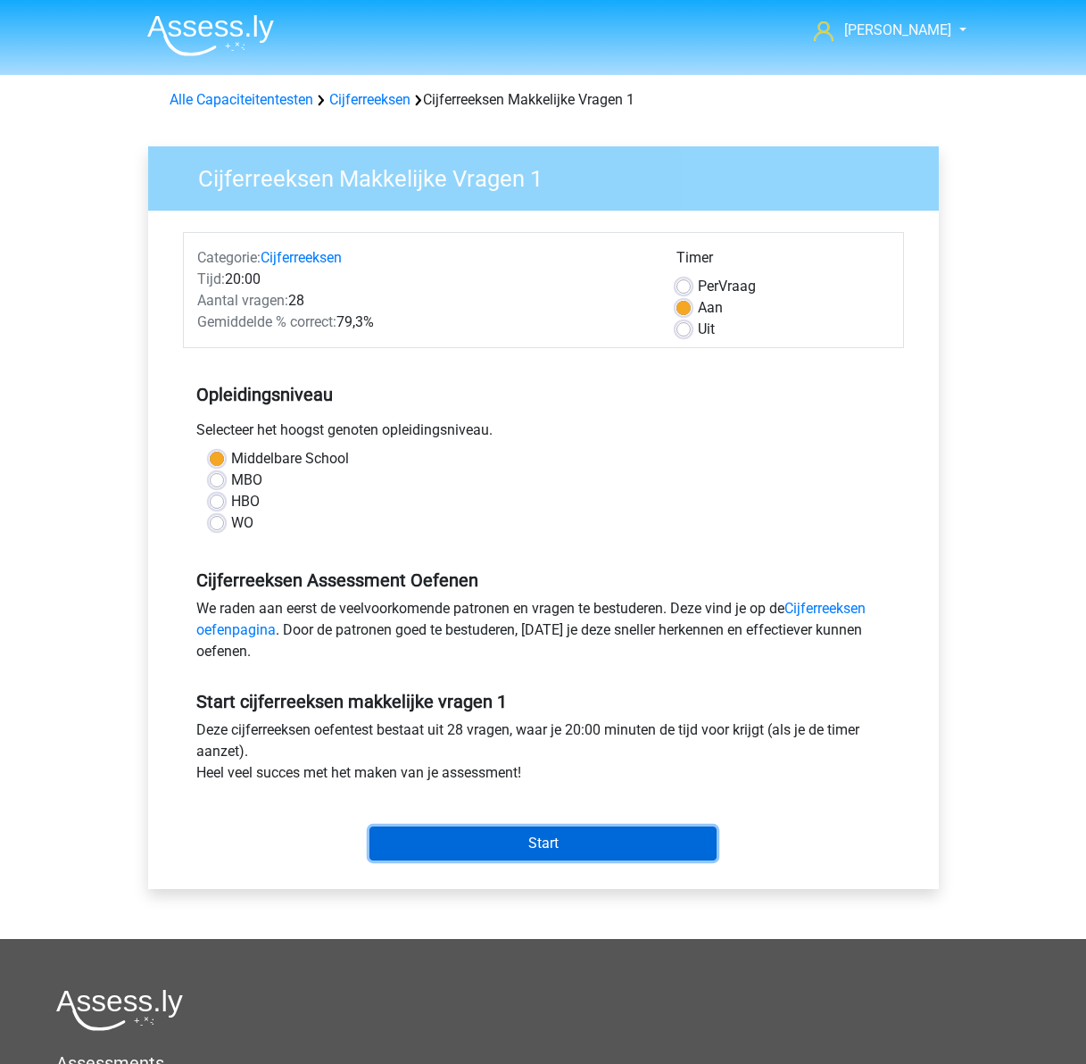
click at [590, 831] on input "Start" at bounding box center [542, 843] width 347 height 34
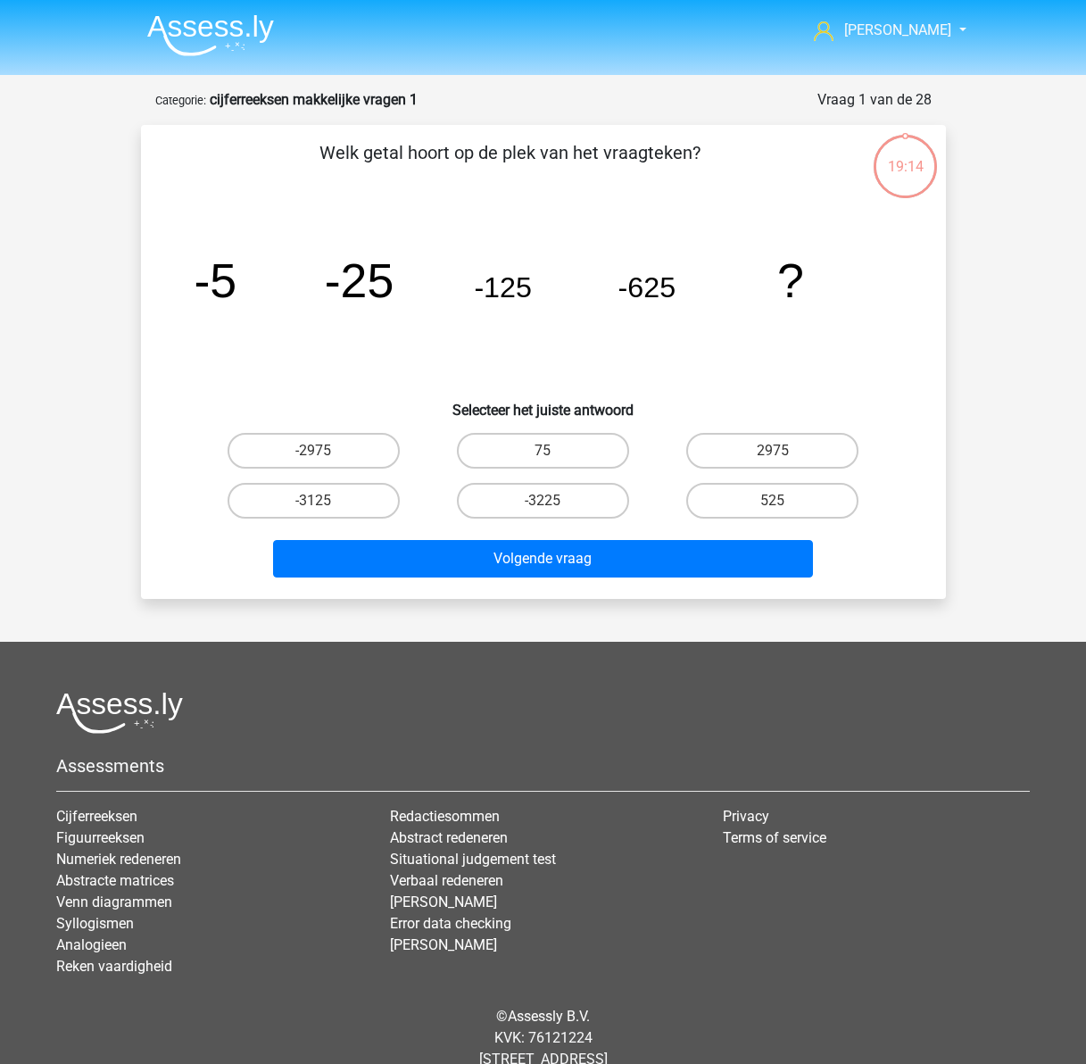
click at [543, 511] on input "-3225" at bounding box center [549, 507] width 12 height 12
radio input "true"
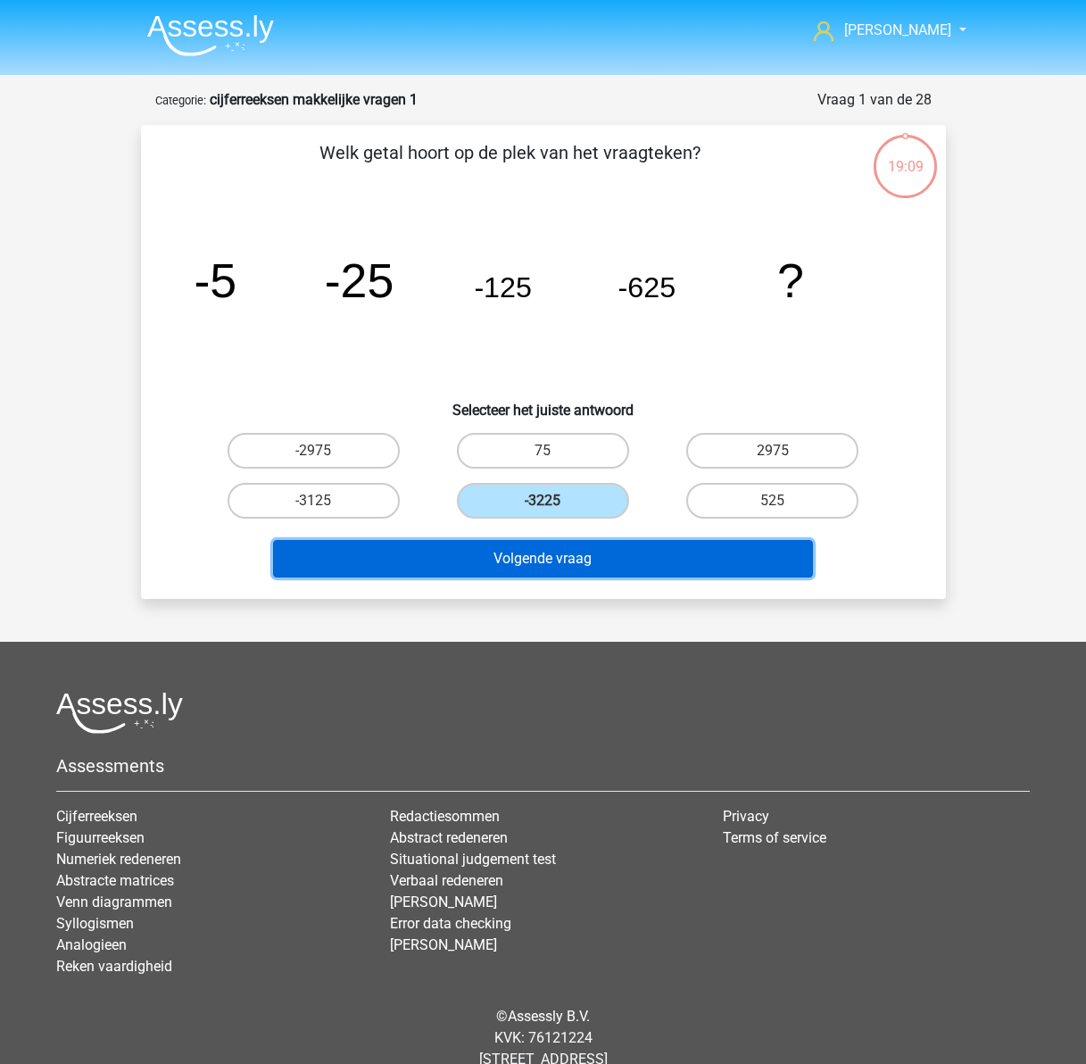
click at [562, 555] on button "Volgende vraag" at bounding box center [543, 558] width 540 height 37
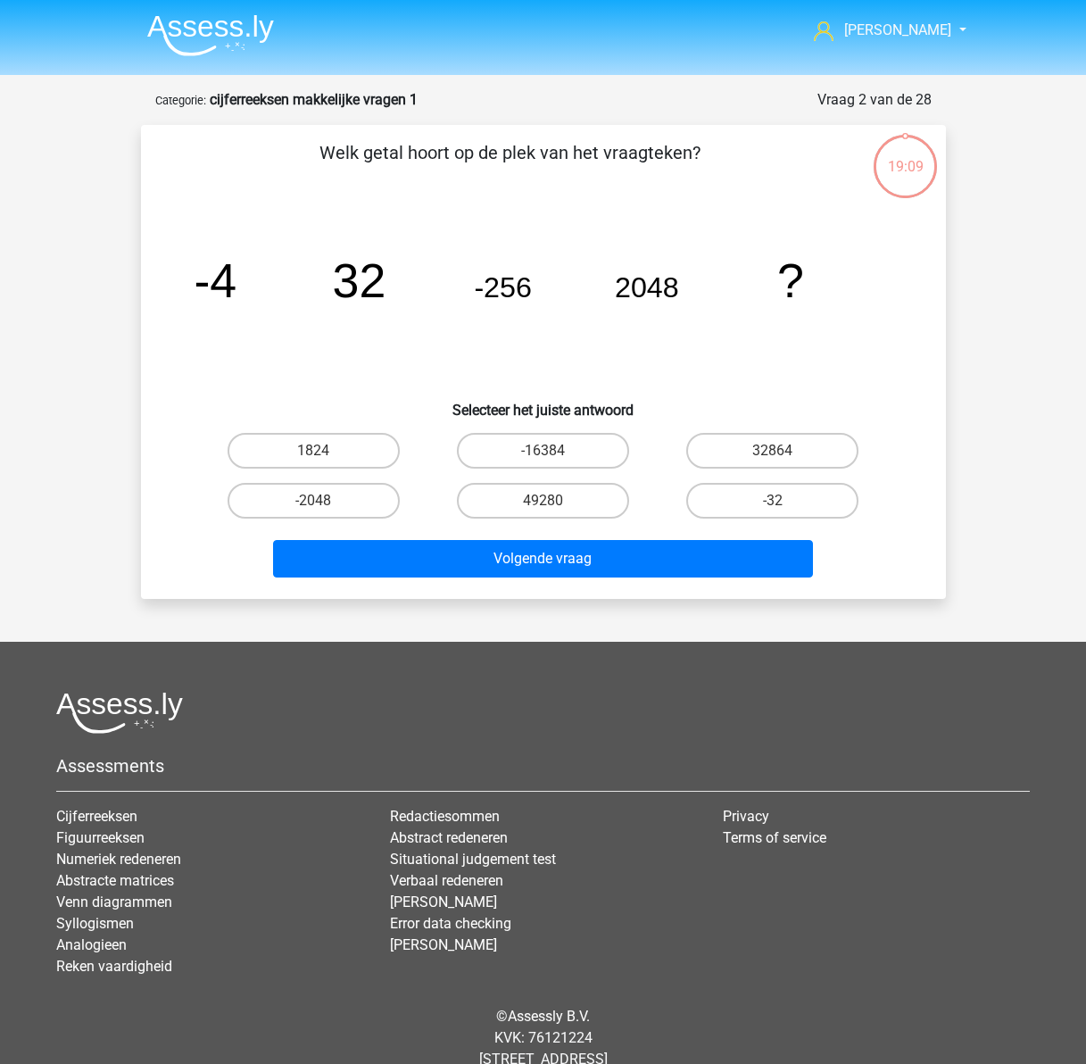
scroll to position [49, 0]
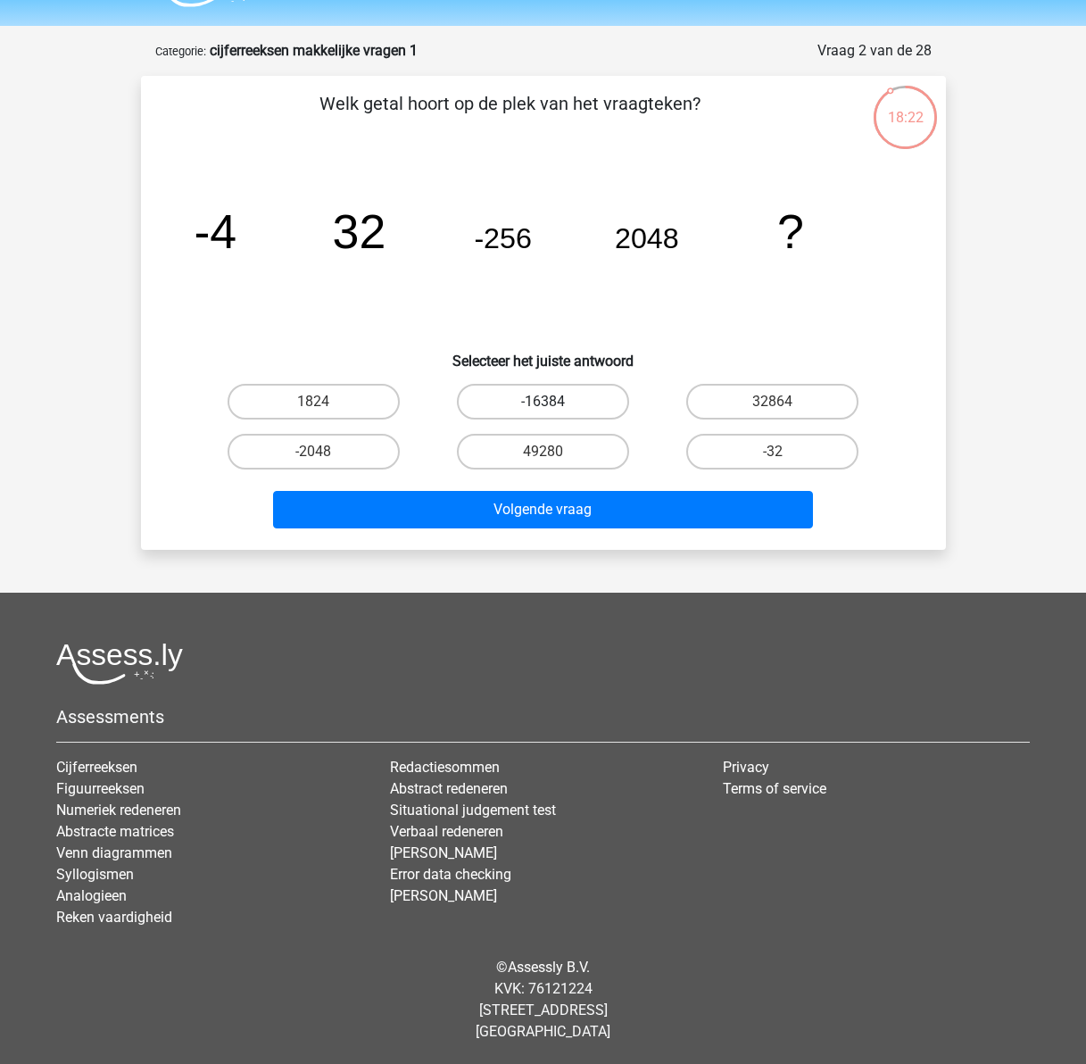
click at [517, 395] on label "-16384" at bounding box center [543, 402] width 172 height 36
click at [543, 402] on input "-16384" at bounding box center [549, 408] width 12 height 12
radio input "true"
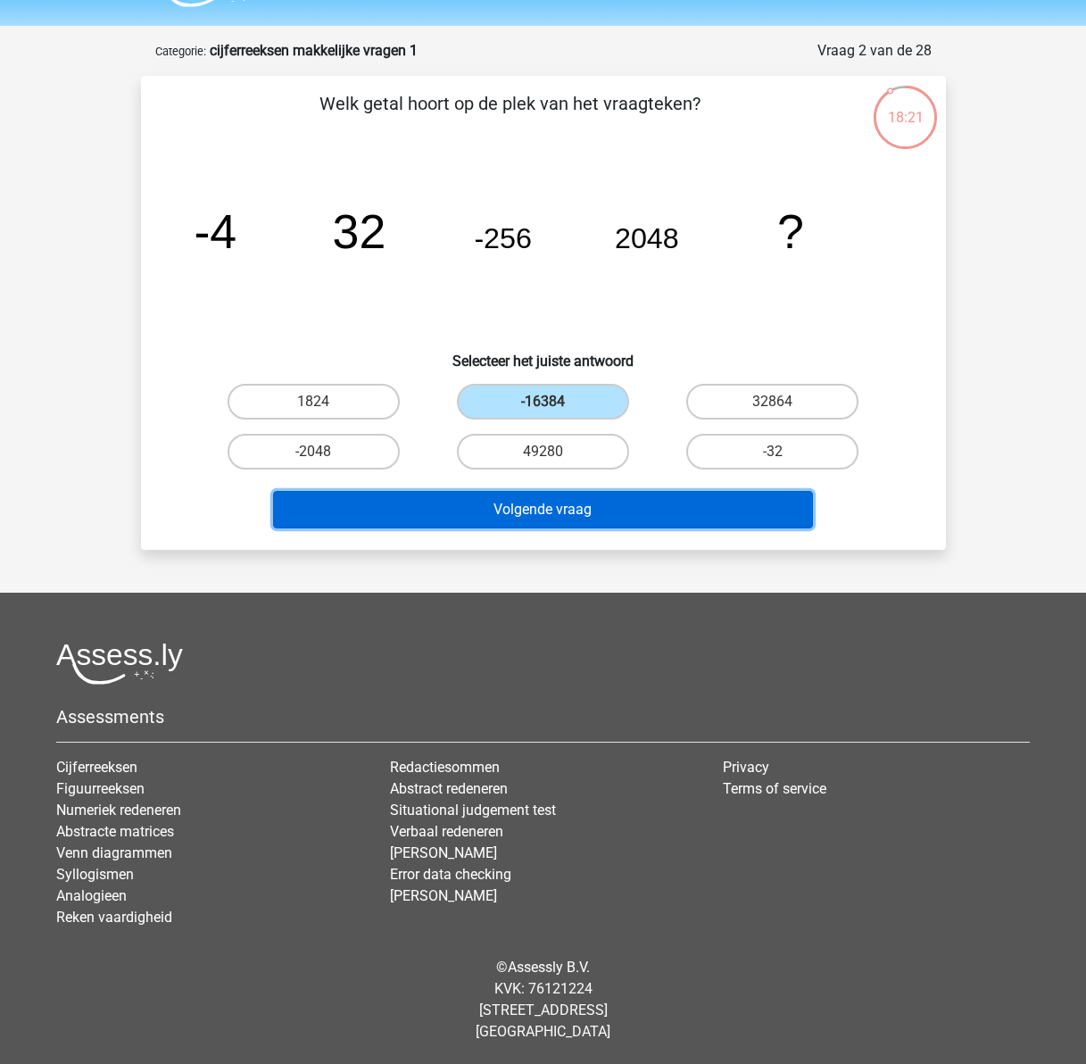
click at [559, 505] on button "Volgende vraag" at bounding box center [543, 509] width 540 height 37
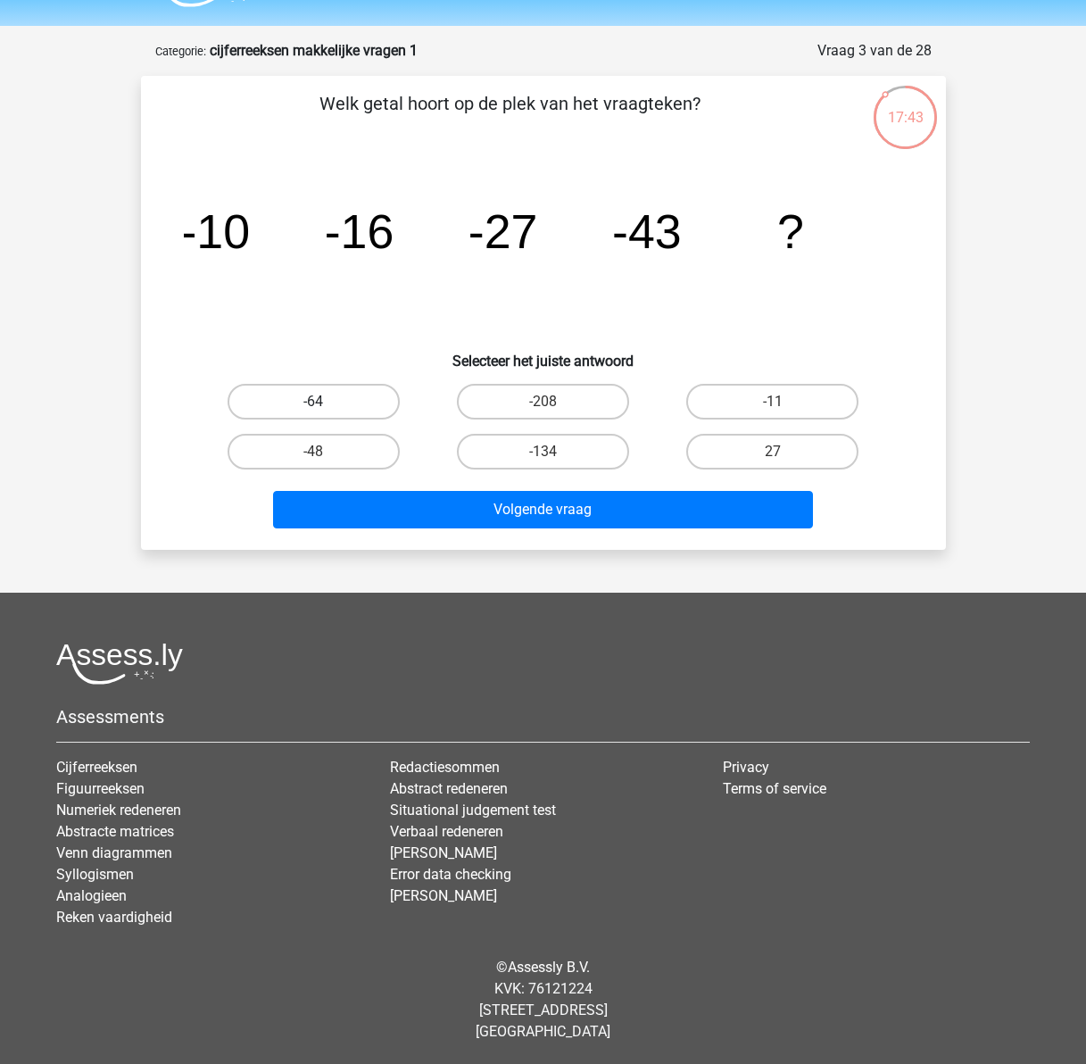
click at [355, 387] on label "-64" at bounding box center [314, 402] width 172 height 36
click at [325, 402] on input "-64" at bounding box center [319, 408] width 12 height 12
radio input "true"
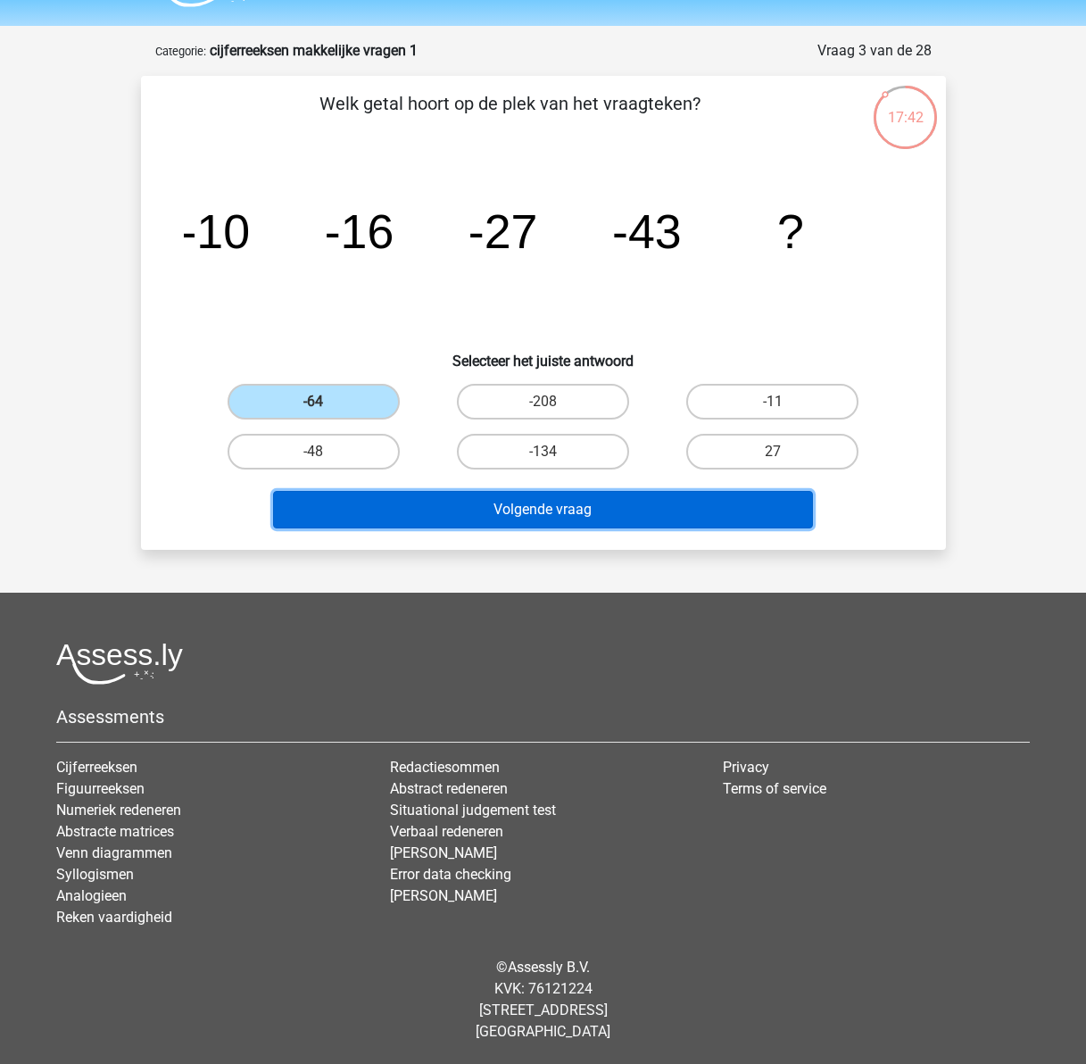
click at [454, 505] on button "Volgende vraag" at bounding box center [543, 509] width 540 height 37
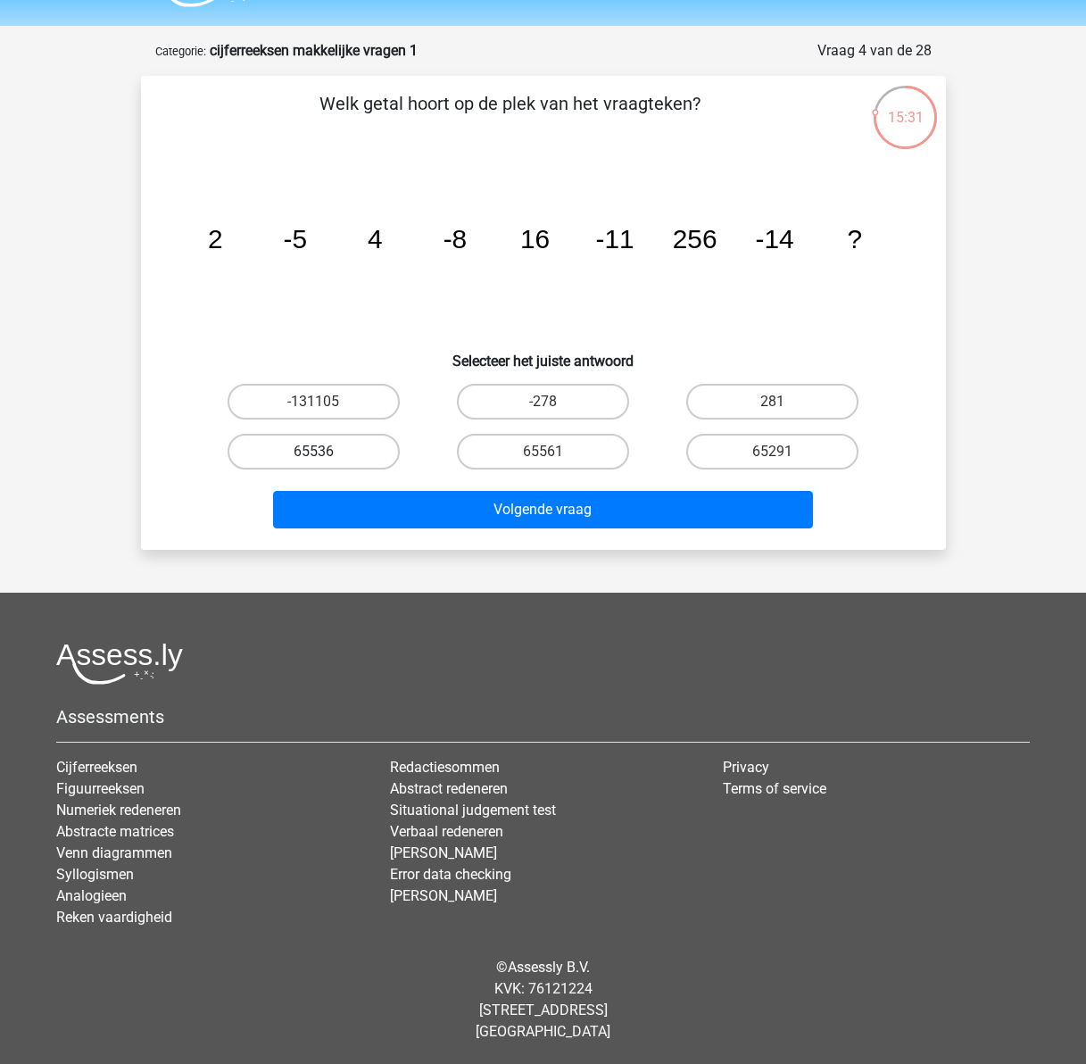
click at [253, 447] on label "65536" at bounding box center [314, 452] width 172 height 36
click at [313, 451] on input "65536" at bounding box center [319, 457] width 12 height 12
radio input "true"
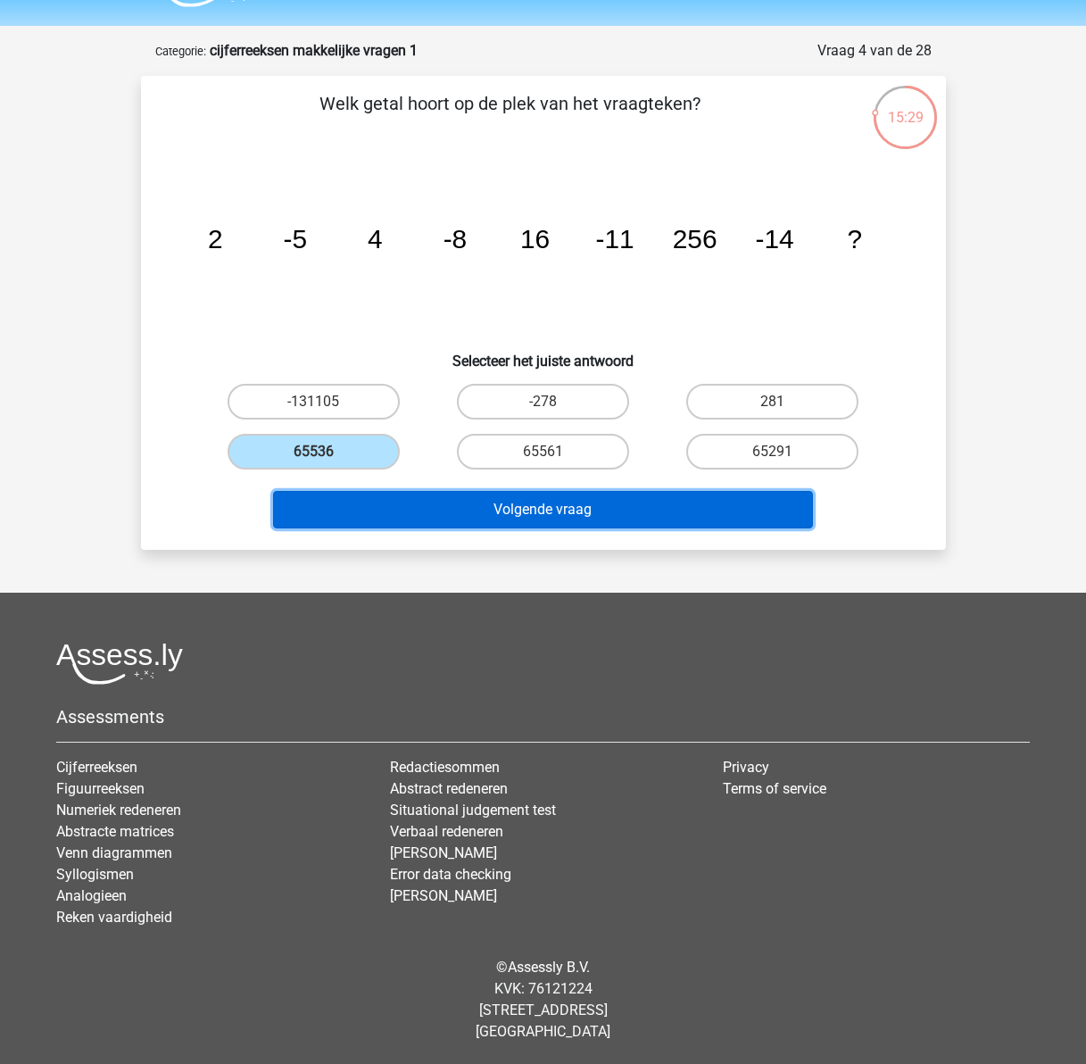
click at [493, 516] on button "Volgende vraag" at bounding box center [543, 509] width 540 height 37
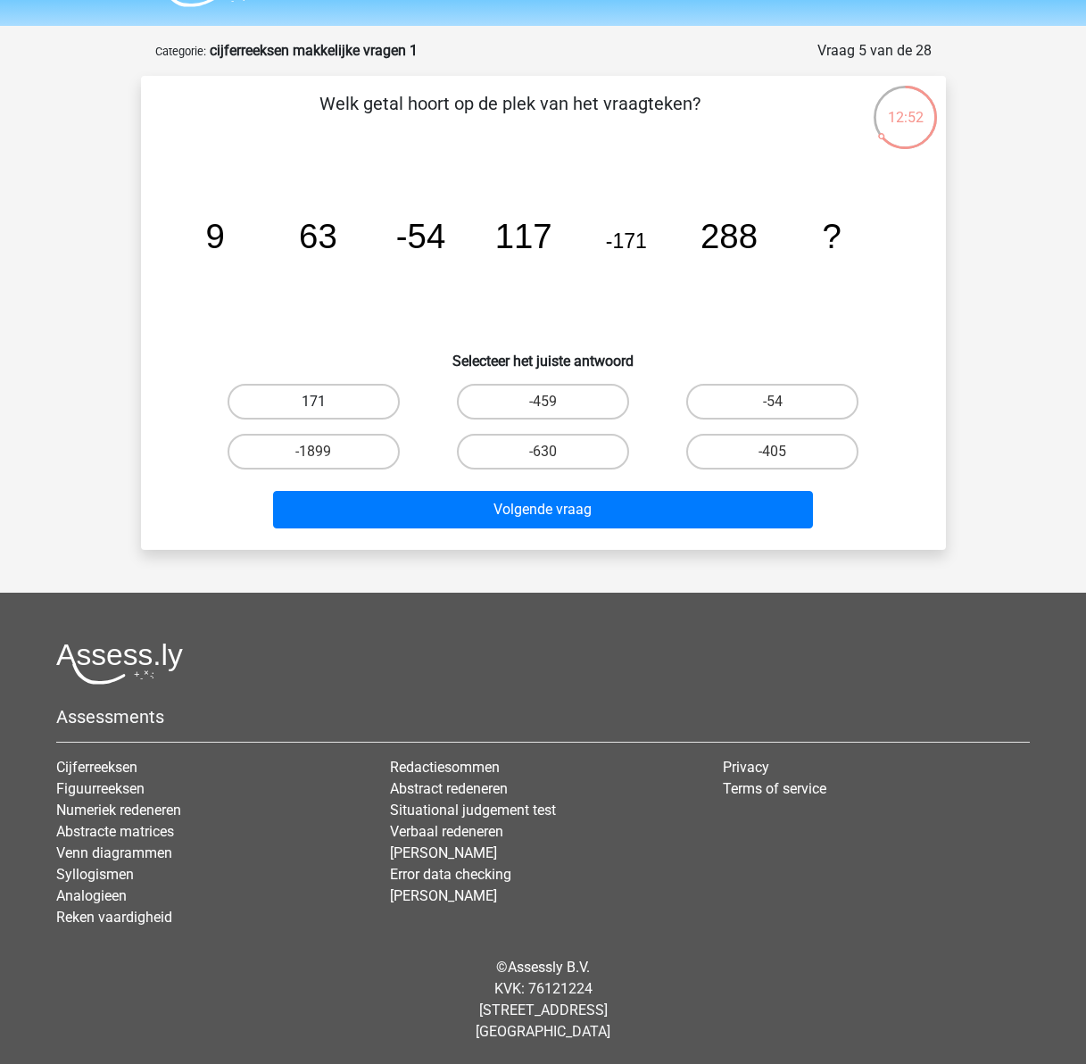
click at [329, 397] on label "171" at bounding box center [314, 402] width 172 height 36
click at [325, 402] on input "171" at bounding box center [319, 408] width 12 height 12
radio input "true"
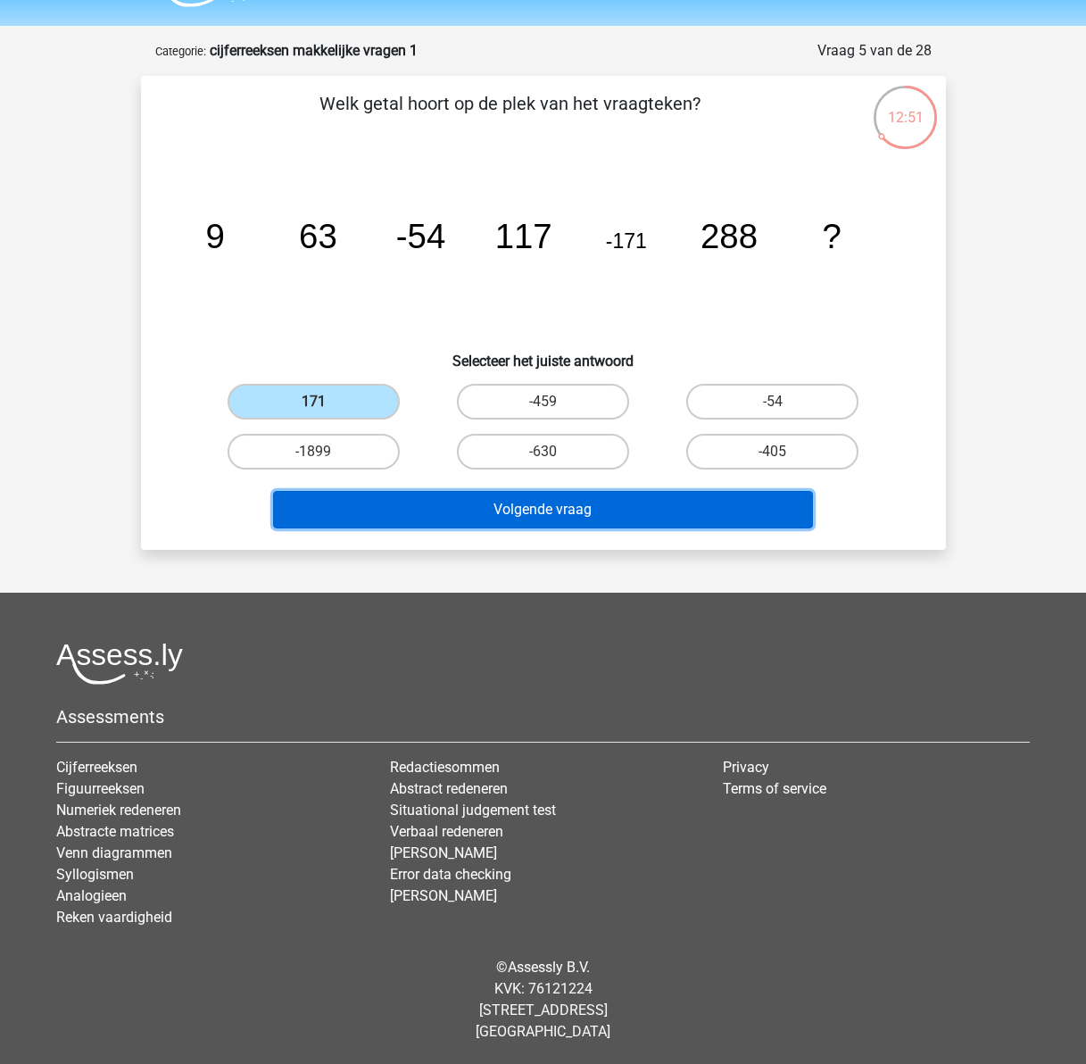
click at [544, 517] on button "Volgende vraag" at bounding box center [543, 509] width 540 height 37
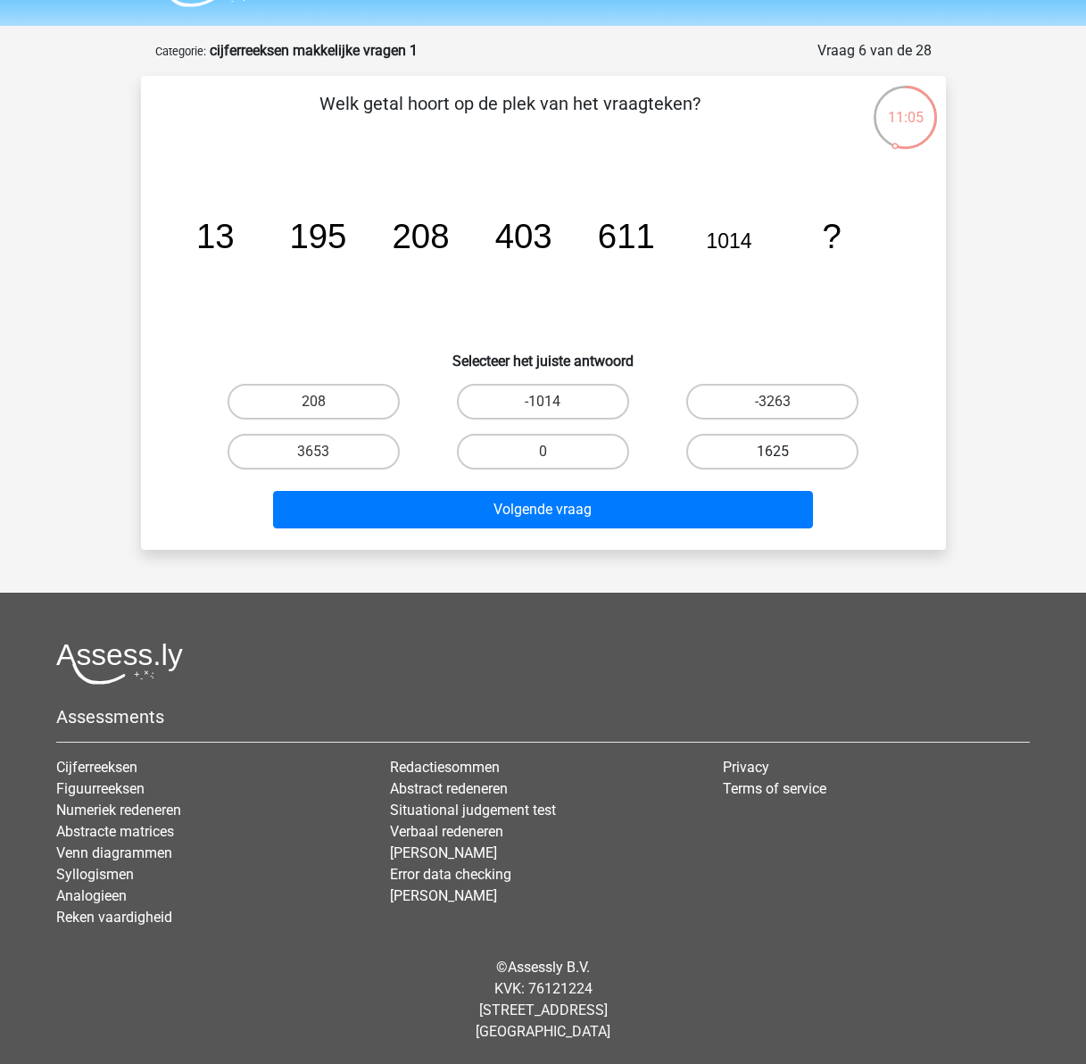
drag, startPoint x: 764, startPoint y: 449, endPoint x: 731, endPoint y: 467, distance: 37.5
click at [764, 447] on label "1625" at bounding box center [772, 452] width 172 height 36
click at [773, 451] on input "1625" at bounding box center [779, 457] width 12 height 12
radio input "true"
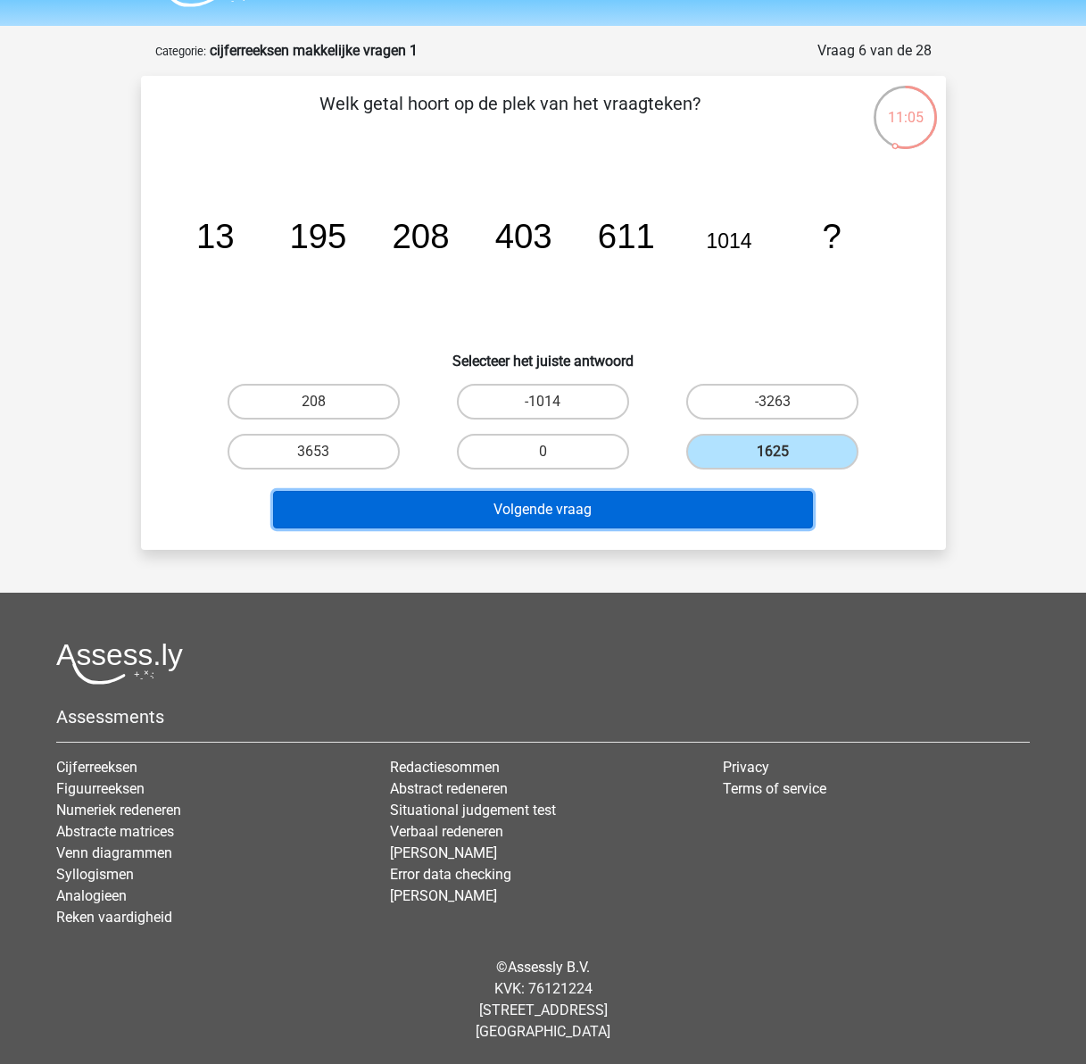
click at [720, 502] on button "Volgende vraag" at bounding box center [543, 509] width 540 height 37
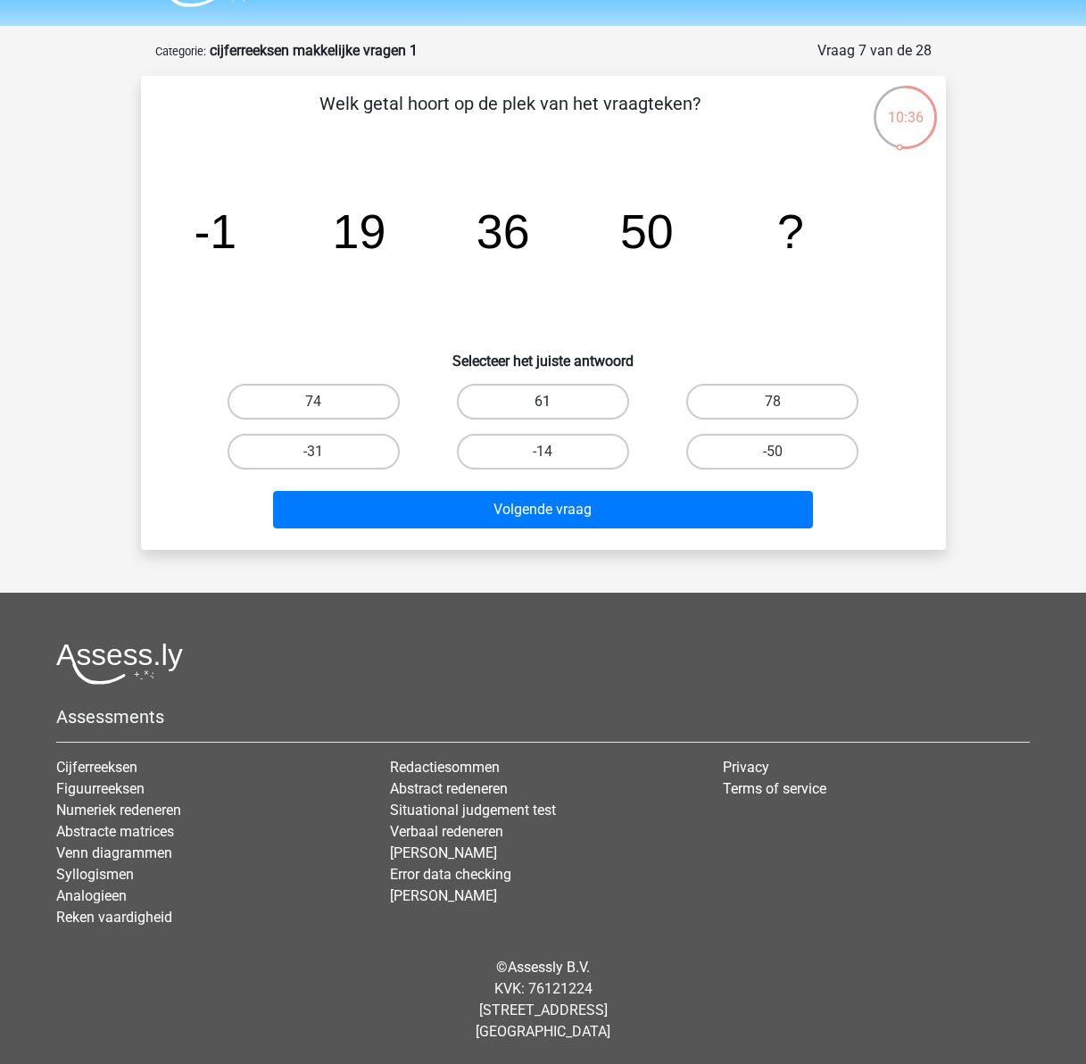
click at [531, 412] on label "61" at bounding box center [543, 402] width 172 height 36
click at [543, 412] on input "61" at bounding box center [549, 408] width 12 height 12
radio input "true"
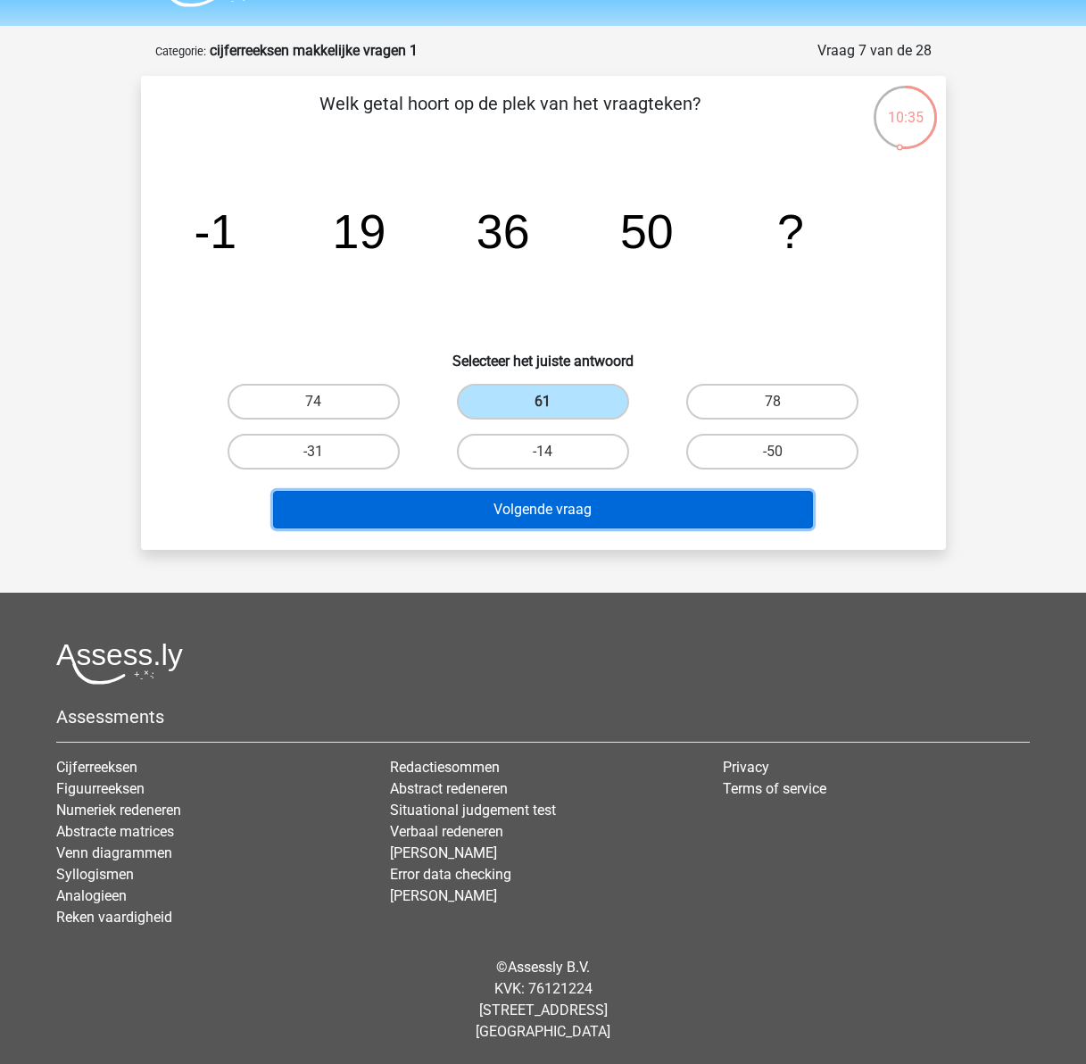
click at [551, 514] on button "Volgende vraag" at bounding box center [543, 509] width 540 height 37
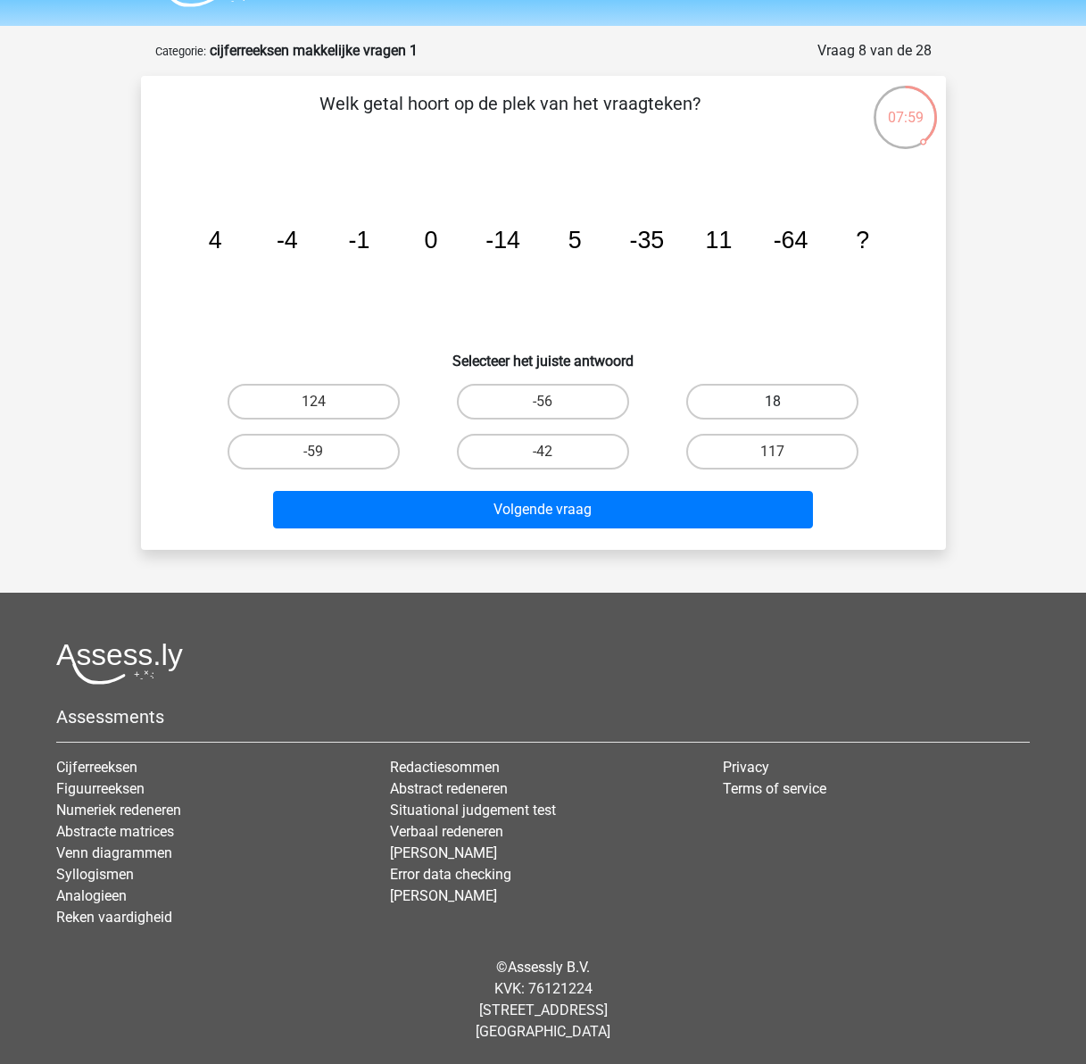
click at [765, 406] on label "18" at bounding box center [772, 402] width 172 height 36
click at [773, 406] on input "18" at bounding box center [779, 408] width 12 height 12
radio input "true"
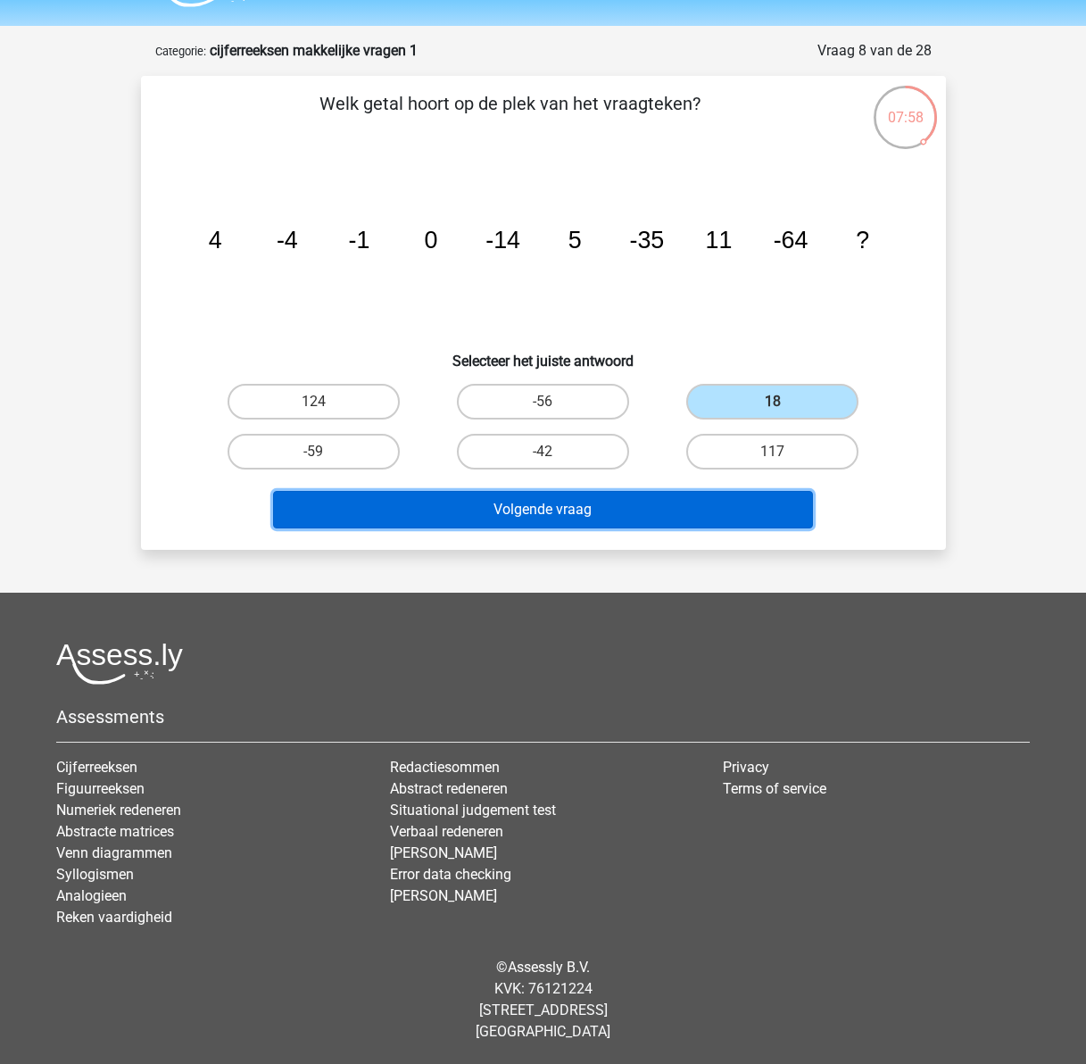
click at [708, 501] on button "Volgende vraag" at bounding box center [543, 509] width 540 height 37
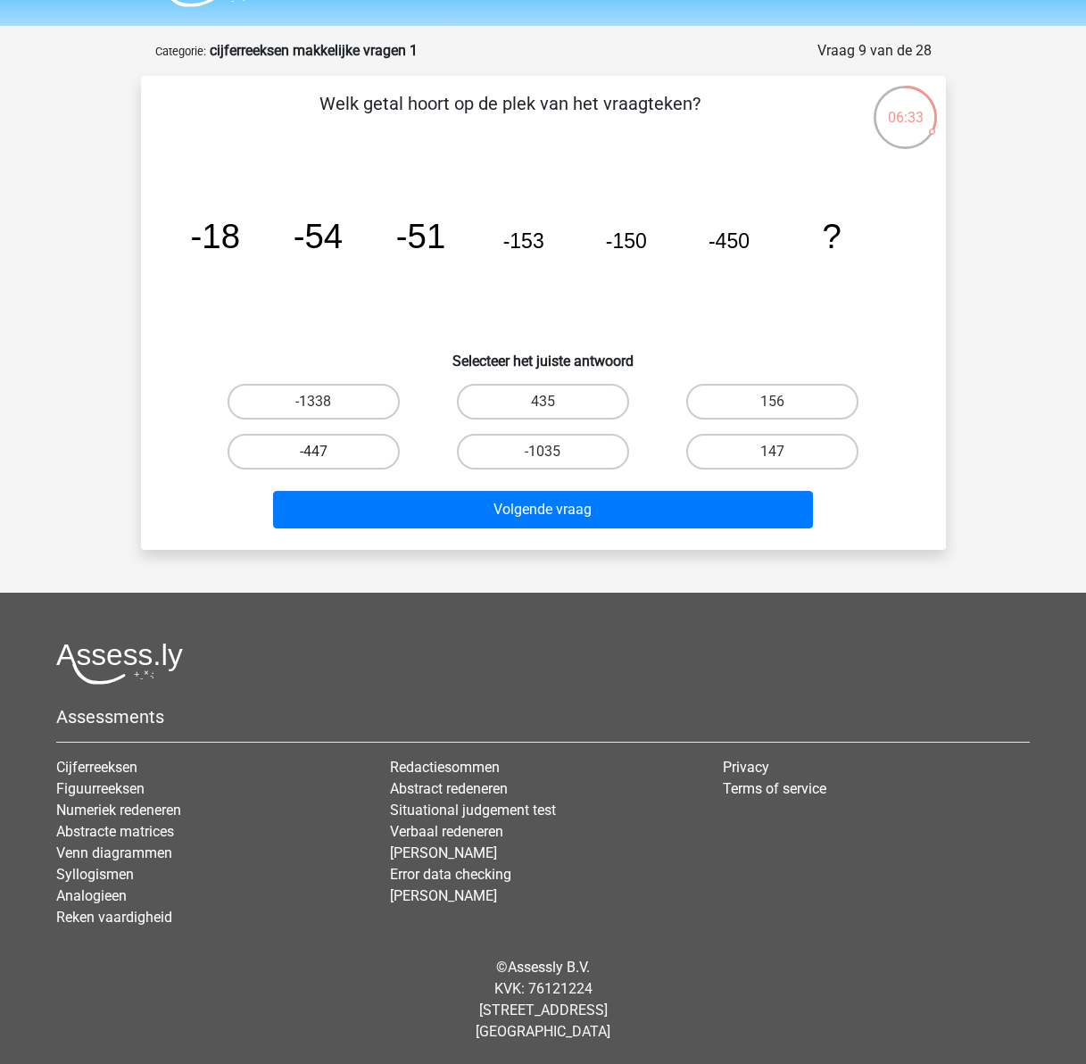
click at [333, 443] on label "-447" at bounding box center [314, 452] width 172 height 36
click at [325, 451] on input "-447" at bounding box center [319, 457] width 12 height 12
radio input "true"
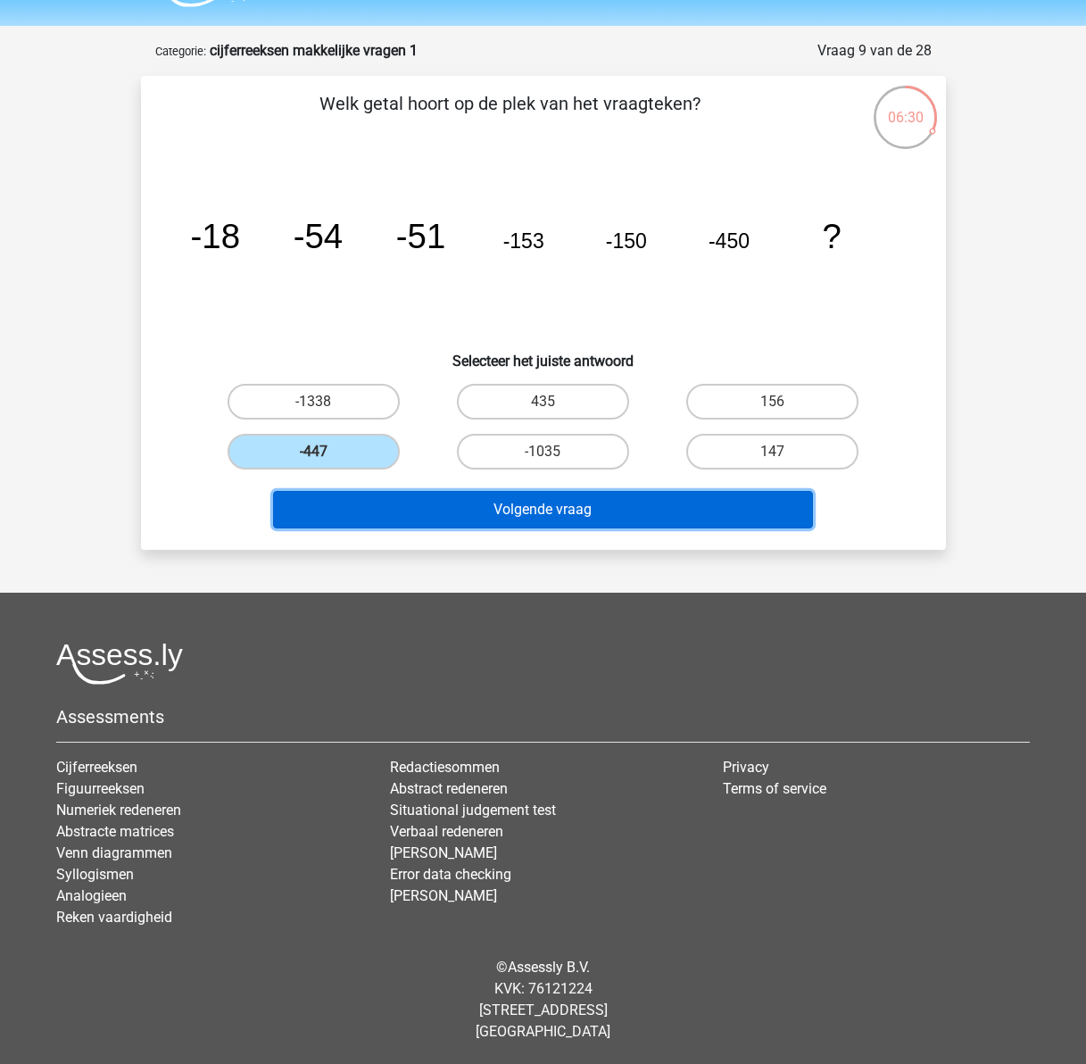
click at [432, 510] on button "Volgende vraag" at bounding box center [543, 509] width 540 height 37
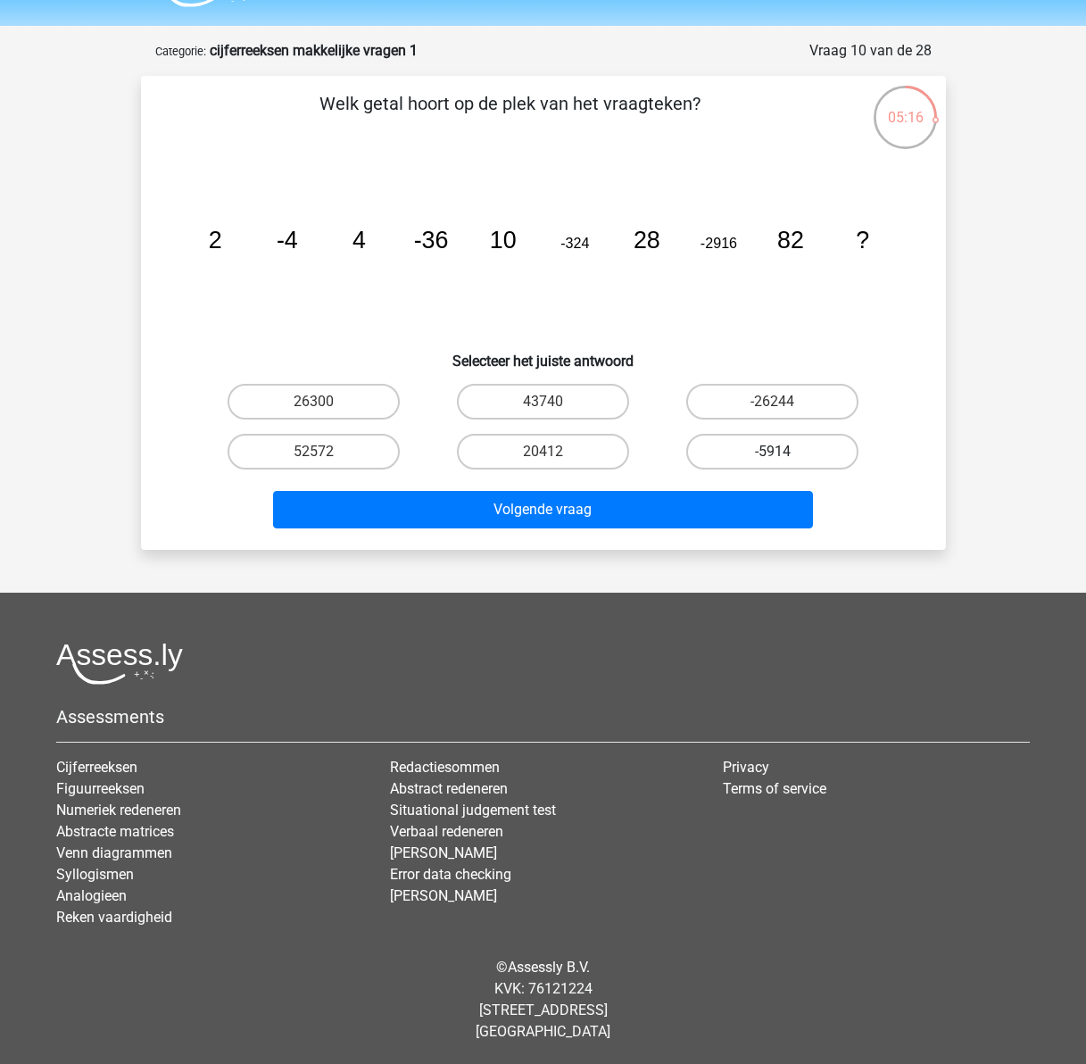
drag, startPoint x: 779, startPoint y: 445, endPoint x: 748, endPoint y: 459, distance: 34.0
click at [779, 445] on label "-5914" at bounding box center [772, 452] width 172 height 36
click at [779, 451] on input "-5914" at bounding box center [779, 457] width 12 height 12
radio input "true"
click at [721, 401] on label "-26244" at bounding box center [772, 402] width 172 height 36
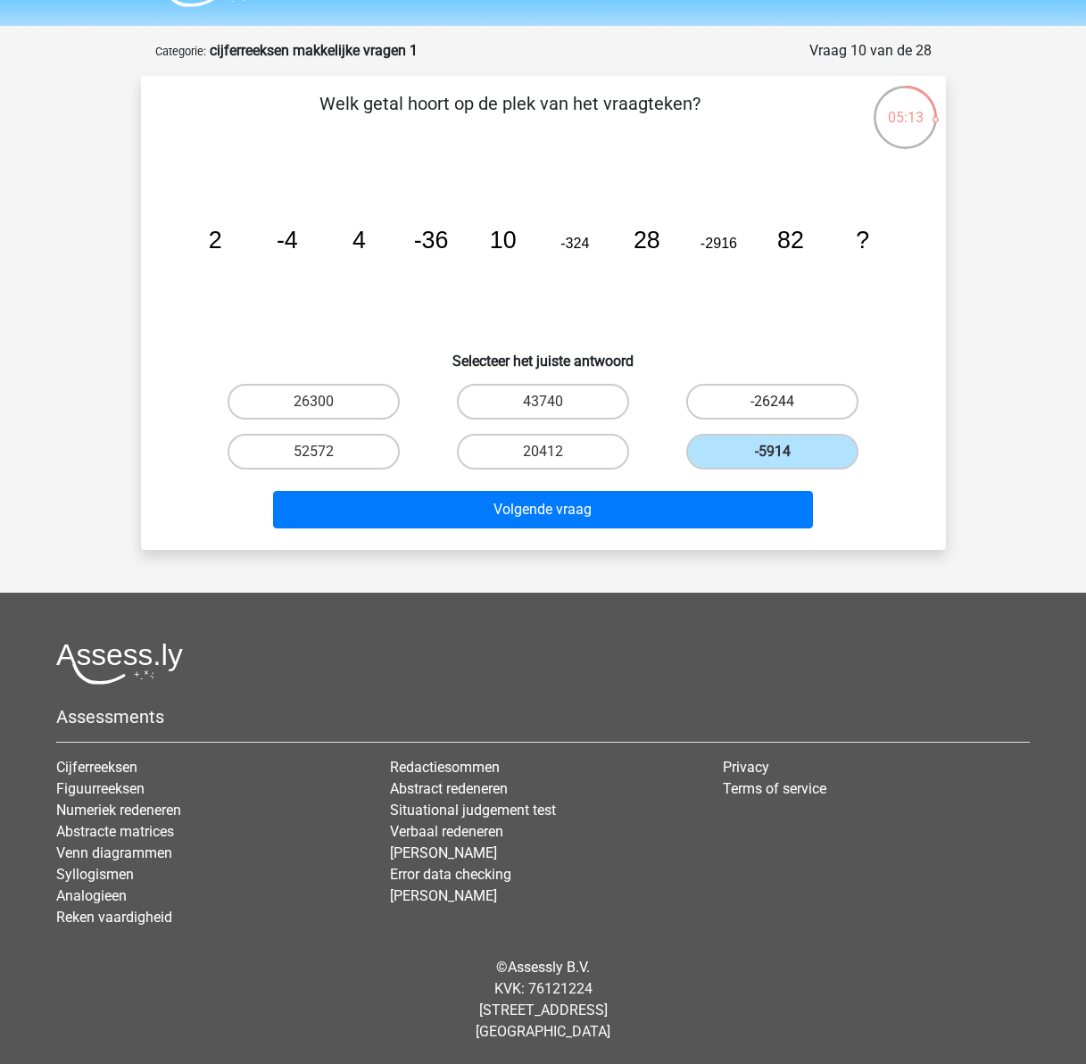
click at [773, 402] on input "-26244" at bounding box center [779, 408] width 12 height 12
radio input "true"
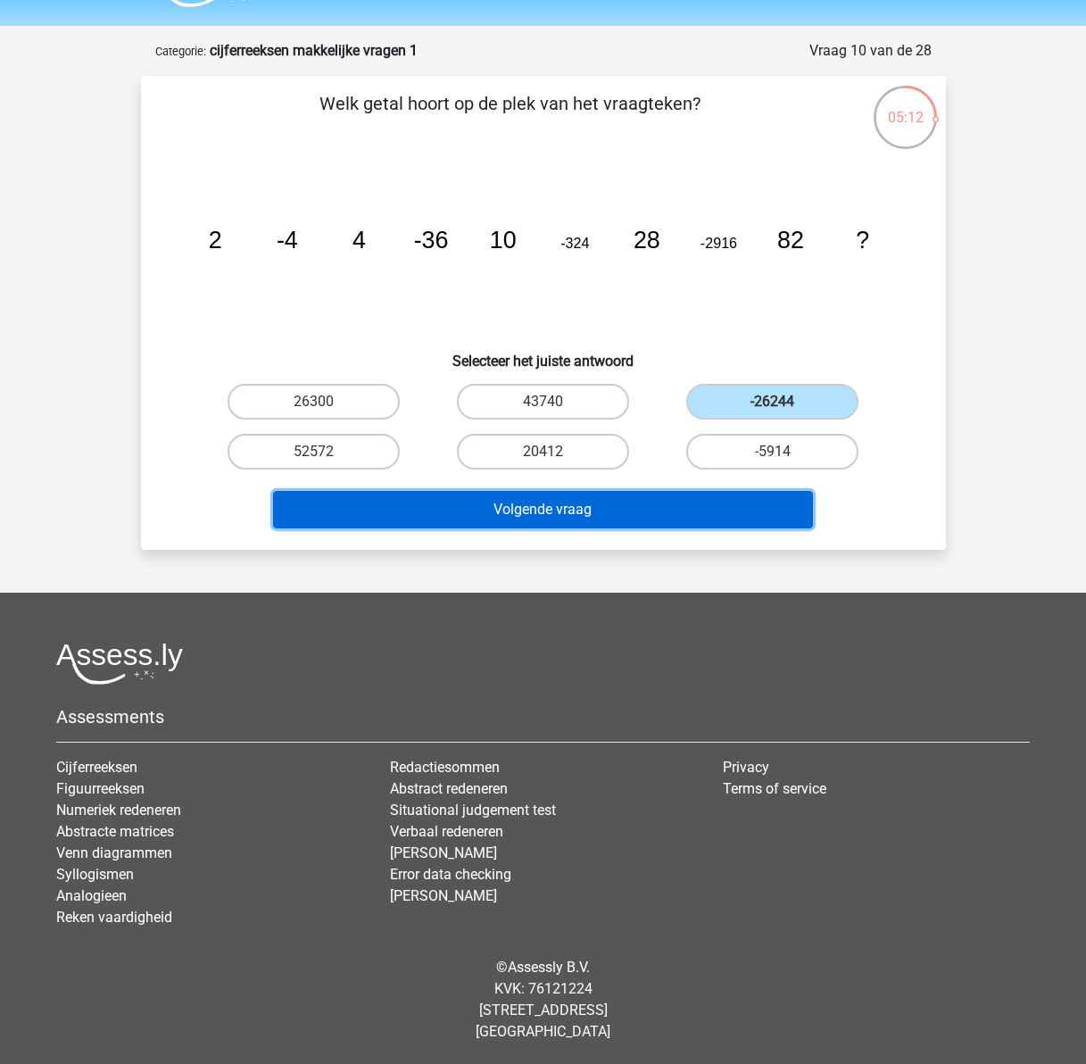
click at [603, 509] on button "Volgende vraag" at bounding box center [543, 509] width 540 height 37
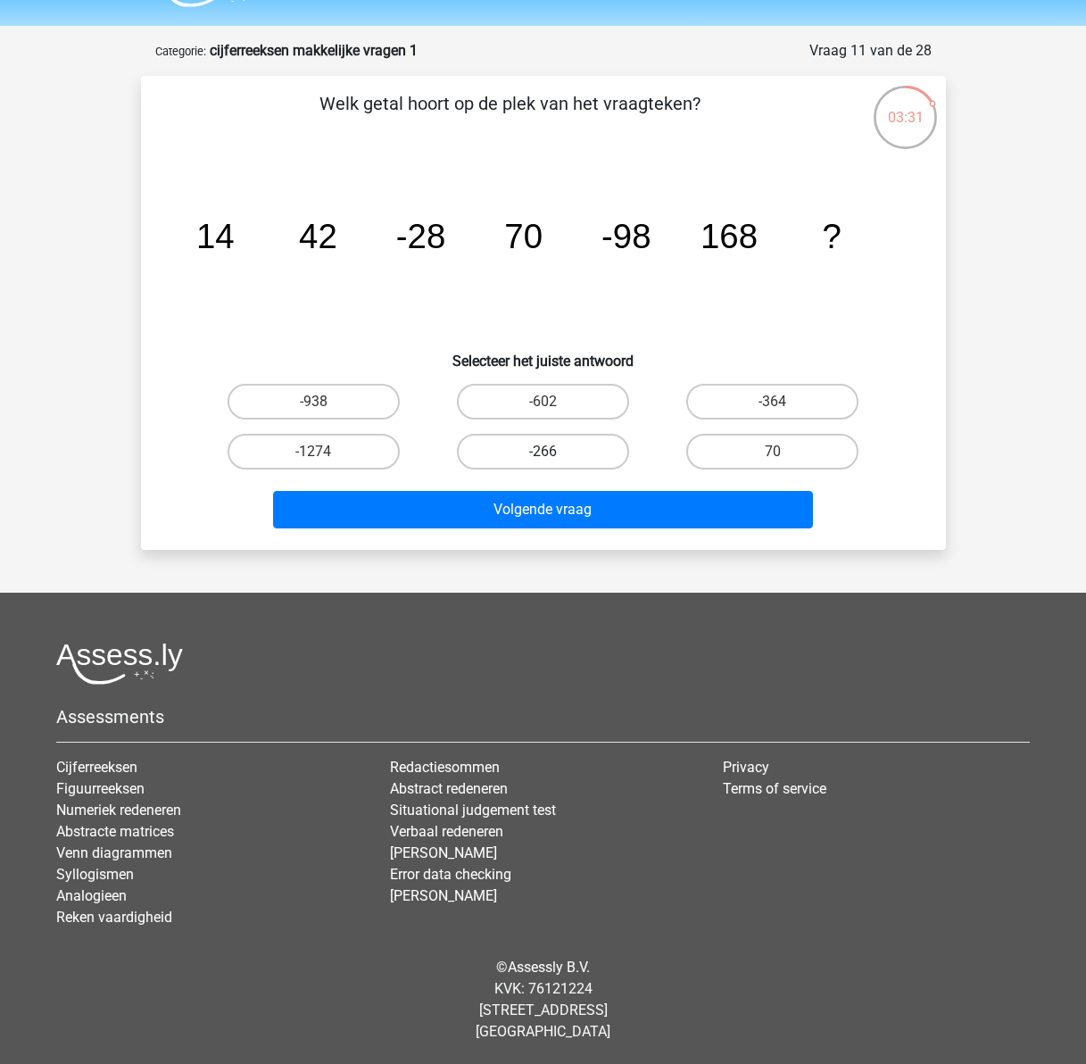
click at [529, 459] on label "-266" at bounding box center [543, 452] width 172 height 36
click at [543, 459] on input "-266" at bounding box center [549, 457] width 12 height 12
radio input "true"
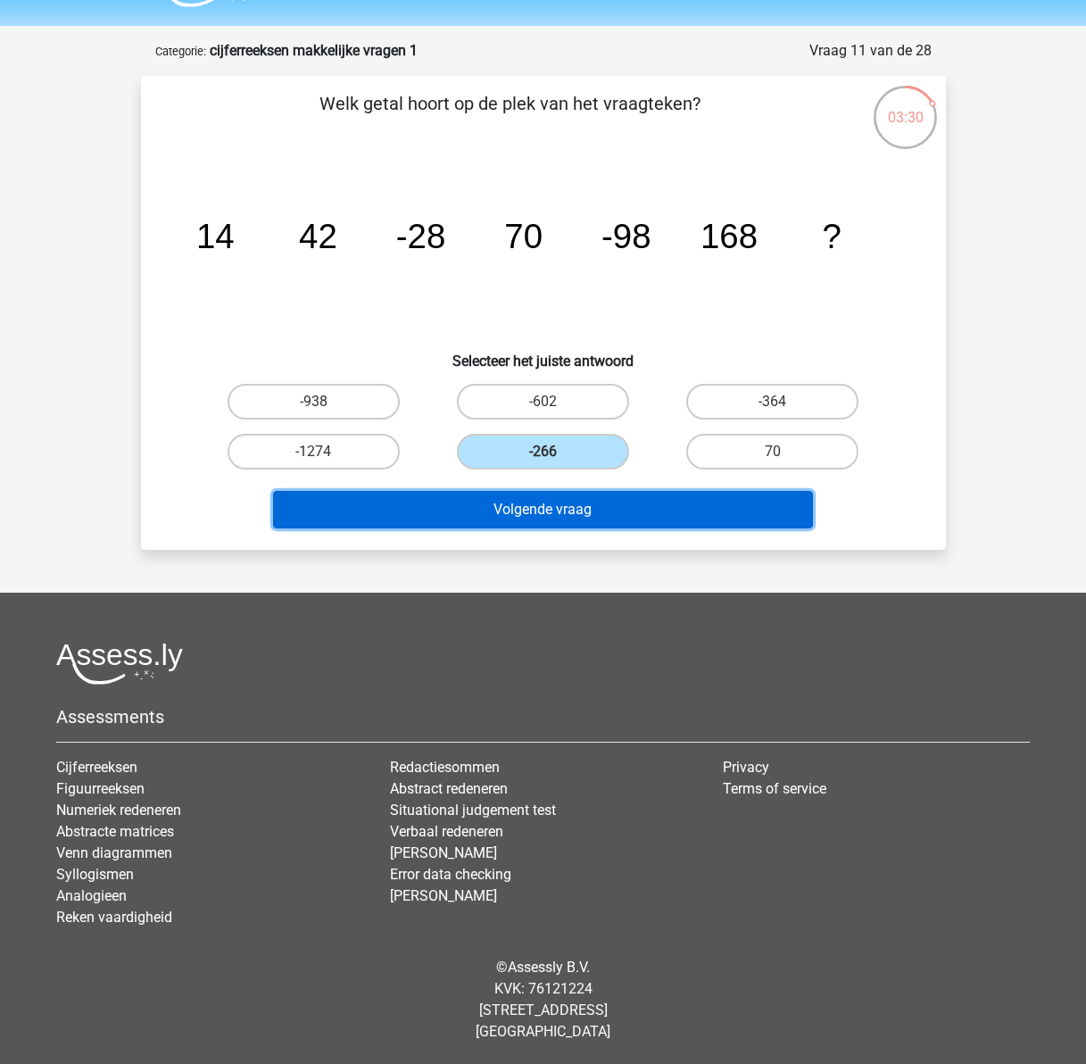
click at [545, 510] on button "Volgende vraag" at bounding box center [543, 509] width 540 height 37
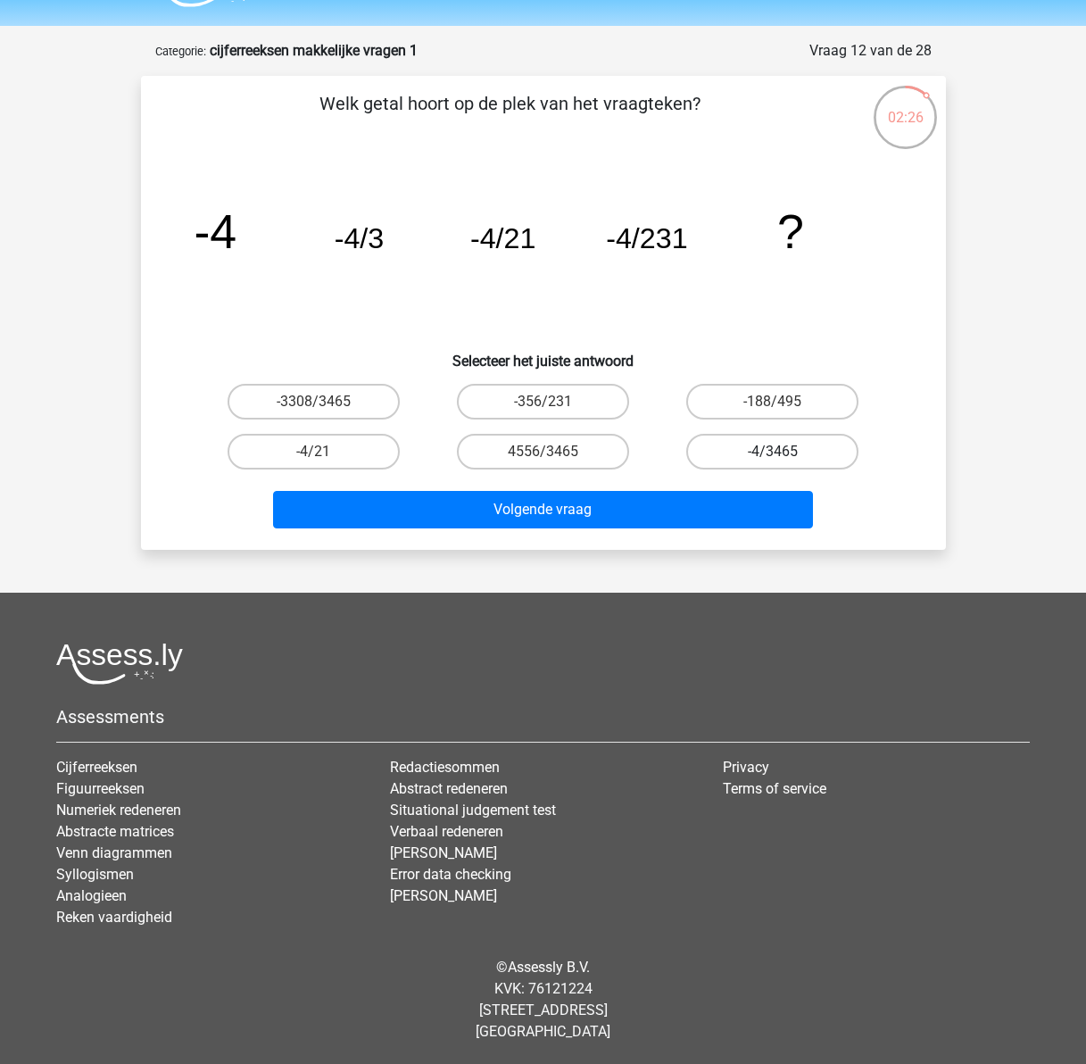
click at [766, 448] on label "-4/3465" at bounding box center [772, 452] width 172 height 36
click at [773, 451] on input "-4/3465" at bounding box center [779, 457] width 12 height 12
radio input "true"
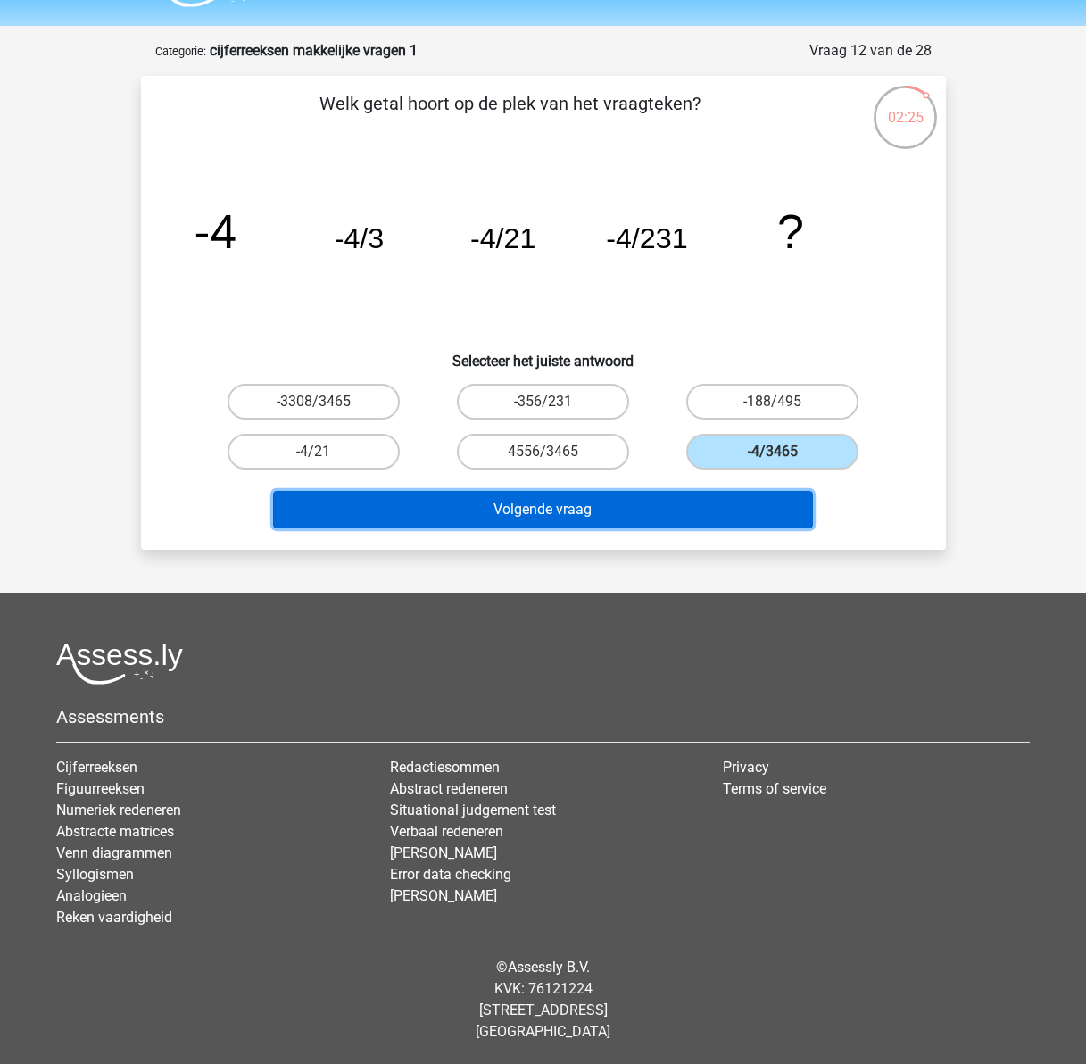
click at [731, 509] on button "Volgende vraag" at bounding box center [543, 509] width 540 height 37
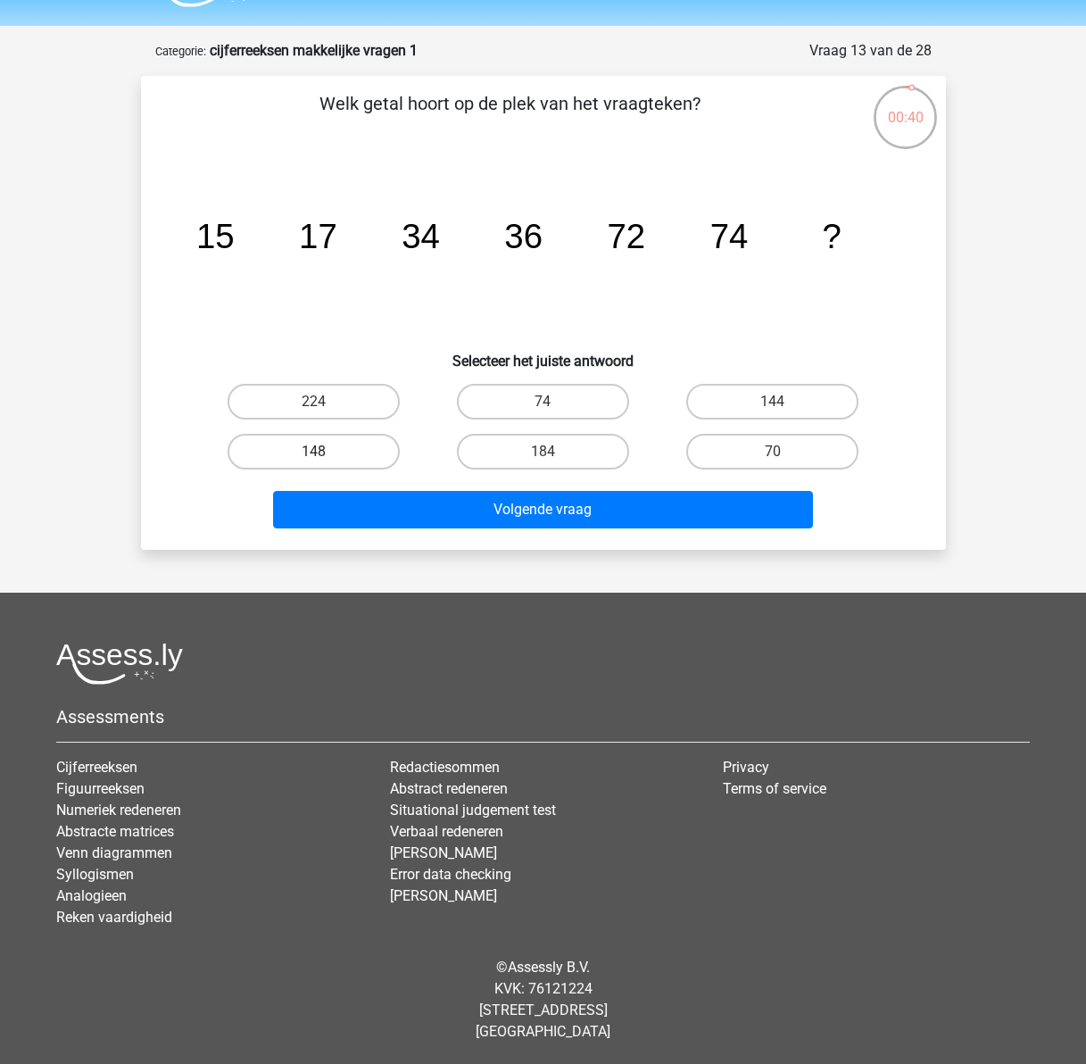
click at [333, 452] on label "148" at bounding box center [314, 452] width 172 height 36
click at [325, 452] on input "148" at bounding box center [319, 457] width 12 height 12
radio input "true"
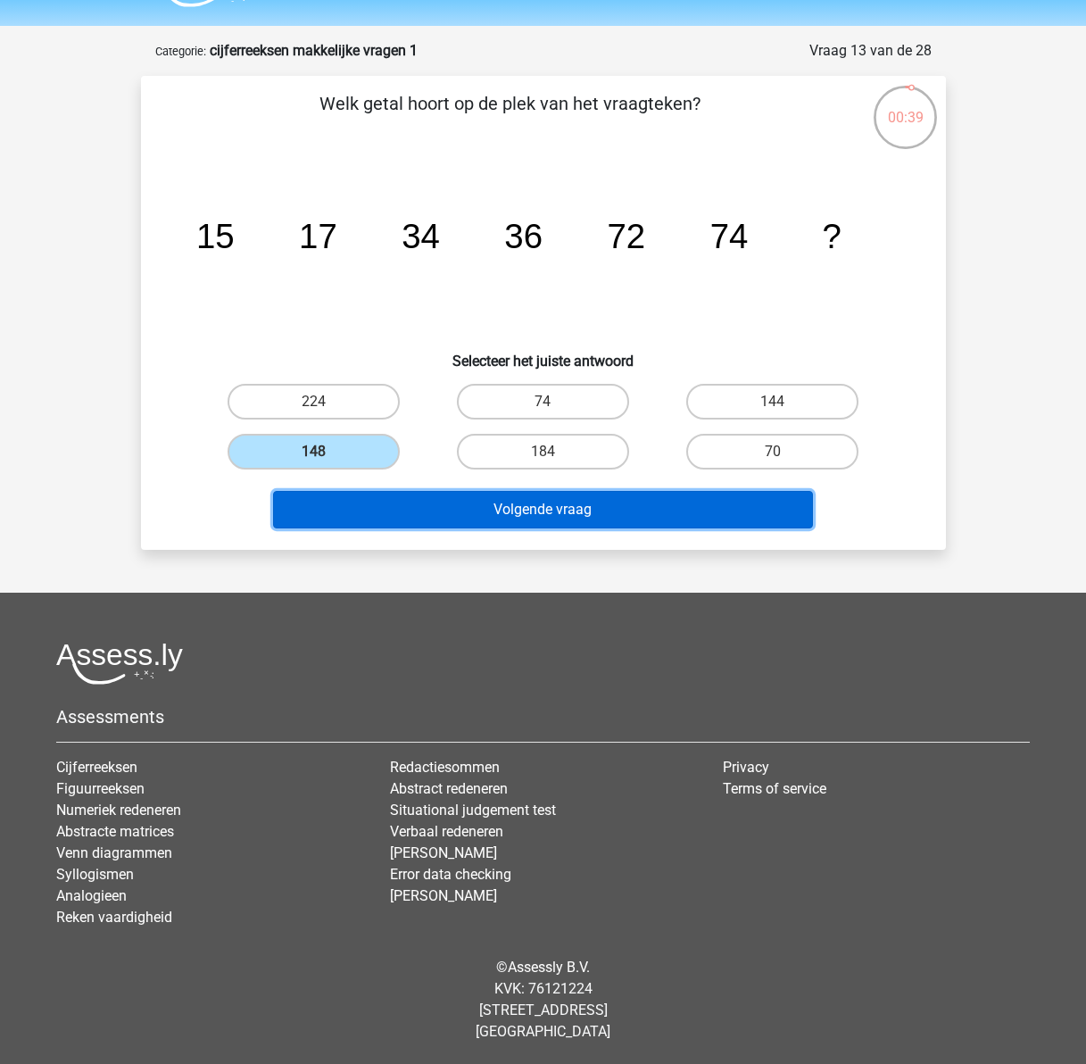
click at [452, 506] on button "Volgende vraag" at bounding box center [543, 509] width 540 height 37
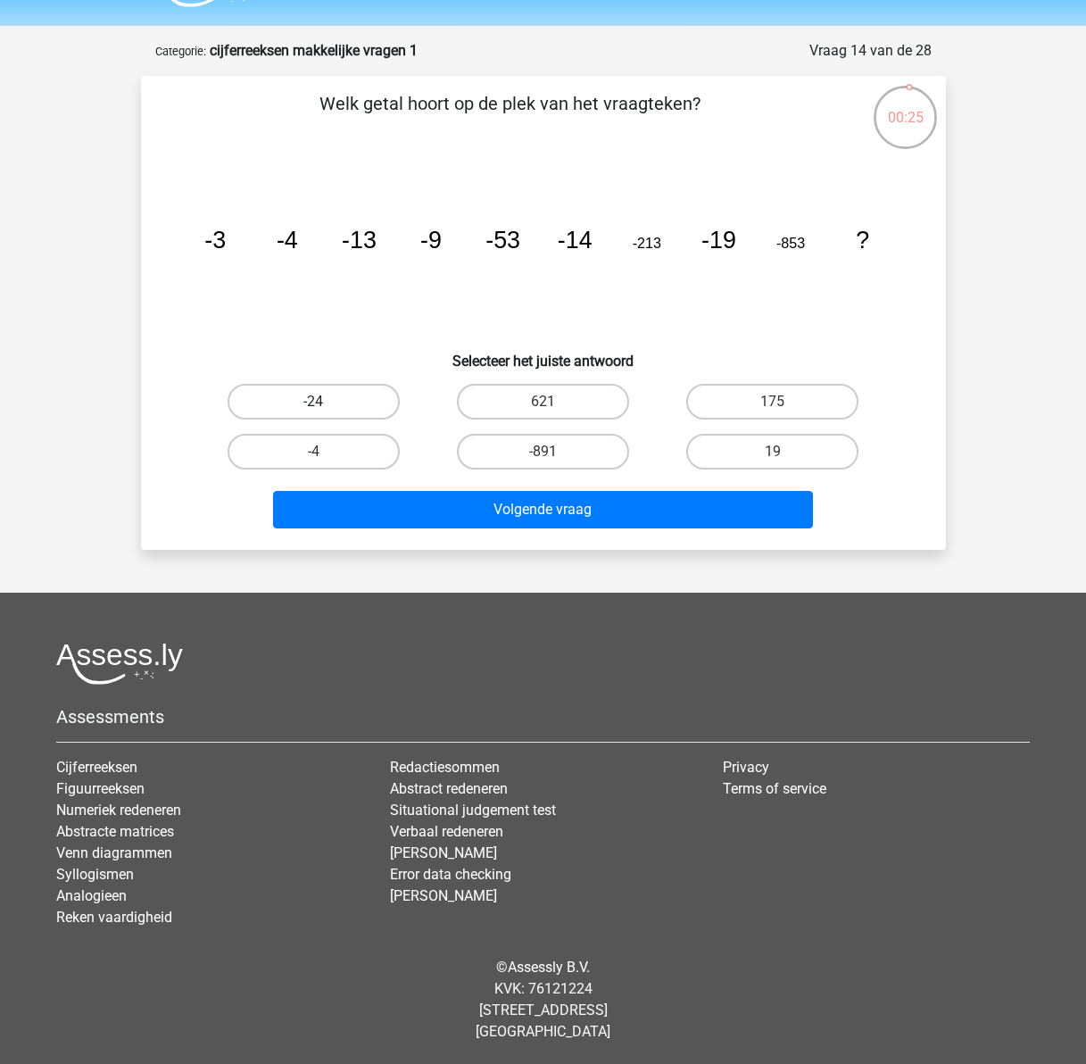
click at [346, 400] on label "-24" at bounding box center [314, 402] width 172 height 36
click at [325, 402] on input "-24" at bounding box center [319, 408] width 12 height 12
radio input "true"
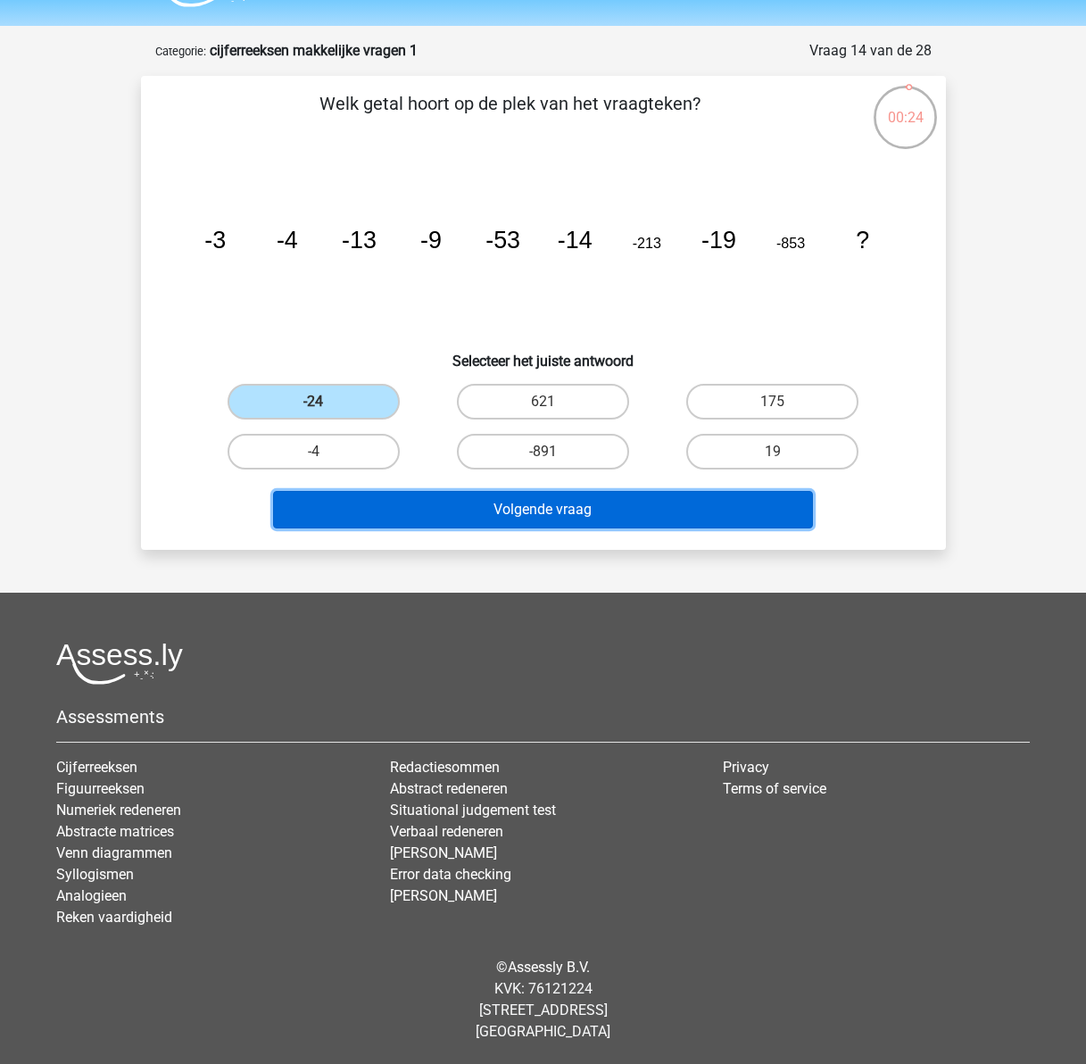
drag, startPoint x: 560, startPoint y: 510, endPoint x: 357, endPoint y: 576, distance: 213.9
click at [560, 512] on button "Volgende vraag" at bounding box center [543, 509] width 540 height 37
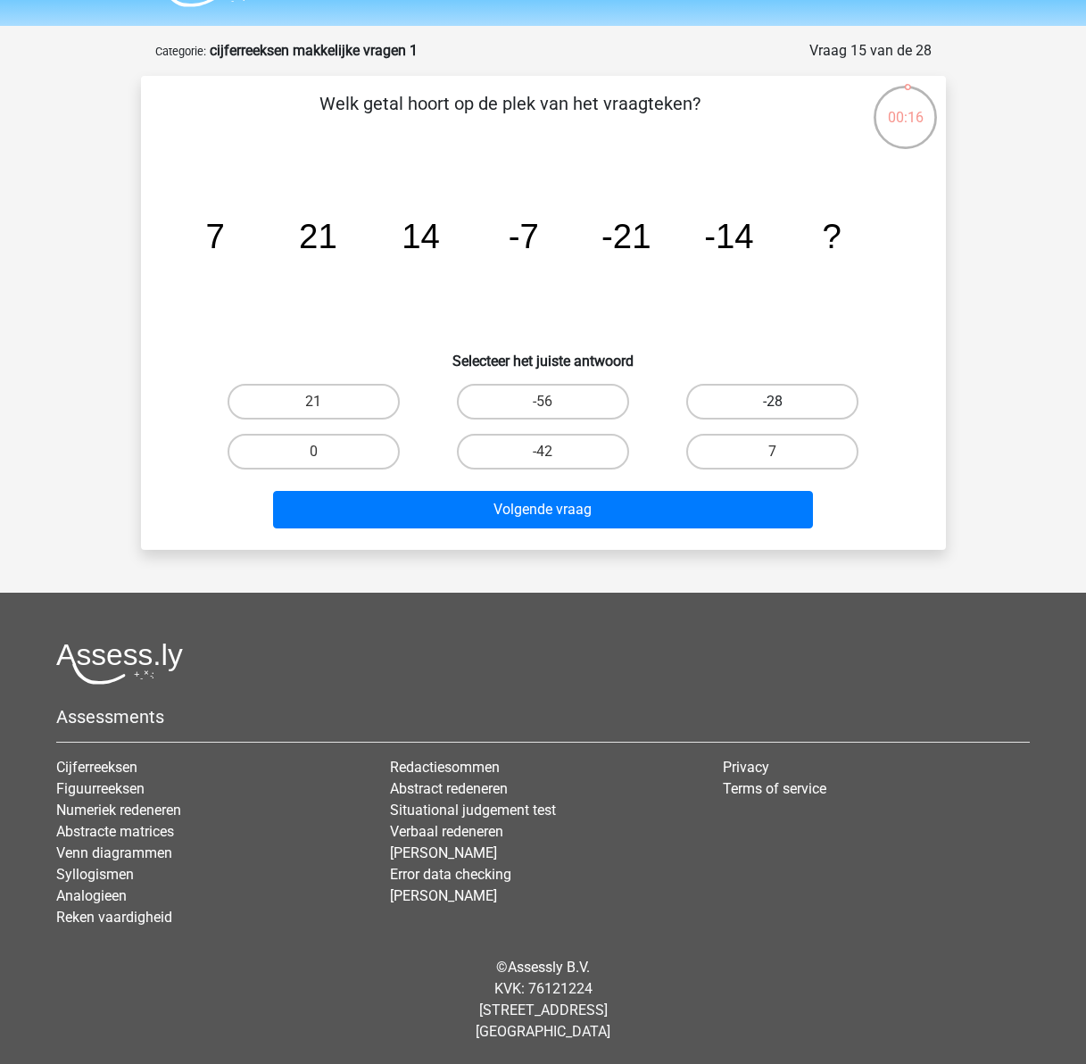
click at [796, 401] on label "-28" at bounding box center [772, 402] width 172 height 36
click at [784, 402] on input "-28" at bounding box center [779, 408] width 12 height 12
radio input "true"
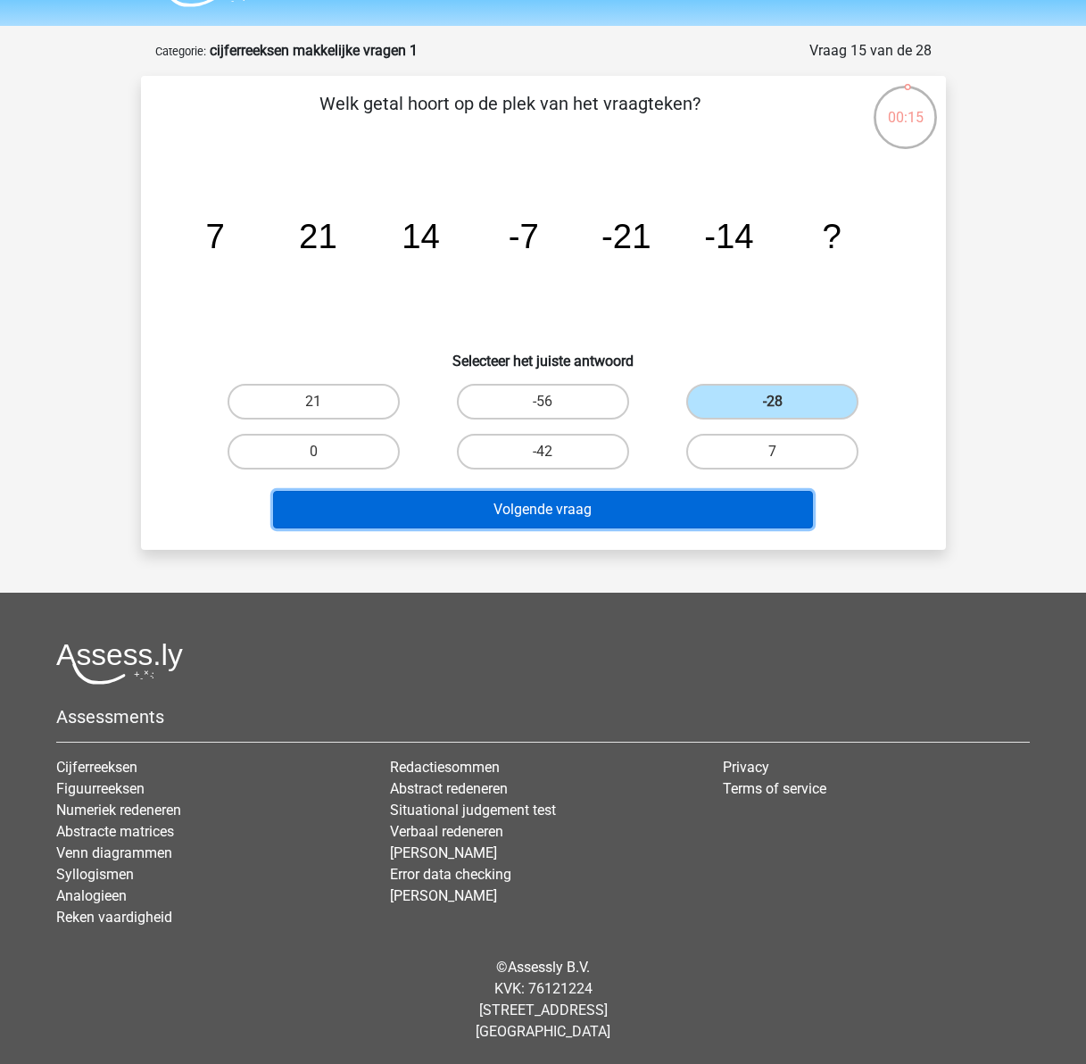
click at [691, 514] on button "Volgende vraag" at bounding box center [543, 509] width 540 height 37
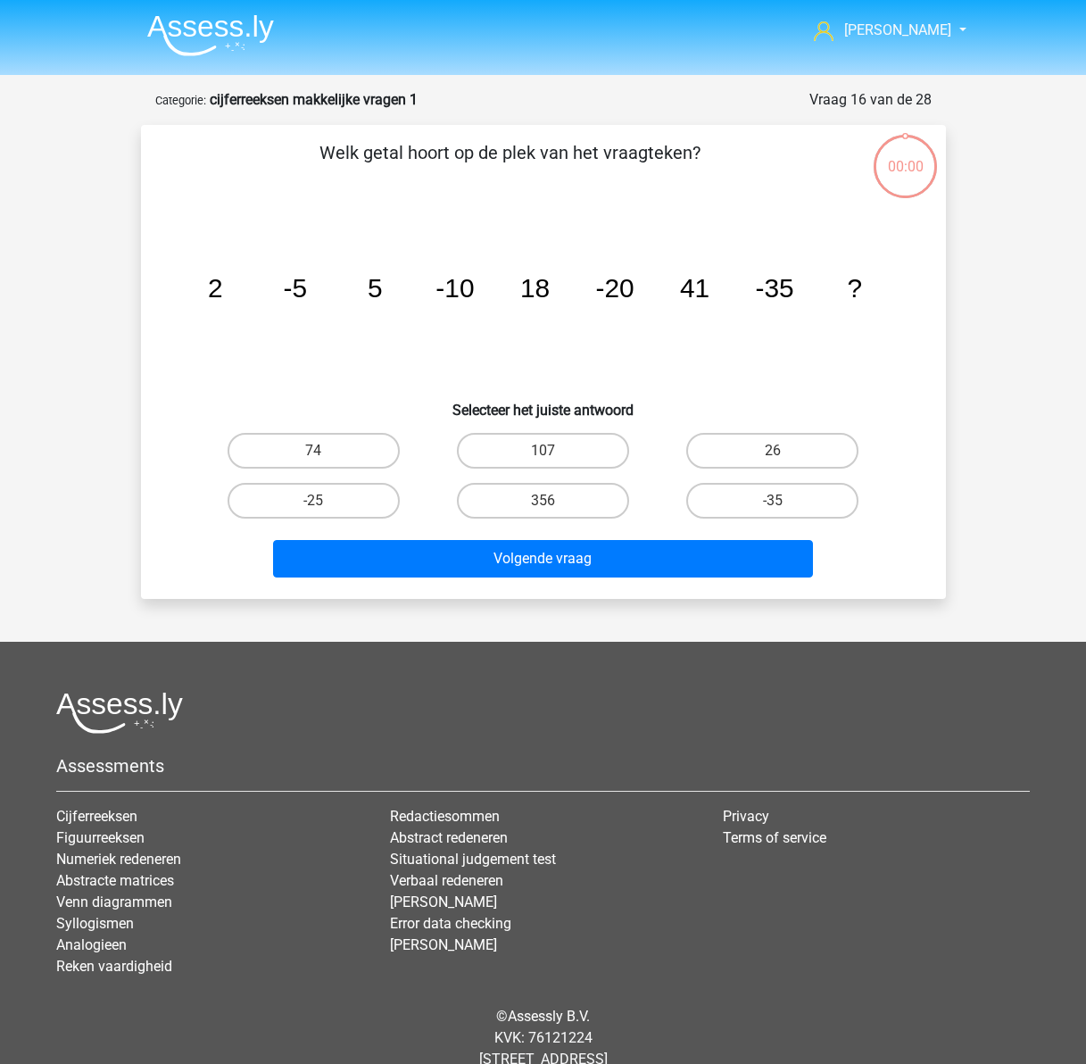
scroll to position [49, 0]
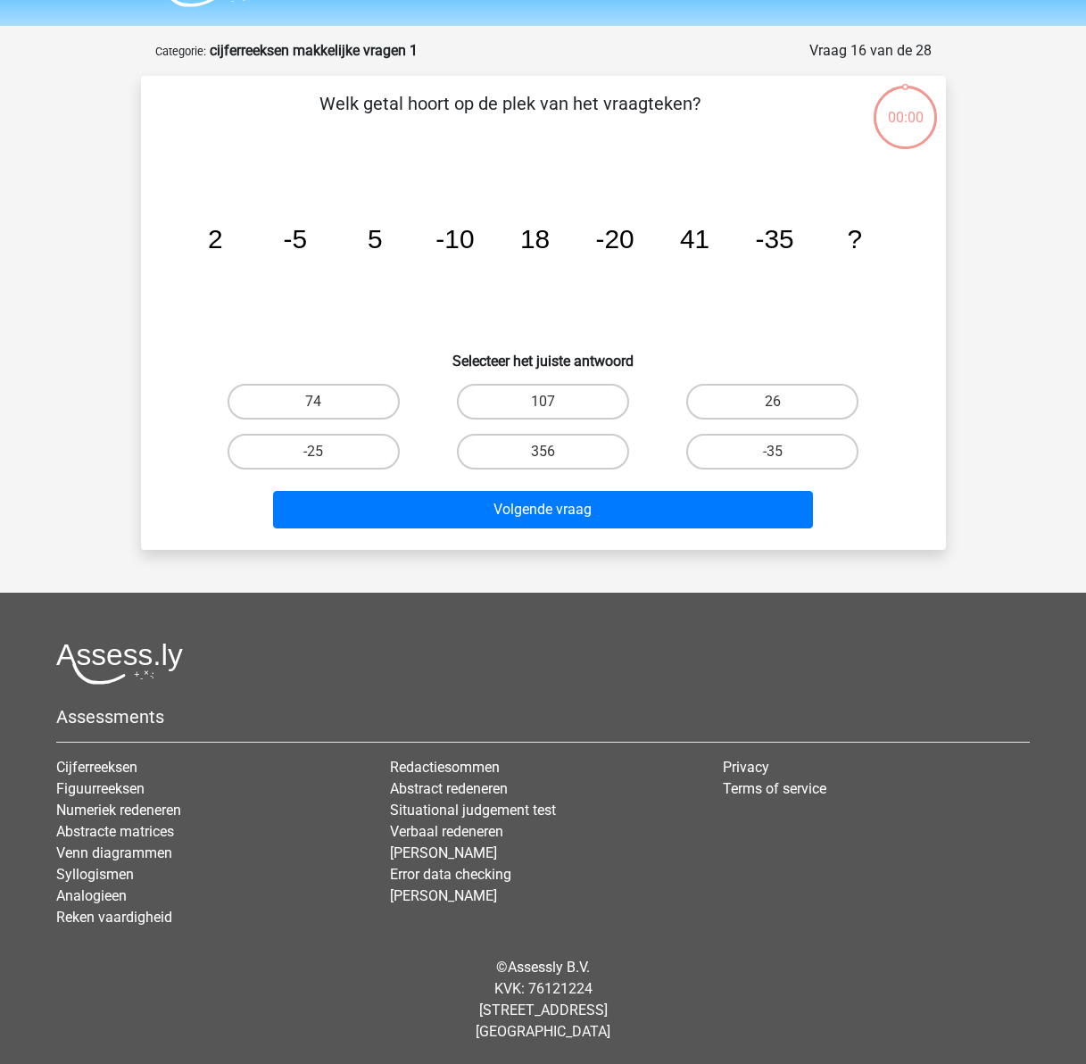
click at [334, 403] on label "74" at bounding box center [314, 402] width 172 height 36
click at [325, 403] on input "74" at bounding box center [319, 408] width 12 height 12
radio input "true"
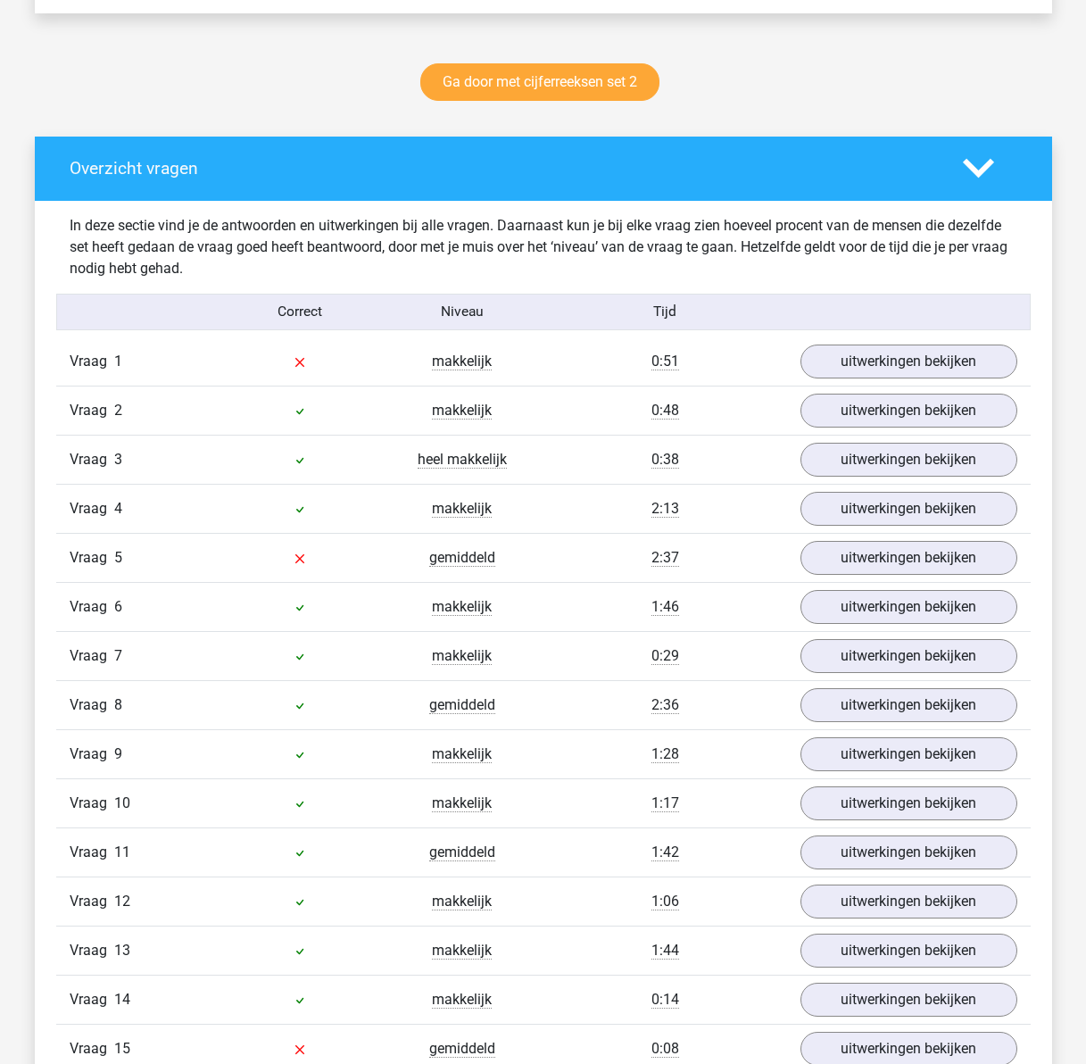
scroll to position [446, 0]
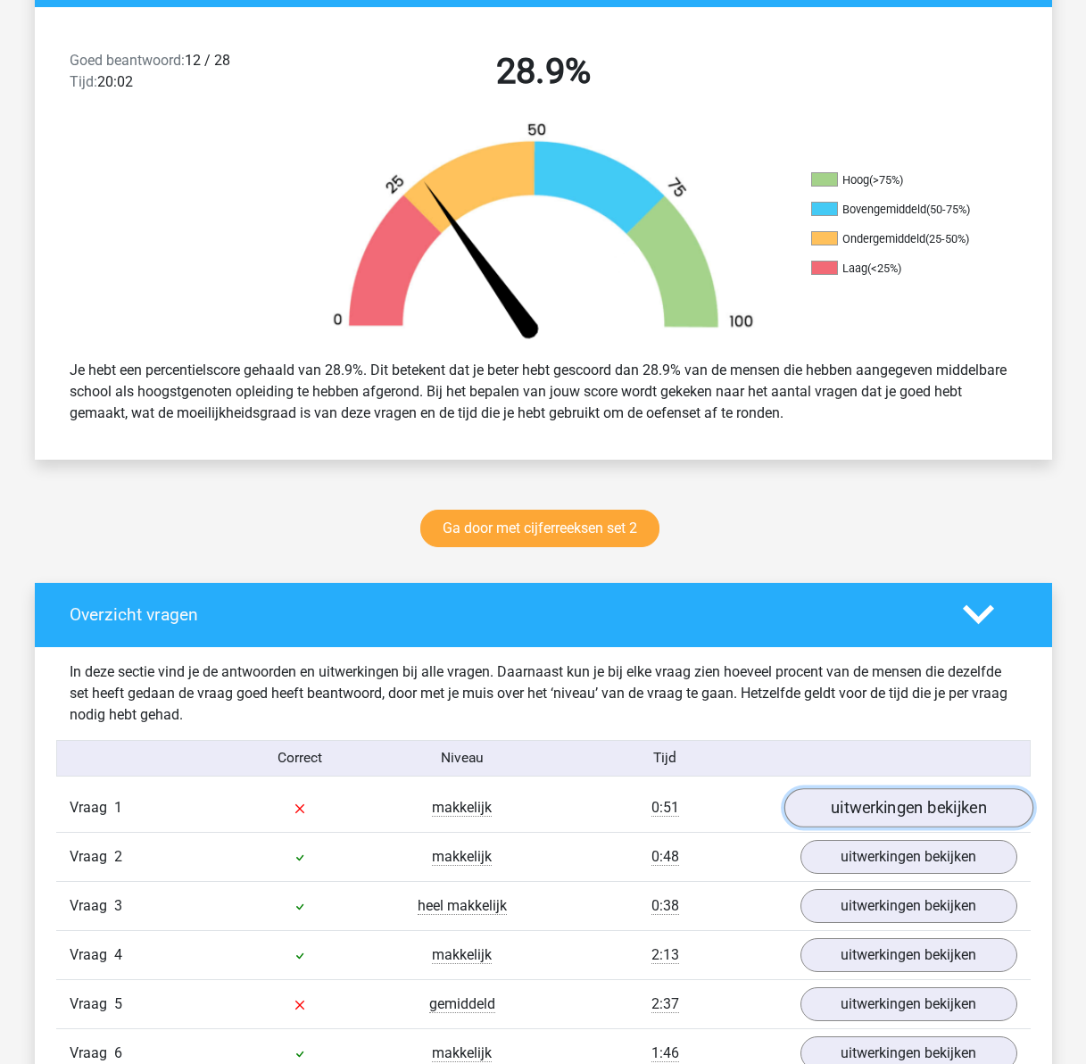
click at [861, 801] on link "uitwerkingen bekijken" at bounding box center [907, 807] width 249 height 39
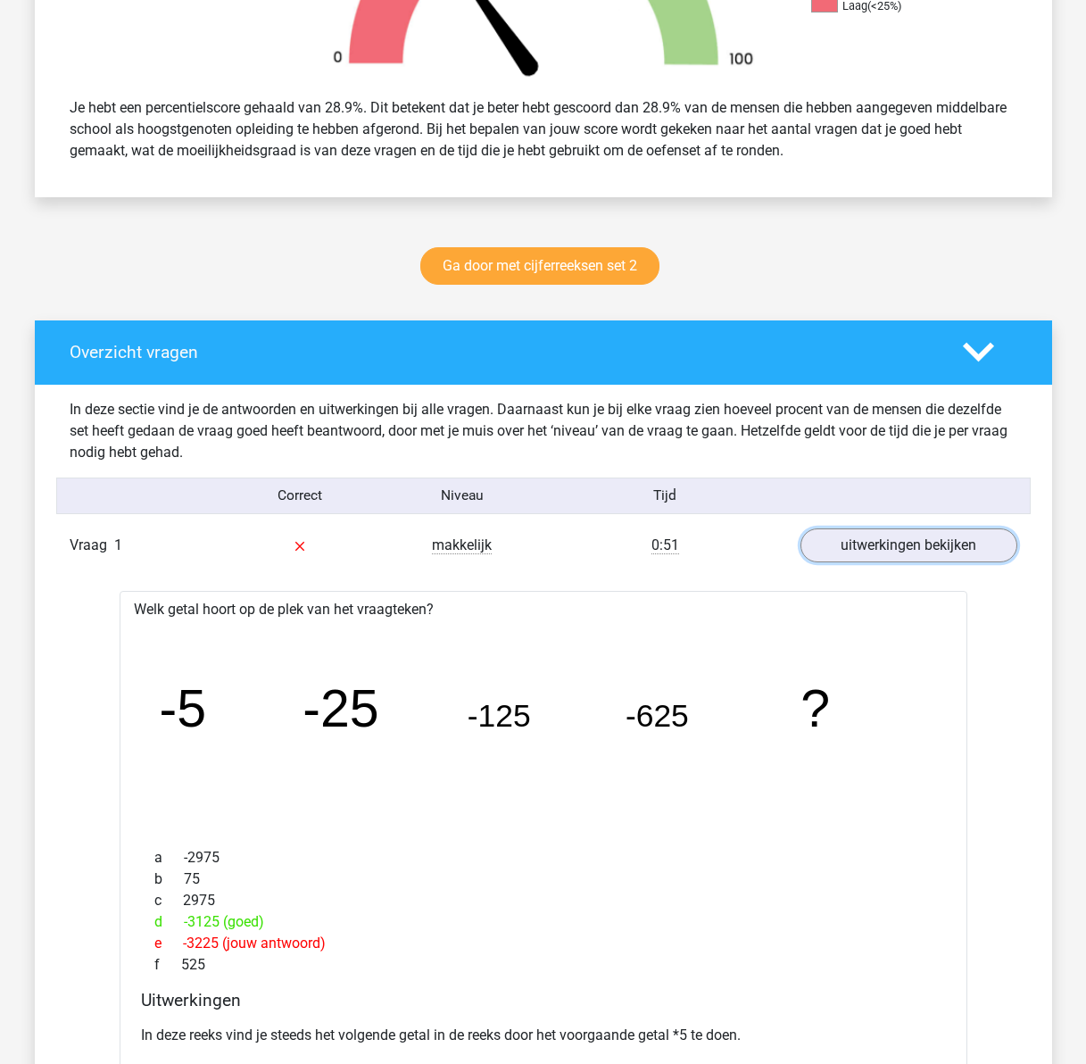
scroll to position [714, 0]
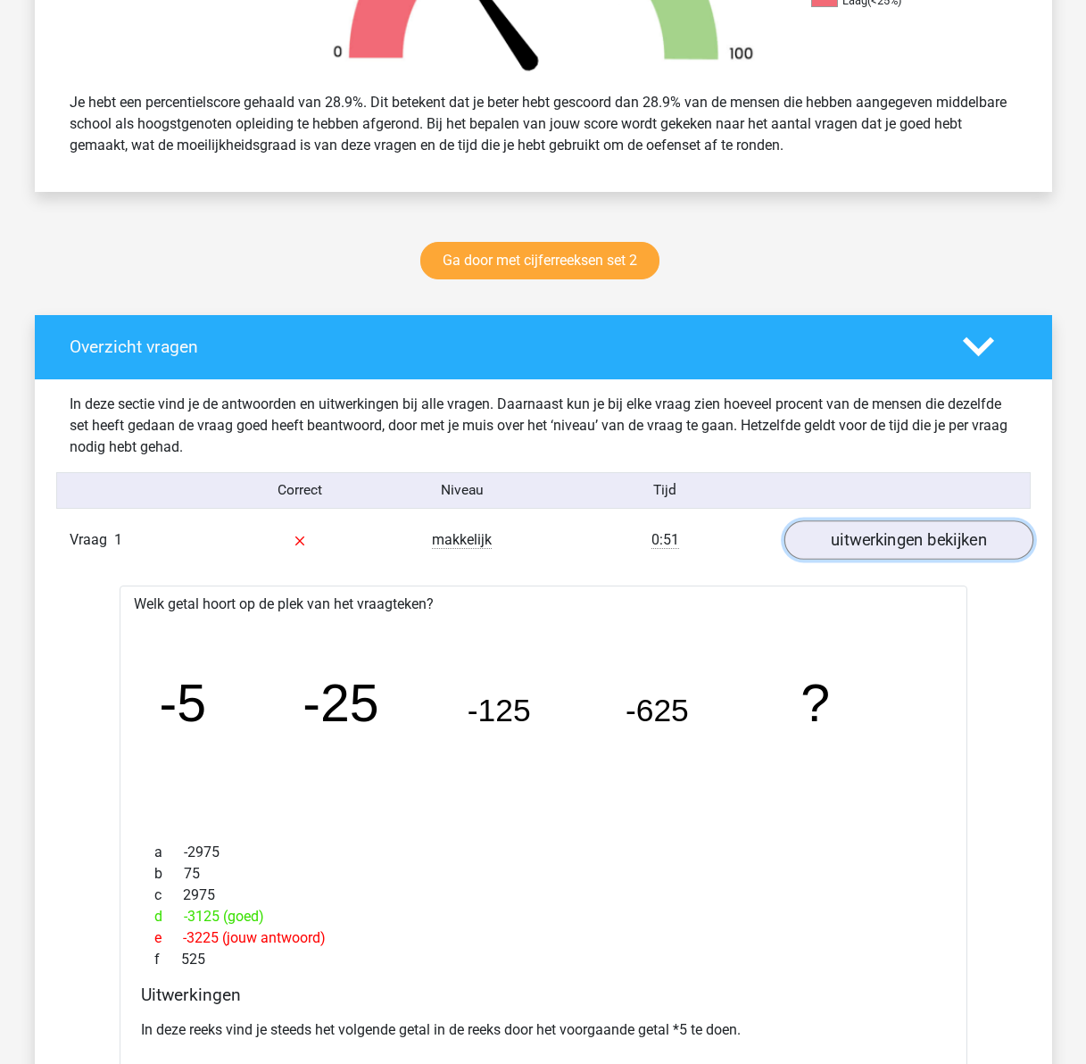
click at [914, 543] on link "uitwerkingen bekijken" at bounding box center [907, 539] width 249 height 39
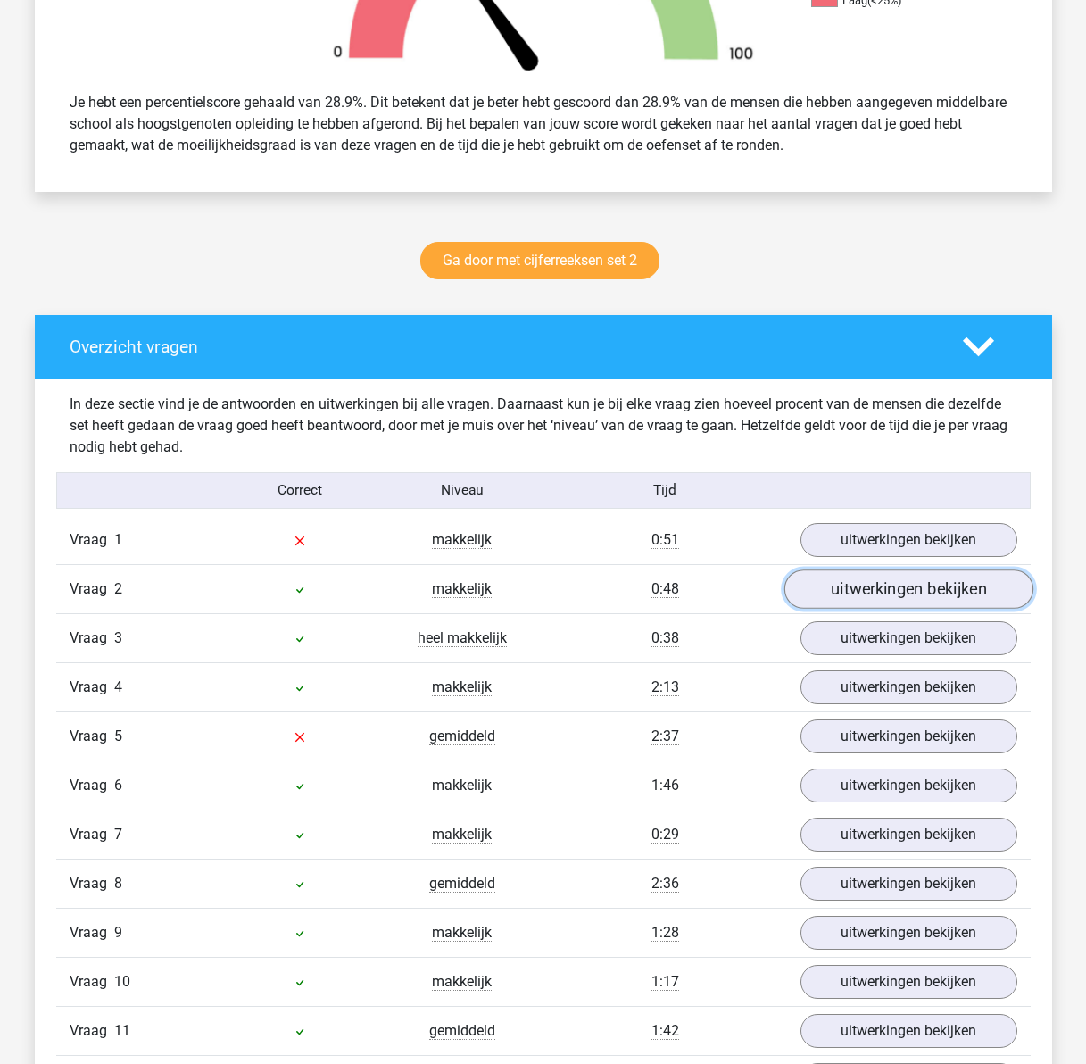
click at [915, 578] on link "uitwerkingen bekijken" at bounding box center [907, 588] width 249 height 39
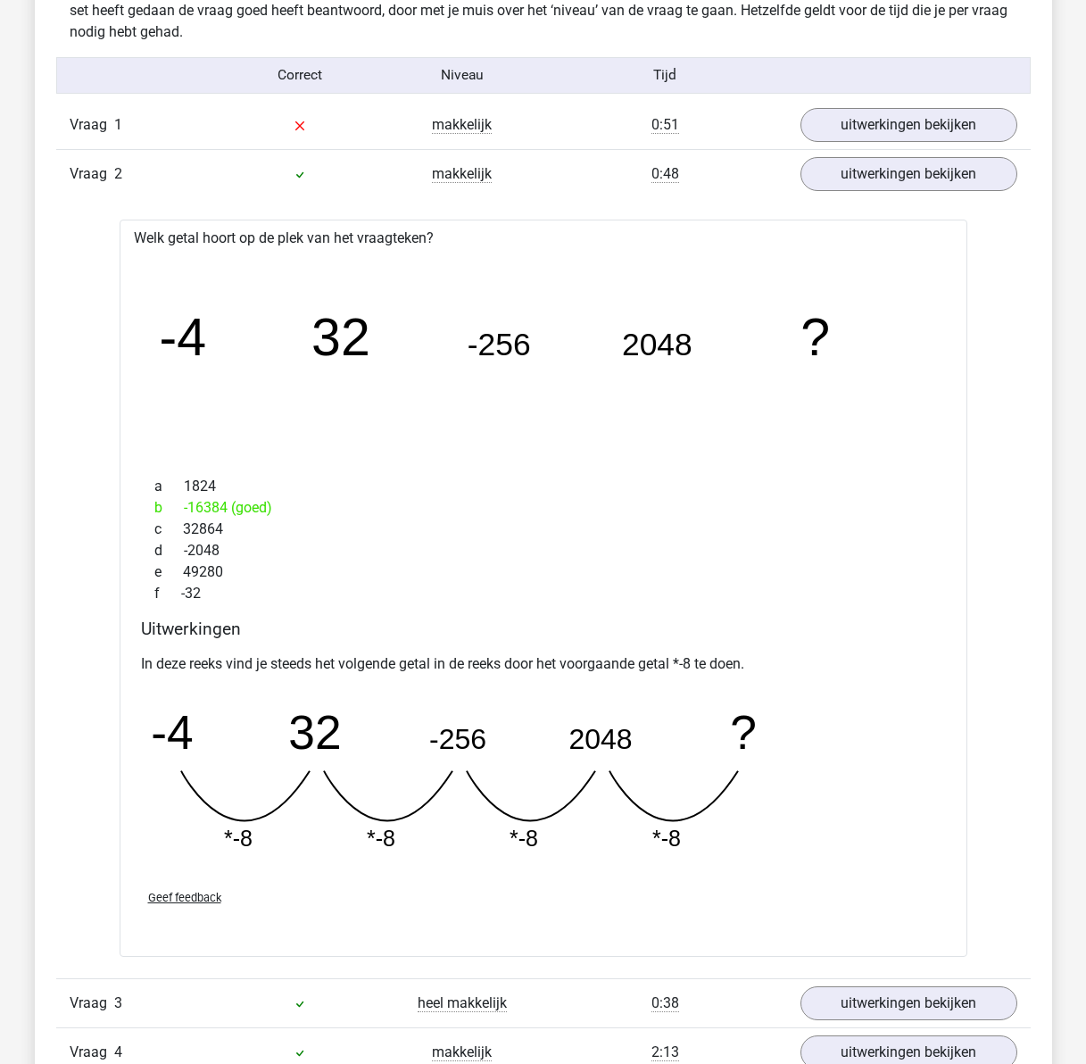
scroll to position [1160, 0]
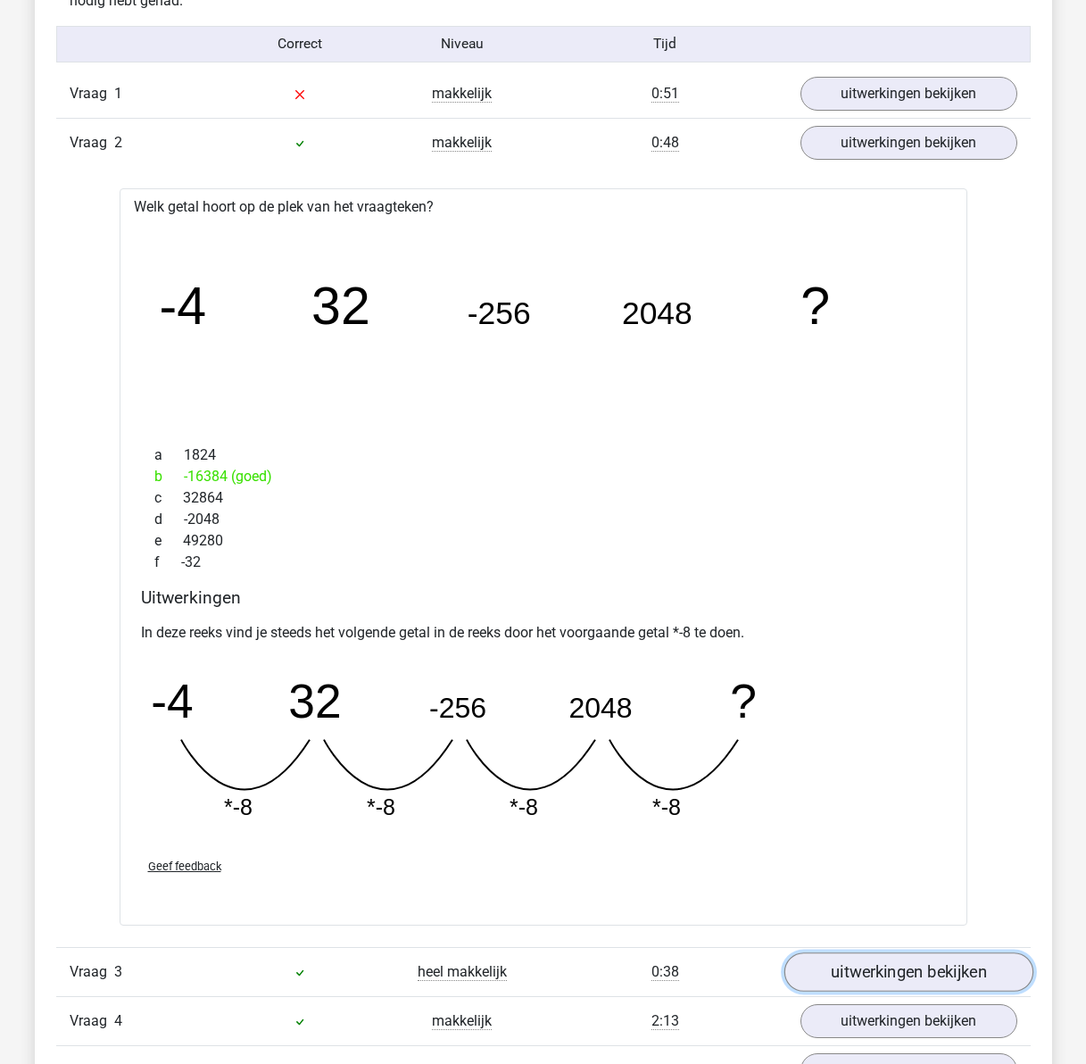
click at [867, 976] on link "uitwerkingen bekijken" at bounding box center [907, 971] width 249 height 39
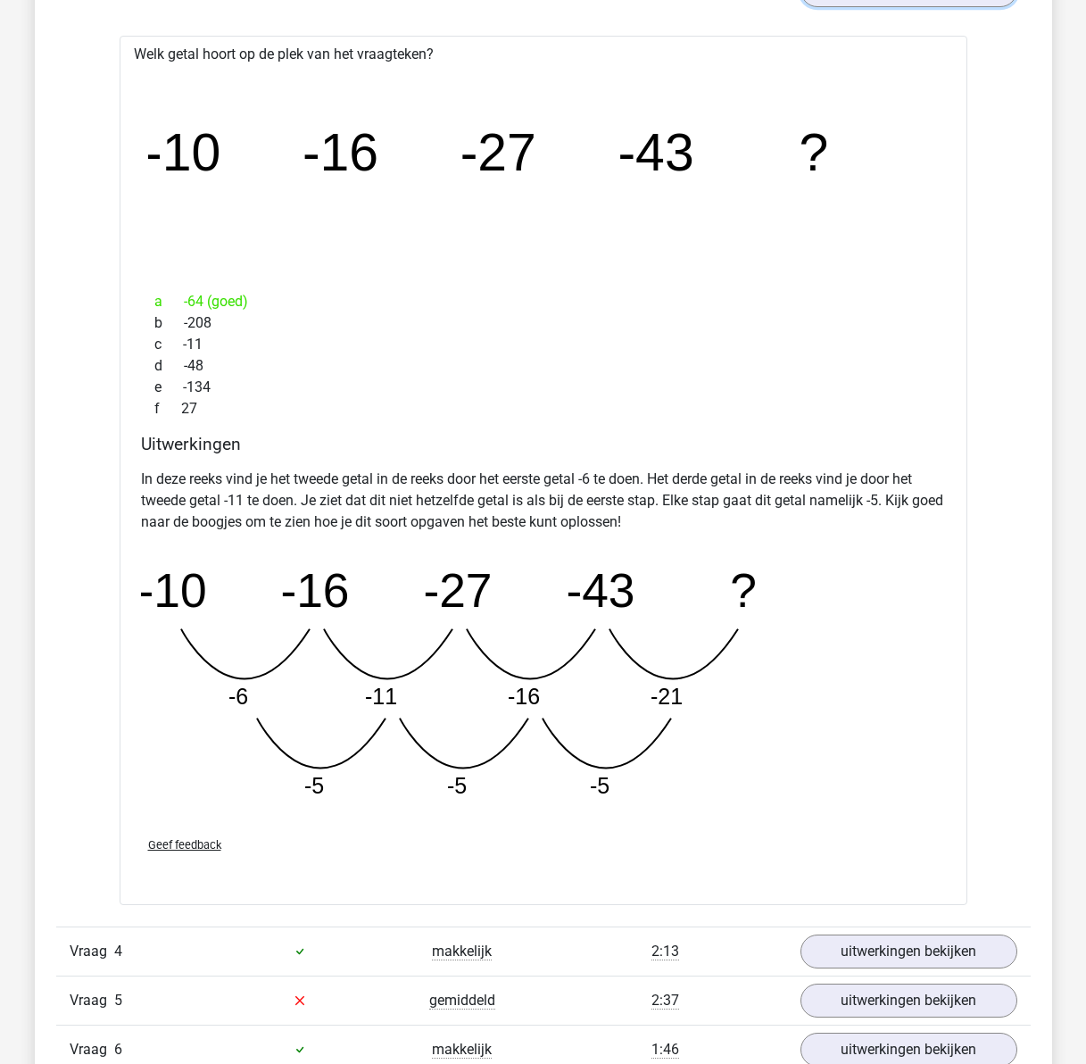
scroll to position [2231, 0]
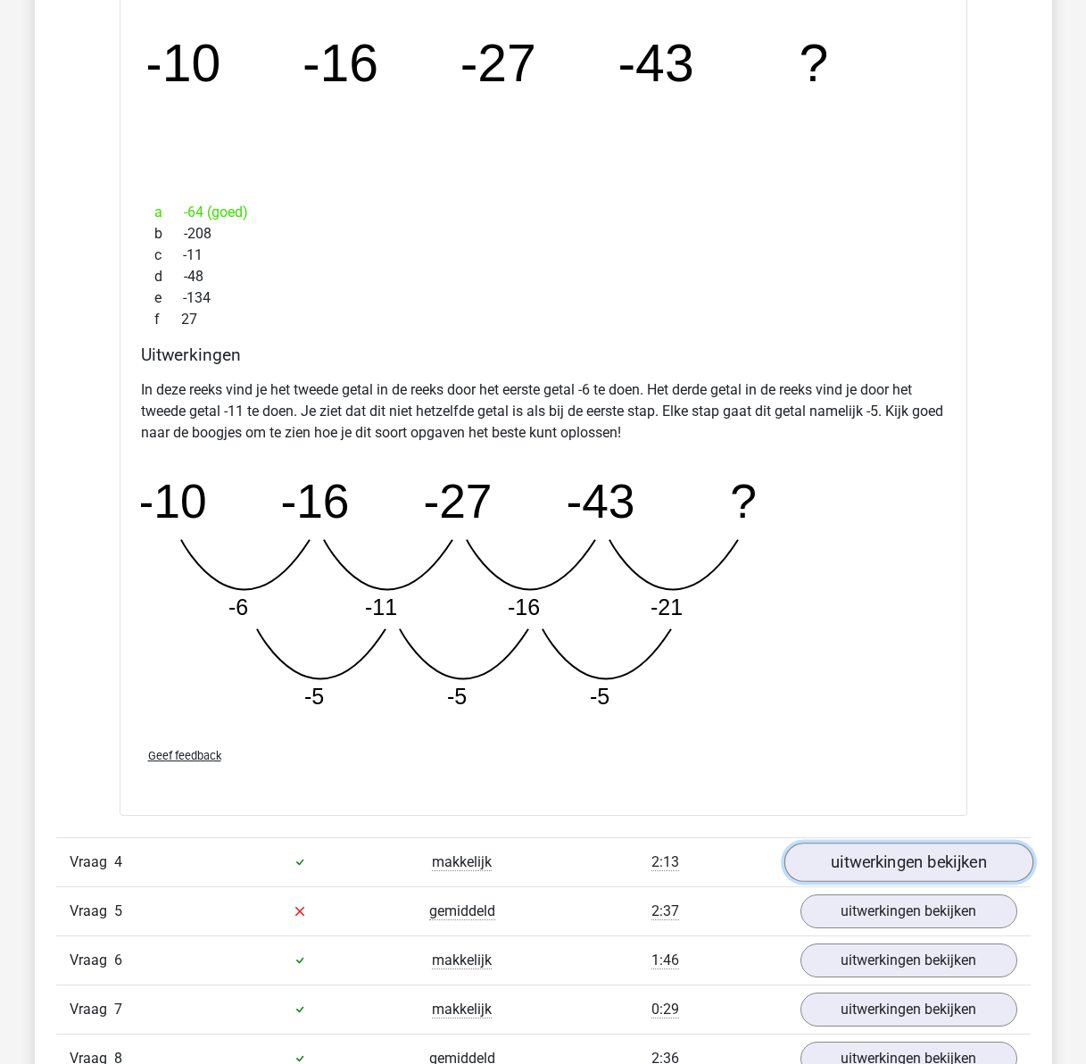
click at [843, 874] on link "uitwerkingen bekijken" at bounding box center [907, 861] width 249 height 39
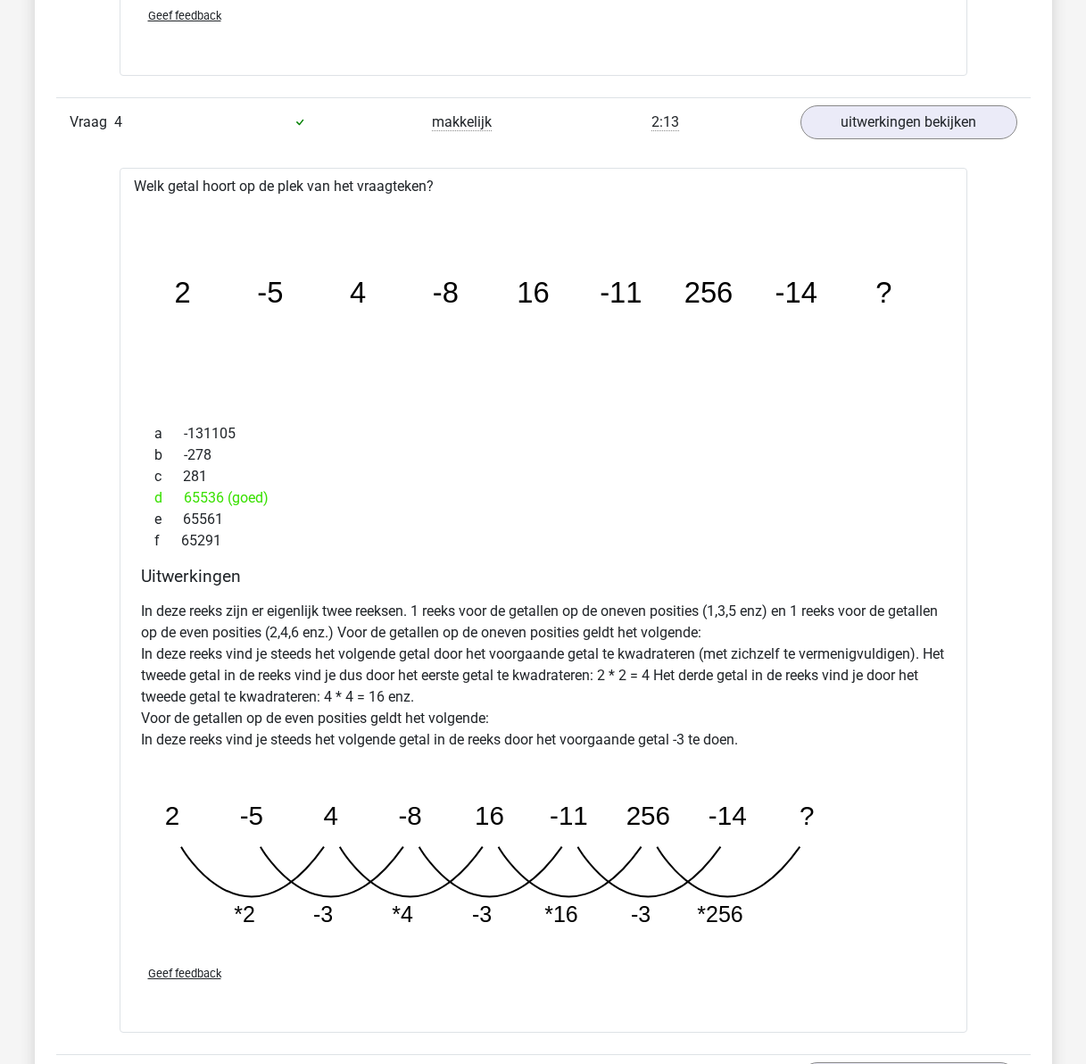
scroll to position [2945, 0]
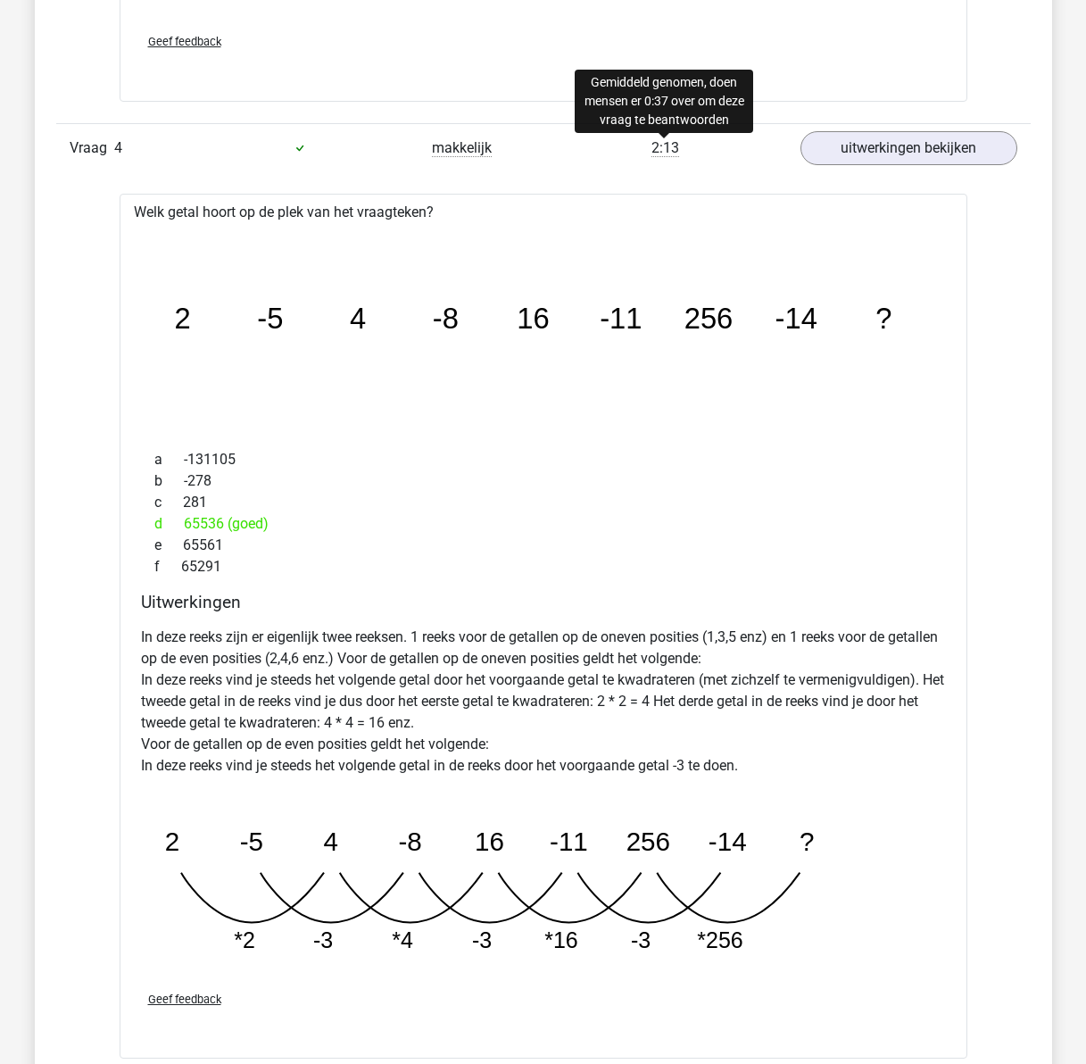
click at [663, 151] on span "2:13" at bounding box center [665, 148] width 28 height 18
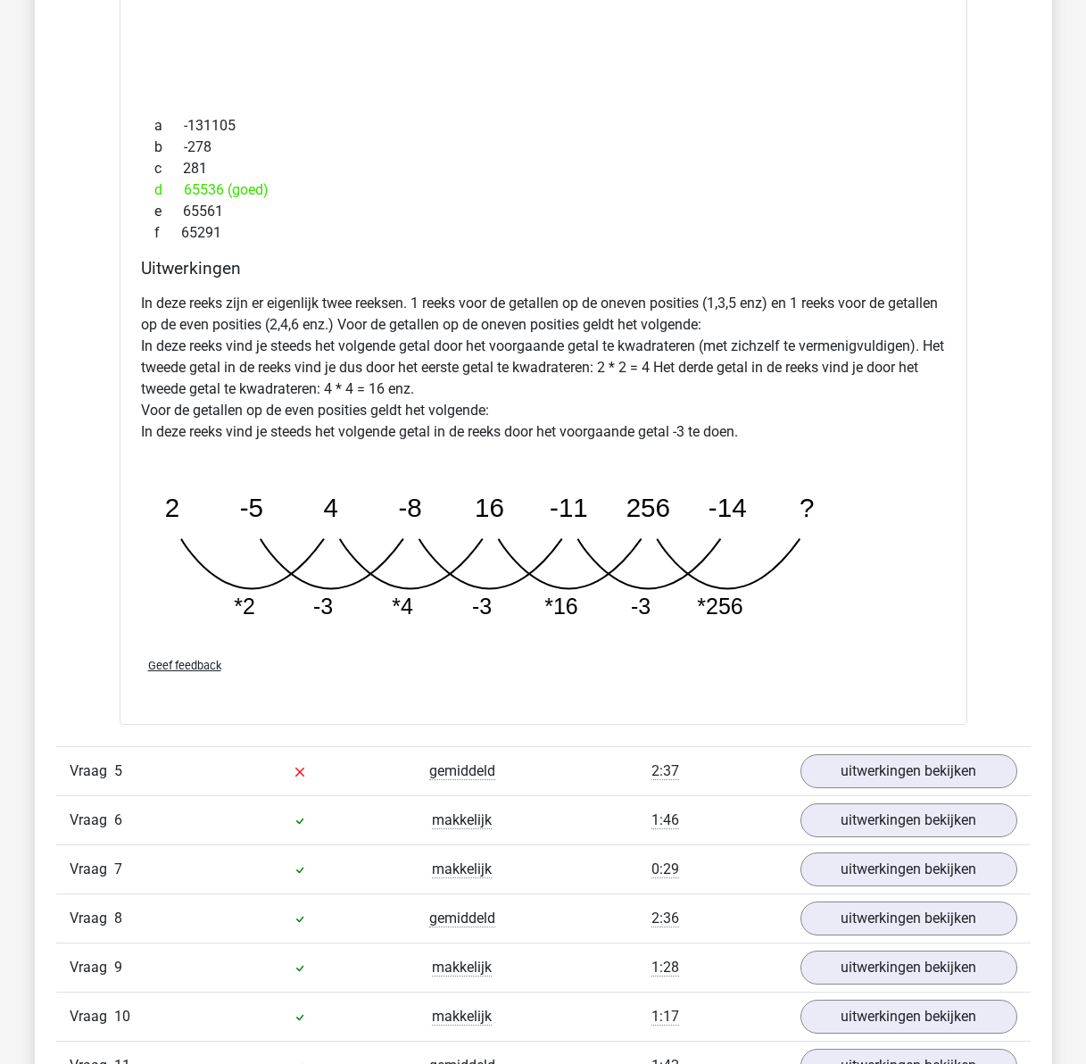
scroll to position [3301, 0]
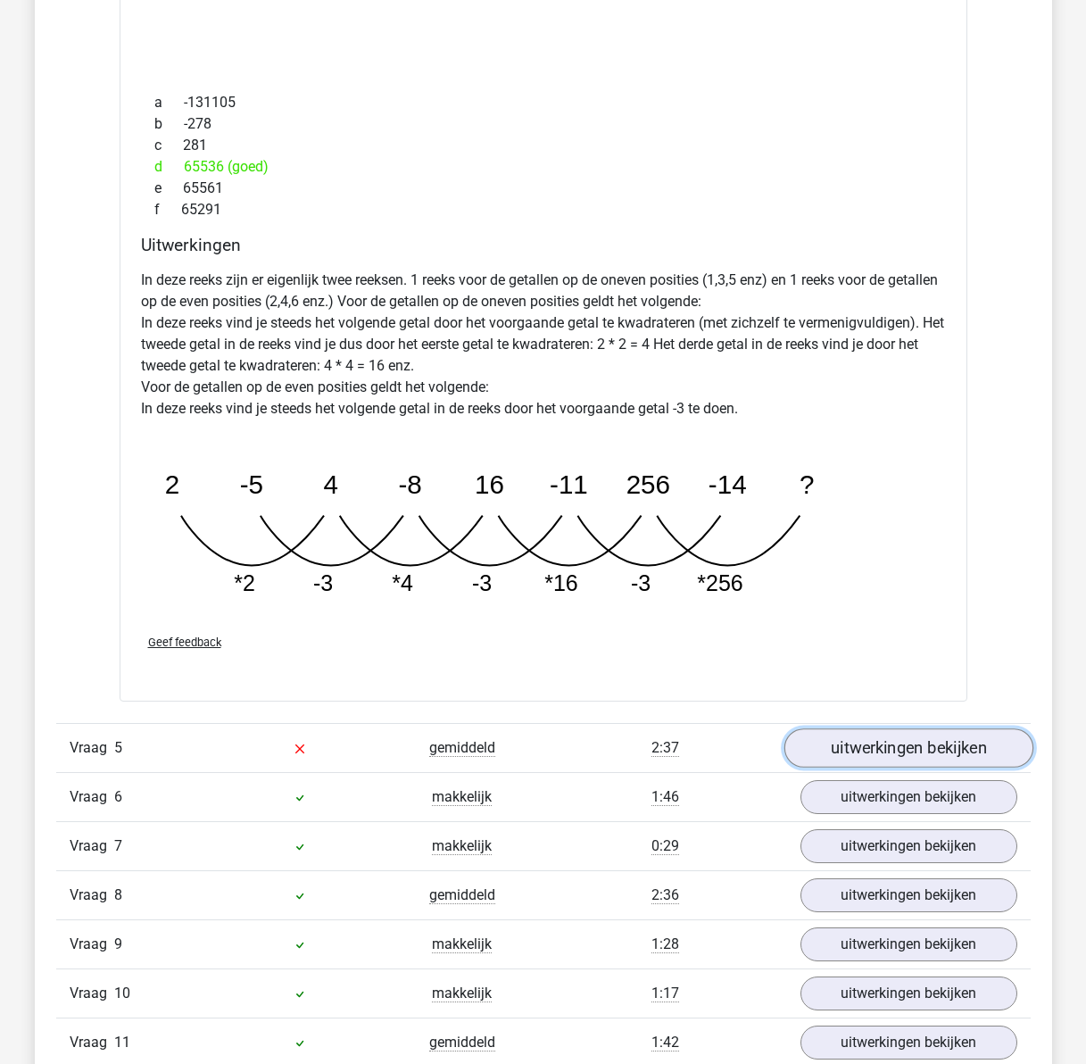
click at [874, 741] on link "uitwerkingen bekijken" at bounding box center [907, 747] width 249 height 39
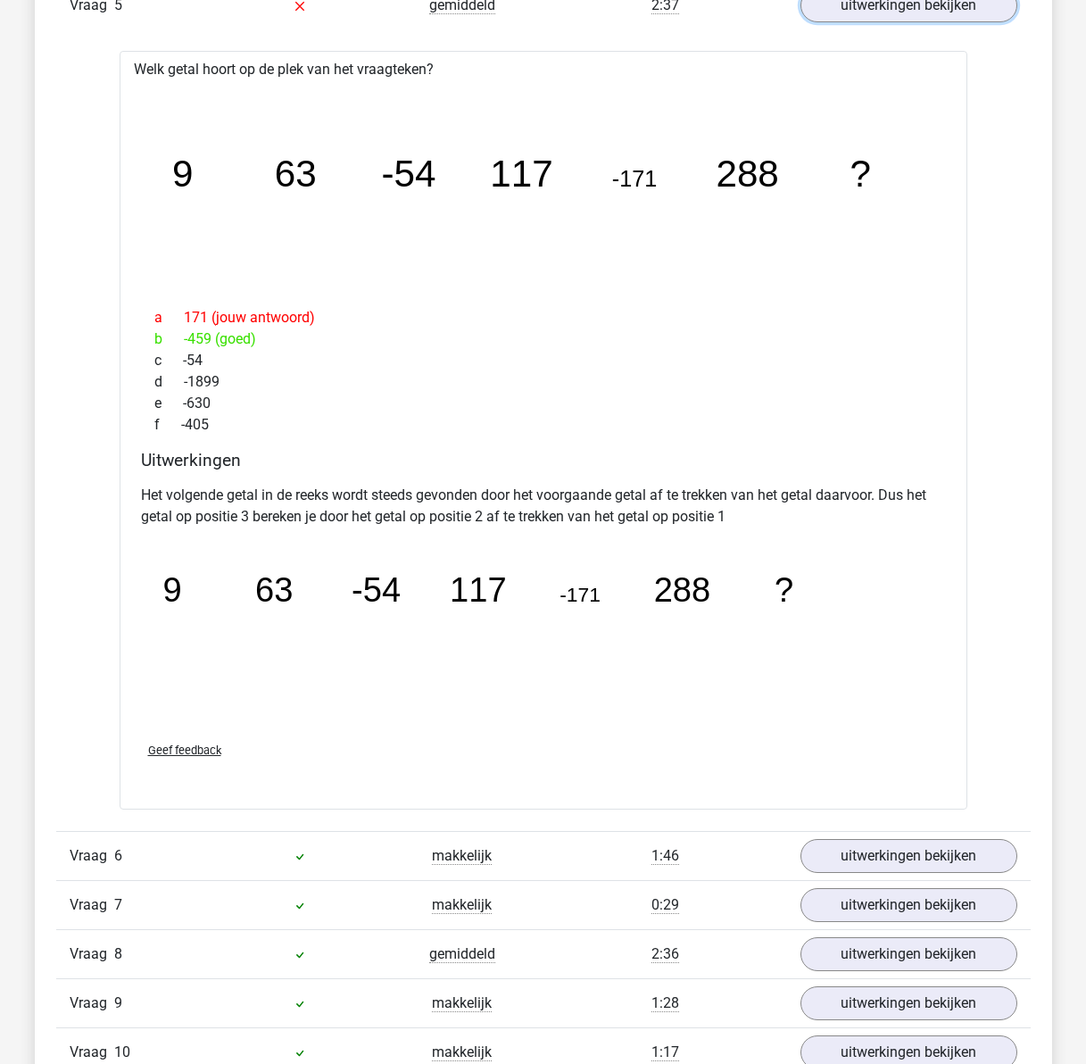
scroll to position [4105, 0]
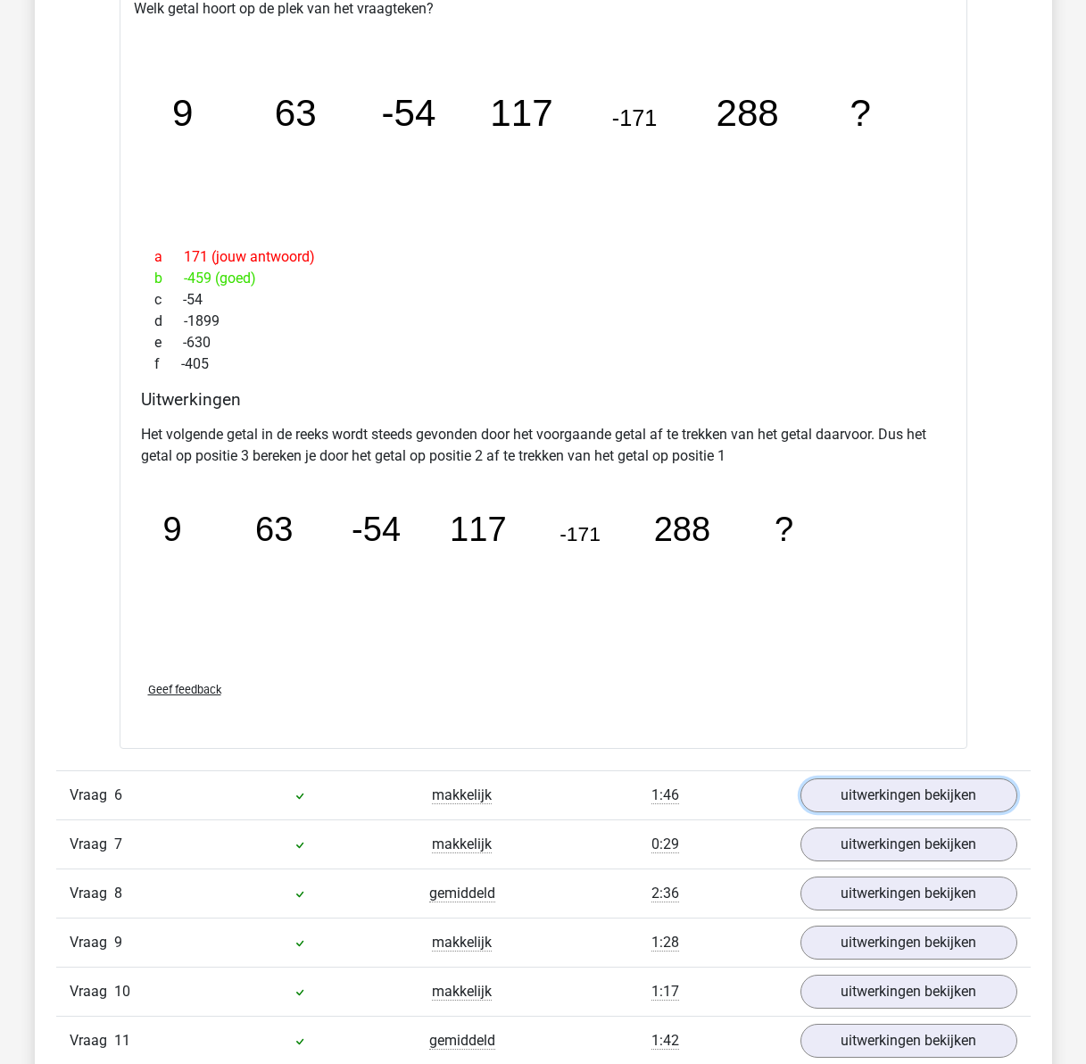
drag, startPoint x: 882, startPoint y: 791, endPoint x: 499, endPoint y: 705, distance: 392.5
click at [880, 790] on link "uitwerkingen bekijken" at bounding box center [908, 795] width 217 height 34
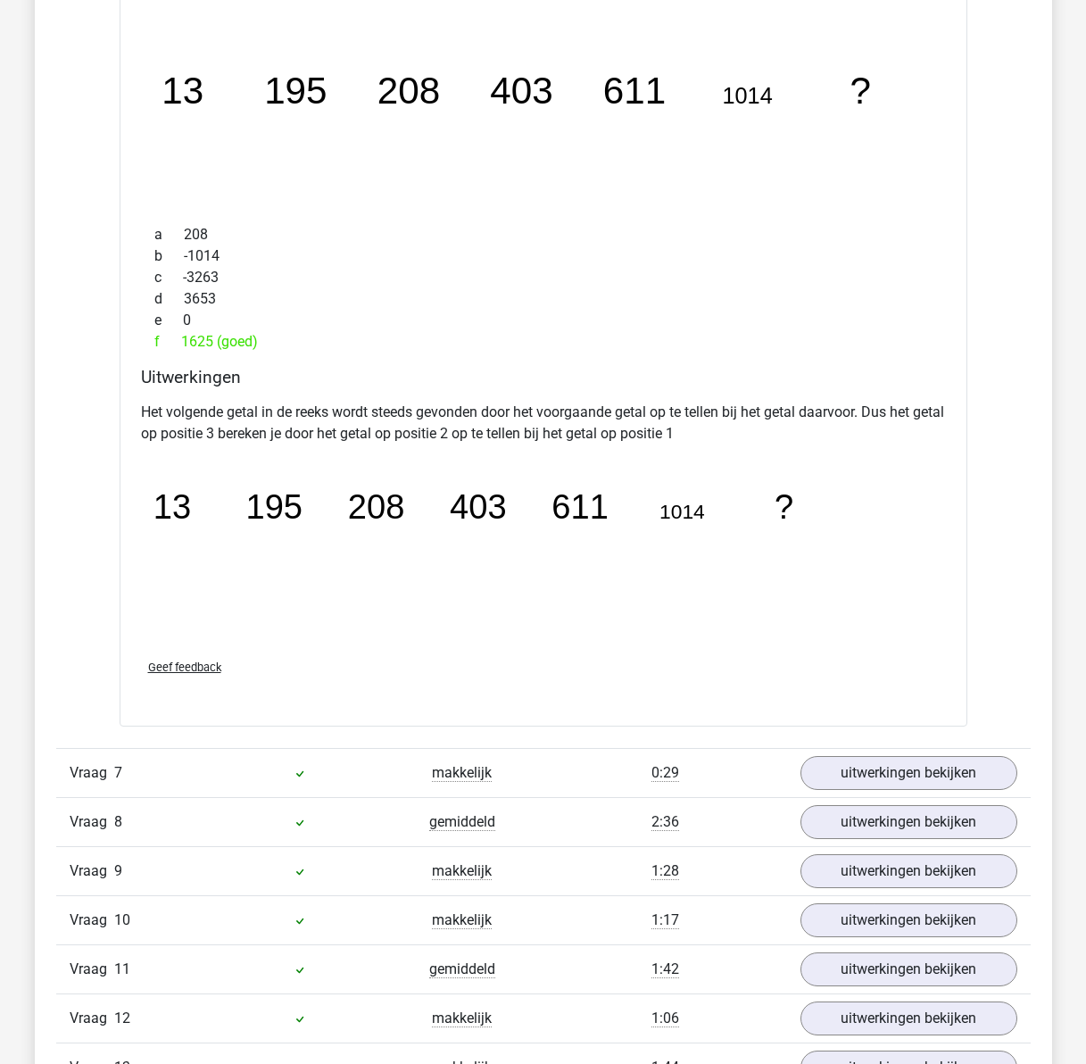
scroll to position [4997, 0]
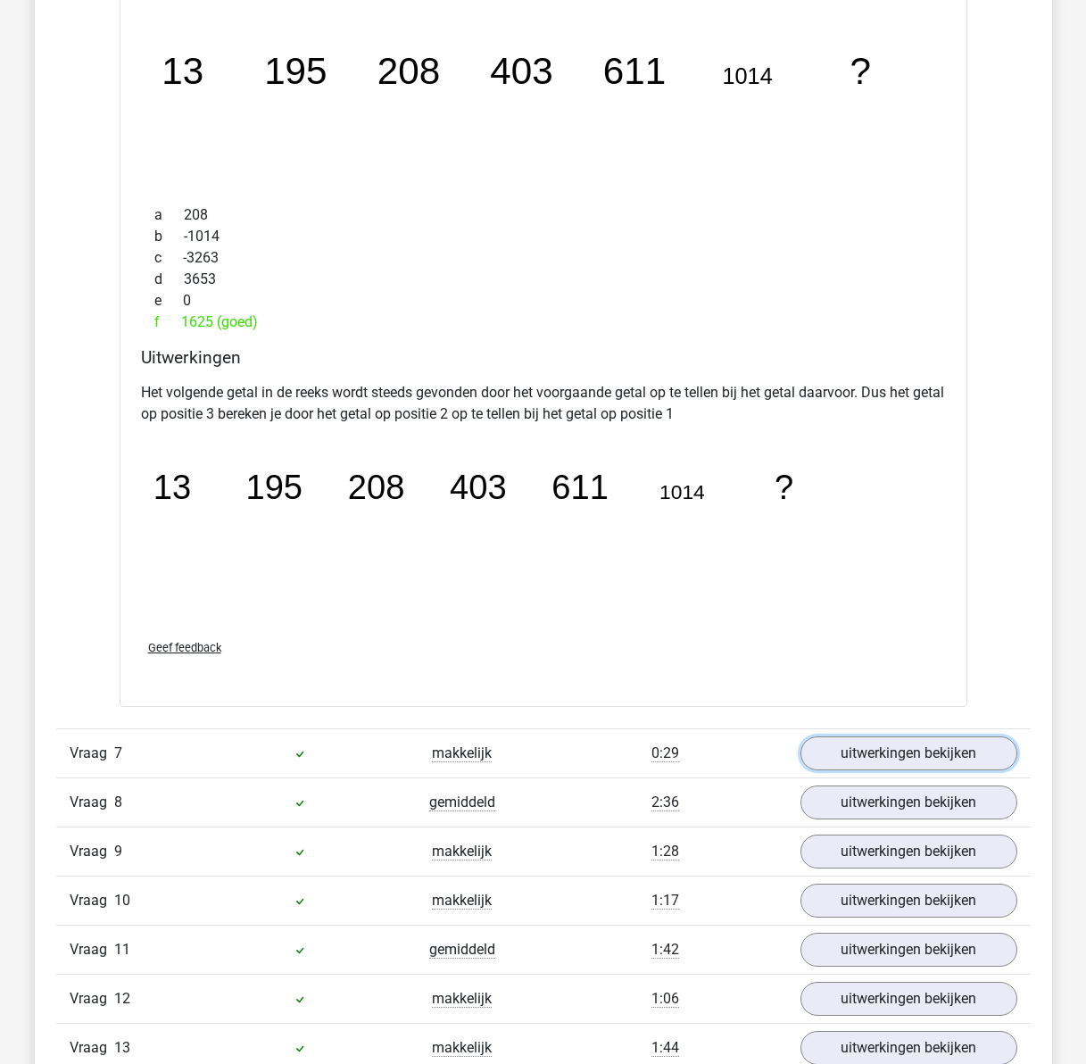
drag, startPoint x: 890, startPoint y: 758, endPoint x: 709, endPoint y: 651, distance: 209.2
click at [890, 756] on link "uitwerkingen bekijken" at bounding box center [908, 753] width 217 height 34
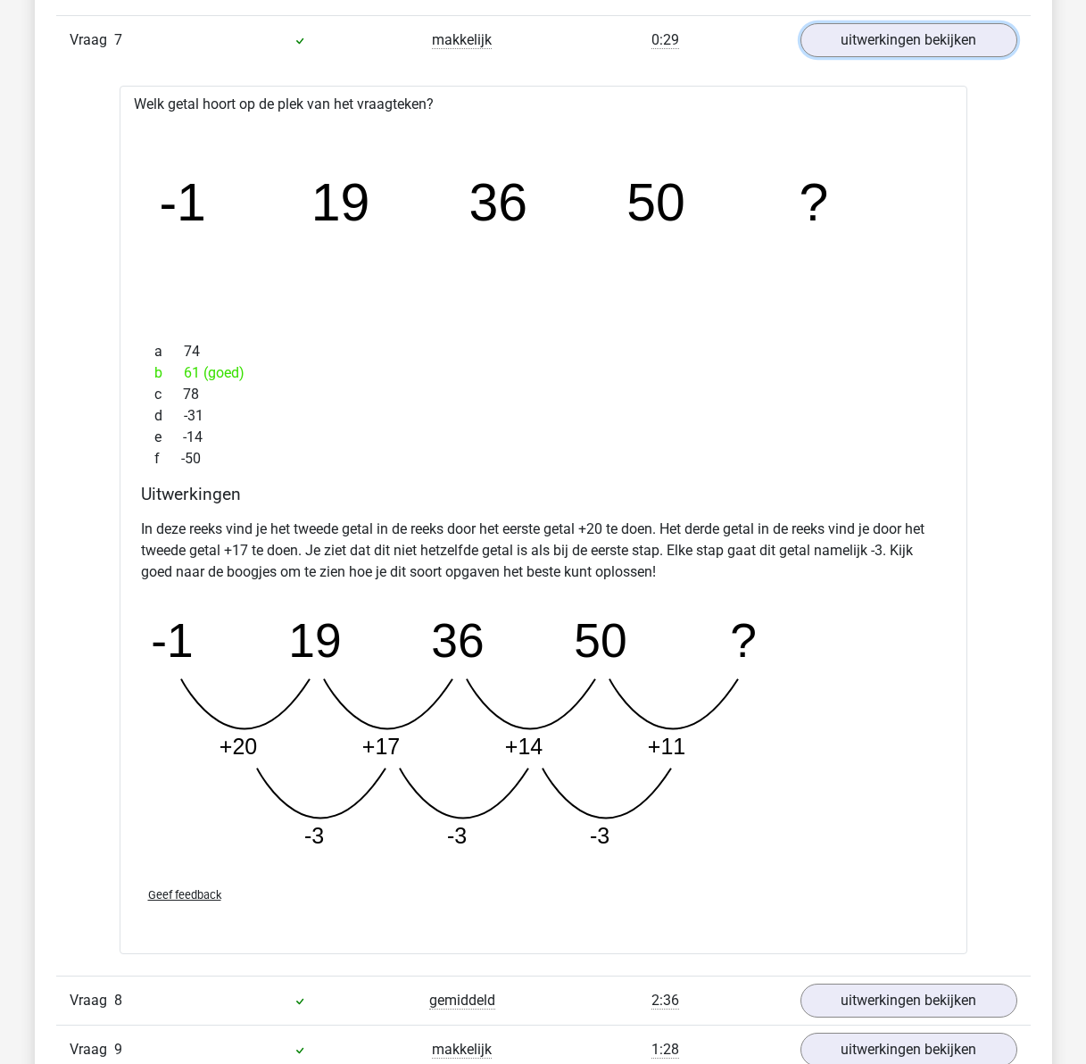
scroll to position [5711, 0]
click at [883, 990] on link "uitwerkingen bekijken" at bounding box center [907, 1000] width 249 height 39
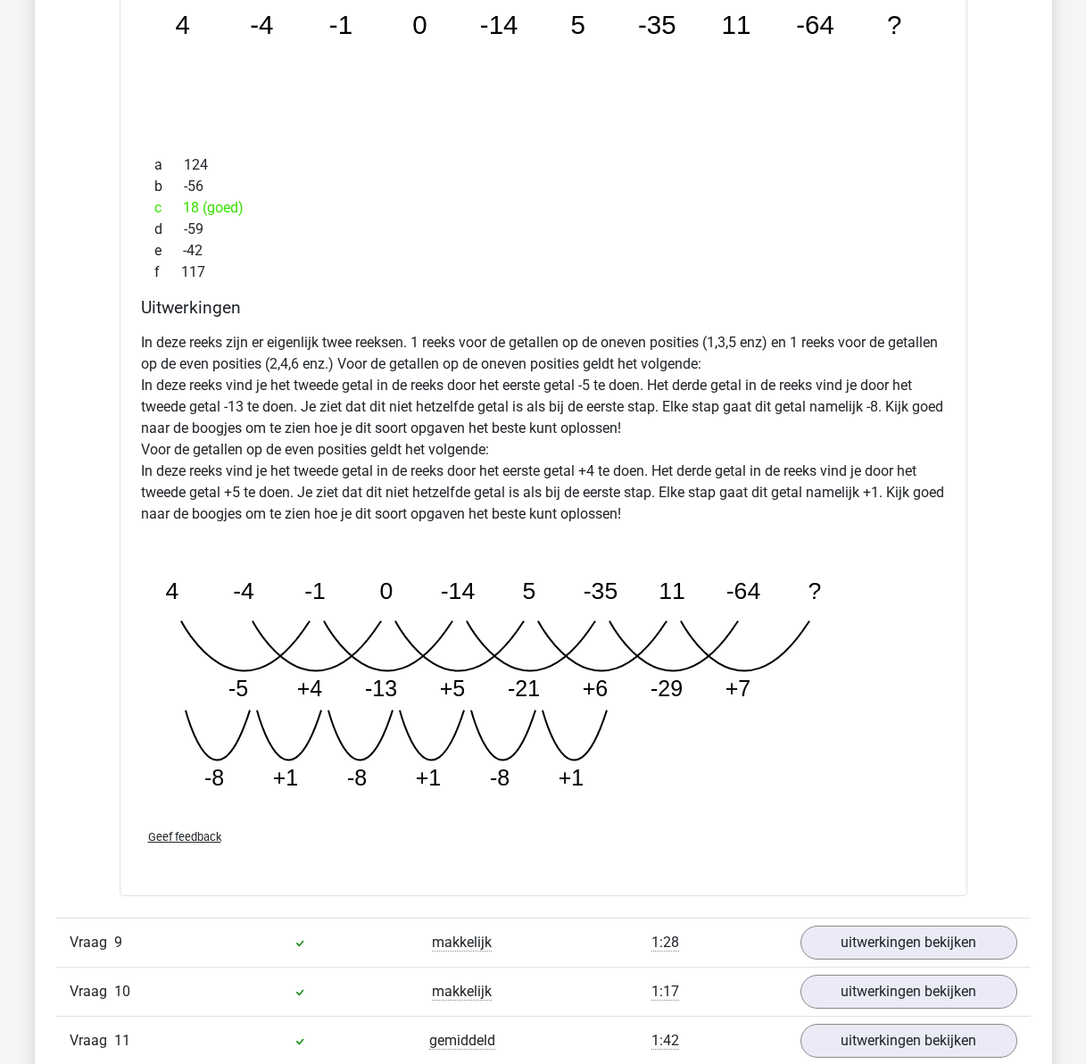
scroll to position [6871, 0]
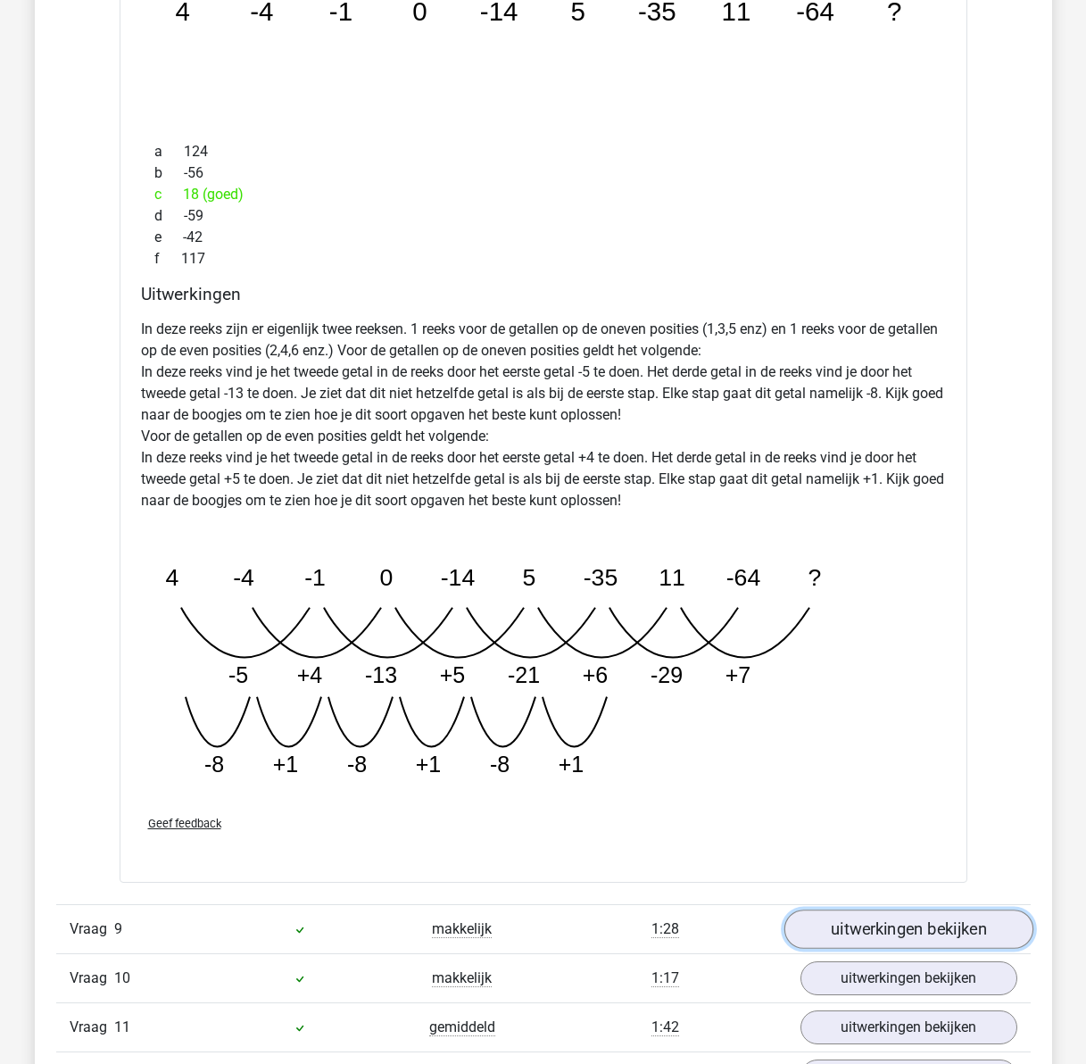
drag, startPoint x: 903, startPoint y: 930, endPoint x: 882, endPoint y: 913, distance: 27.3
click at [903, 930] on link "uitwerkingen bekijken" at bounding box center [907, 928] width 249 height 39
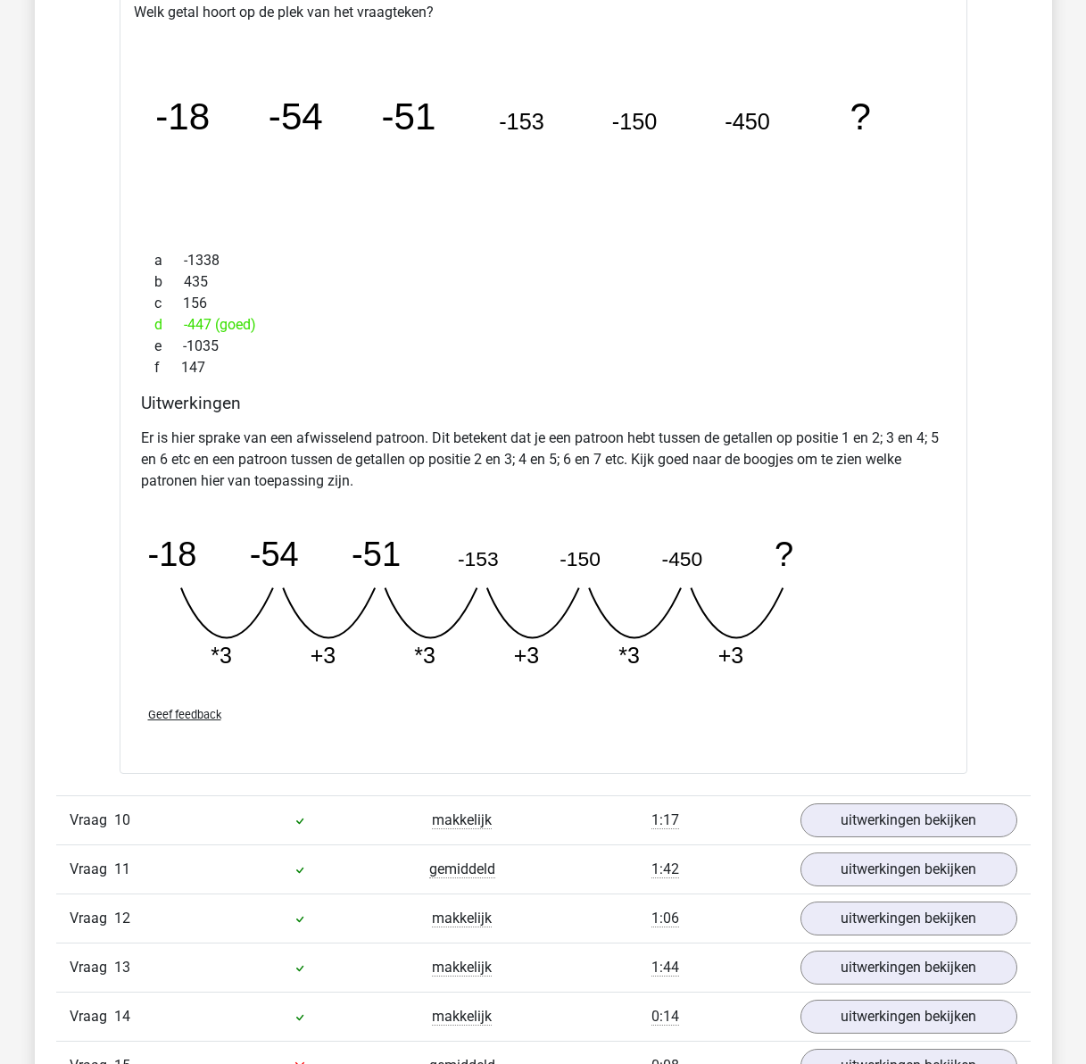
scroll to position [7852, 0]
drag, startPoint x: 874, startPoint y: 811, endPoint x: 857, endPoint y: 787, distance: 29.0
click at [874, 811] on link "uitwerkingen bekijken" at bounding box center [908, 819] width 217 height 34
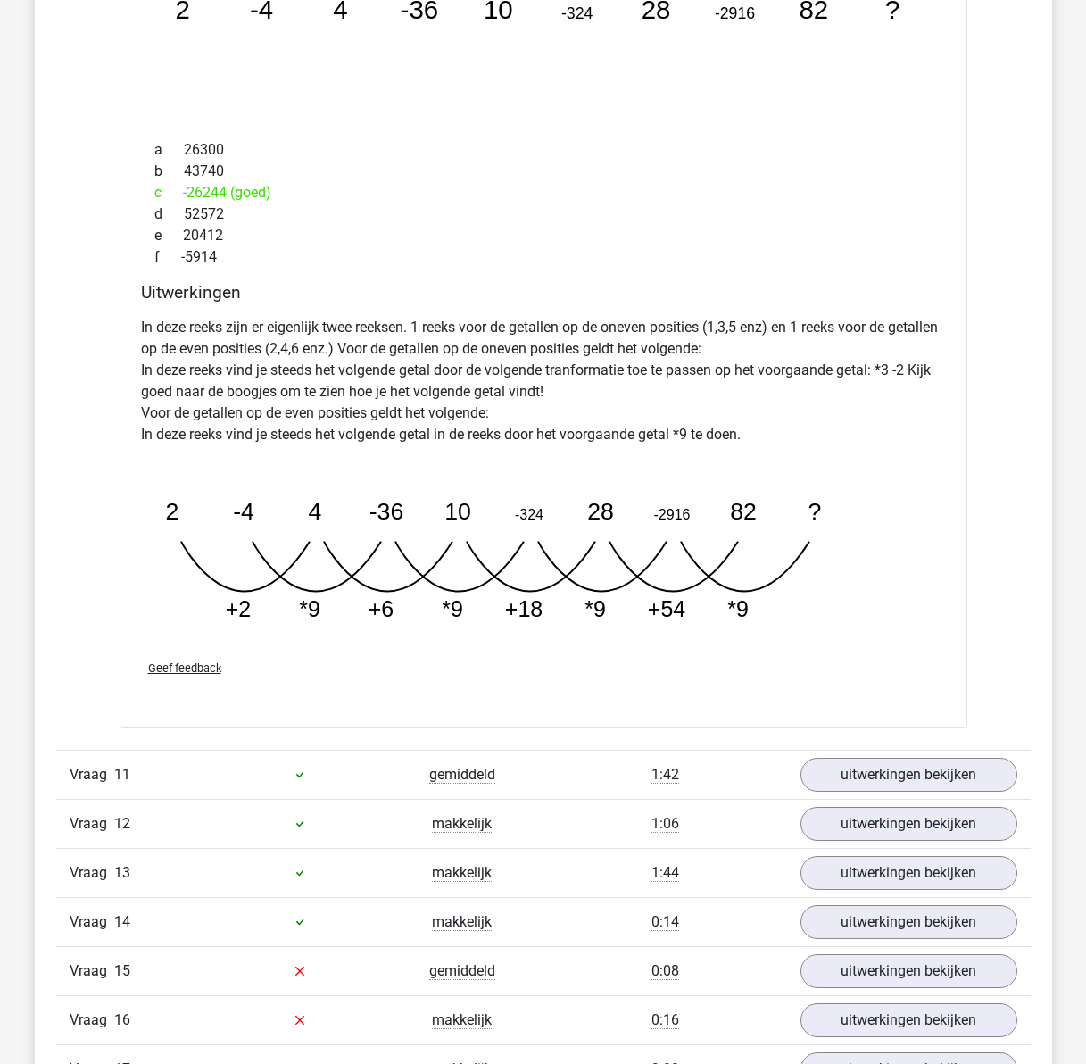
scroll to position [8834, 0]
click at [880, 759] on link "uitwerkingen bekijken" at bounding box center [907, 773] width 249 height 39
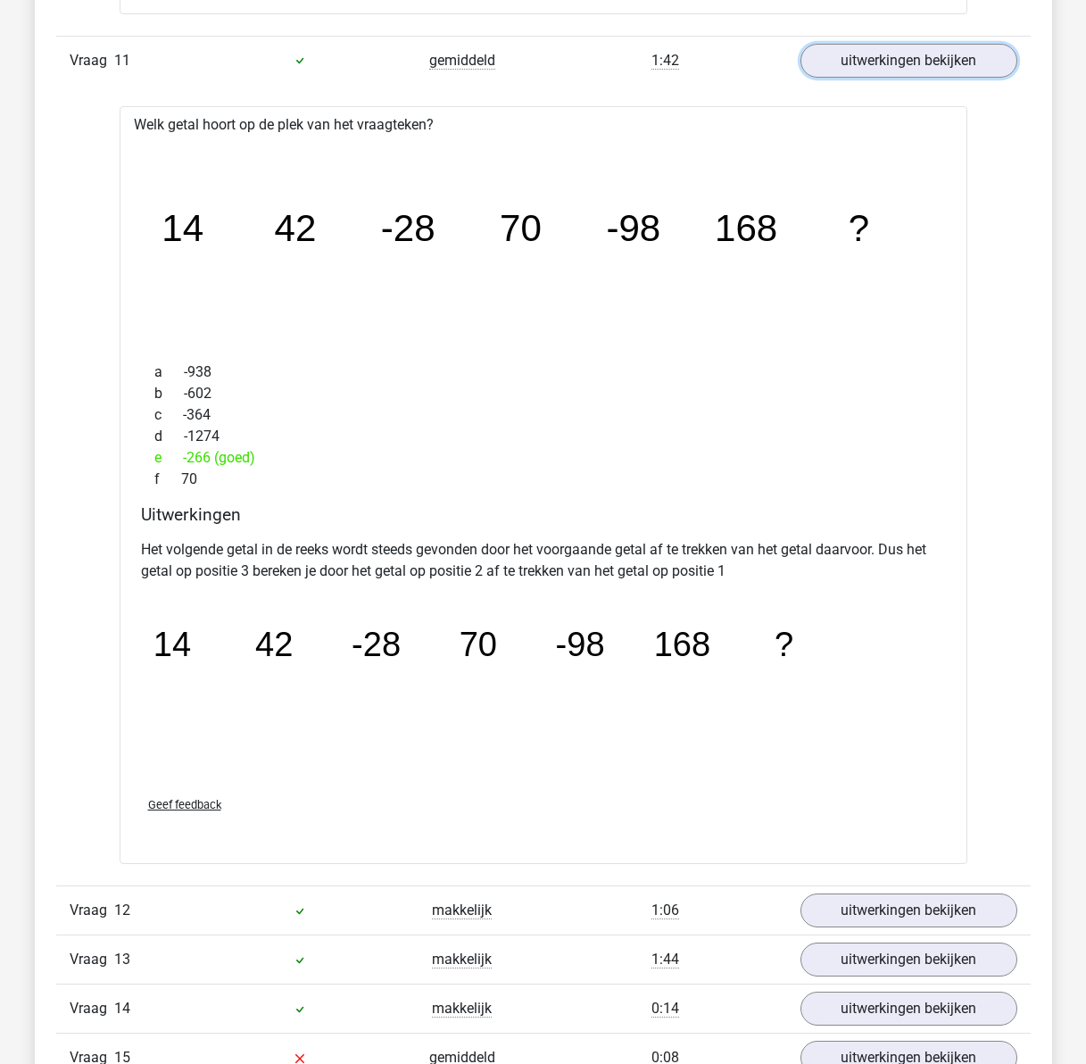
scroll to position [9547, 0]
click at [843, 902] on link "uitwerkingen bekijken" at bounding box center [907, 909] width 249 height 39
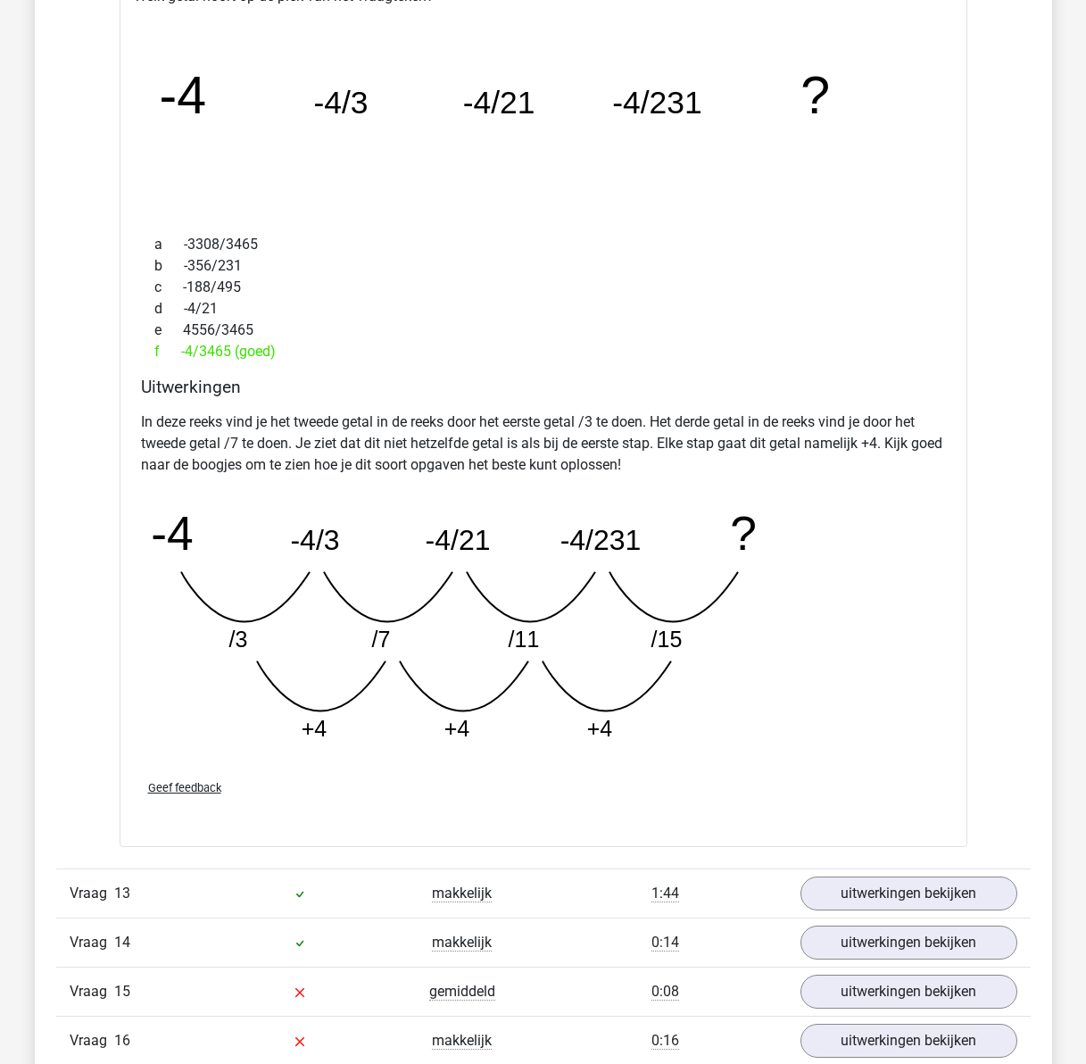
scroll to position [10529, 0]
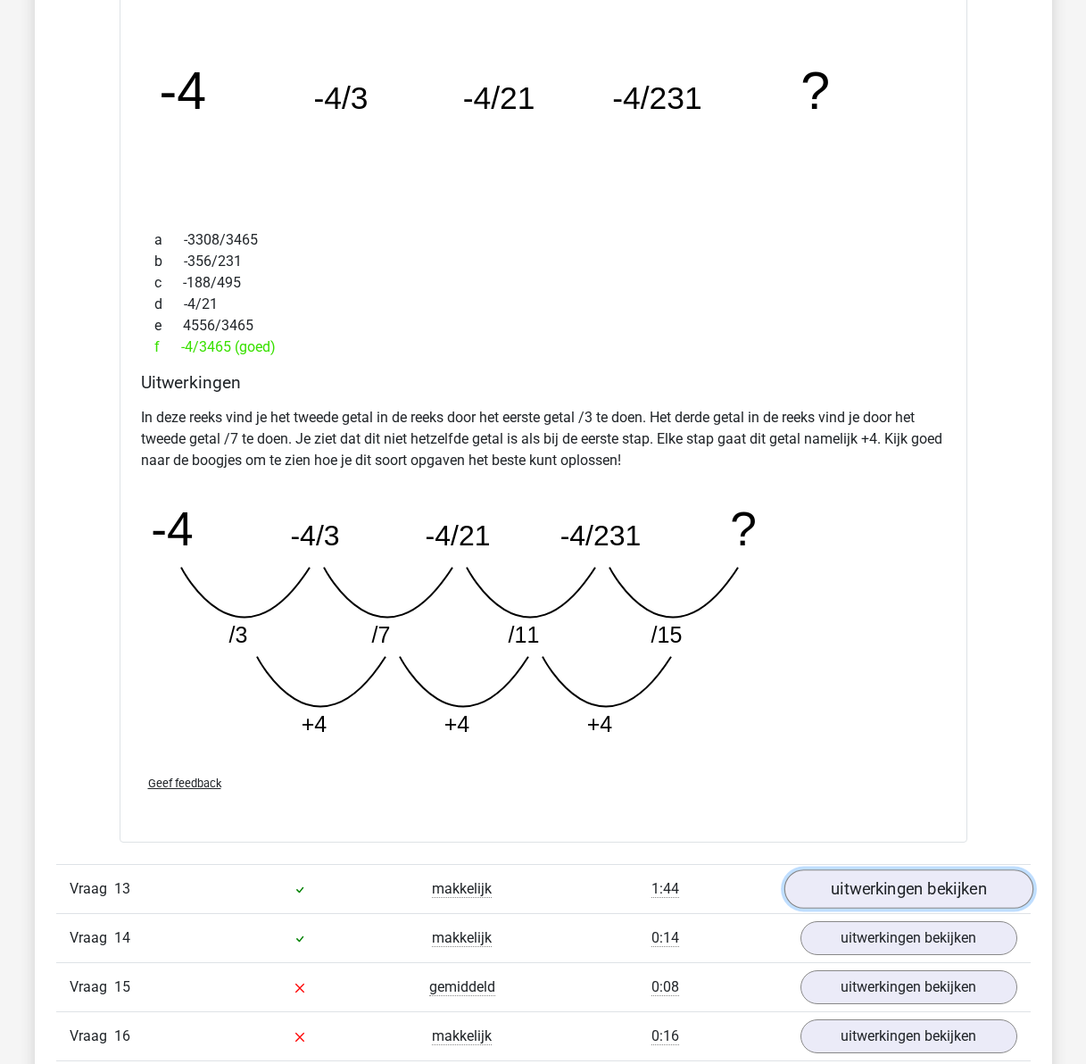
click at [852, 888] on link "uitwerkingen bekijken" at bounding box center [907, 888] width 249 height 39
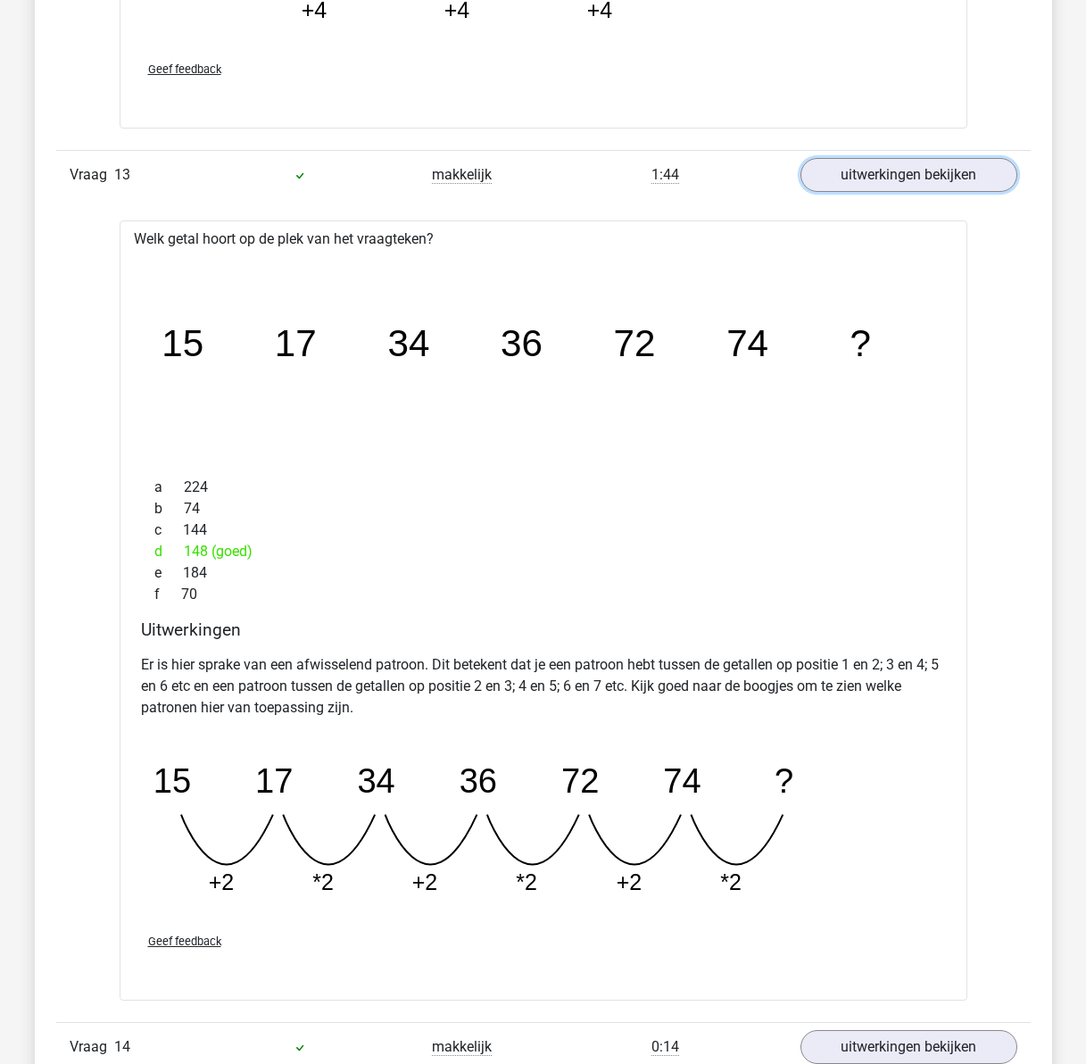
scroll to position [11332, 0]
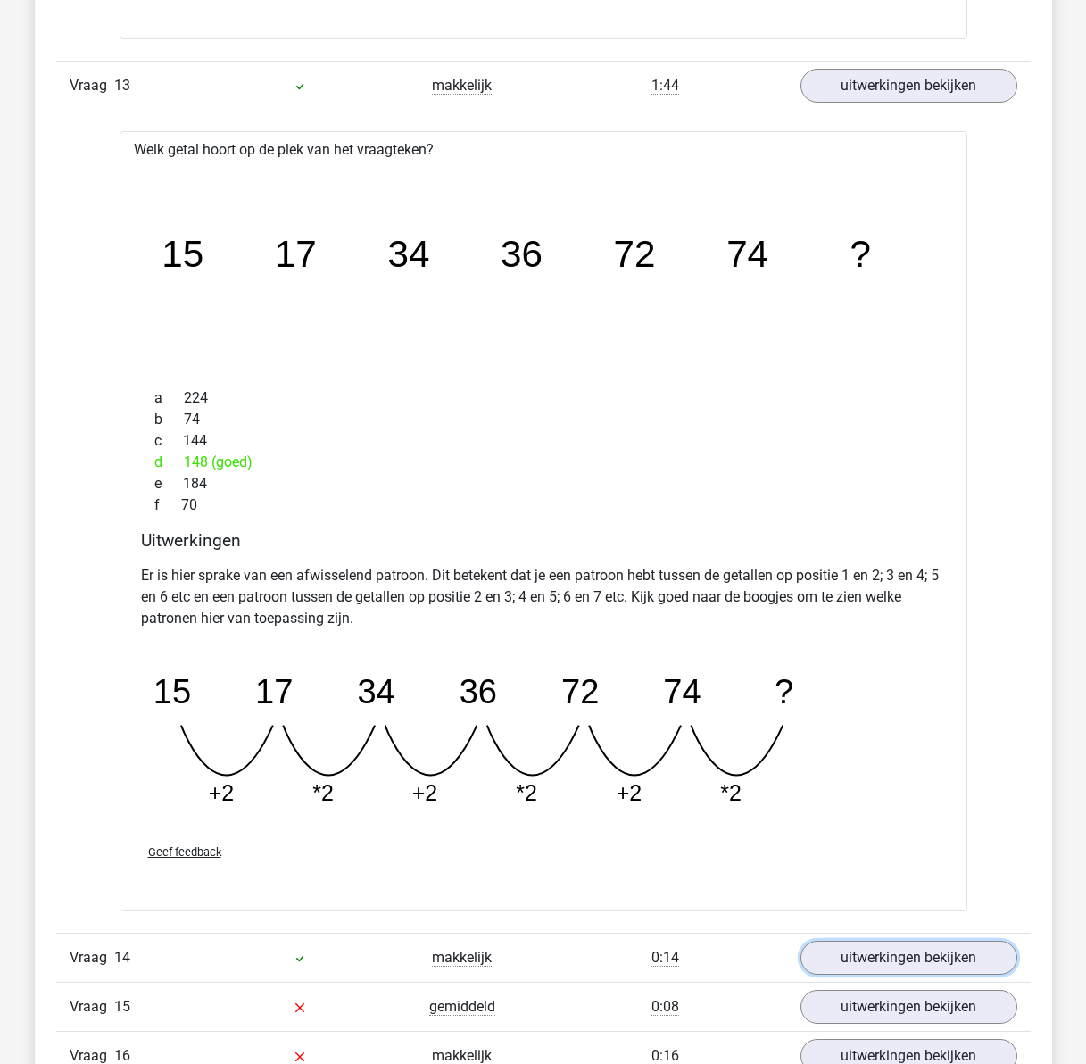
drag, startPoint x: 922, startPoint y: 948, endPoint x: 646, endPoint y: 853, distance: 291.8
click at [922, 948] on link "uitwerkingen bekijken" at bounding box center [908, 957] width 217 height 34
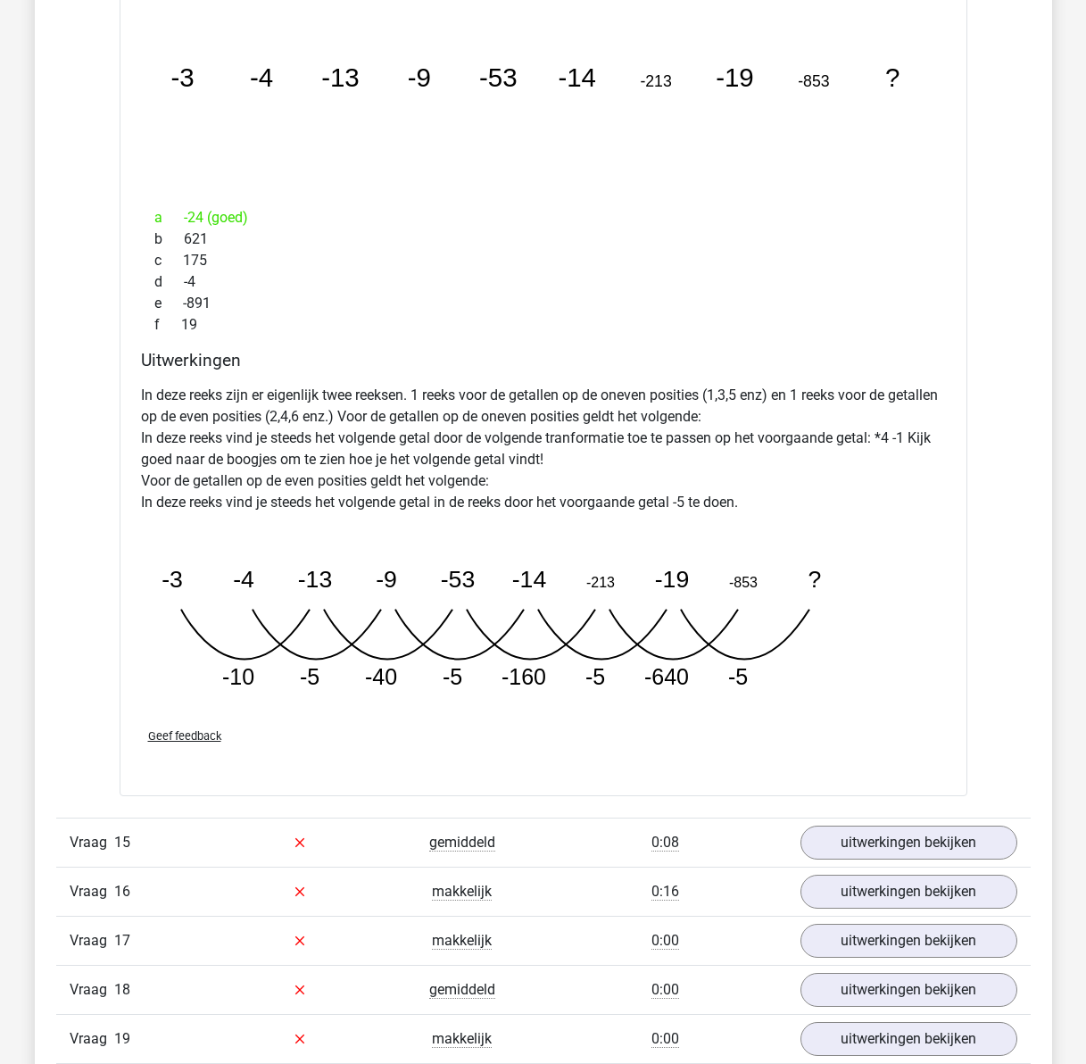
scroll to position [12403, 0]
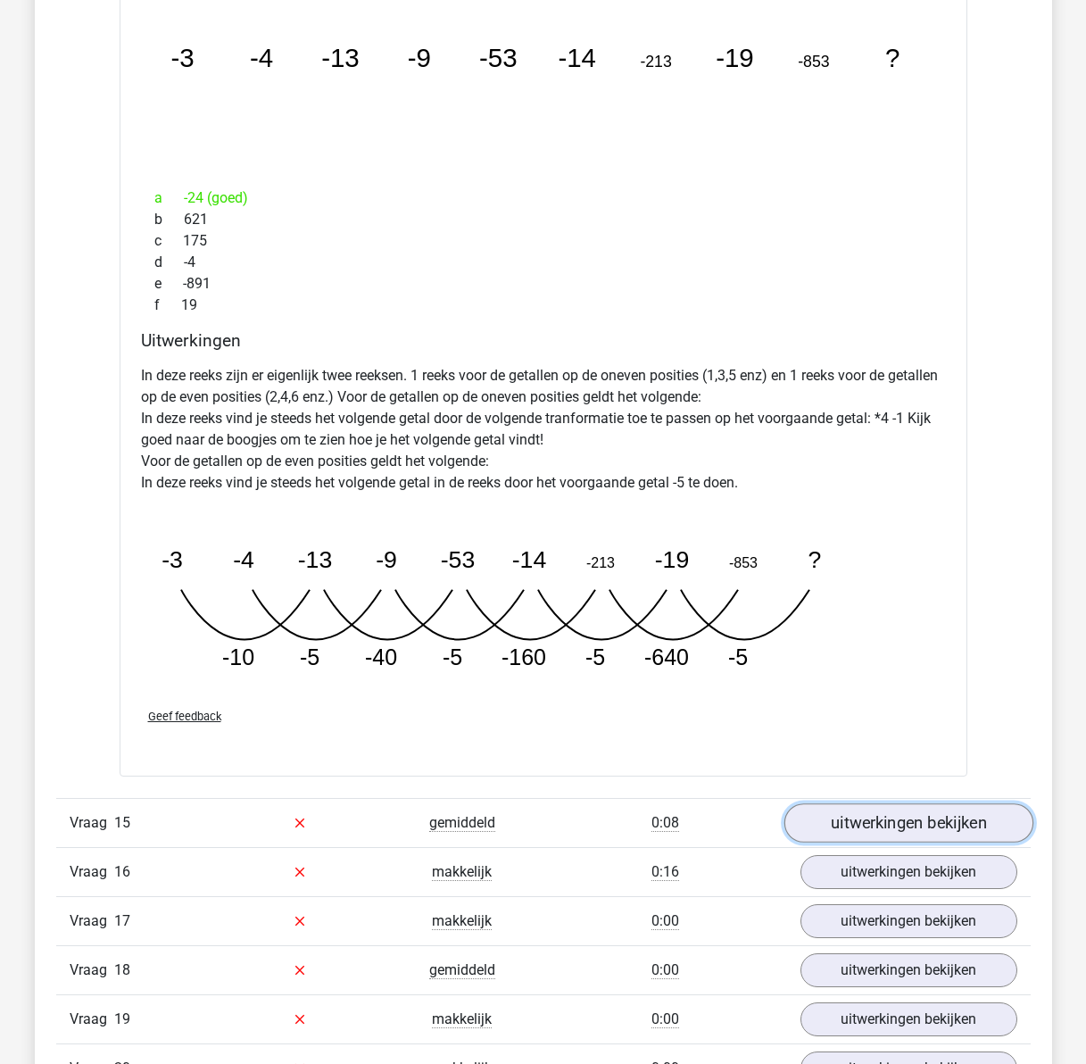
click at [866, 816] on link "uitwerkingen bekijken" at bounding box center [907, 822] width 249 height 39
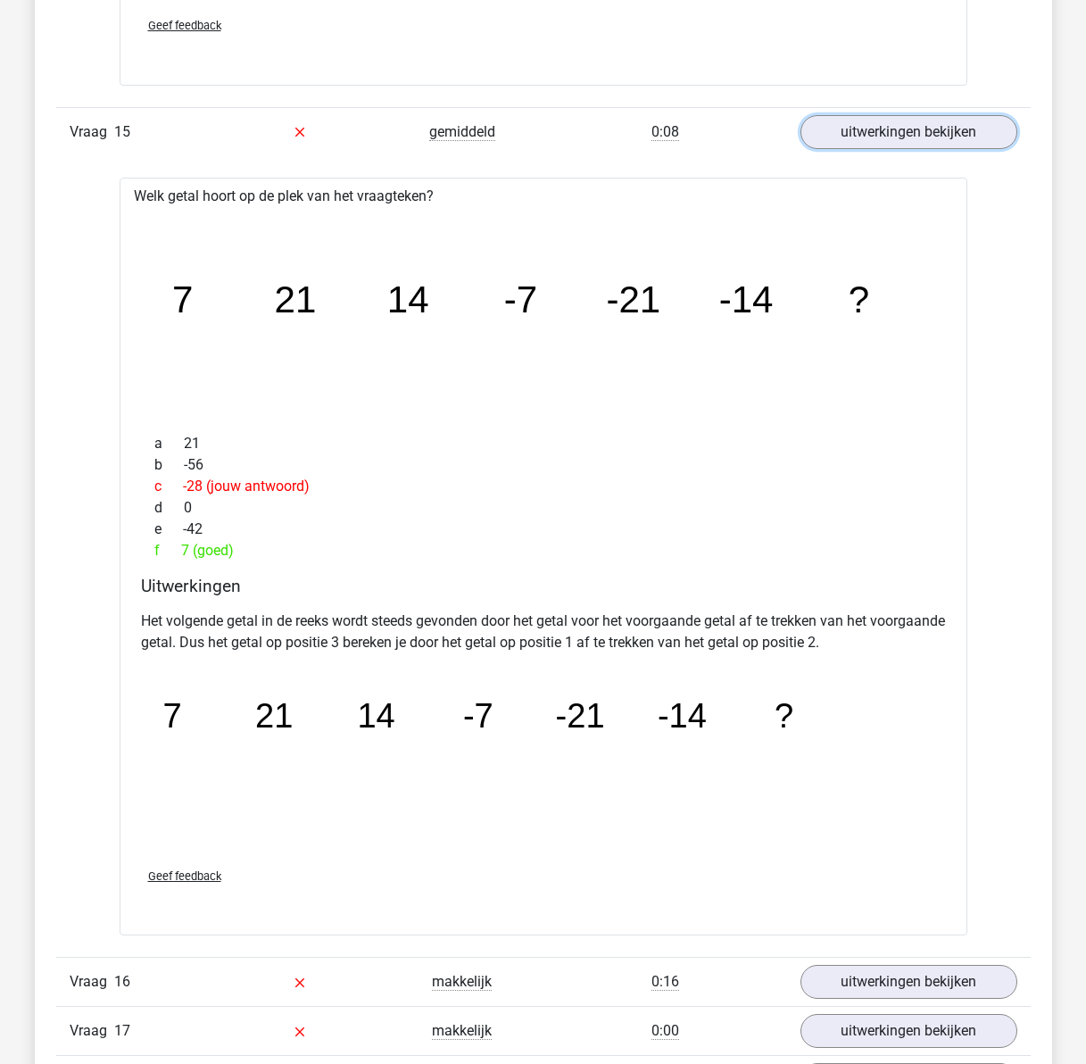
scroll to position [13295, 0]
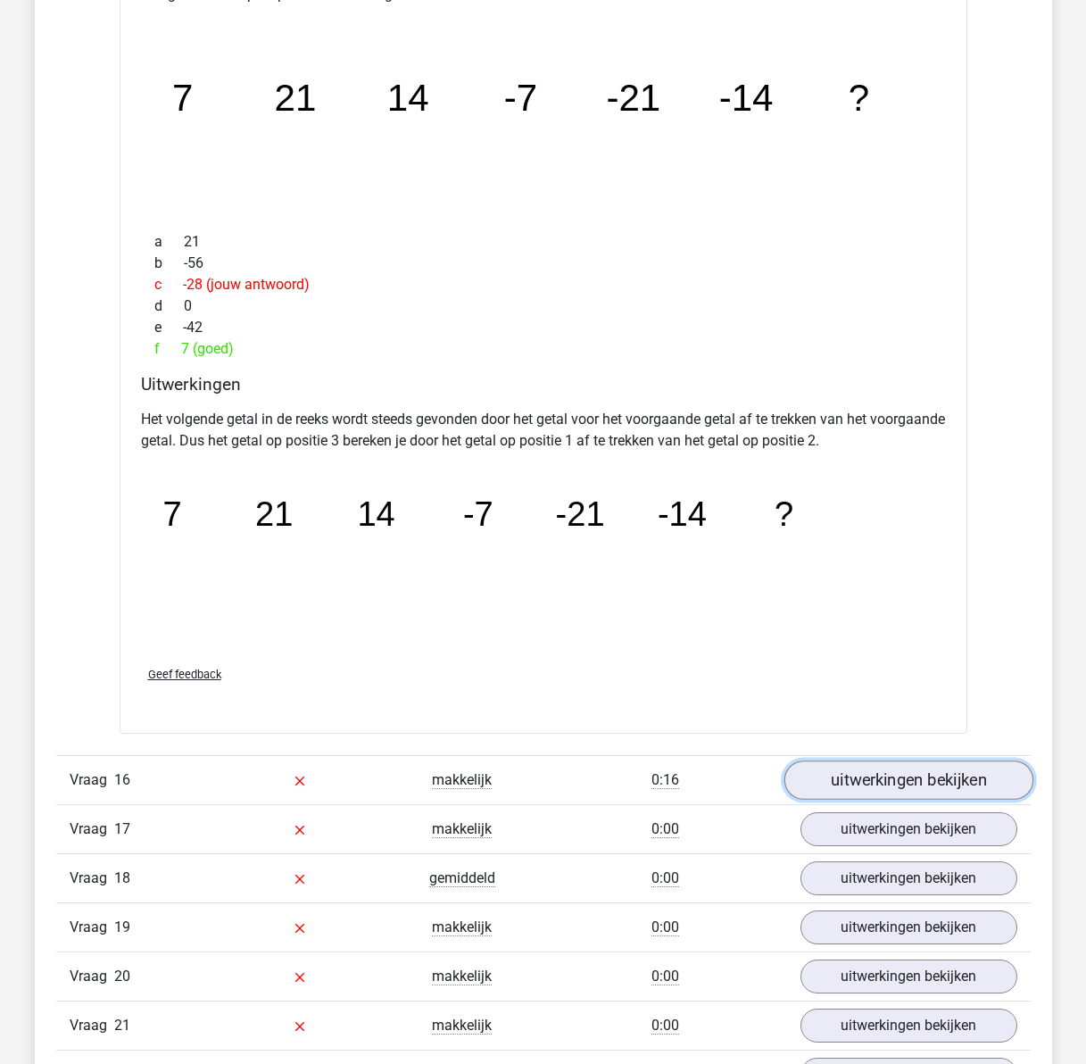
click at [892, 783] on link "uitwerkingen bekijken" at bounding box center [907, 779] width 249 height 39
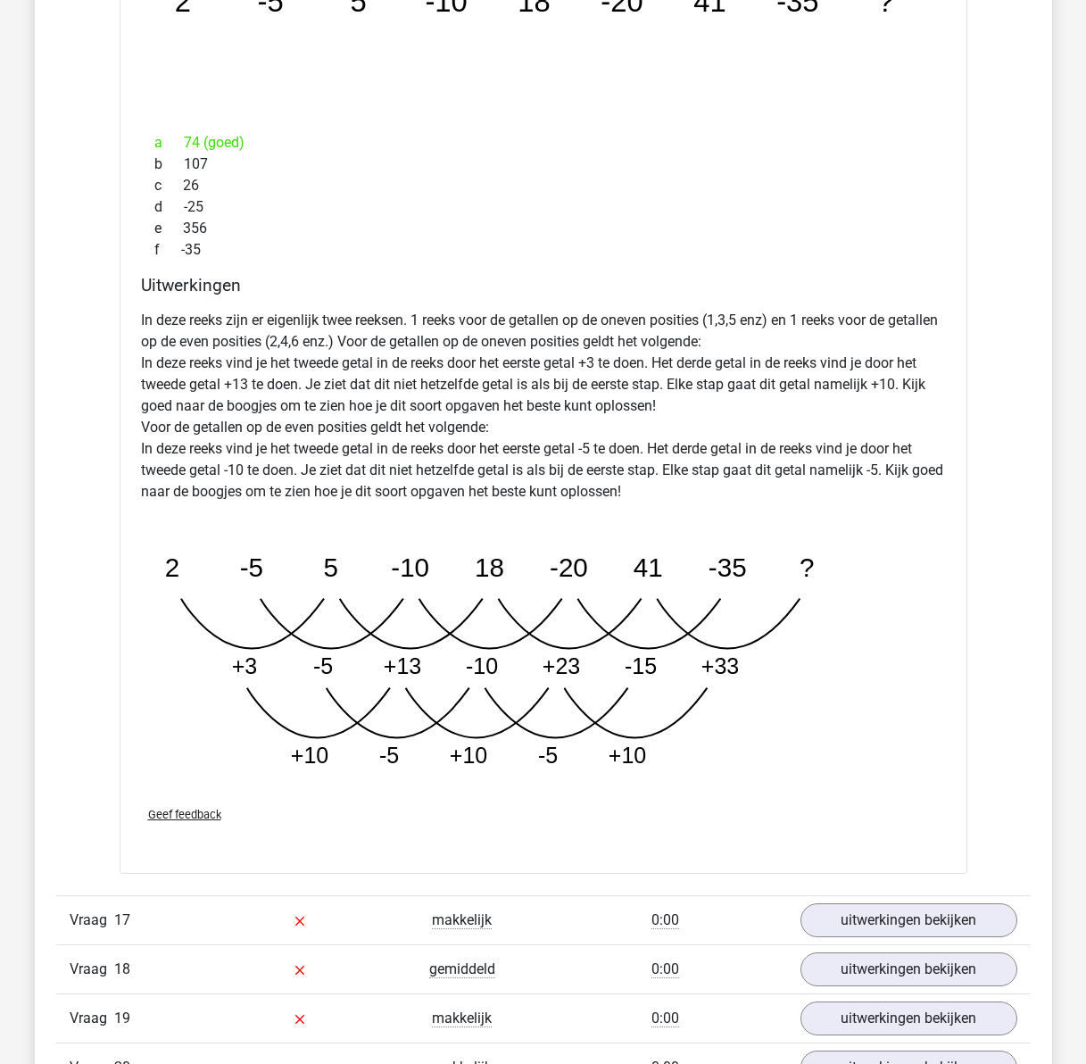
scroll to position [14277, 0]
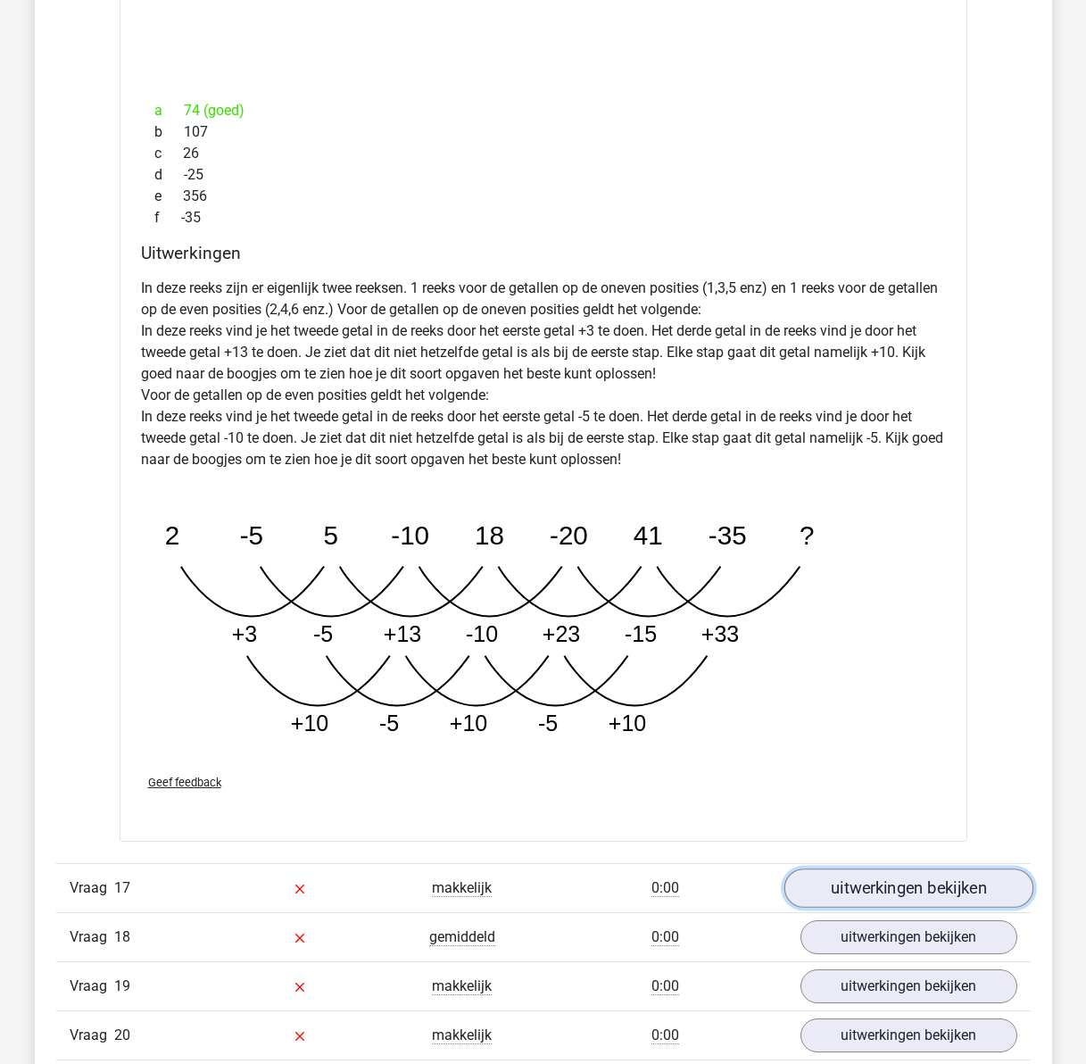
drag, startPoint x: 840, startPoint y: 889, endPoint x: 788, endPoint y: 874, distance: 53.7
click at [838, 887] on link "uitwerkingen bekijken" at bounding box center [907, 887] width 249 height 39
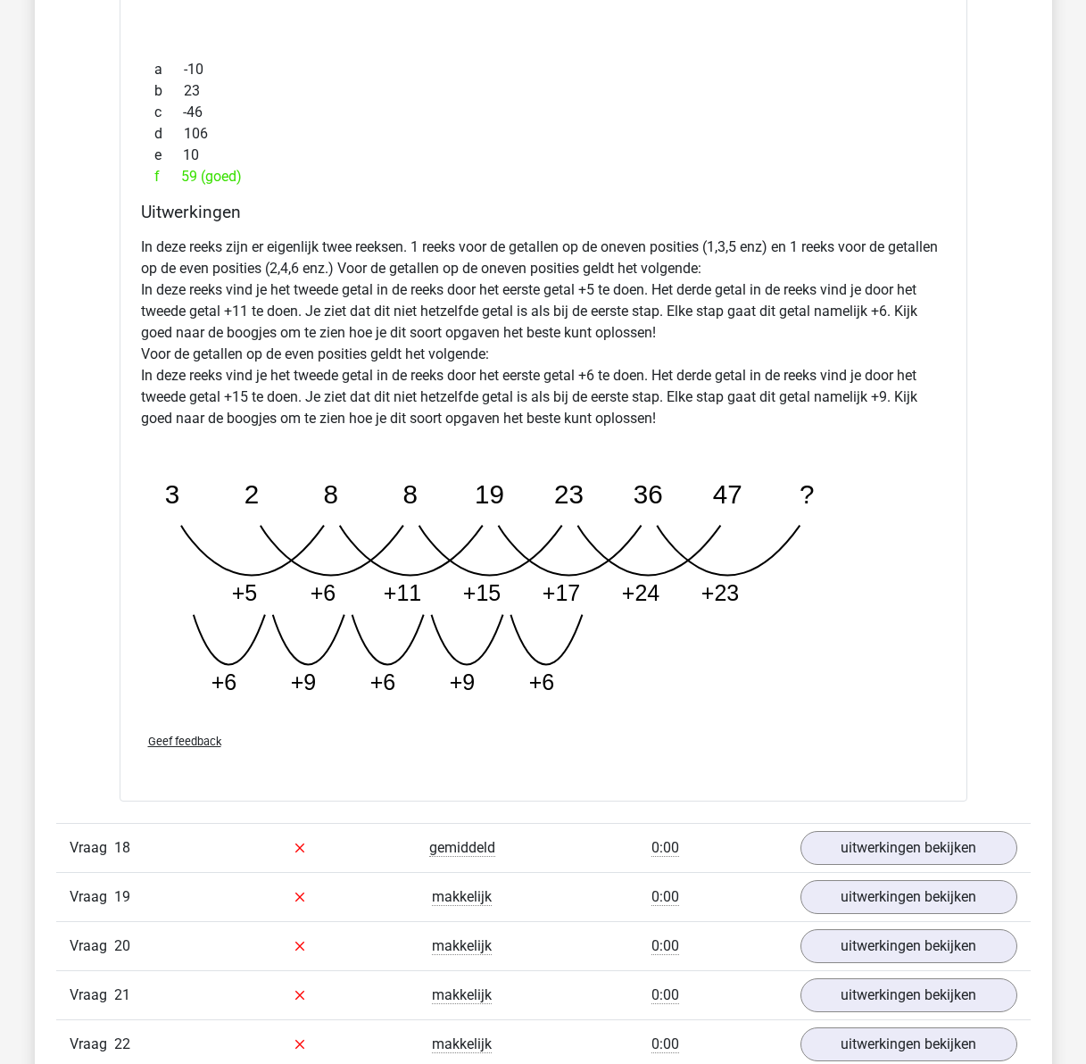
scroll to position [15436, 0]
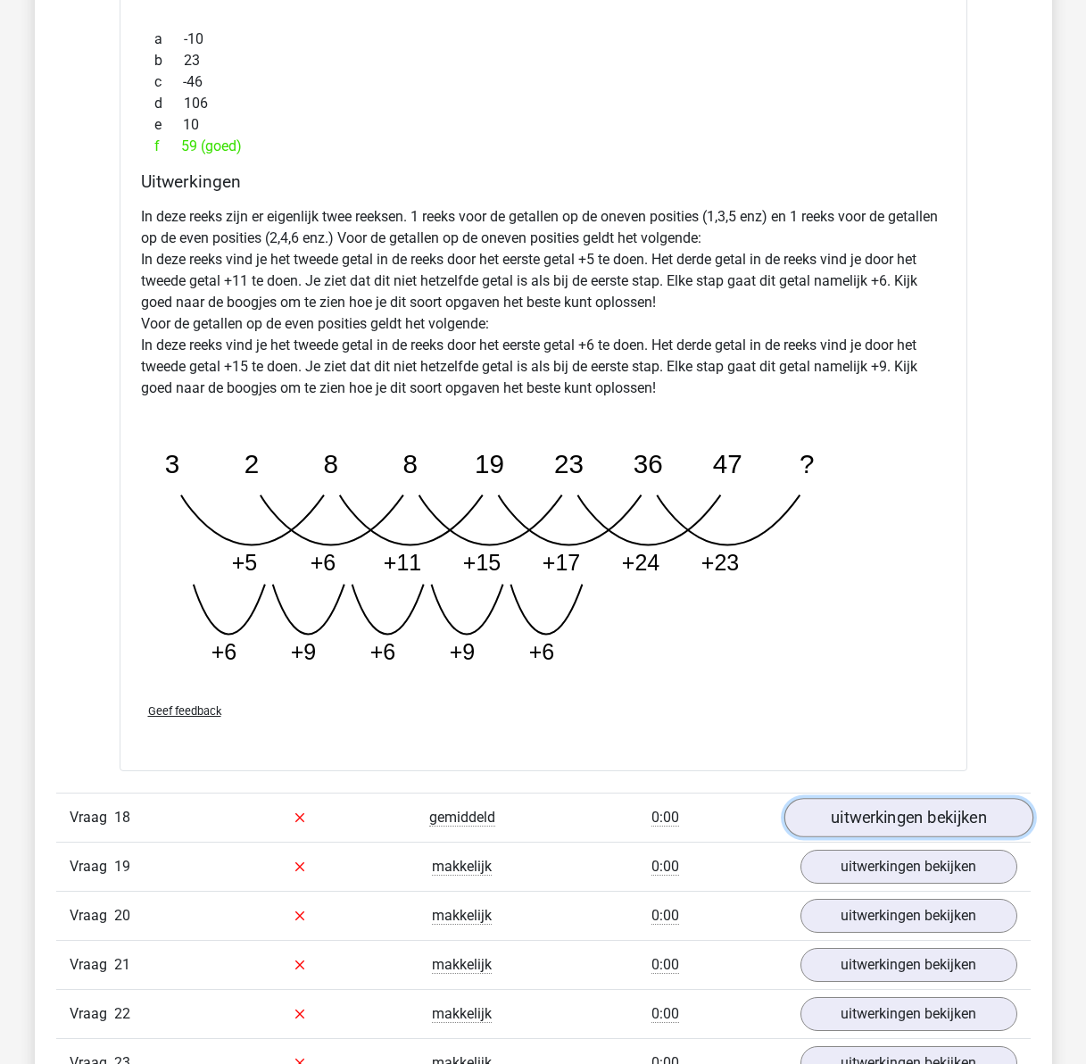
click at [870, 824] on link "uitwerkingen bekijken" at bounding box center [907, 817] width 249 height 39
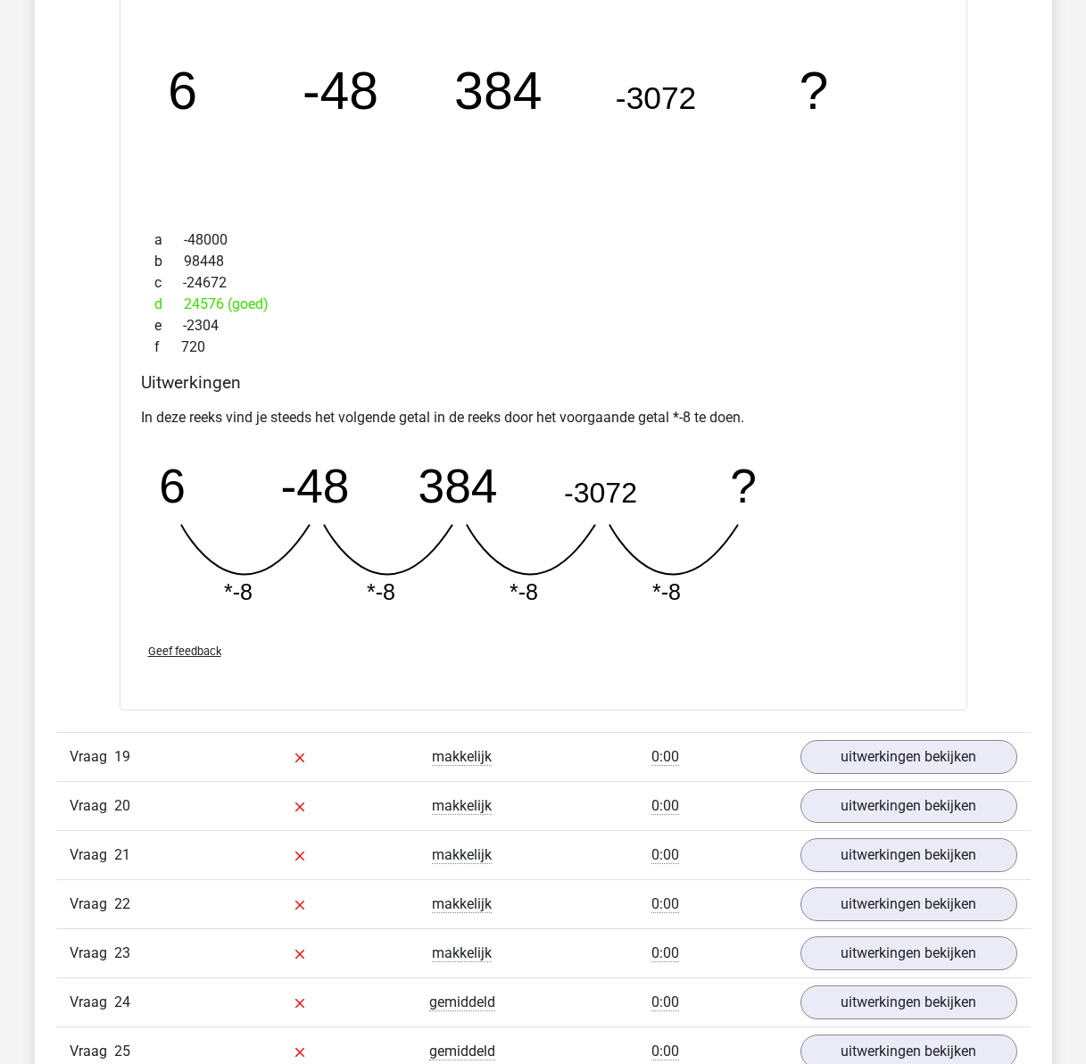
scroll to position [16329, 0]
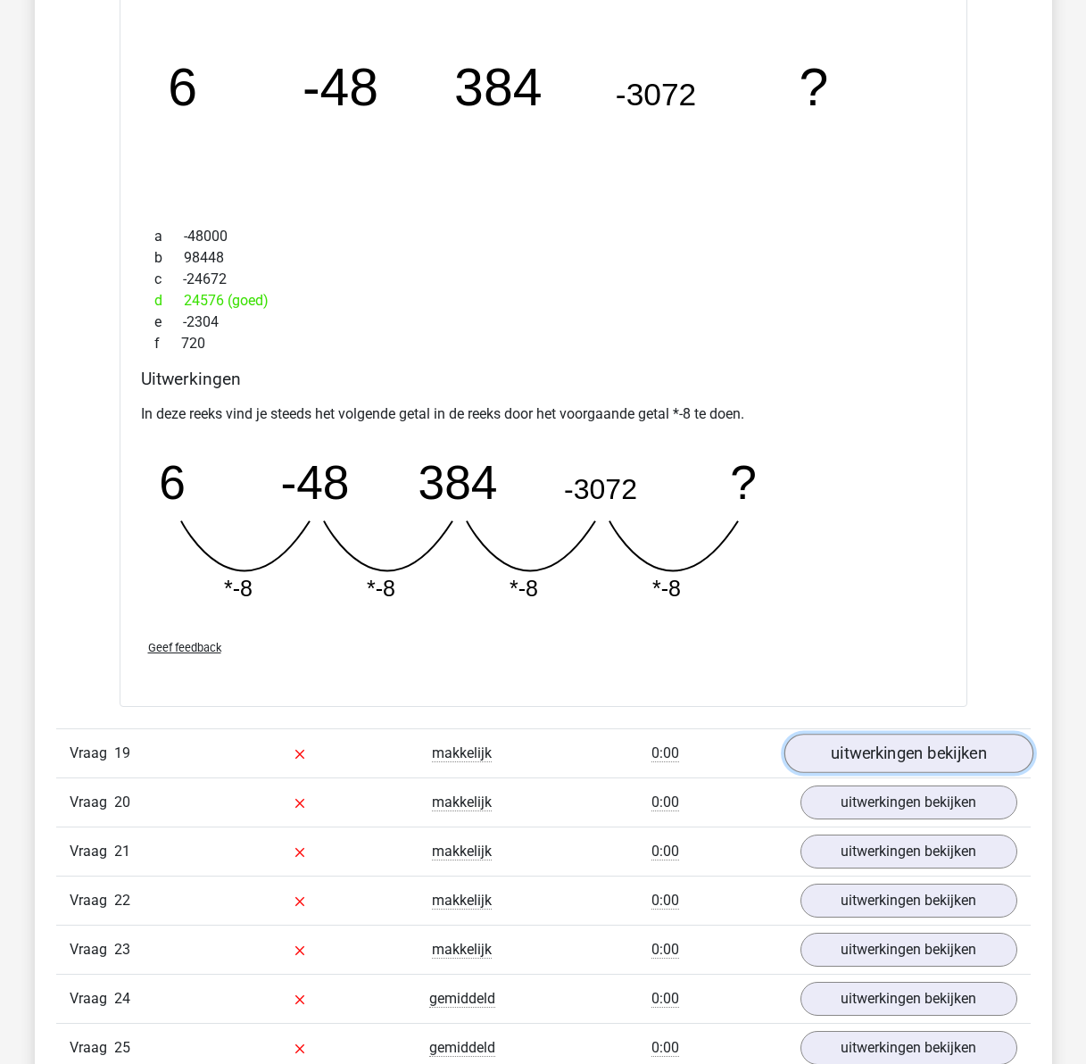
drag, startPoint x: 881, startPoint y: 743, endPoint x: 870, endPoint y: 742, distance: 10.7
click at [881, 743] on link "uitwerkingen bekijken" at bounding box center [907, 753] width 249 height 39
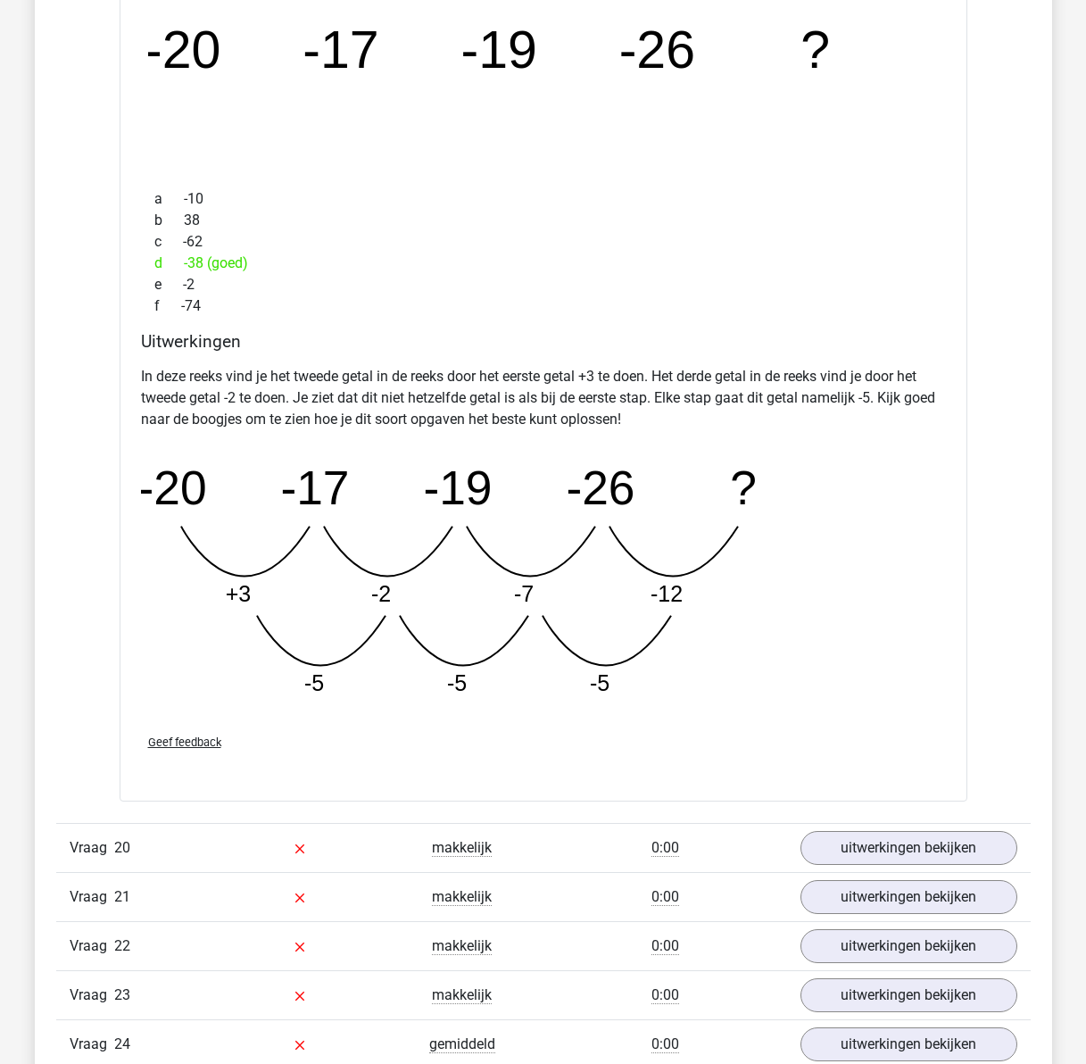
scroll to position [17221, 0]
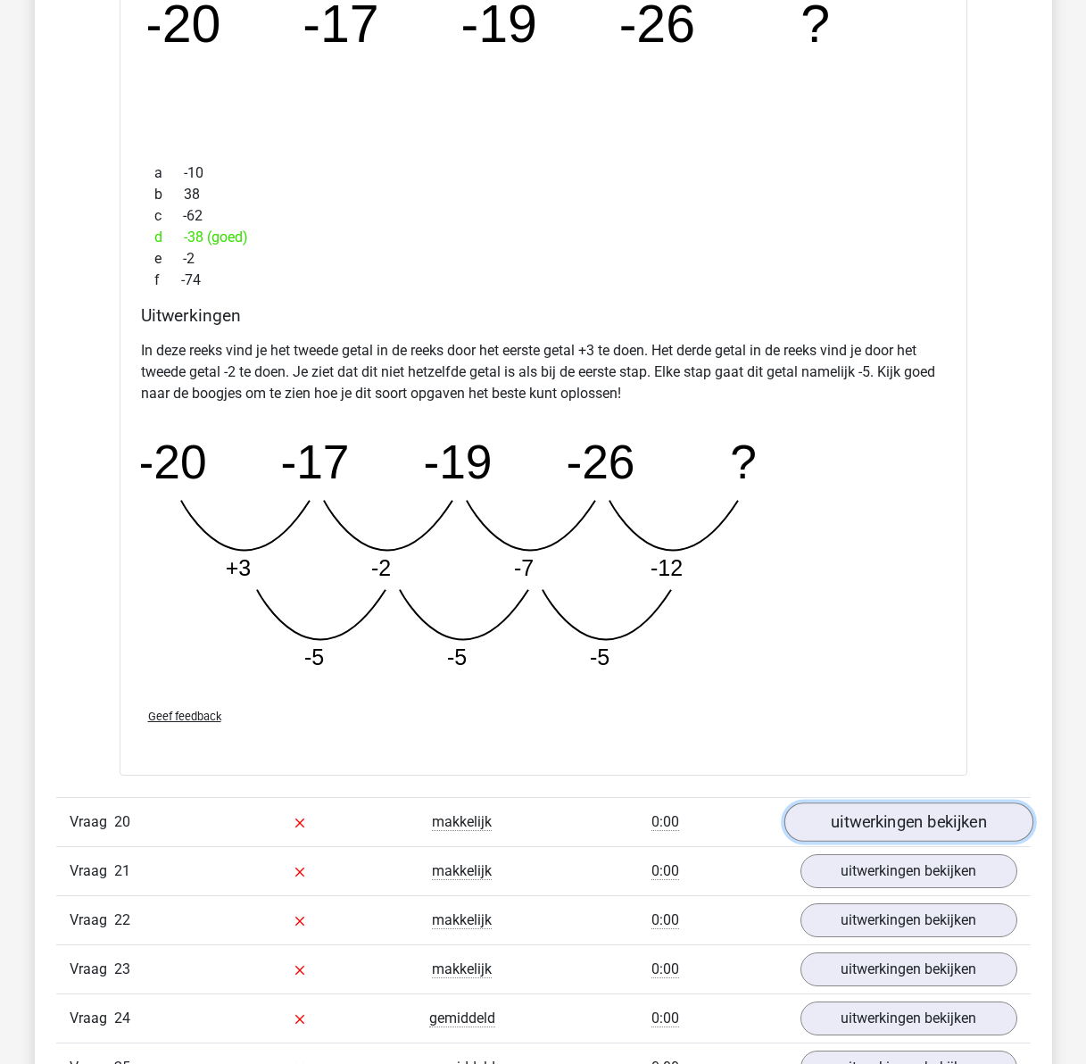
click at [967, 820] on link "uitwerkingen bekijken" at bounding box center [907, 821] width 249 height 39
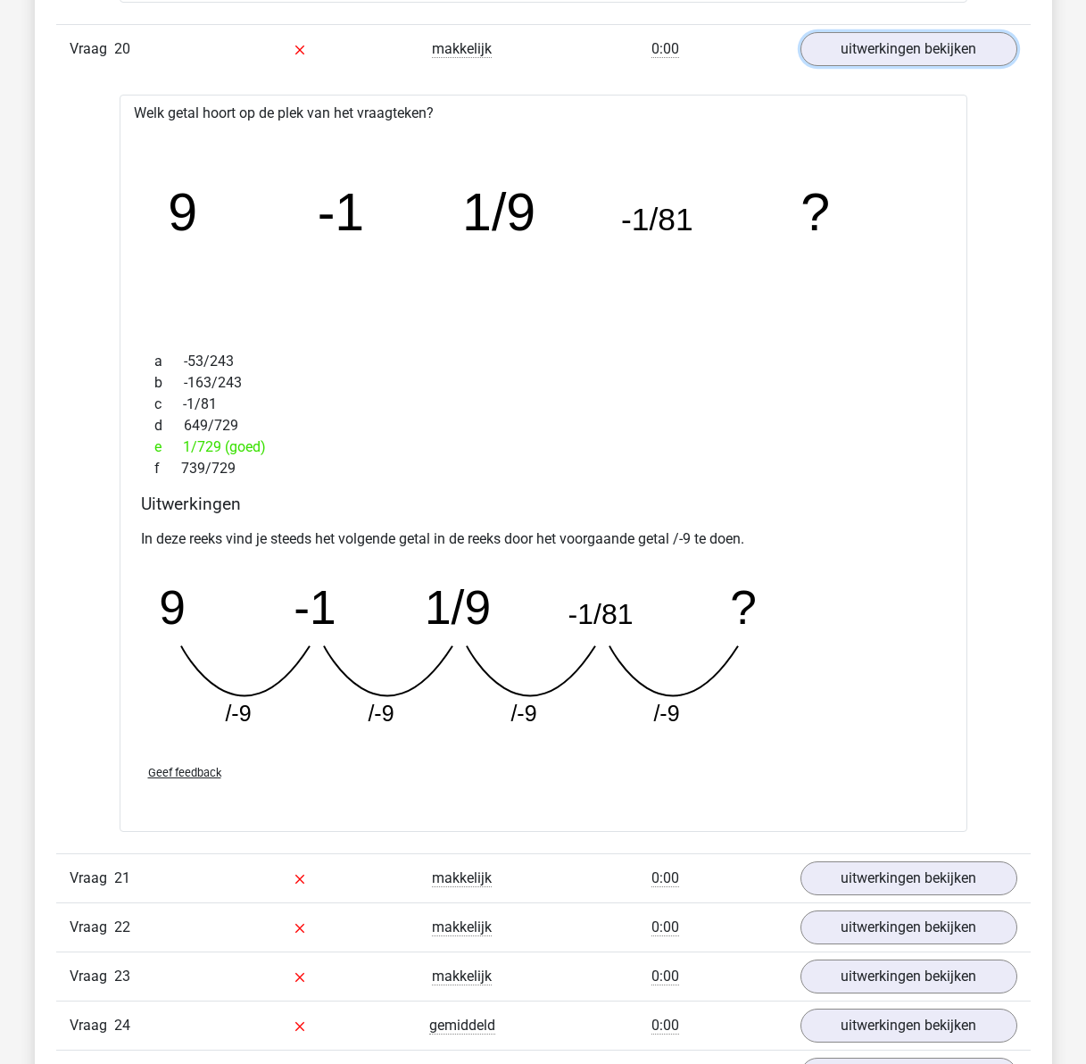
scroll to position [18024, 0]
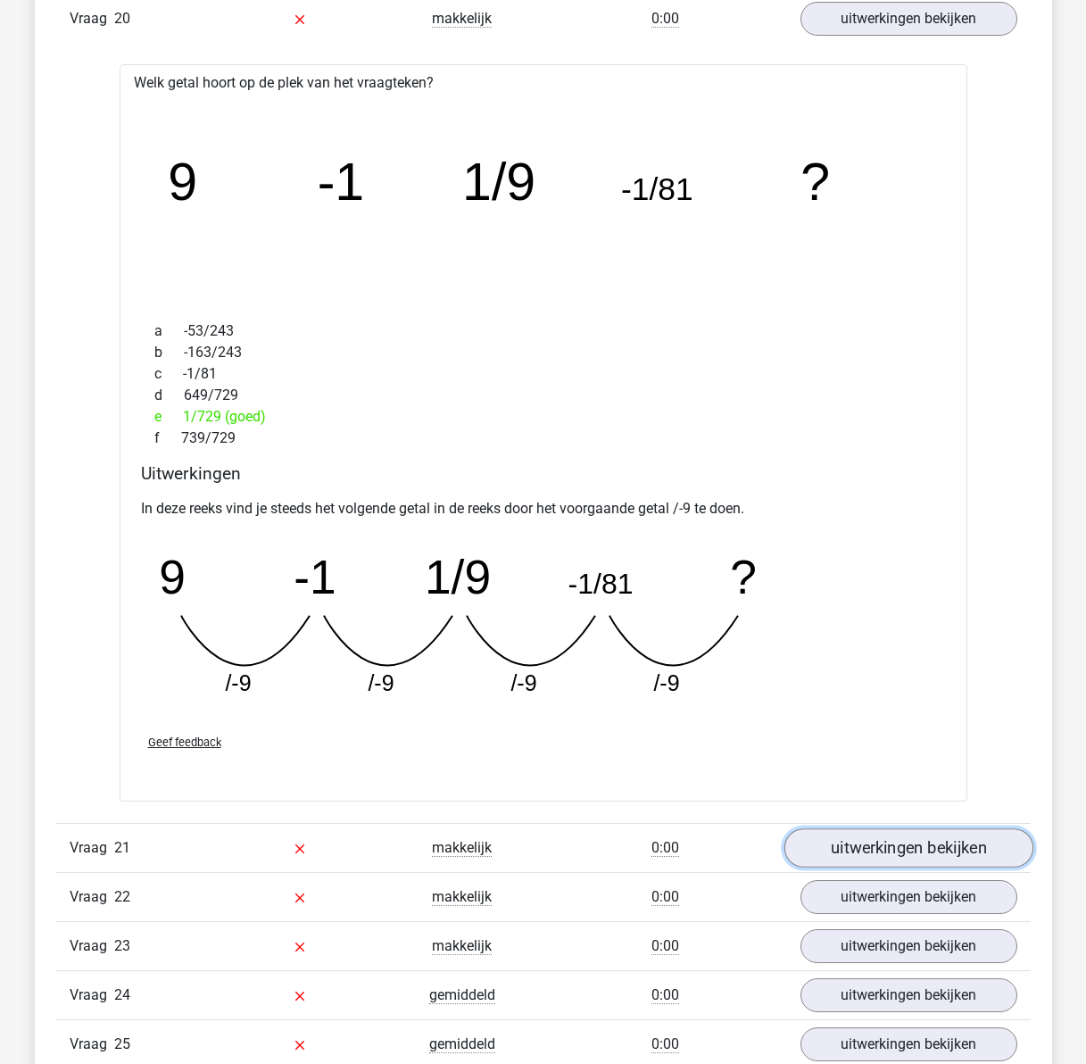
click at [915, 846] on link "uitwerkingen bekijken" at bounding box center [907, 847] width 249 height 39
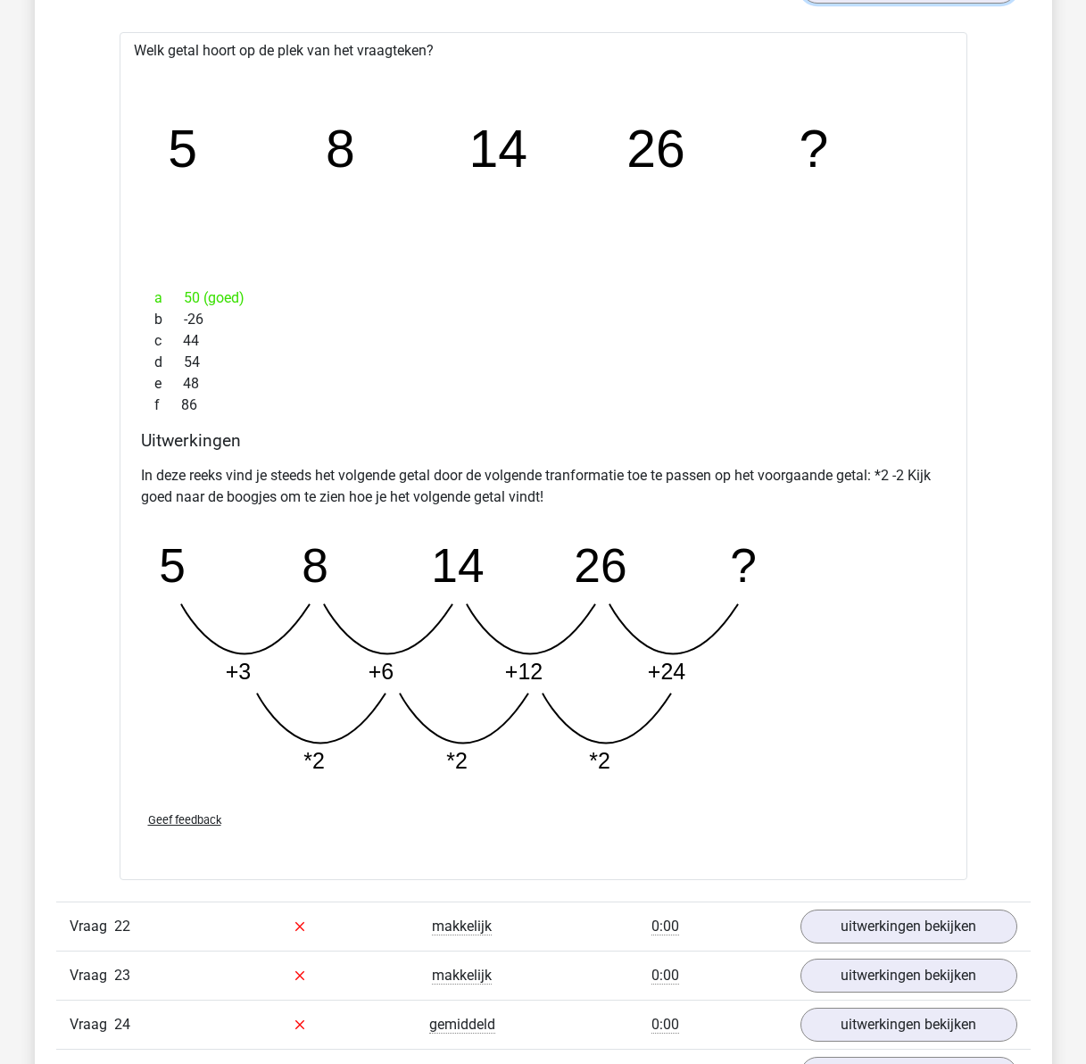
scroll to position [18916, 0]
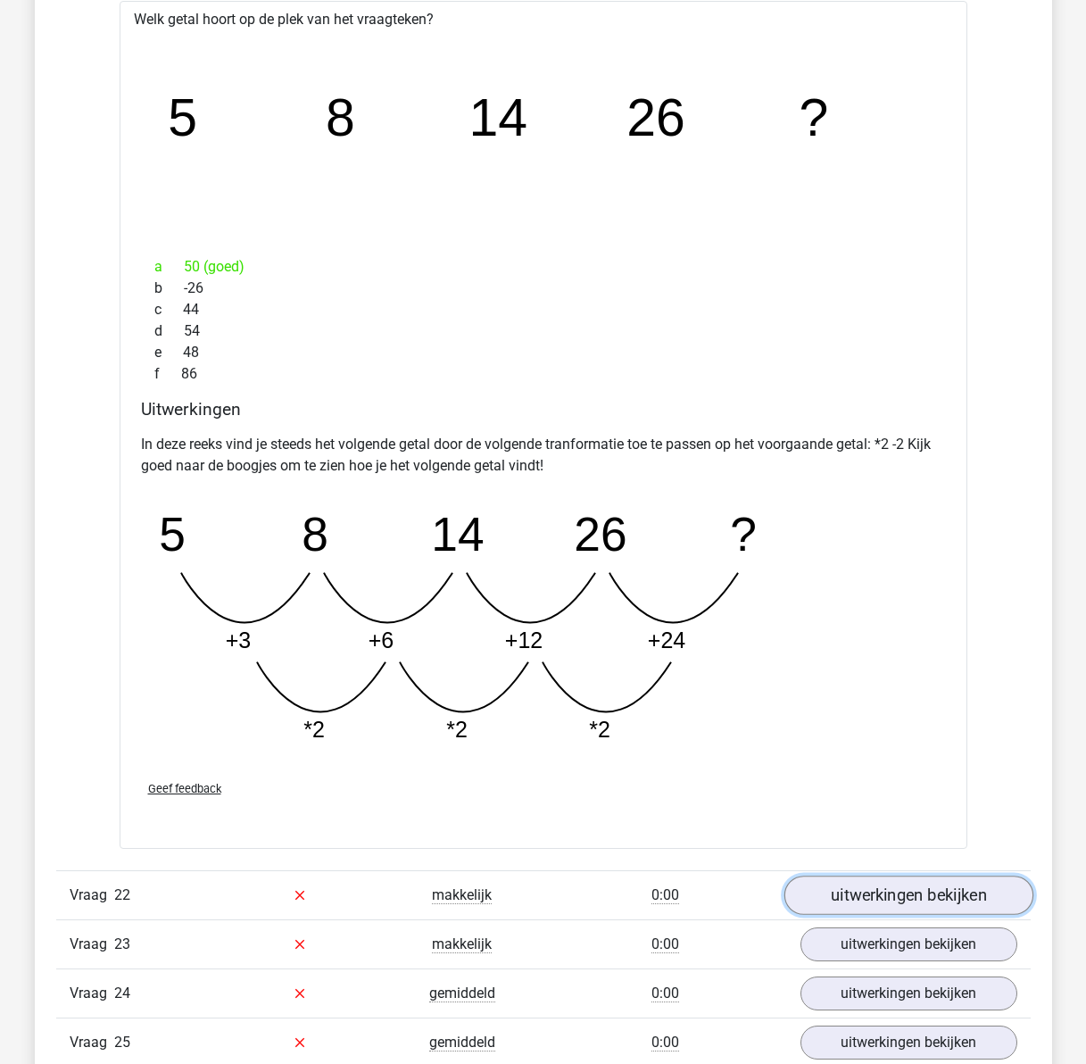
click at [842, 899] on link "uitwerkingen bekijken" at bounding box center [907, 894] width 249 height 39
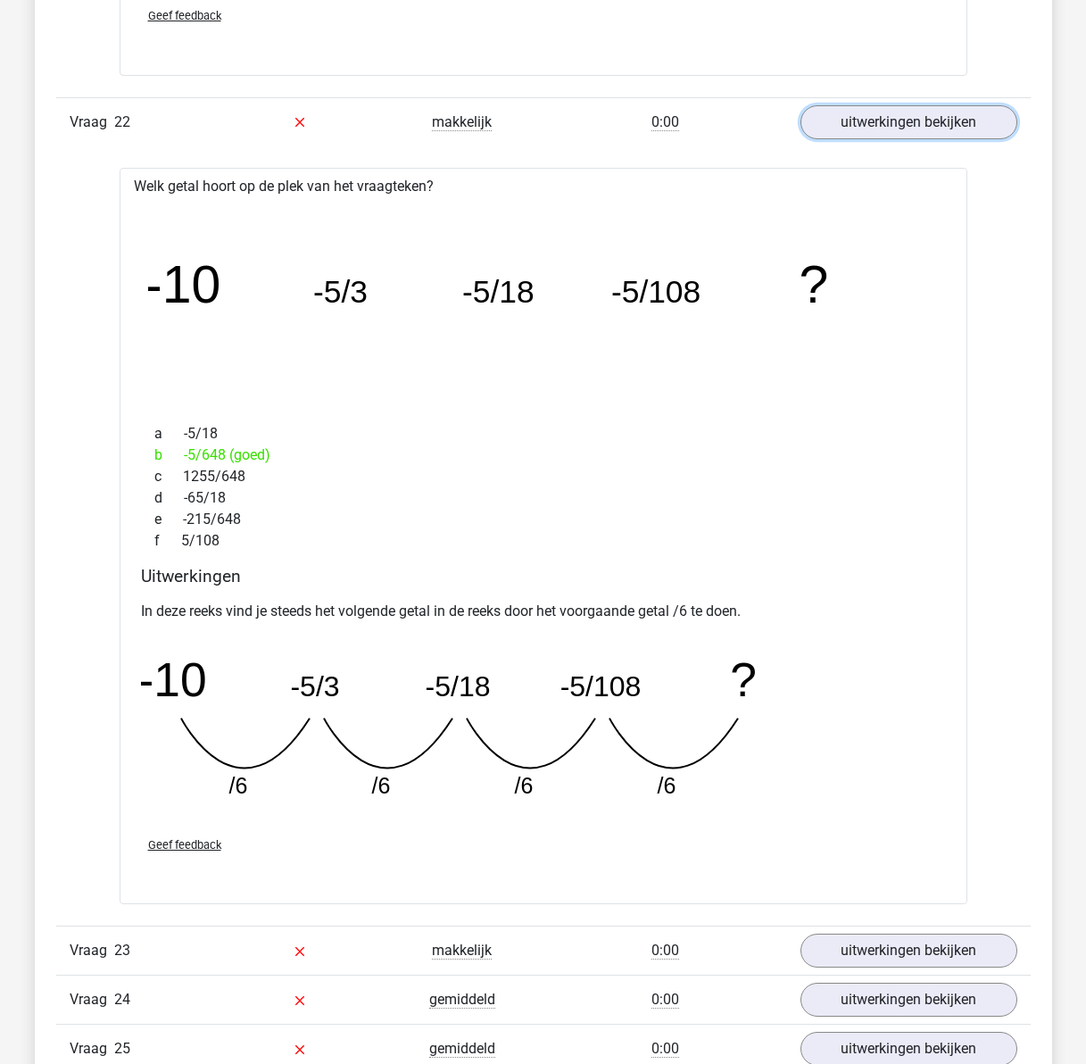
scroll to position [19719, 0]
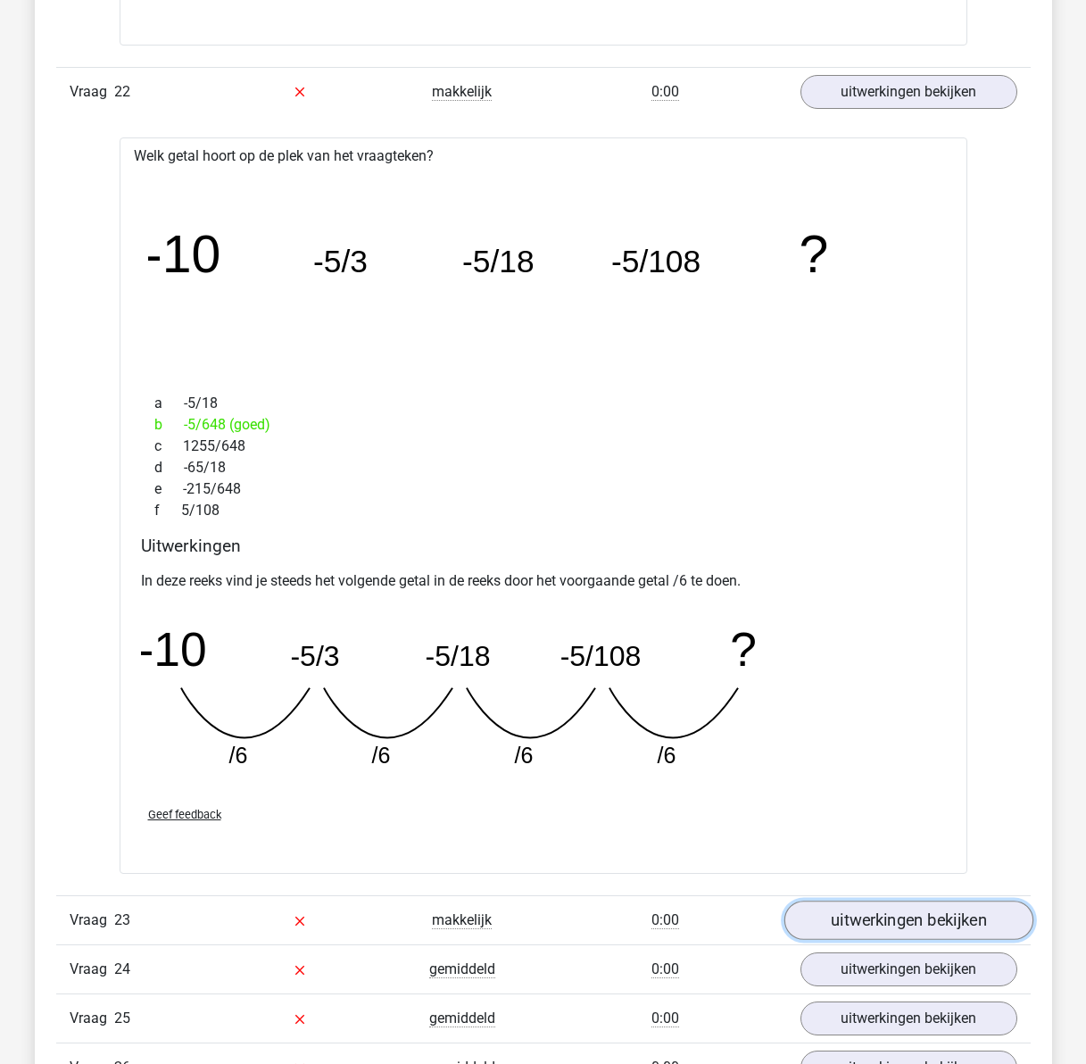
drag, startPoint x: 889, startPoint y: 931, endPoint x: 849, endPoint y: 922, distance: 41.1
click at [887, 930] on link "uitwerkingen bekijken" at bounding box center [907, 919] width 249 height 39
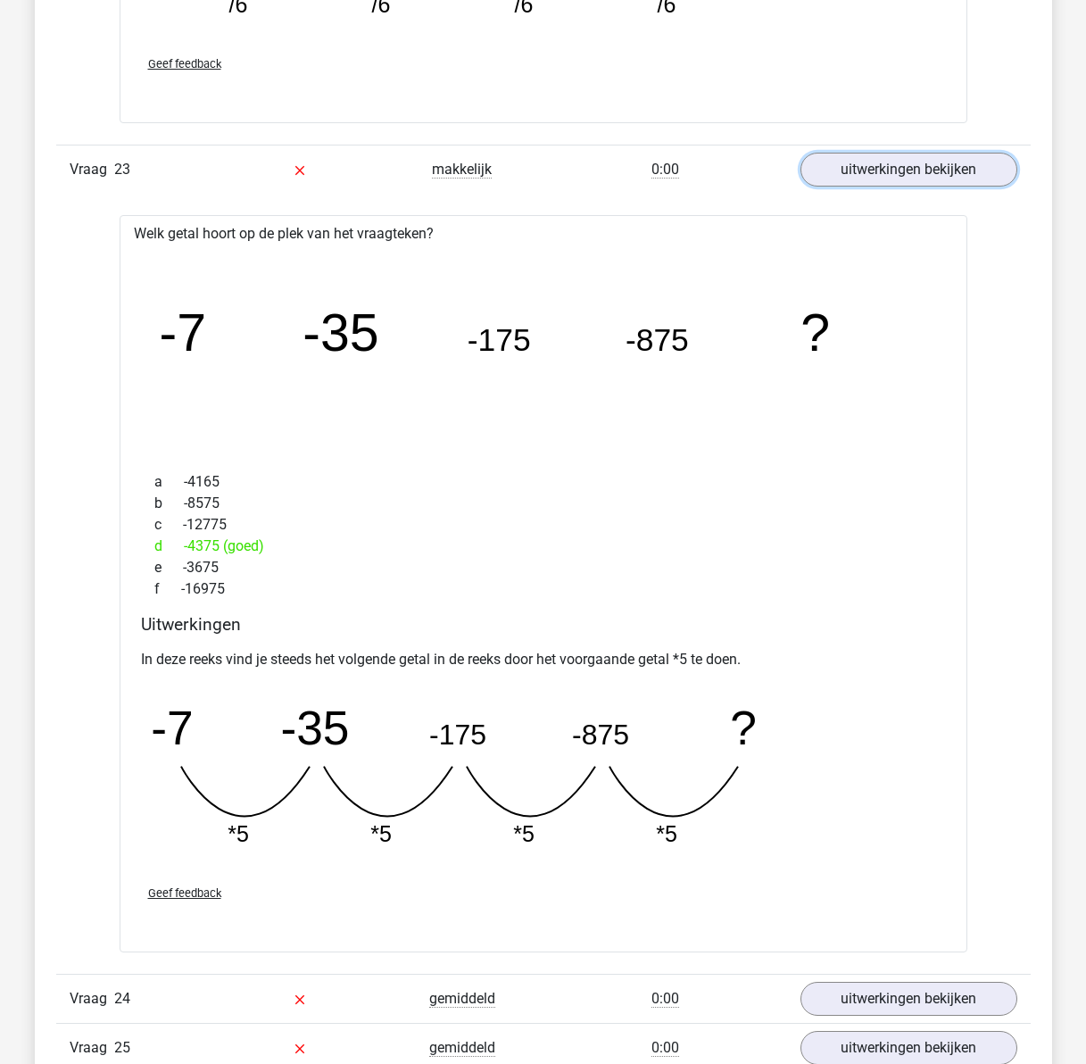
scroll to position [20523, 0]
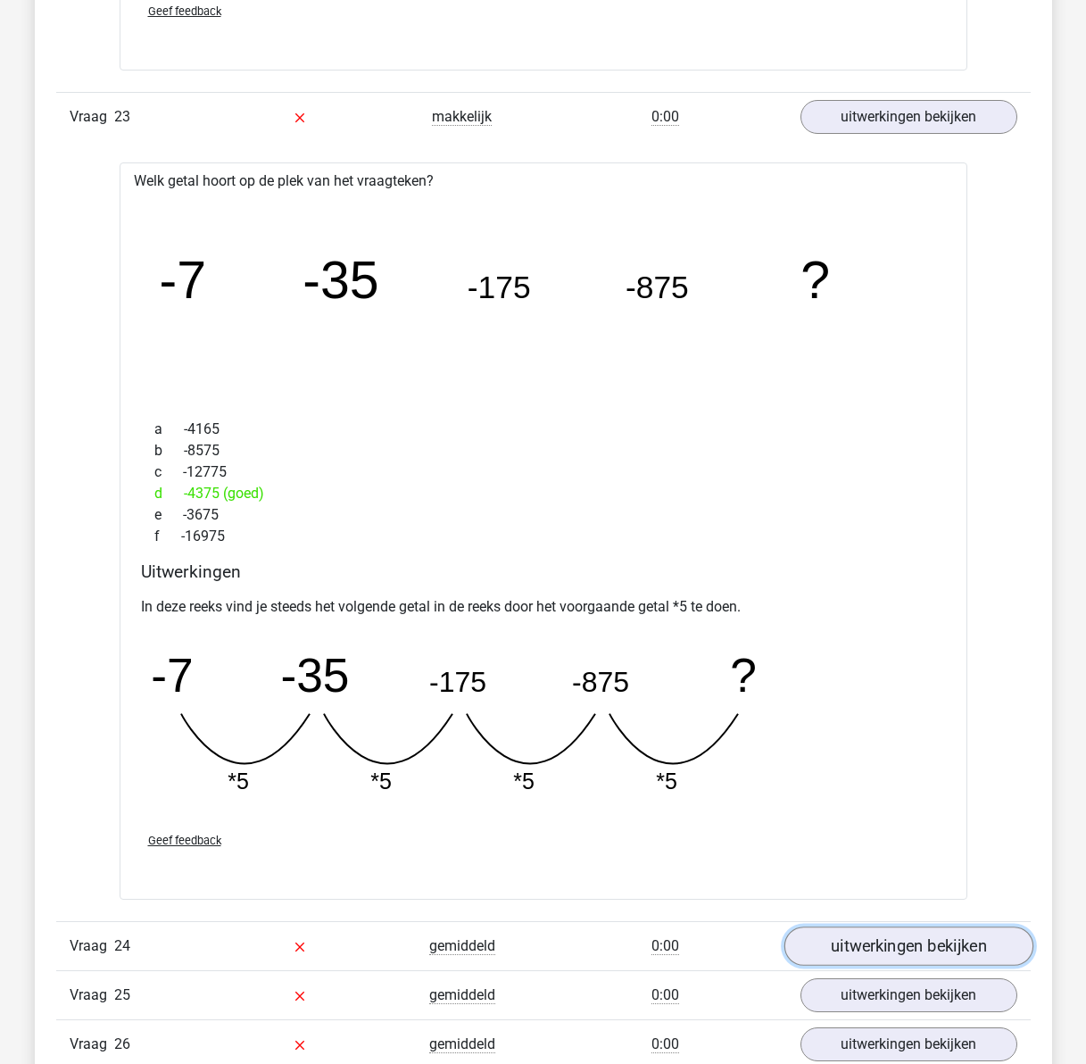
click at [901, 946] on link "uitwerkingen bekijken" at bounding box center [907, 945] width 249 height 39
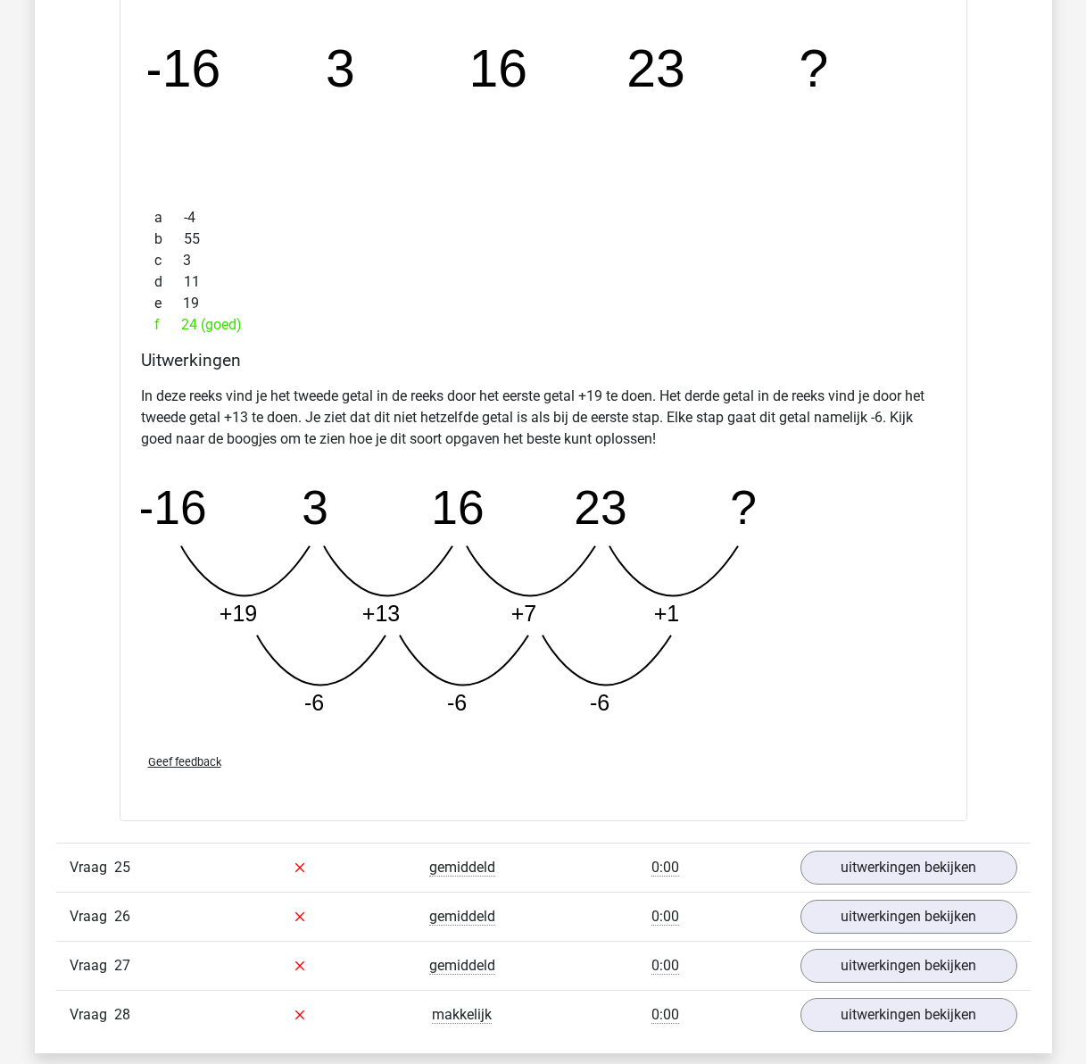
scroll to position [21593, 0]
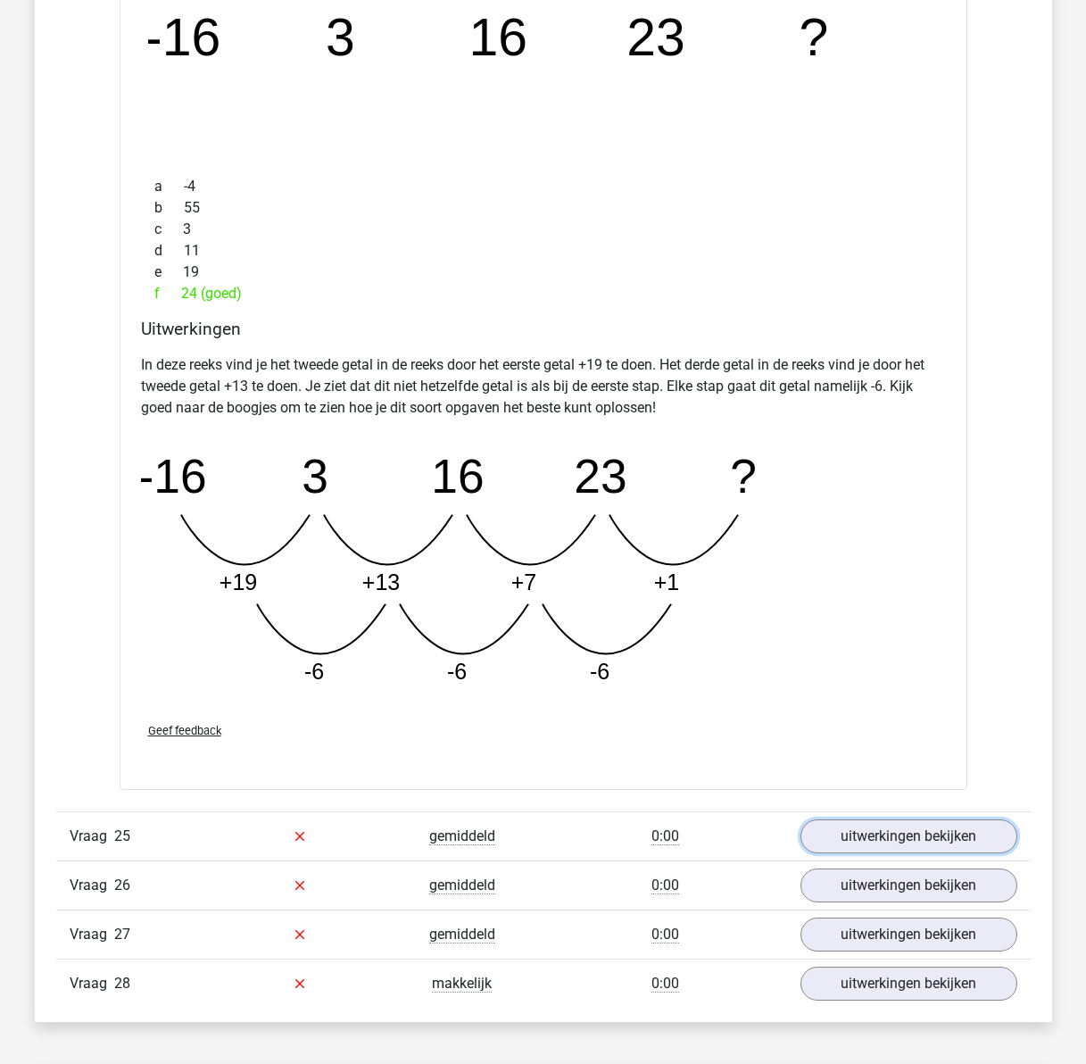
drag, startPoint x: 915, startPoint y: 832, endPoint x: 848, endPoint y: 813, distance: 70.4
click at [915, 832] on link "uitwerkingen bekijken" at bounding box center [908, 836] width 217 height 34
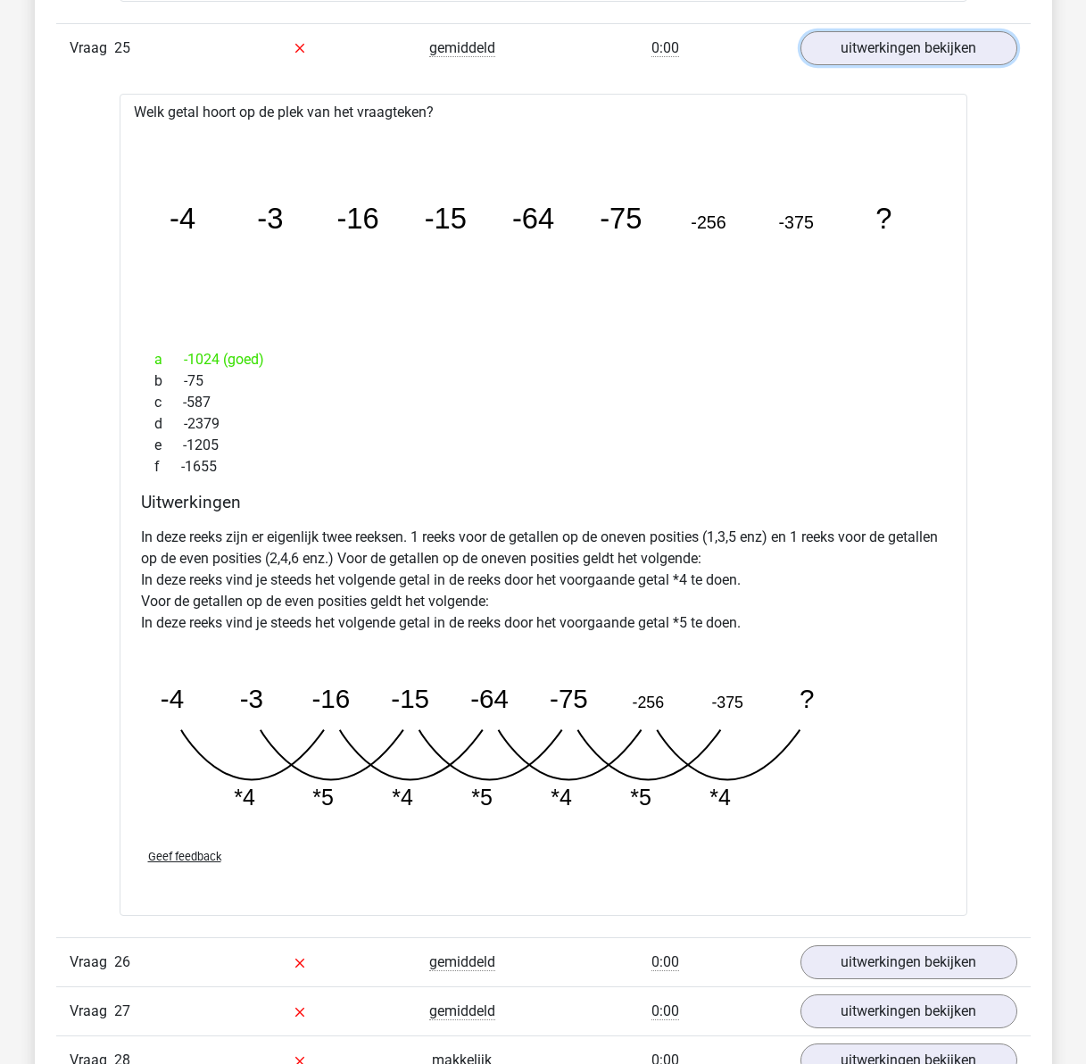
scroll to position [22396, 0]
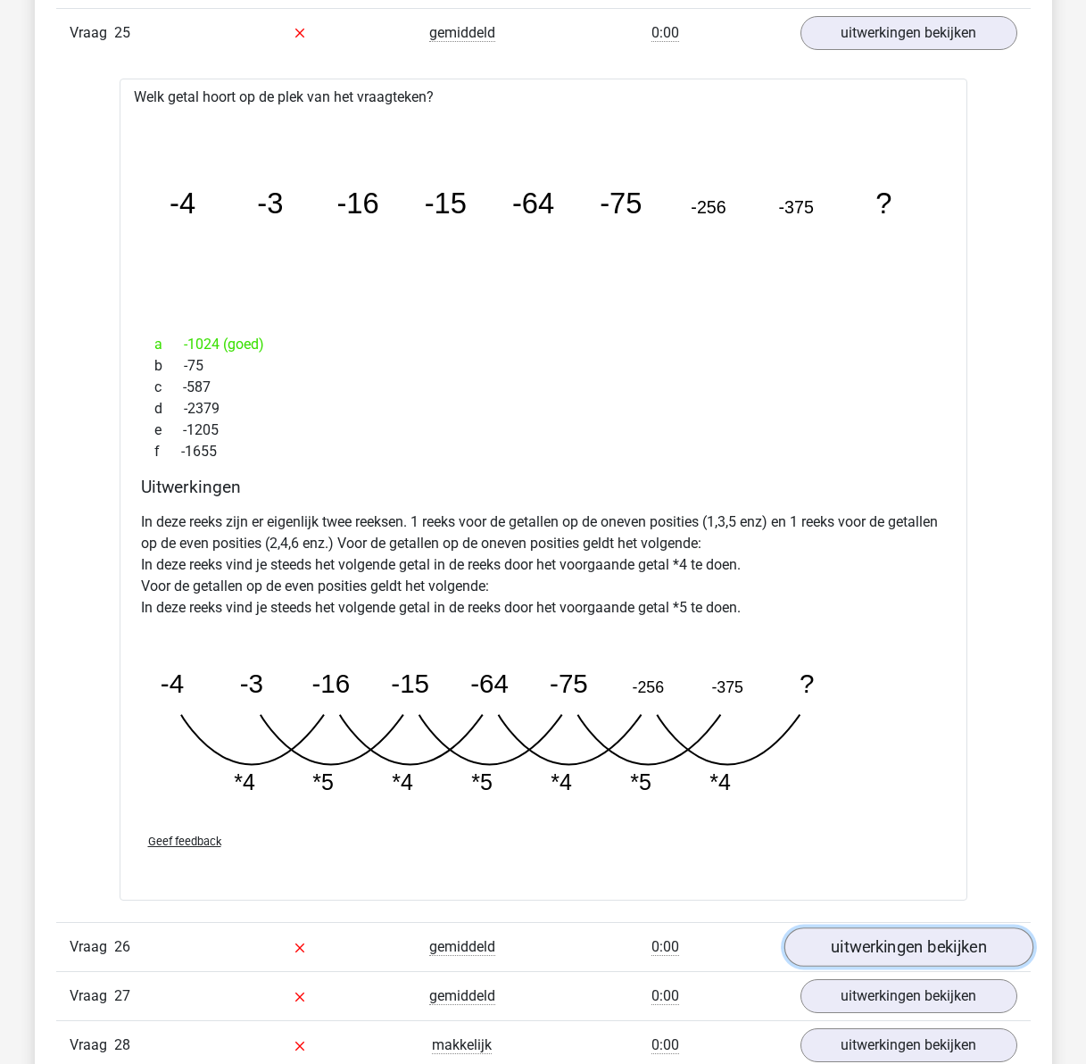
click at [866, 932] on link "uitwerkingen bekijken" at bounding box center [907, 947] width 249 height 39
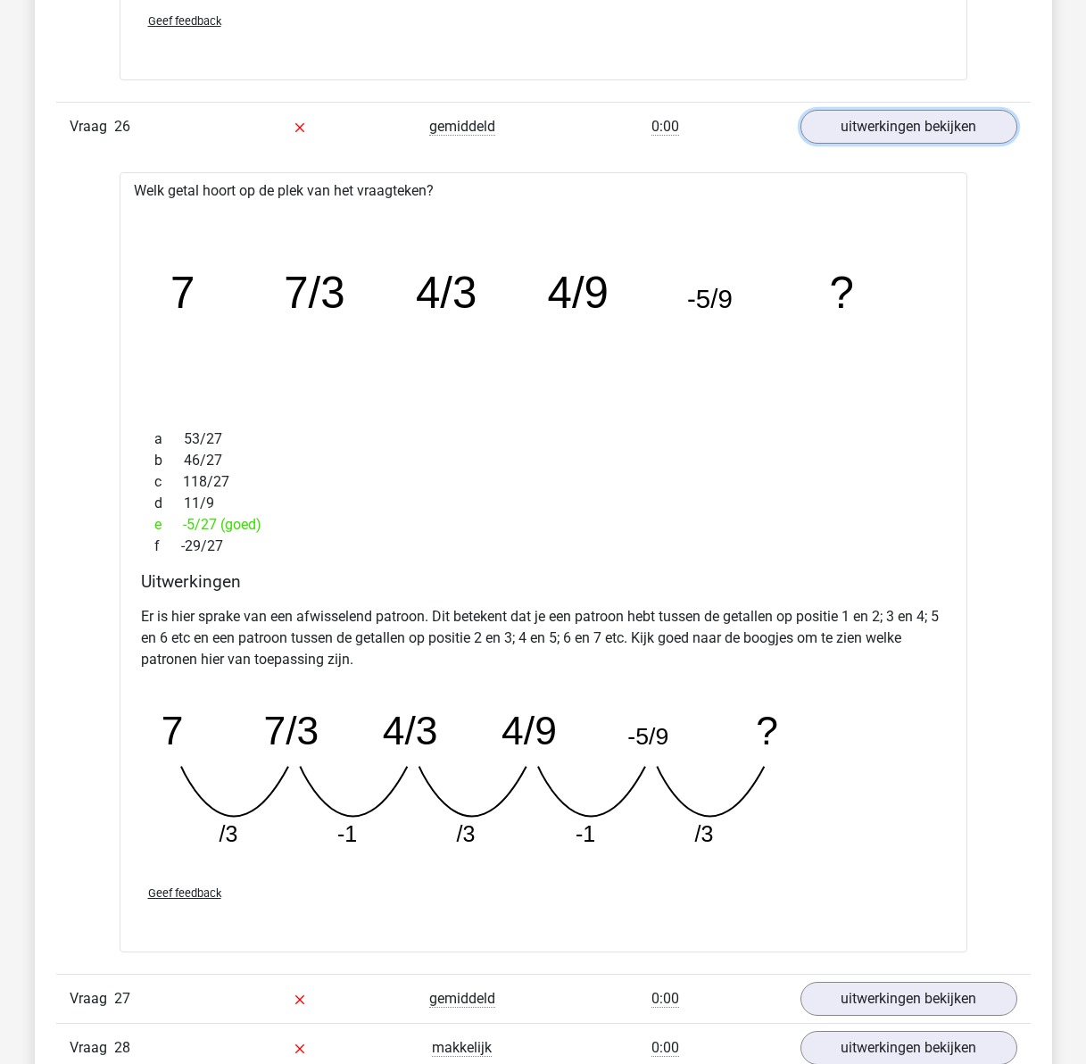
scroll to position [23378, 0]
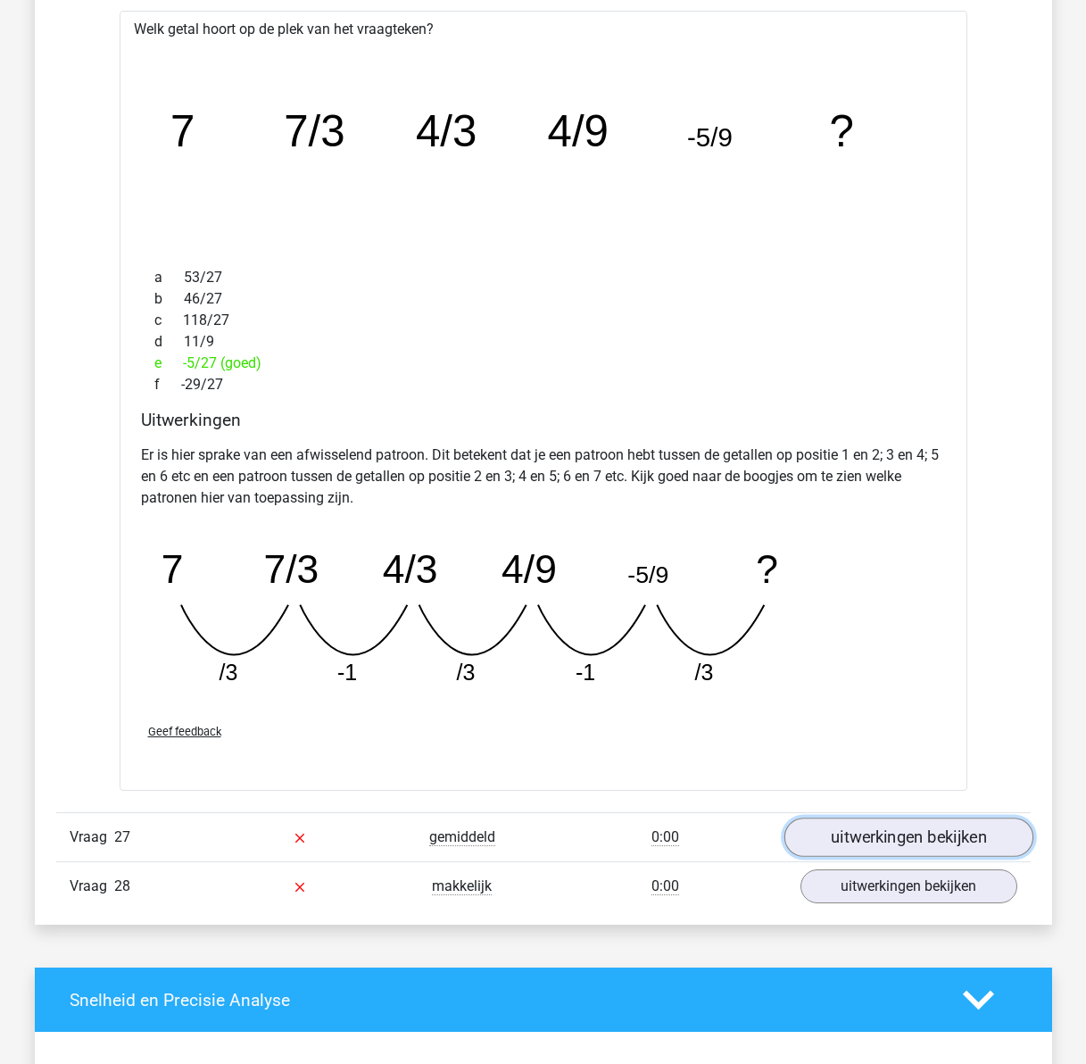
click at [890, 832] on link "uitwerkingen bekijken" at bounding box center [907, 836] width 249 height 39
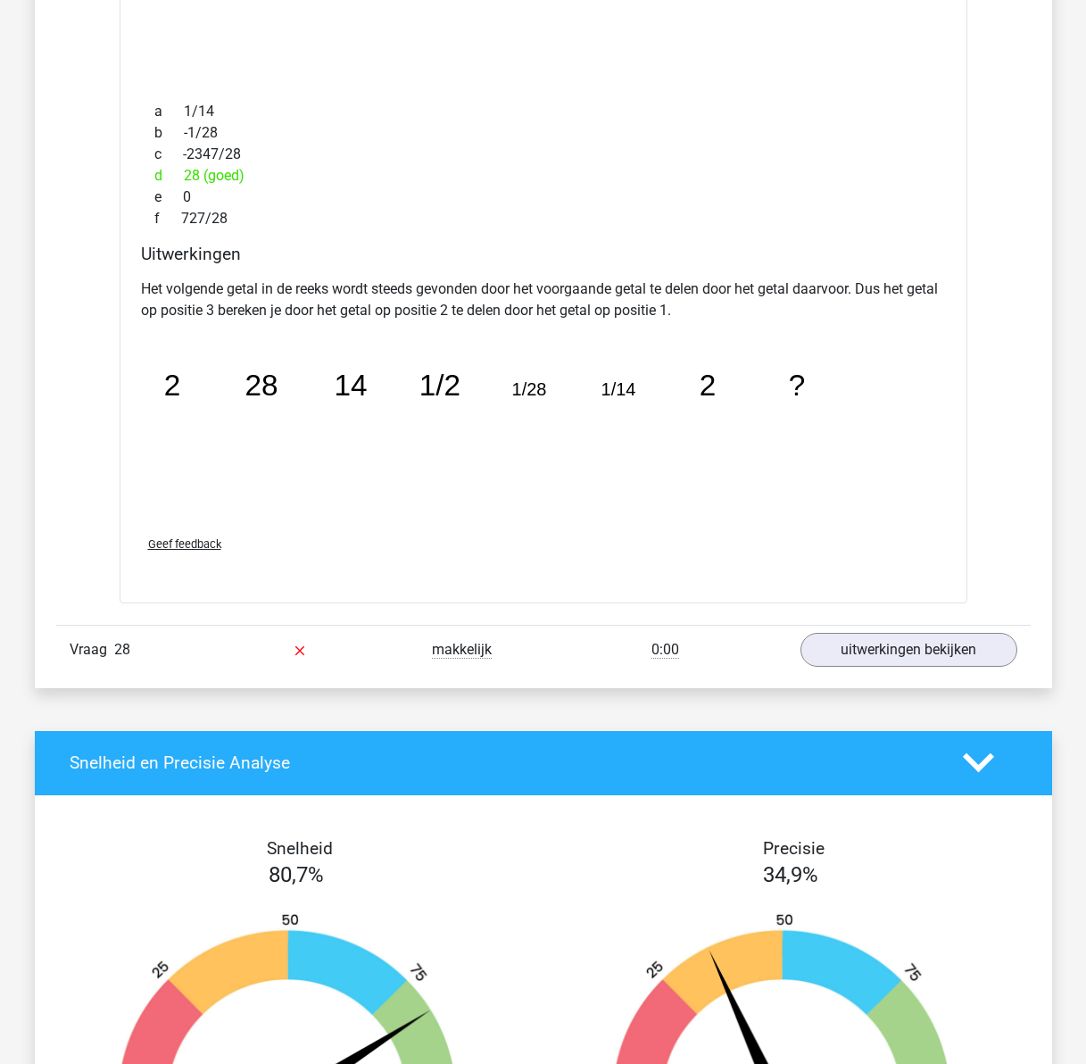
scroll to position [24449, 0]
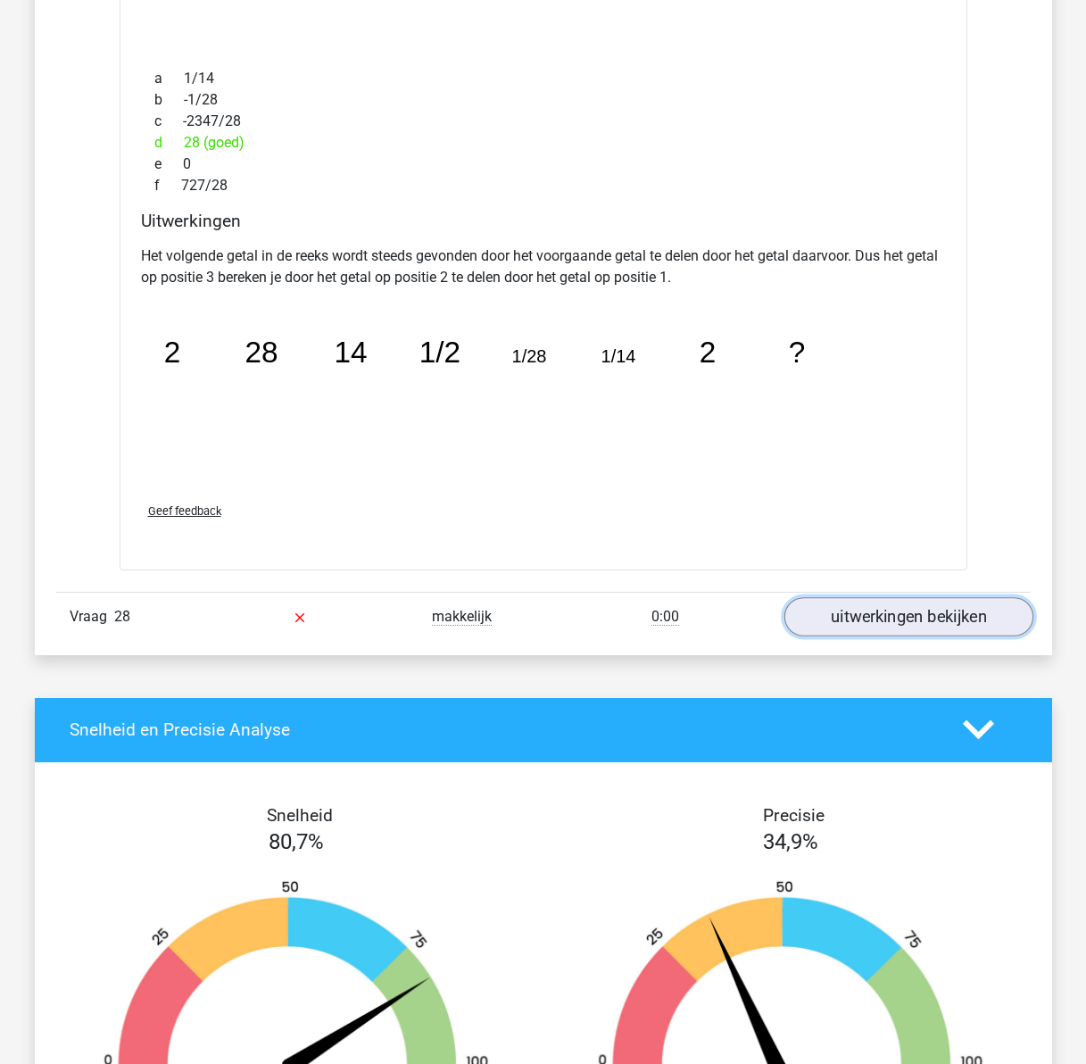
click at [916, 617] on link "uitwerkingen bekijken" at bounding box center [907, 616] width 249 height 39
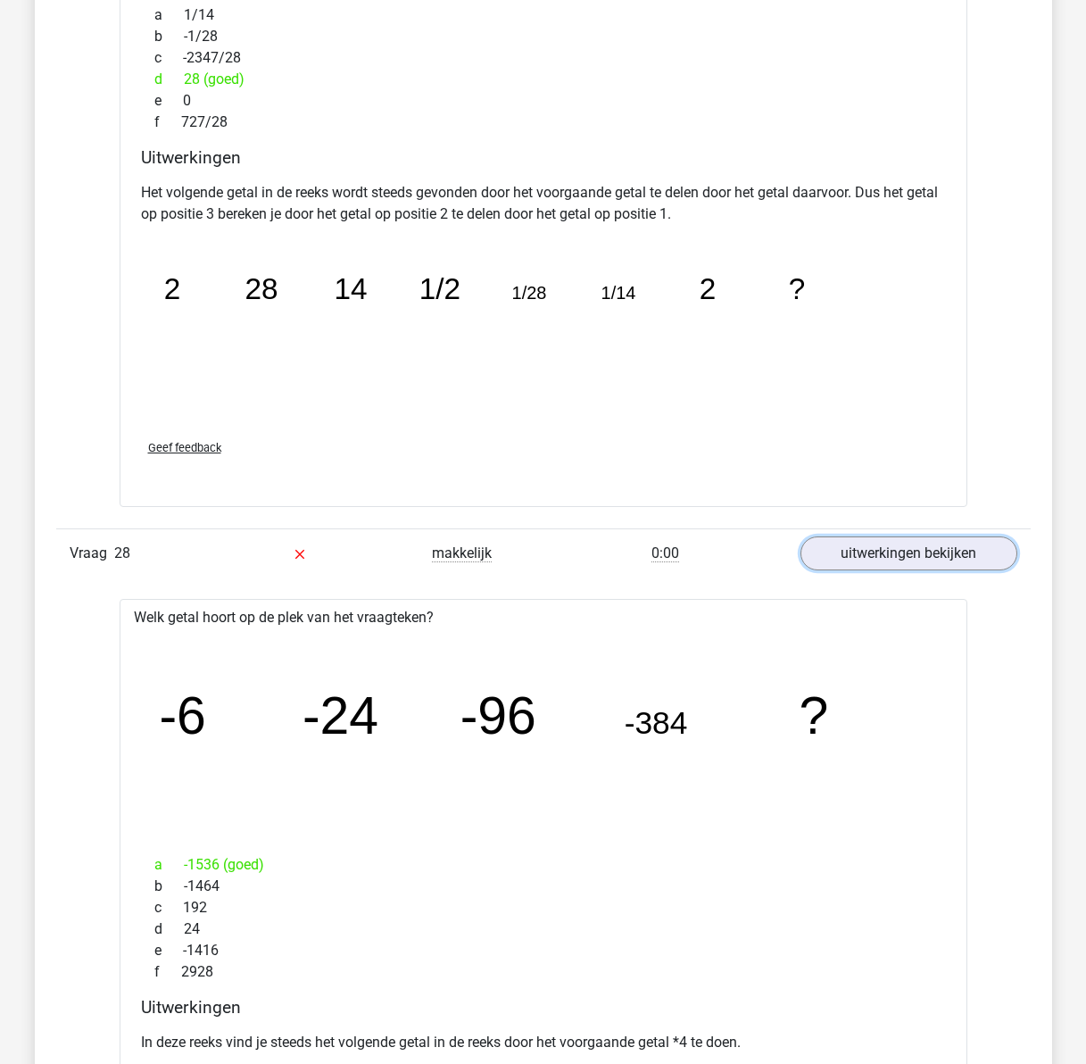
scroll to position [24538, 0]
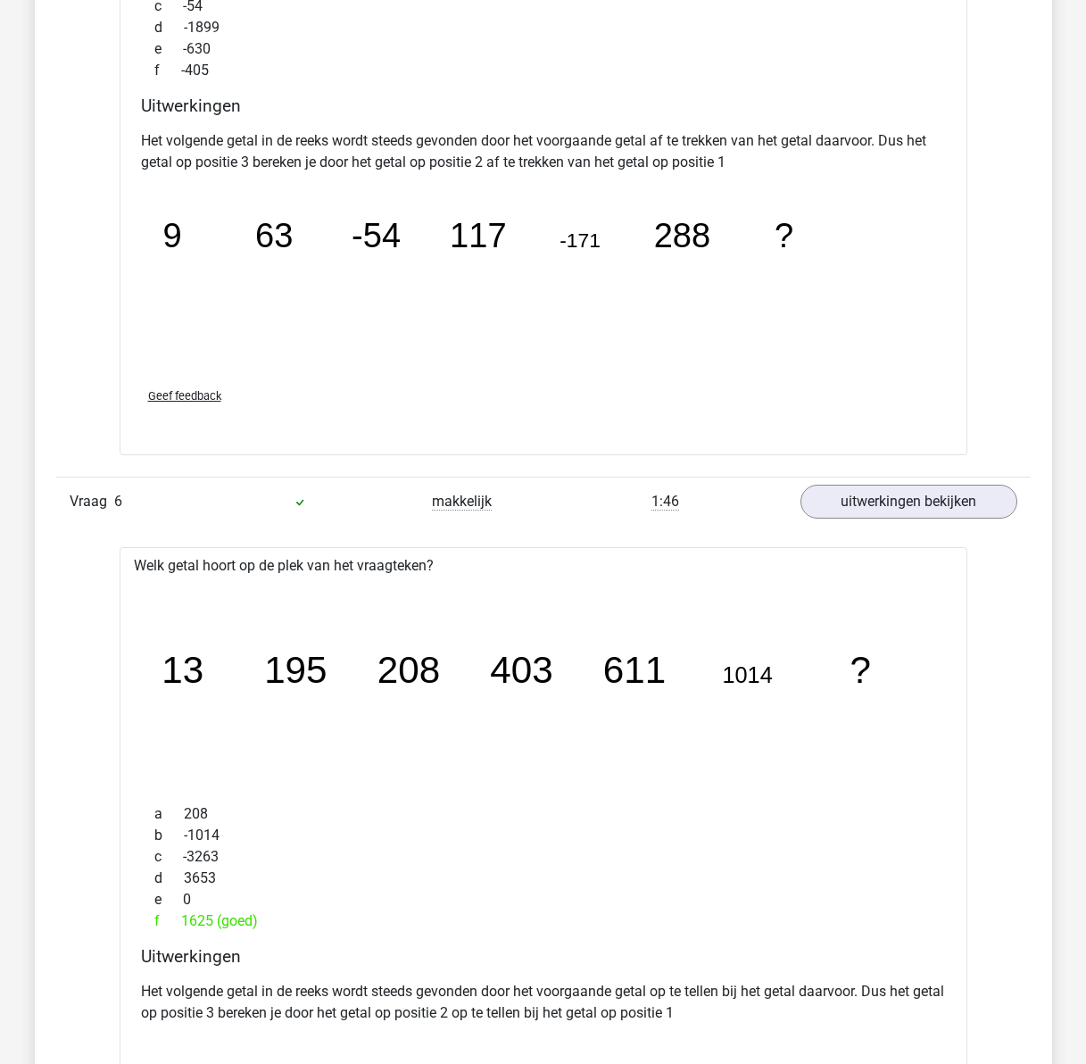
drag, startPoint x: 545, startPoint y: 808, endPoint x: 492, endPoint y: 356, distance: 454.7
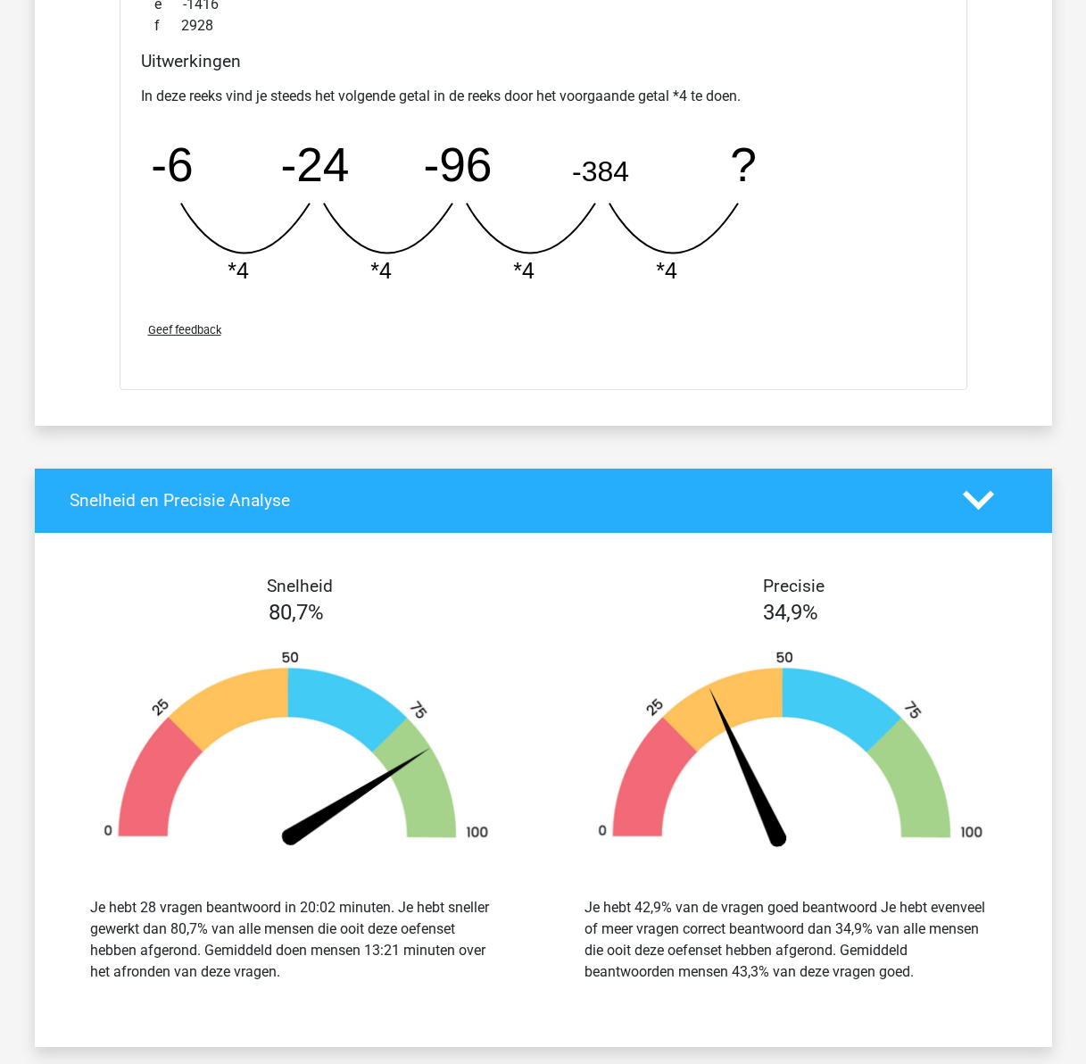
drag, startPoint x: 514, startPoint y: 347, endPoint x: 550, endPoint y: 802, distance: 456.5
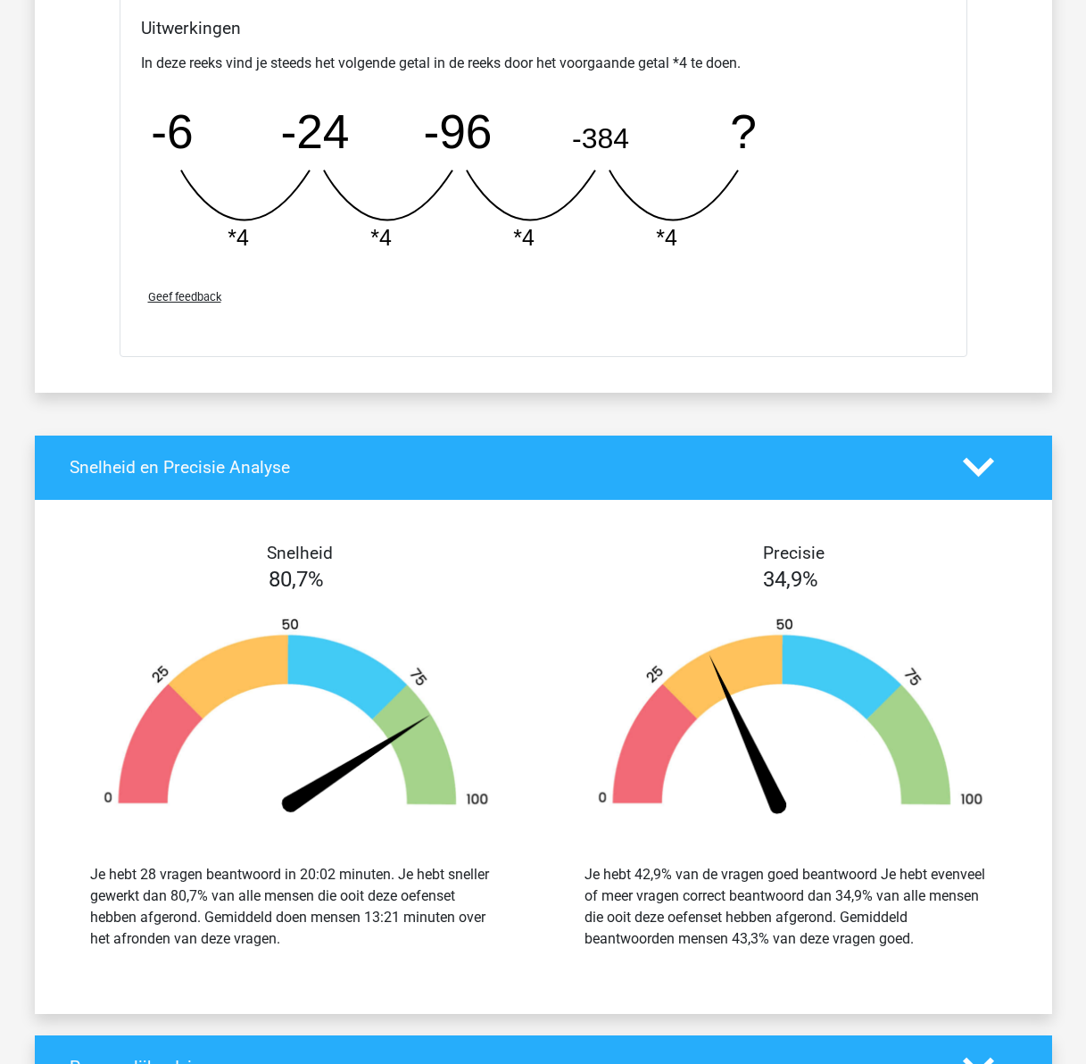
scroll to position [26029, 0]
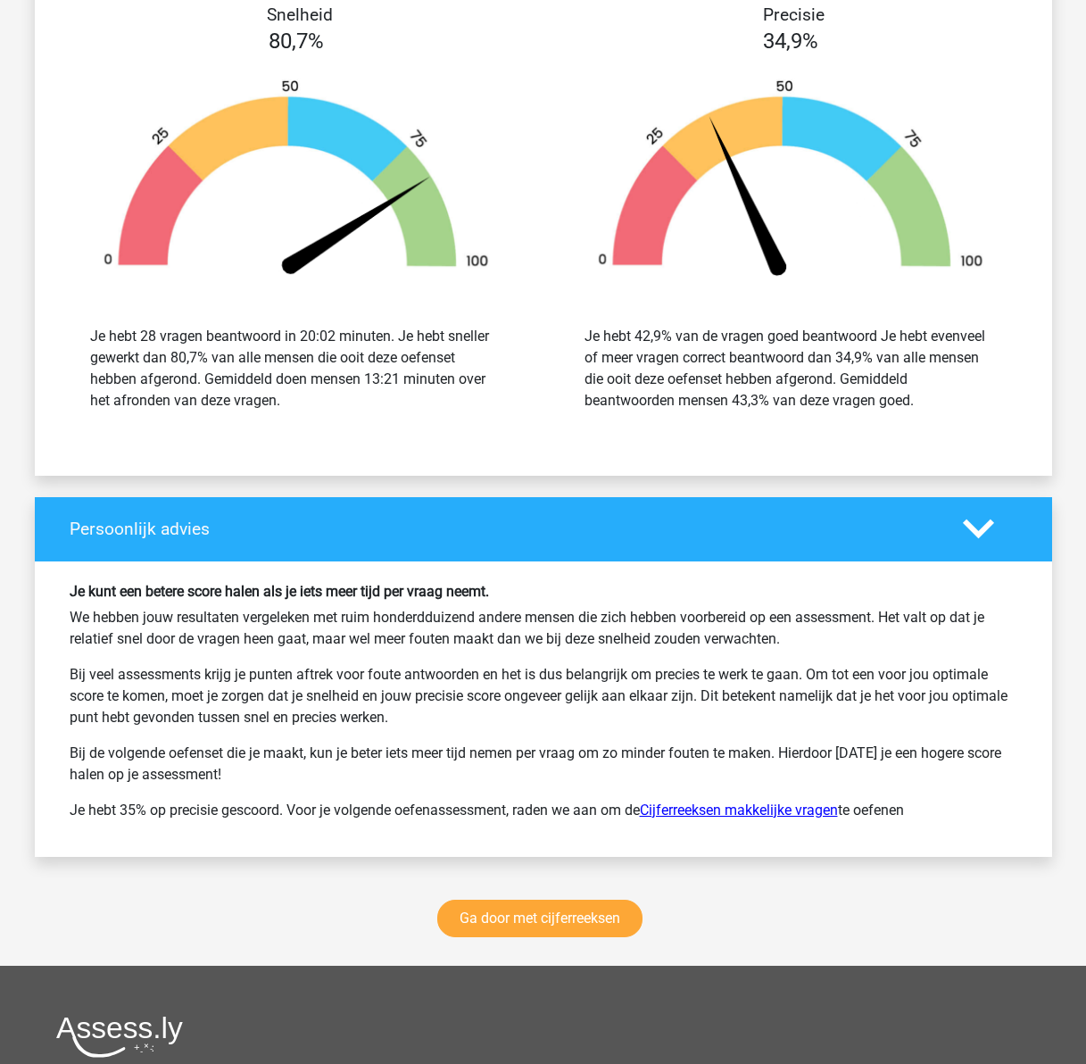
click at [816, 802] on link "Cijferreeksen makkelijke vragen" at bounding box center [739, 809] width 198 height 17
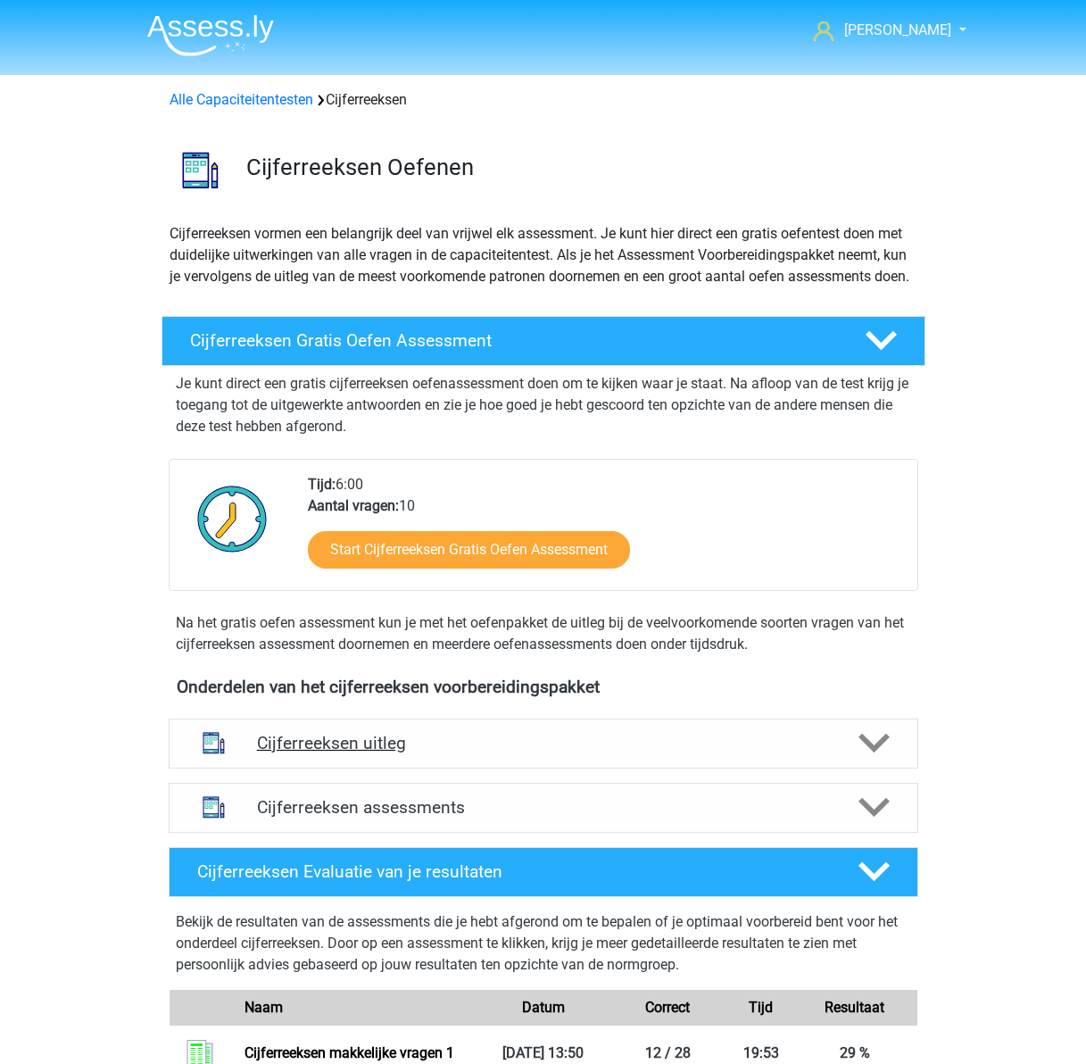
click at [453, 753] on h4 "Cijferreeksen uitleg" at bounding box center [543, 743] width 573 height 21
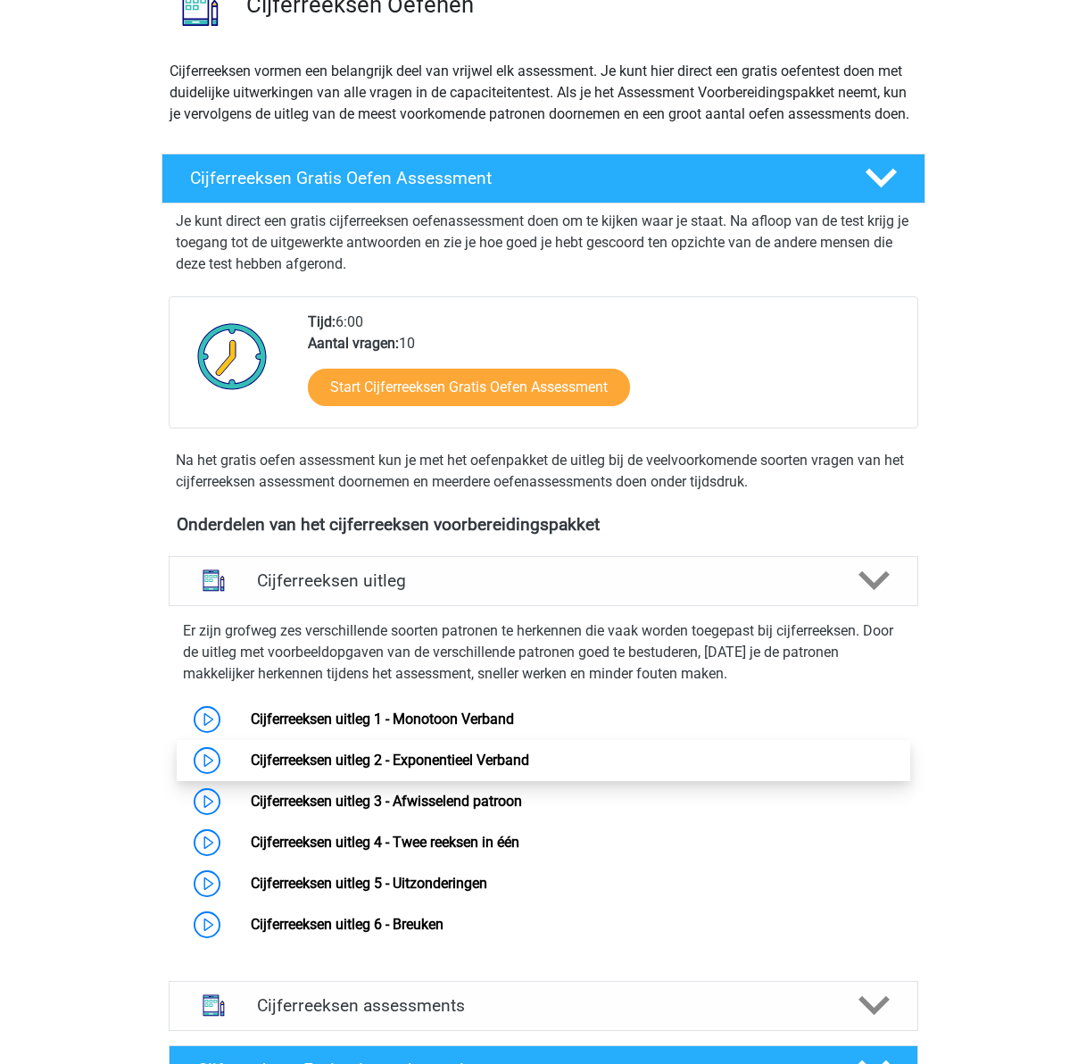
scroll to position [178, 0]
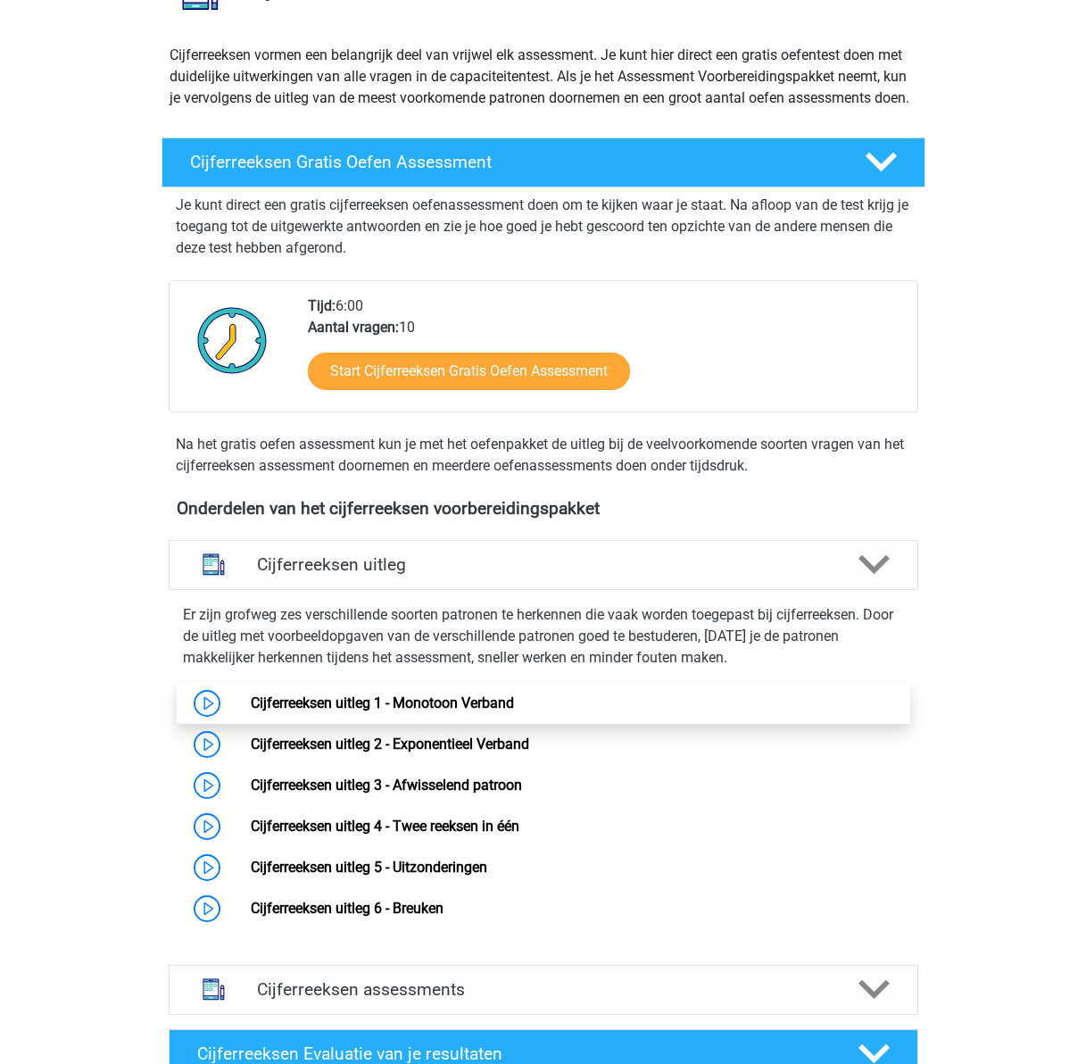
click at [356, 711] on link "Cijferreeksen uitleg 1 - Monotoon Verband" at bounding box center [382, 702] width 263 height 17
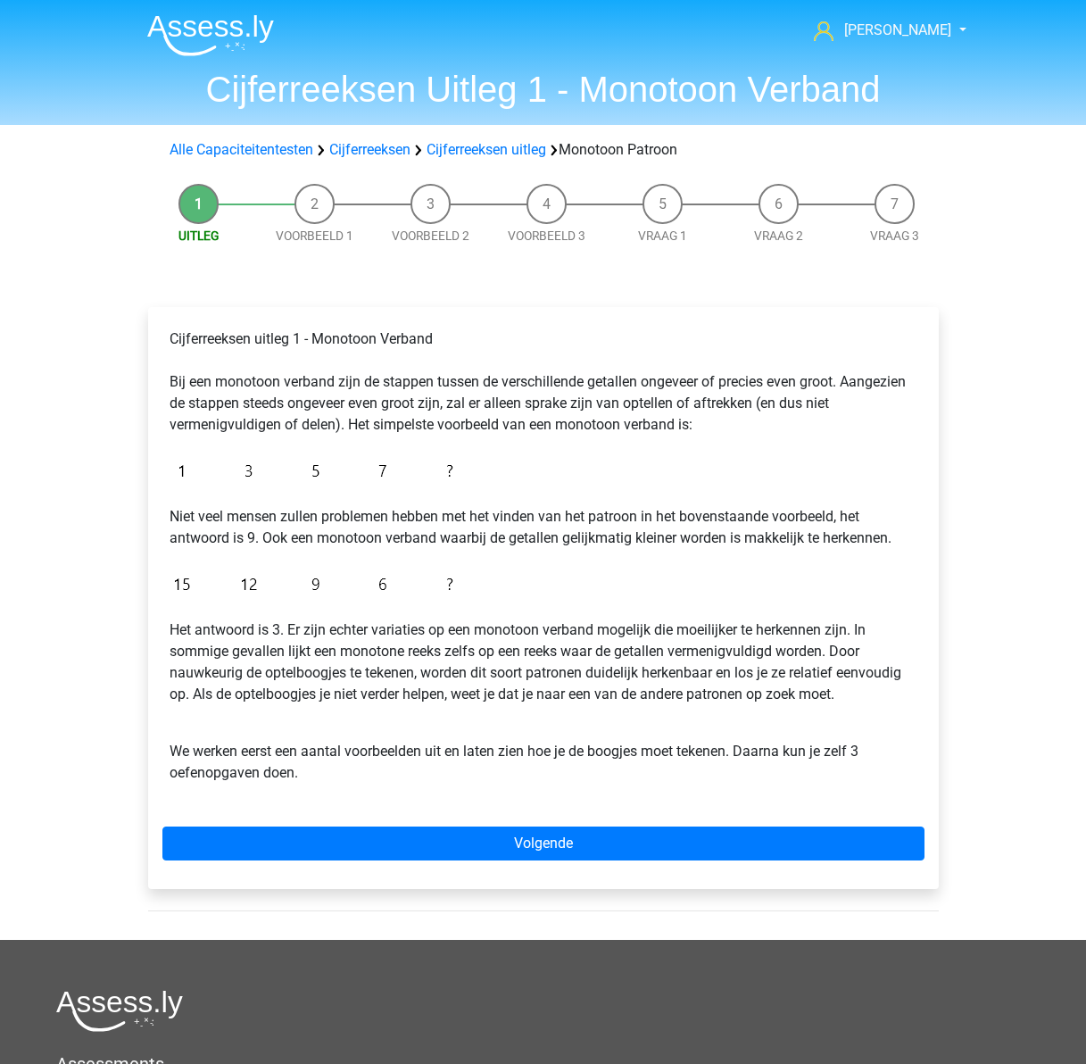
click at [443, 466] on img at bounding box center [316, 471] width 293 height 42
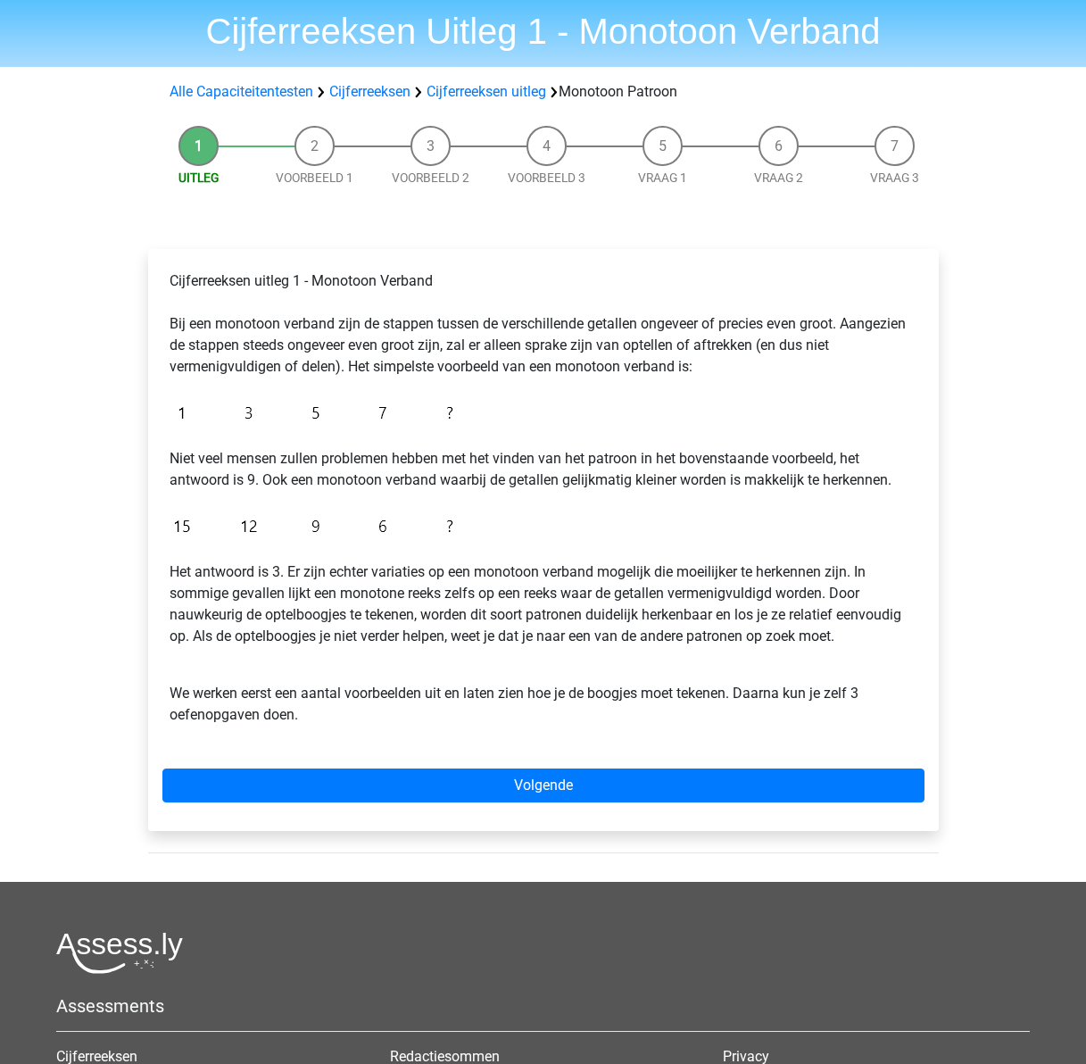
scroll to position [89, 0]
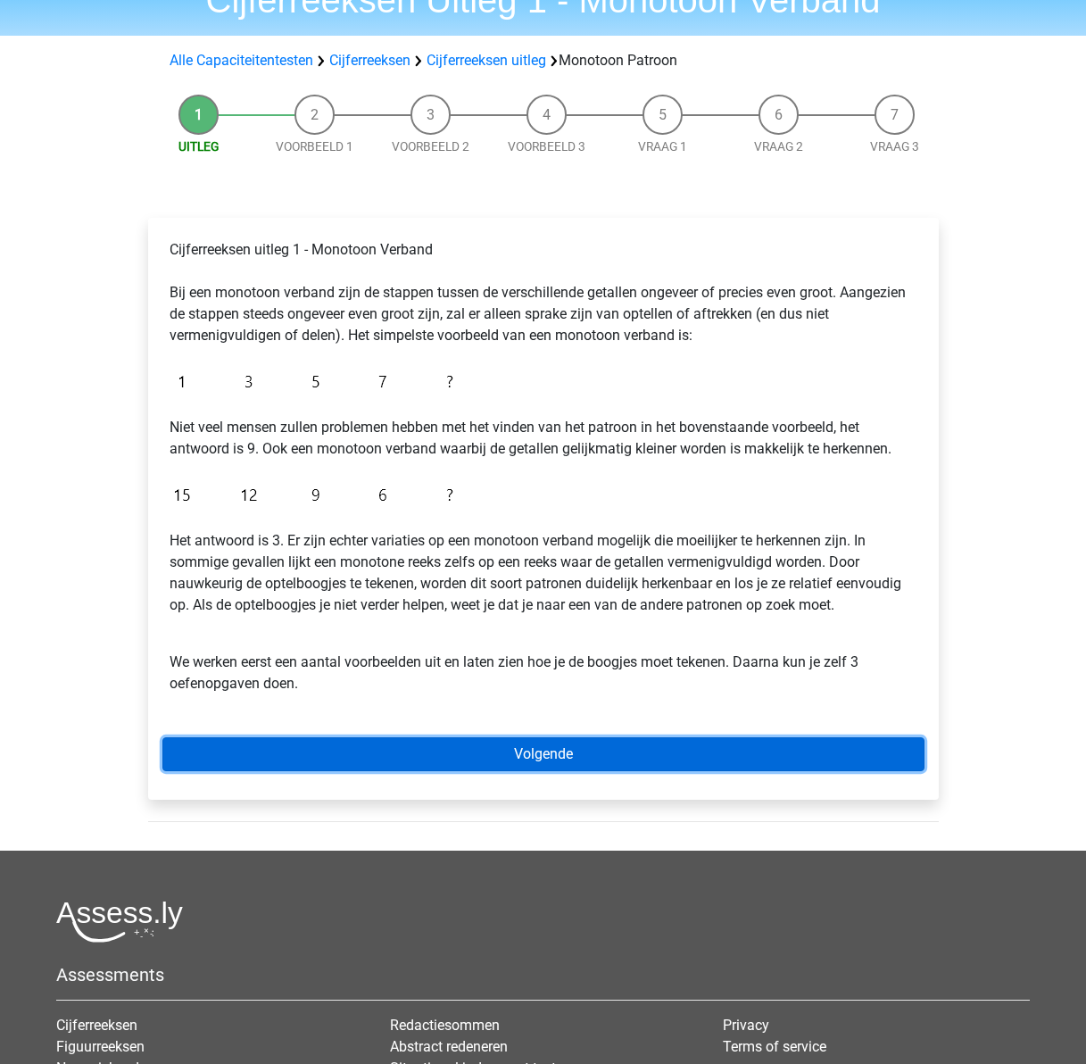
click at [529, 758] on link "Volgende" at bounding box center [543, 754] width 762 height 34
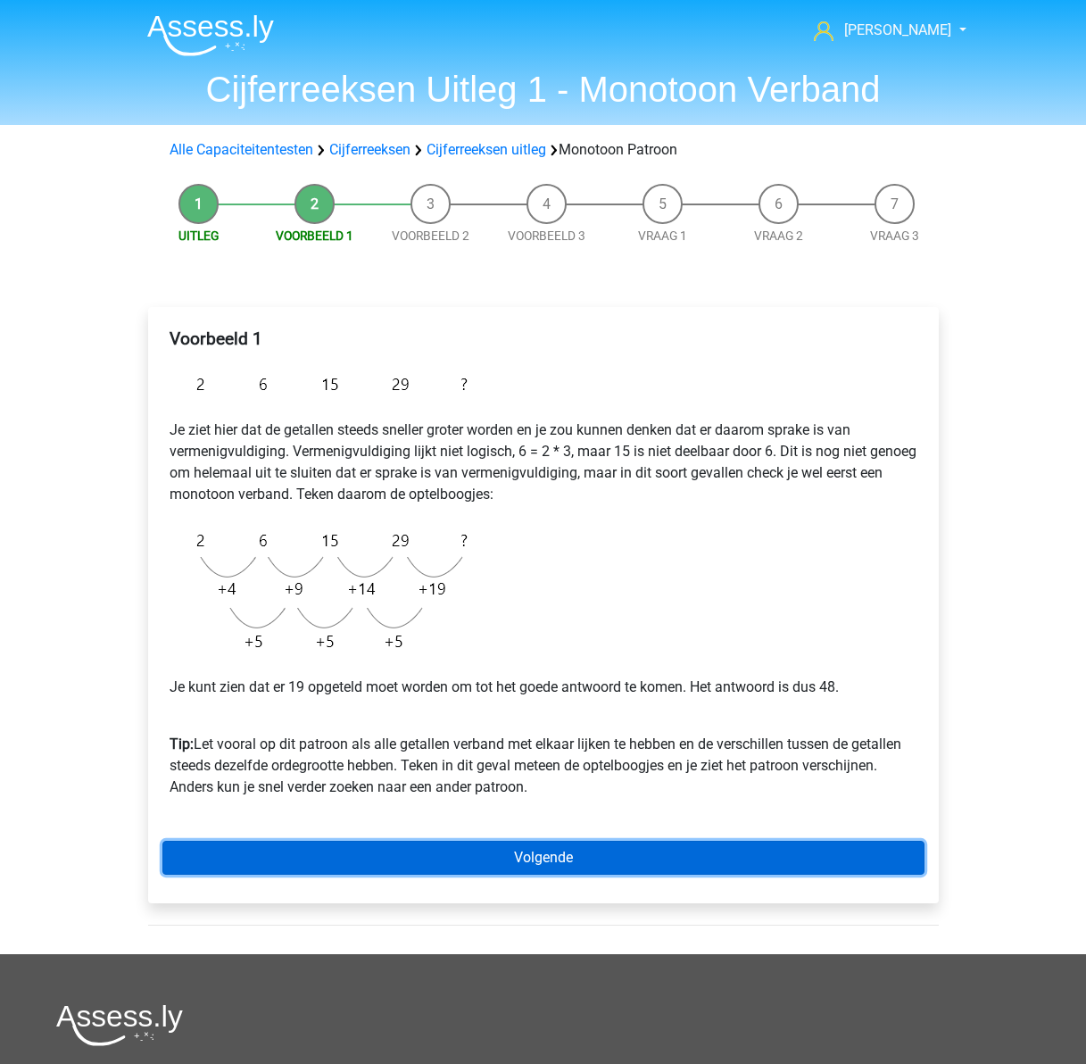
click at [553, 847] on link "Volgende" at bounding box center [543, 858] width 762 height 34
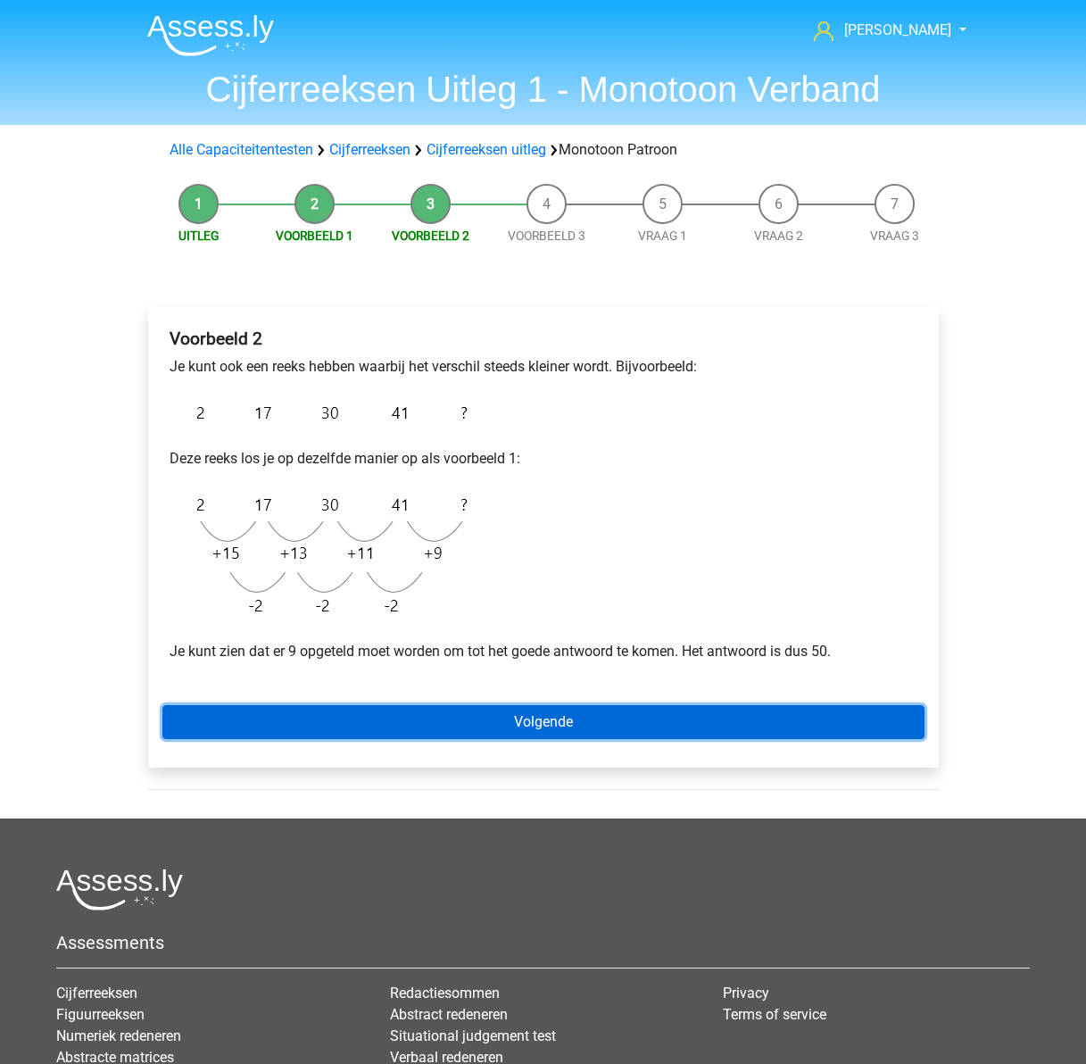
click at [541, 730] on link "Volgende" at bounding box center [543, 722] width 762 height 34
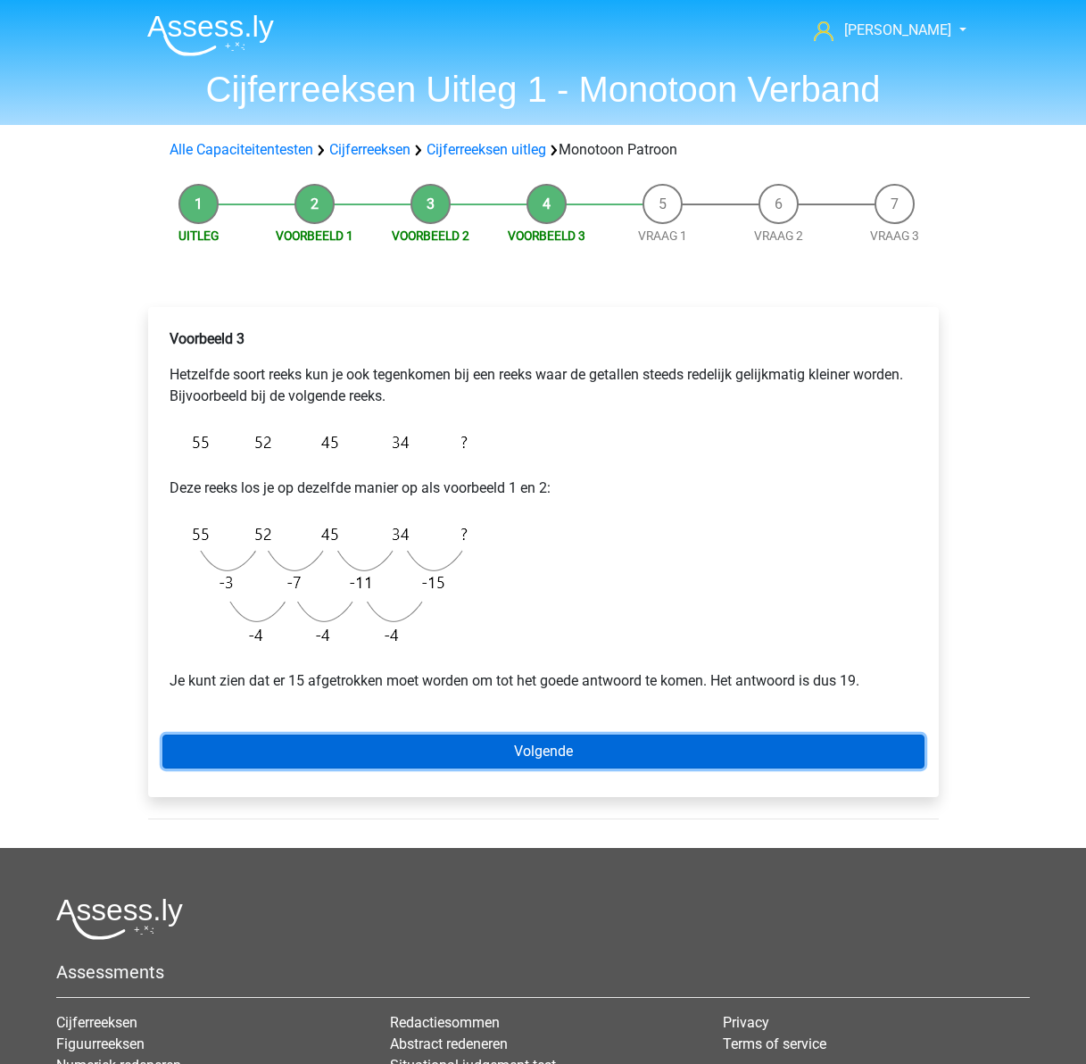
drag, startPoint x: 550, startPoint y: 755, endPoint x: 535, endPoint y: 753, distance: 14.4
click at [550, 755] on link "Volgende" at bounding box center [543, 751] width 762 height 34
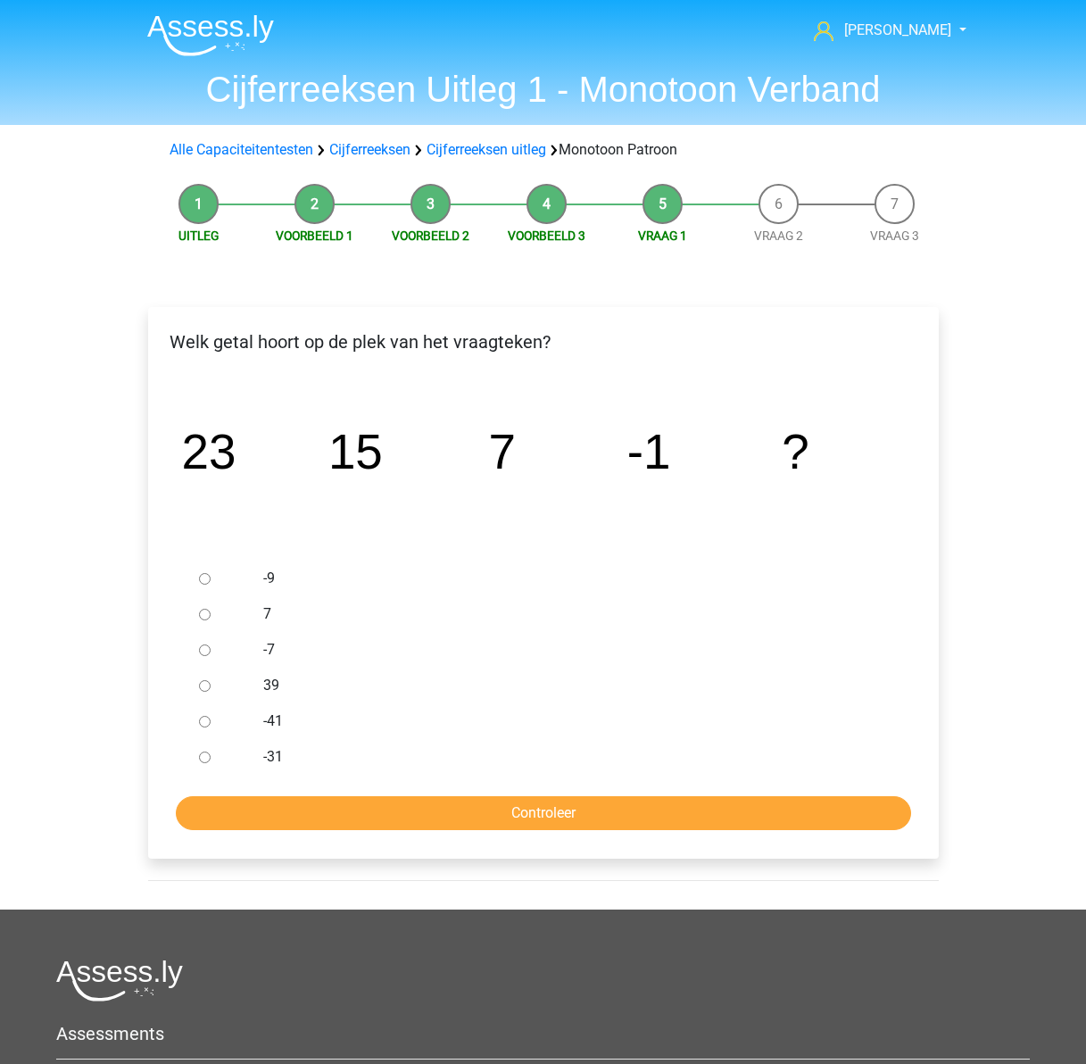
click at [205, 573] on div at bounding box center [221, 578] width 59 height 36
click at [206, 583] on input "-9" at bounding box center [205, 579] width 12 height 12
radio input "true"
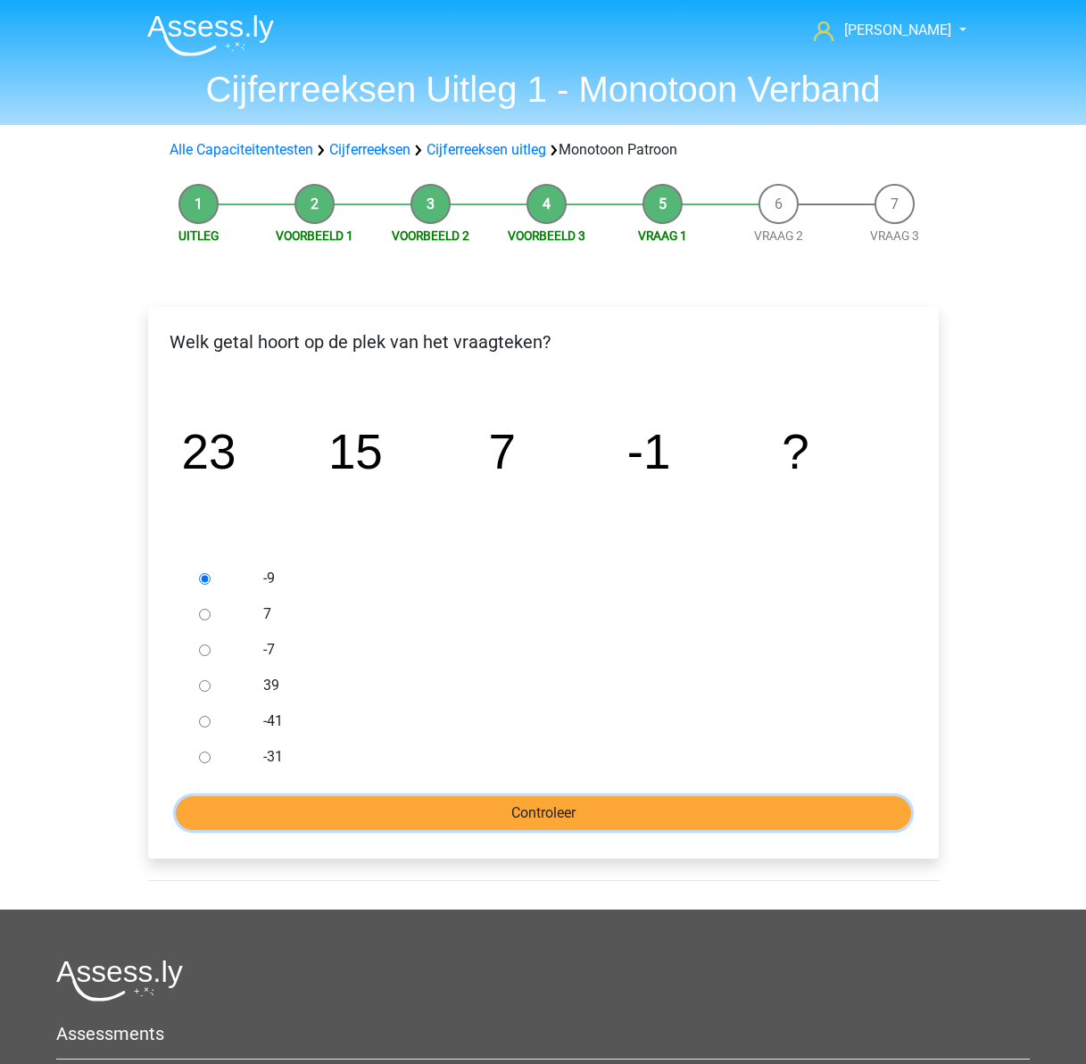
drag, startPoint x: 512, startPoint y: 804, endPoint x: 448, endPoint y: 800, distance: 64.3
click at [510, 806] on input "Controleer" at bounding box center [543, 813] width 735 height 34
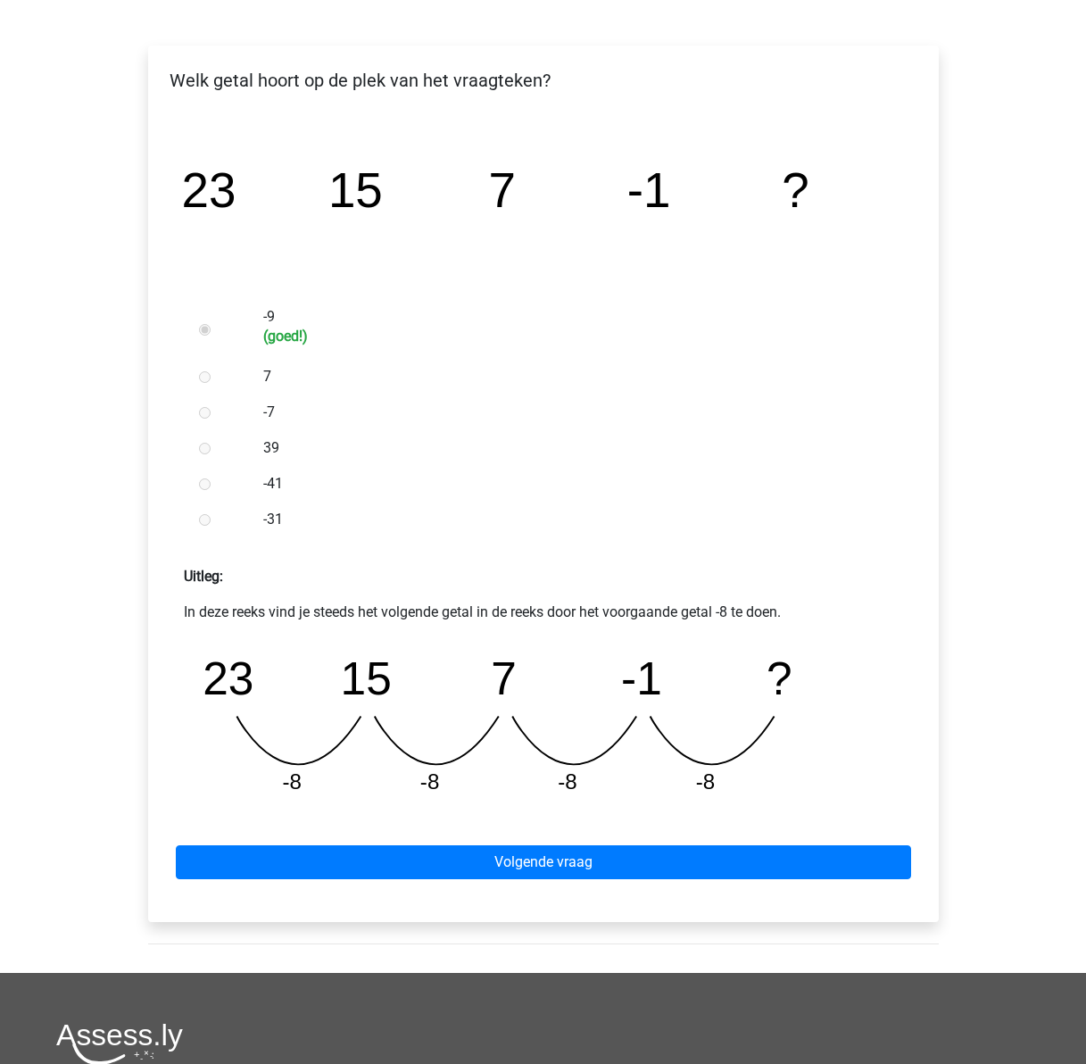
scroll to position [268, 0]
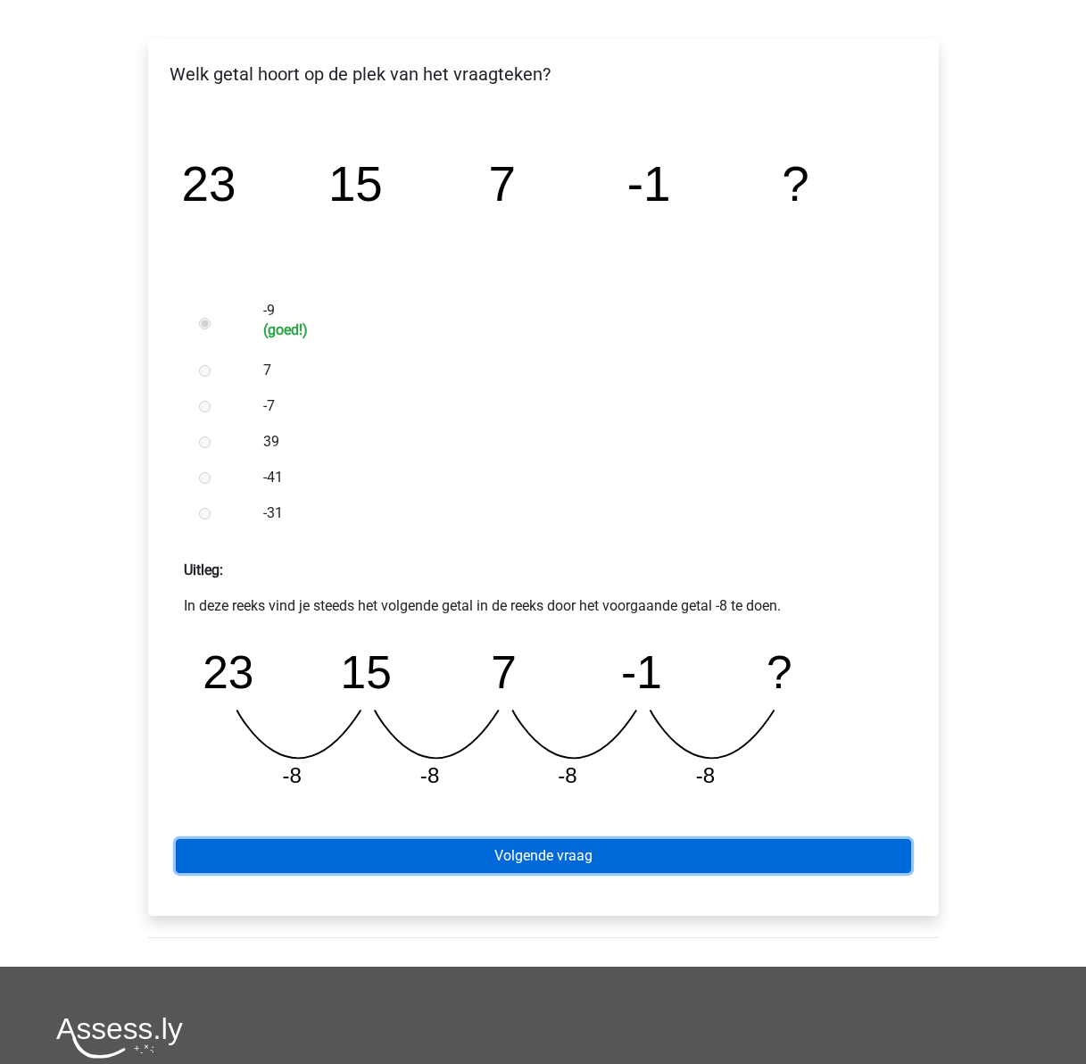
click at [566, 845] on link "Volgende vraag" at bounding box center [543, 856] width 735 height 34
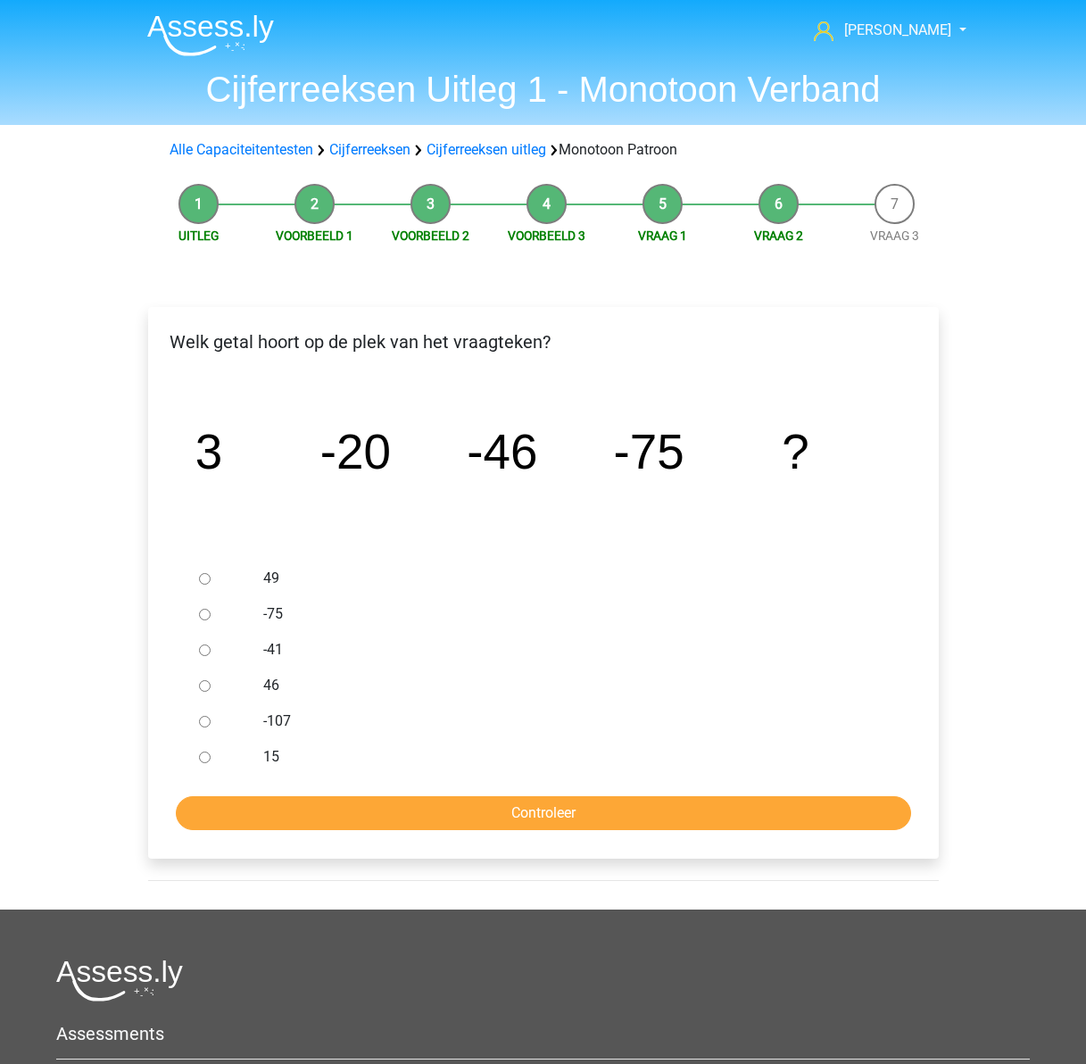
click at [203, 719] on input "-107" at bounding box center [205, 722] width 12 height 12
radio input "true"
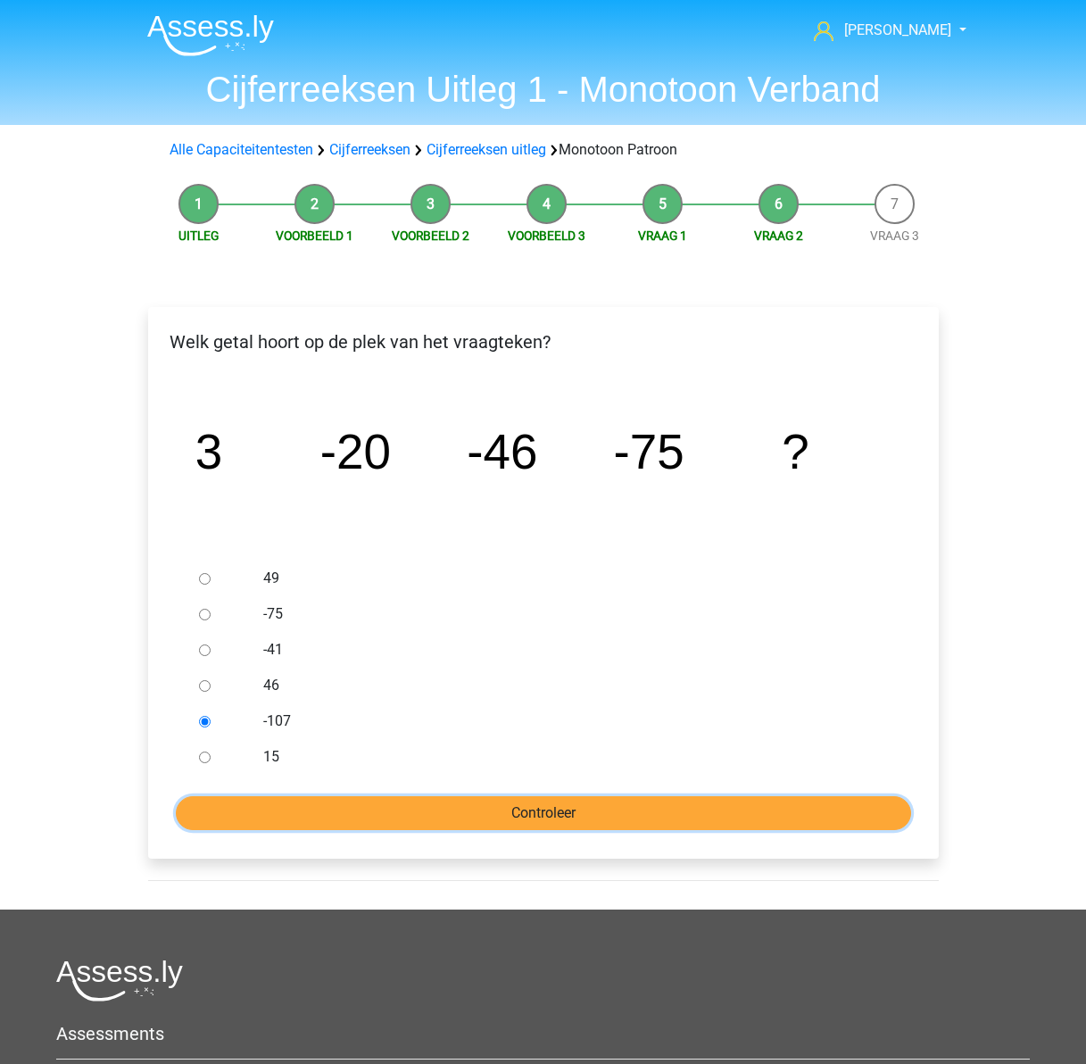
click at [420, 821] on input "Controleer" at bounding box center [543, 813] width 735 height 34
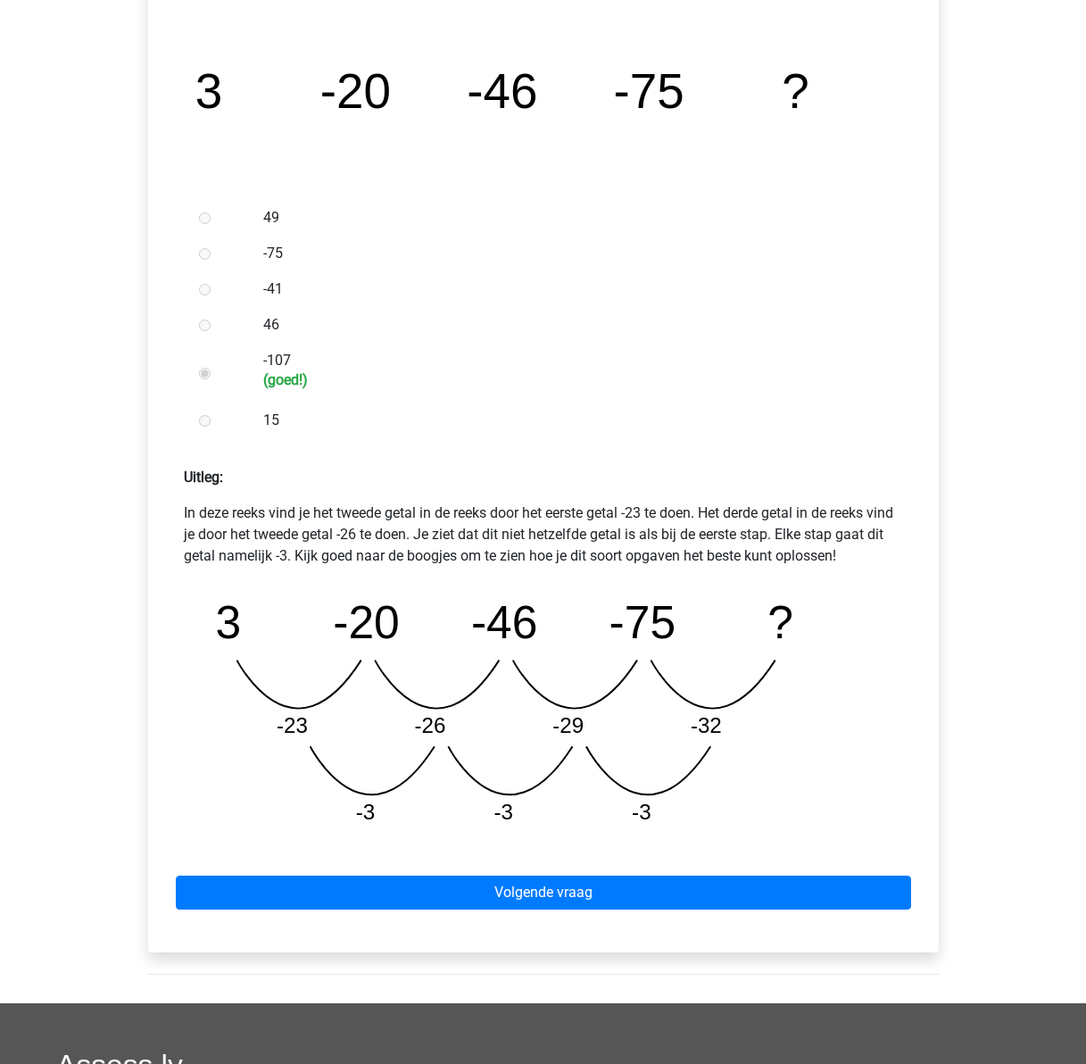
scroll to position [535, 0]
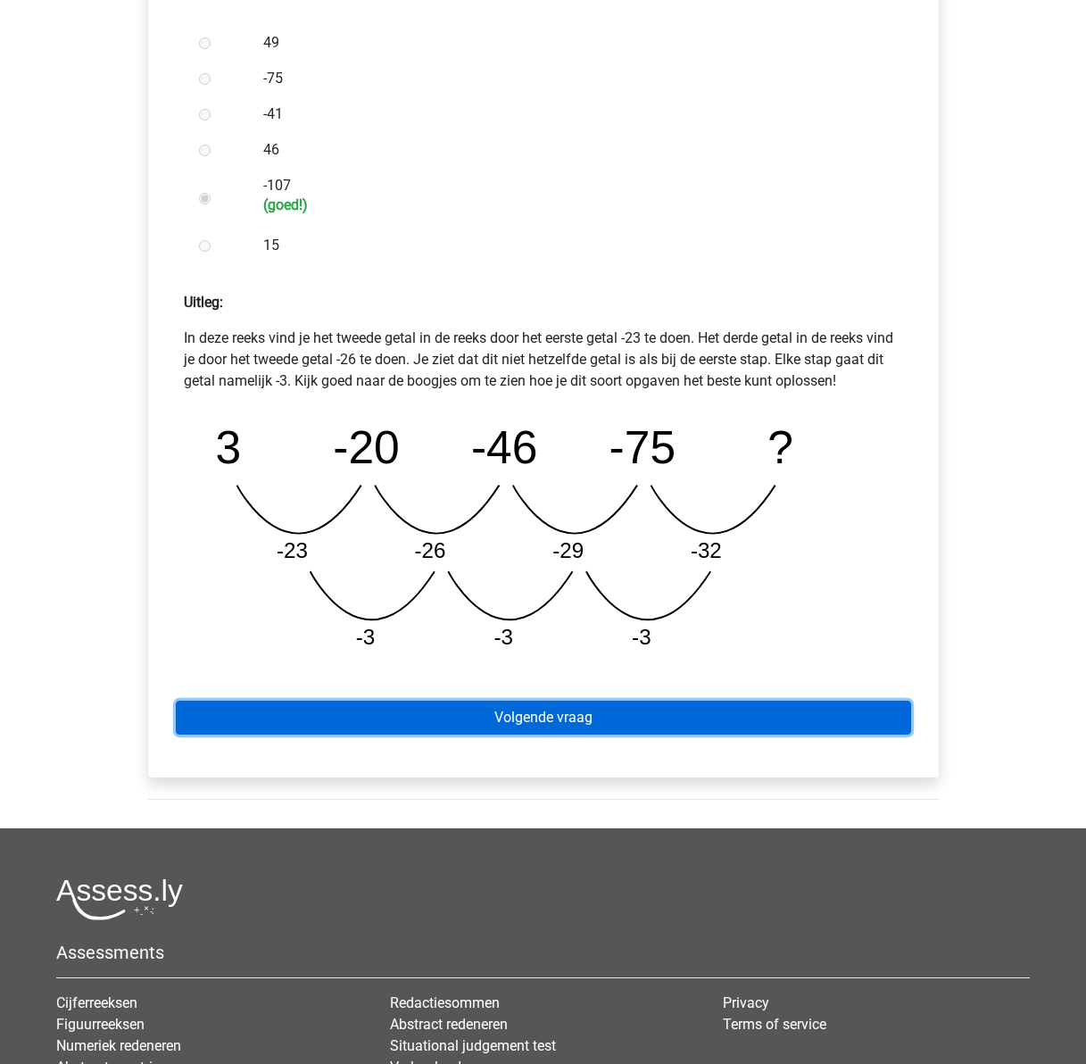
click at [625, 724] on link "Volgende vraag" at bounding box center [543, 717] width 735 height 34
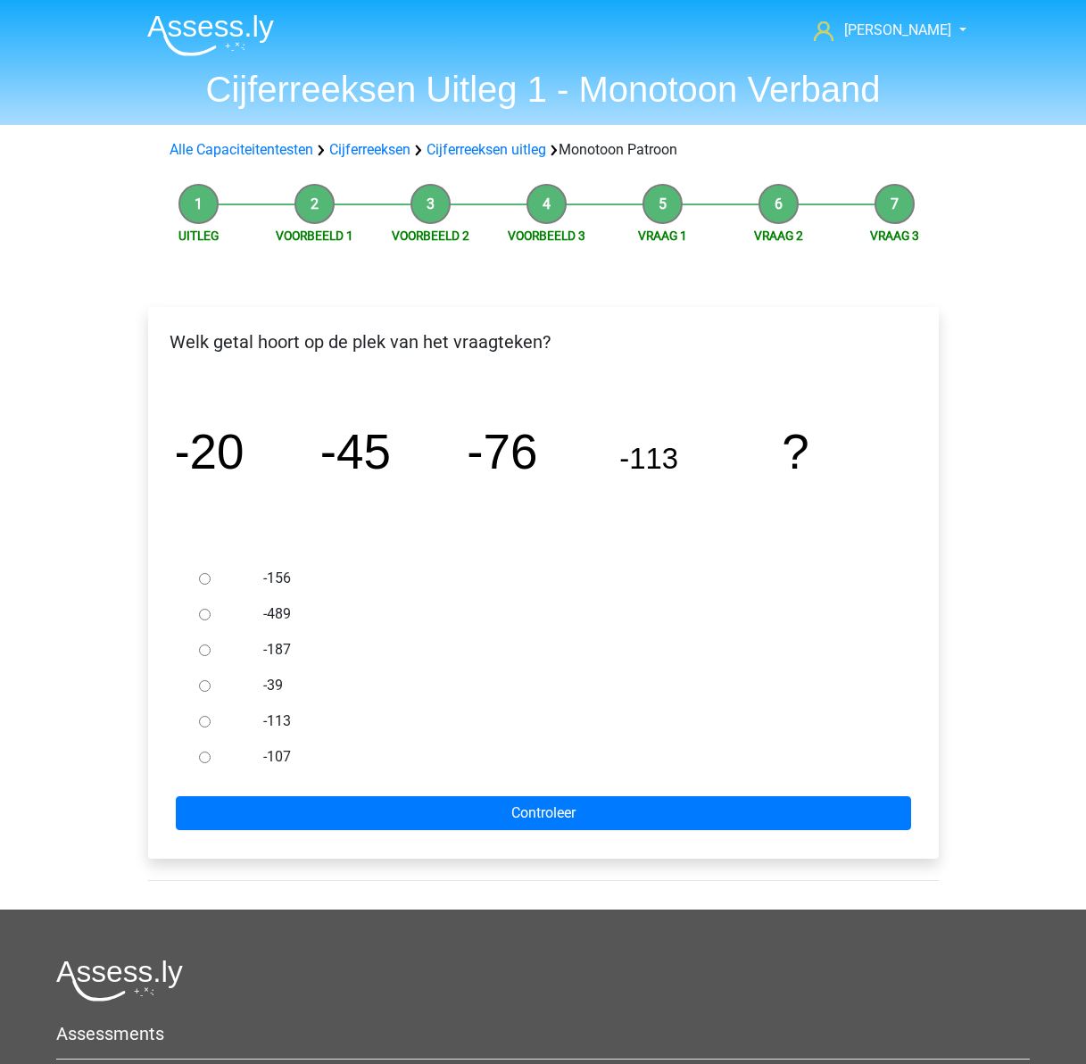
click at [201, 581] on input "-156" at bounding box center [205, 579] width 12 height 12
radio input "true"
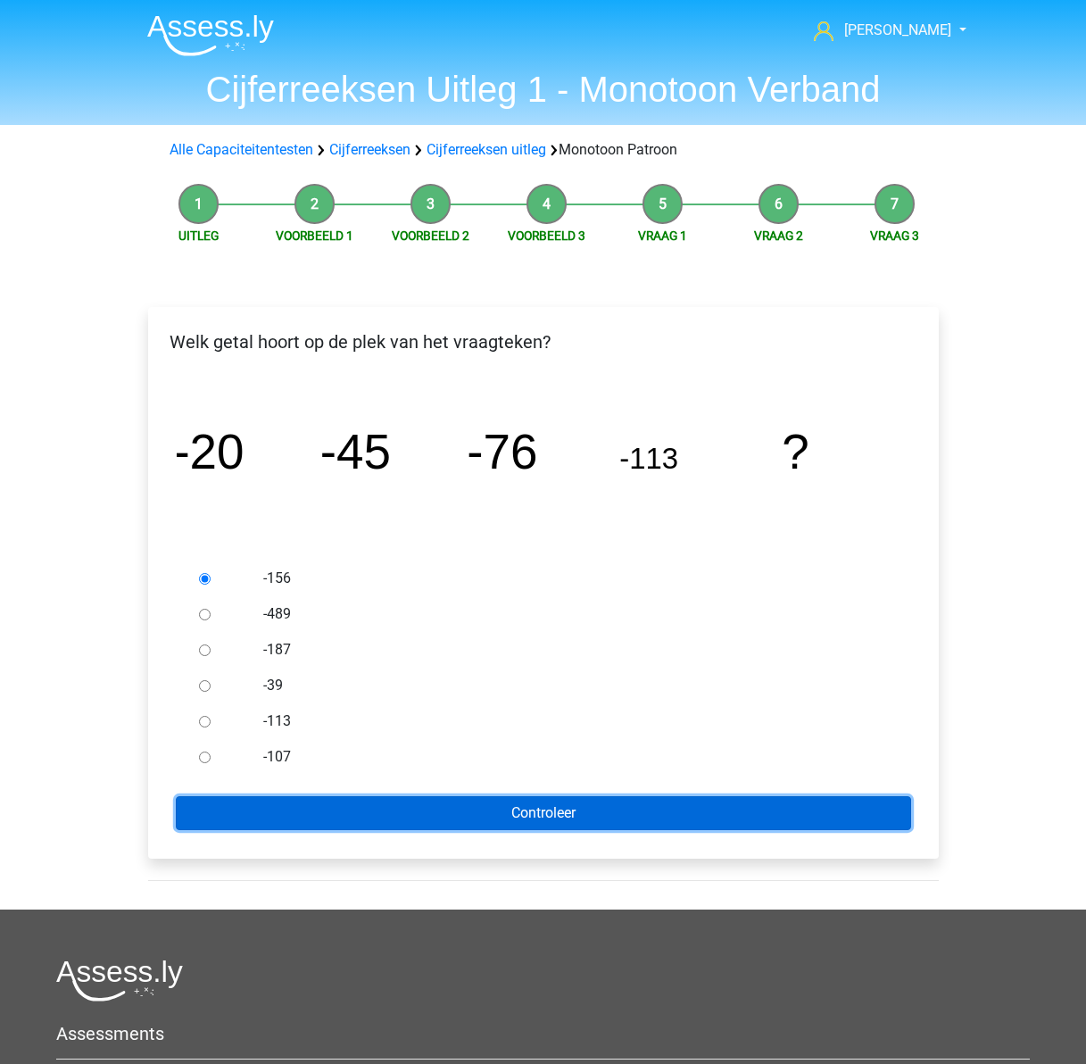
click at [550, 812] on input "Controleer" at bounding box center [543, 813] width 735 height 34
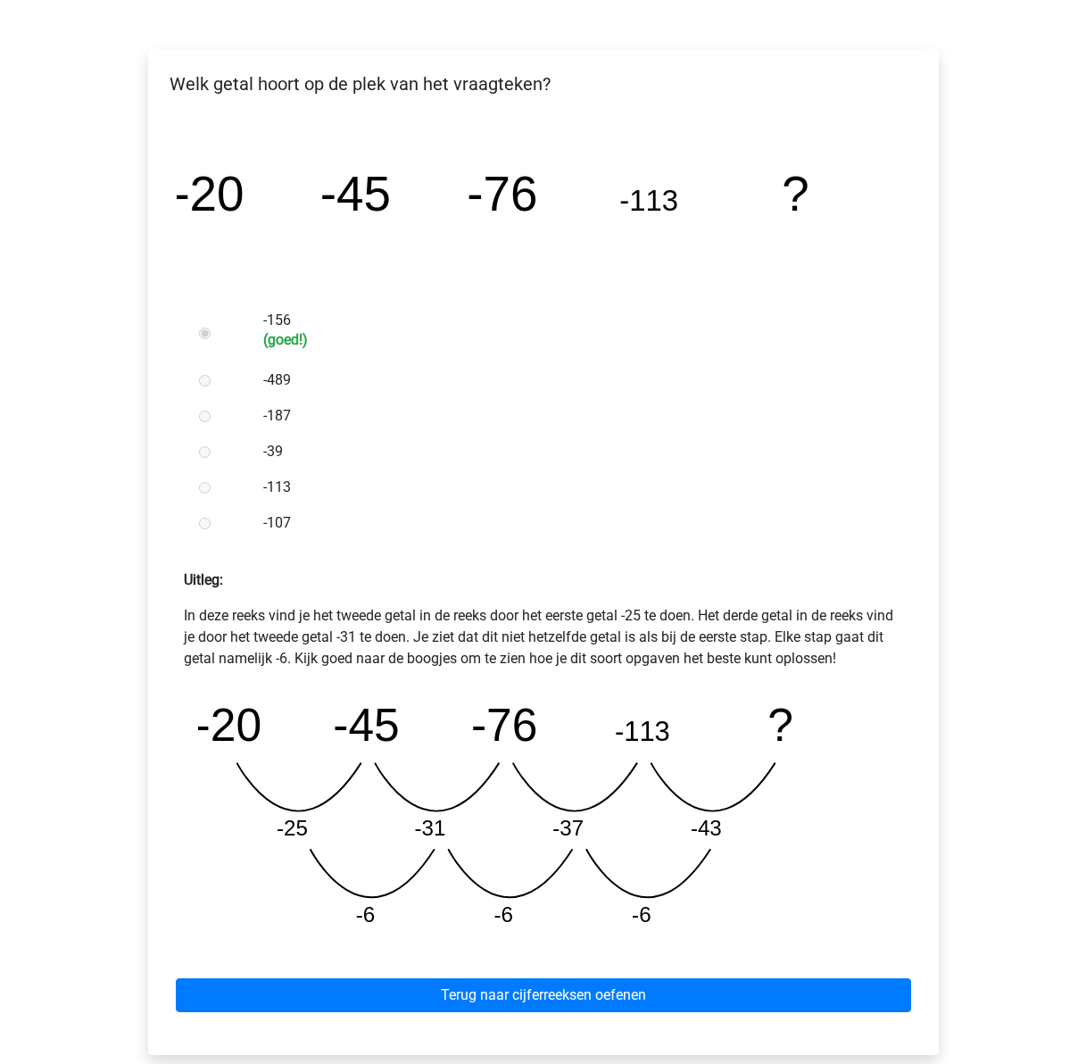
scroll to position [268, 0]
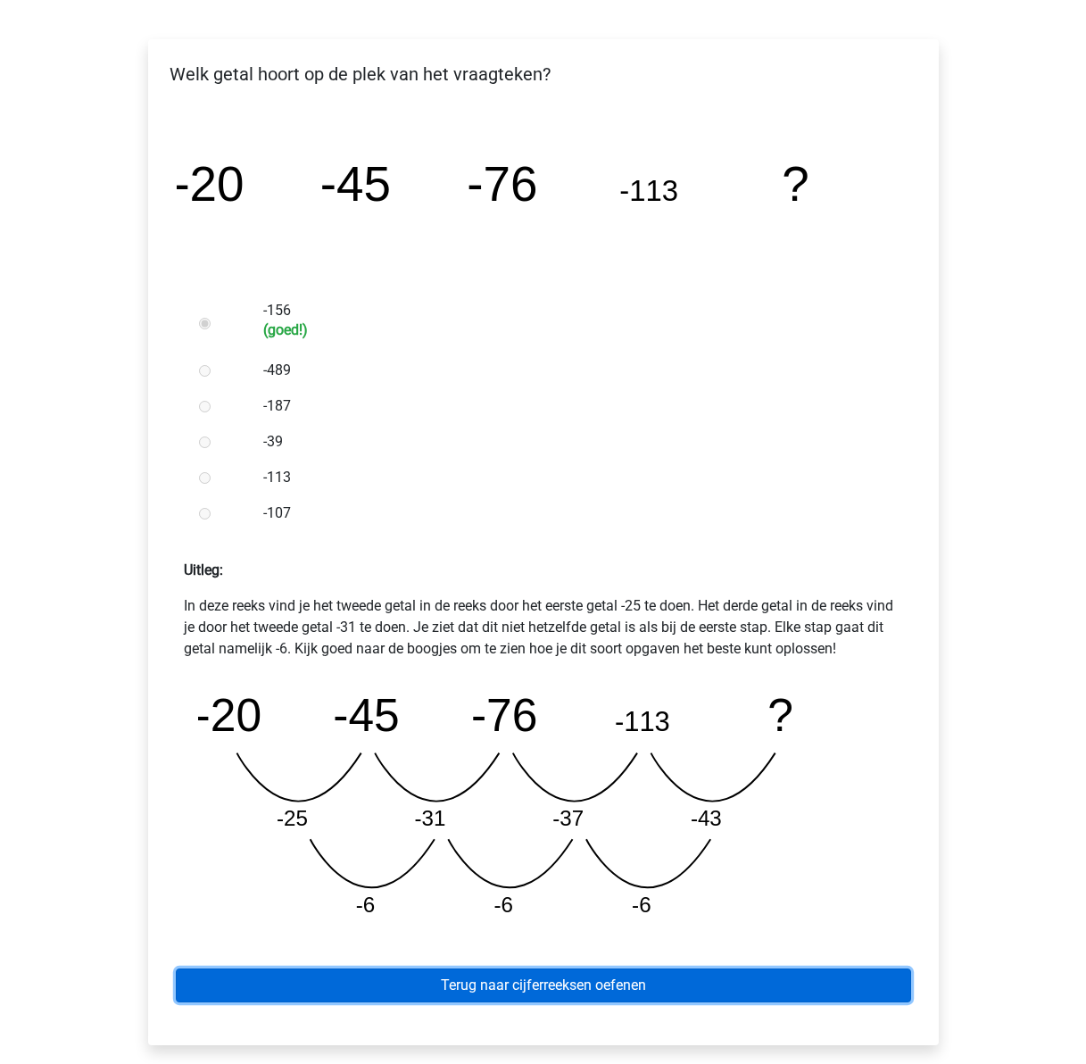
click at [511, 975] on link "Terug naar cijferreeksen oefenen" at bounding box center [543, 985] width 735 height 34
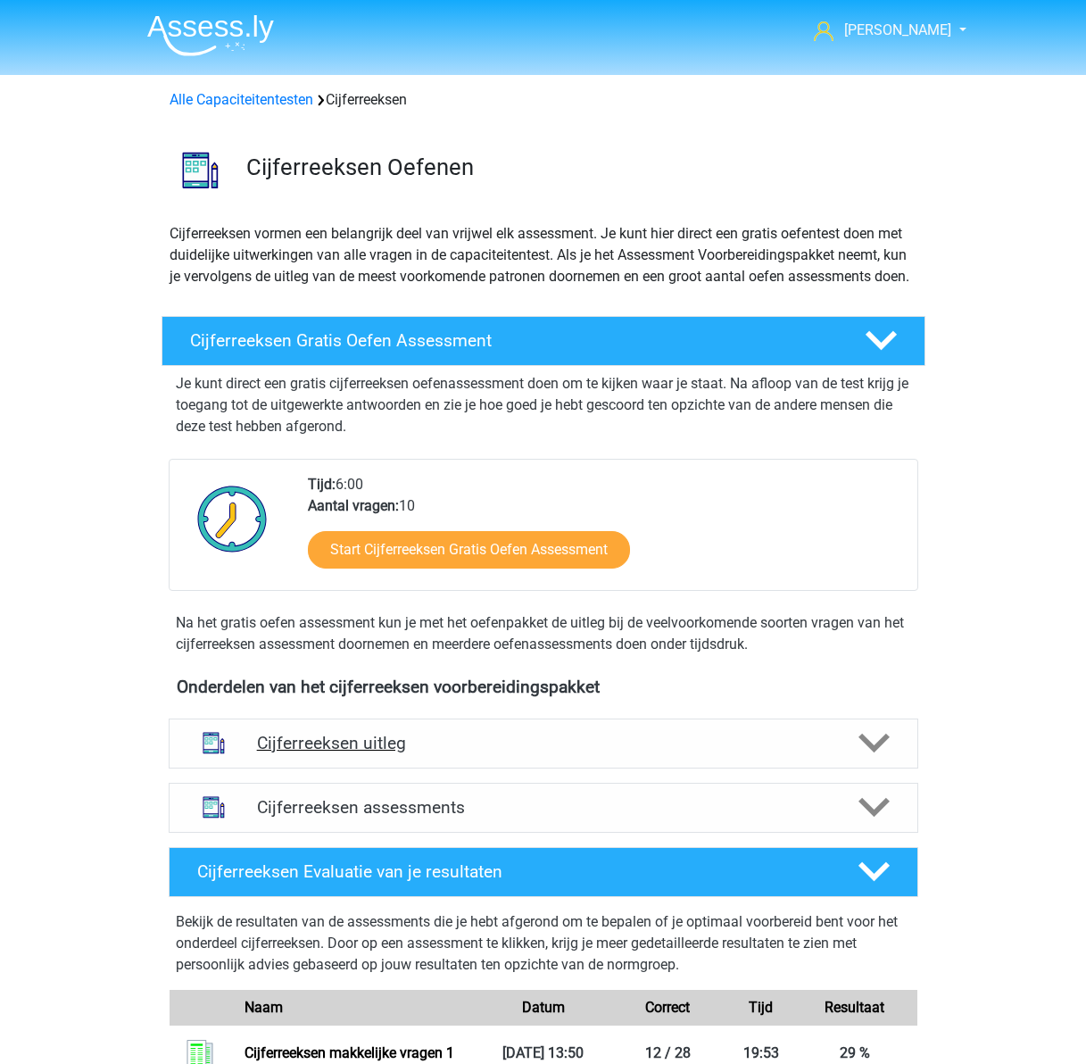
click at [487, 753] on h4 "Cijferreeksen uitleg" at bounding box center [543, 743] width 573 height 21
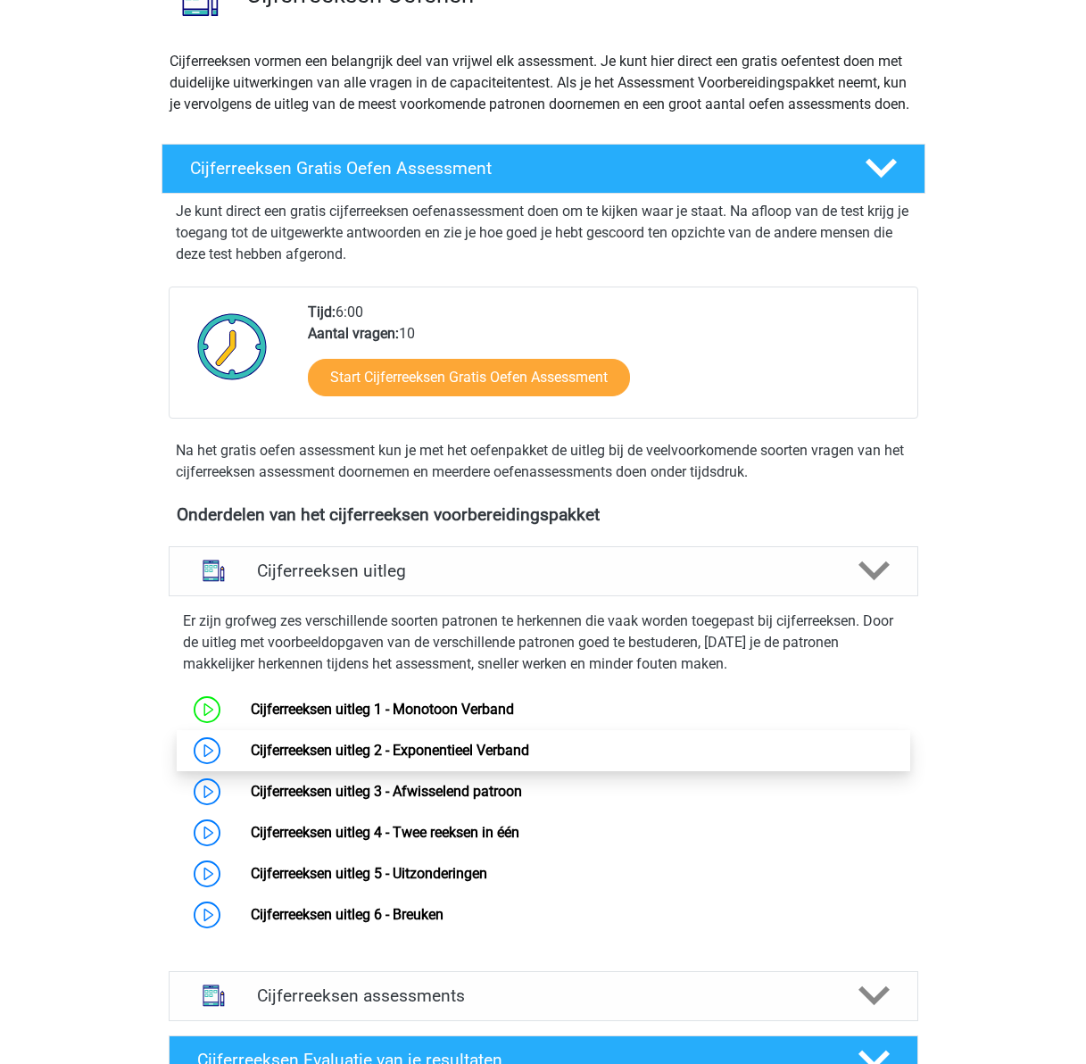
scroll to position [178, 0]
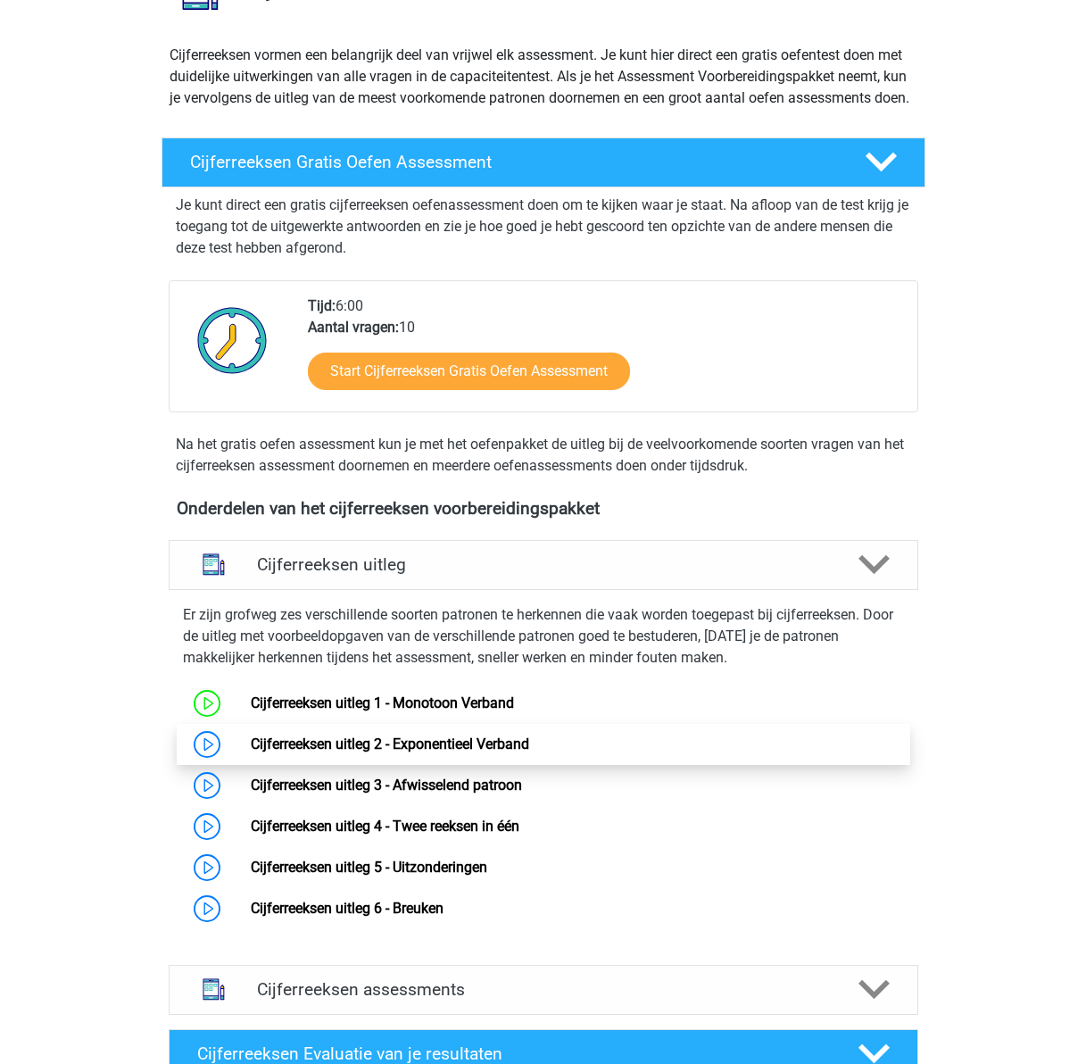
click at [251, 752] on link "Cijferreeksen uitleg 2 - Exponentieel Verband" at bounding box center [390, 743] width 278 height 17
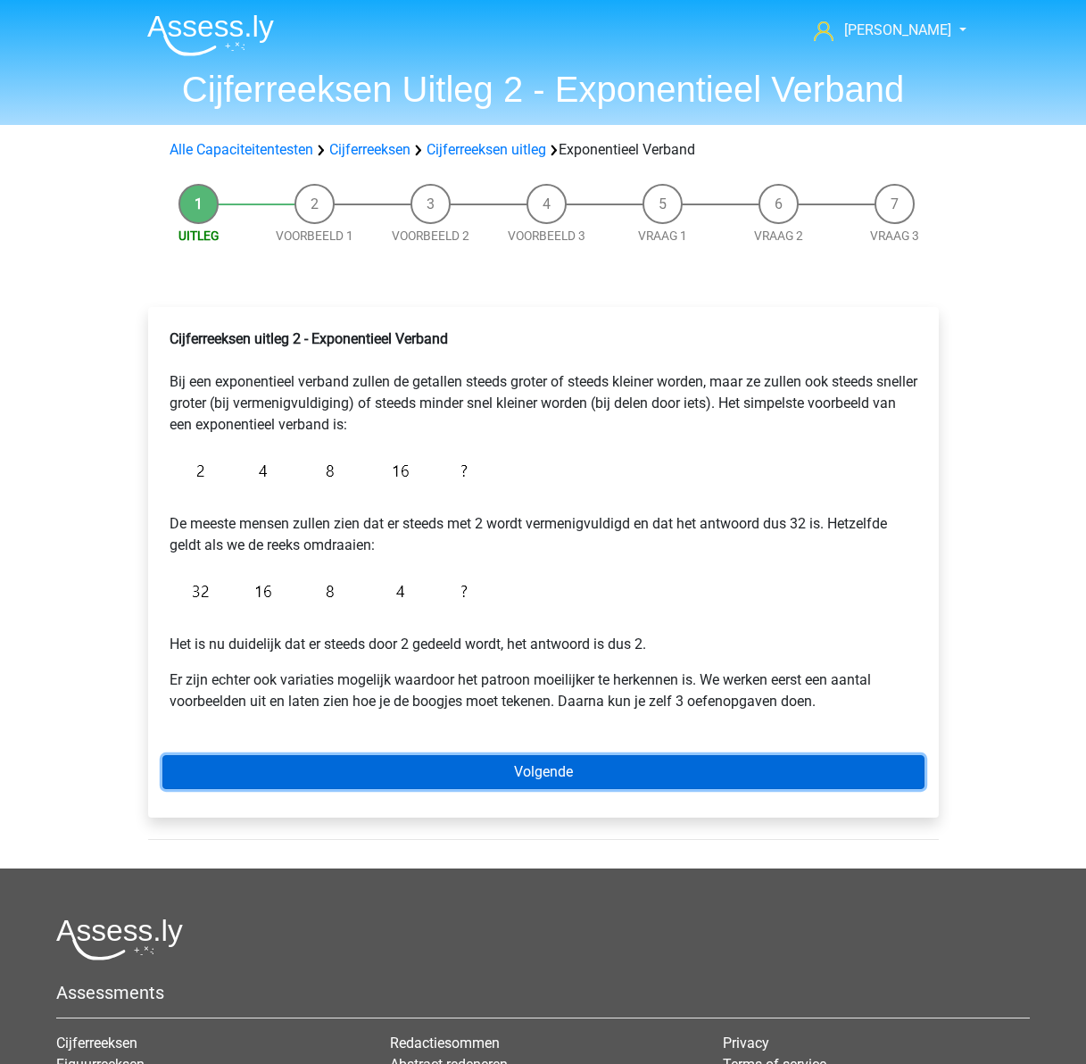
click at [560, 764] on link "Volgende" at bounding box center [543, 772] width 762 height 34
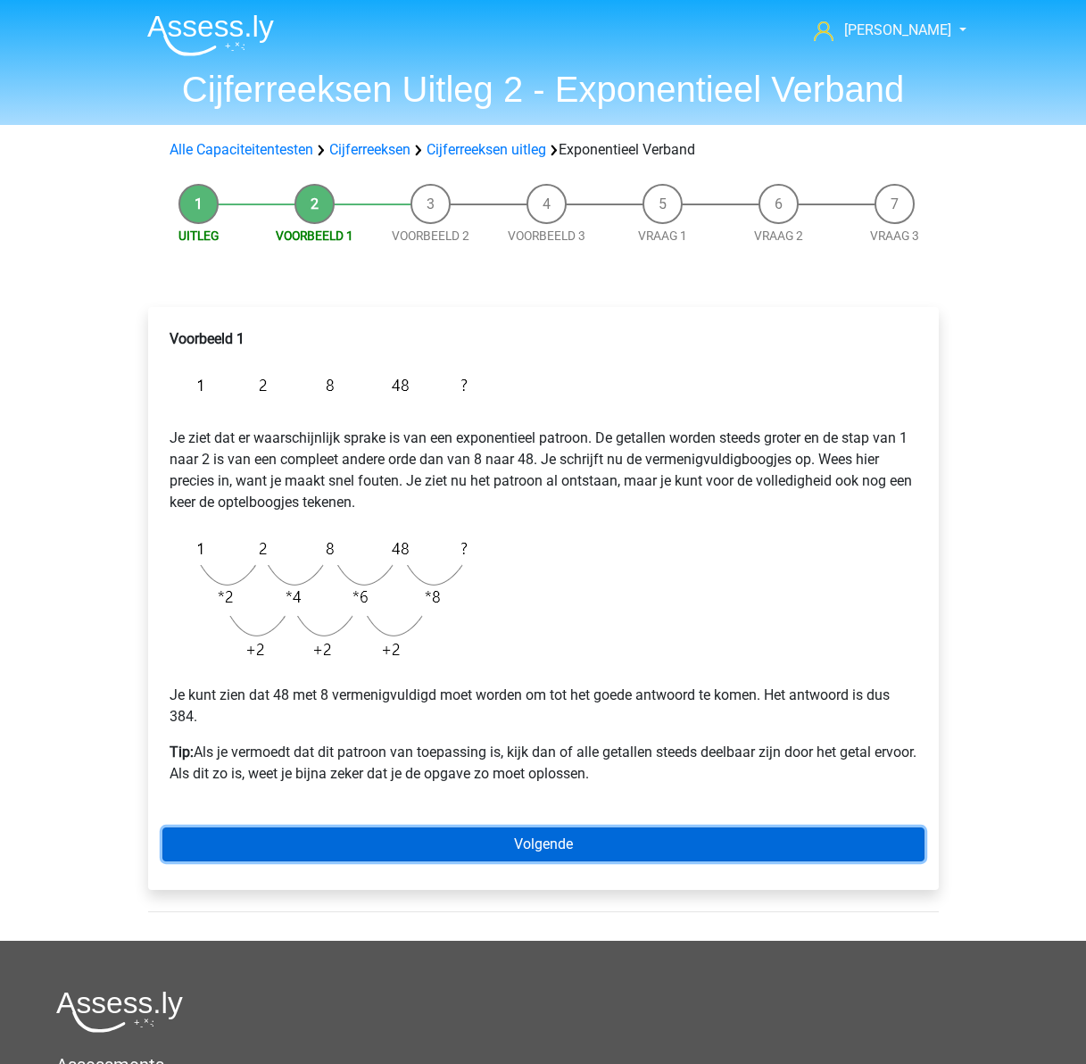
click at [559, 838] on link "Volgende" at bounding box center [543, 844] width 762 height 34
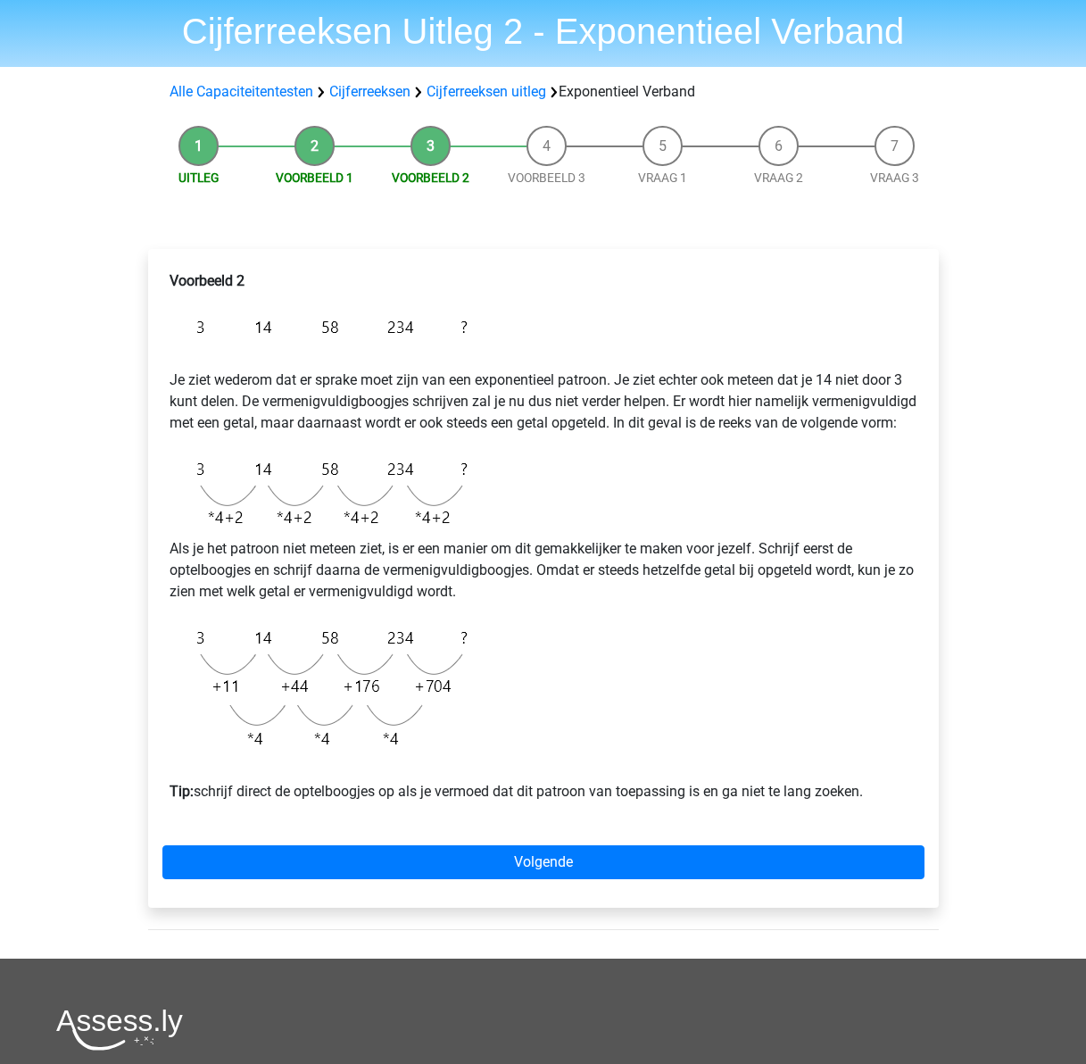
scroll to position [89, 0]
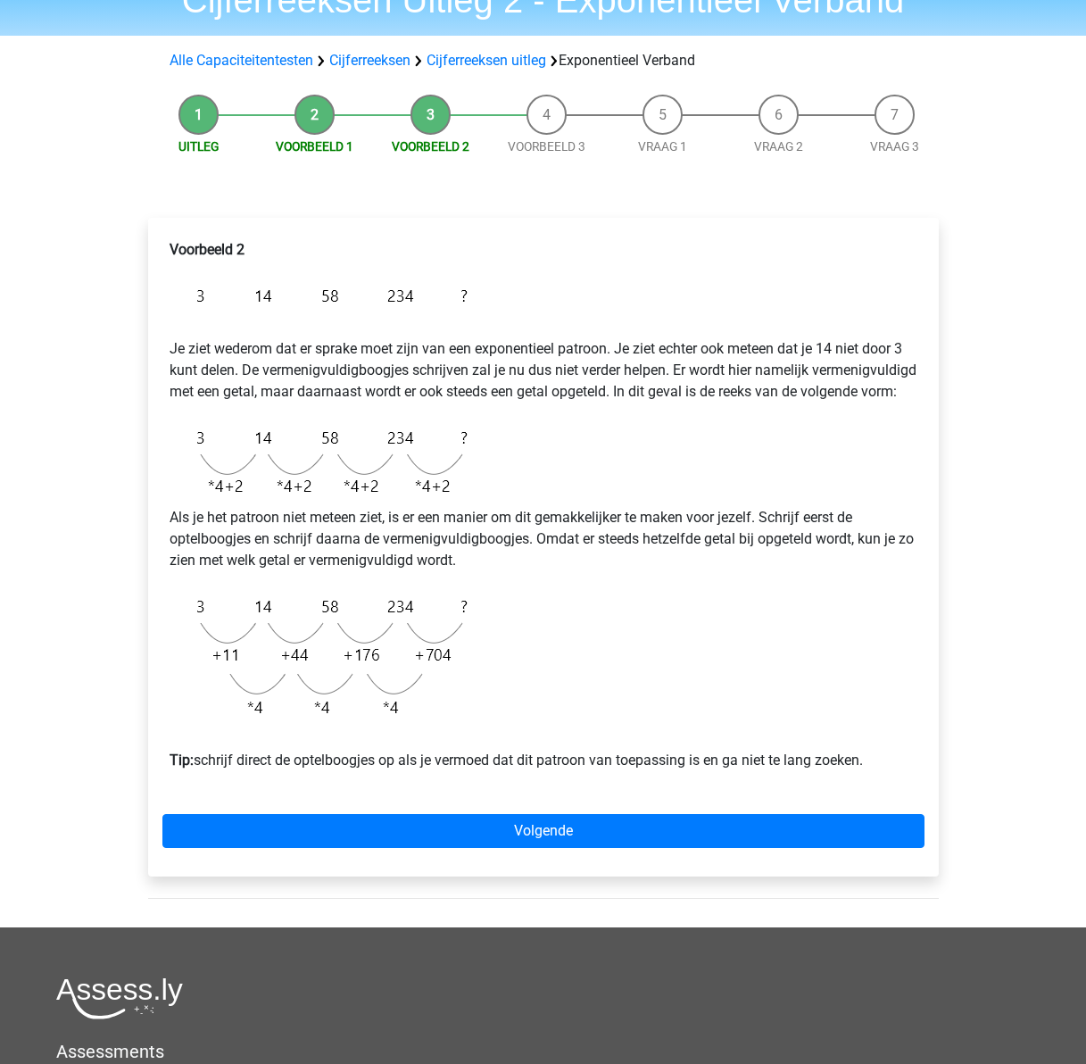
click at [429, 507] on img at bounding box center [323, 462] width 307 height 90
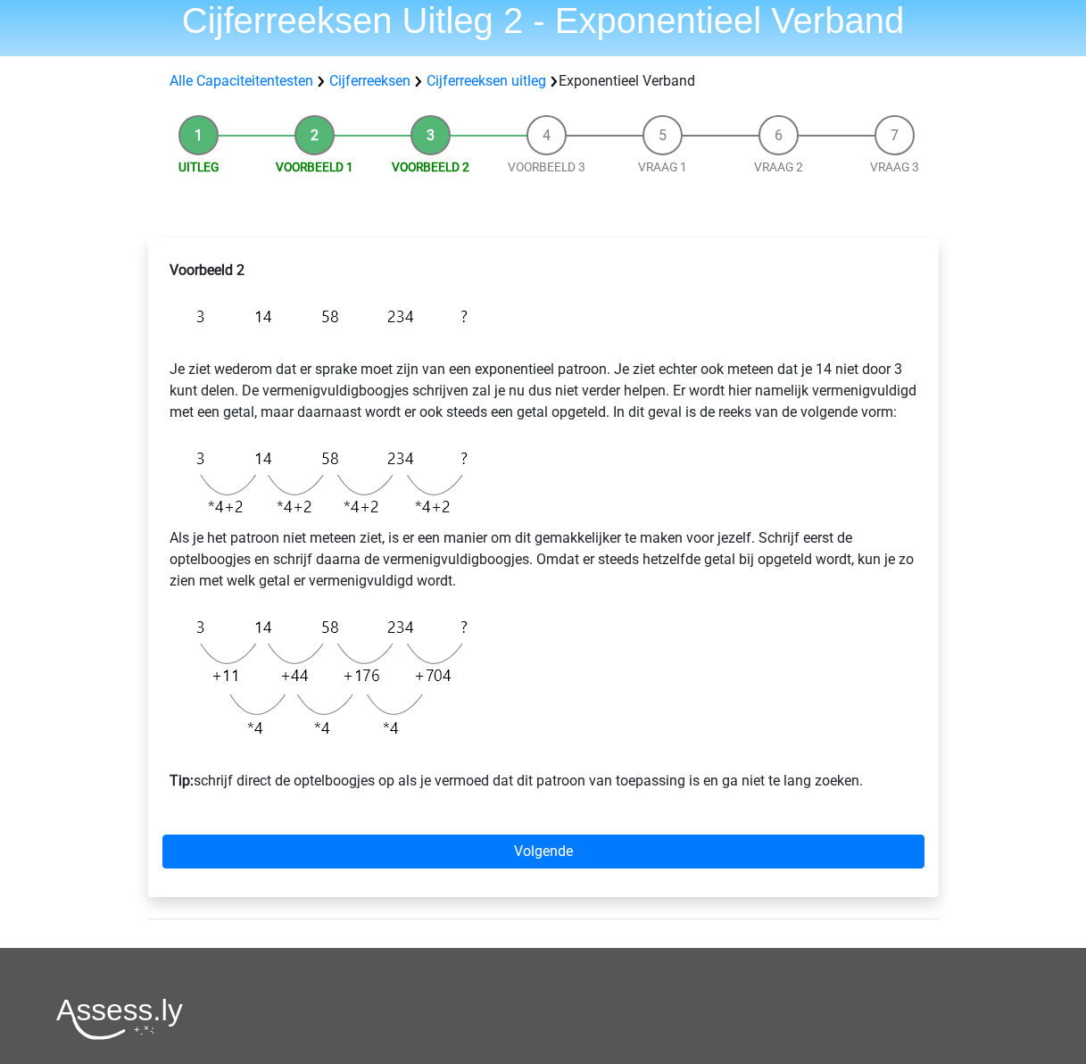
scroll to position [0, 0]
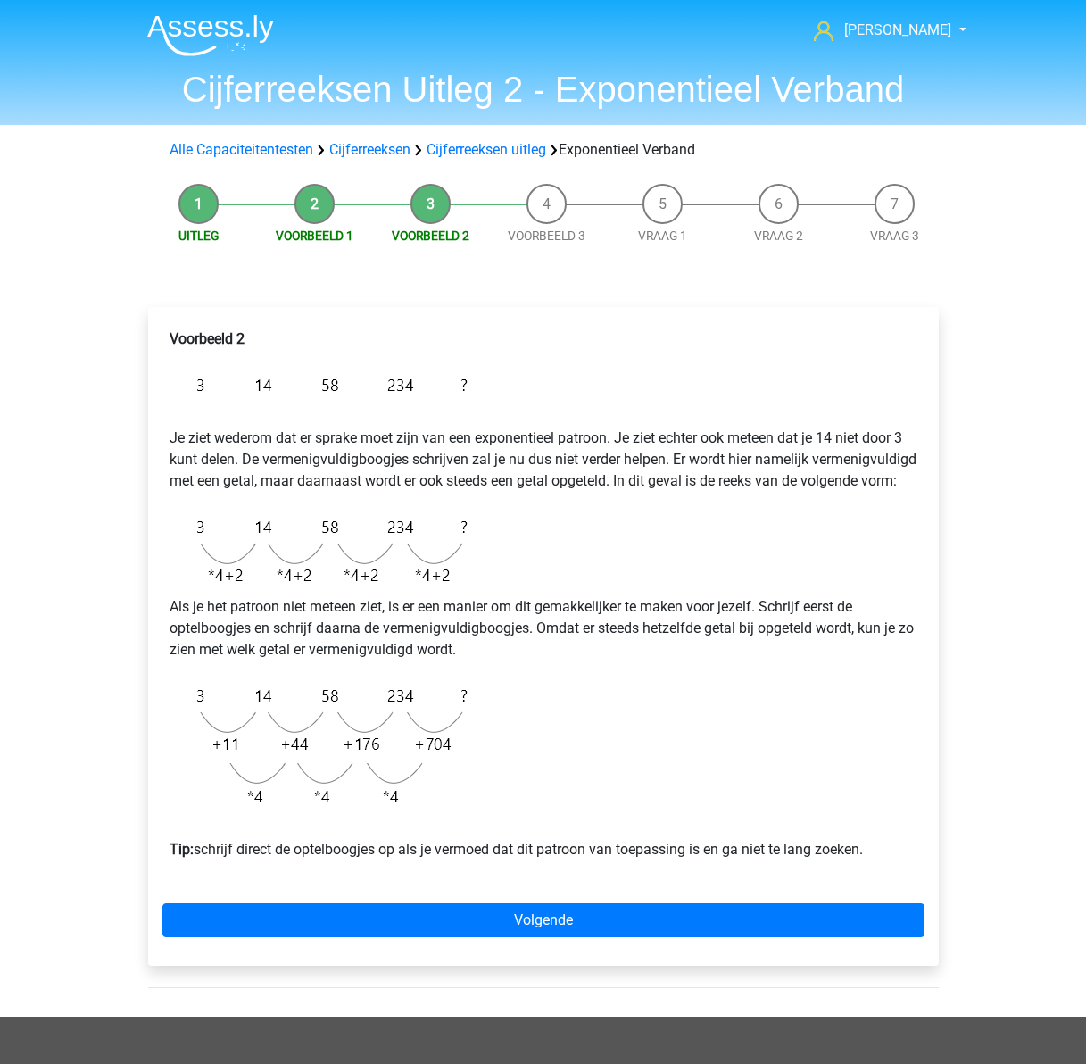
click at [344, 583] on img at bounding box center [323, 551] width 307 height 90
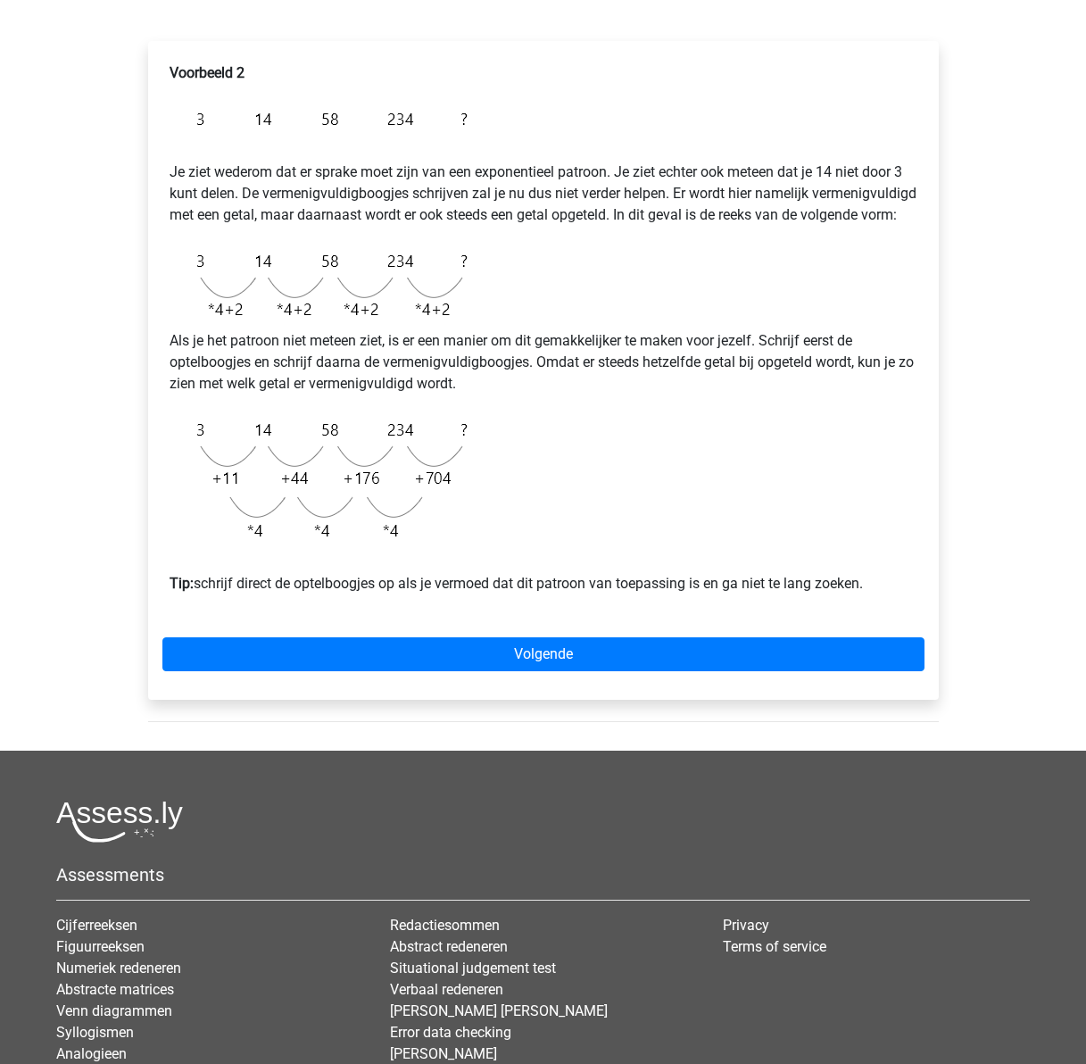
scroll to position [268, 0]
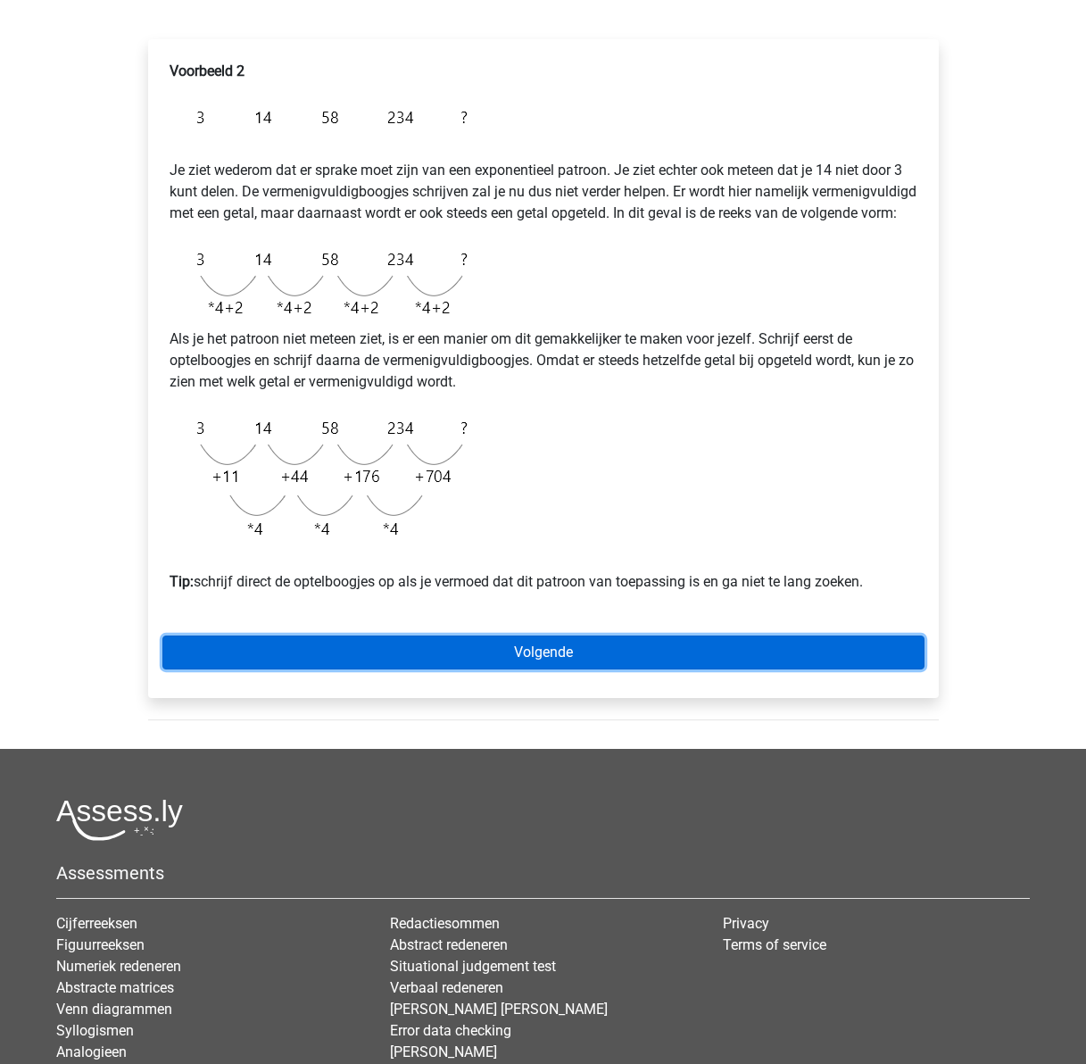
click at [509, 669] on link "Volgende" at bounding box center [543, 652] width 762 height 34
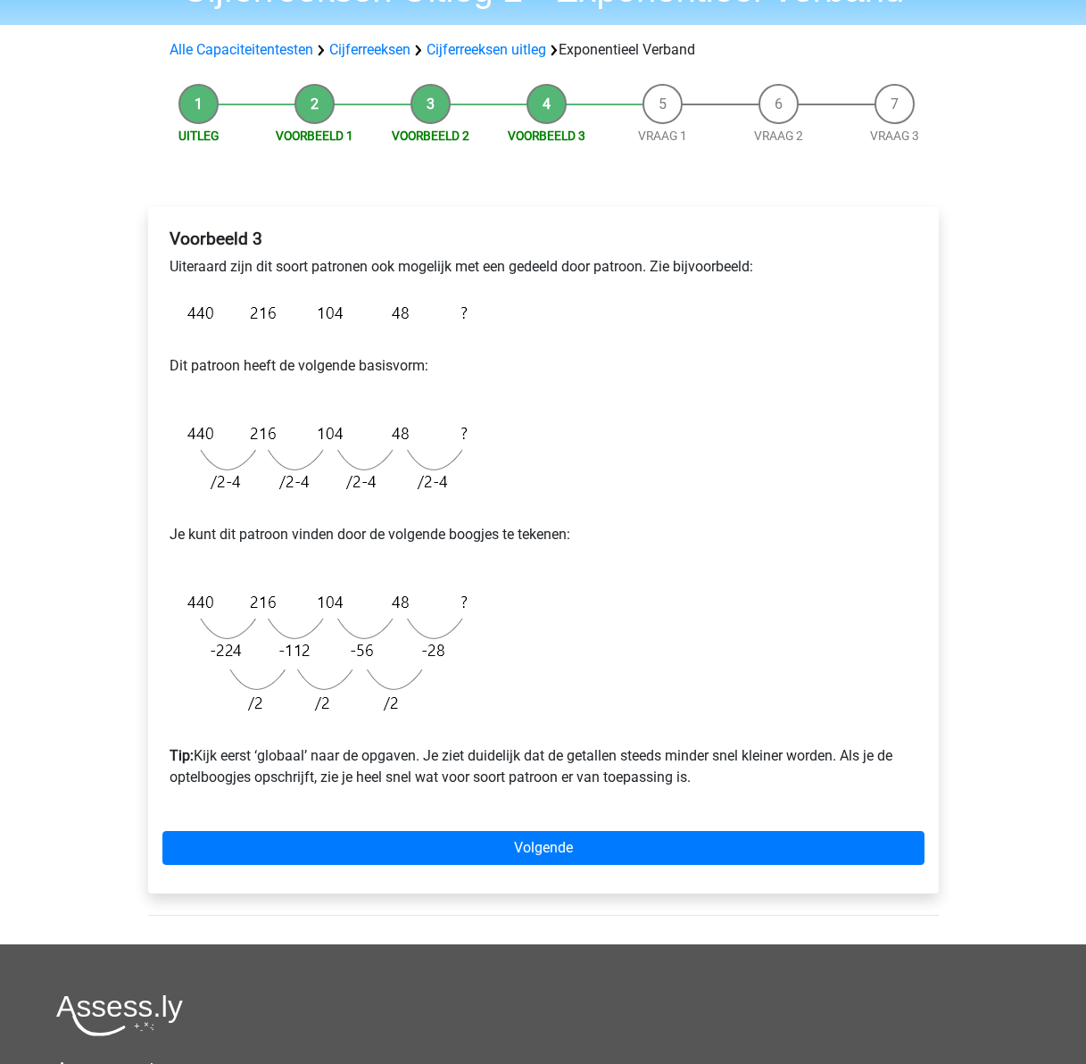
scroll to position [268, 0]
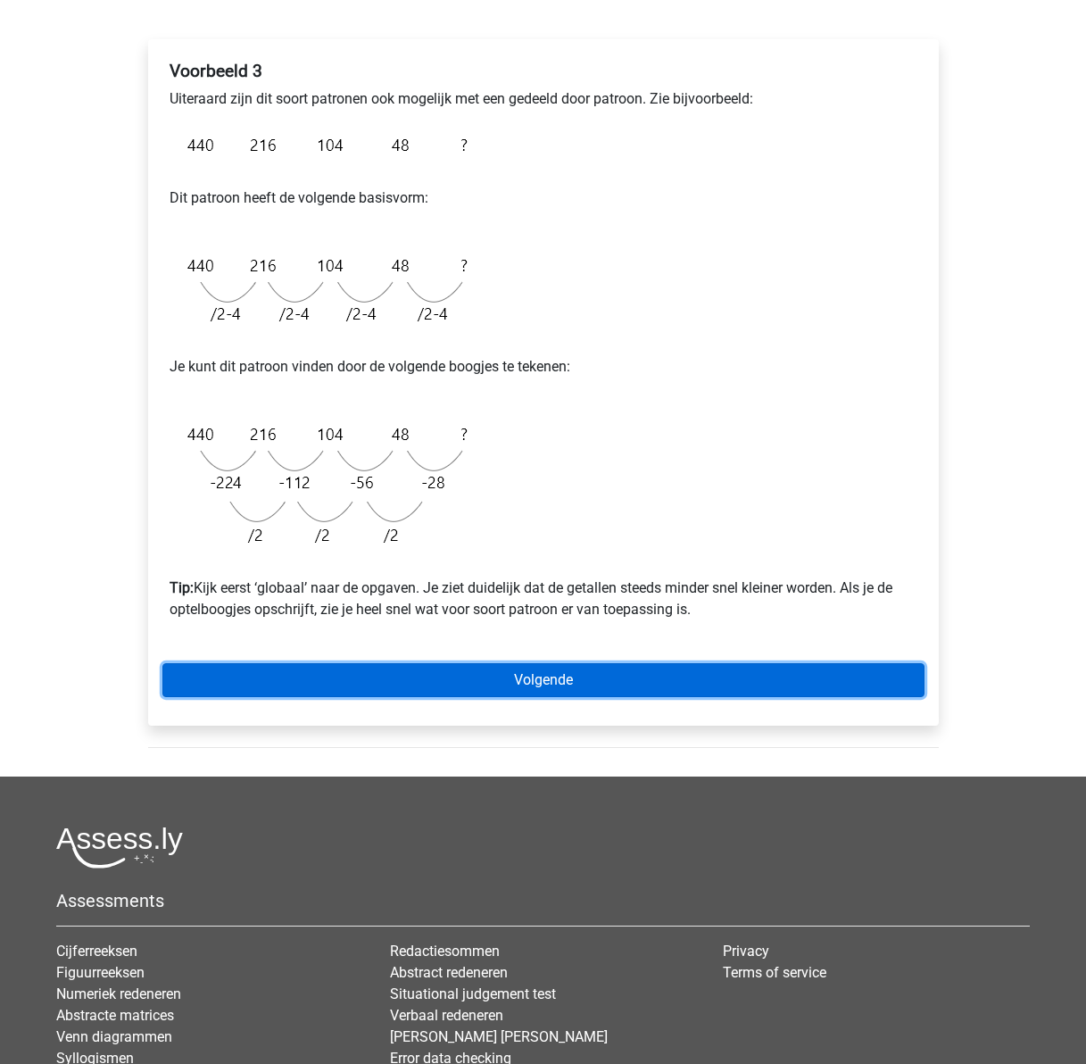
click at [617, 673] on link "Volgende" at bounding box center [543, 680] width 762 height 34
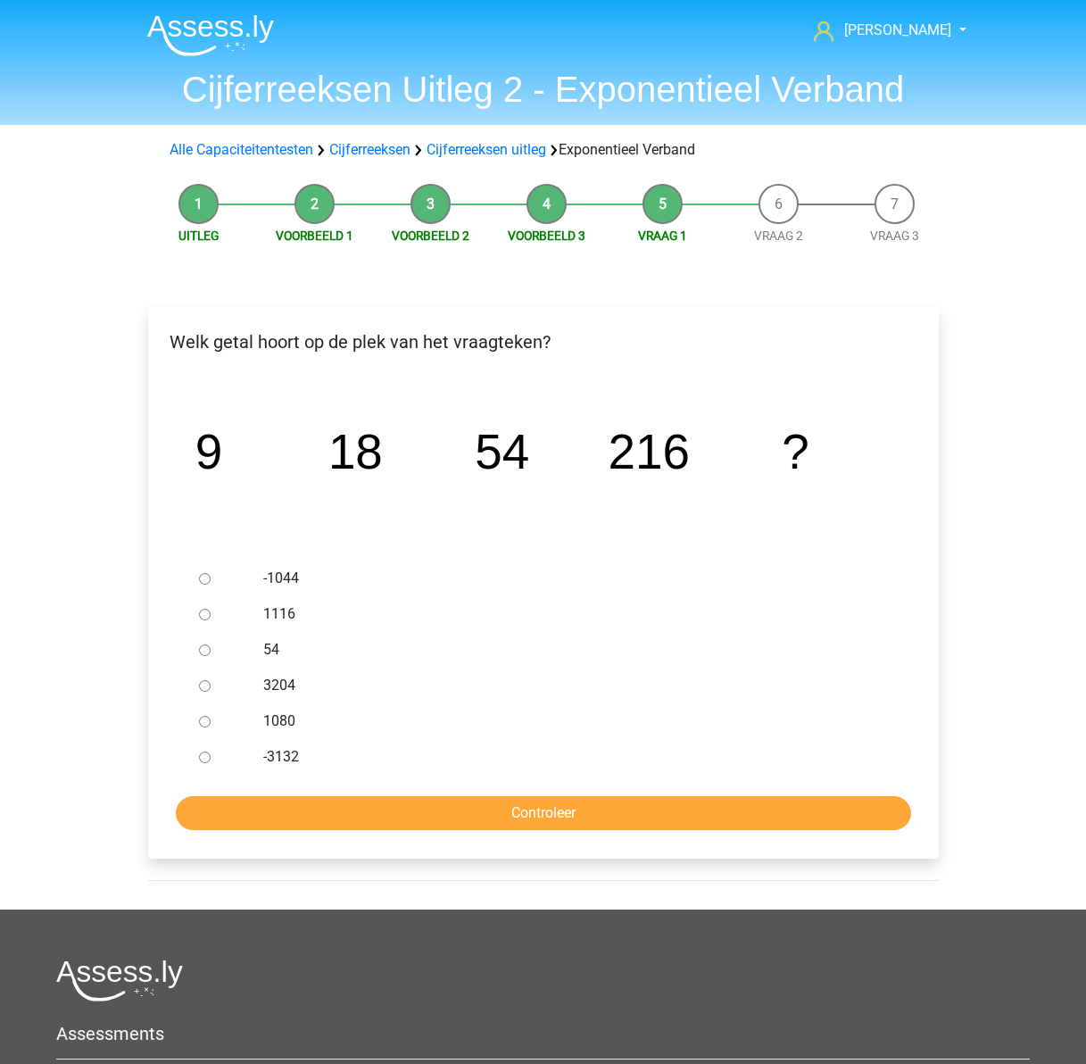
click at [215, 722] on div at bounding box center [221, 721] width 59 height 36
click at [206, 725] on input "1080" at bounding box center [205, 722] width 12 height 12
radio input "true"
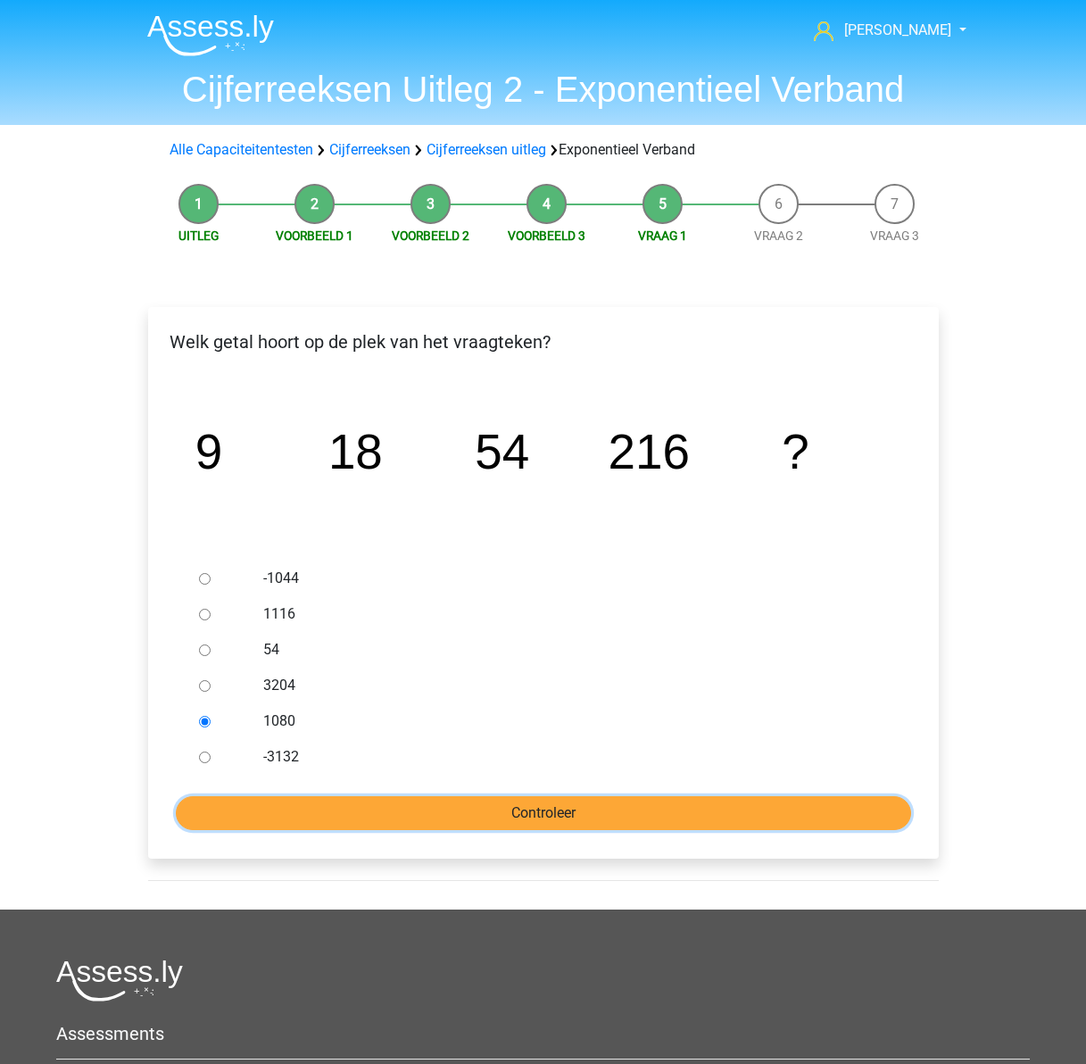
click at [457, 808] on input "Controleer" at bounding box center [543, 813] width 735 height 34
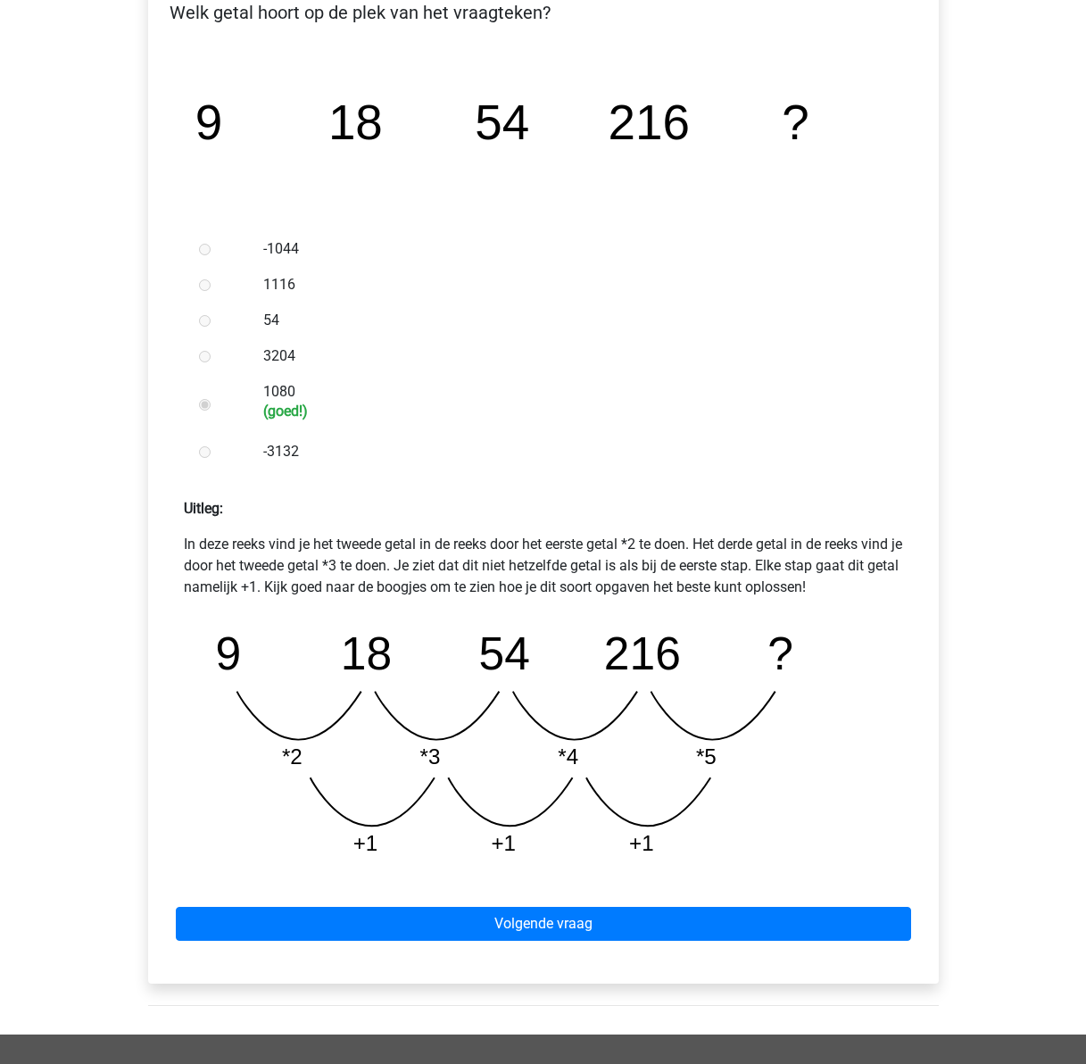
scroll to position [357, 0]
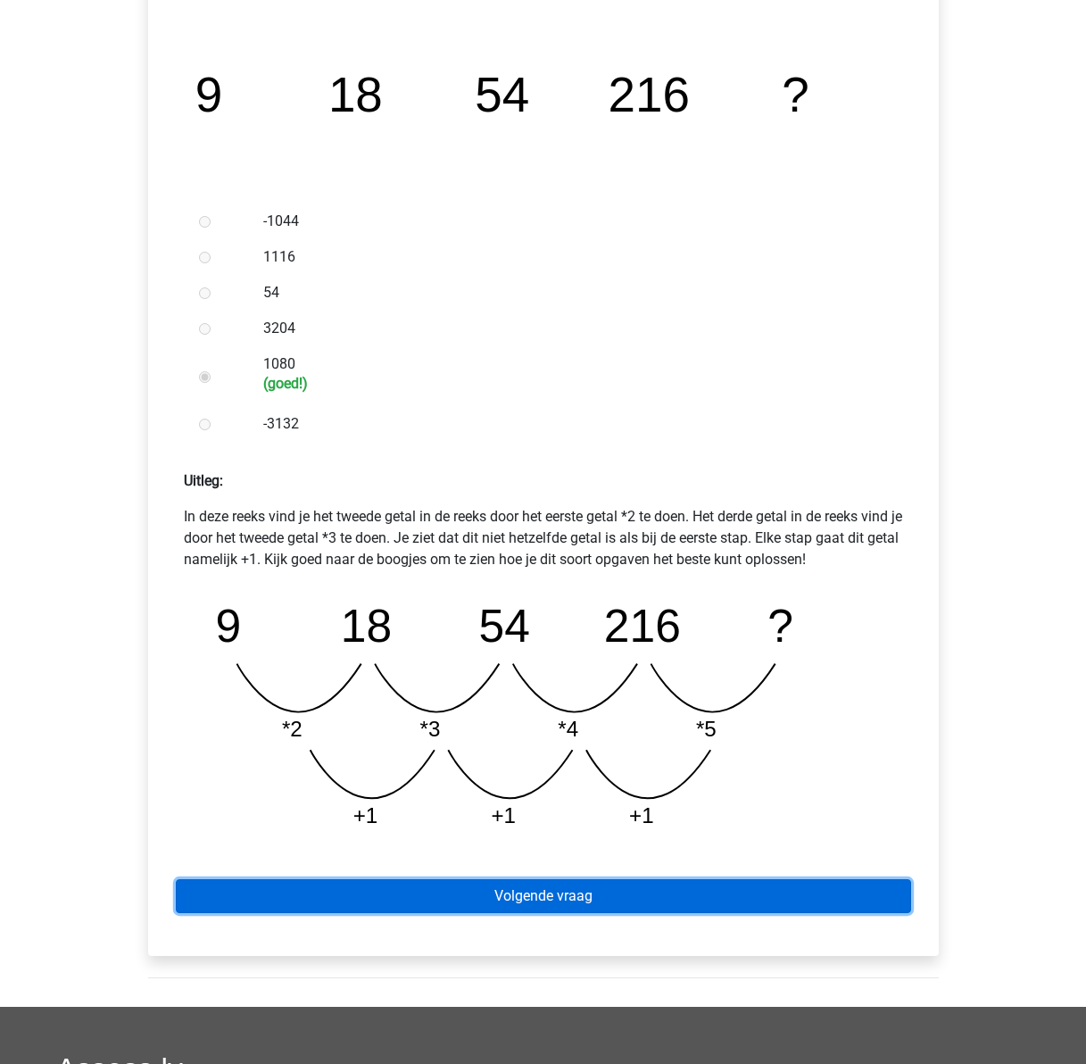
drag, startPoint x: 592, startPoint y: 897, endPoint x: 570, endPoint y: 838, distance: 62.7
click at [592, 897] on link "Volgende vraag" at bounding box center [543, 896] width 735 height 34
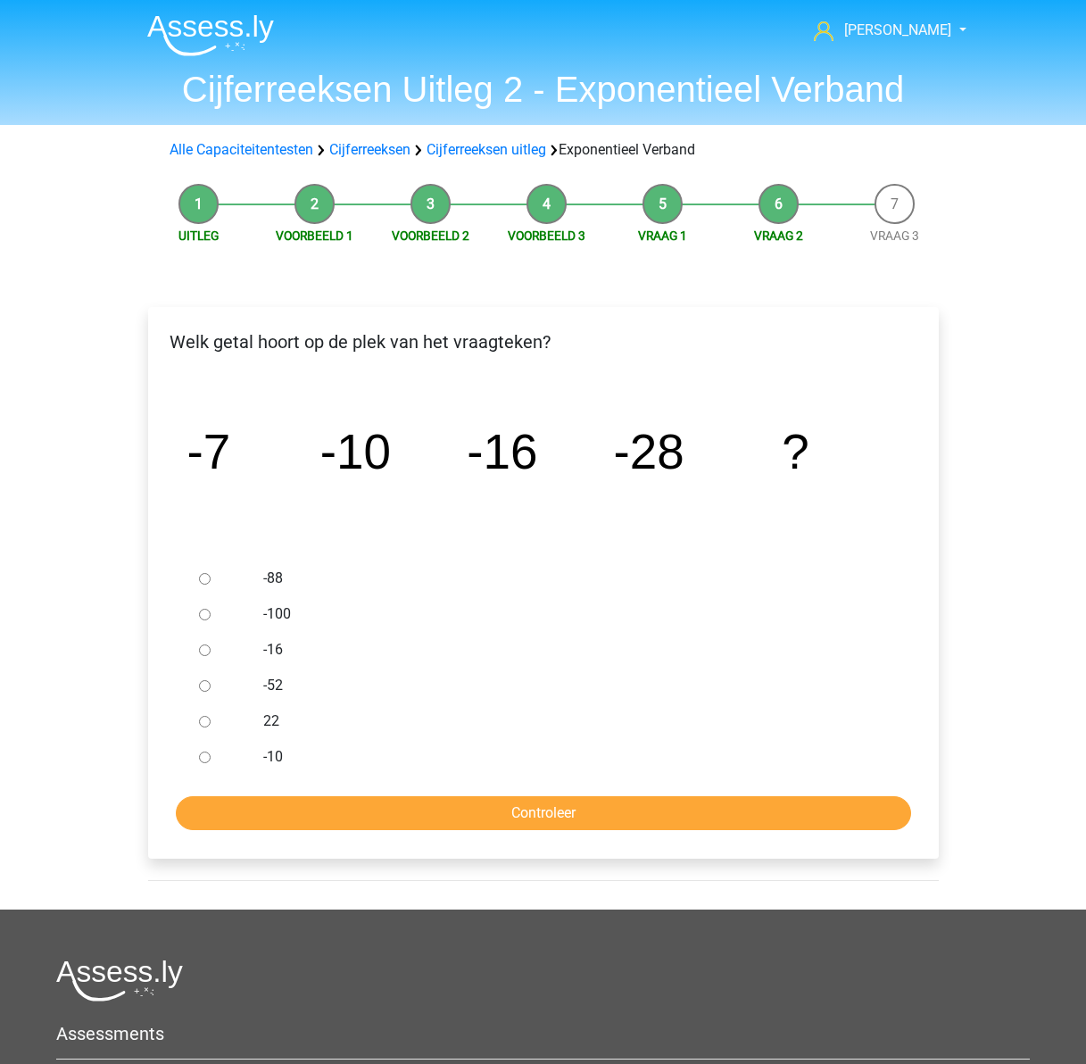
click at [201, 682] on input "-52" at bounding box center [205, 686] width 12 height 12
radio input "true"
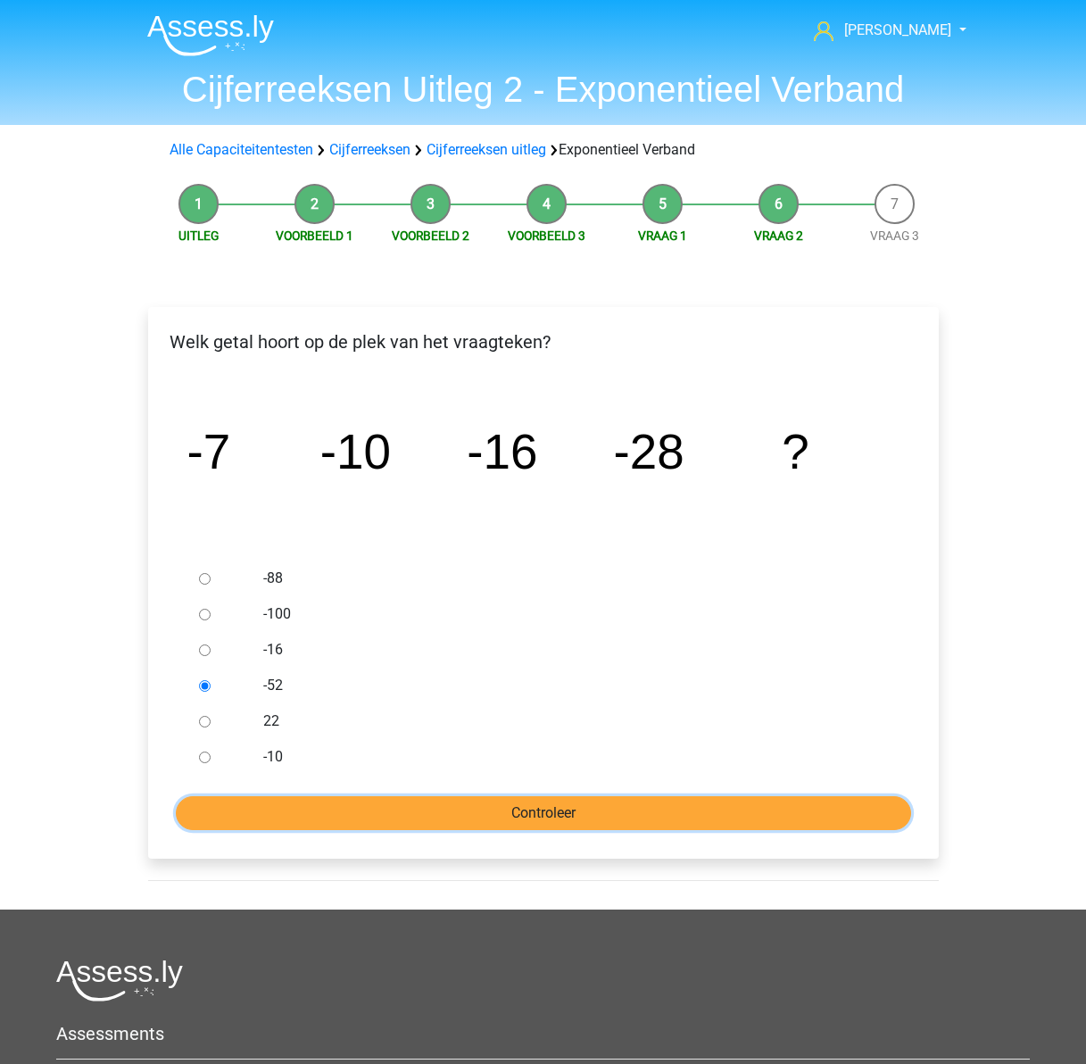
click at [580, 815] on input "Controleer" at bounding box center [543, 813] width 735 height 34
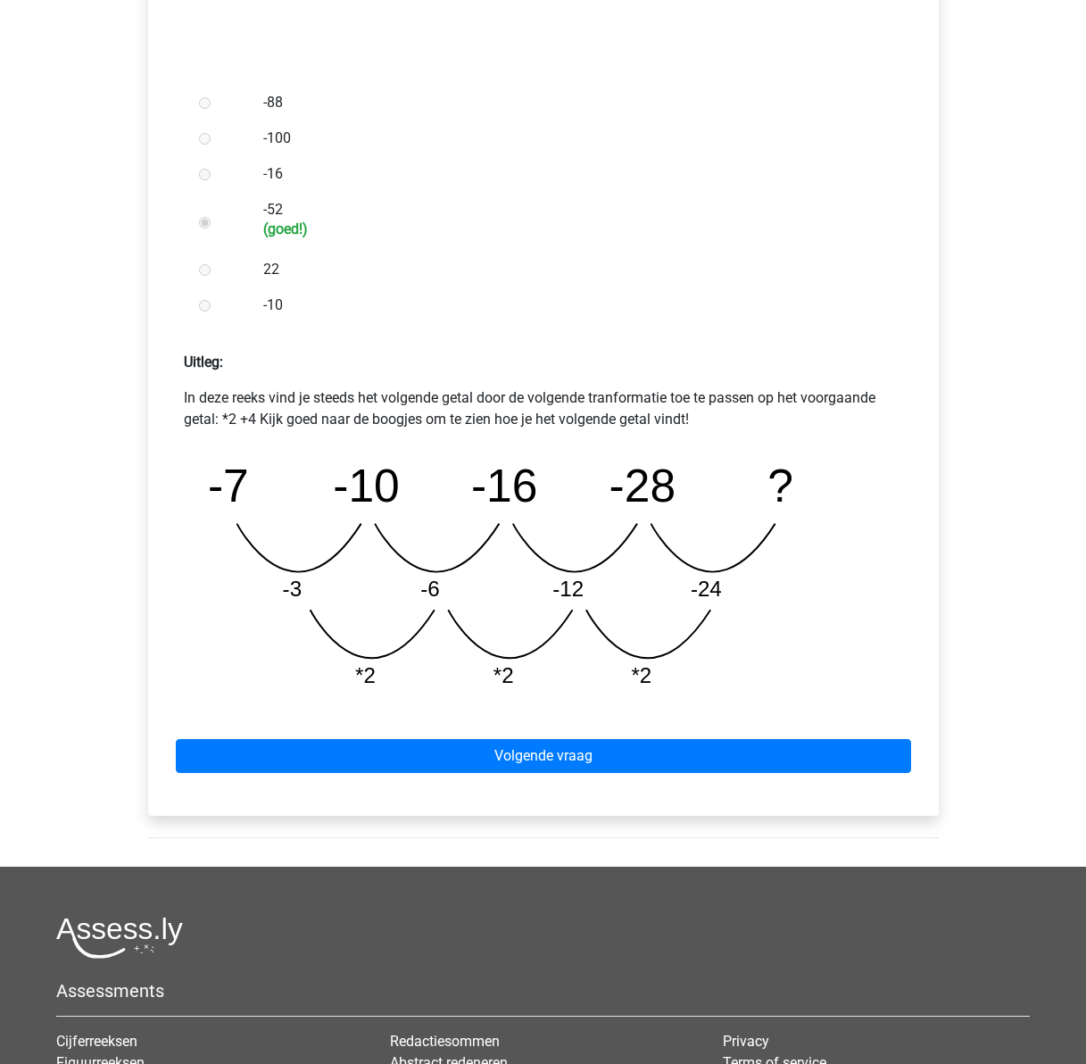
scroll to position [625, 0]
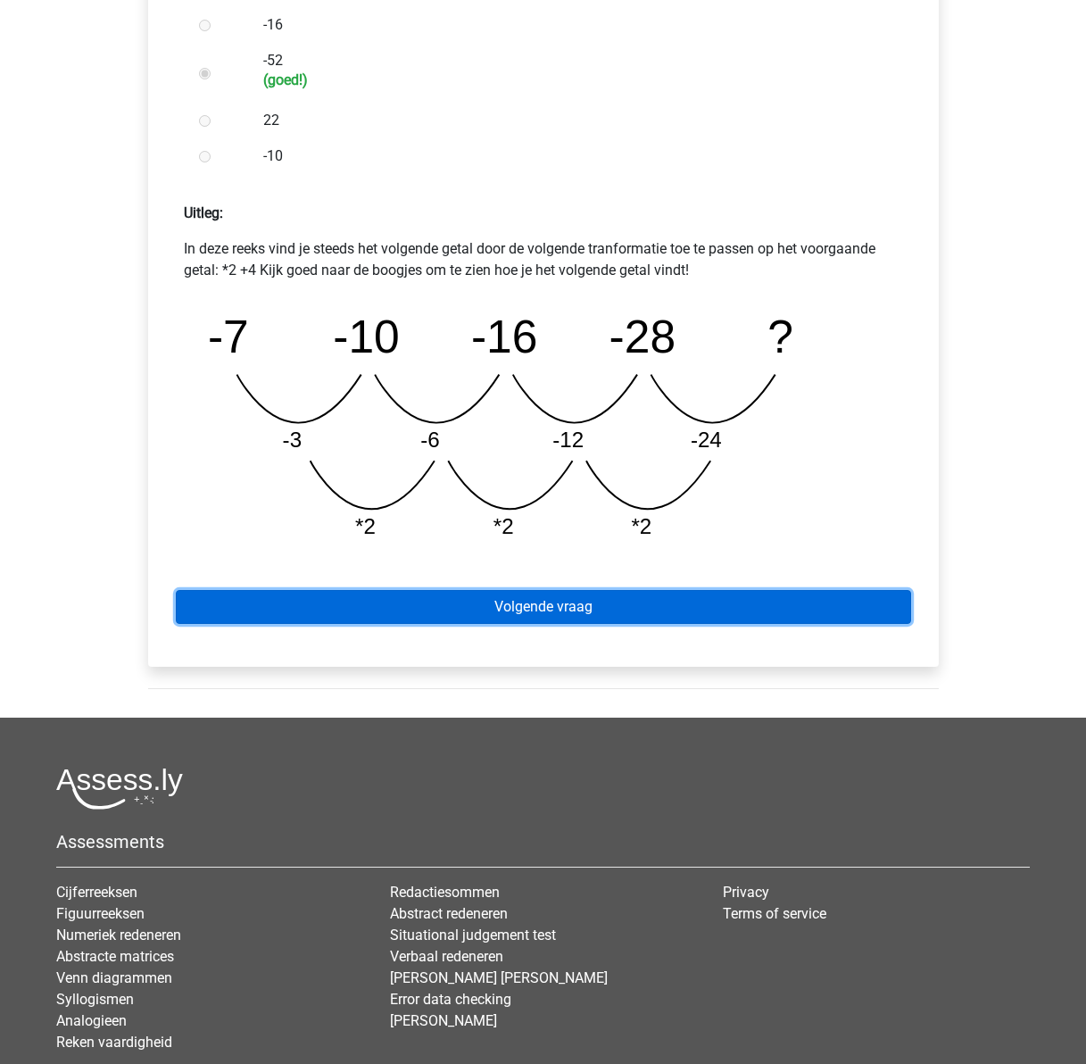
click at [538, 611] on link "Volgende vraag" at bounding box center [543, 607] width 735 height 34
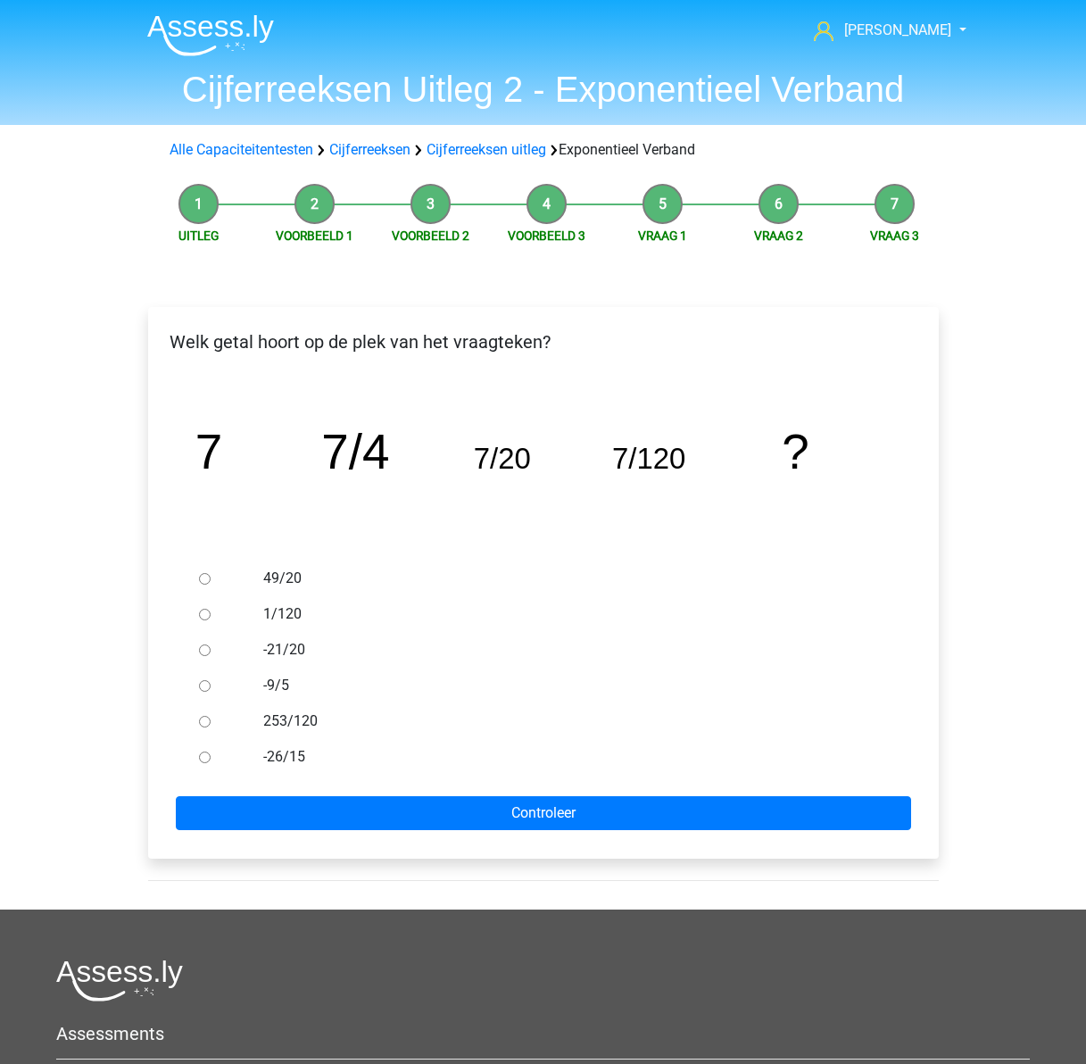
click at [200, 609] on input "1/120" at bounding box center [205, 615] width 12 height 12
radio input "true"
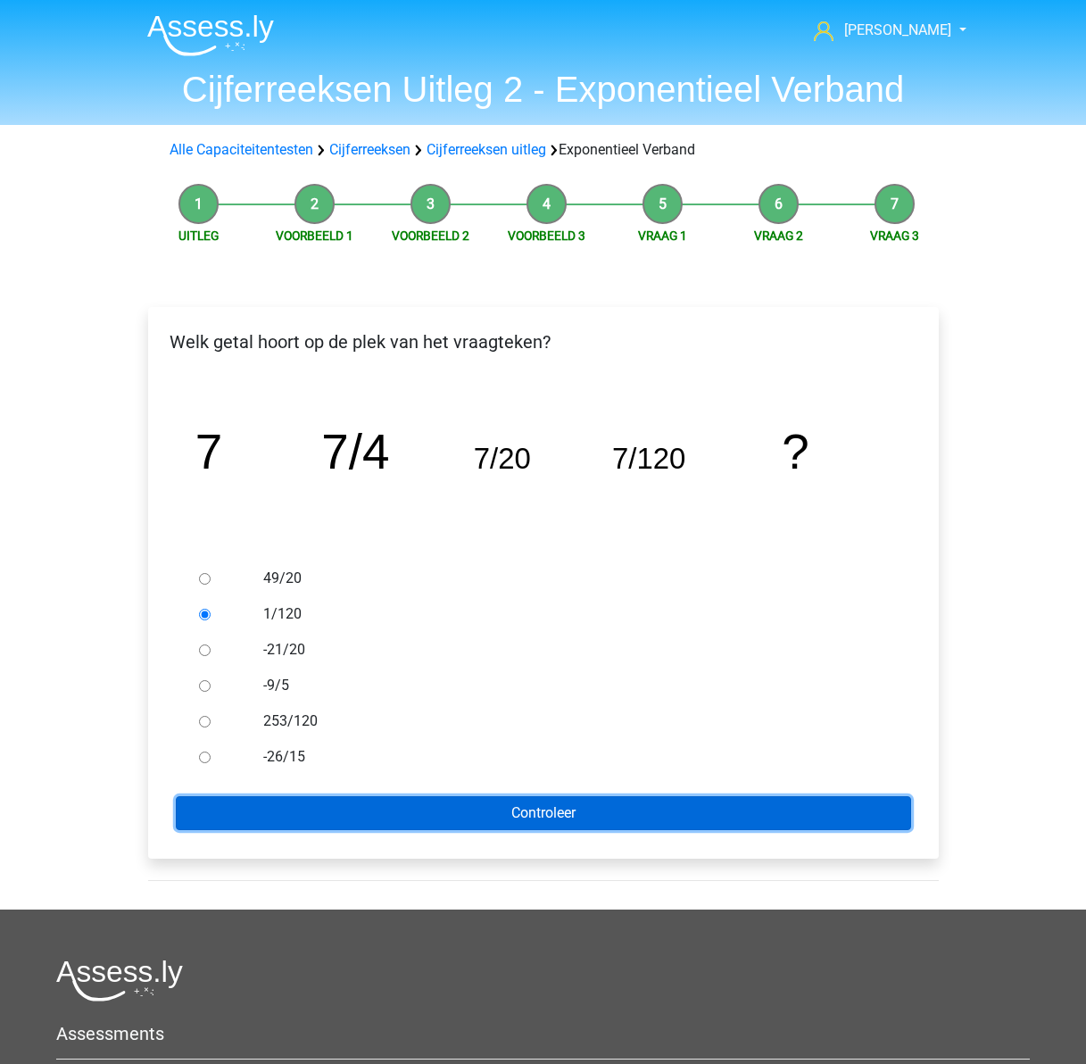
click at [513, 812] on input "Controleer" at bounding box center [543, 813] width 735 height 34
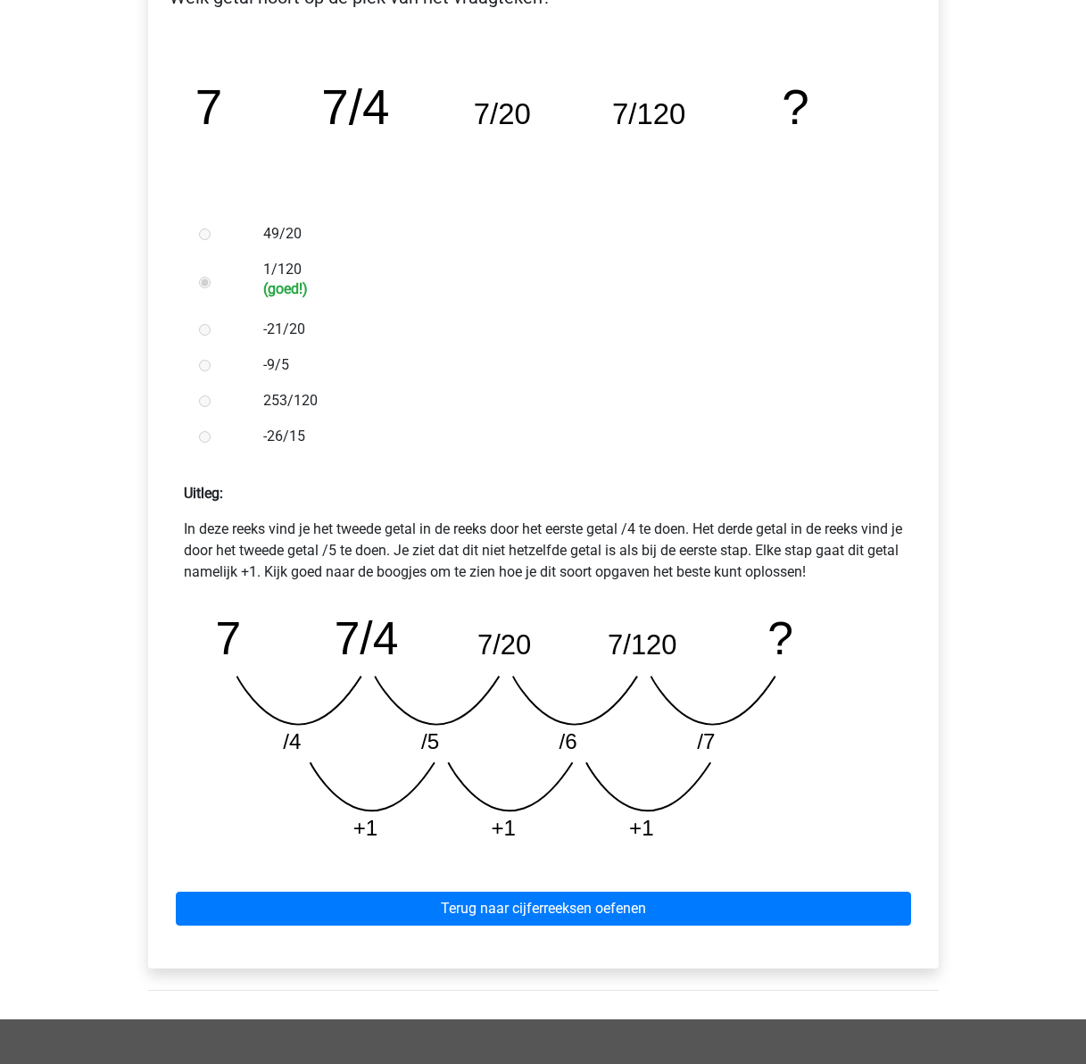
scroll to position [446, 0]
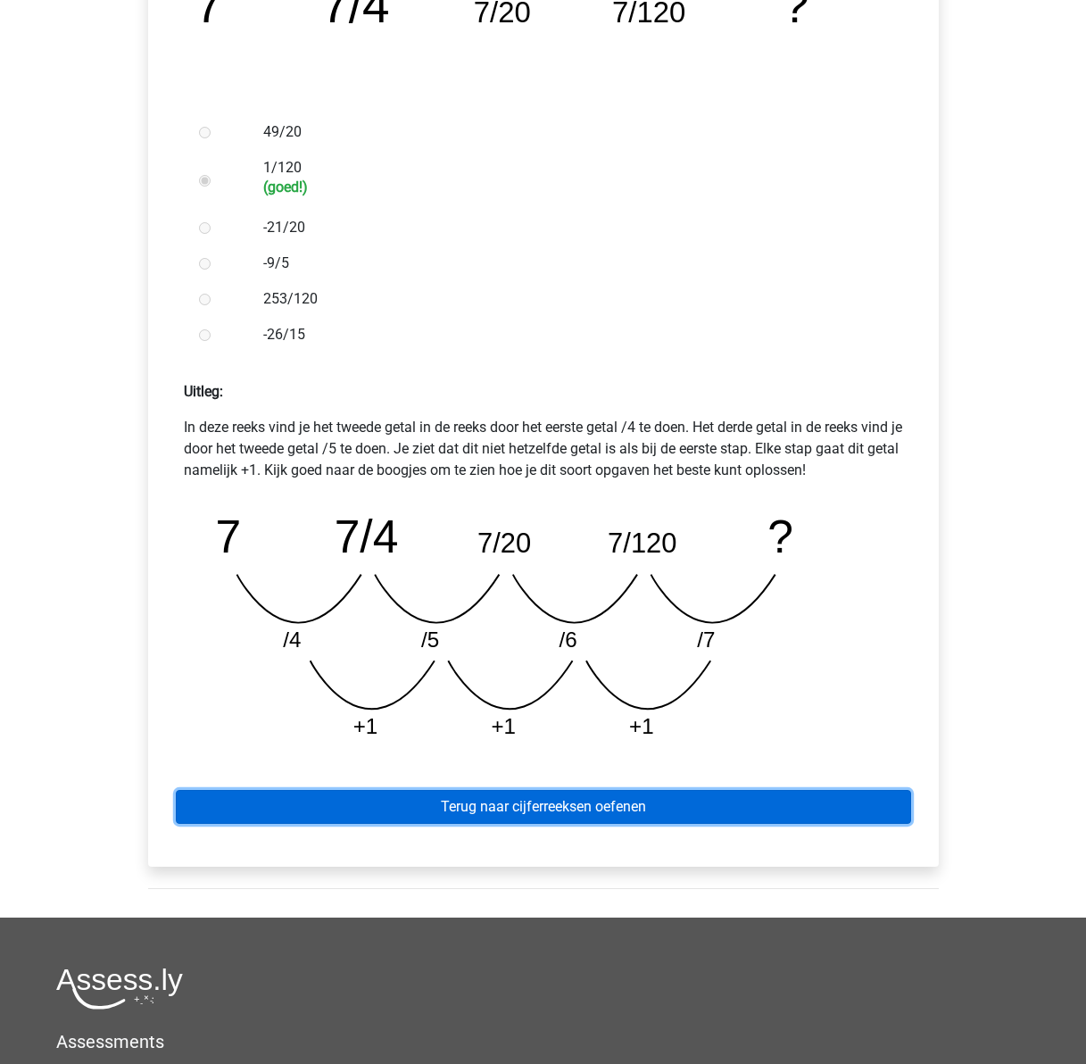
click at [512, 798] on link "Terug naar cijferreeksen oefenen" at bounding box center [543, 807] width 735 height 34
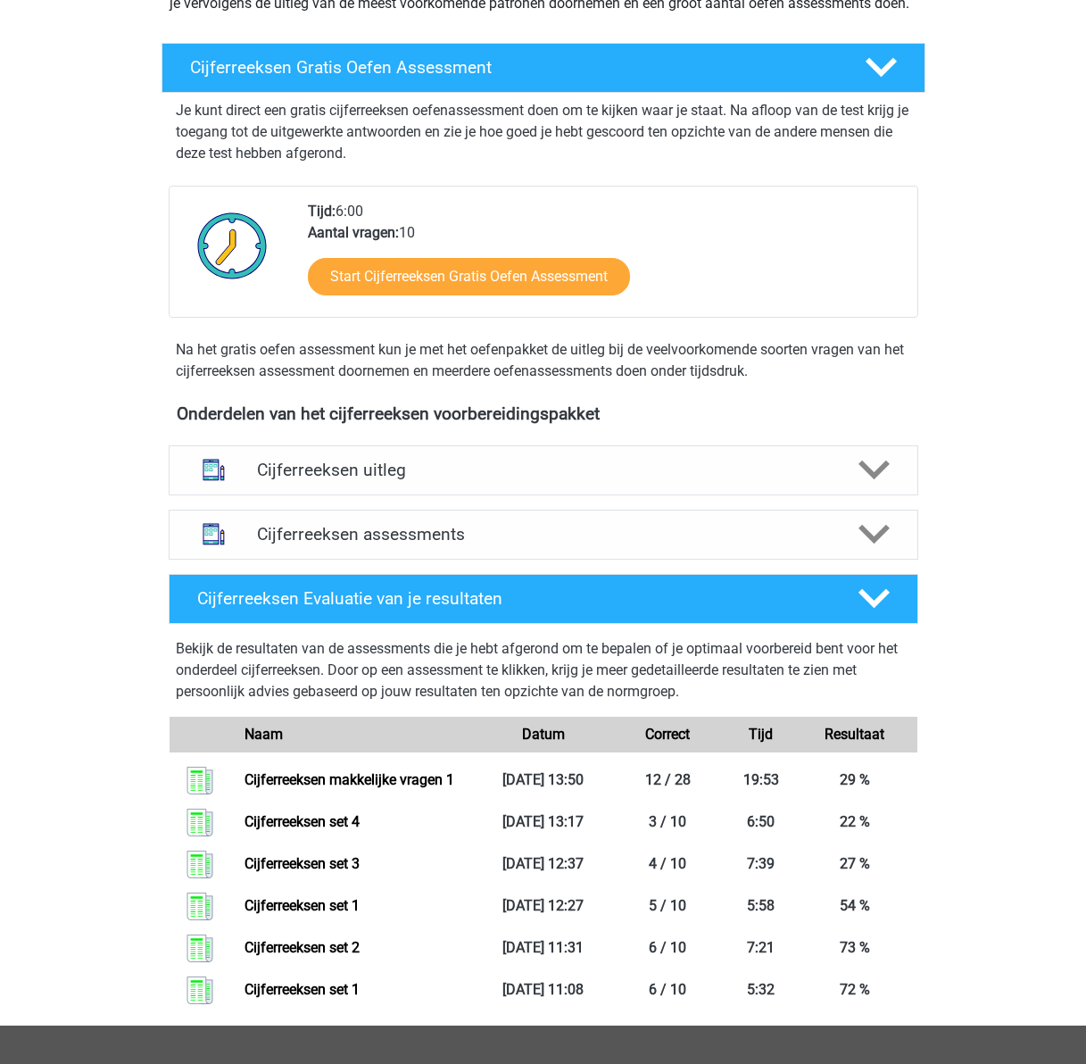
scroll to position [357, 0]
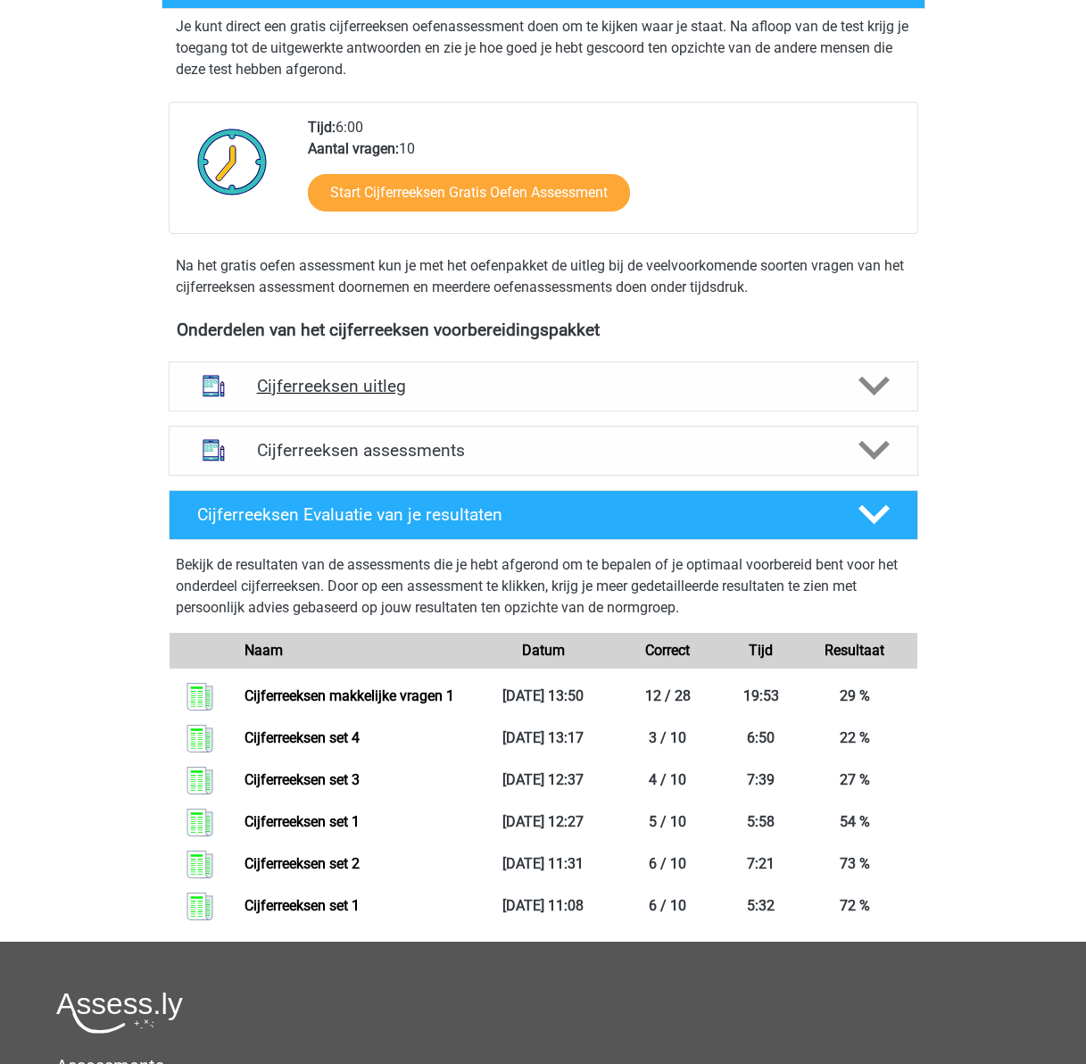
click at [484, 396] on h4 "Cijferreeksen uitleg" at bounding box center [543, 386] width 573 height 21
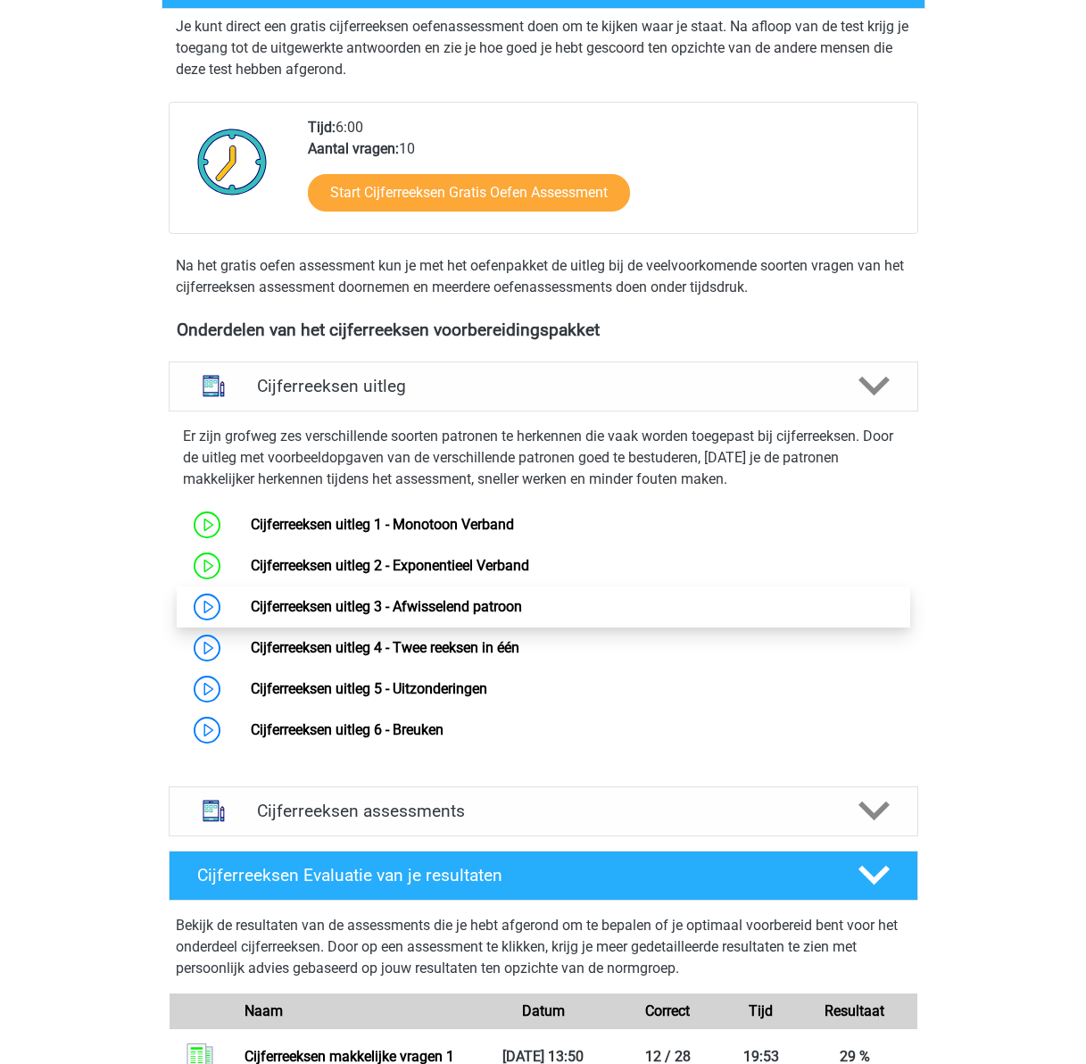
click at [401, 615] on link "Cijferreeksen uitleg 3 - Afwisselend patroon" at bounding box center [386, 606] width 271 height 17
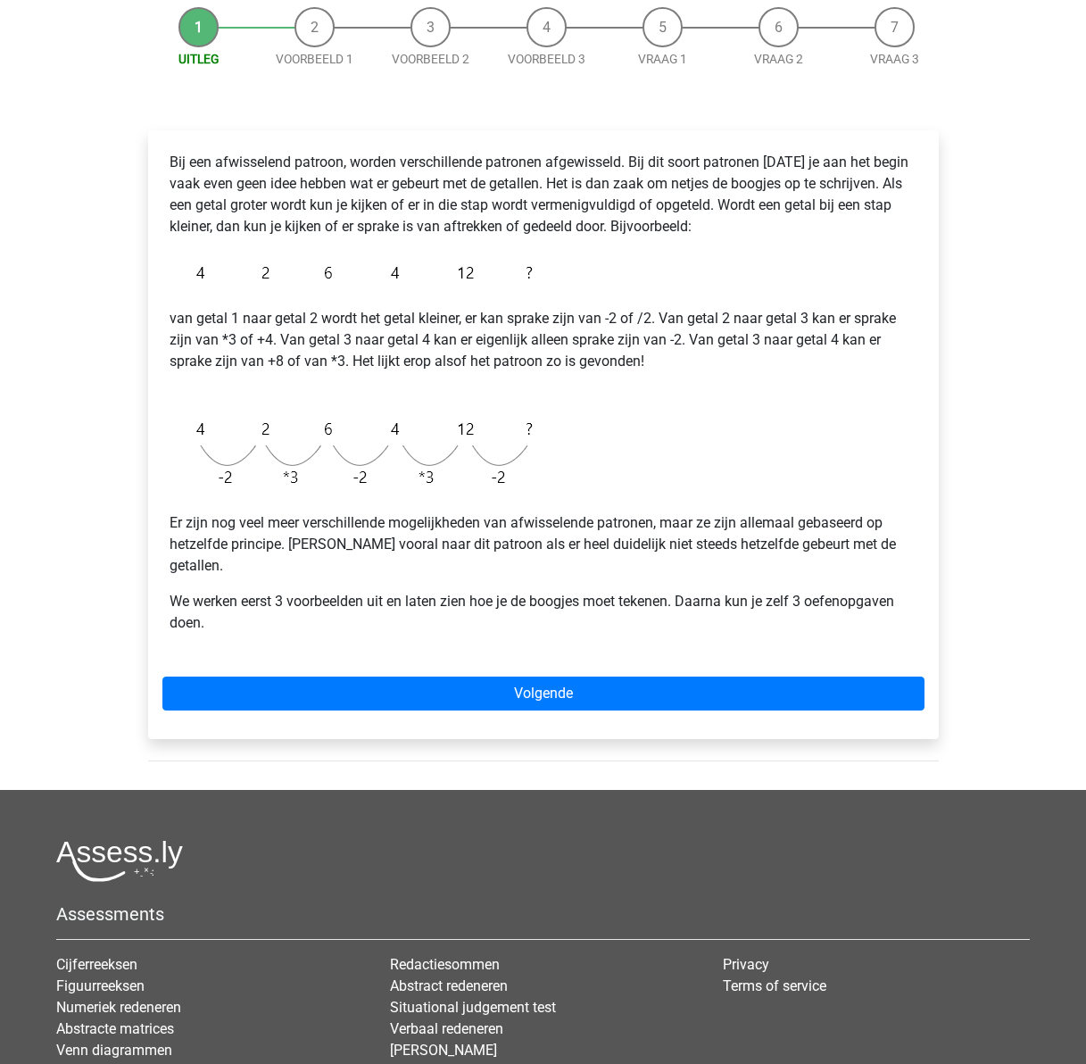
scroll to position [178, 0]
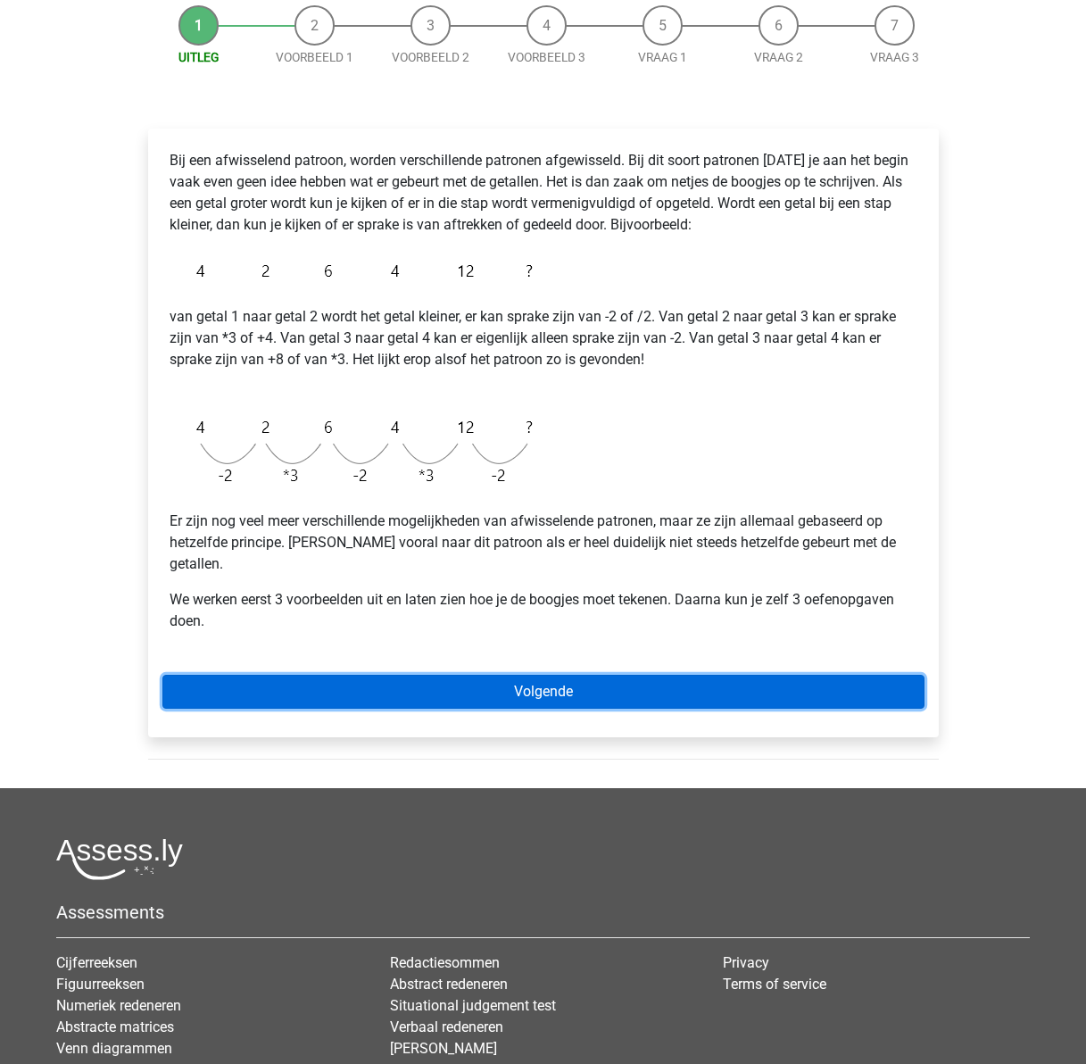
drag, startPoint x: 640, startPoint y: 670, endPoint x: 491, endPoint y: 611, distance: 160.2
click at [640, 675] on link "Volgende" at bounding box center [543, 692] width 762 height 34
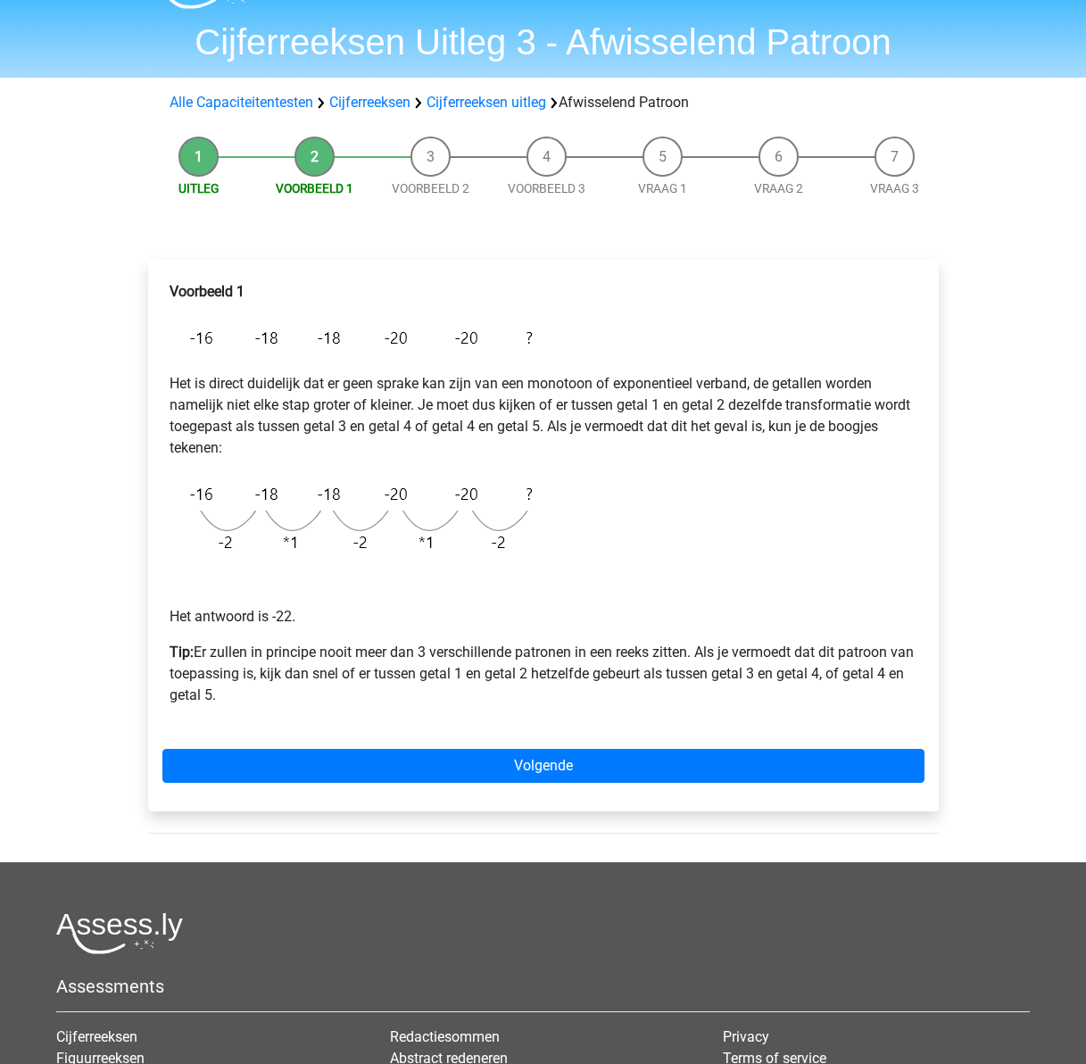
scroll to position [89, 0]
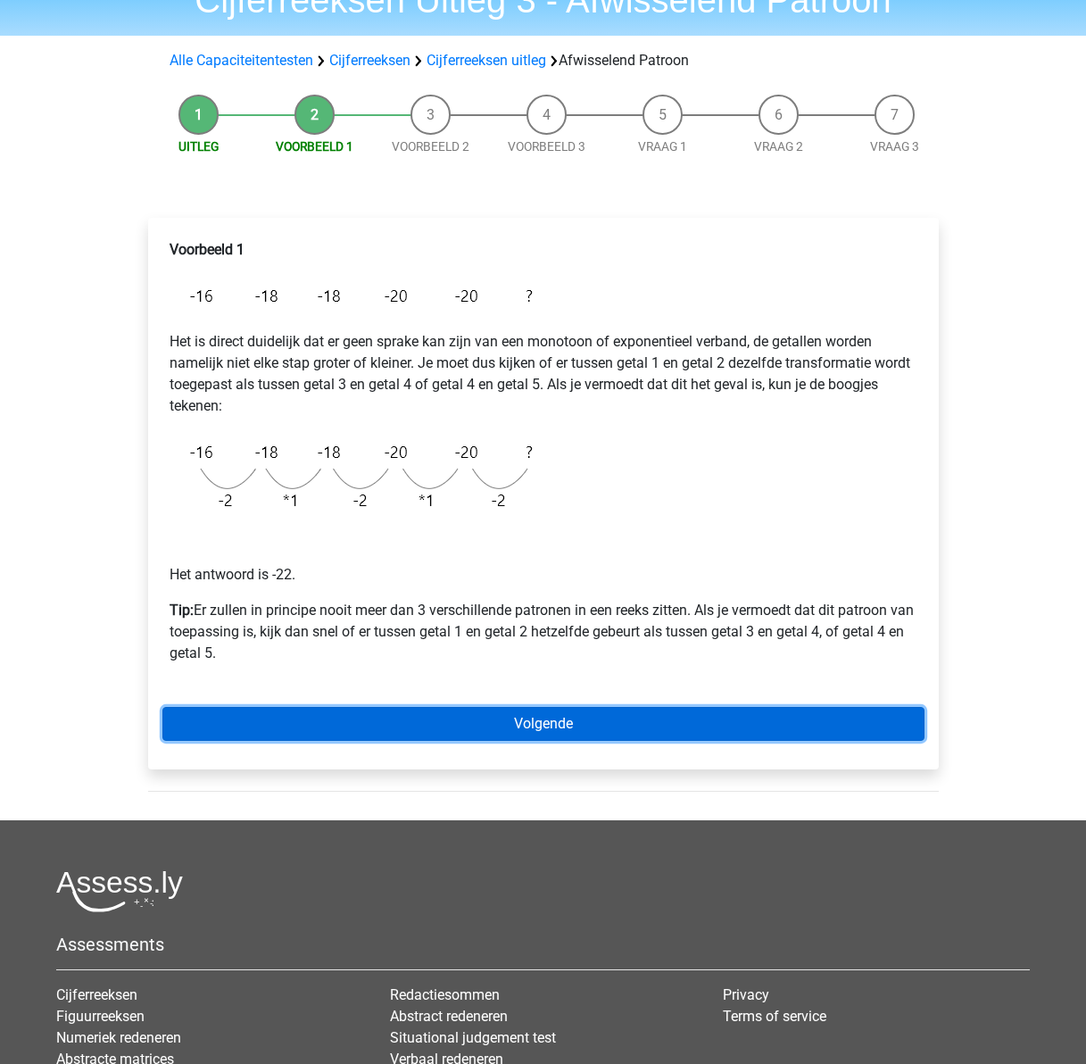
click at [564, 722] on link "Volgende" at bounding box center [543, 724] width 762 height 34
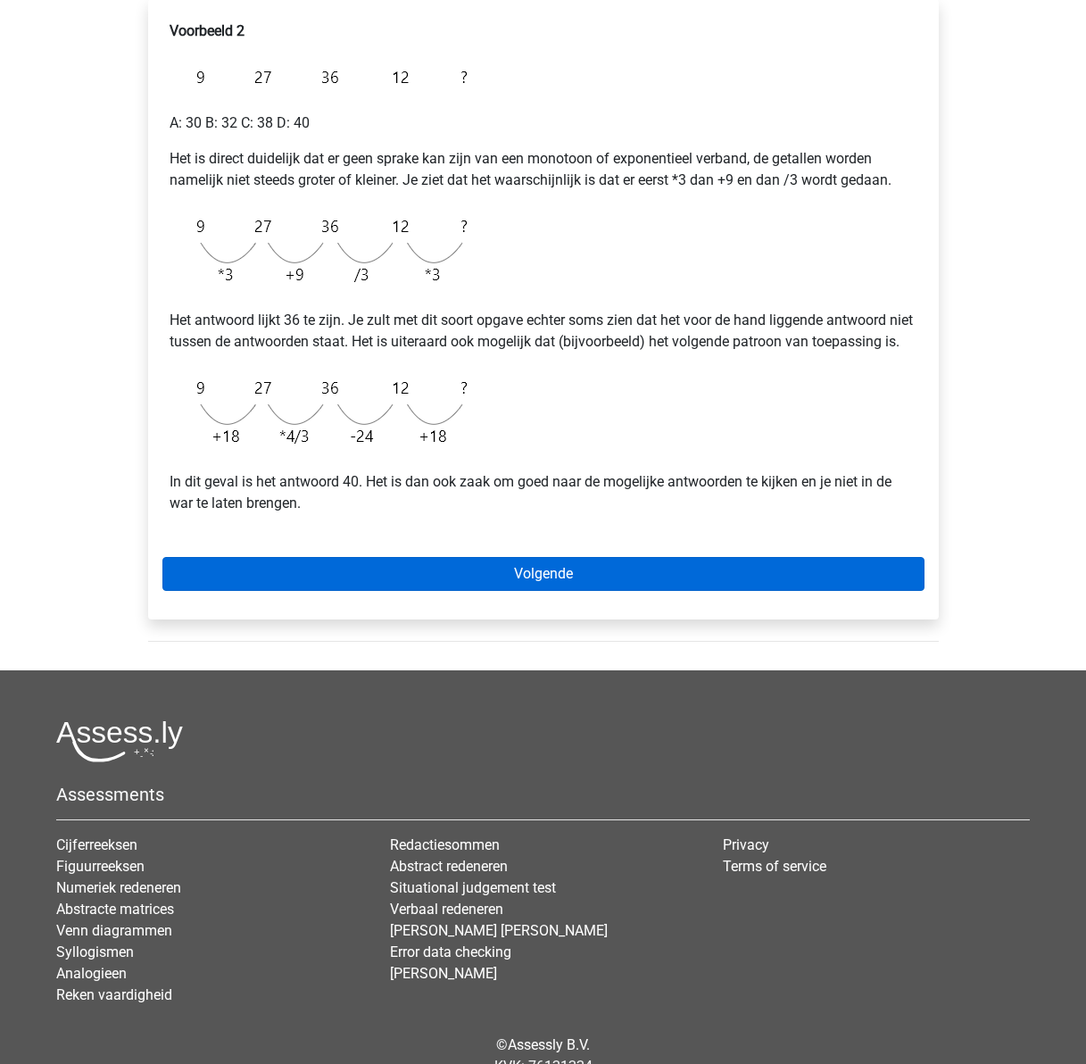
scroll to position [357, 0]
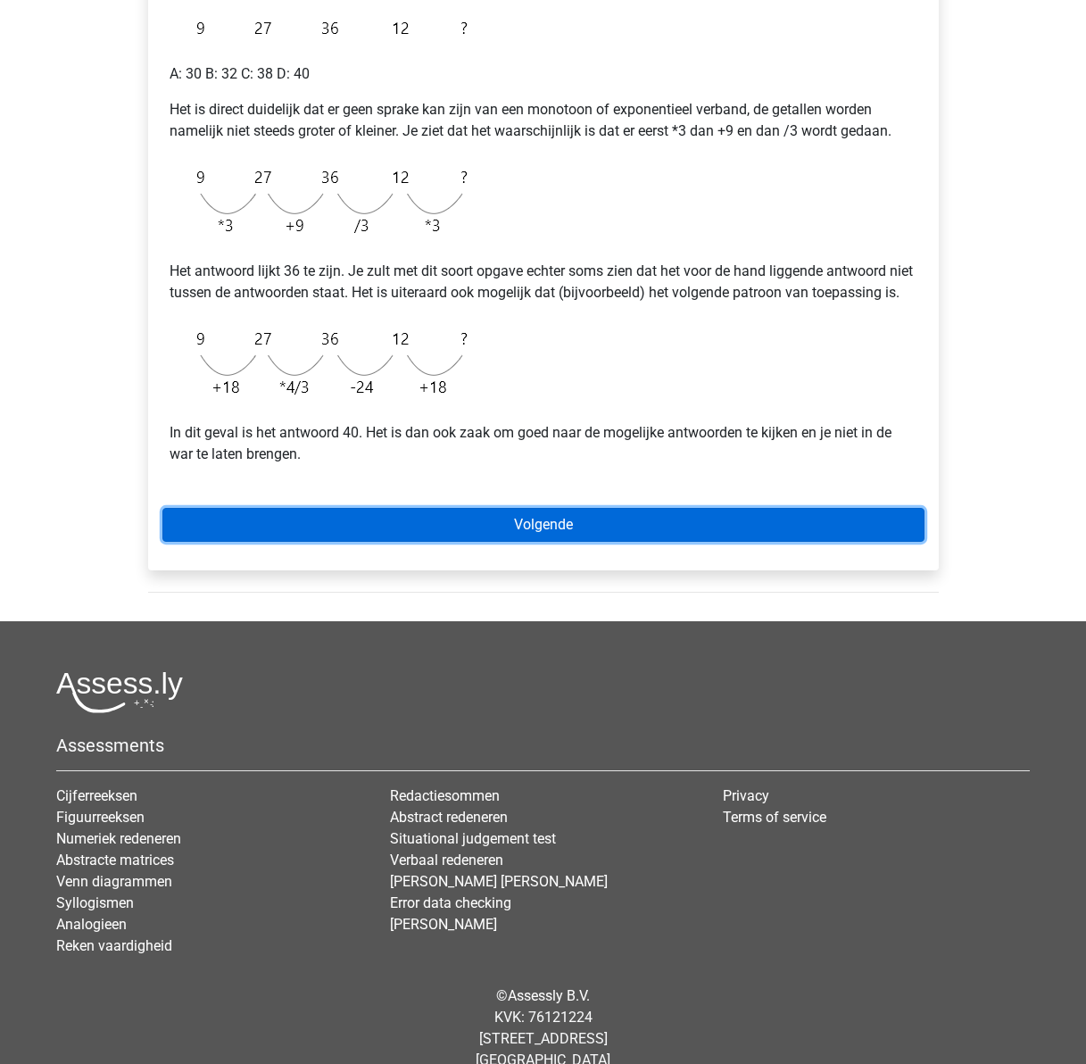
click at [457, 540] on link "Volgende" at bounding box center [543, 525] width 762 height 34
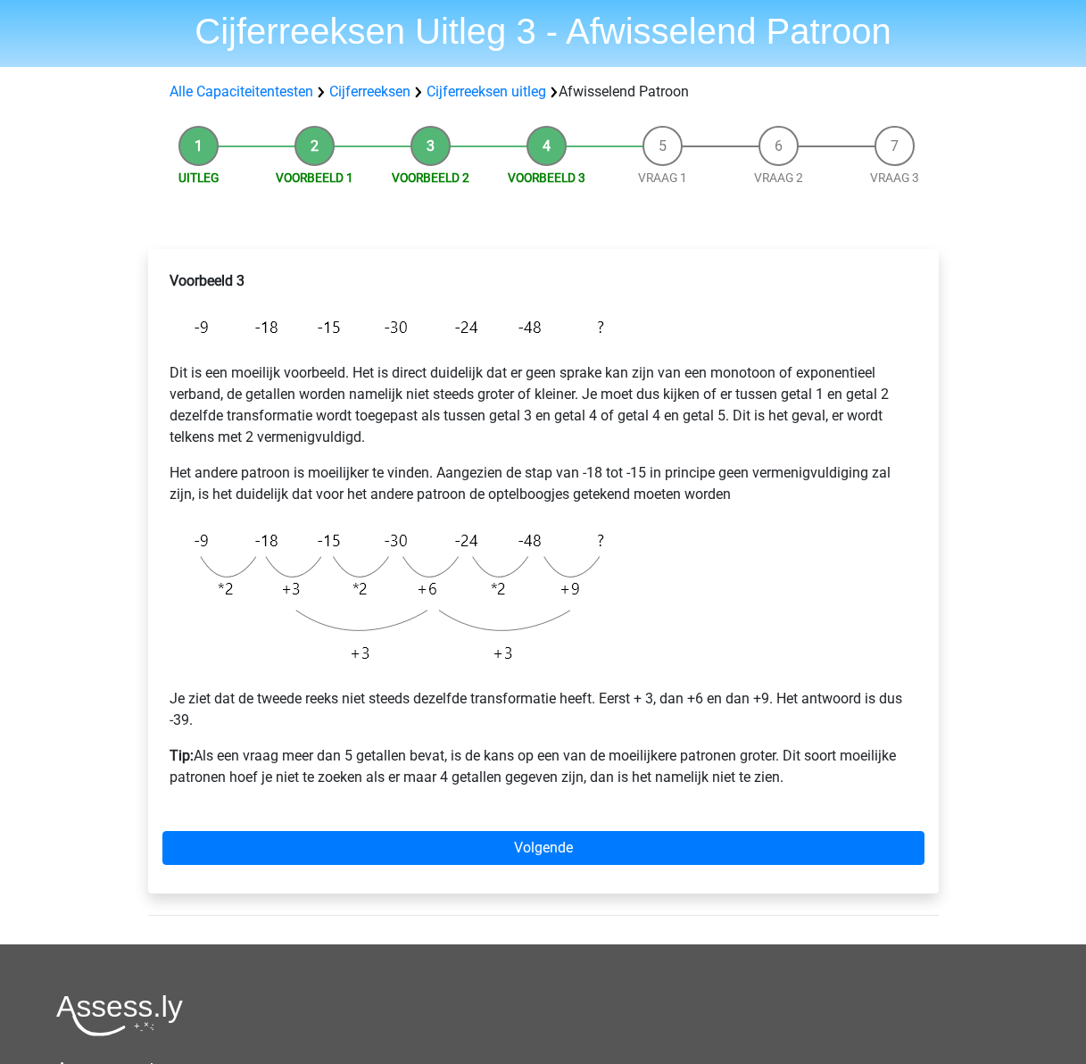
scroll to position [89, 0]
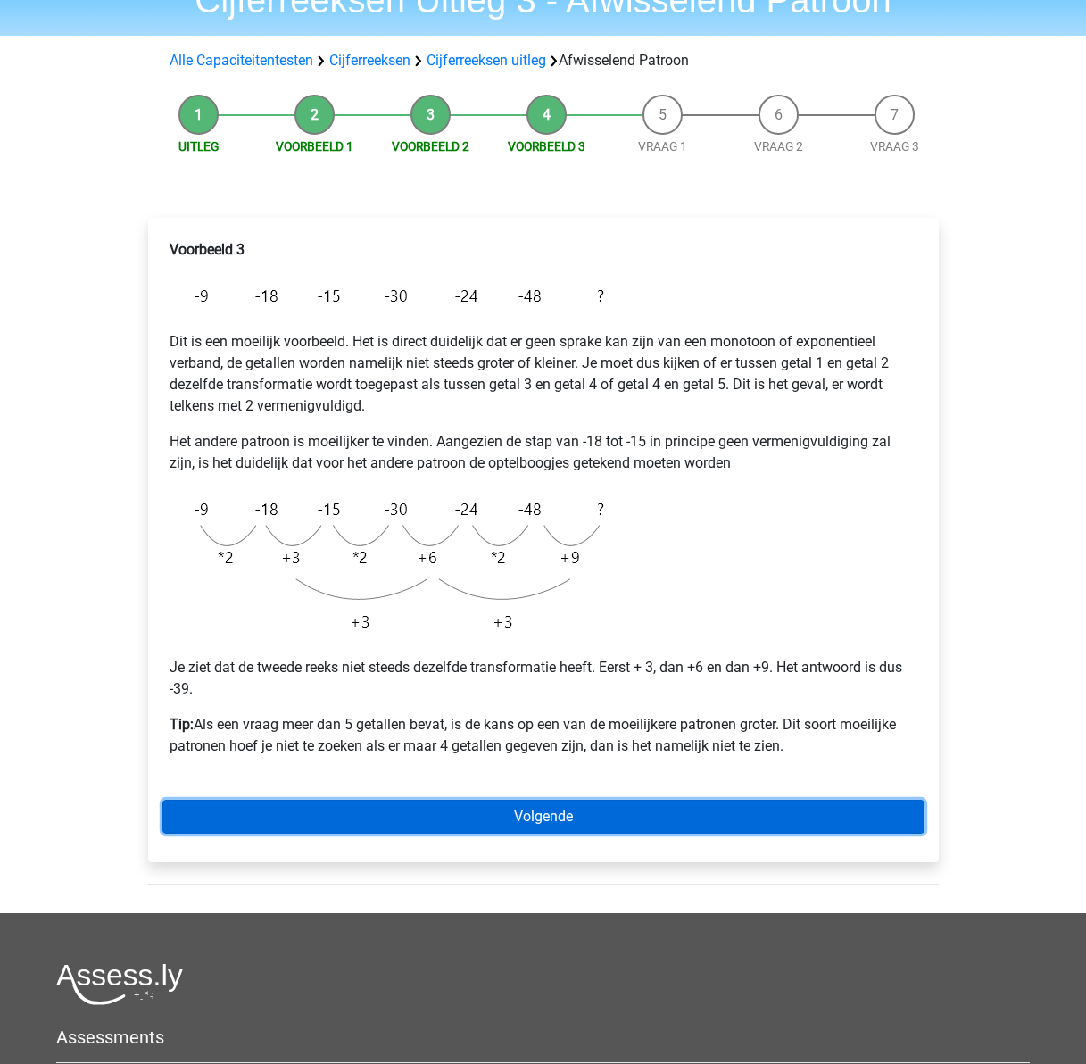
click at [562, 818] on link "Volgende" at bounding box center [543, 816] width 762 height 34
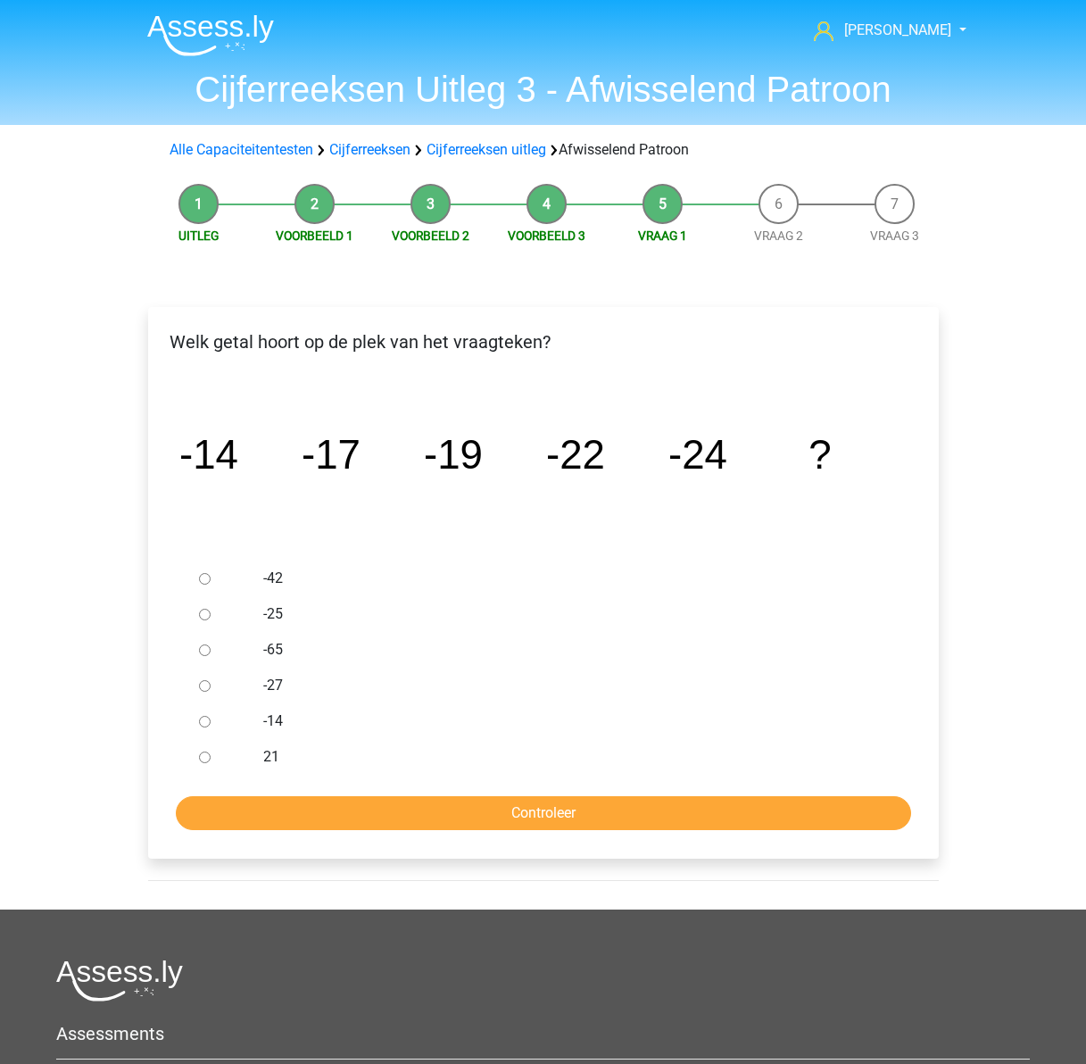
click at [207, 684] on input "-27" at bounding box center [205, 686] width 12 height 12
radio input "true"
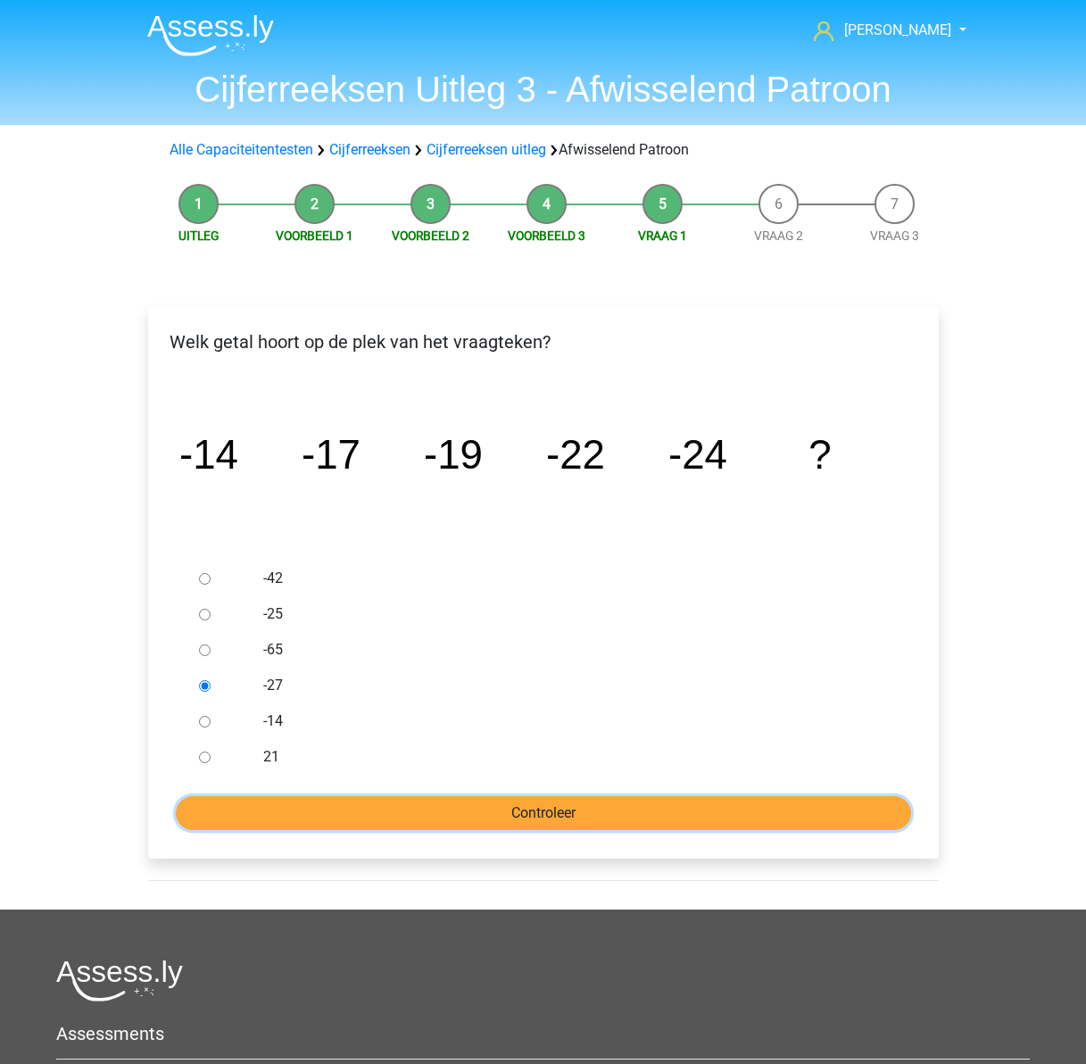
click at [443, 808] on input "Controleer" at bounding box center [543, 813] width 735 height 34
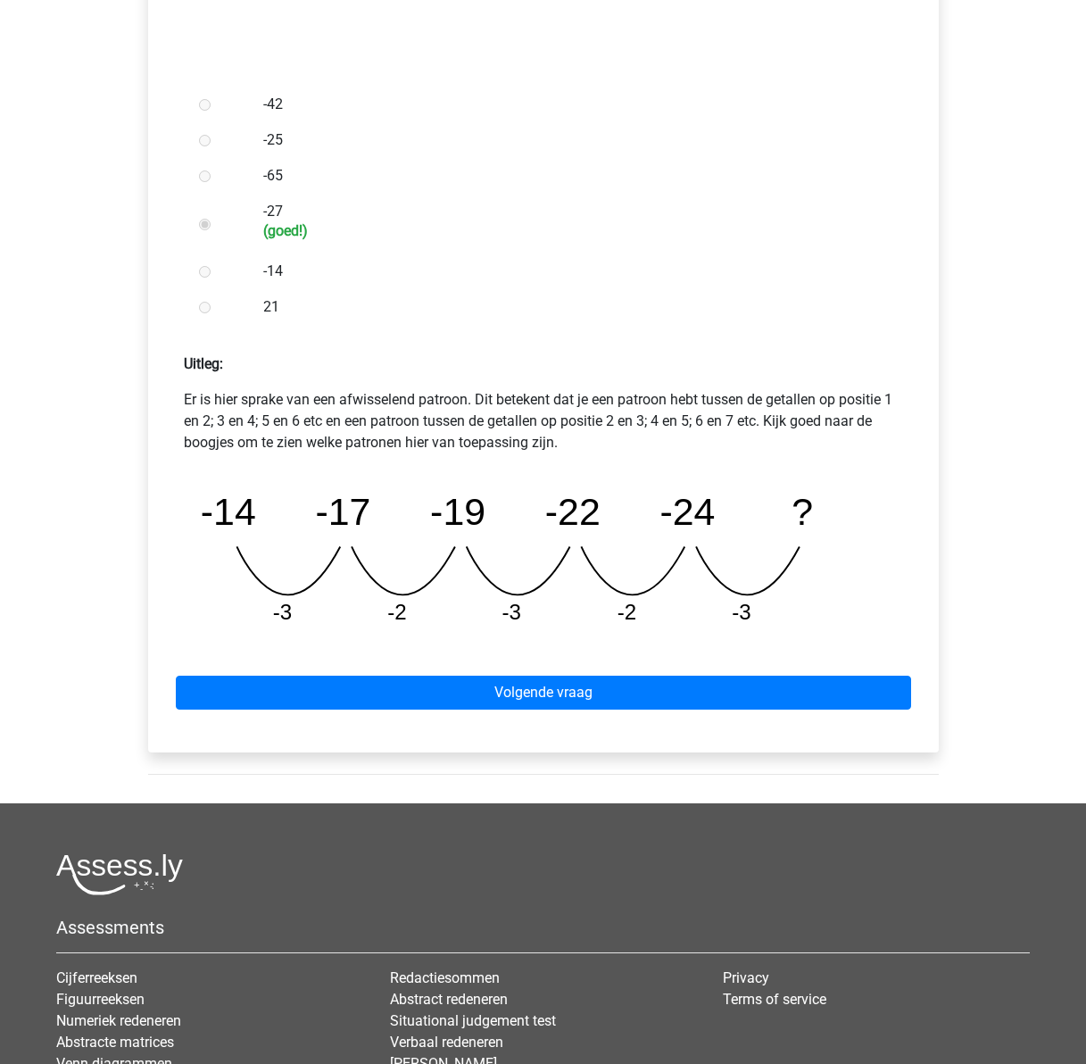
scroll to position [535, 0]
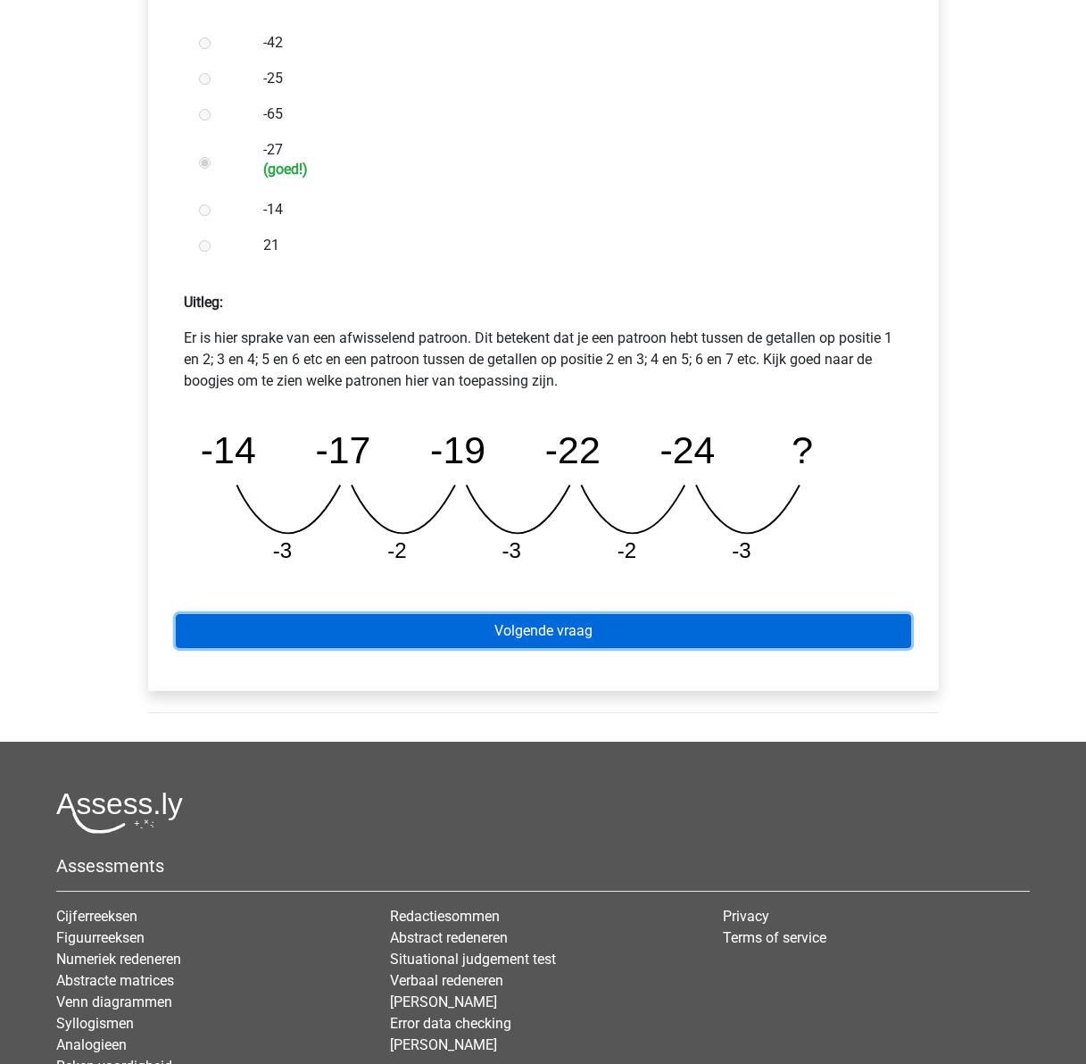
click at [515, 627] on link "Volgende vraag" at bounding box center [543, 631] width 735 height 34
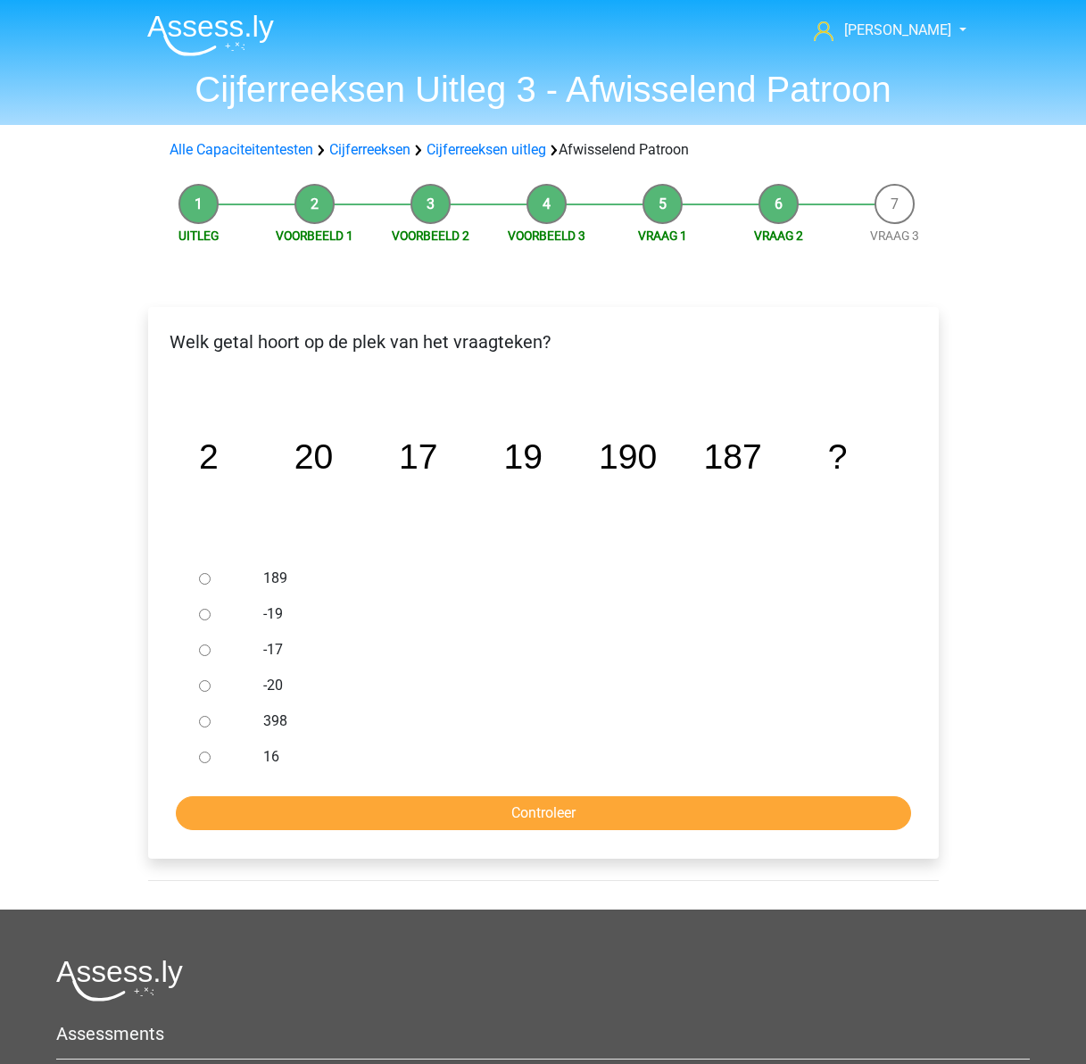
click at [210, 567] on div at bounding box center [221, 578] width 59 height 36
click at [205, 577] on input "189" at bounding box center [205, 579] width 12 height 12
radio input "true"
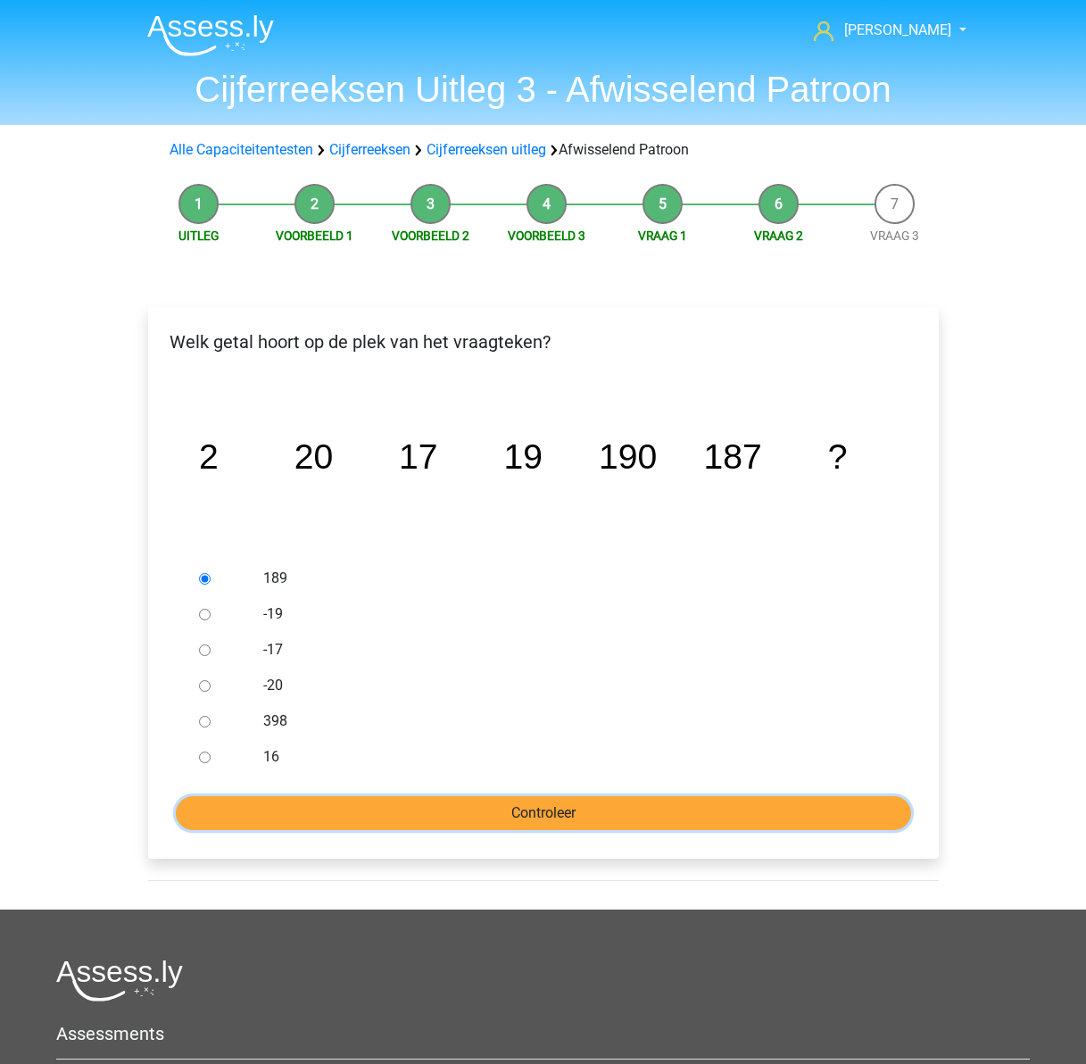
click at [503, 808] on input "Controleer" at bounding box center [543, 813] width 735 height 34
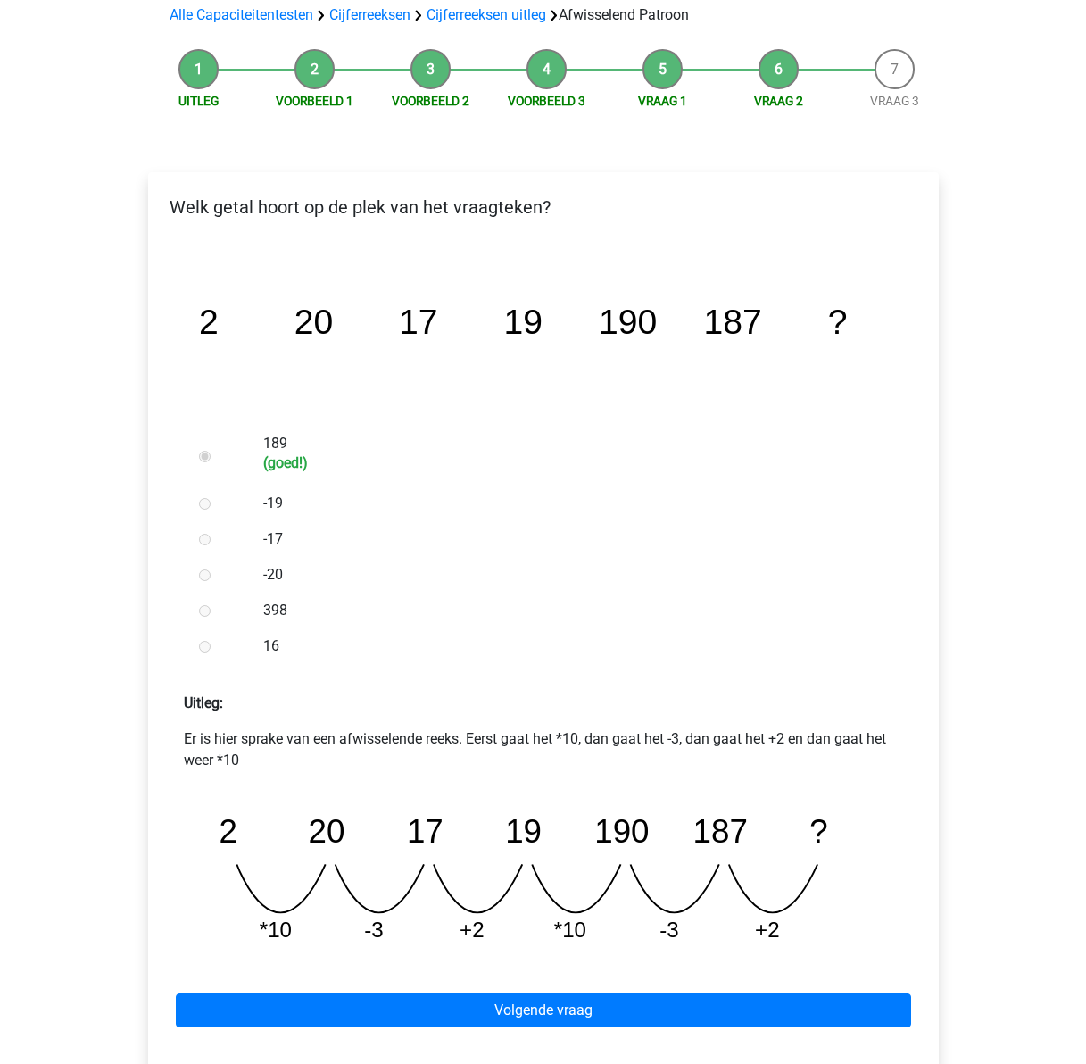
scroll to position [446, 0]
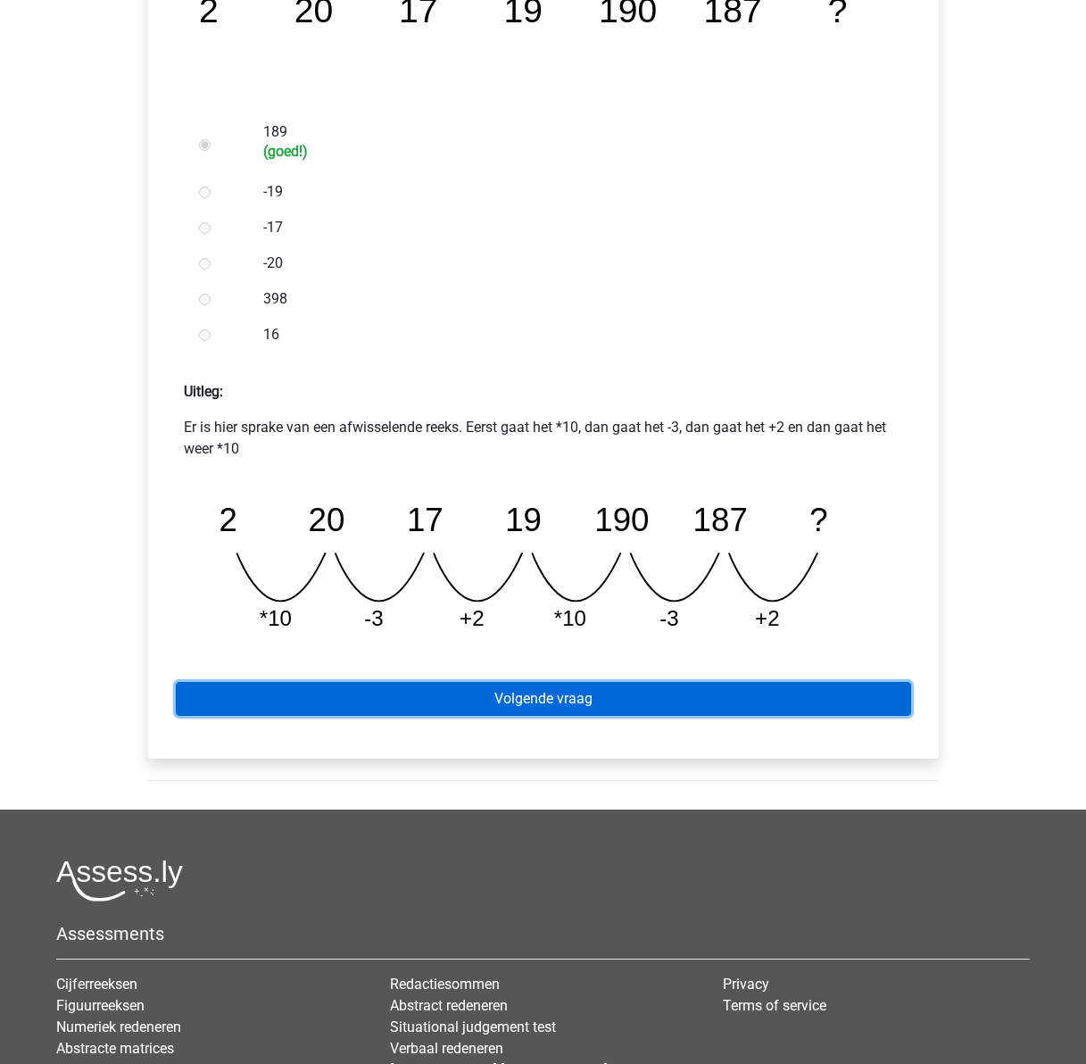
click at [548, 706] on link "Volgende vraag" at bounding box center [543, 699] width 735 height 34
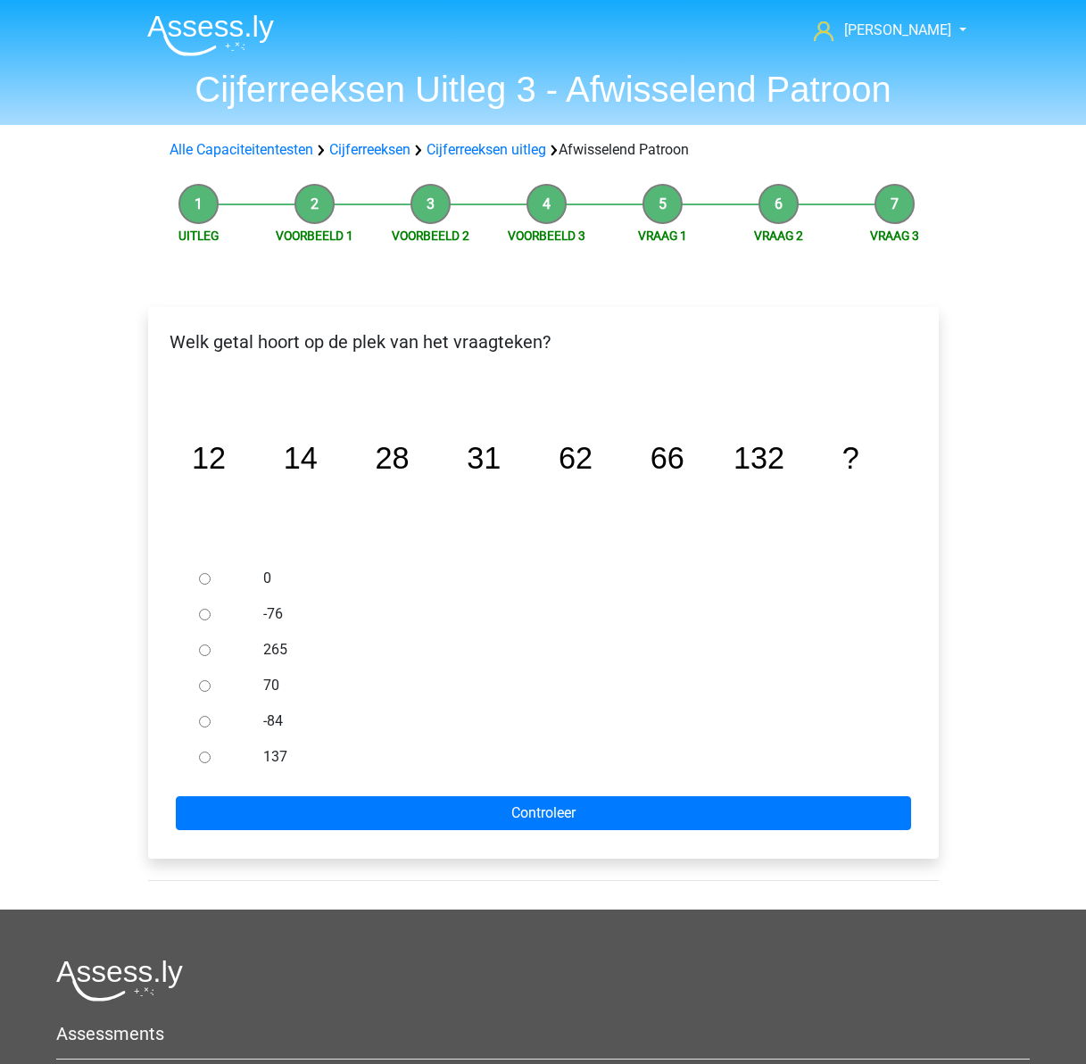
click at [207, 756] on input "137" at bounding box center [205, 757] width 12 height 12
radio input "true"
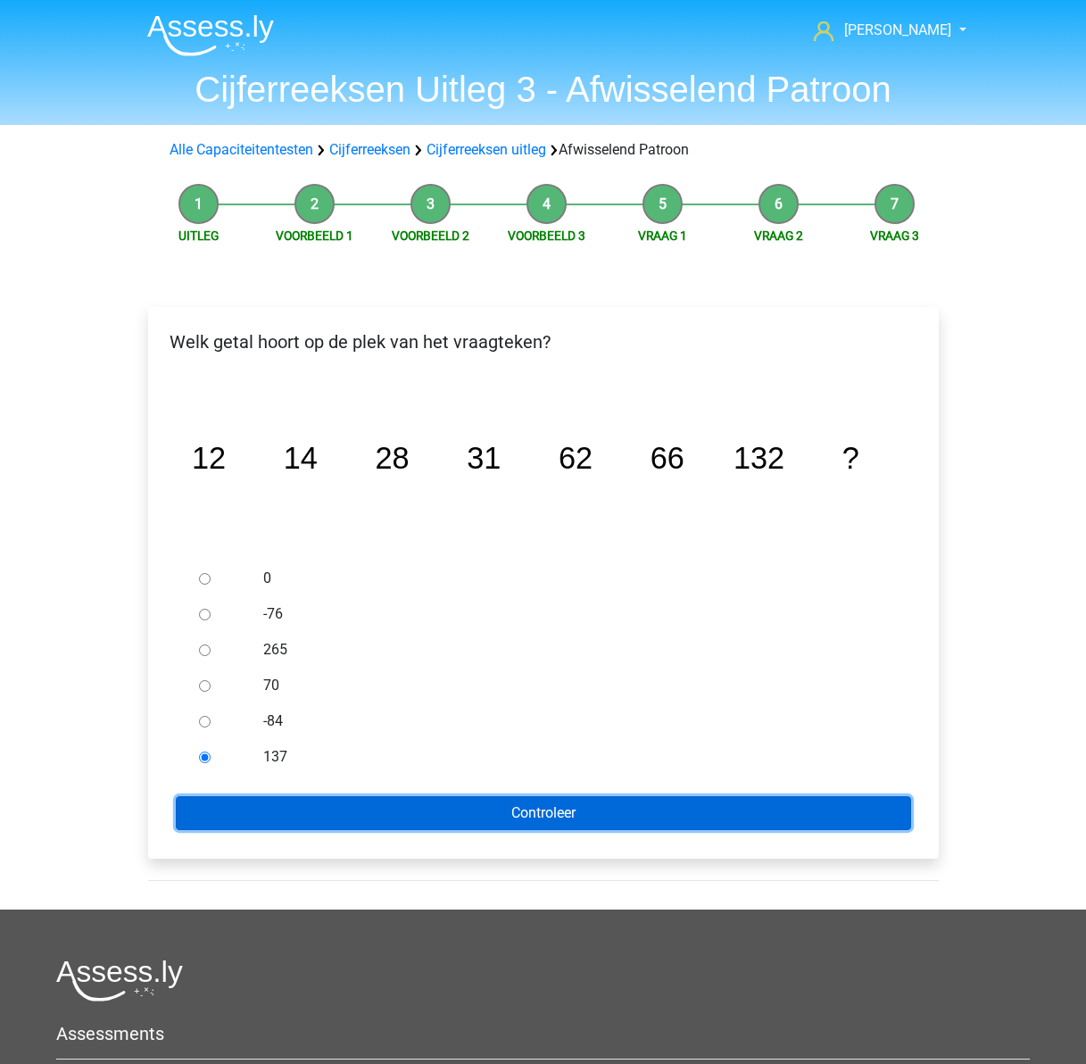
click at [369, 804] on input "Controleer" at bounding box center [543, 813] width 735 height 34
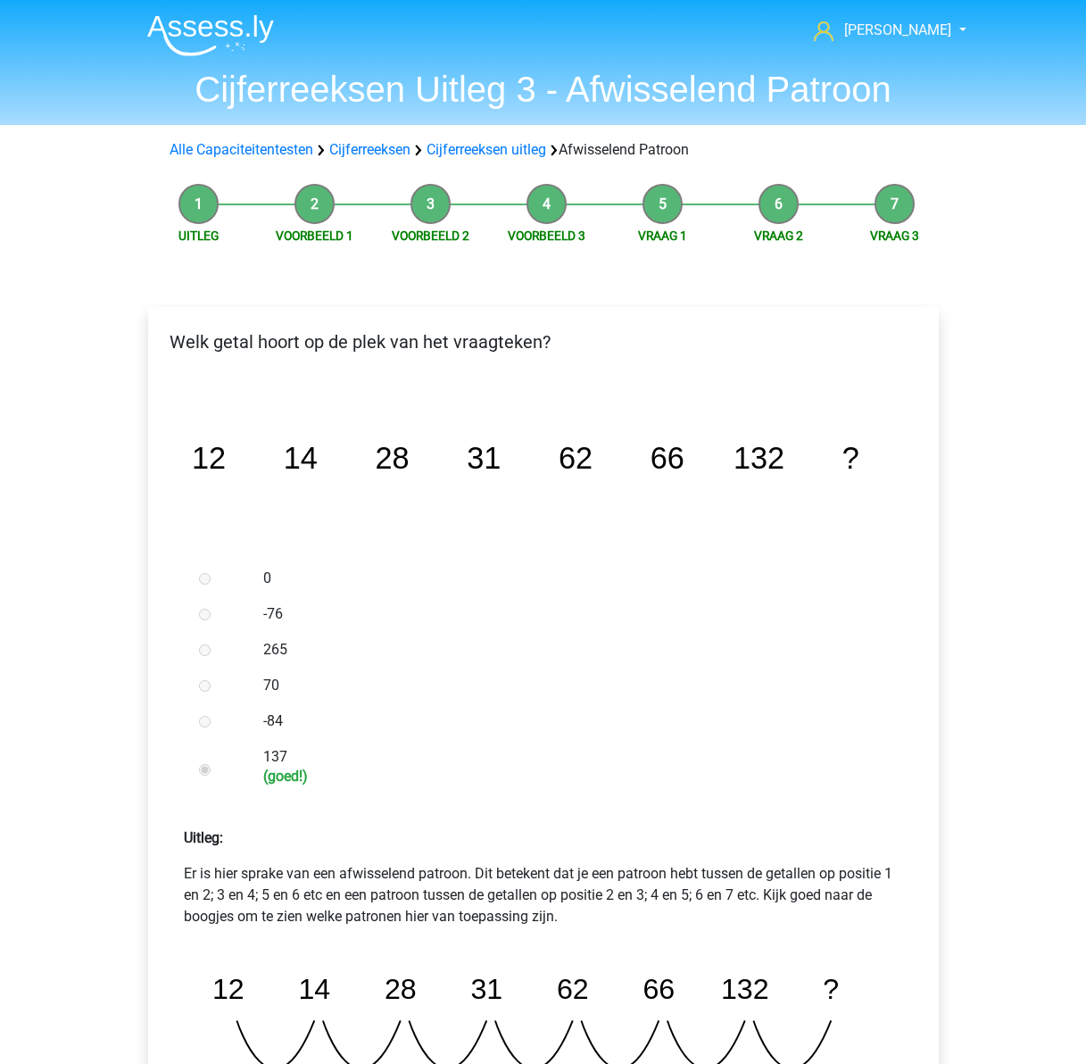
scroll to position [625, 0]
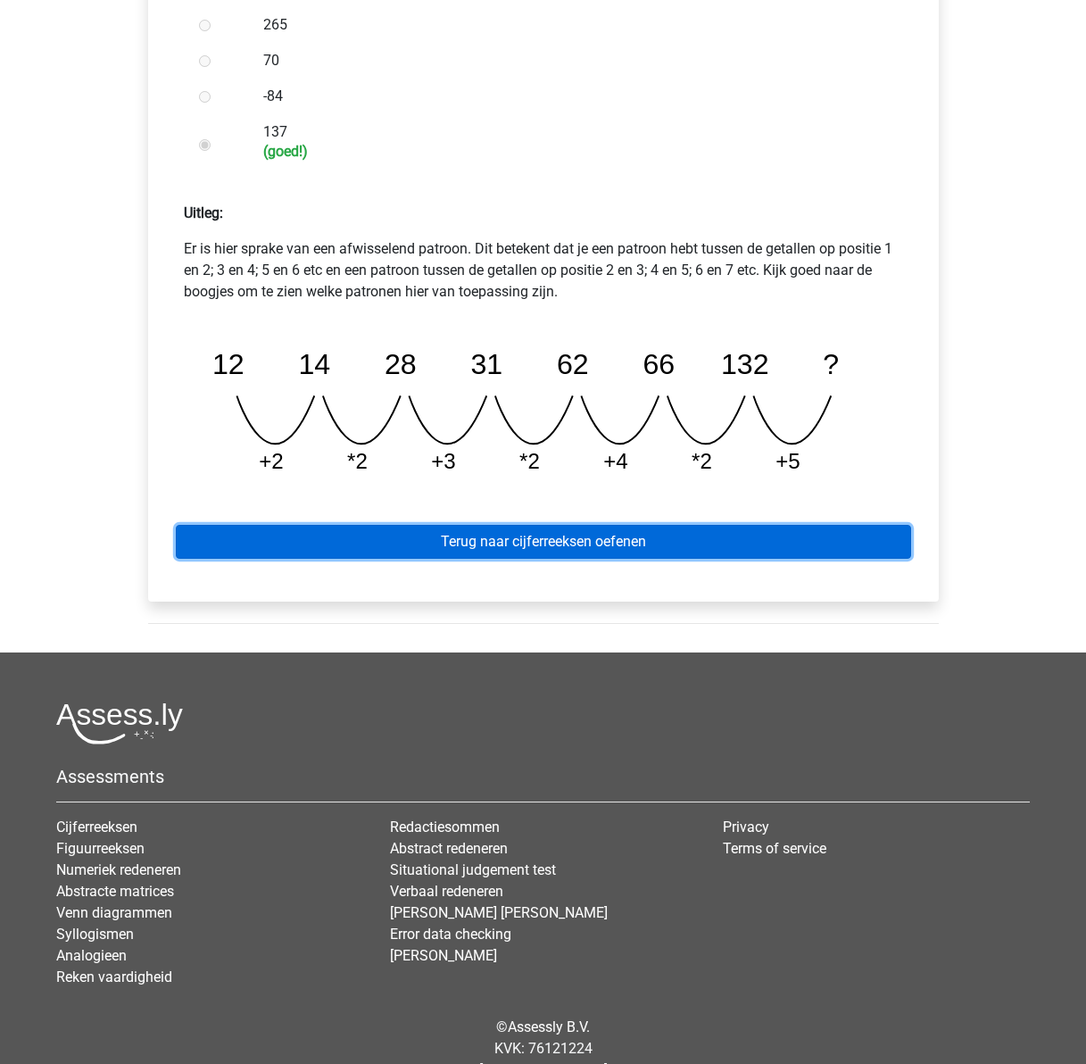
drag, startPoint x: 569, startPoint y: 535, endPoint x: 542, endPoint y: 541, distance: 28.2
click at [569, 535] on link "Terug naar cijferreeksen oefenen" at bounding box center [543, 542] width 735 height 34
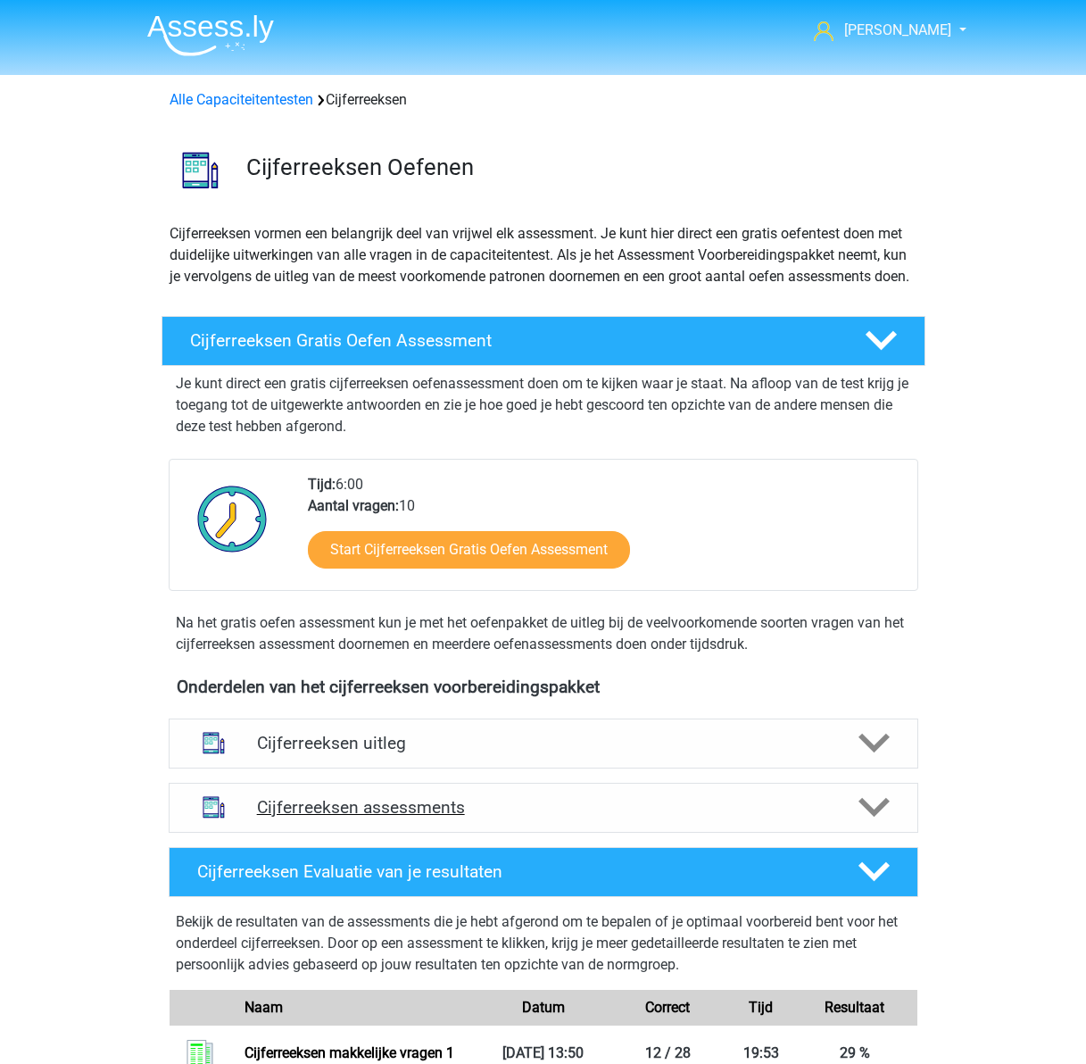
click at [475, 817] on h4 "Cijferreeksen assessments" at bounding box center [543, 807] width 573 height 21
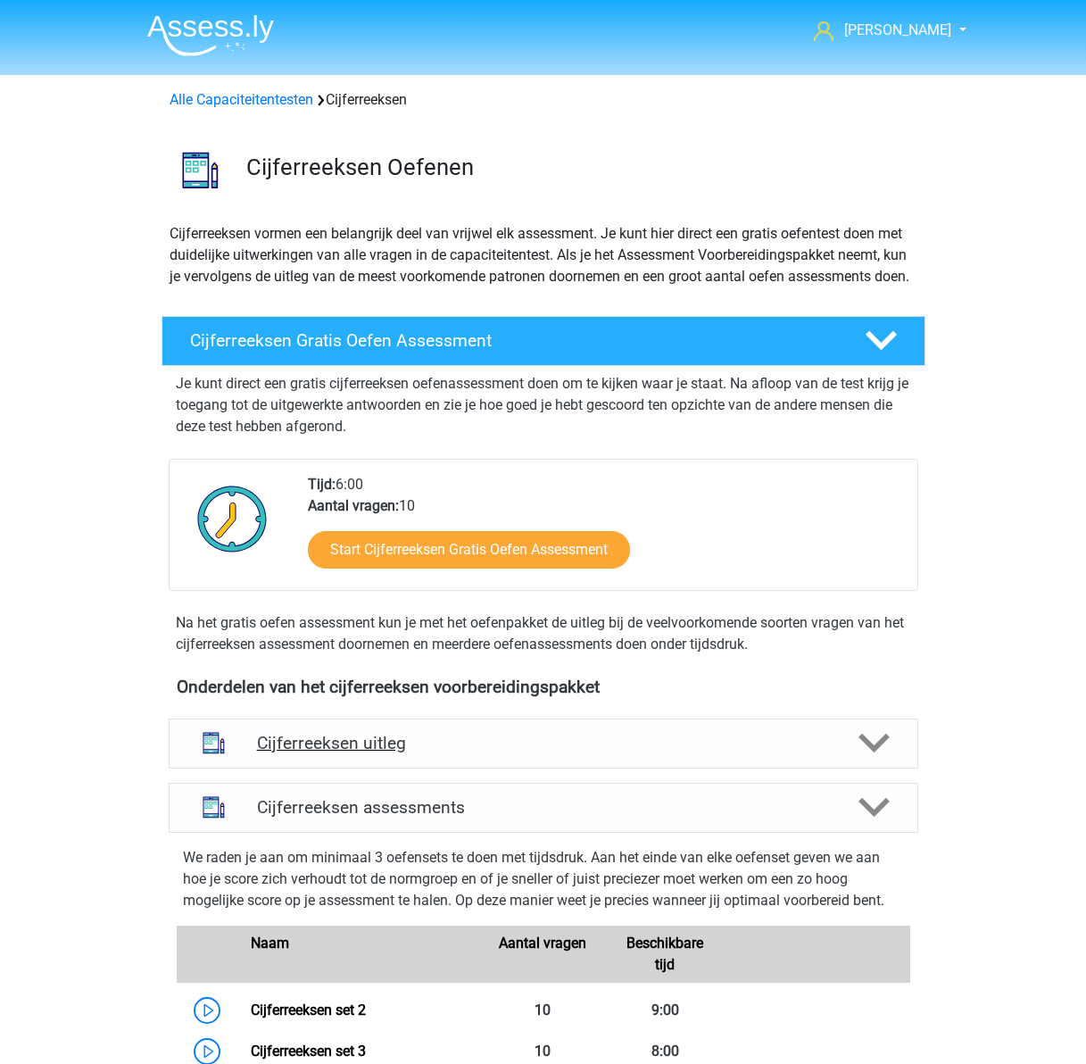
click at [468, 753] on h4 "Cijferreeksen uitleg" at bounding box center [543, 743] width 573 height 21
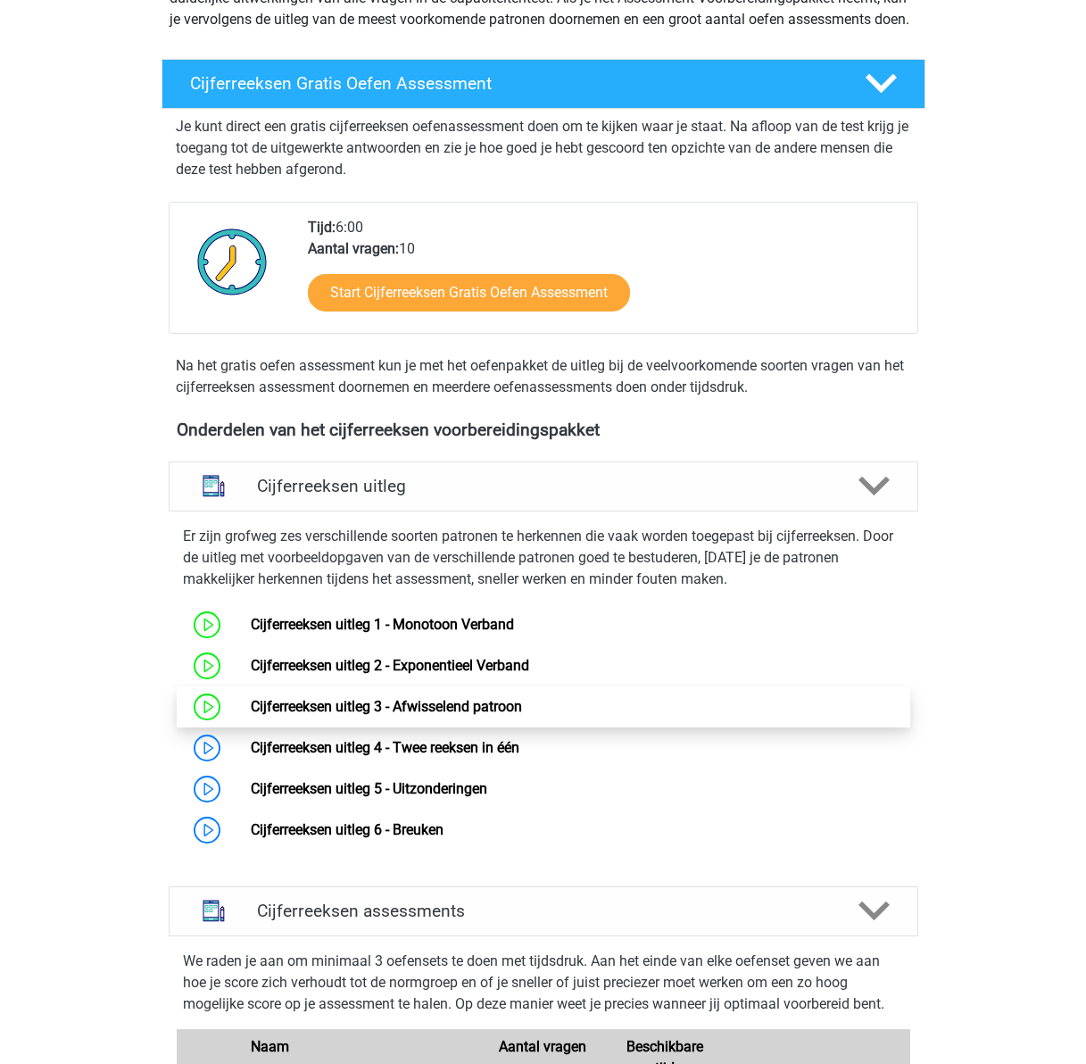
scroll to position [268, 0]
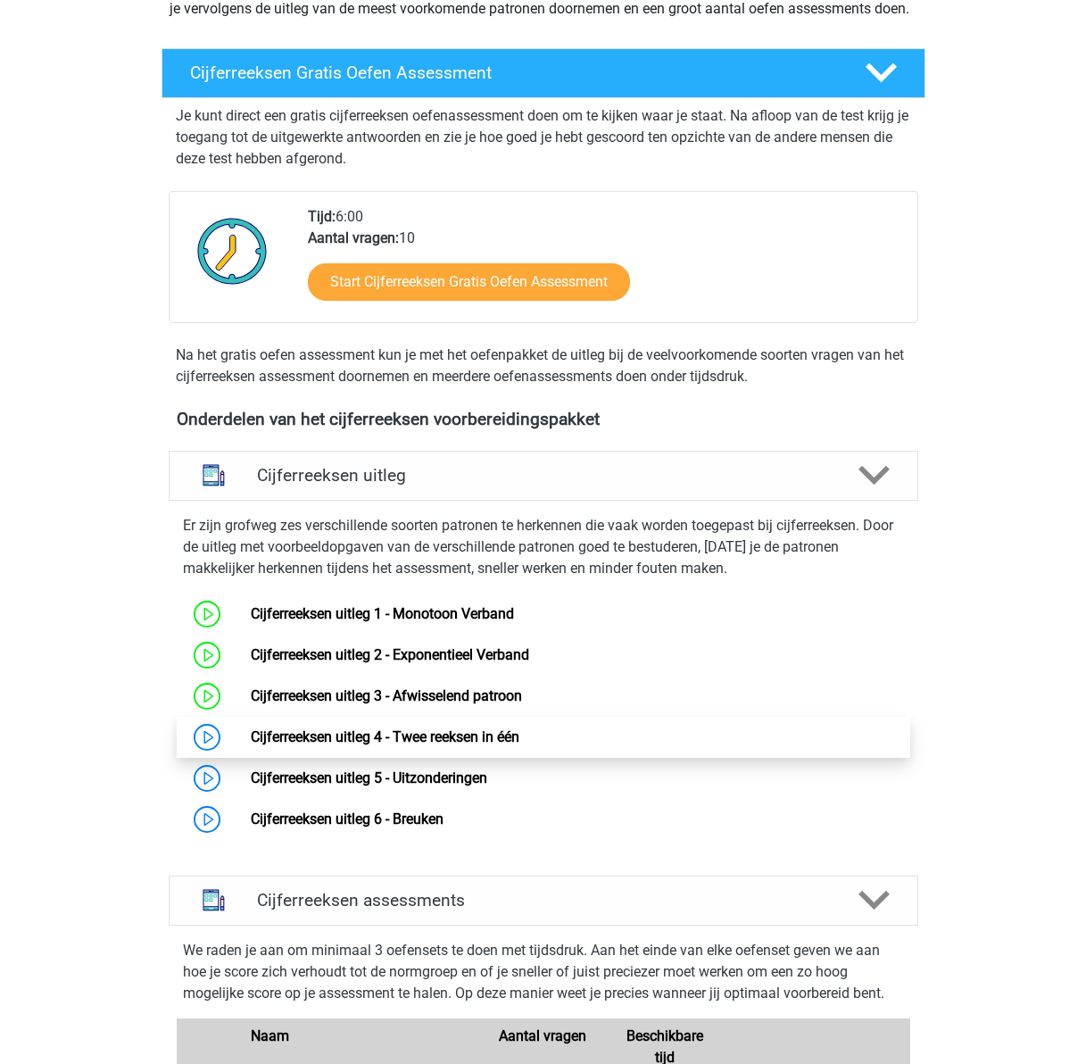
click at [255, 745] on link "Cijferreeksen uitleg 4 - Twee reeksen in één" at bounding box center [385, 736] width 269 height 17
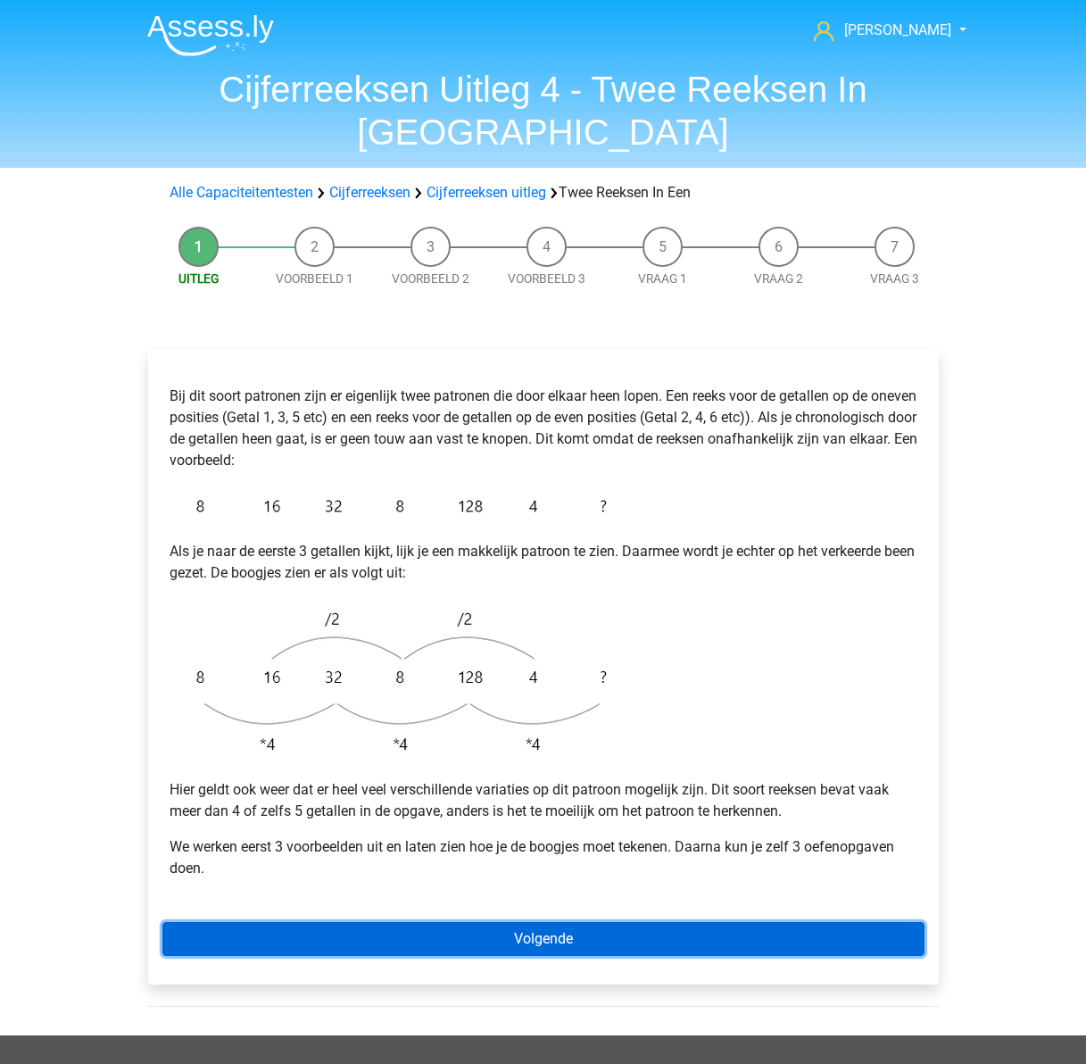
click at [456, 922] on link "Volgende" at bounding box center [543, 939] width 762 height 34
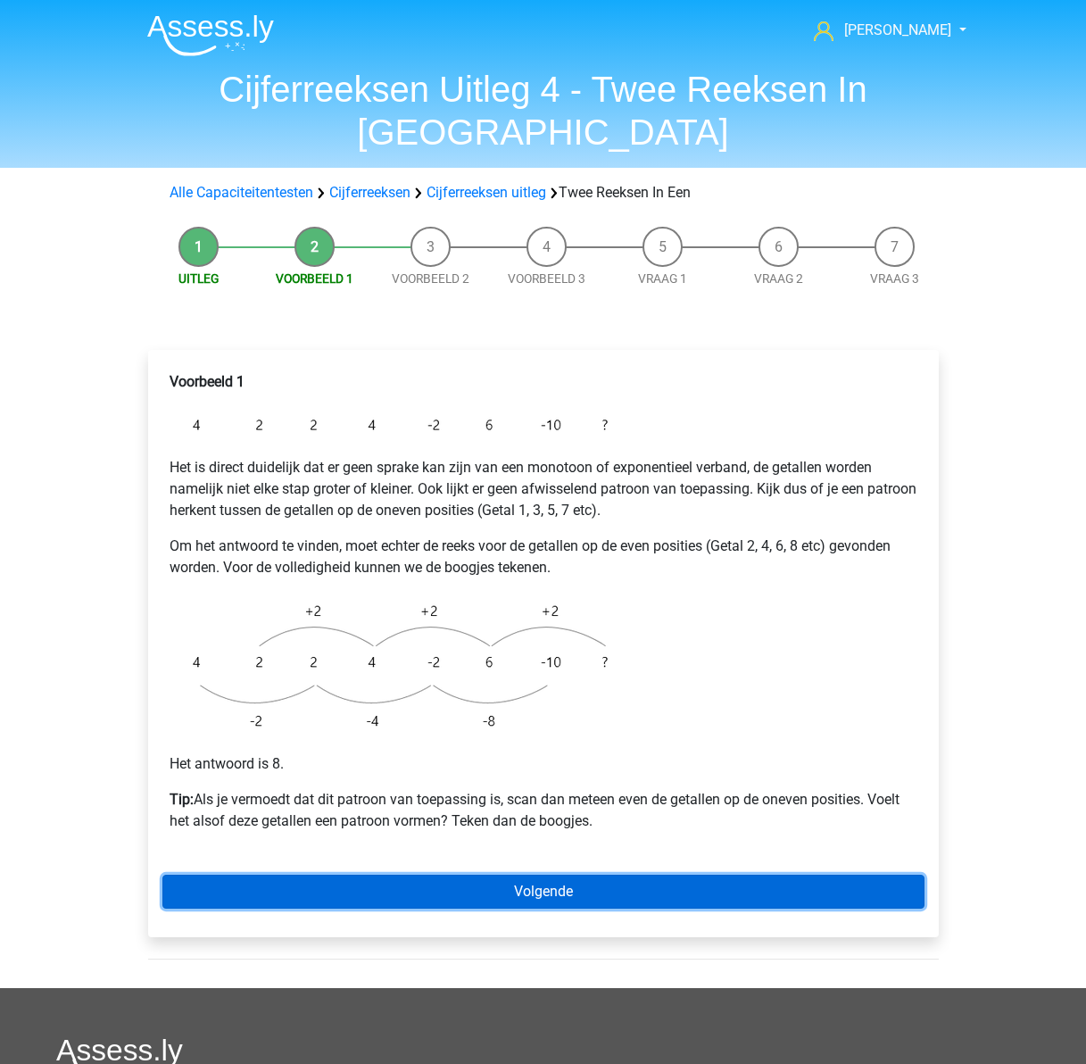
click at [585, 874] on link "Volgende" at bounding box center [543, 891] width 762 height 34
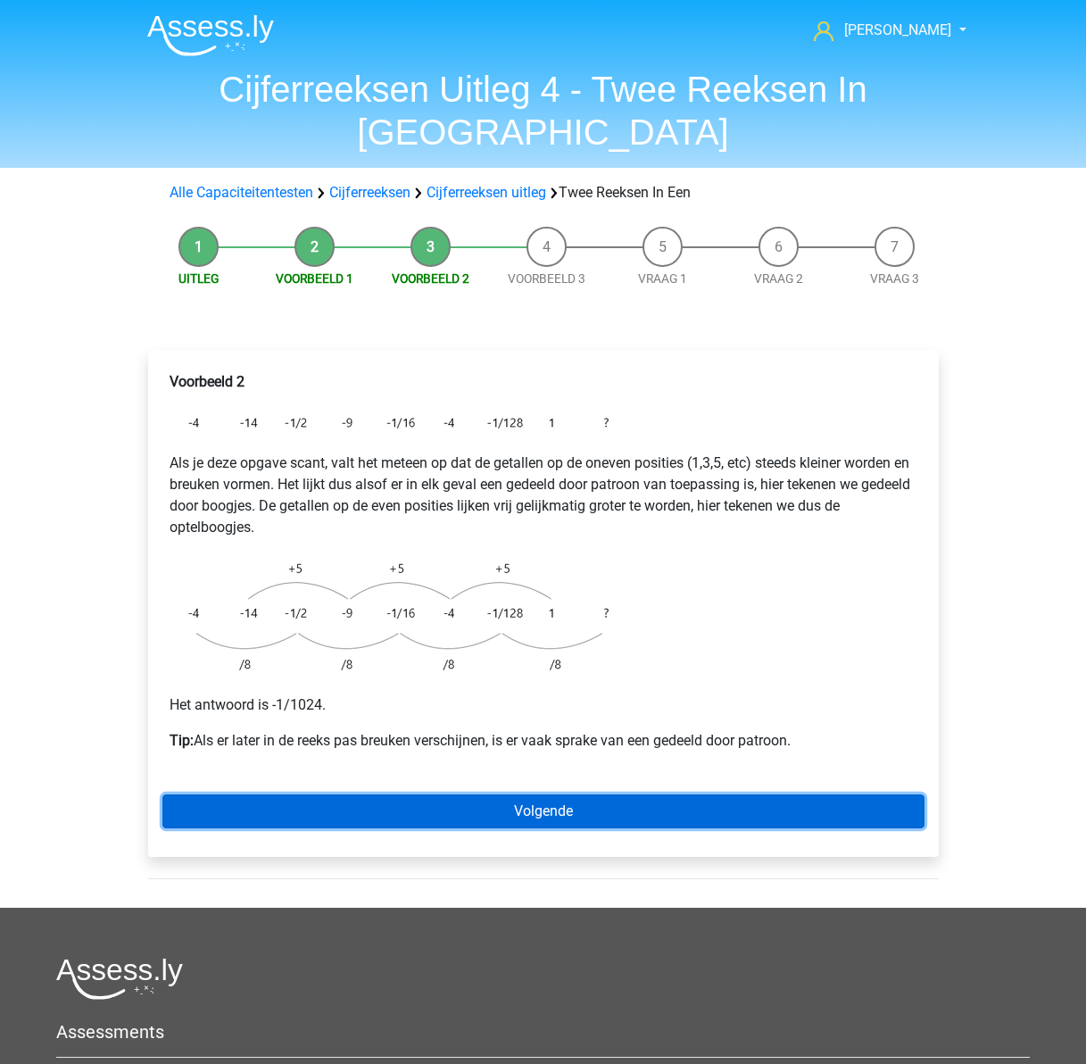
click at [577, 794] on link "Volgende" at bounding box center [543, 811] width 762 height 34
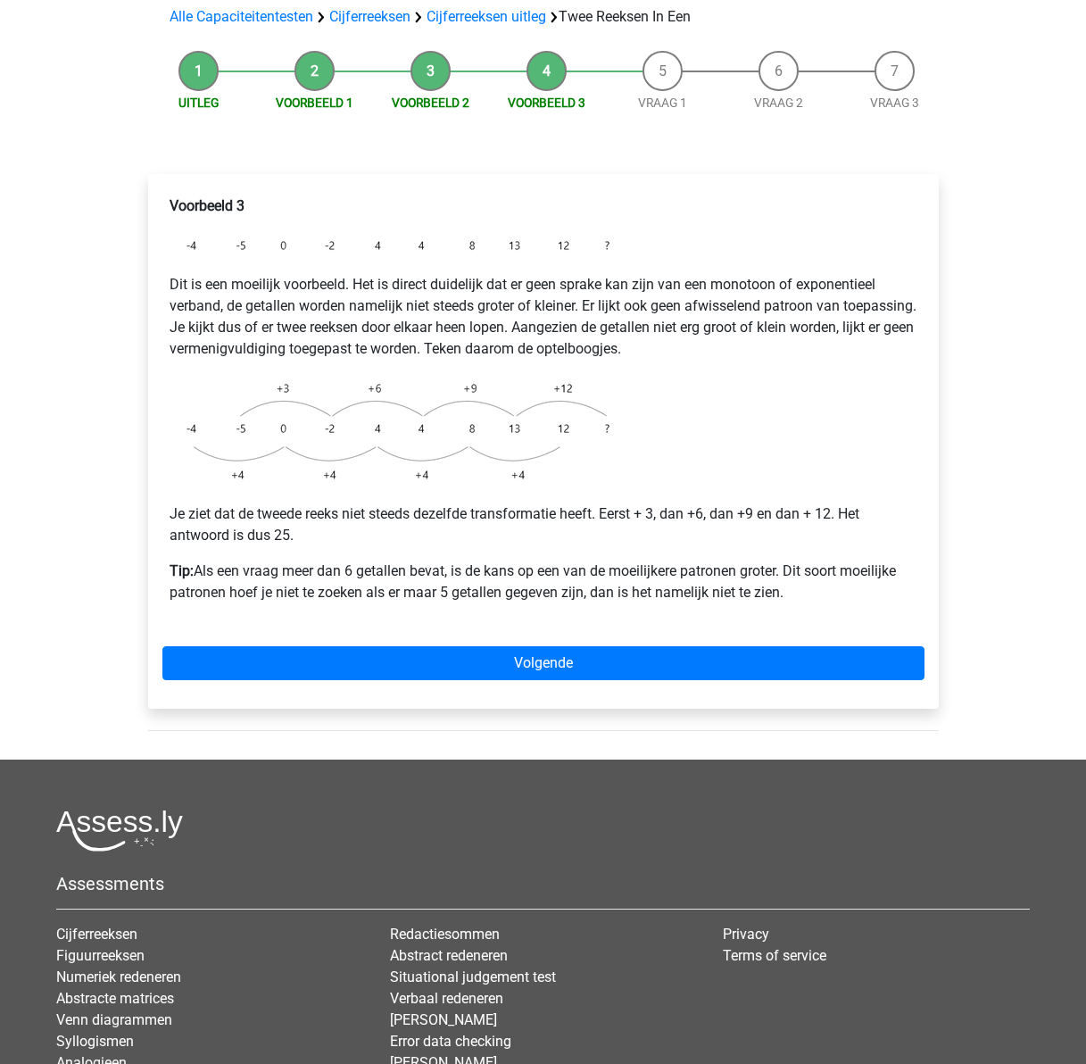
scroll to position [178, 0]
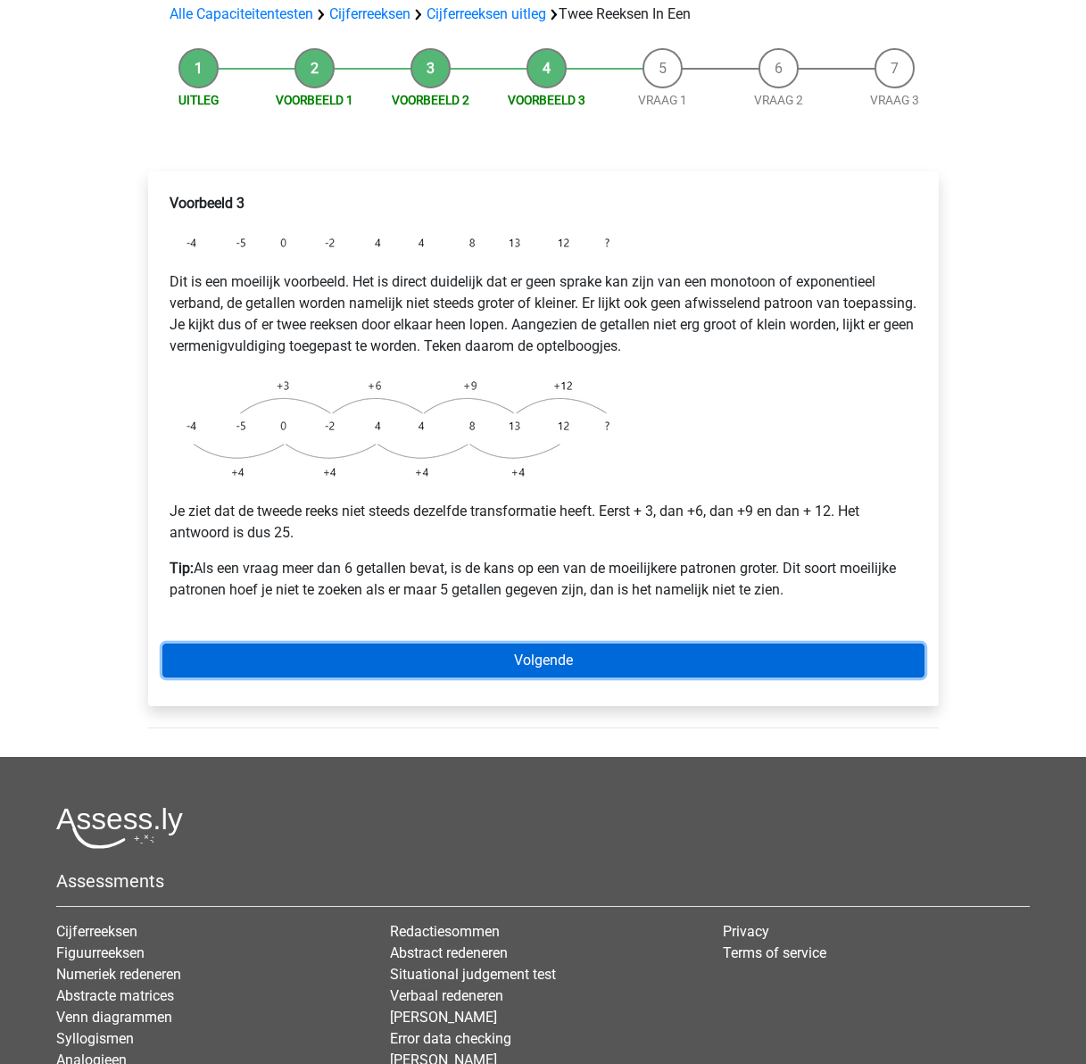
click at [562, 643] on link "Volgende" at bounding box center [543, 660] width 762 height 34
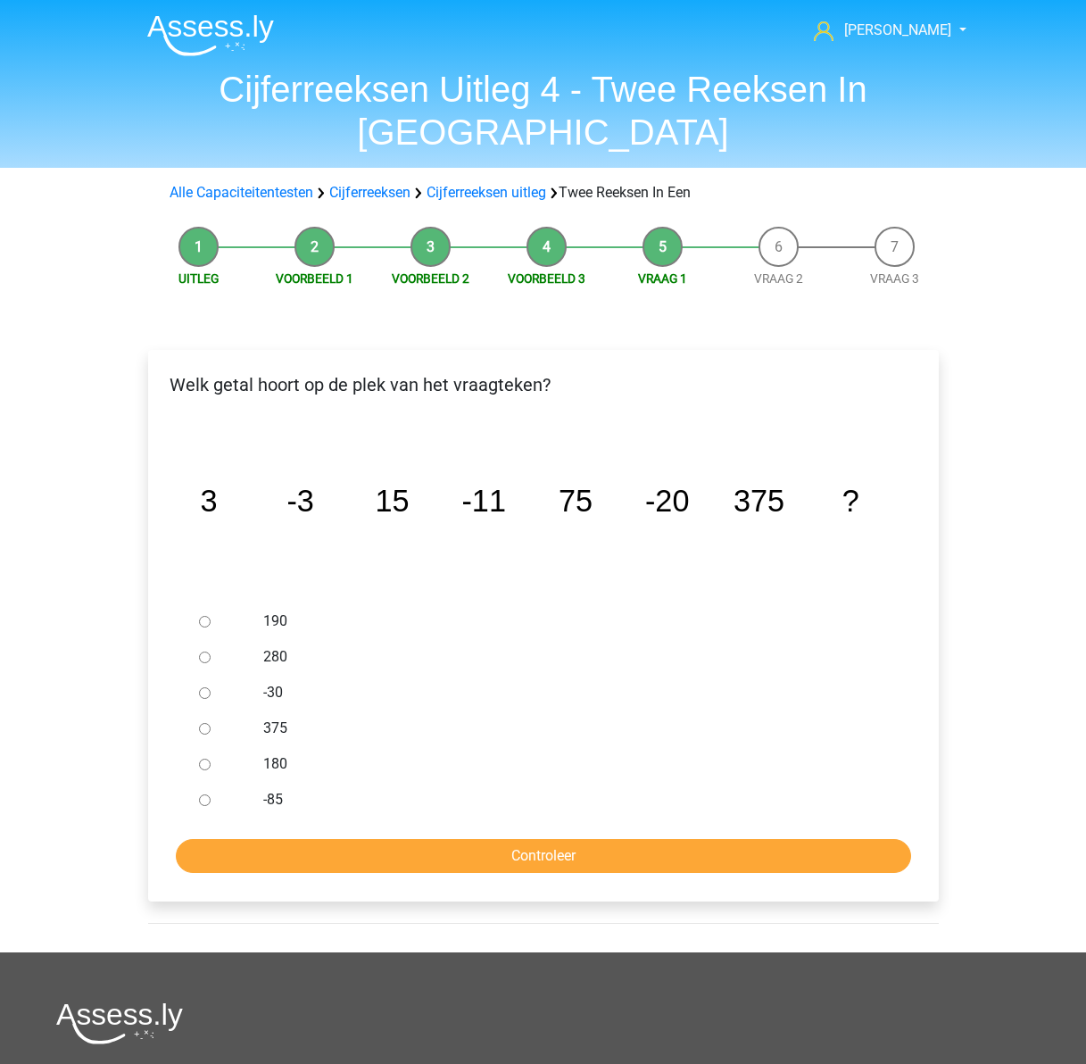
click at [211, 675] on div at bounding box center [221, 693] width 59 height 36
click at [205, 687] on input "-30" at bounding box center [205, 693] width 12 height 12
radio input "true"
click at [485, 839] on input "Controleer" at bounding box center [543, 856] width 735 height 34
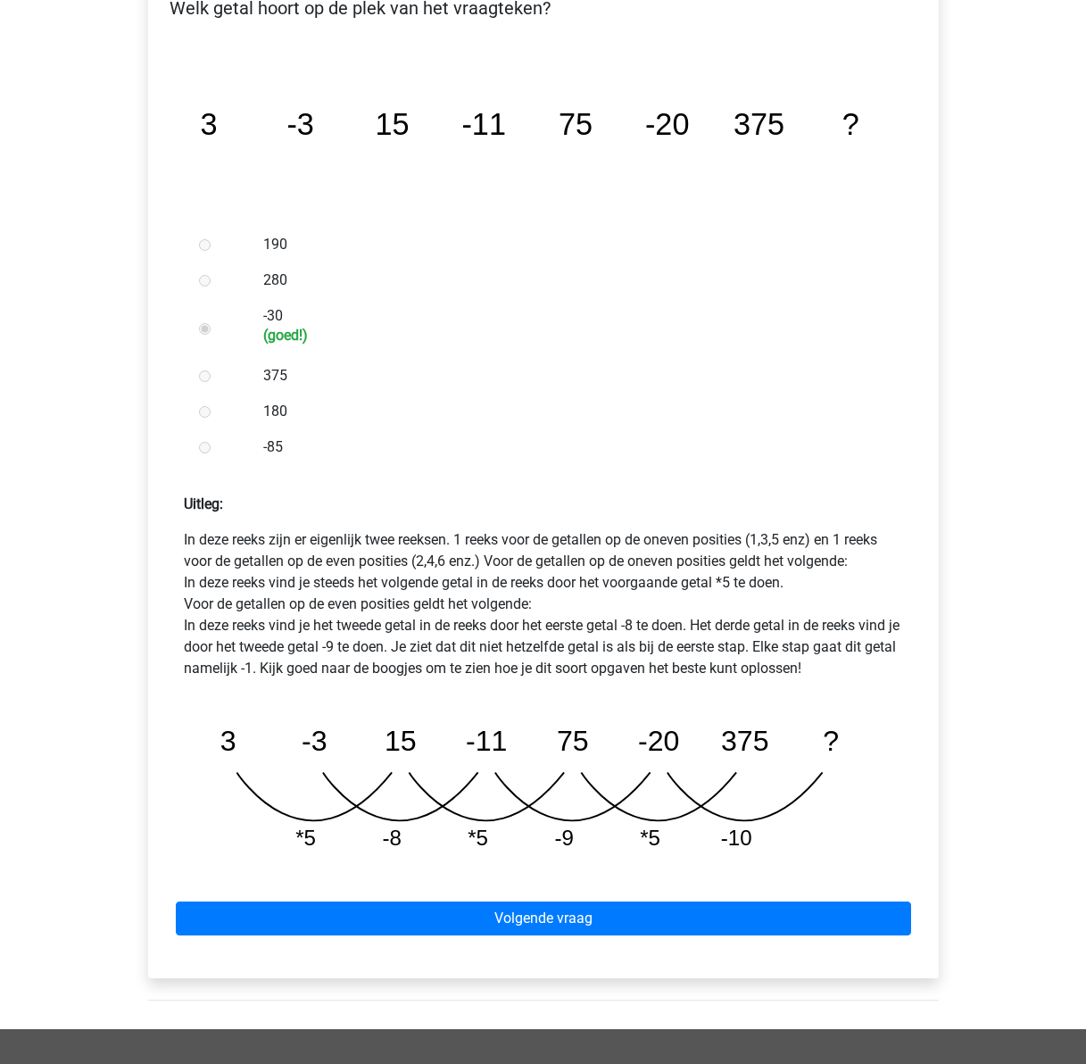
scroll to position [446, 0]
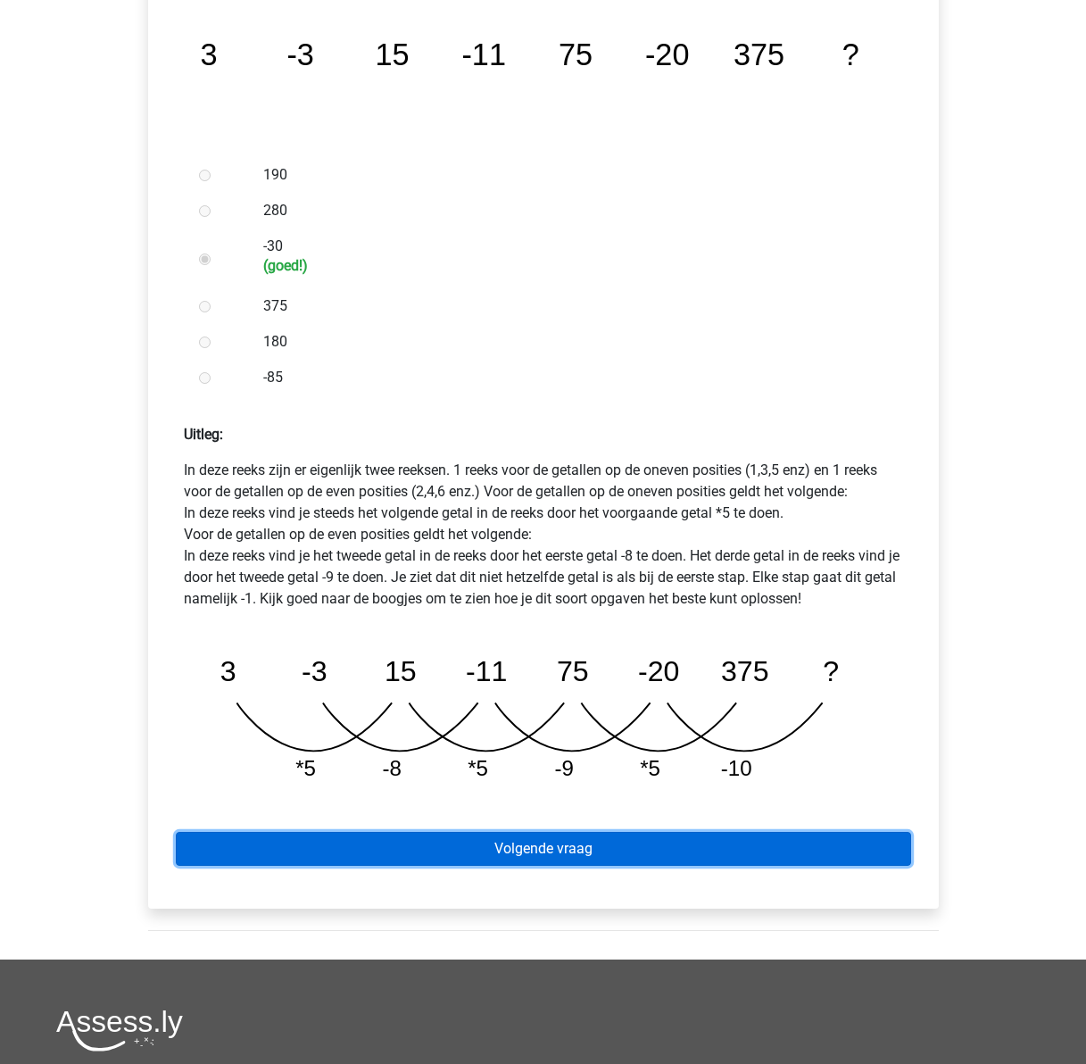
click at [558, 832] on link "Volgende vraag" at bounding box center [543, 849] width 735 height 34
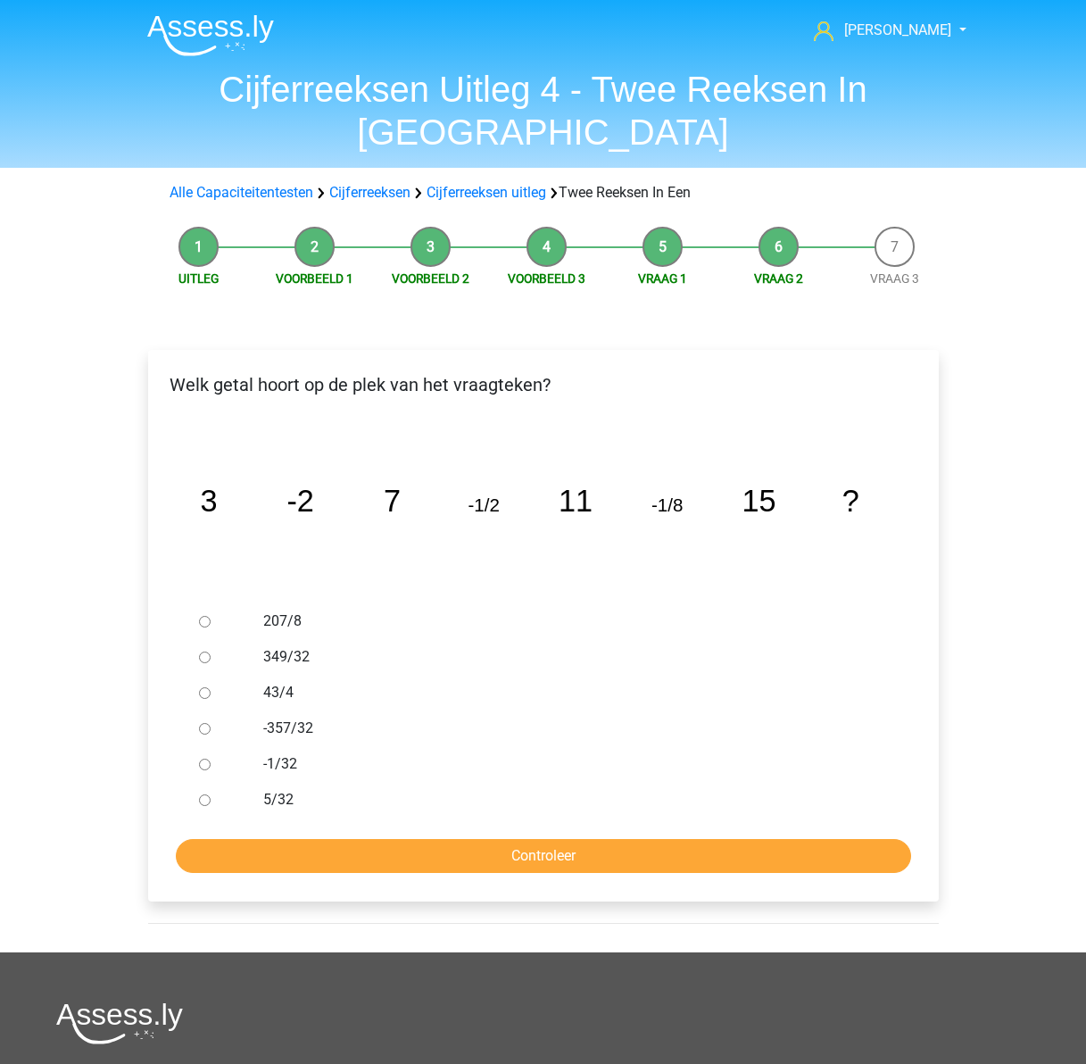
click at [210, 758] on input "-1/32" at bounding box center [205, 764] width 12 height 12
radio input "true"
click at [488, 839] on input "Controleer" at bounding box center [543, 856] width 735 height 34
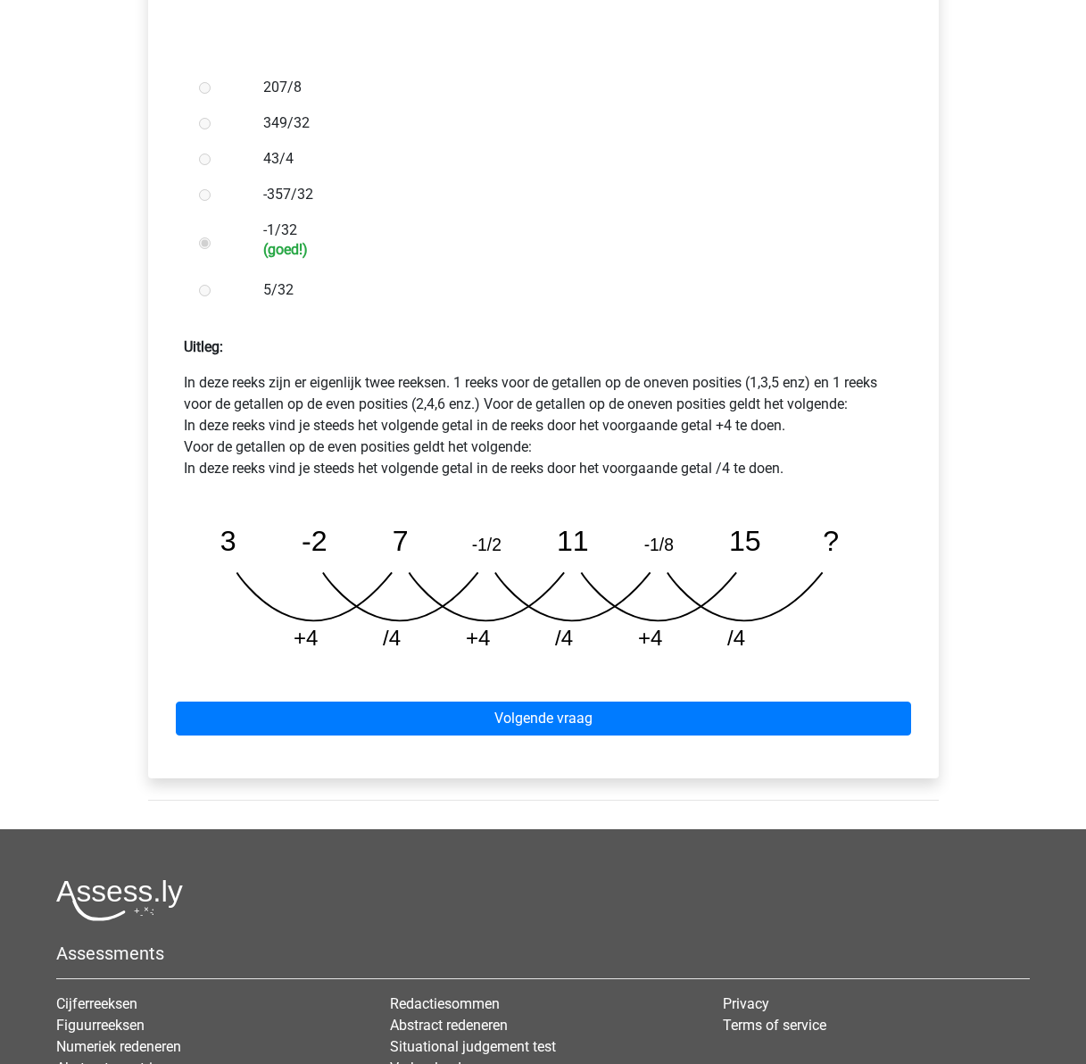
scroll to position [535, 0]
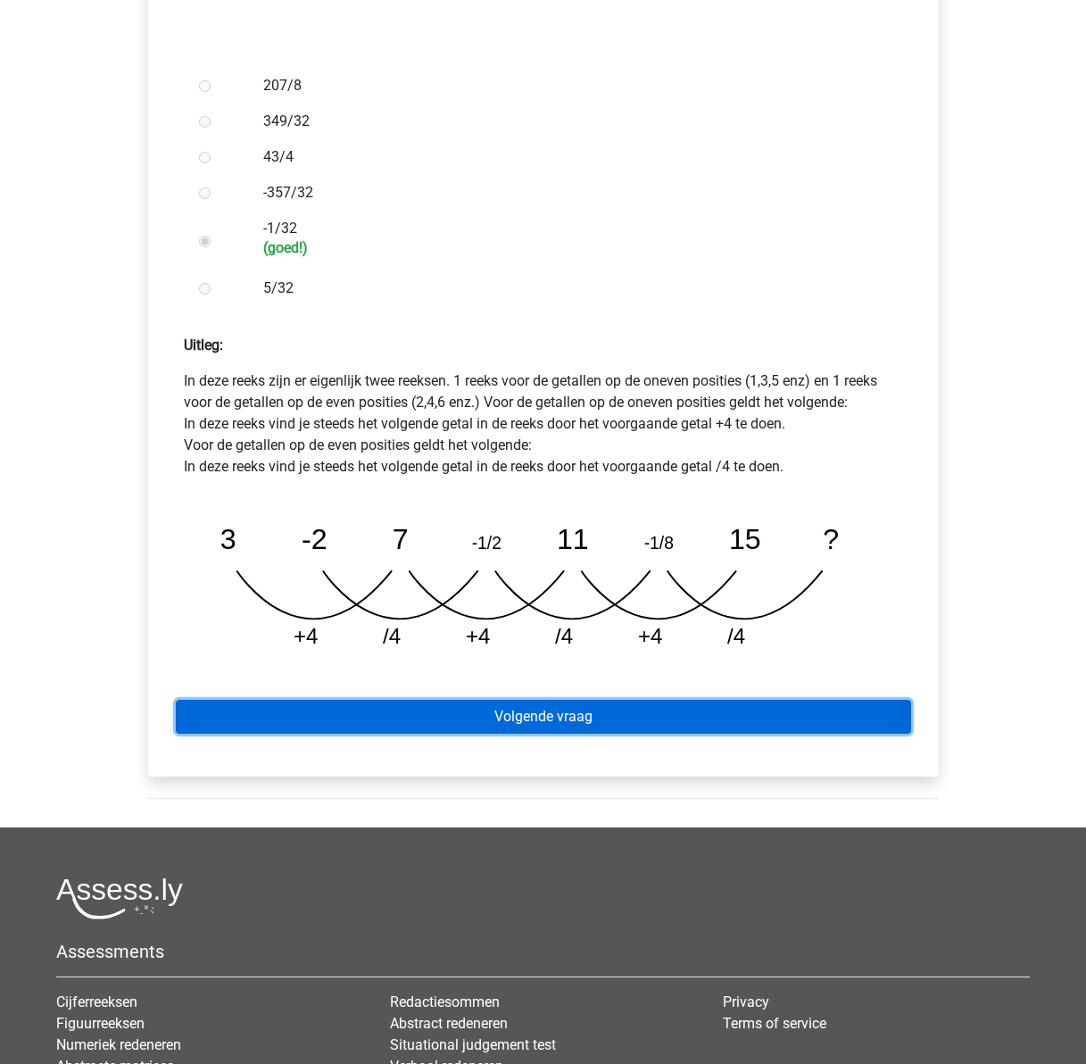
click at [573, 700] on link "Volgende vraag" at bounding box center [543, 717] width 735 height 34
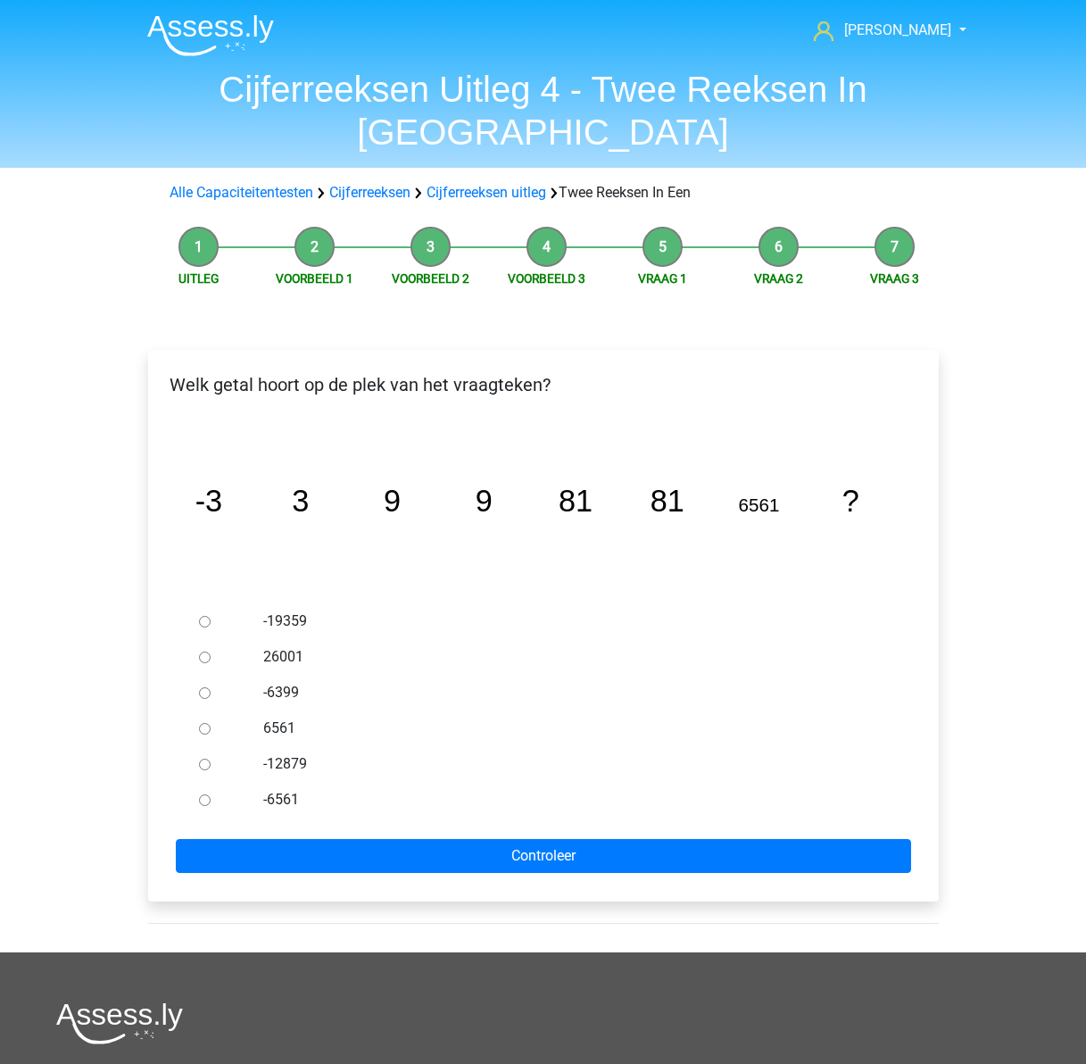
click at [279, 717] on label "6561" at bounding box center [571, 727] width 617 height 21
click at [211, 723] on input "6561" at bounding box center [205, 729] width 12 height 12
radio input "true"
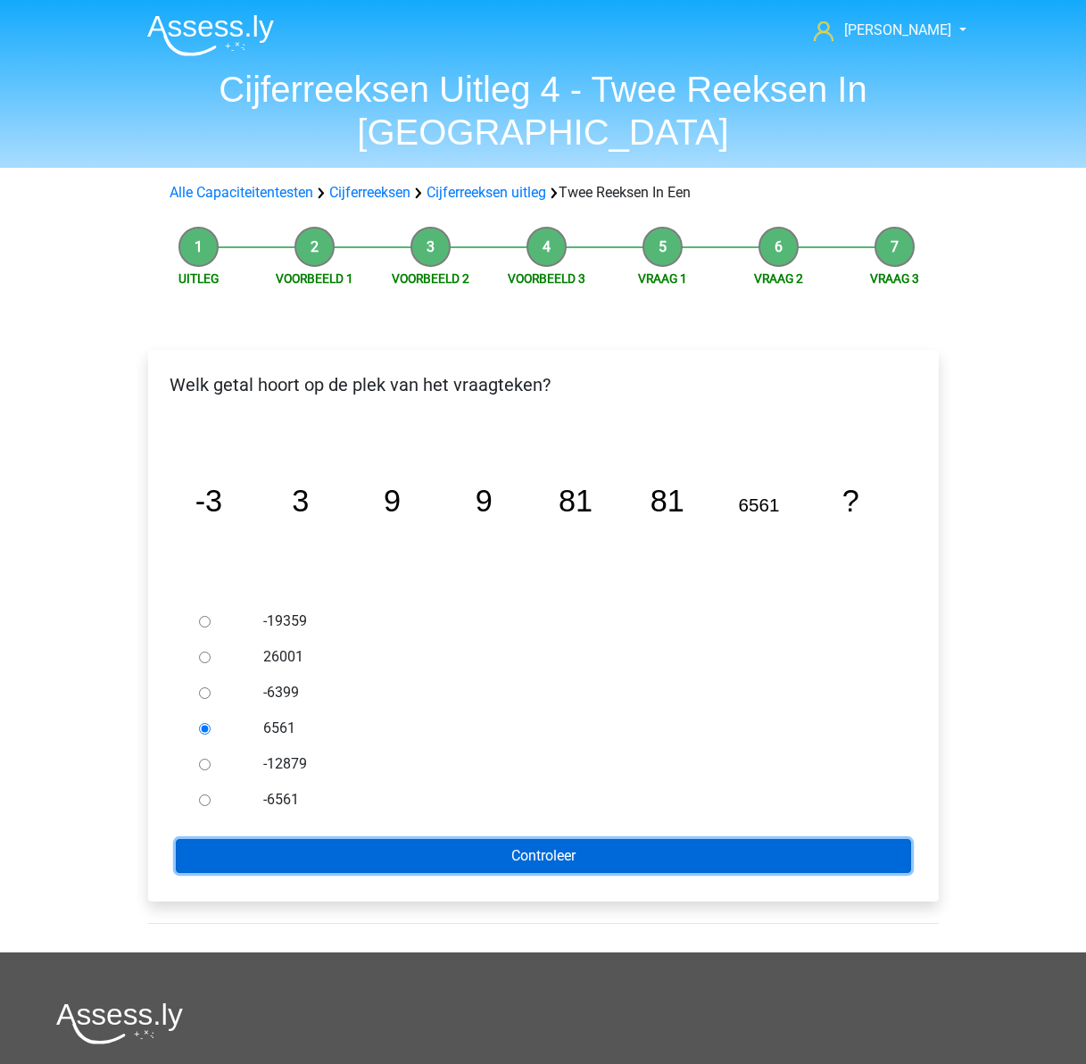
click at [584, 839] on input "Controleer" at bounding box center [543, 856] width 735 height 34
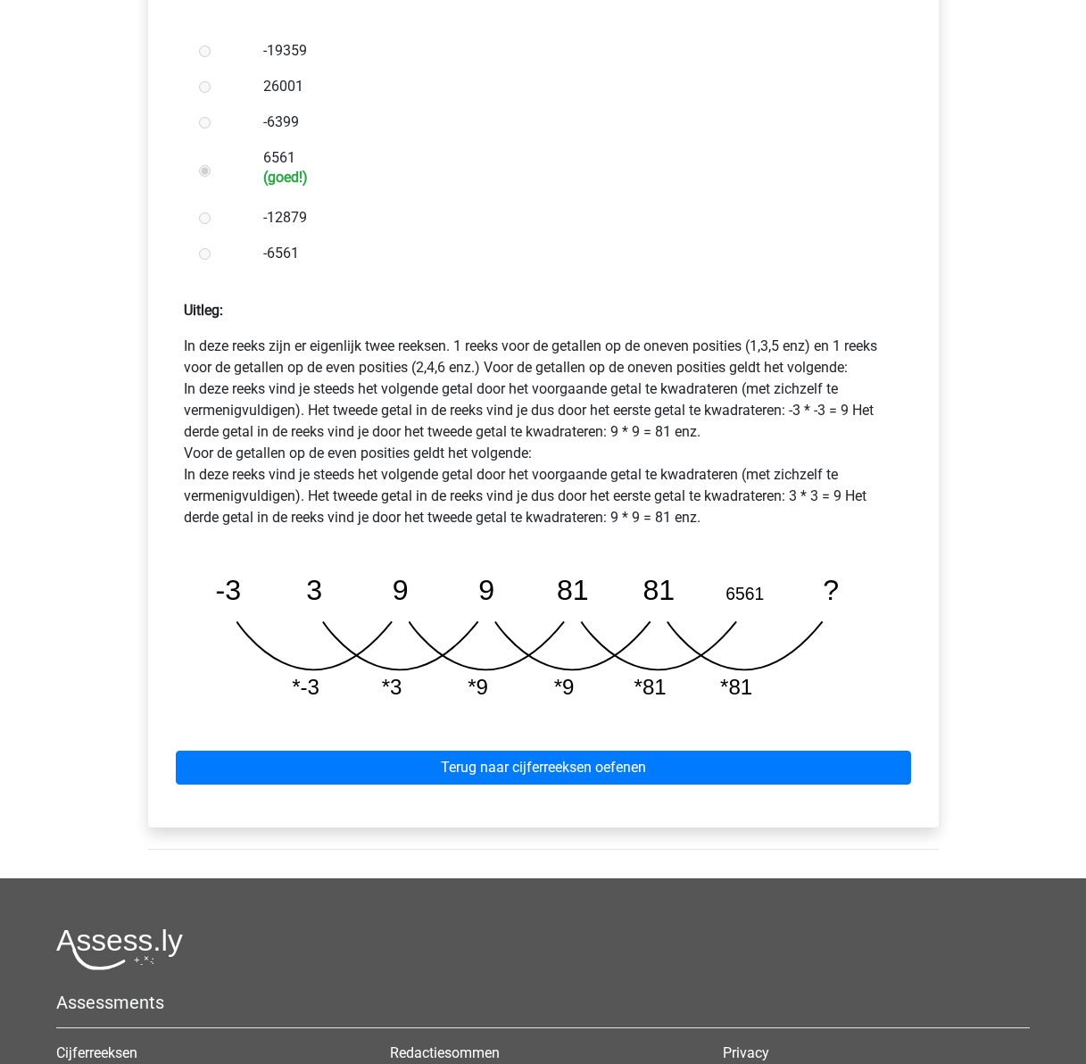
scroll to position [625, 0]
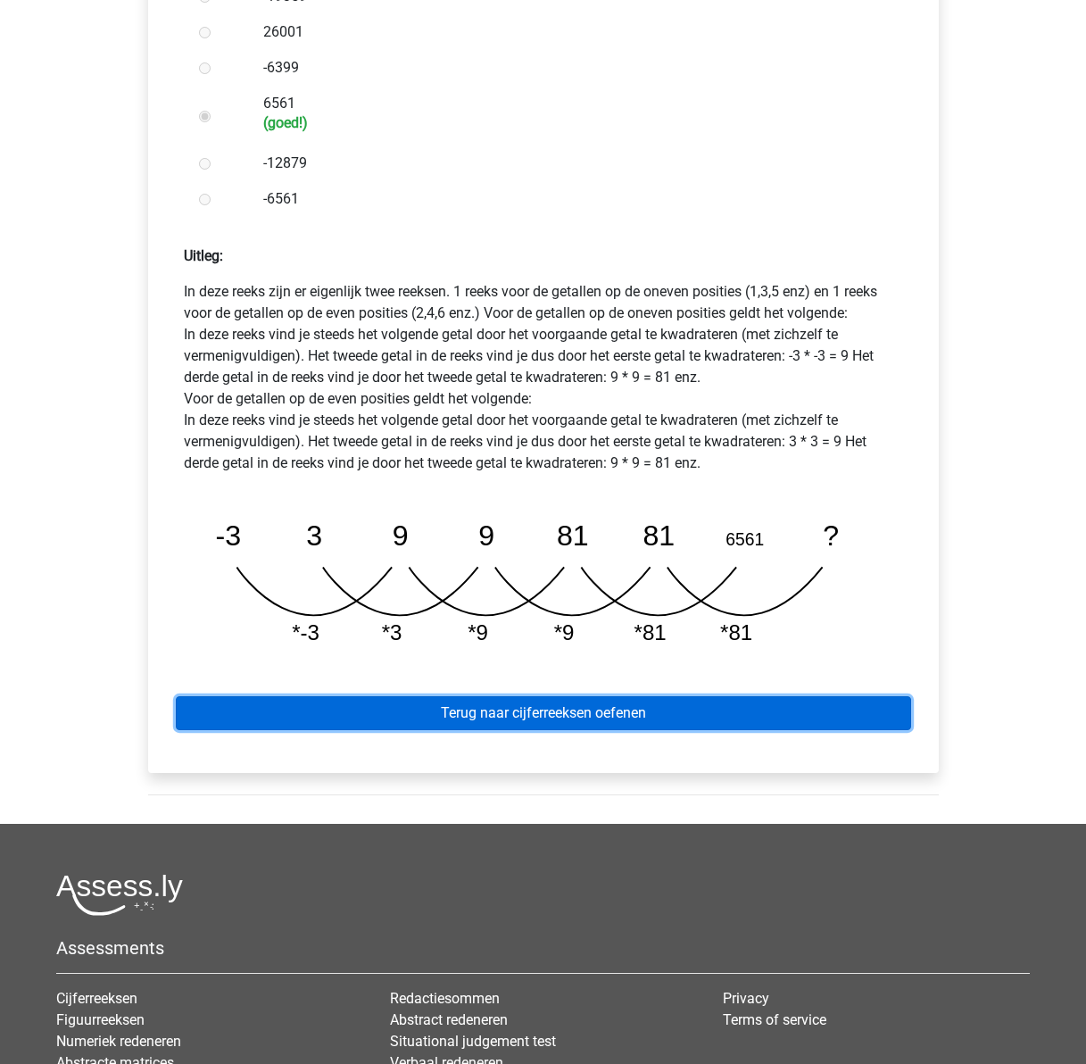
click at [534, 696] on link "Terug naar cijferreeksen oefenen" at bounding box center [543, 713] width 735 height 34
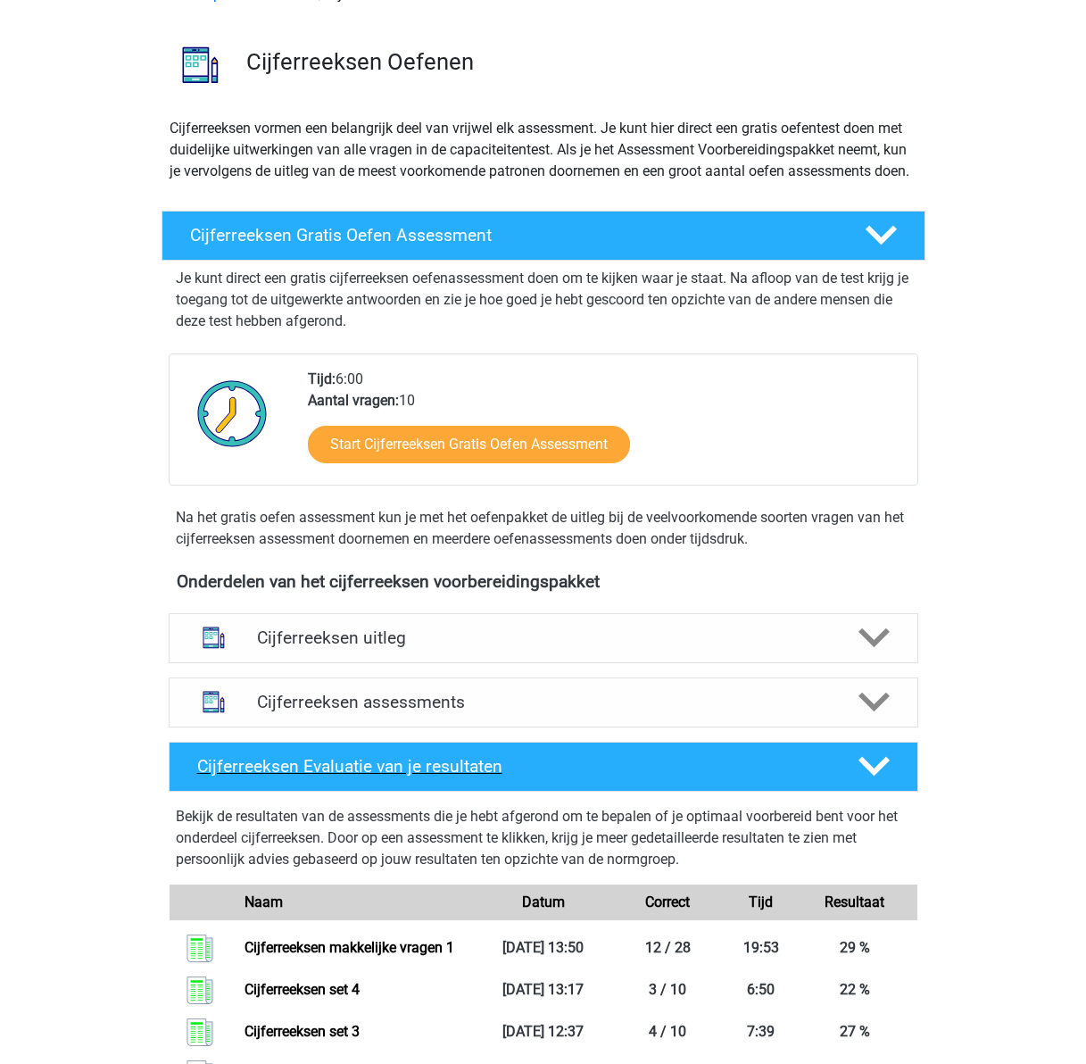
scroll to position [268, 0]
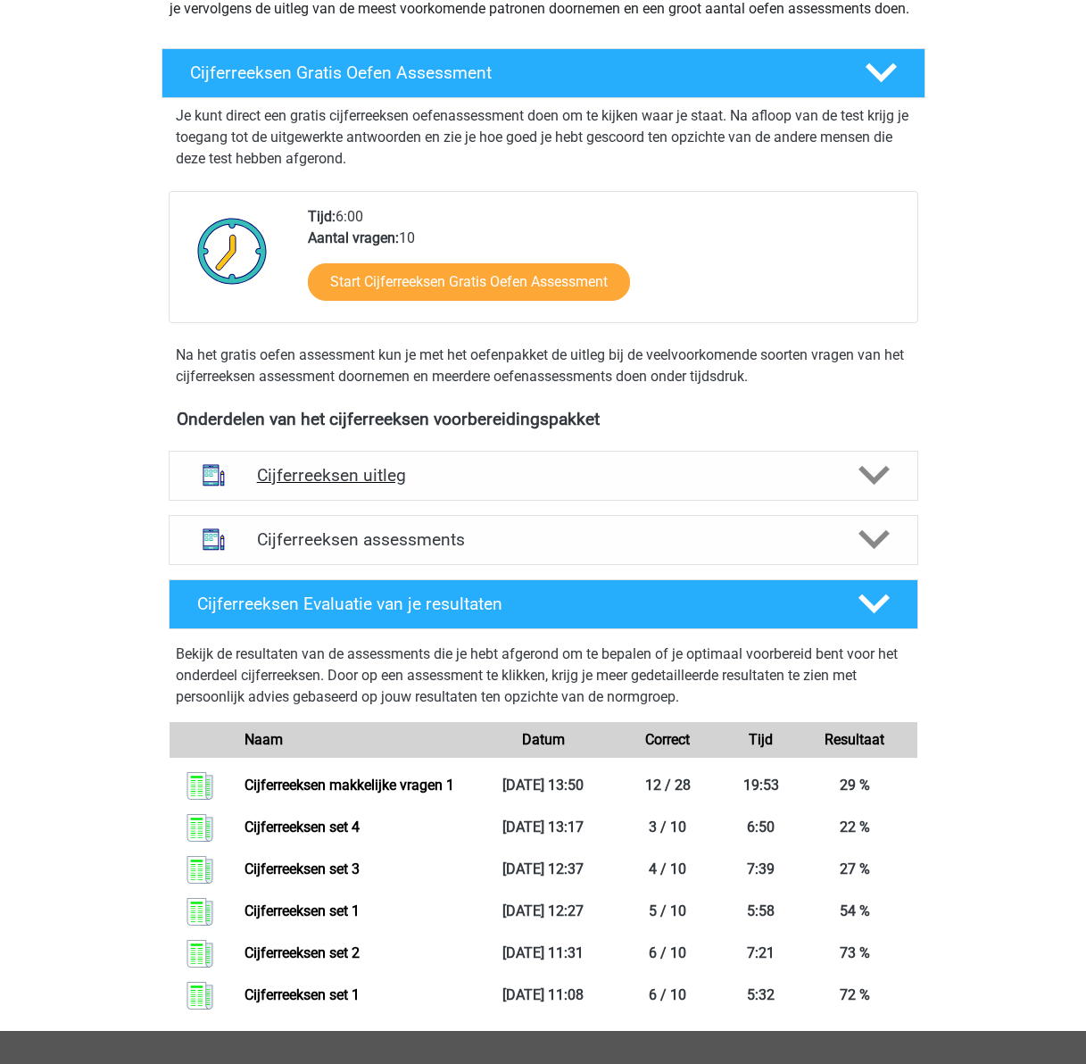
click at [412, 485] on h4 "Cijferreeksen uitleg" at bounding box center [543, 475] width 573 height 21
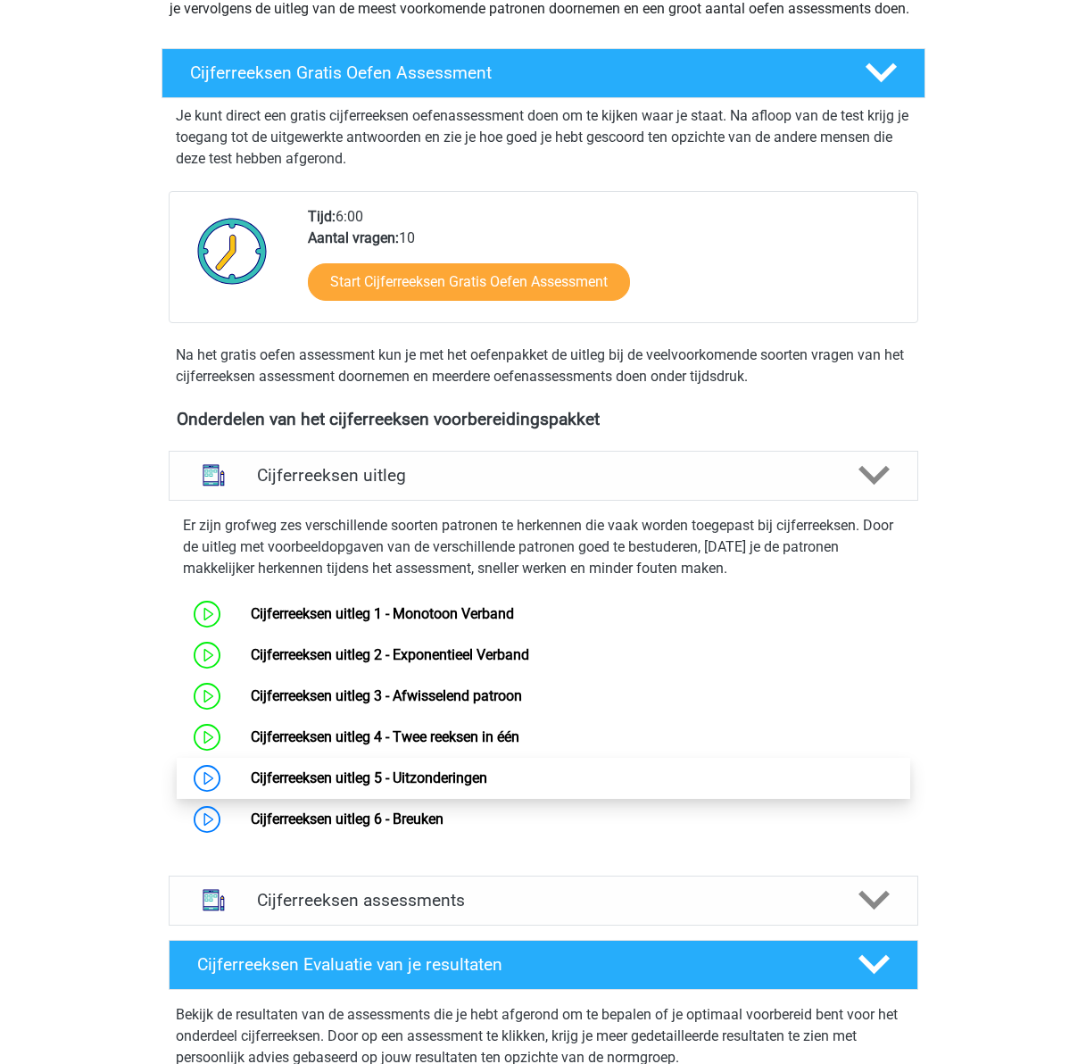
click at [296, 786] on link "Cijferreeksen uitleg 5 - Uitzonderingen" at bounding box center [369, 777] width 236 height 17
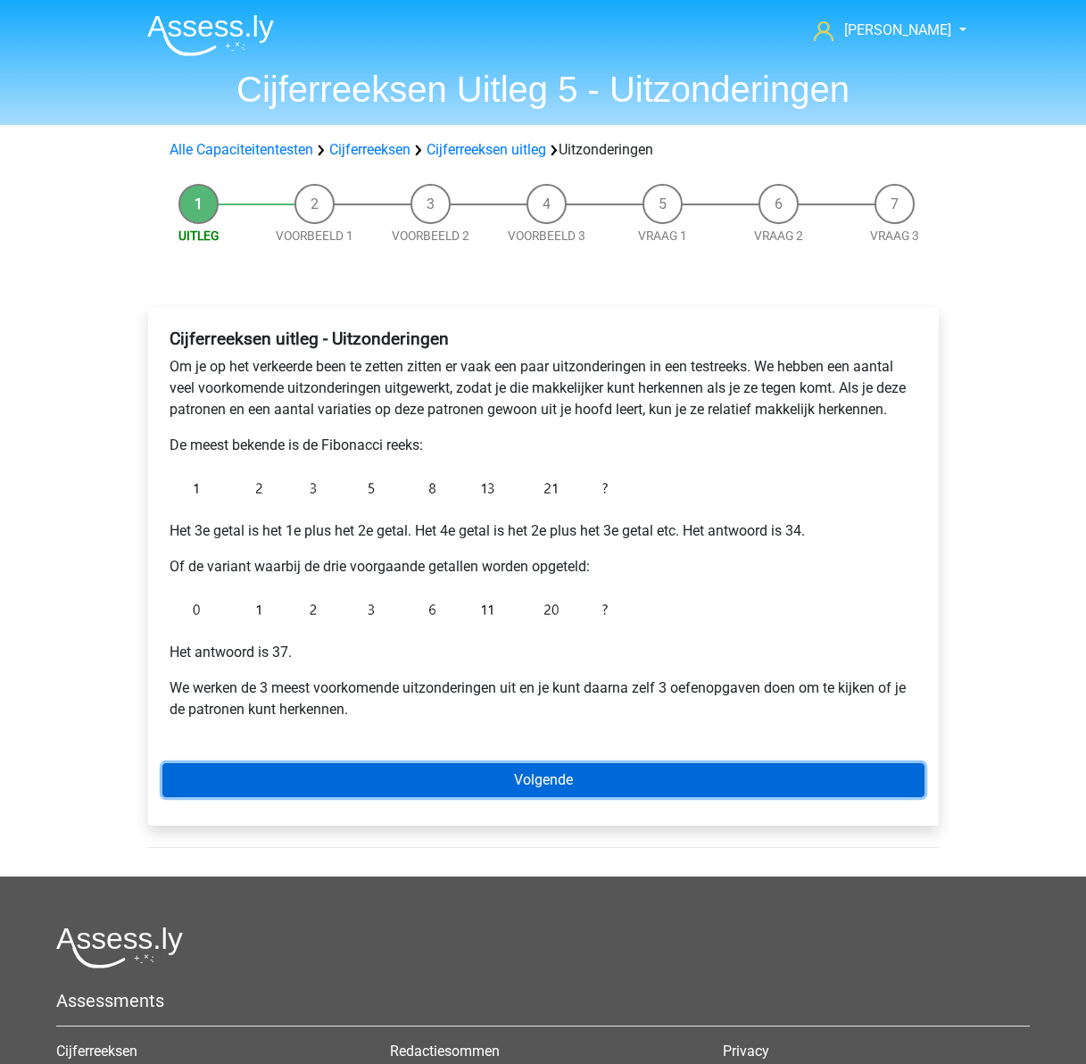
click at [543, 791] on link "Volgende" at bounding box center [543, 780] width 762 height 34
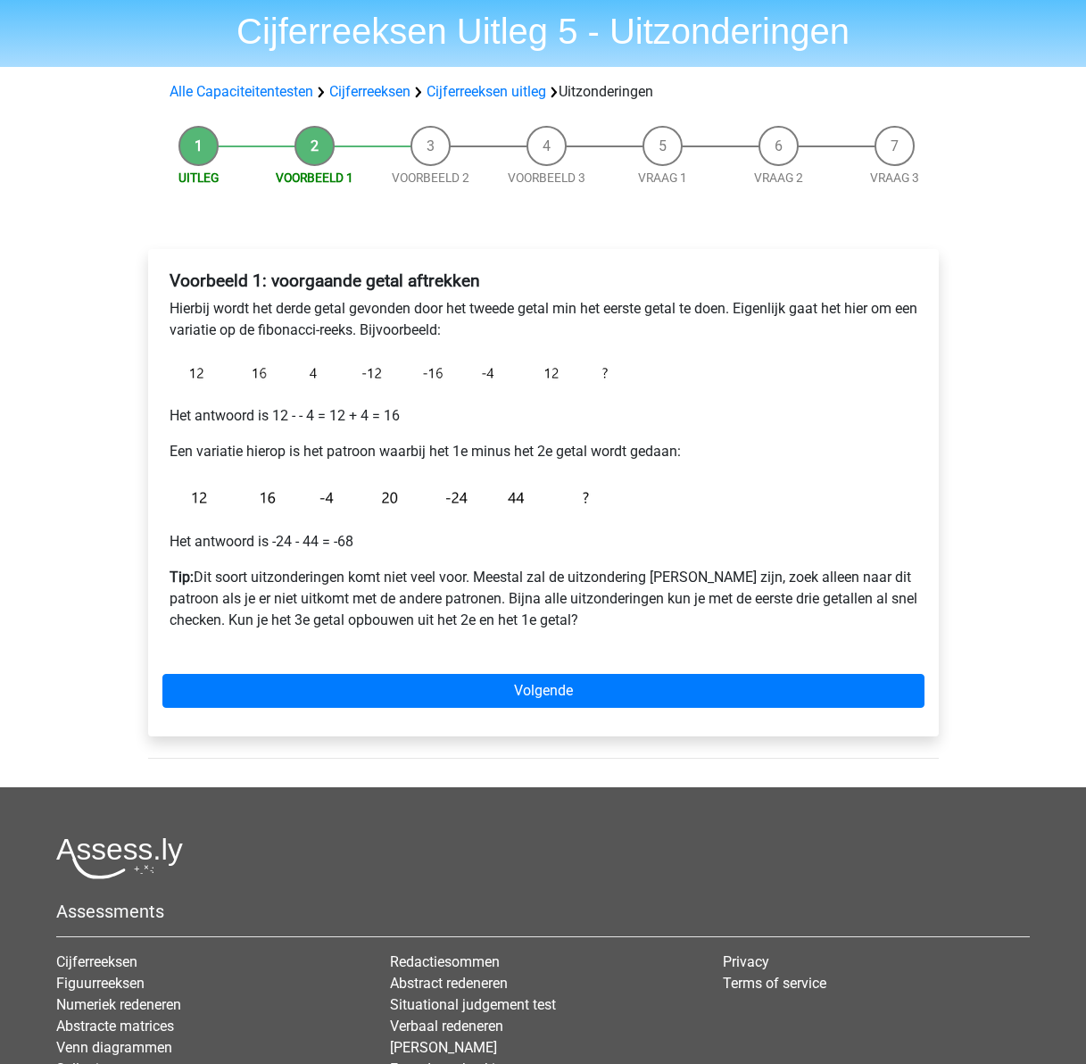
scroll to position [89, 0]
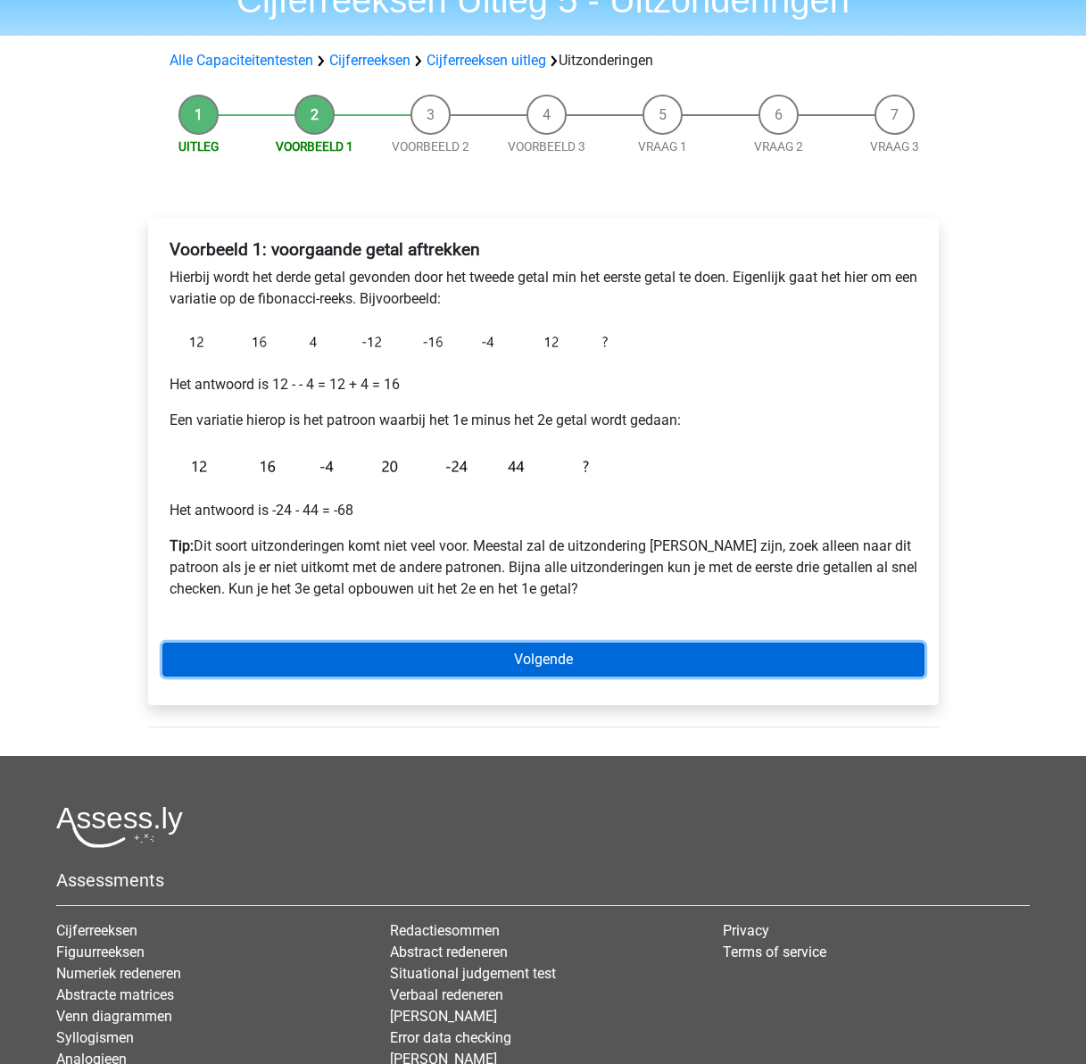
click at [540, 650] on link "Volgende" at bounding box center [543, 659] width 762 height 34
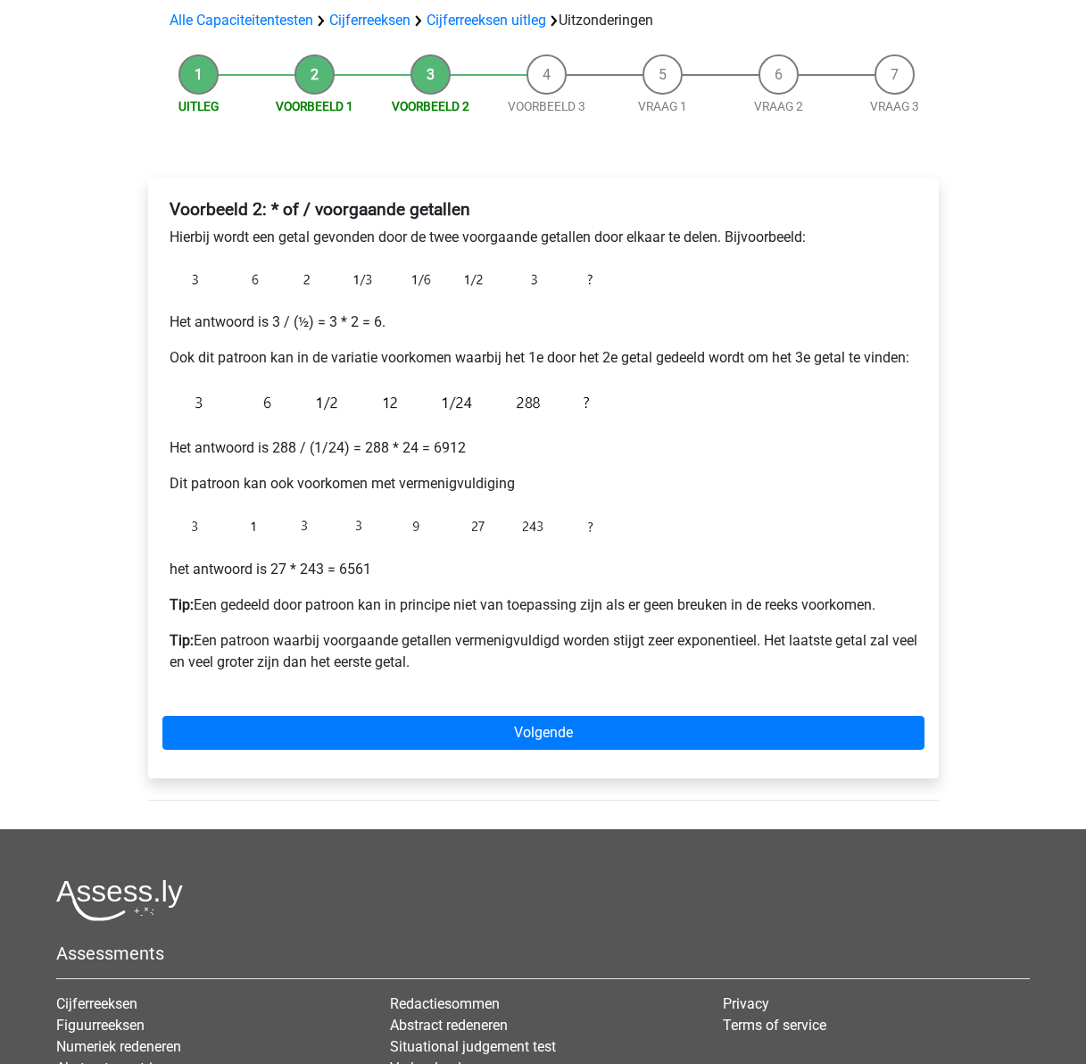
scroll to position [178, 0]
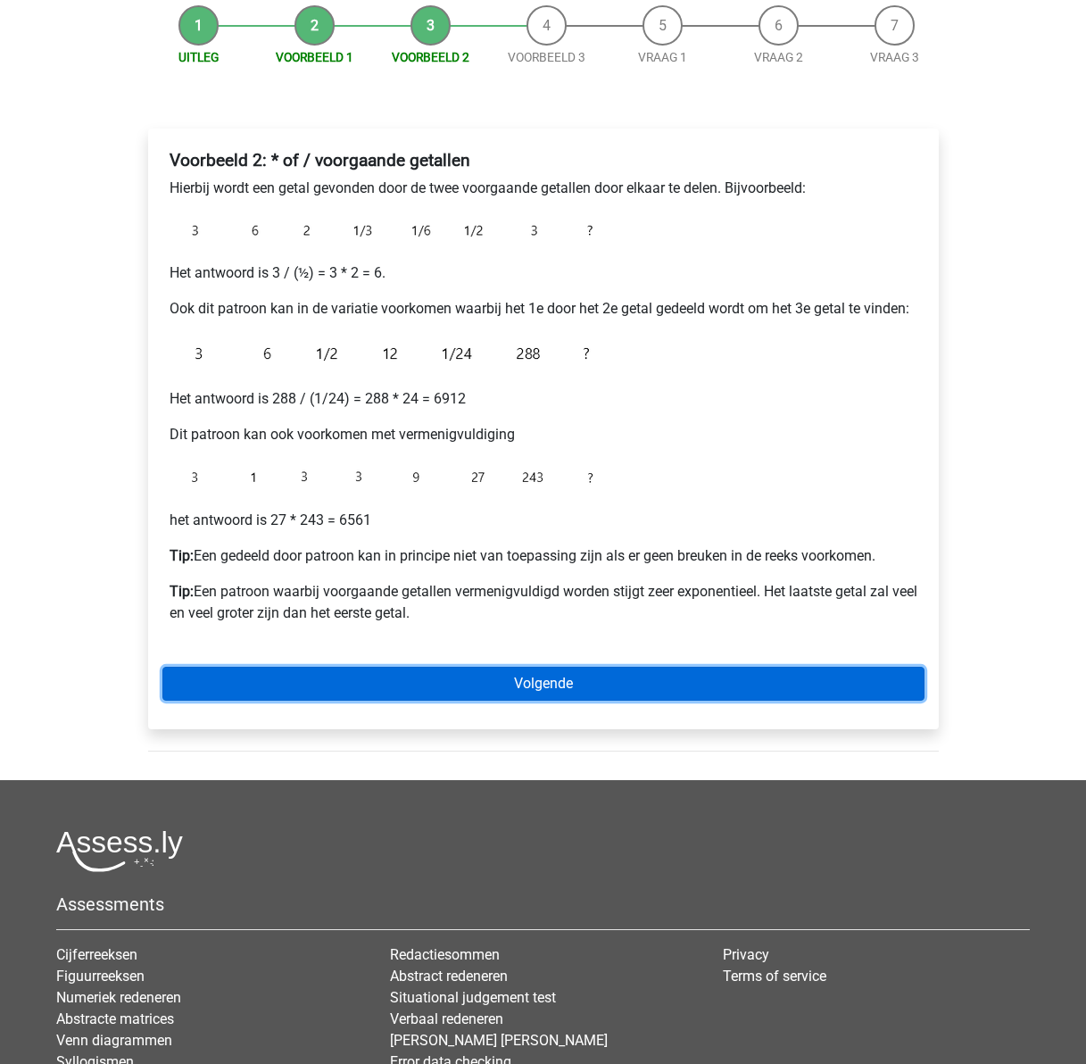
click at [641, 693] on link "Volgende" at bounding box center [543, 684] width 762 height 34
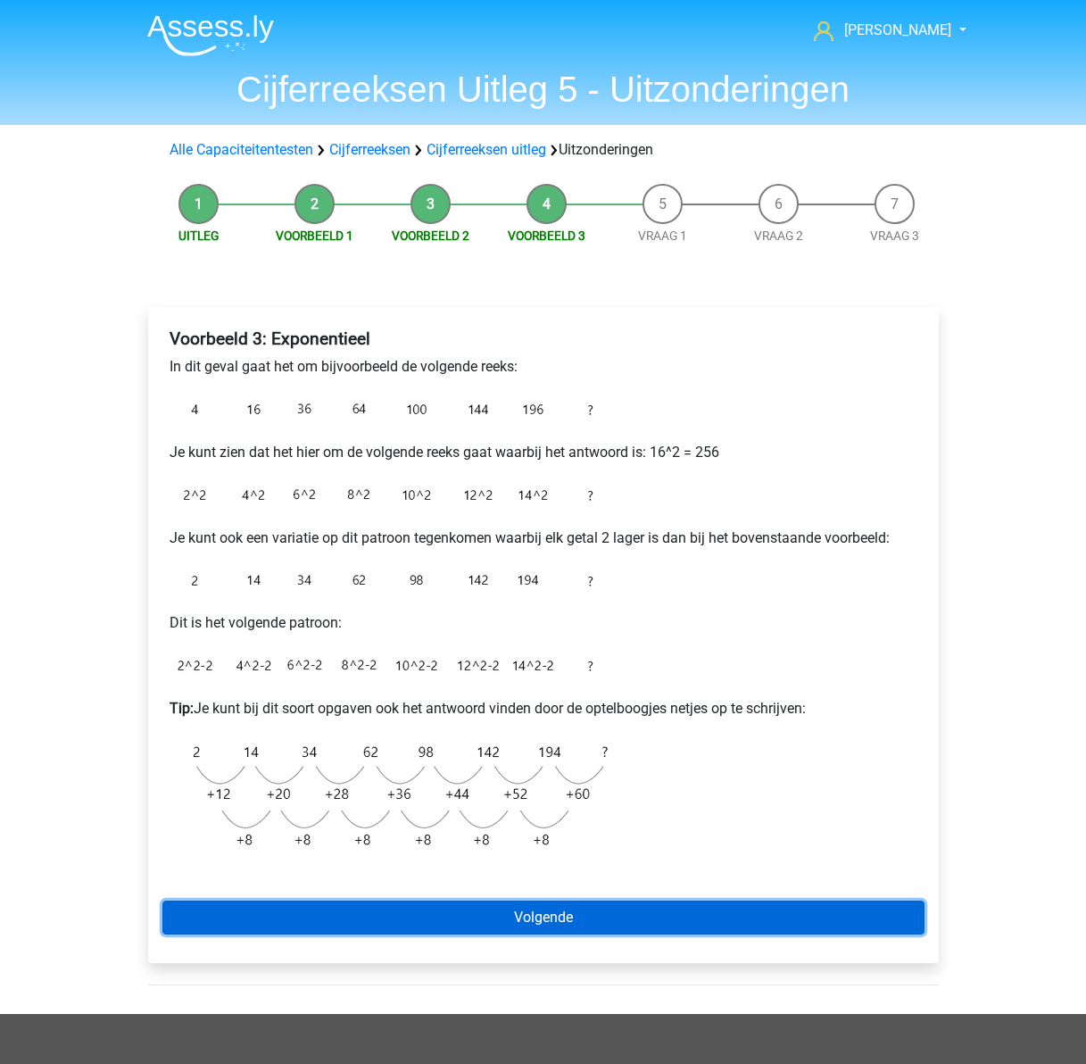
click at [534, 923] on link "Volgende" at bounding box center [543, 917] width 762 height 34
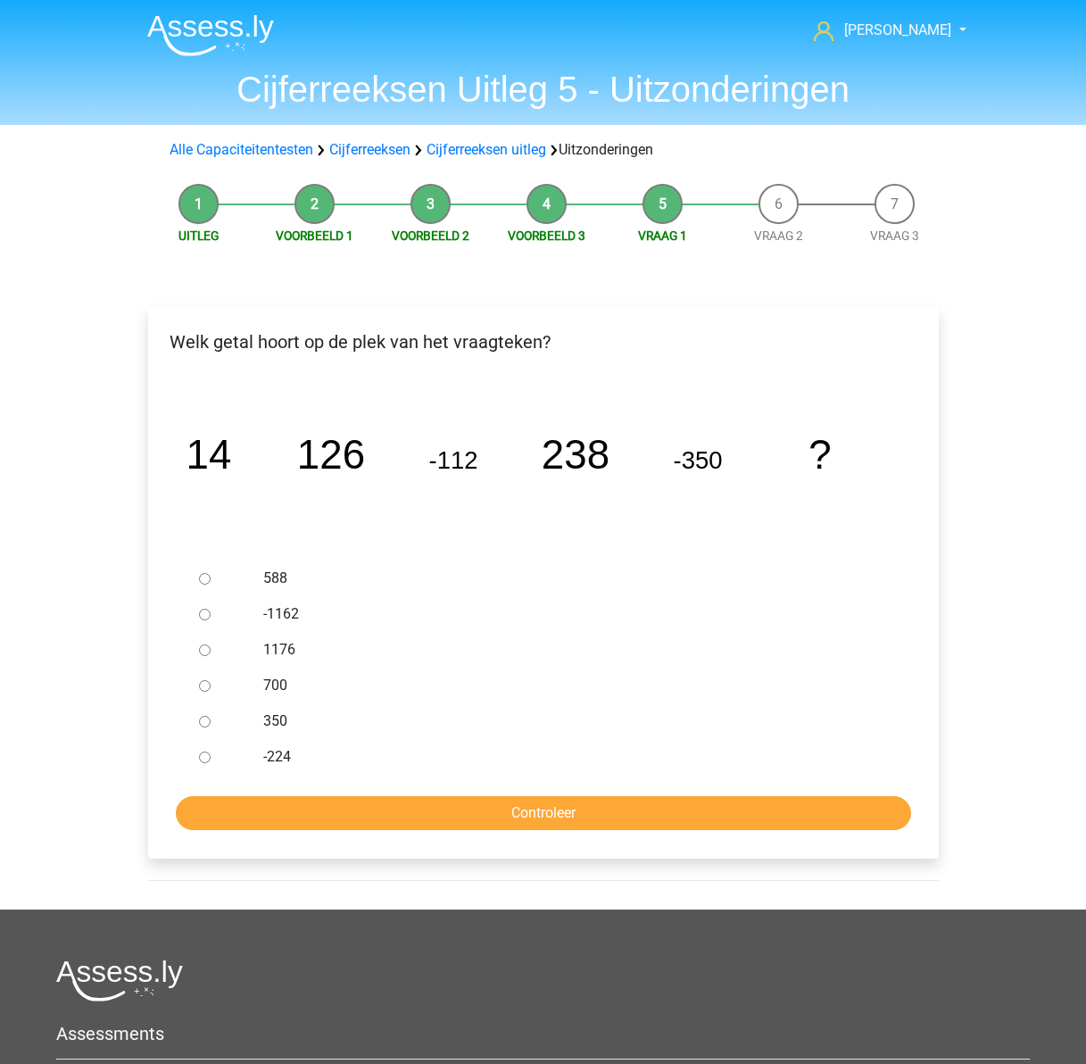
click at [264, 582] on label "588" at bounding box center [571, 577] width 617 height 21
click at [211, 582] on input "588" at bounding box center [205, 579] width 12 height 12
radio input "true"
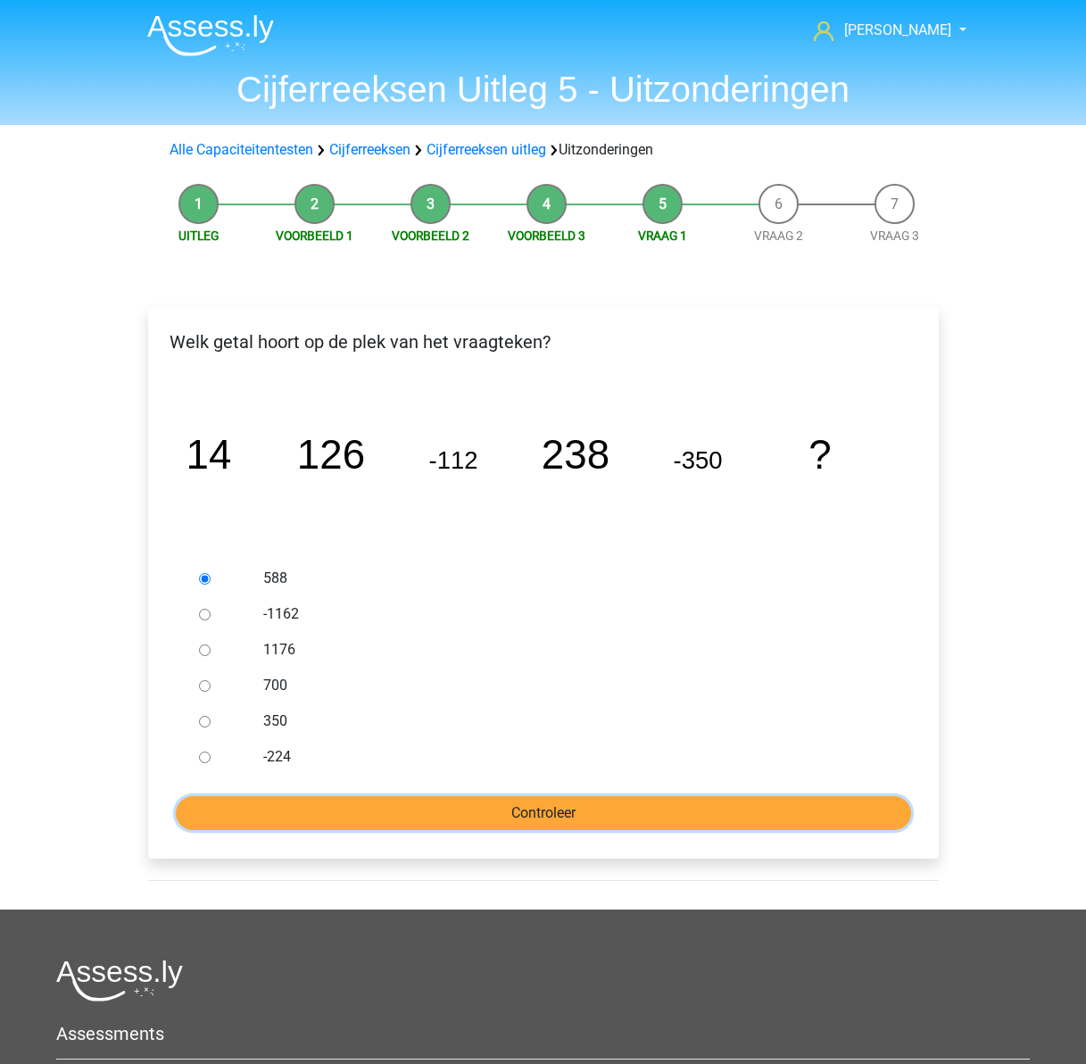
click at [517, 811] on input "Controleer" at bounding box center [543, 813] width 735 height 34
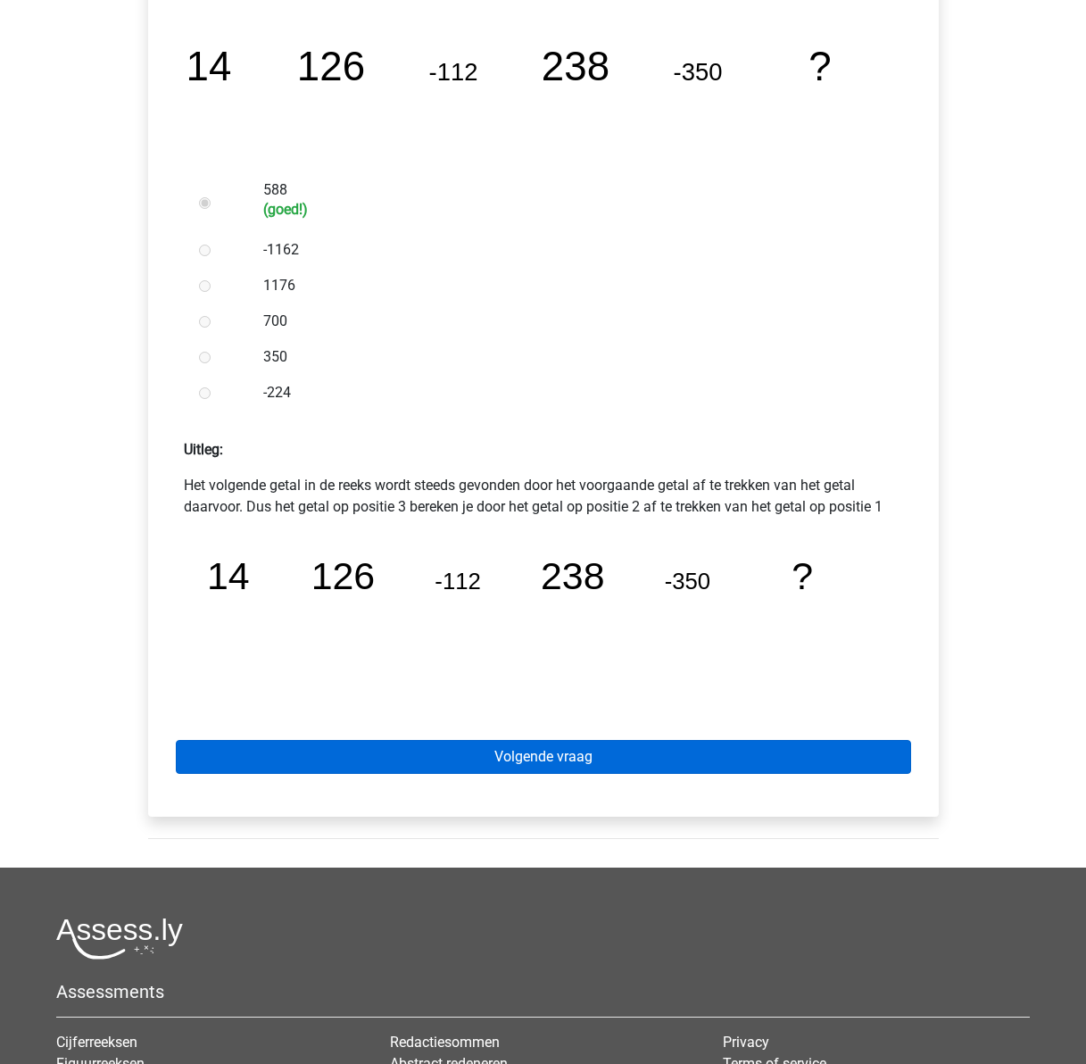
scroll to position [357, 0]
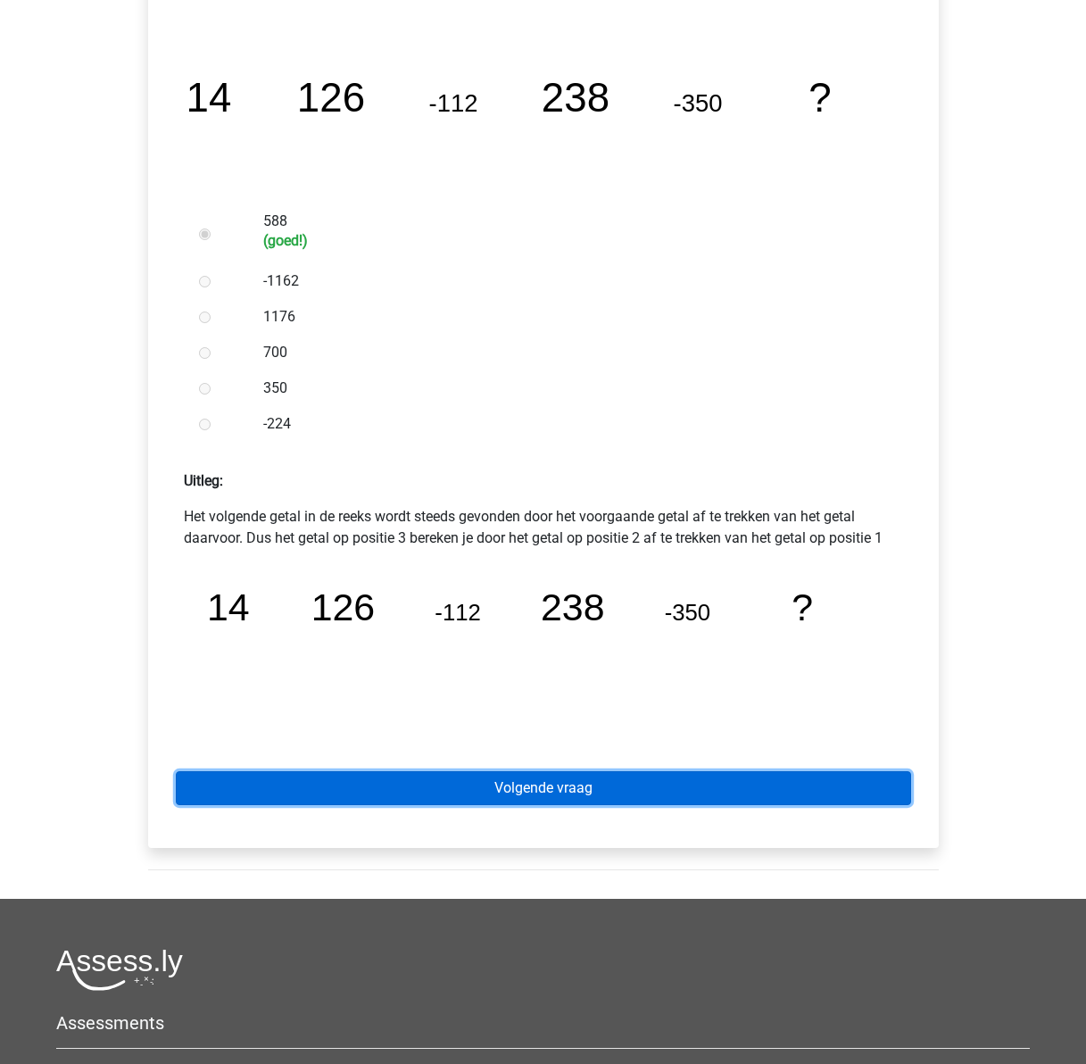
drag, startPoint x: 540, startPoint y: 793, endPoint x: 525, endPoint y: 791, distance: 15.4
click at [540, 793] on link "Volgende vraag" at bounding box center [543, 788] width 735 height 34
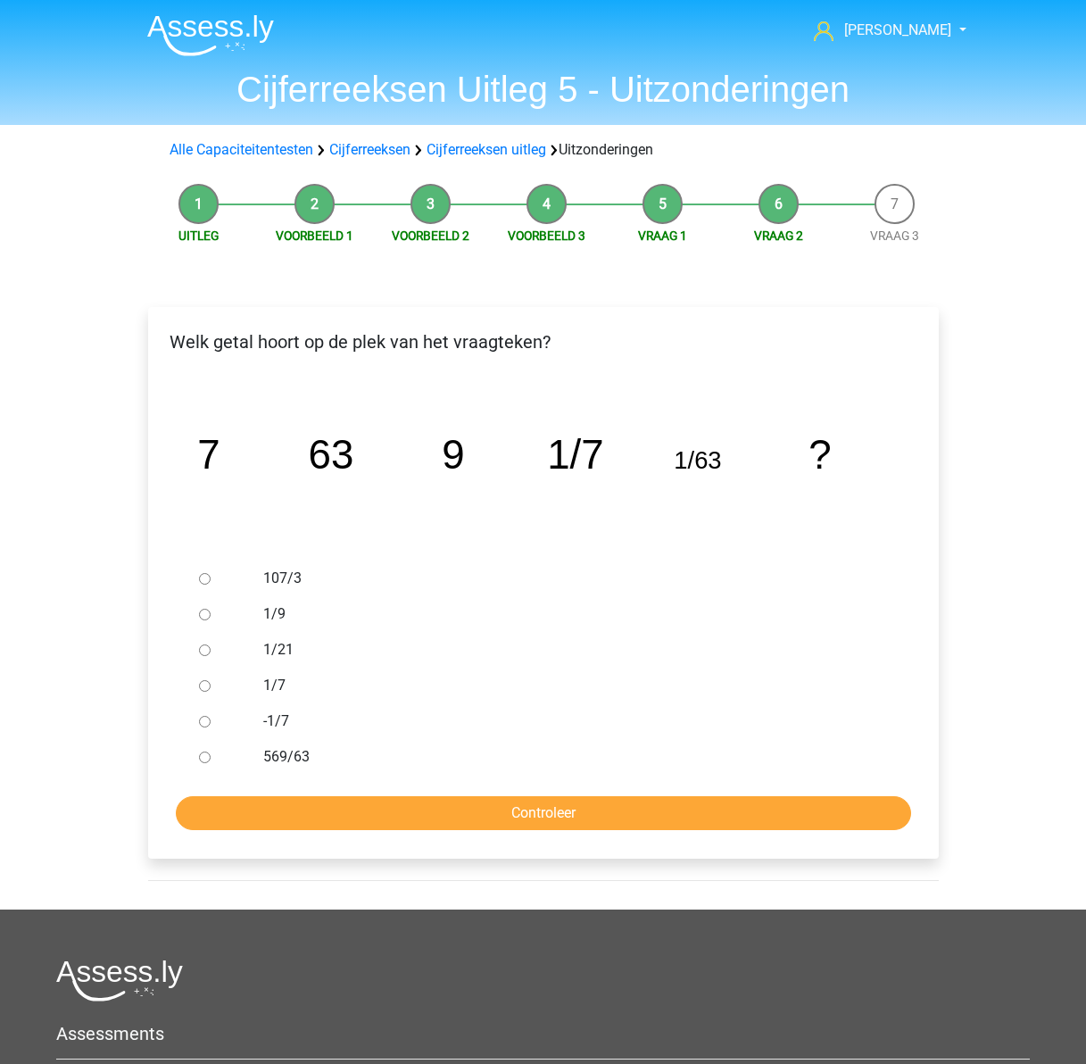
click at [203, 615] on input "1/9" at bounding box center [205, 615] width 12 height 12
radio input "true"
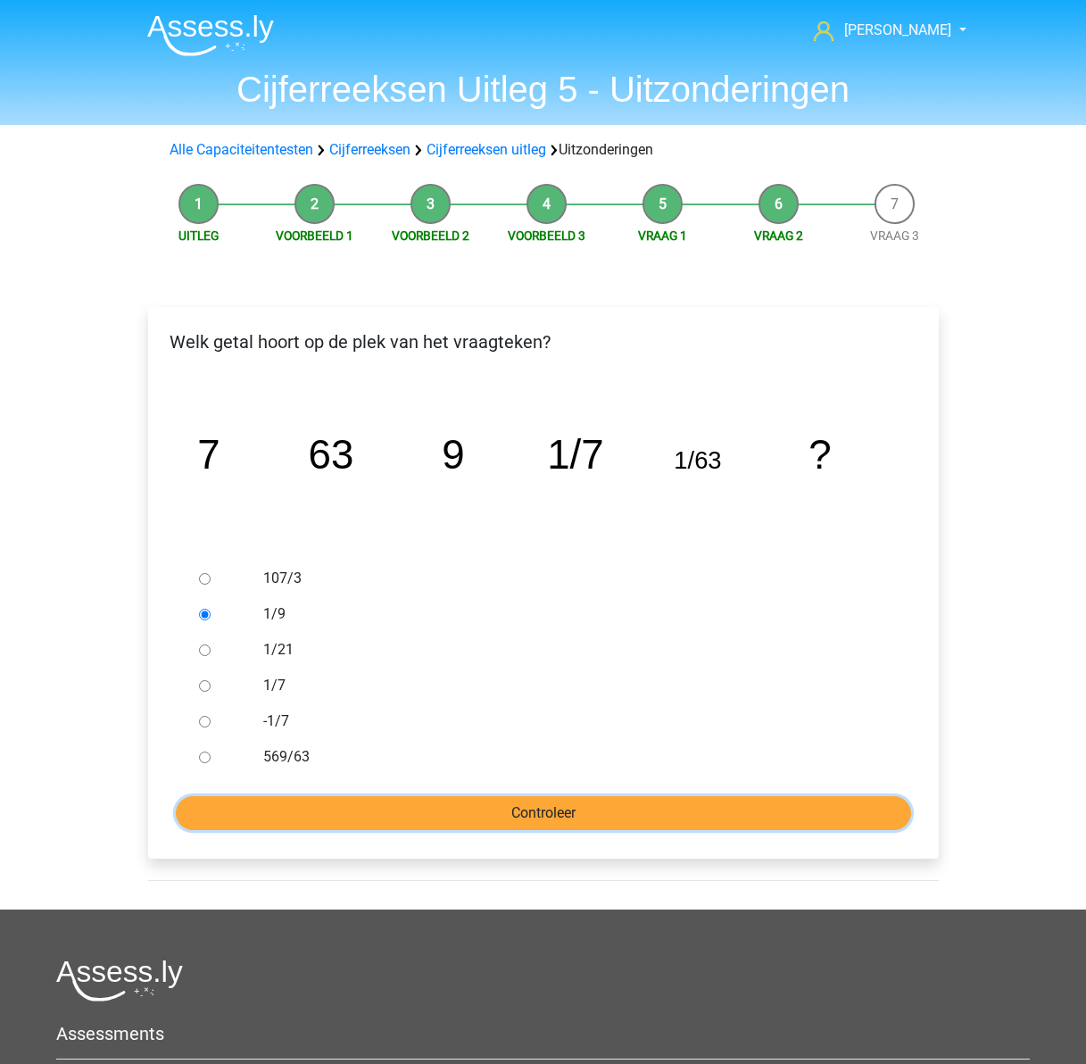
click at [582, 806] on input "Controleer" at bounding box center [543, 813] width 735 height 34
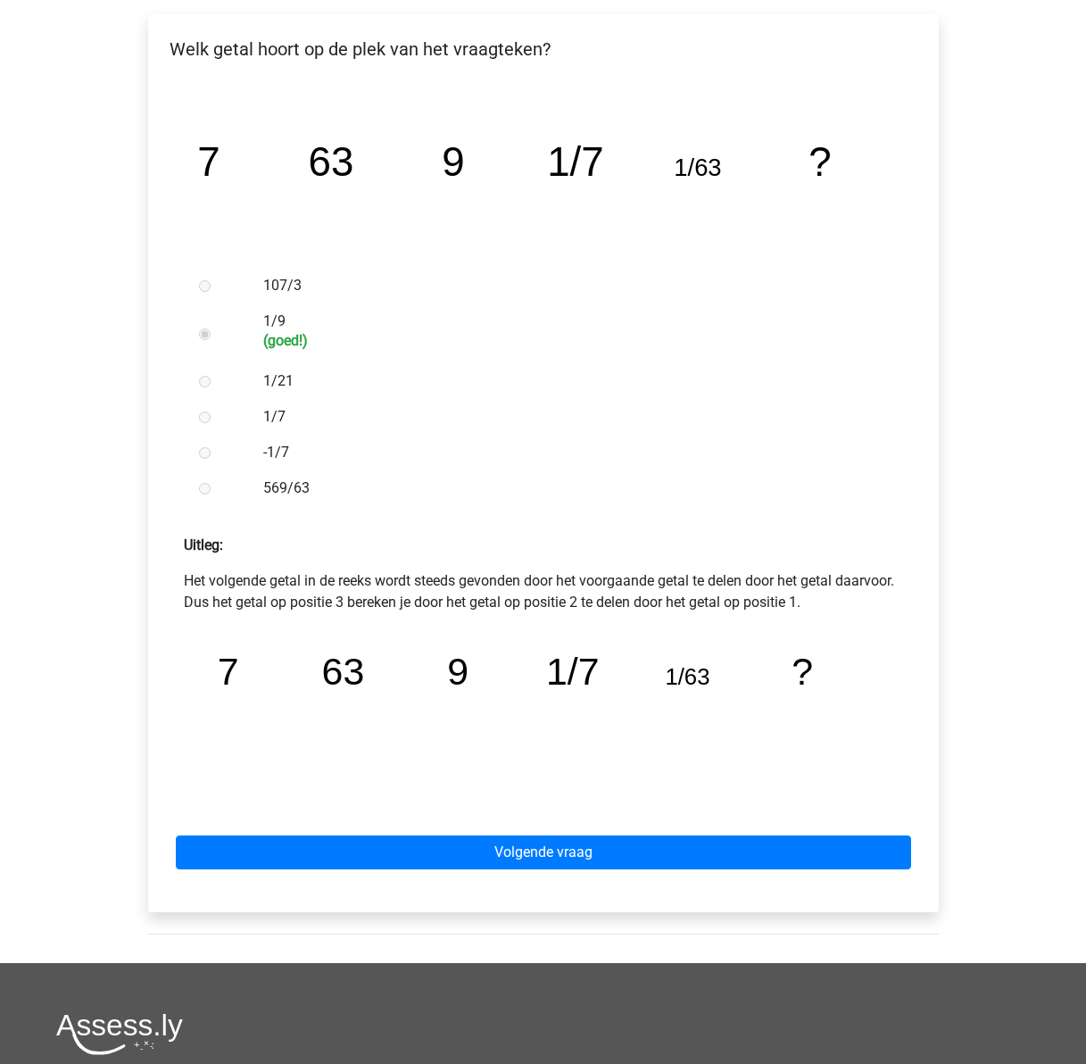
scroll to position [535, 0]
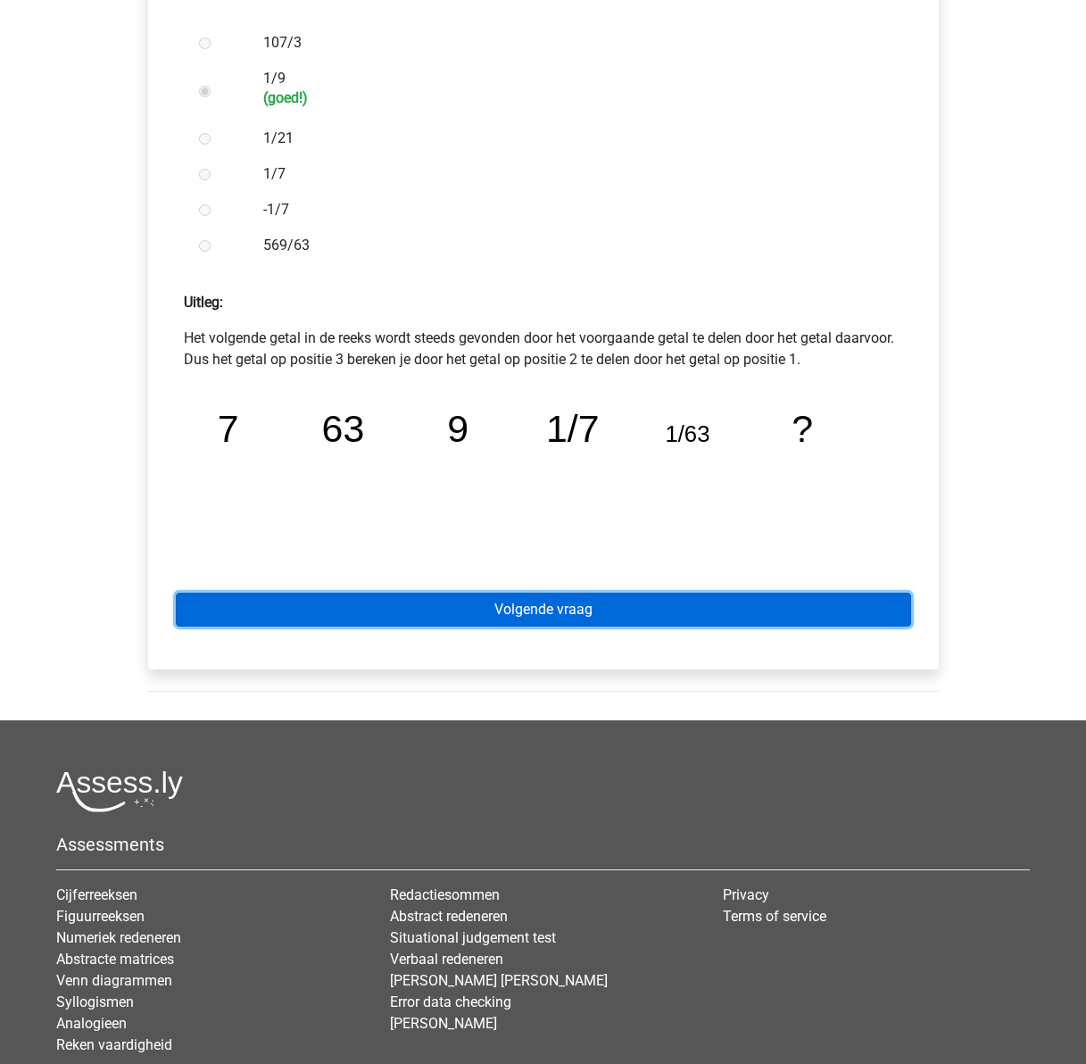
click at [576, 601] on link "Volgende vraag" at bounding box center [543, 609] width 735 height 34
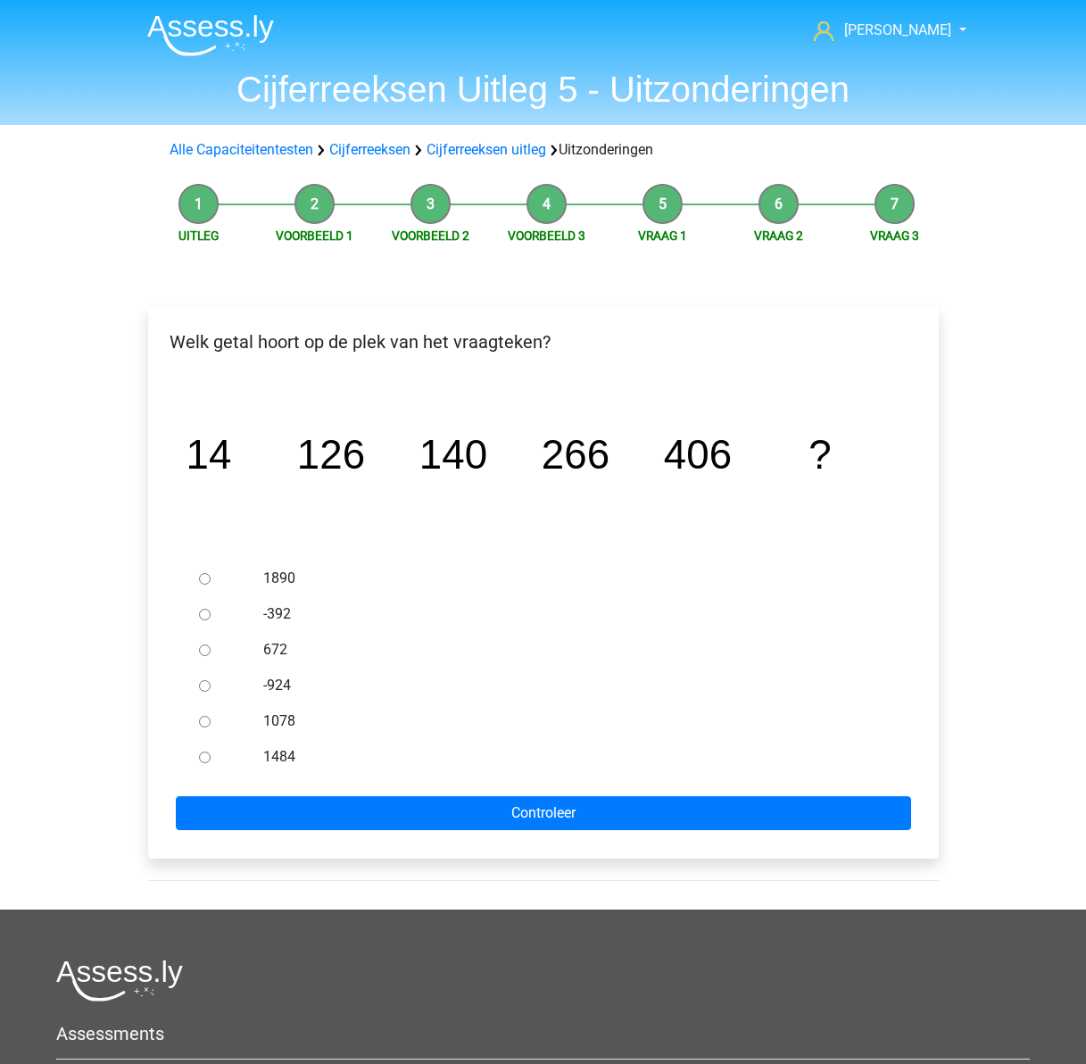
drag, startPoint x: 208, startPoint y: 652, endPoint x: 222, endPoint y: 656, distance: 14.7
click at [203, 648] on input "672" at bounding box center [205, 650] width 12 height 12
radio input "true"
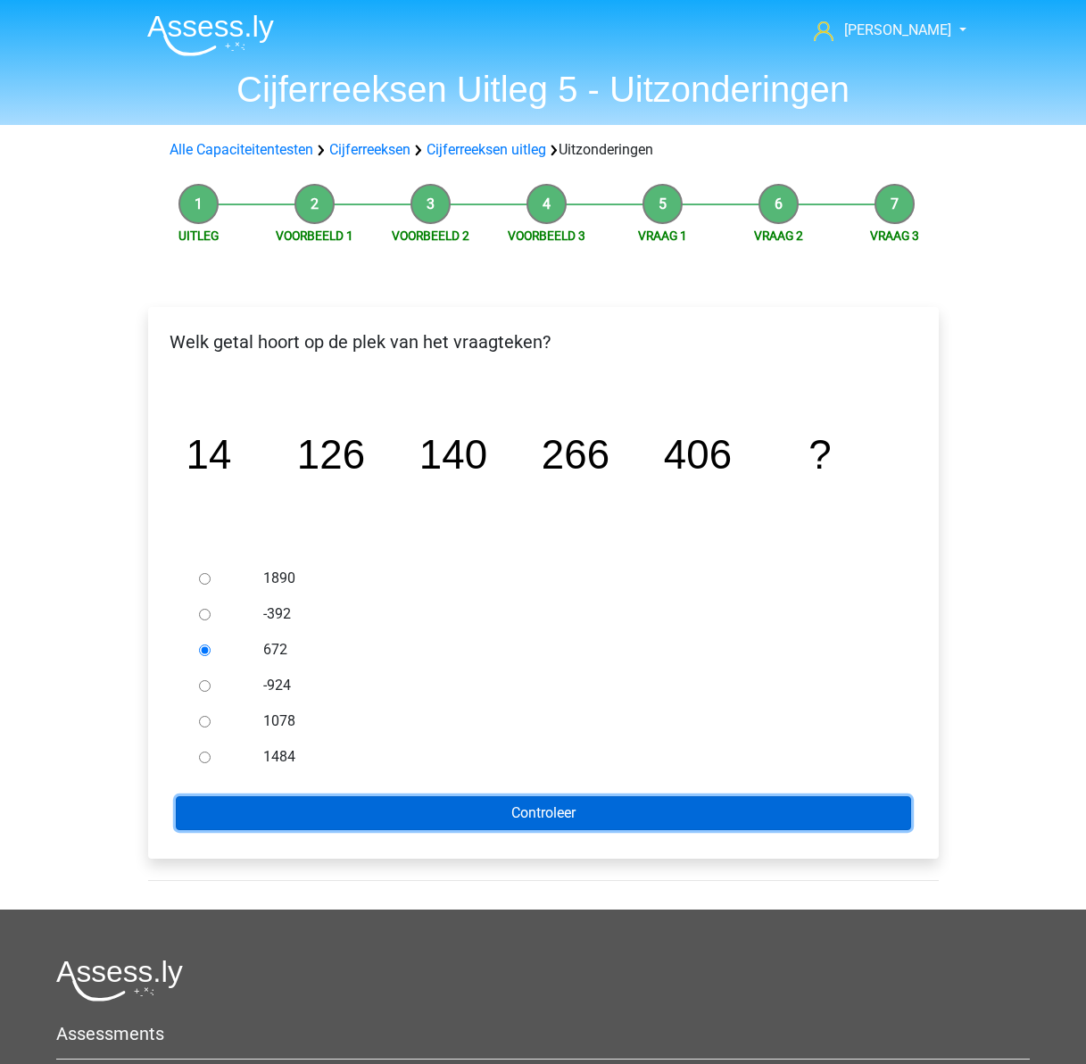
click at [545, 816] on input "Controleer" at bounding box center [543, 813] width 735 height 34
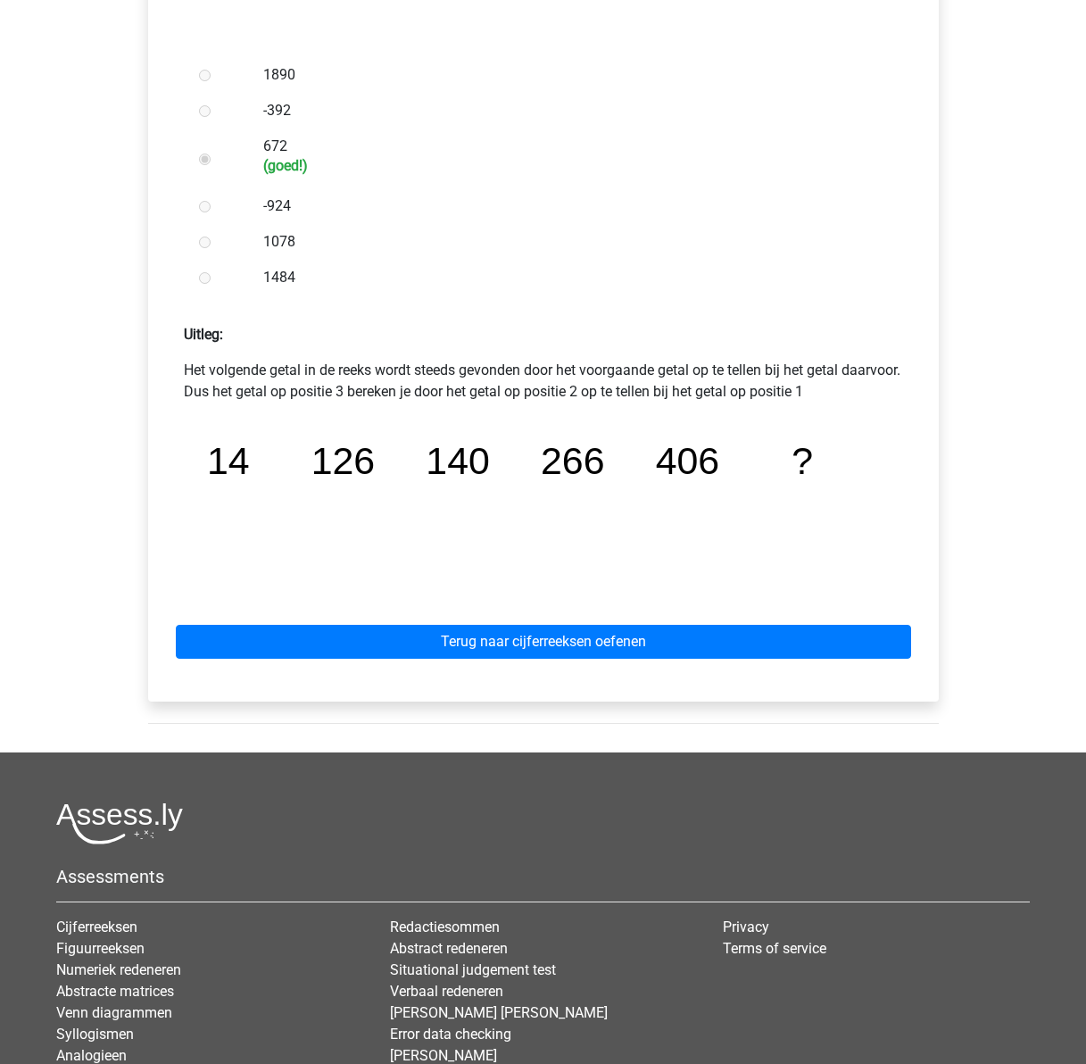
scroll to position [535, 0]
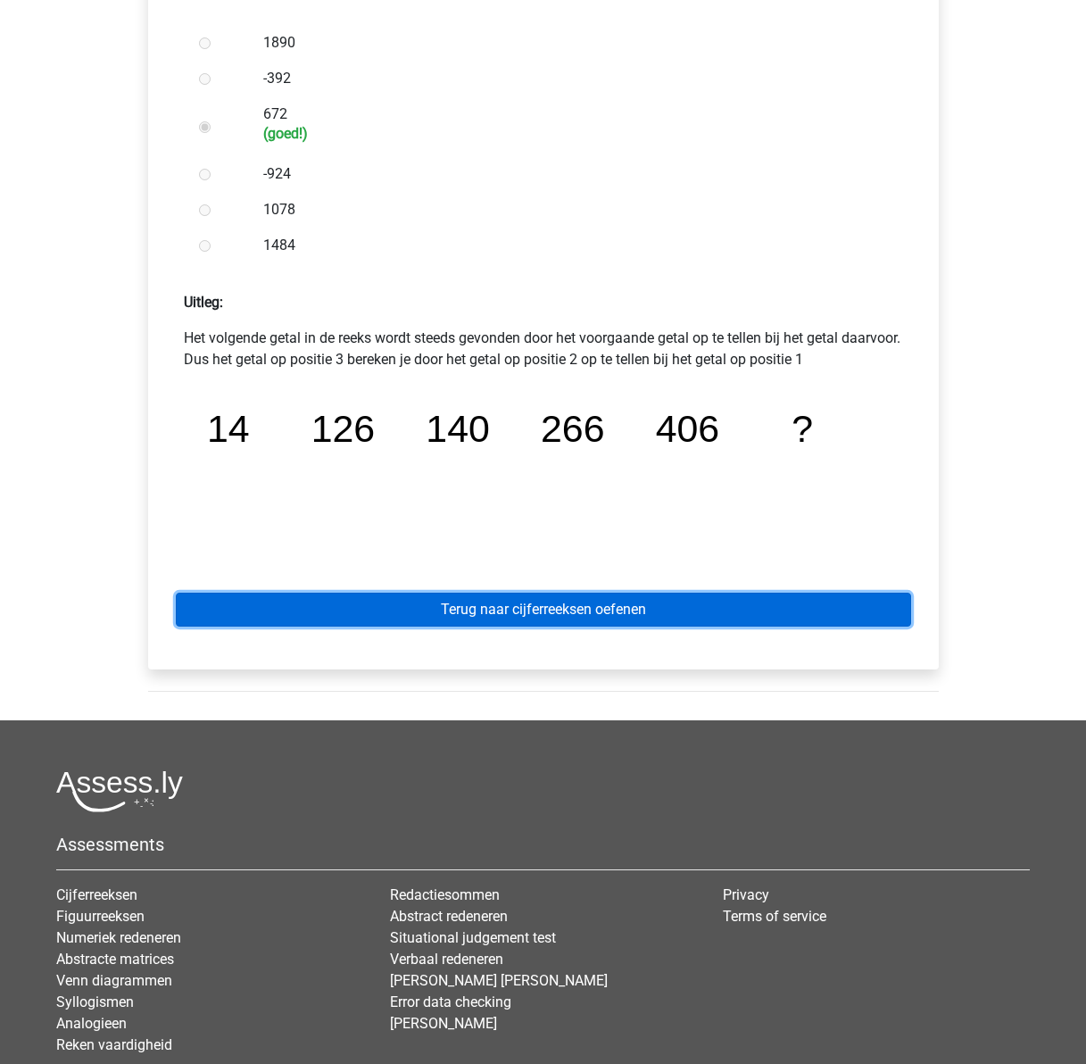
click at [544, 613] on link "Terug naar cijferreeksen oefenen" at bounding box center [543, 609] width 735 height 34
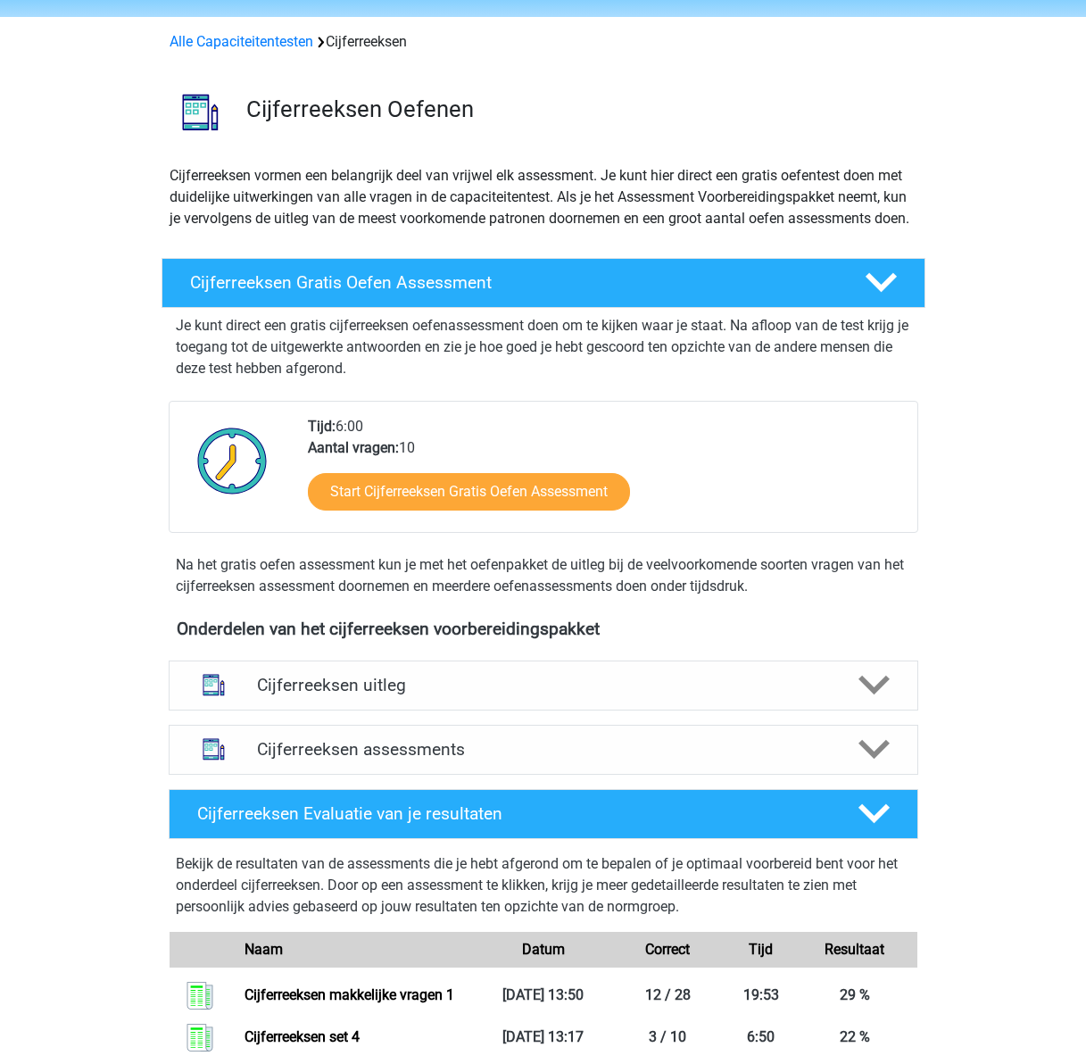
scroll to position [89, 0]
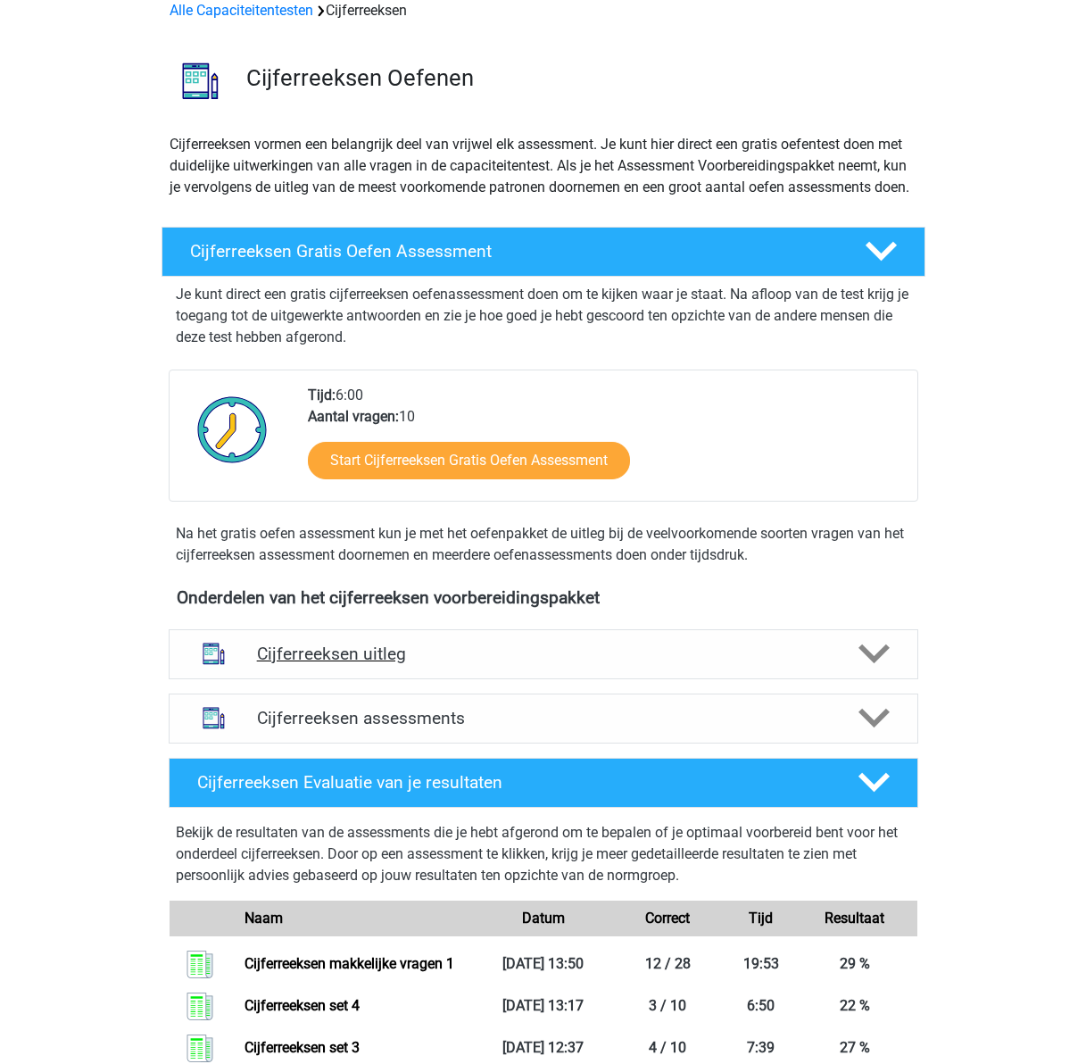
click at [443, 664] on h4 "Cijferreeksen uitleg" at bounding box center [543, 653] width 573 height 21
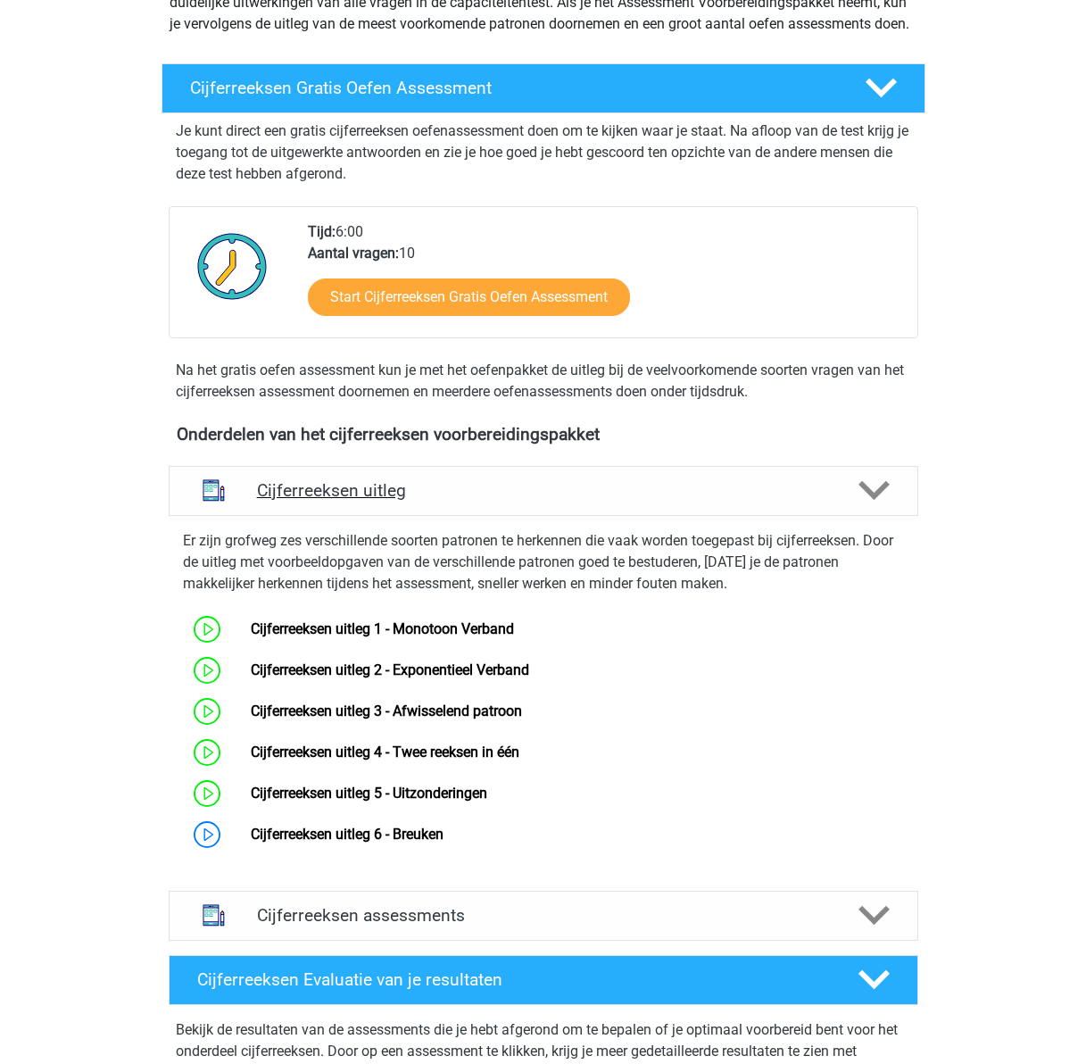
scroll to position [268, 0]
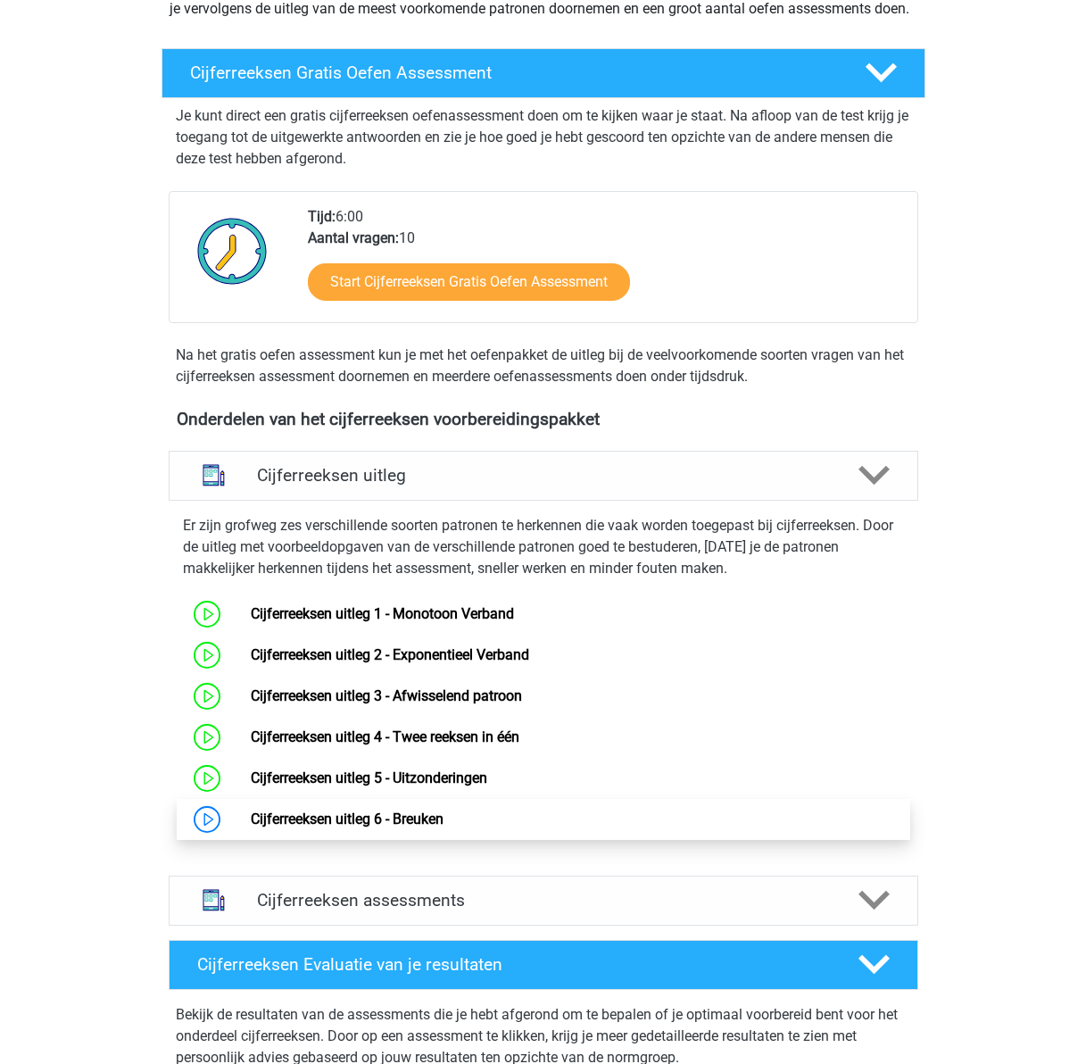
click at [331, 827] on link "Cijferreeksen uitleg 6 - Breuken" at bounding box center [347, 818] width 193 height 17
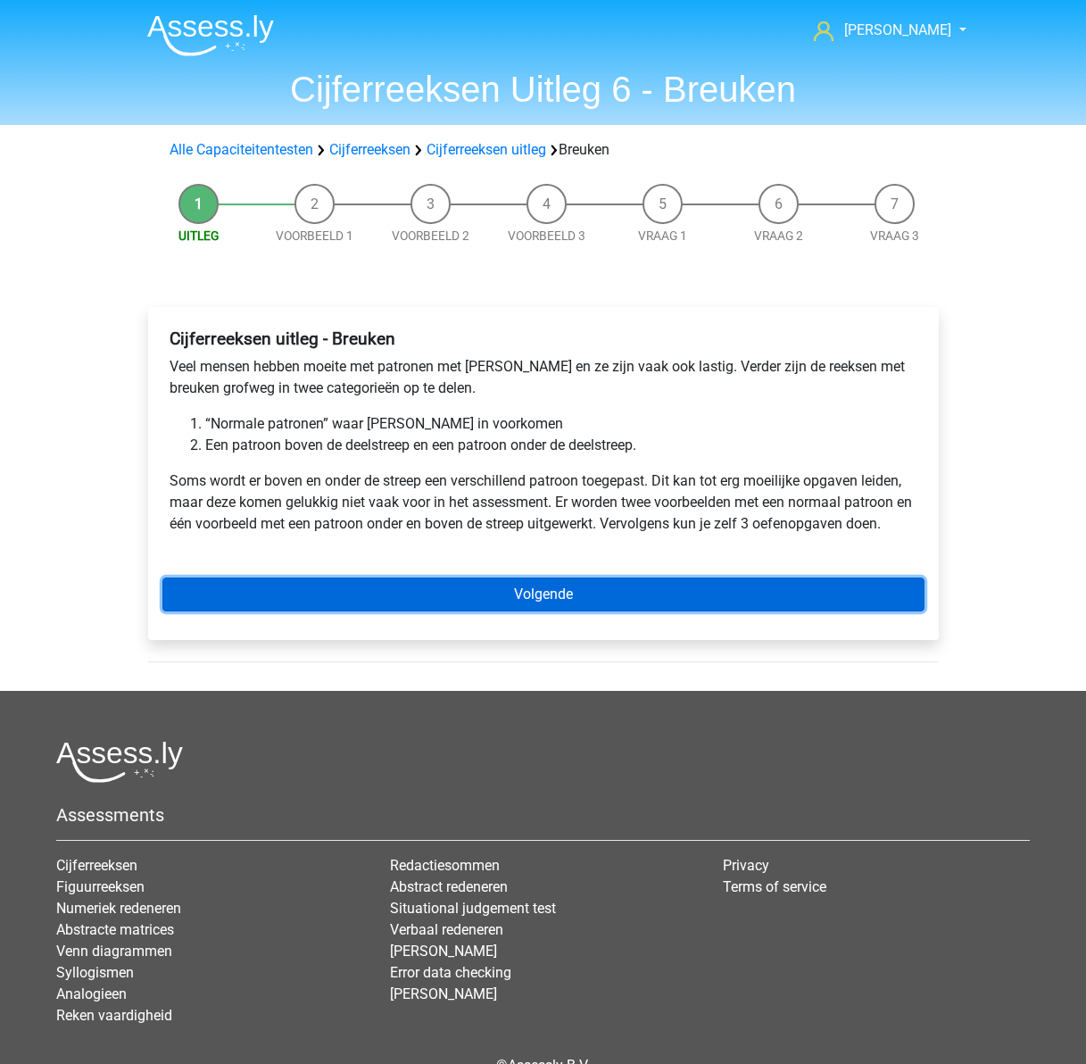
click at [529, 586] on link "Volgende" at bounding box center [543, 594] width 762 height 34
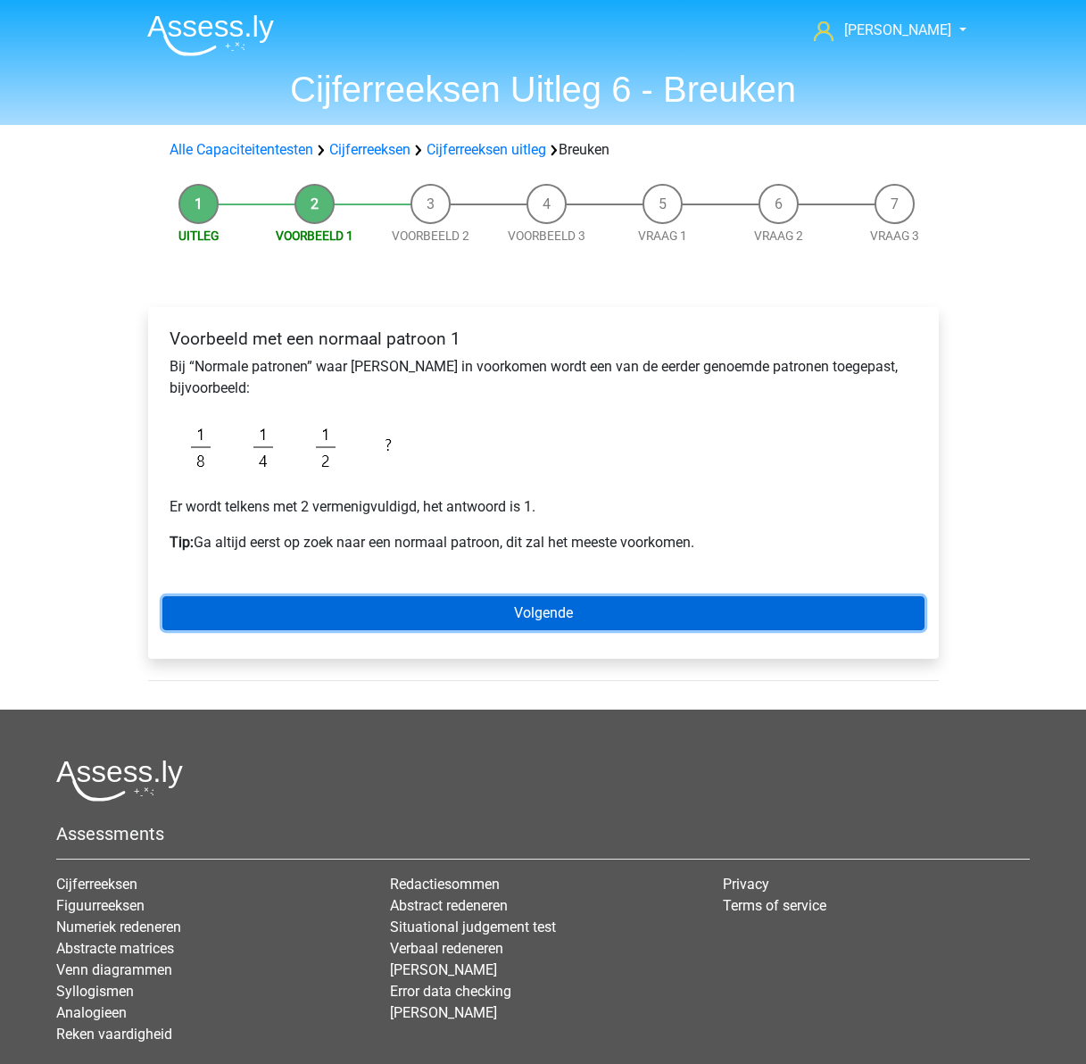
click at [481, 603] on link "Volgende" at bounding box center [543, 613] width 762 height 34
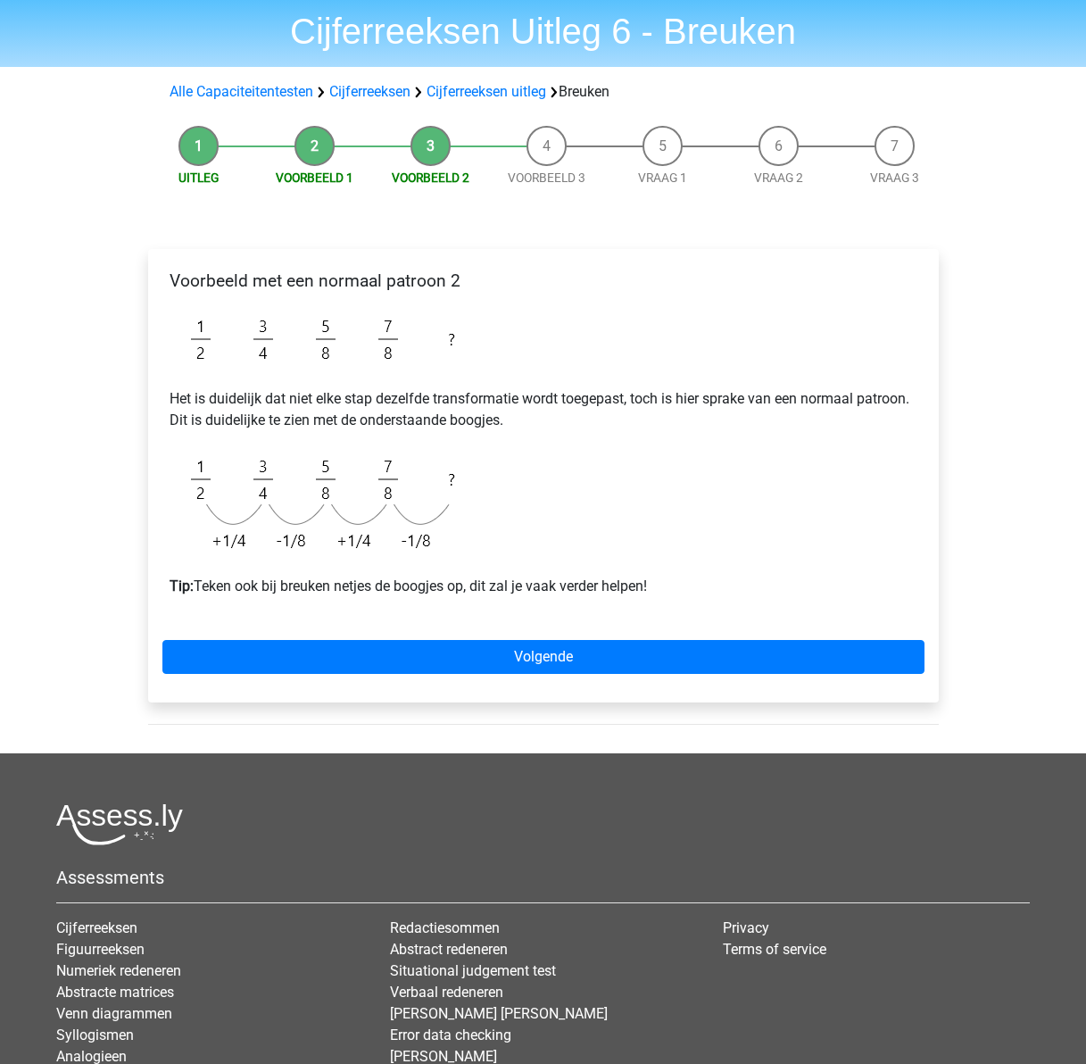
scroll to position [89, 0]
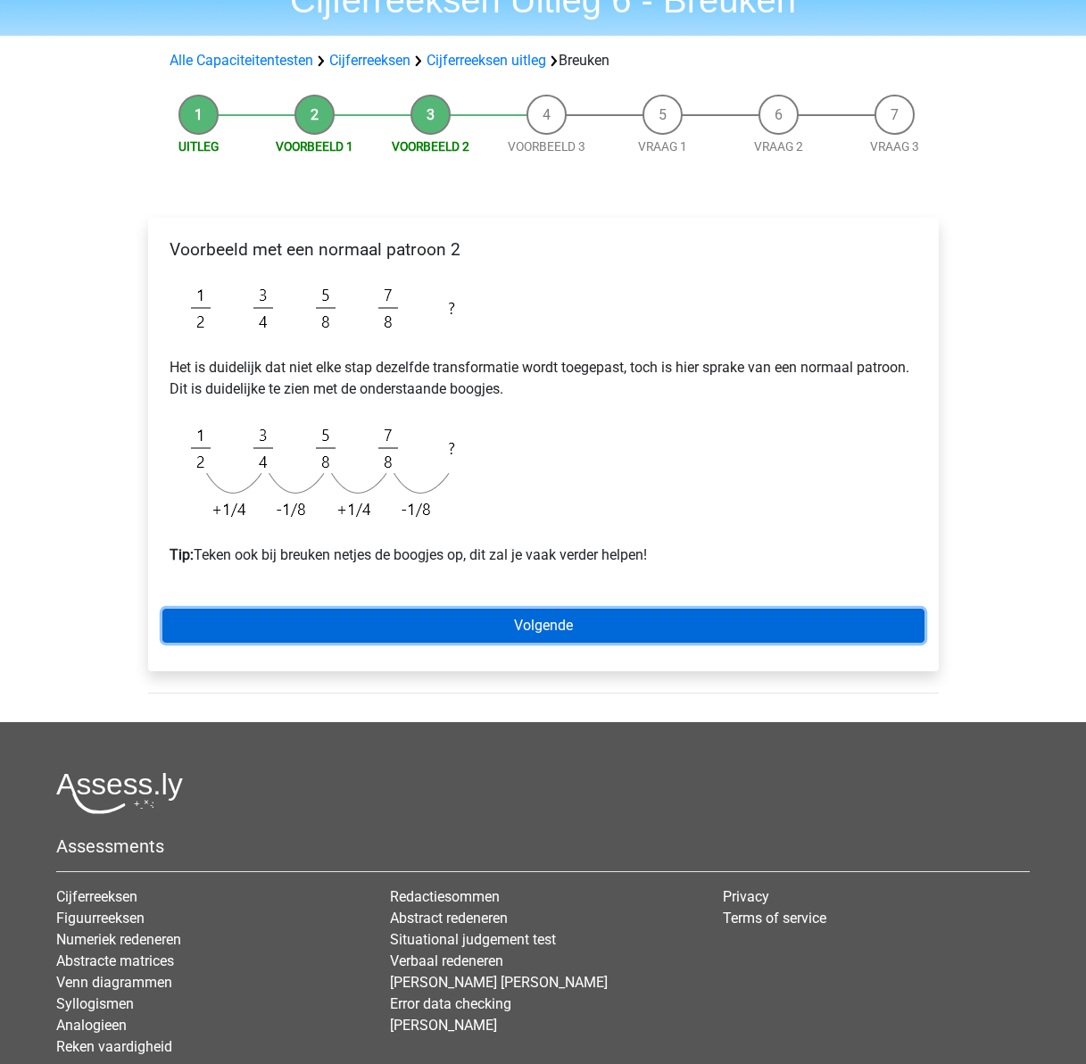
drag, startPoint x: 509, startPoint y: 625, endPoint x: 500, endPoint y: 622, distance: 10.2
click at [509, 625] on link "Volgende" at bounding box center [543, 626] width 762 height 34
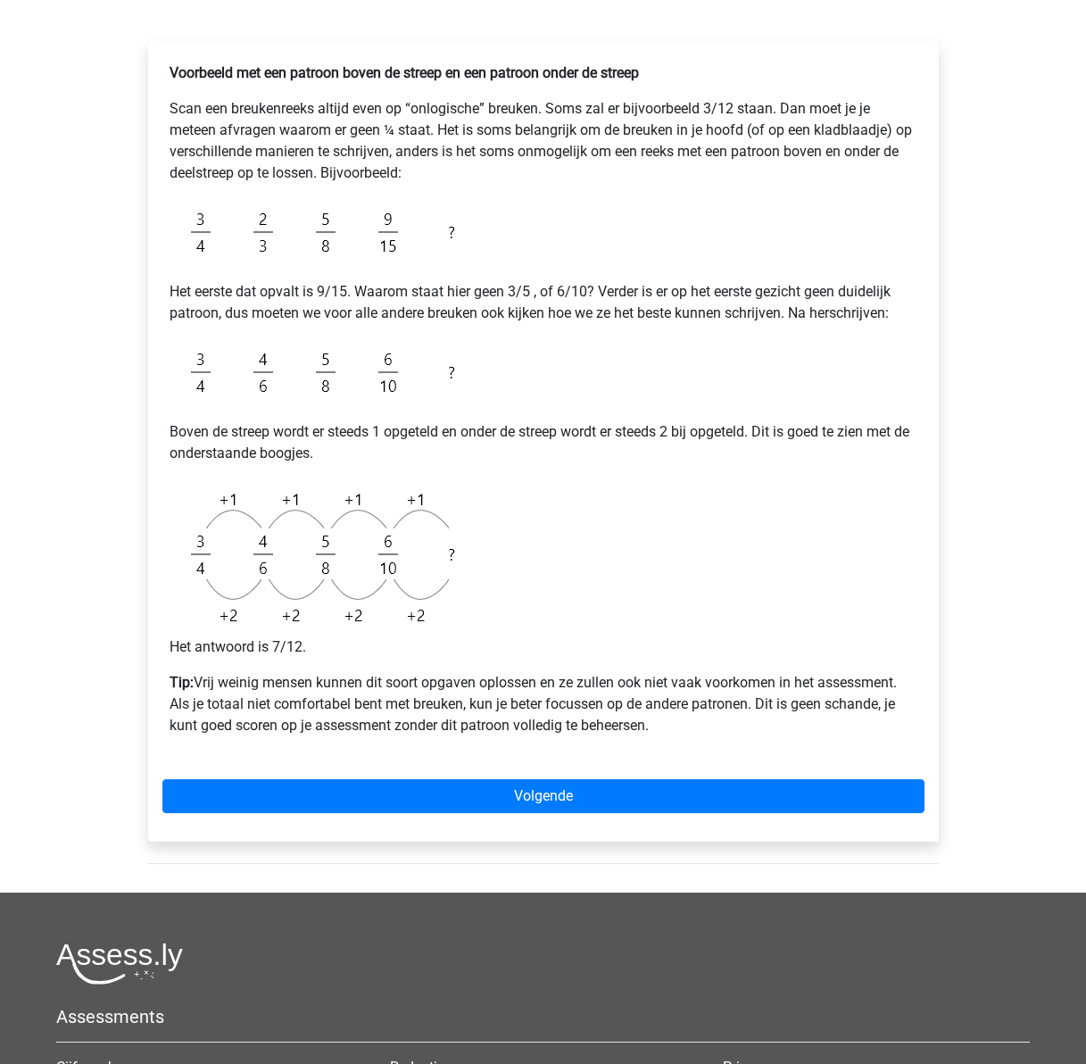
scroll to position [268, 0]
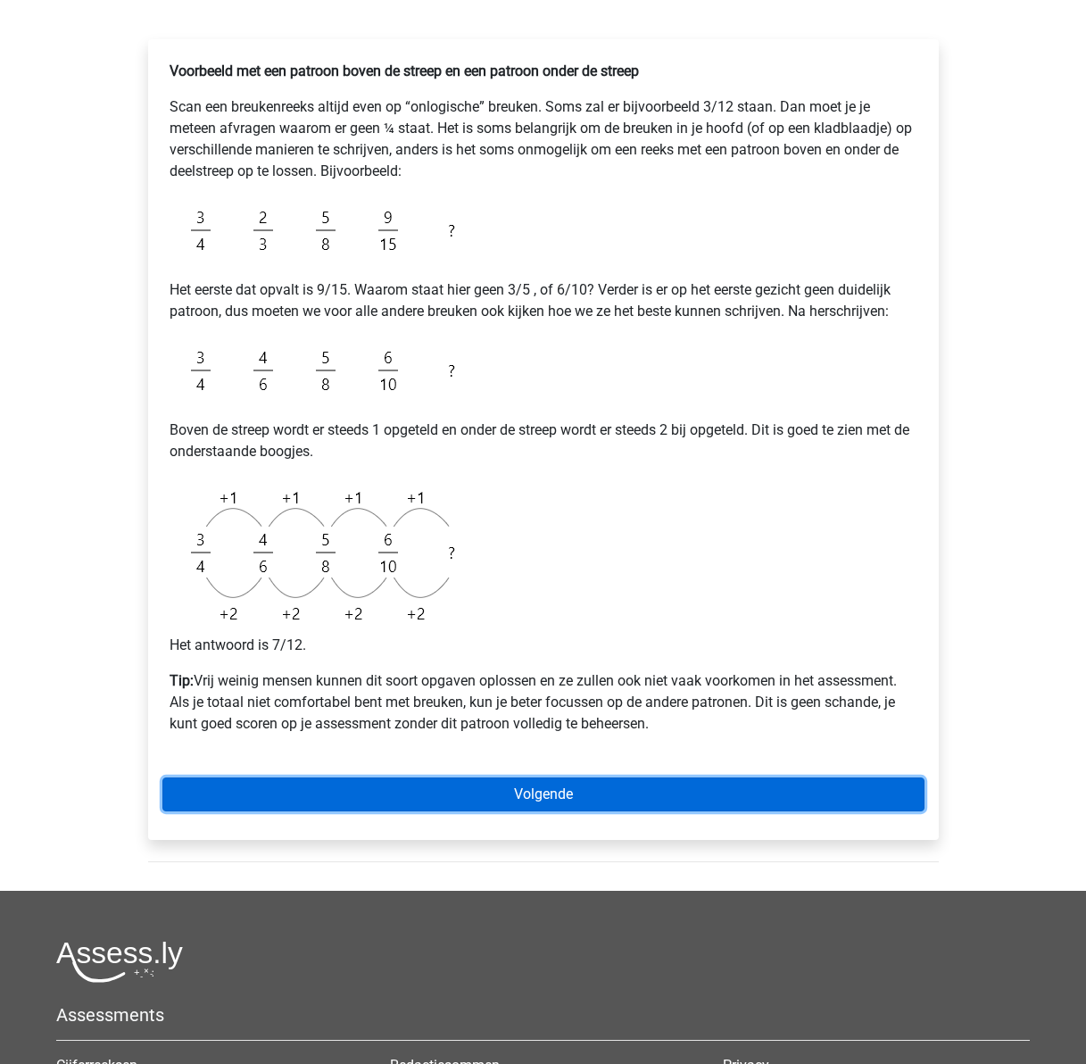
click at [577, 804] on link "Volgende" at bounding box center [543, 794] width 762 height 34
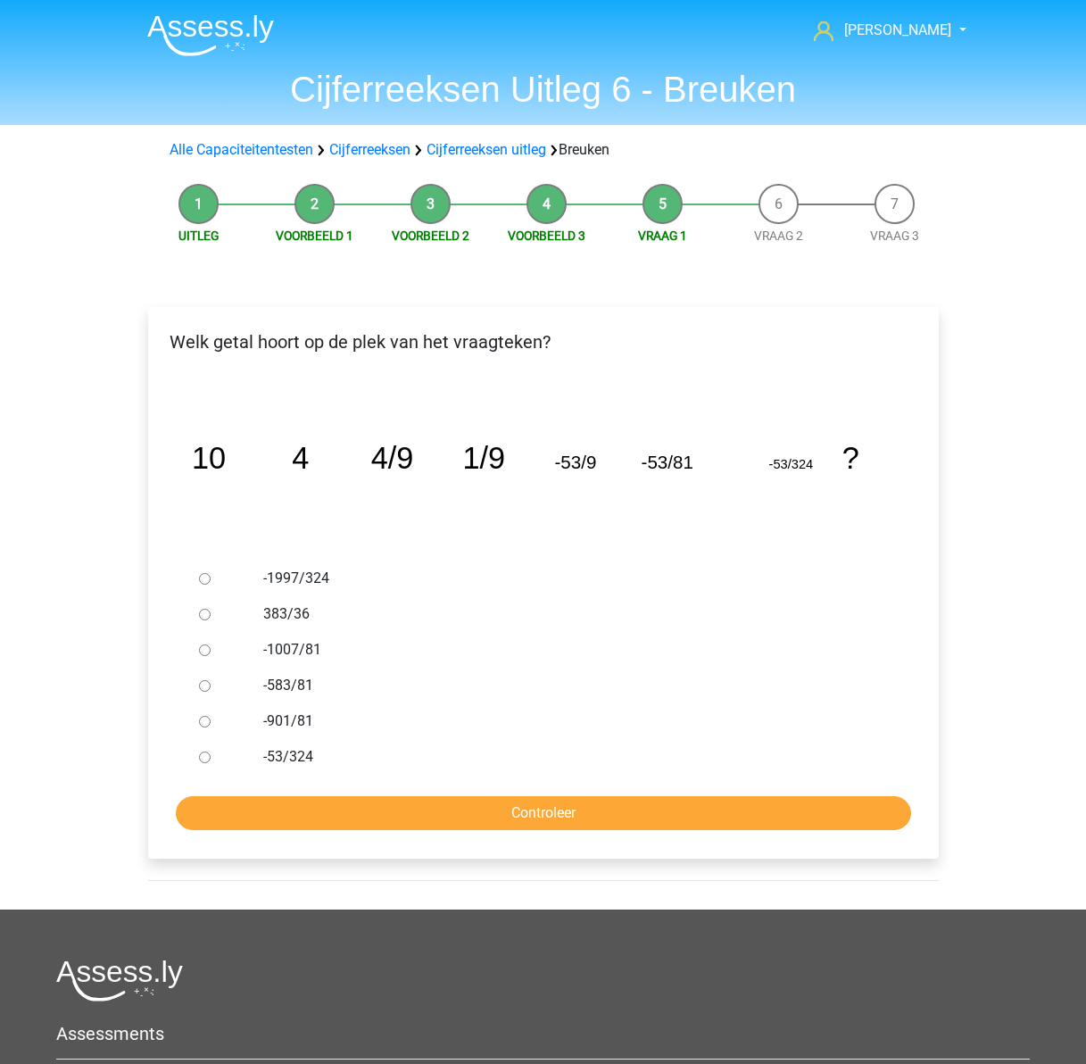
click at [197, 719] on div at bounding box center [221, 721] width 59 height 36
click at [205, 720] on input "-901/81" at bounding box center [205, 722] width 12 height 12
radio input "true"
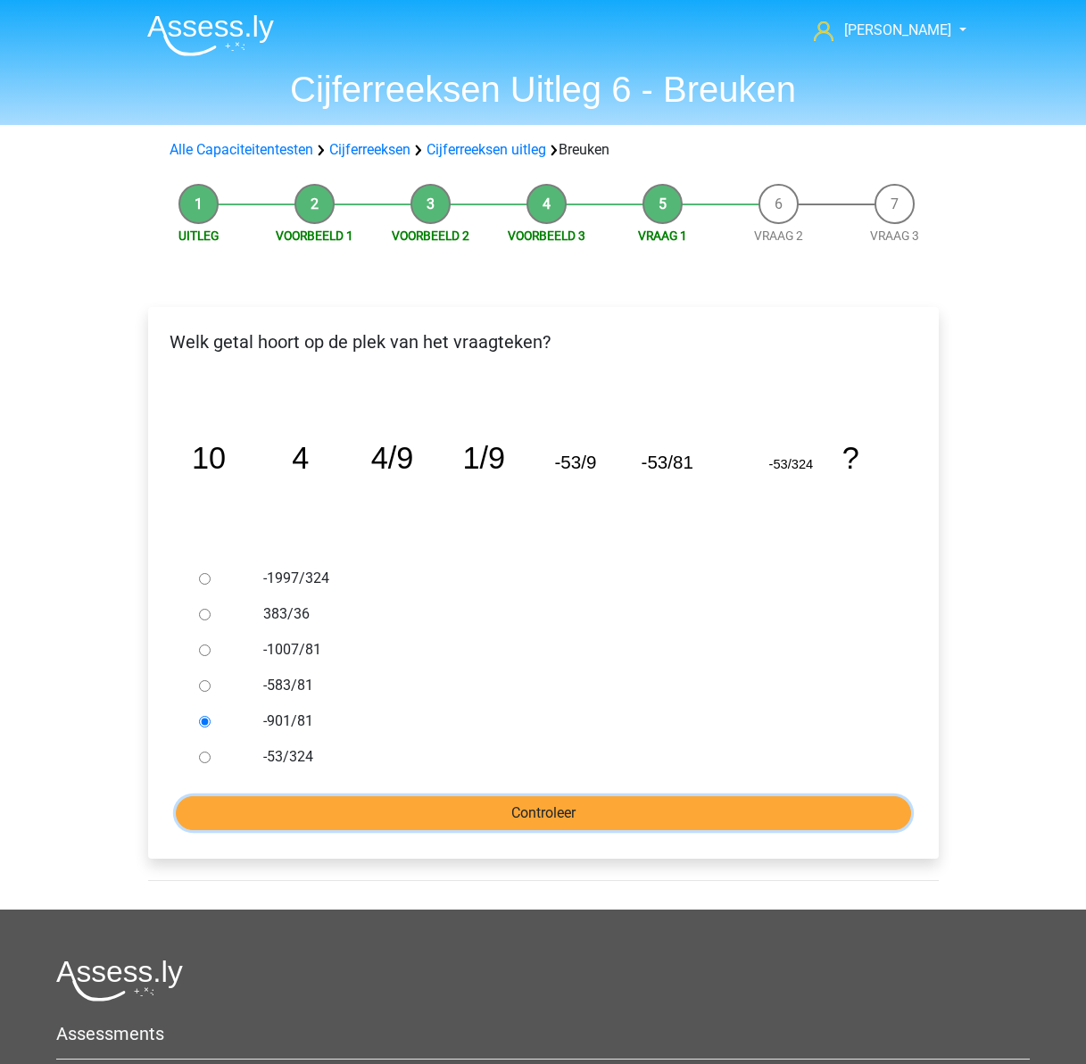
click at [480, 811] on input "Controleer" at bounding box center [543, 813] width 735 height 34
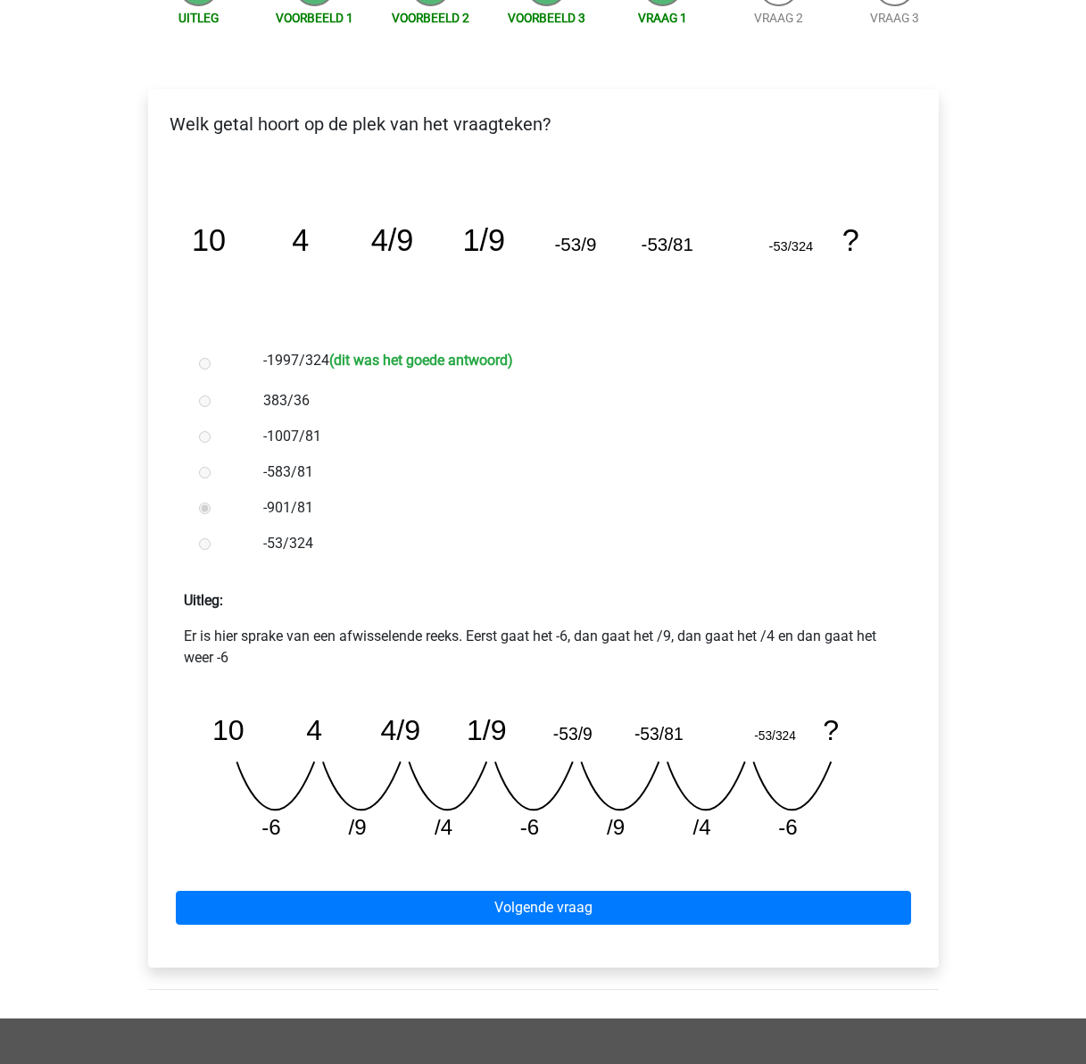
scroll to position [268, 0]
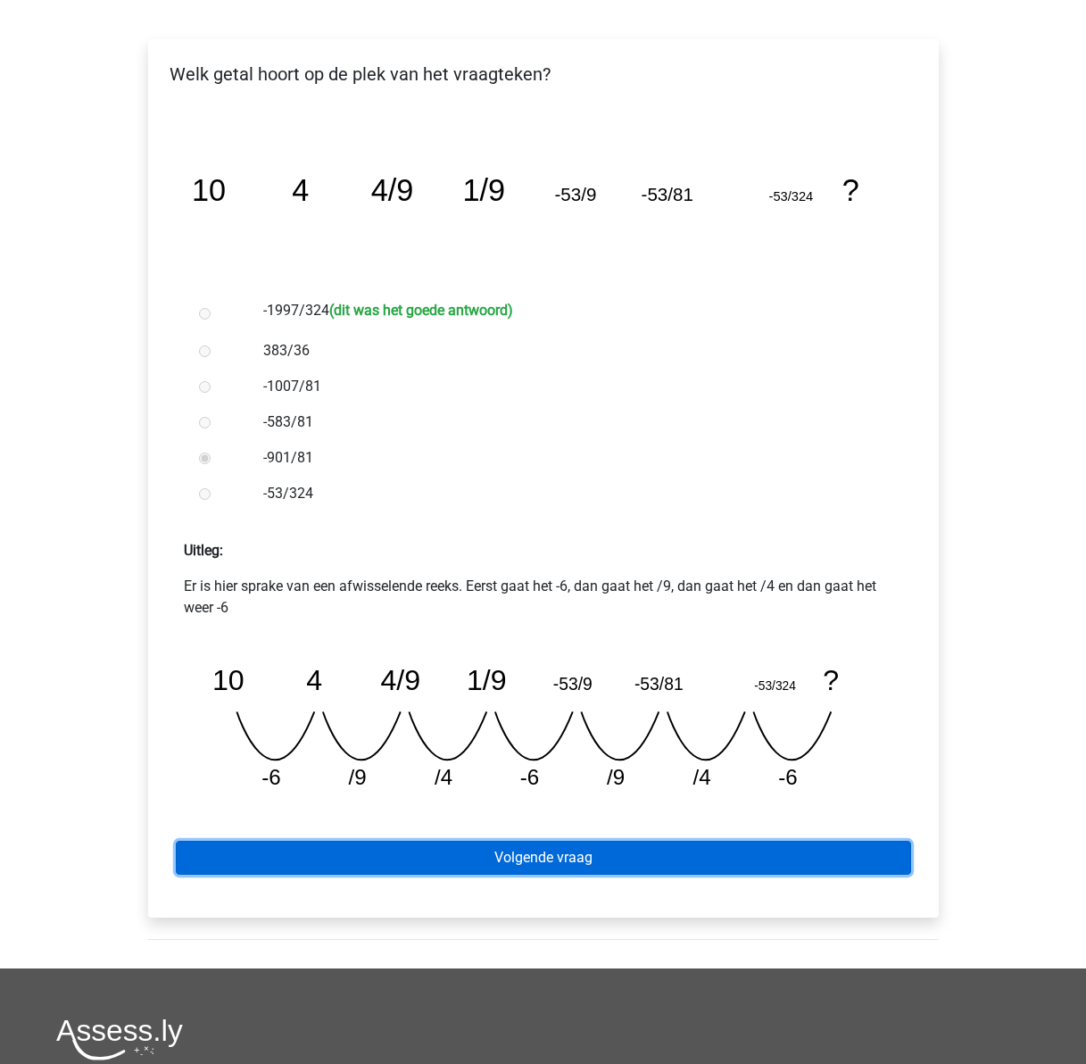
click at [618, 849] on link "Volgende vraag" at bounding box center [543, 858] width 735 height 34
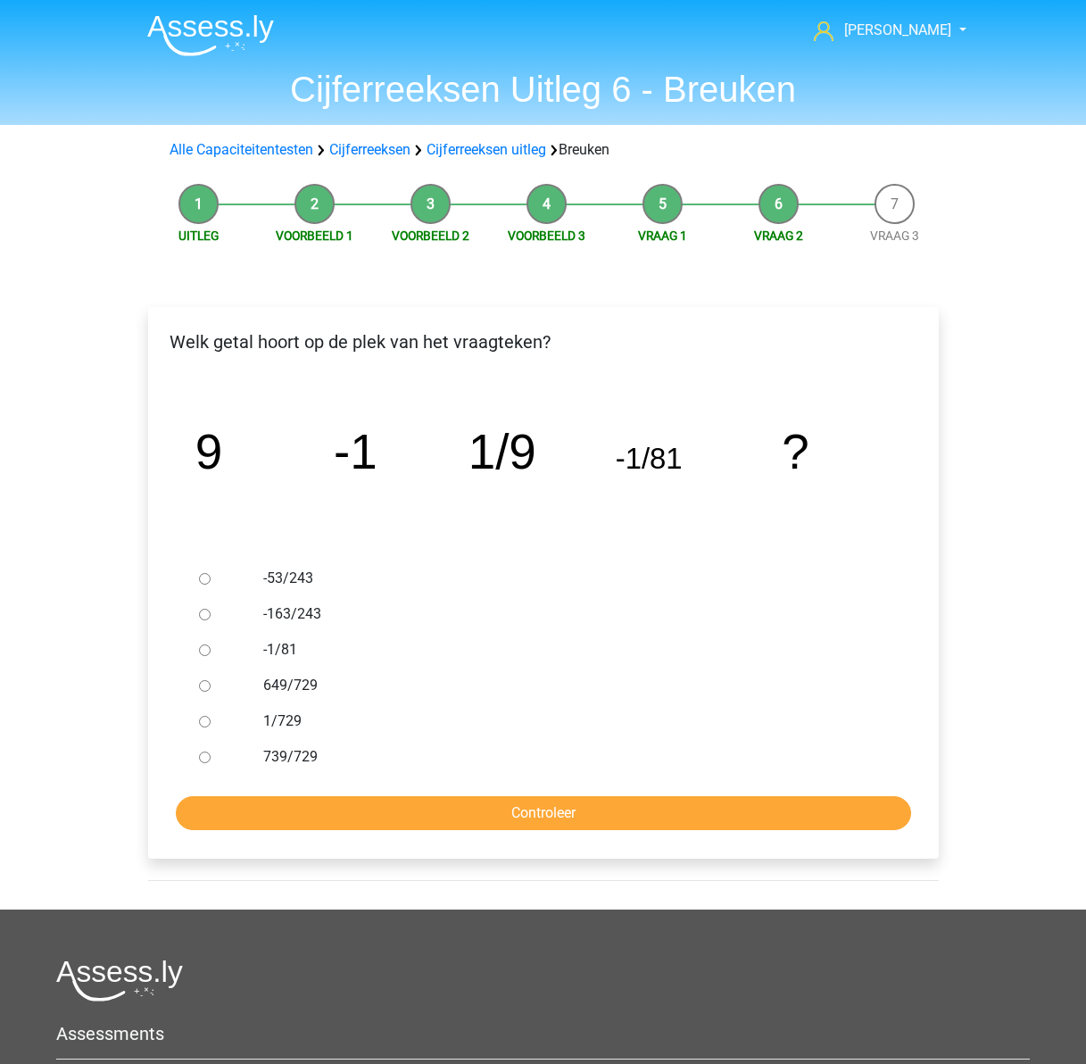
click at [278, 720] on label "1/729" at bounding box center [571, 720] width 617 height 21
click at [211, 720] on input "1/729" at bounding box center [205, 722] width 12 height 12
radio input "true"
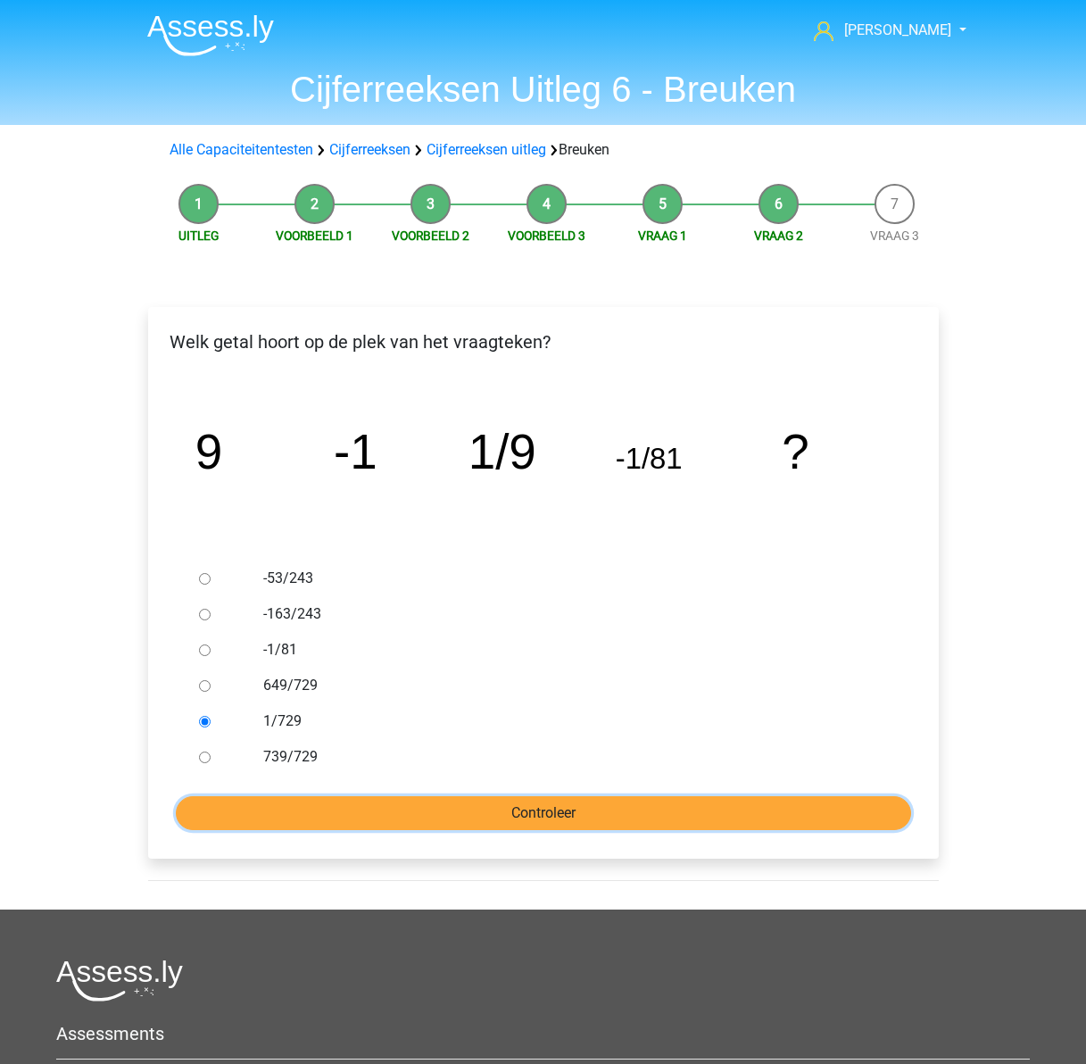
click at [418, 803] on input "Controleer" at bounding box center [543, 813] width 735 height 34
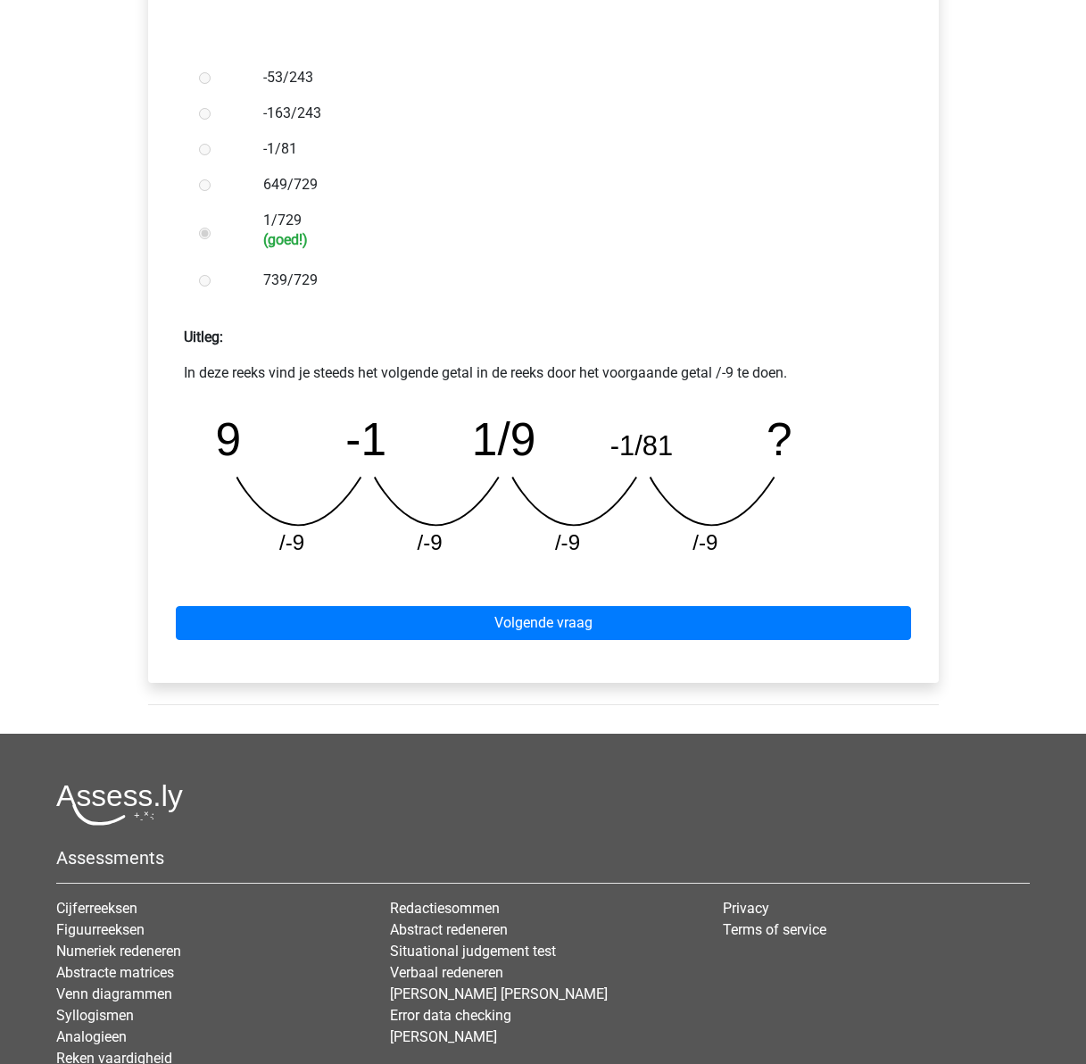
scroll to position [535, 0]
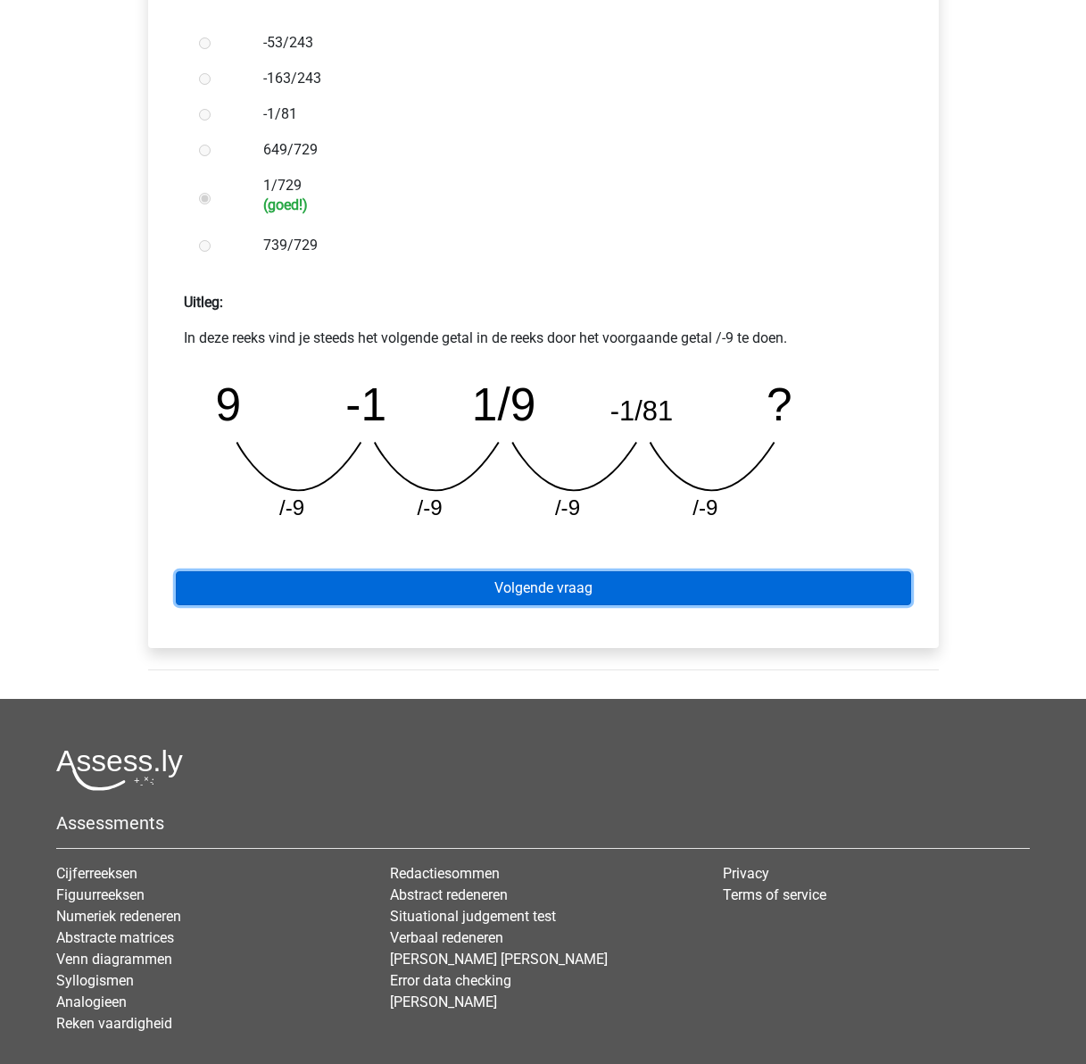
click at [620, 584] on link "Volgende vraag" at bounding box center [543, 588] width 735 height 34
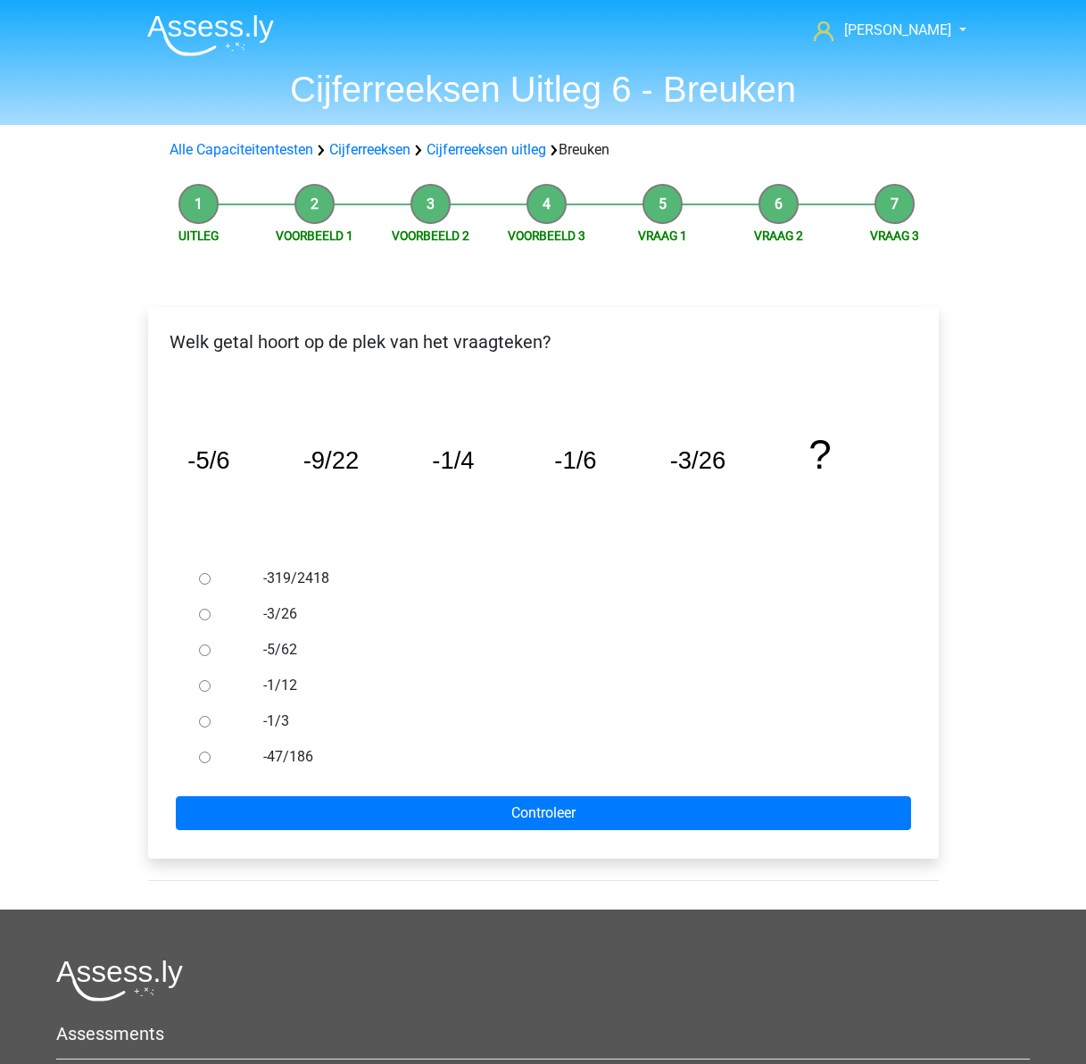
click at [273, 684] on label "-1/12" at bounding box center [571, 685] width 617 height 21
click at [211, 684] on input "-1/12" at bounding box center [205, 686] width 12 height 12
radio input "true"
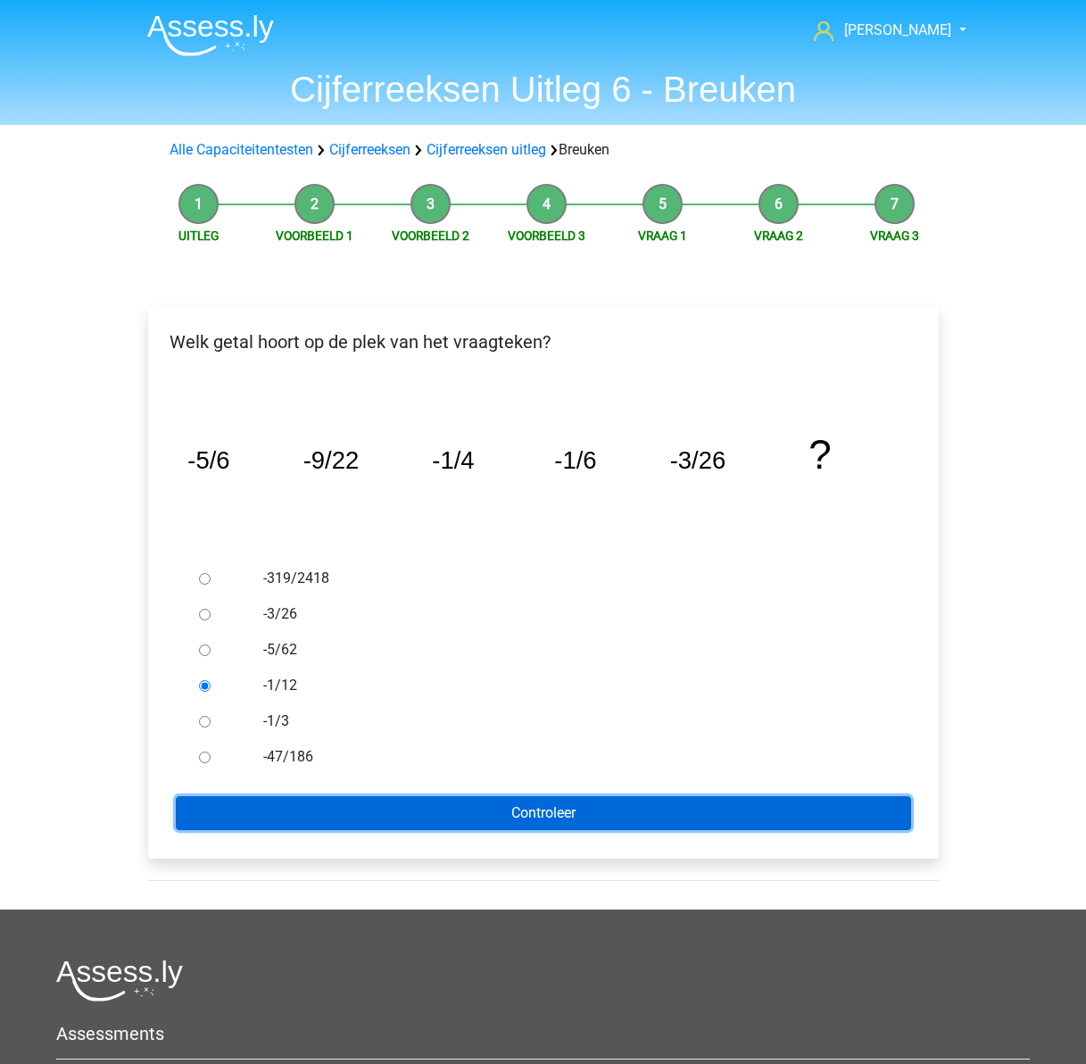
click at [536, 811] on input "Controleer" at bounding box center [543, 813] width 735 height 34
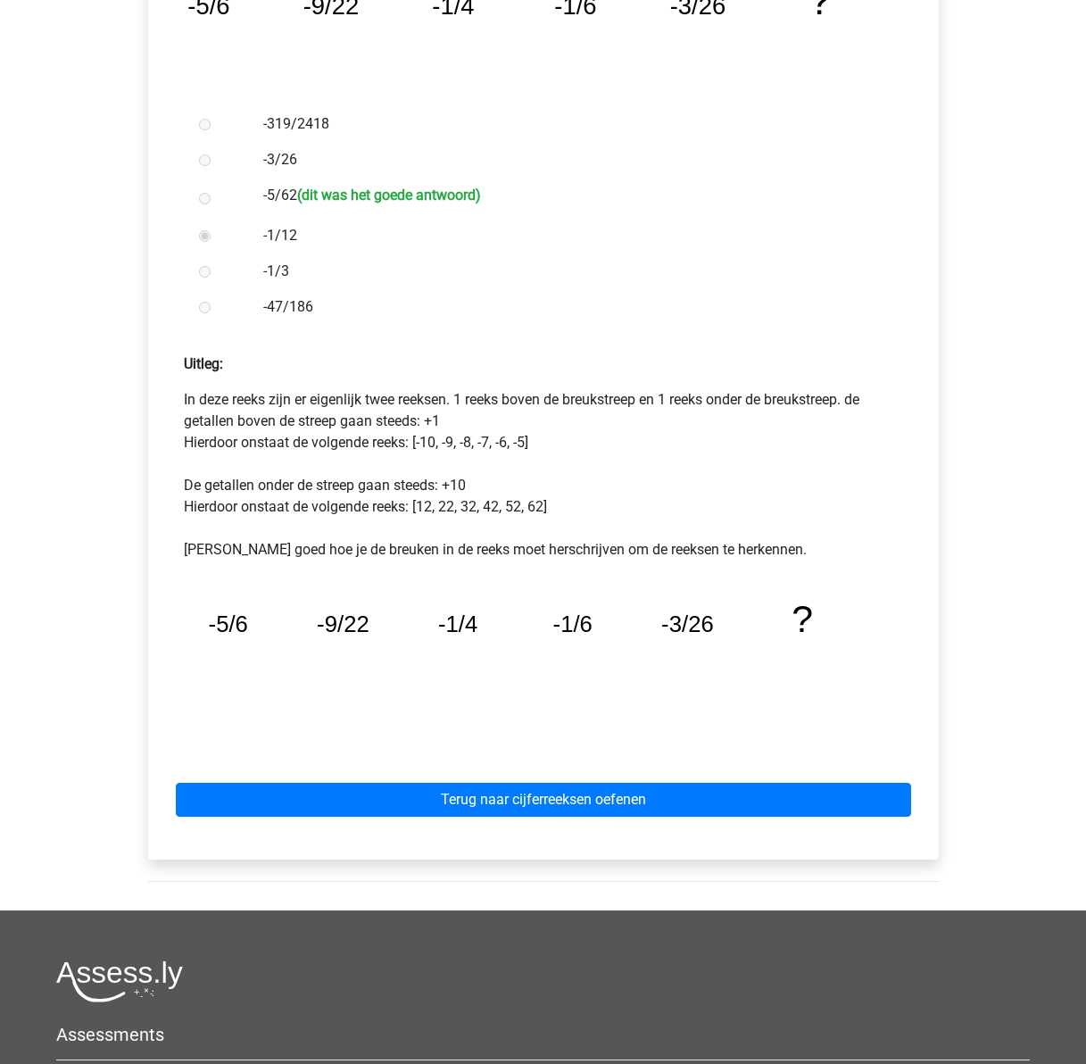
scroll to position [714, 0]
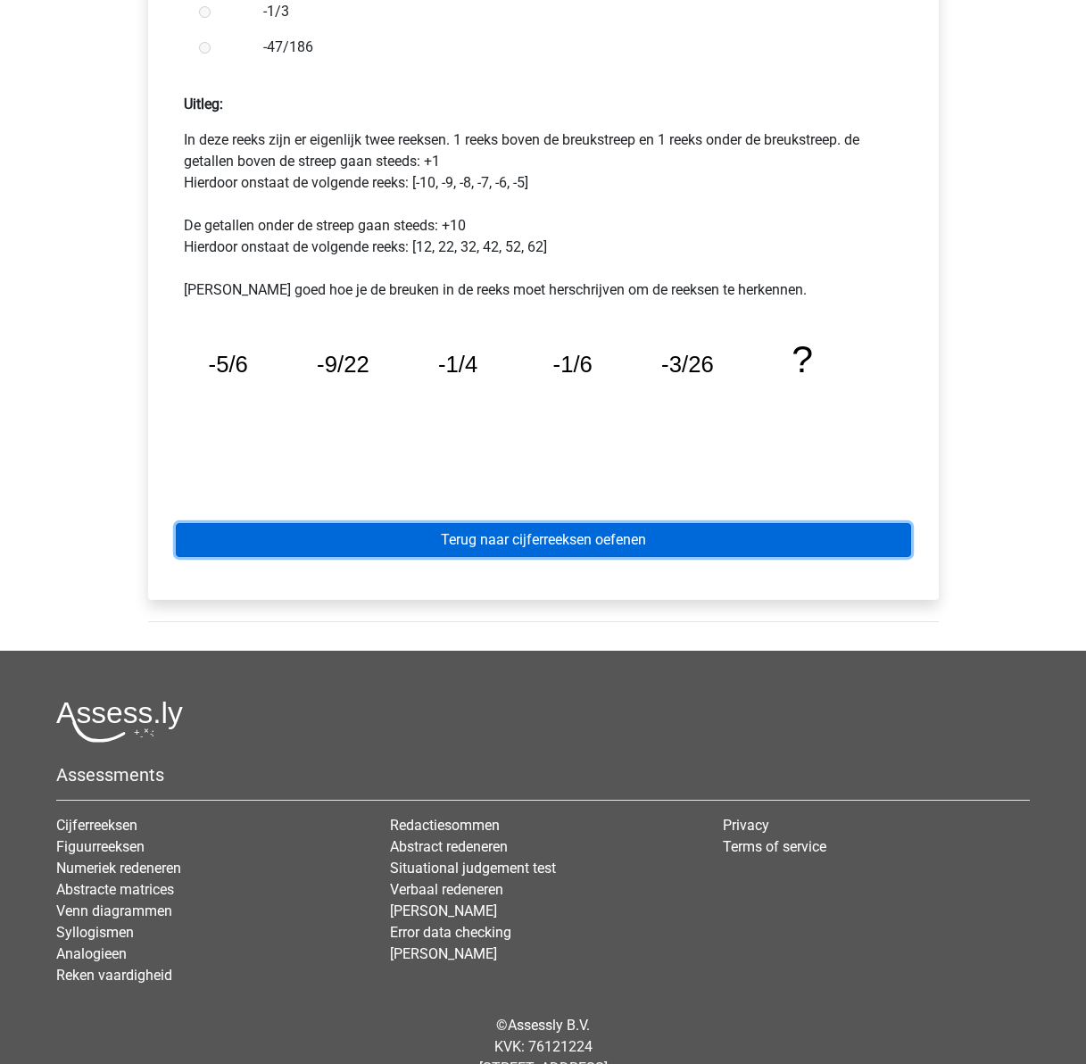
click at [551, 530] on link "Terug naar cijferreeksen oefenen" at bounding box center [543, 540] width 735 height 34
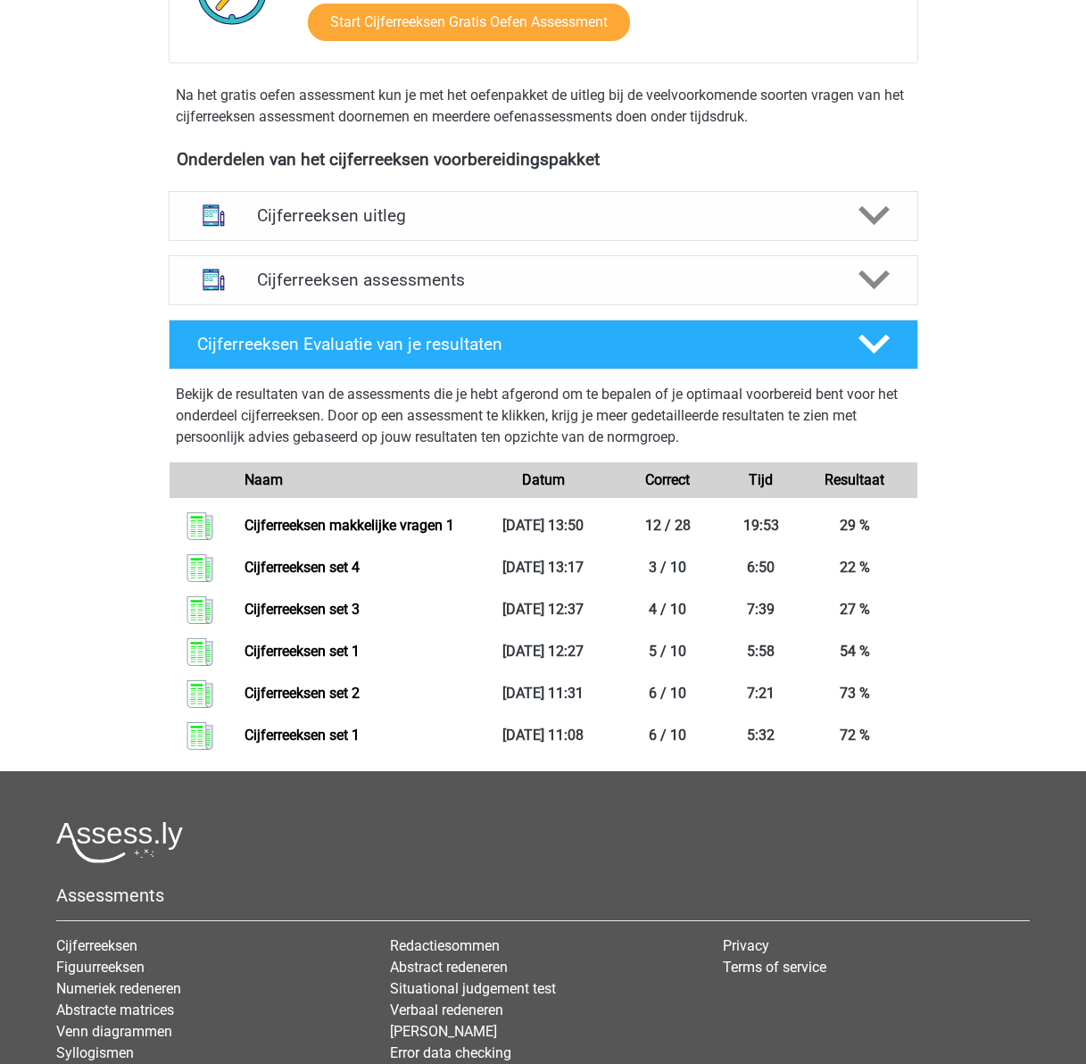
scroll to position [535, 0]
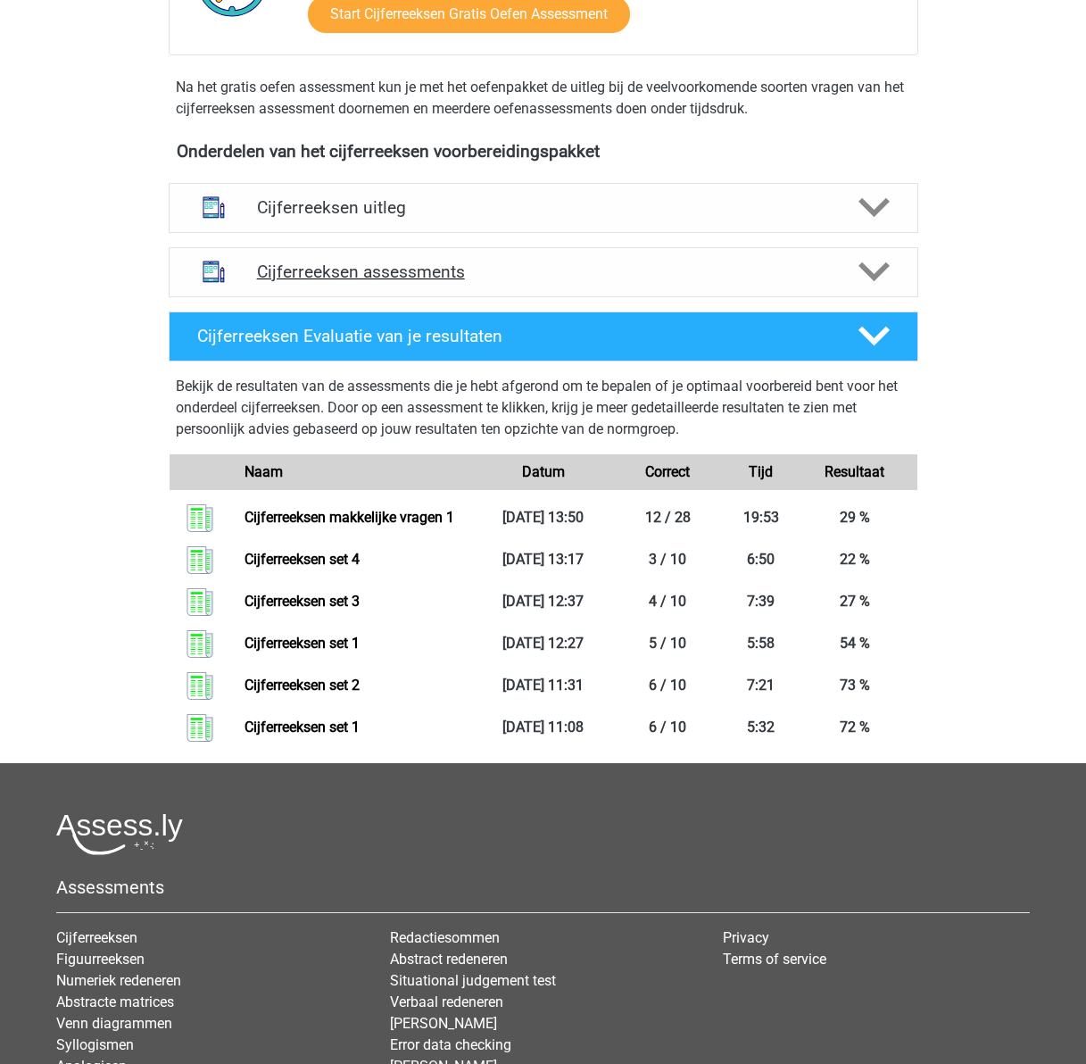
click at [406, 282] on h4 "Cijferreeksen assessments" at bounding box center [543, 271] width 573 height 21
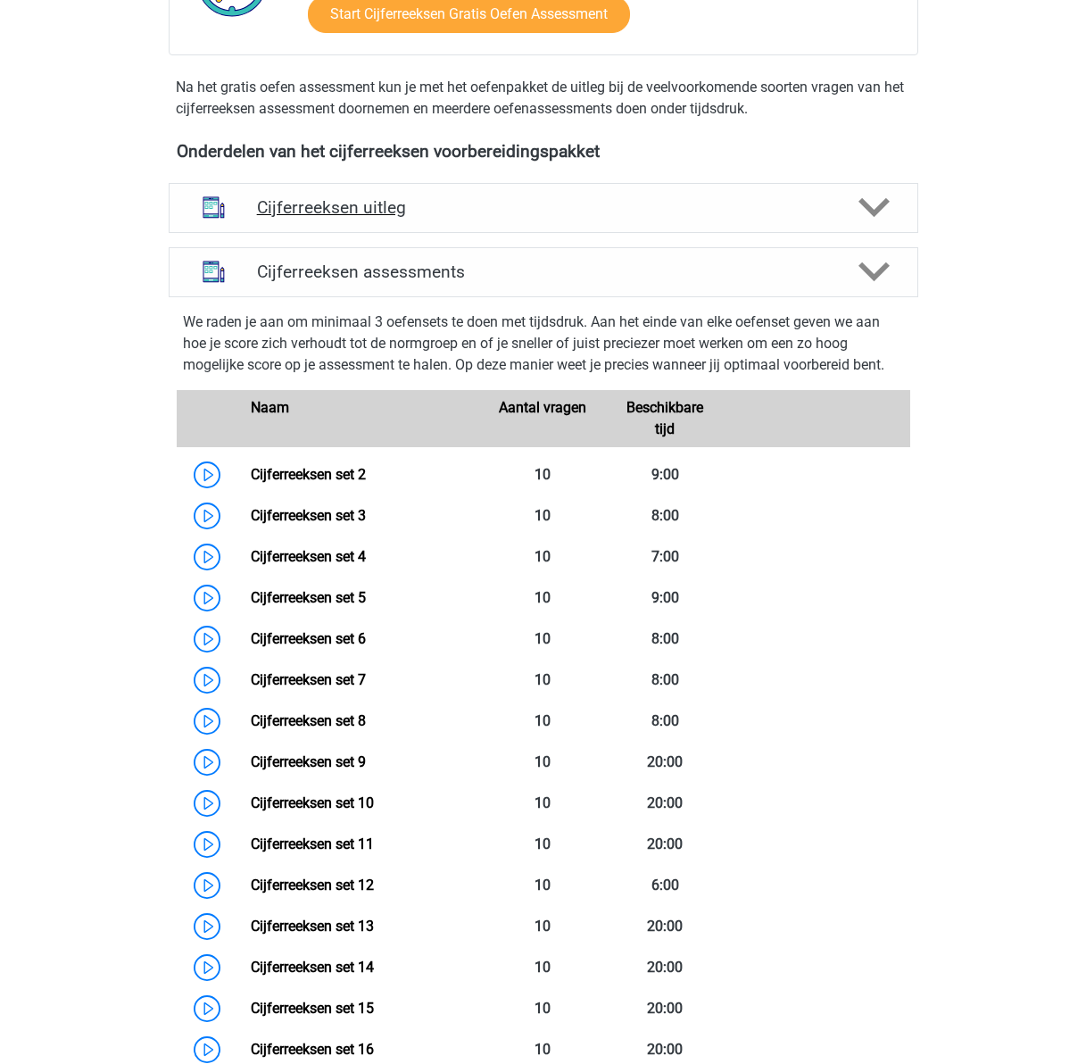
click at [418, 218] on h4 "Cijferreeksen uitleg" at bounding box center [543, 207] width 573 height 21
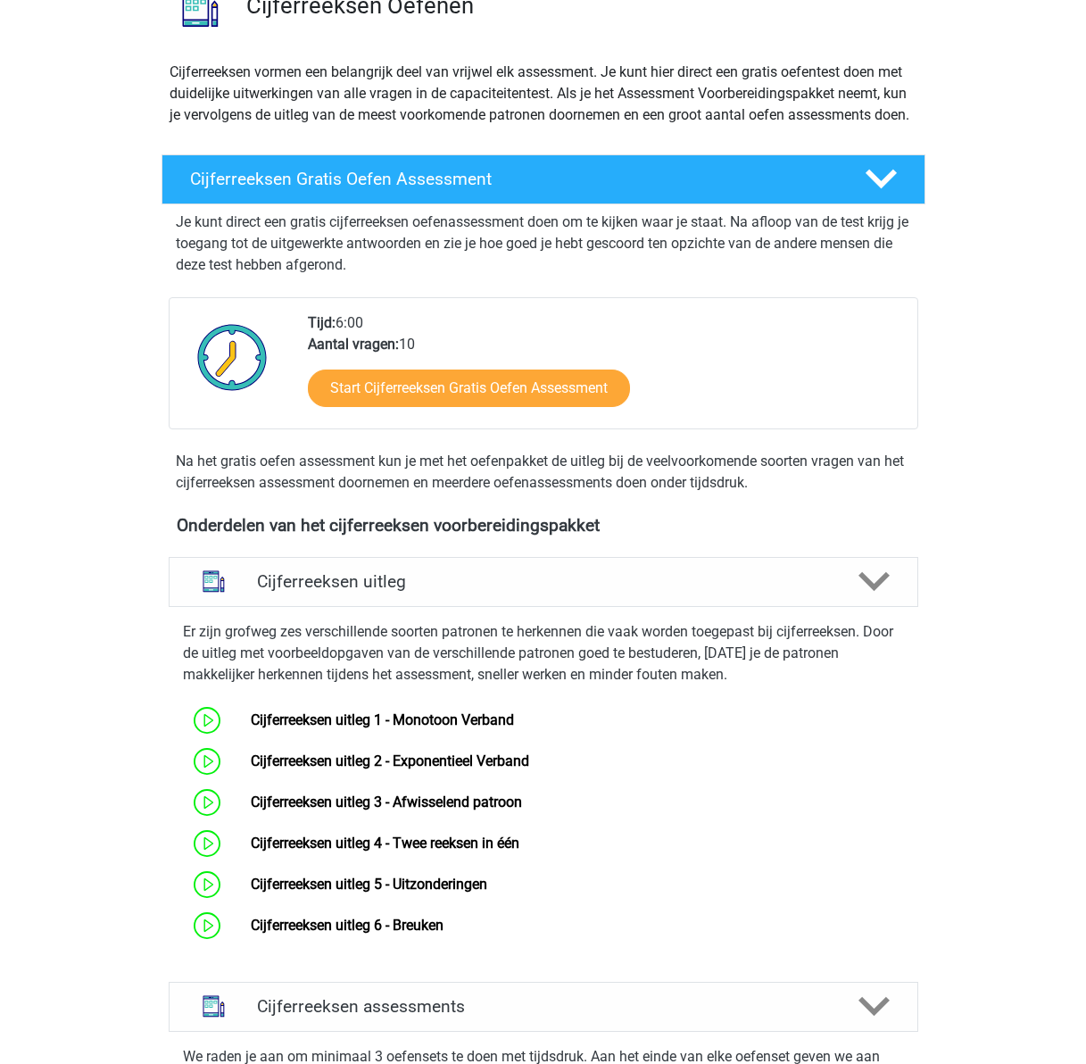
scroll to position [0, 0]
